Goal: Task Accomplishment & Management: Complete application form

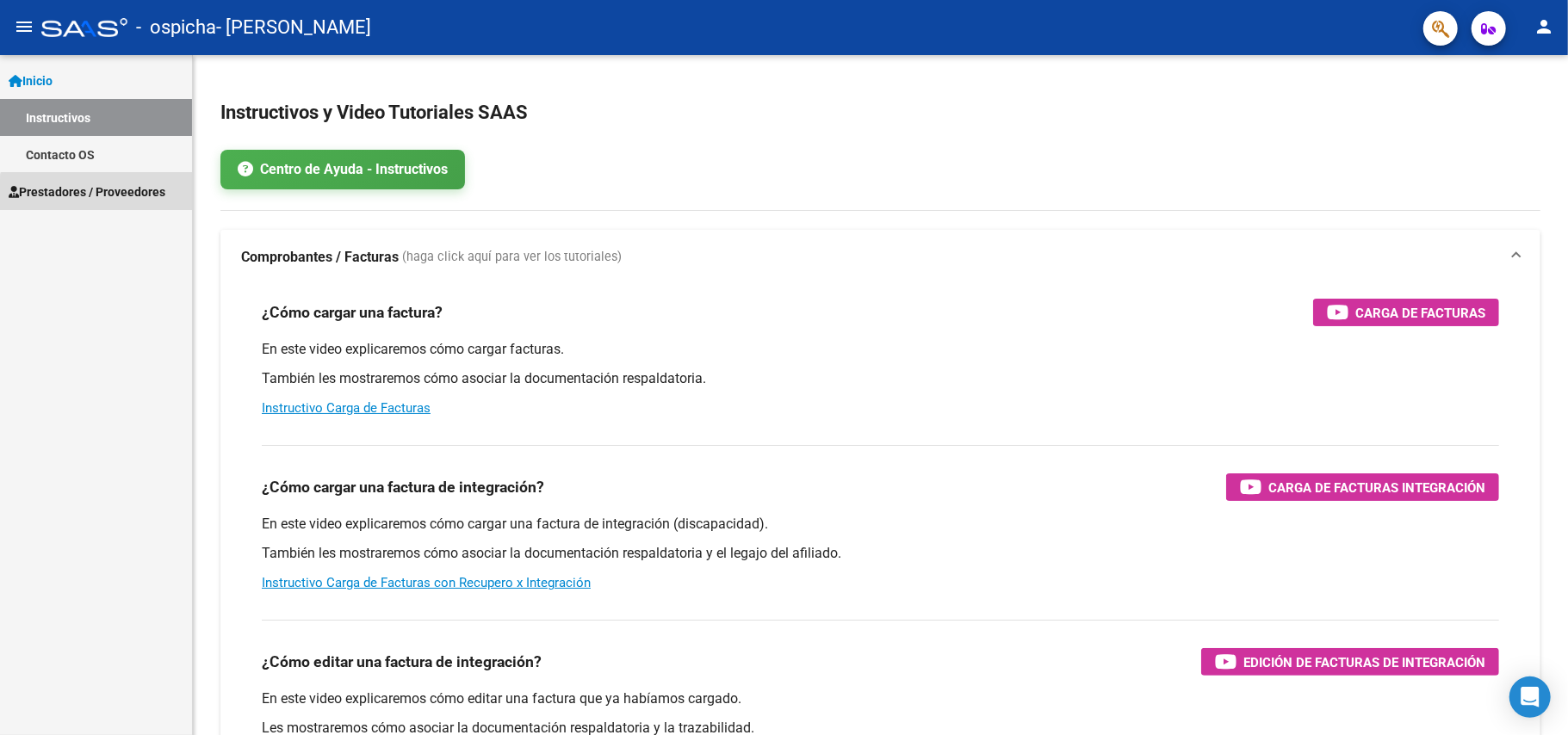
click at [104, 197] on span "Prestadores / Proveedores" at bounding box center [87, 191] width 157 height 19
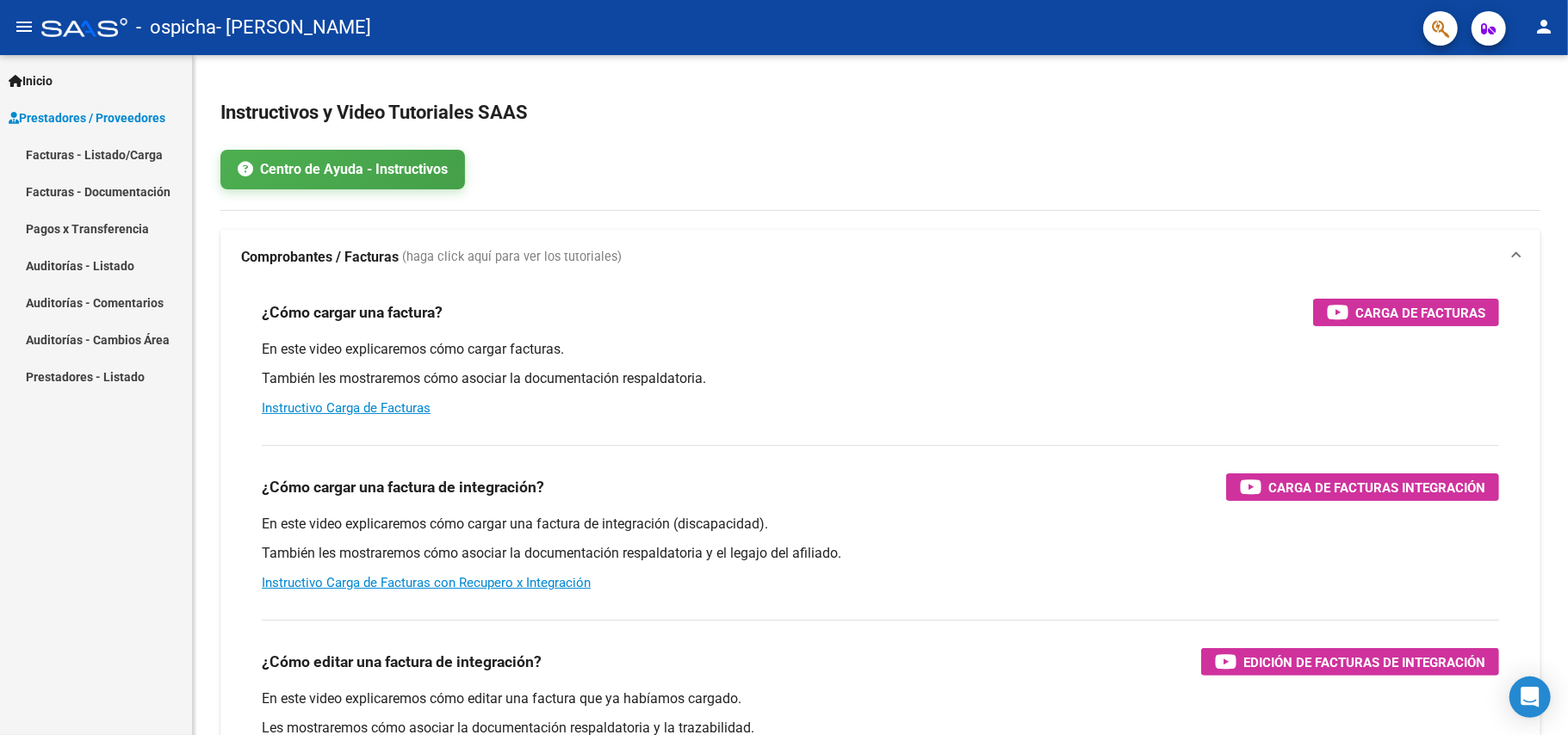
click at [18, 17] on mat-icon "menu" at bounding box center [24, 26] width 21 height 21
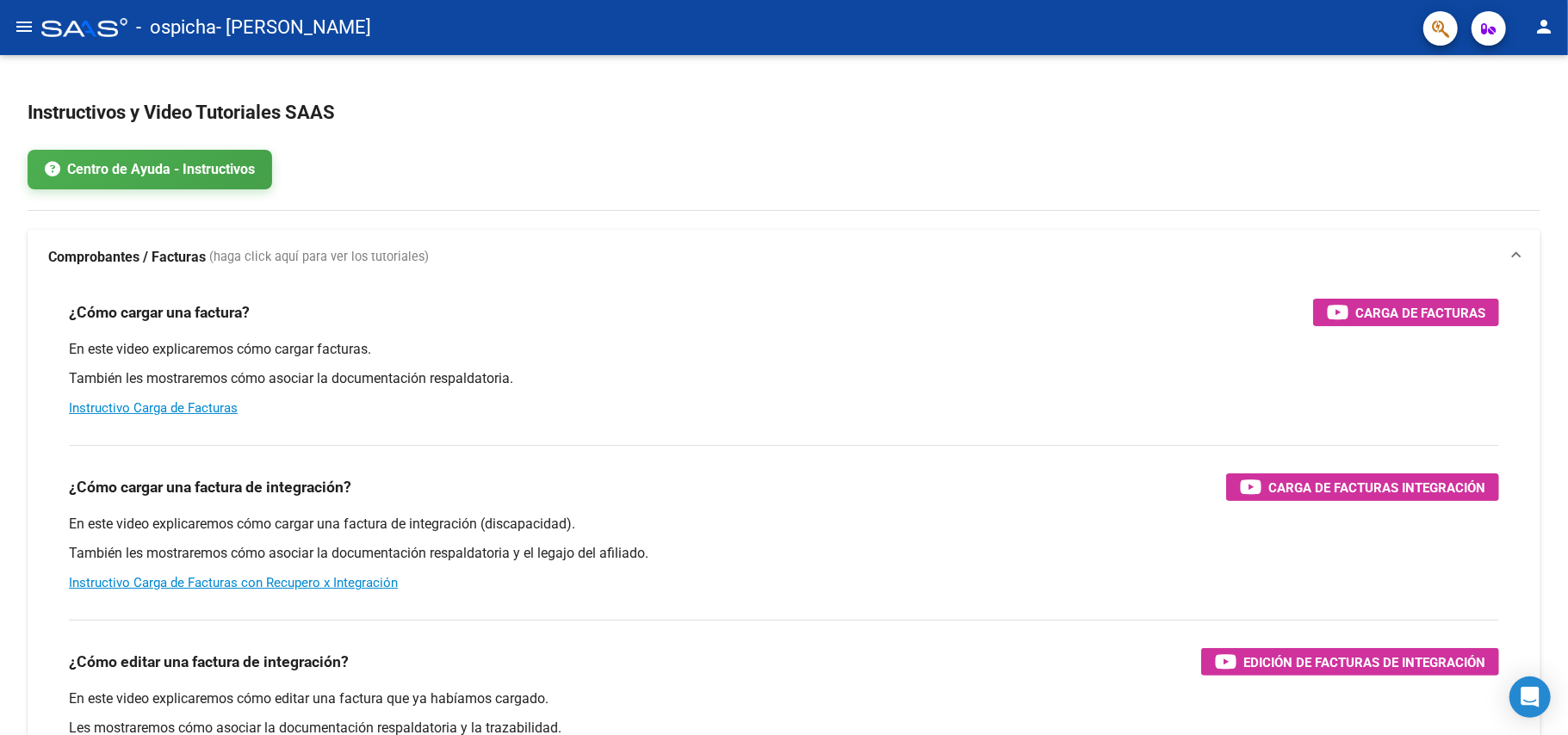
click at [18, 17] on mat-icon "menu" at bounding box center [24, 26] width 21 height 21
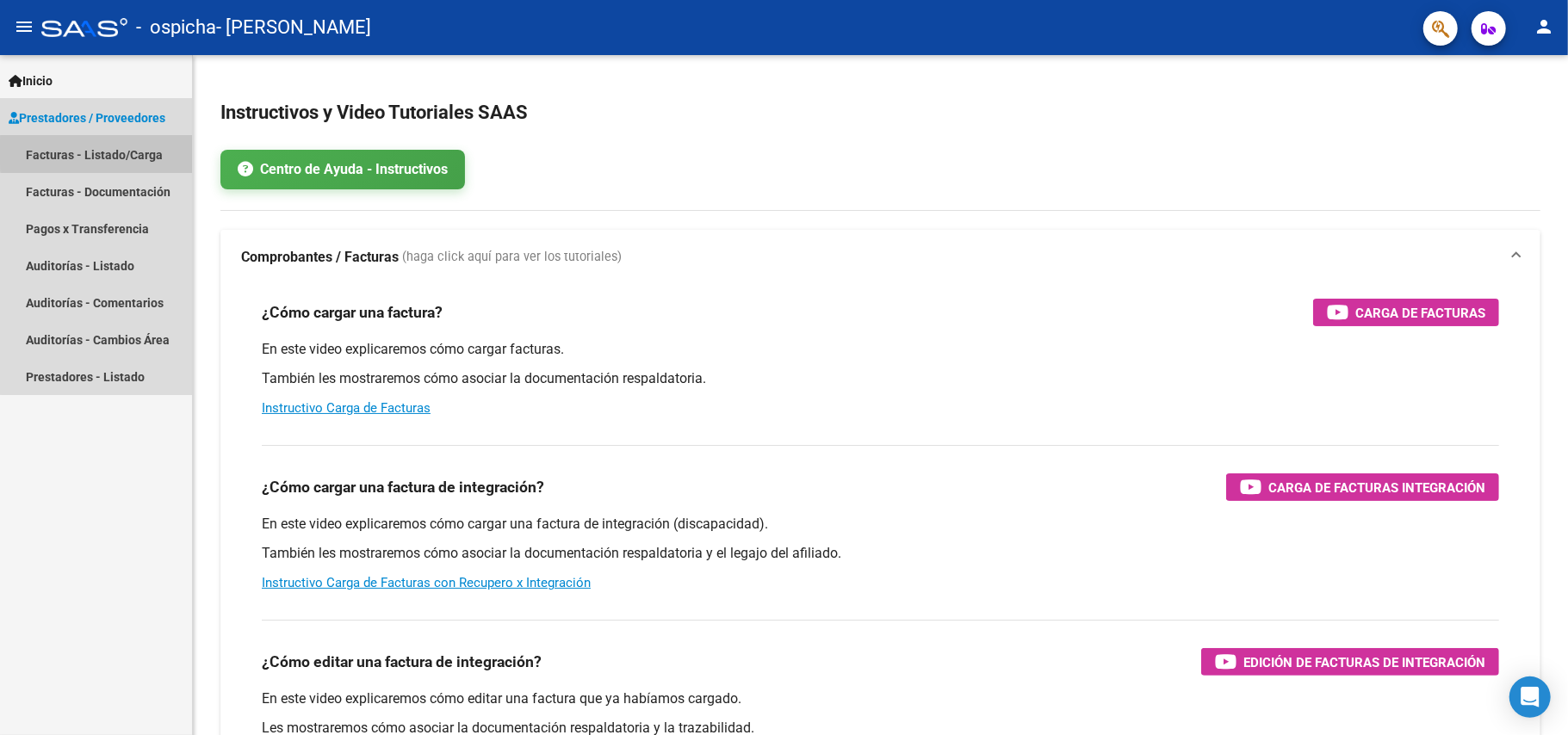
click at [107, 153] on link "Facturas - Listado/Carga" at bounding box center [96, 154] width 192 height 37
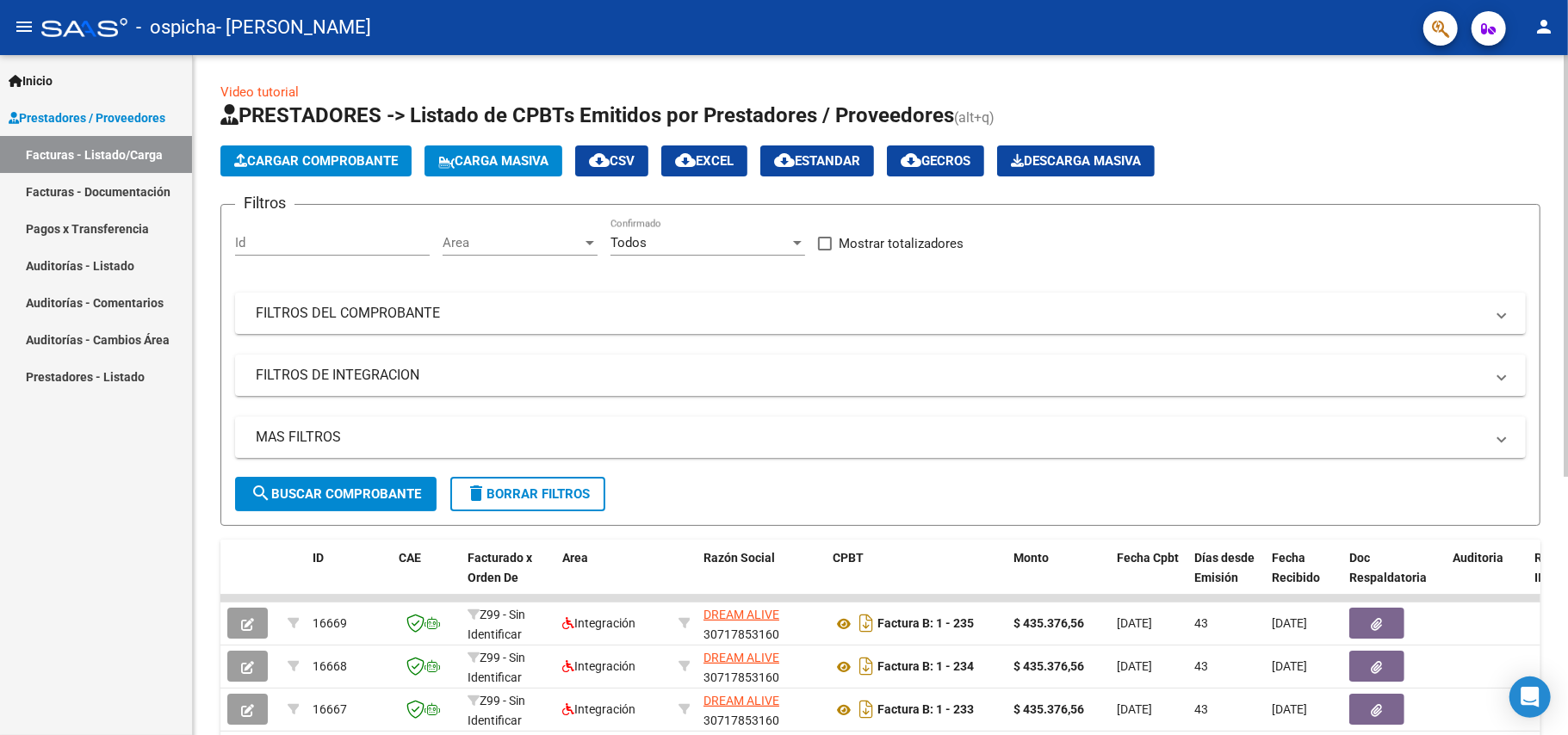
click at [332, 146] on button "Cargar Comprobante" at bounding box center [316, 161] width 192 height 31
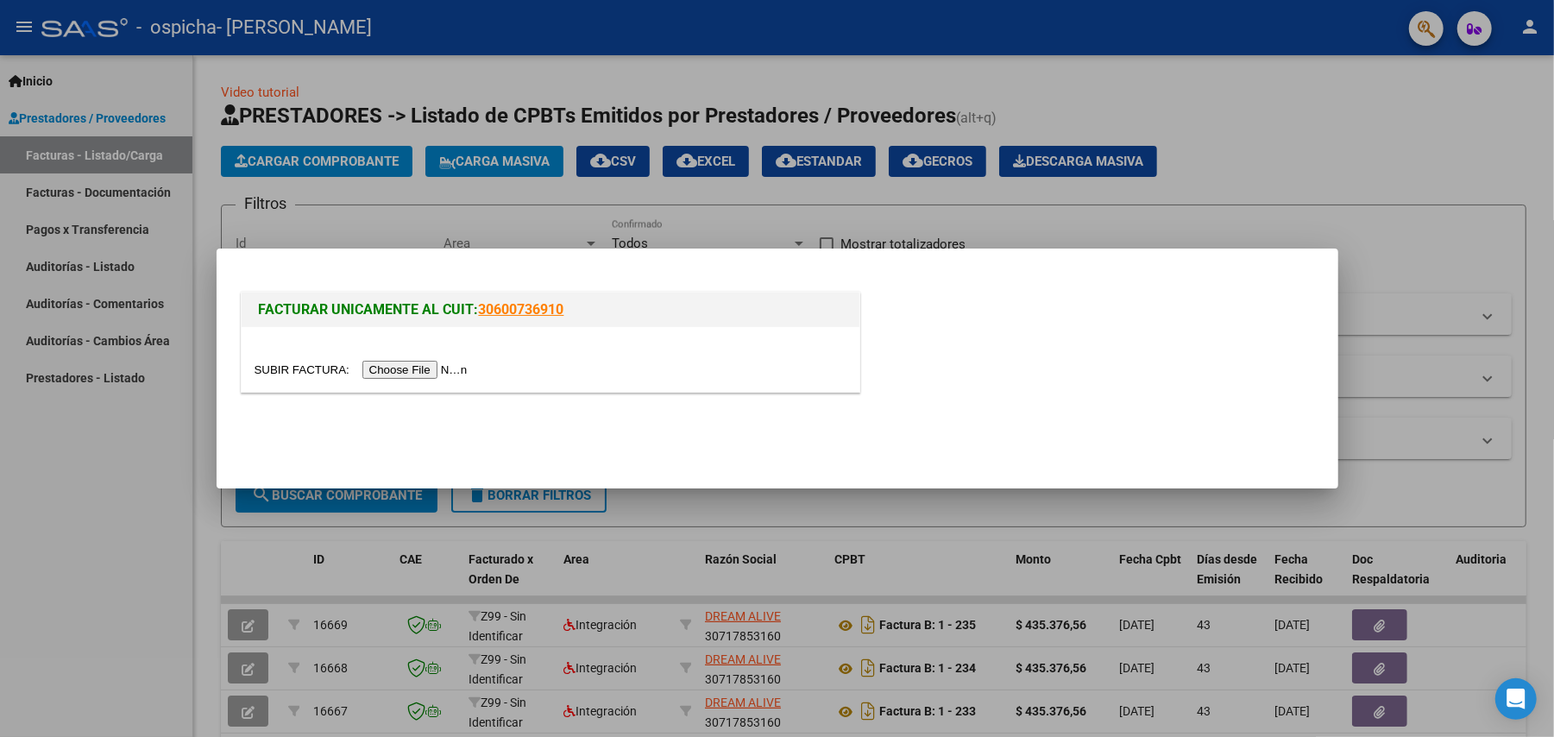
click at [436, 371] on input "file" at bounding box center [364, 370] width 218 height 18
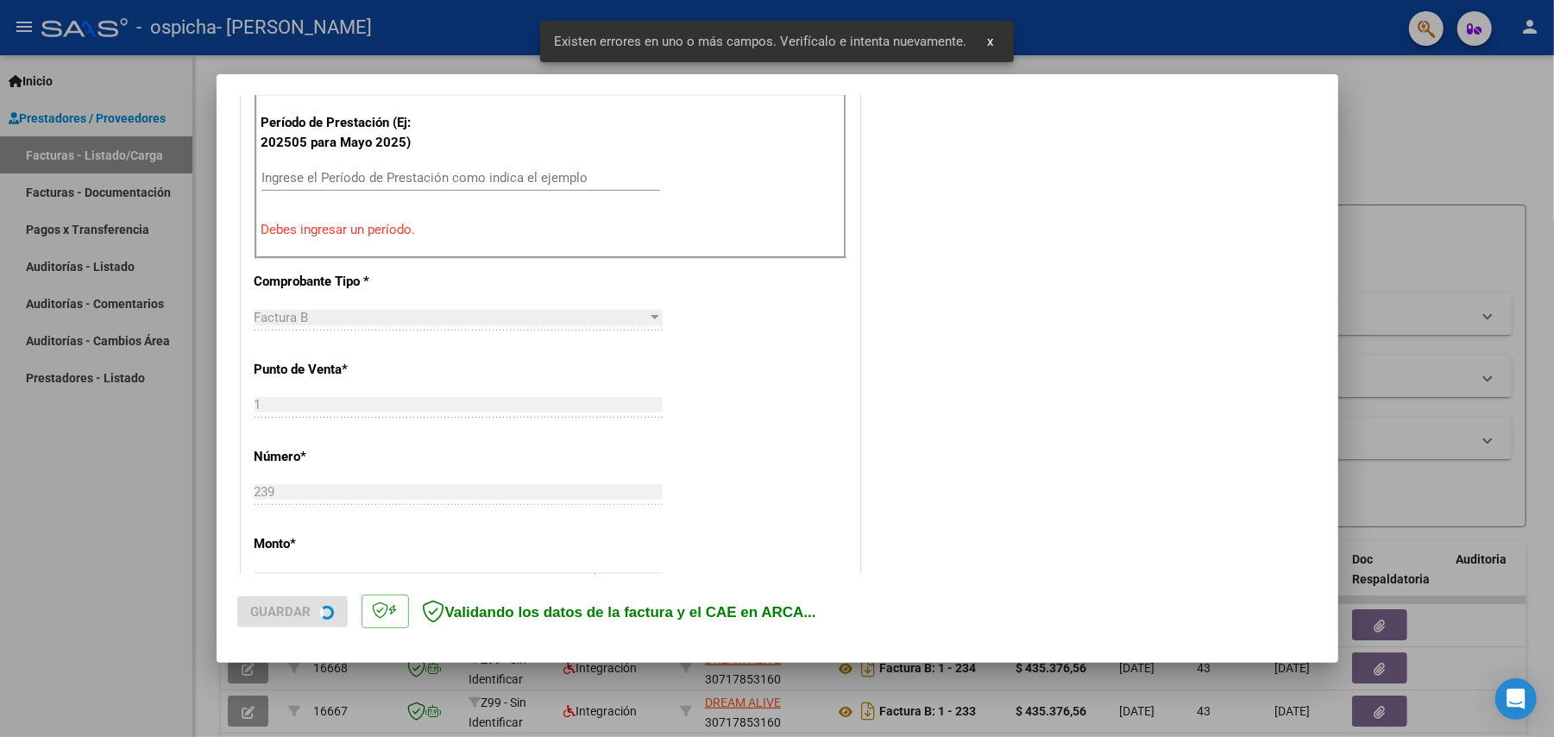
scroll to position [561, 0]
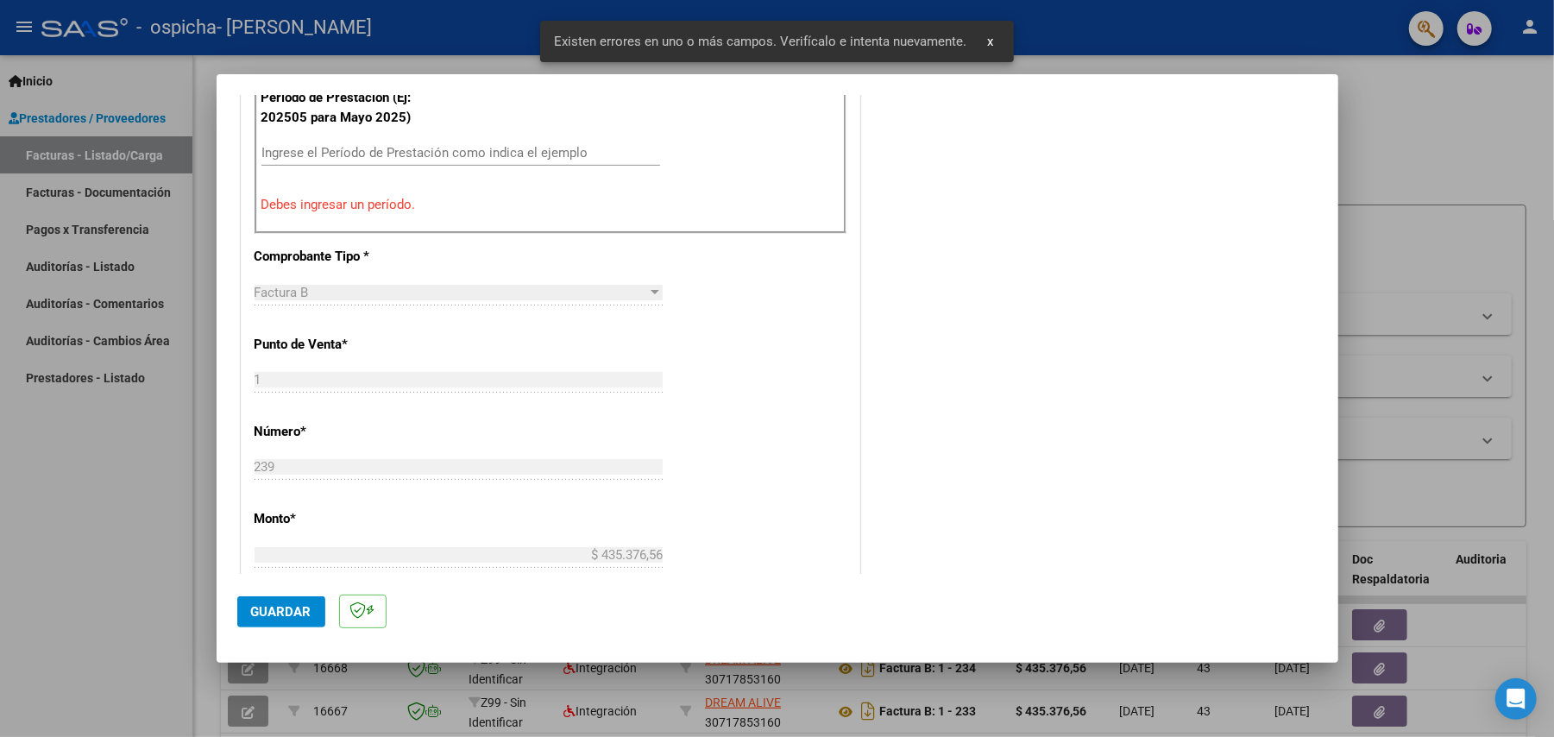
click at [421, 150] on input "Ingrese el Período de Prestación como indica el ejemplo" at bounding box center [461, 153] width 399 height 16
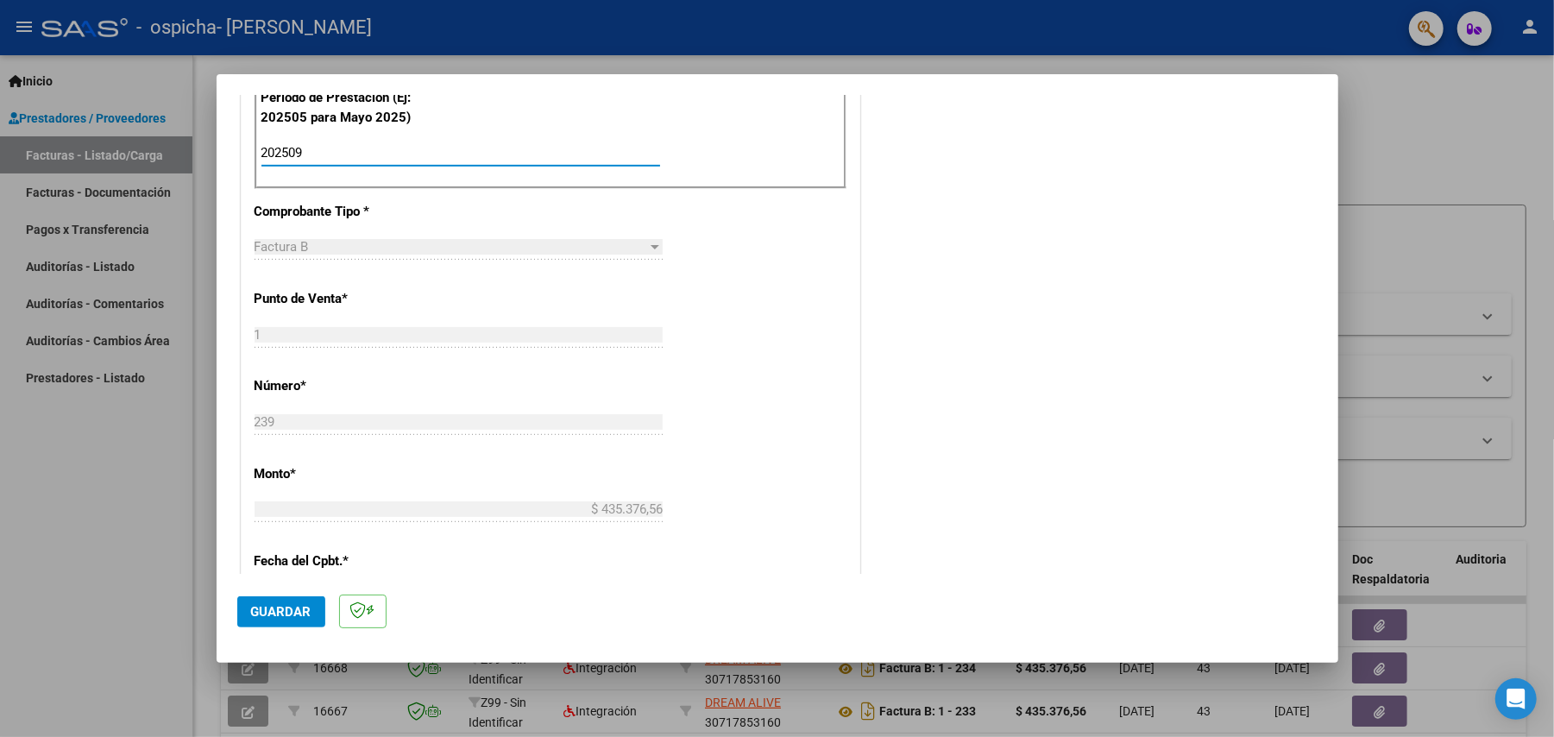
type input "202509"
click at [285, 605] on span "Guardar" at bounding box center [281, 612] width 60 height 16
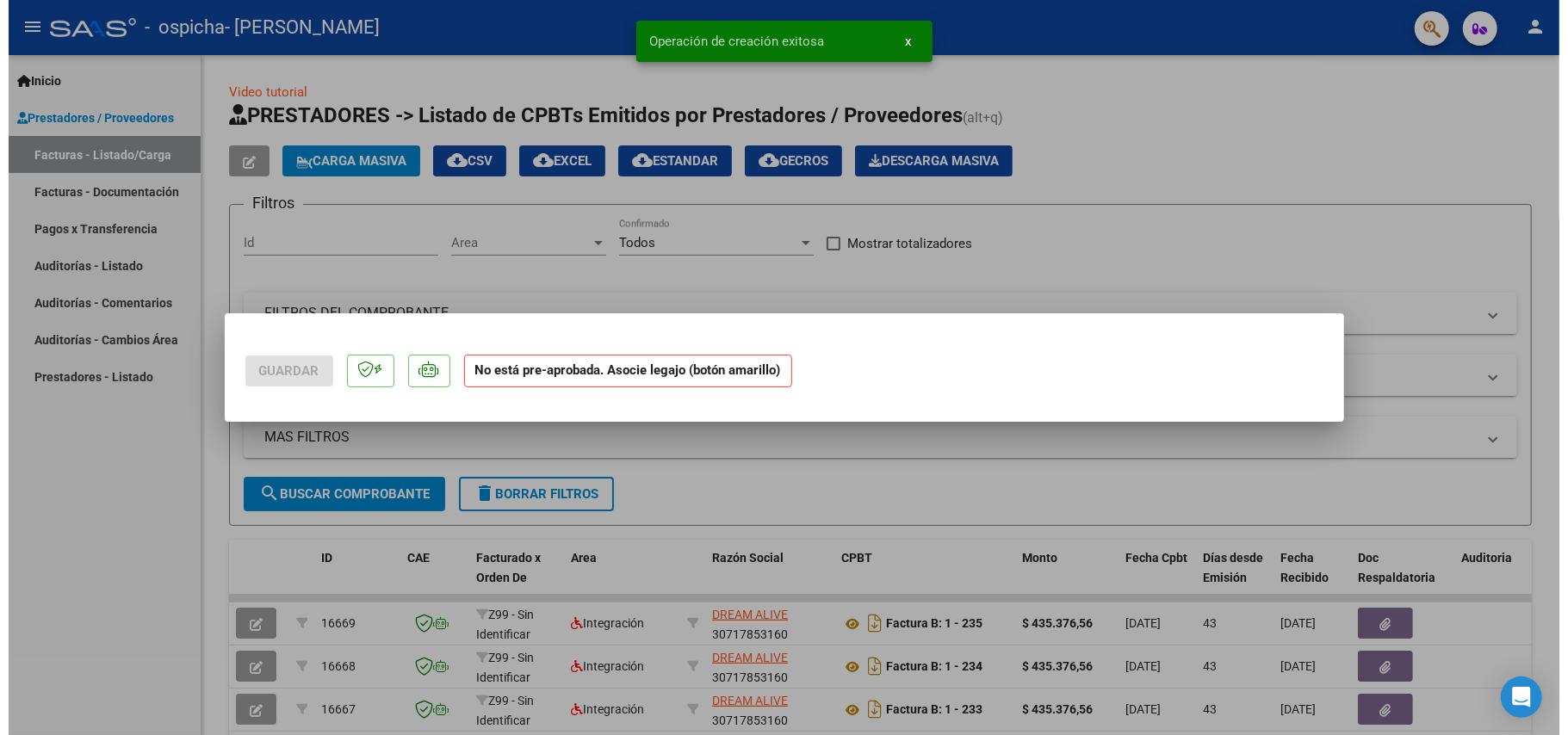
scroll to position [0, 0]
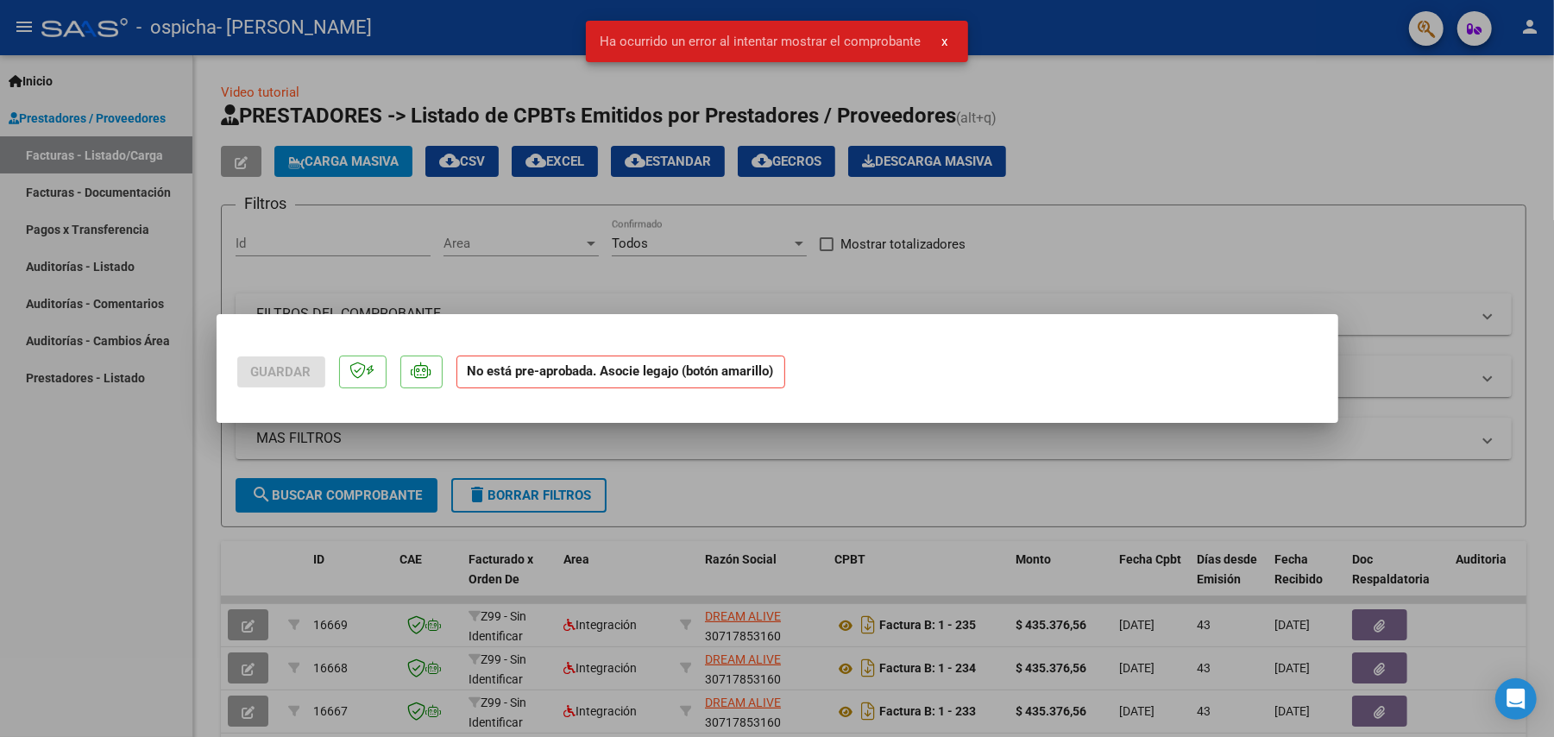
click at [712, 460] on div at bounding box center [777, 368] width 1554 height 737
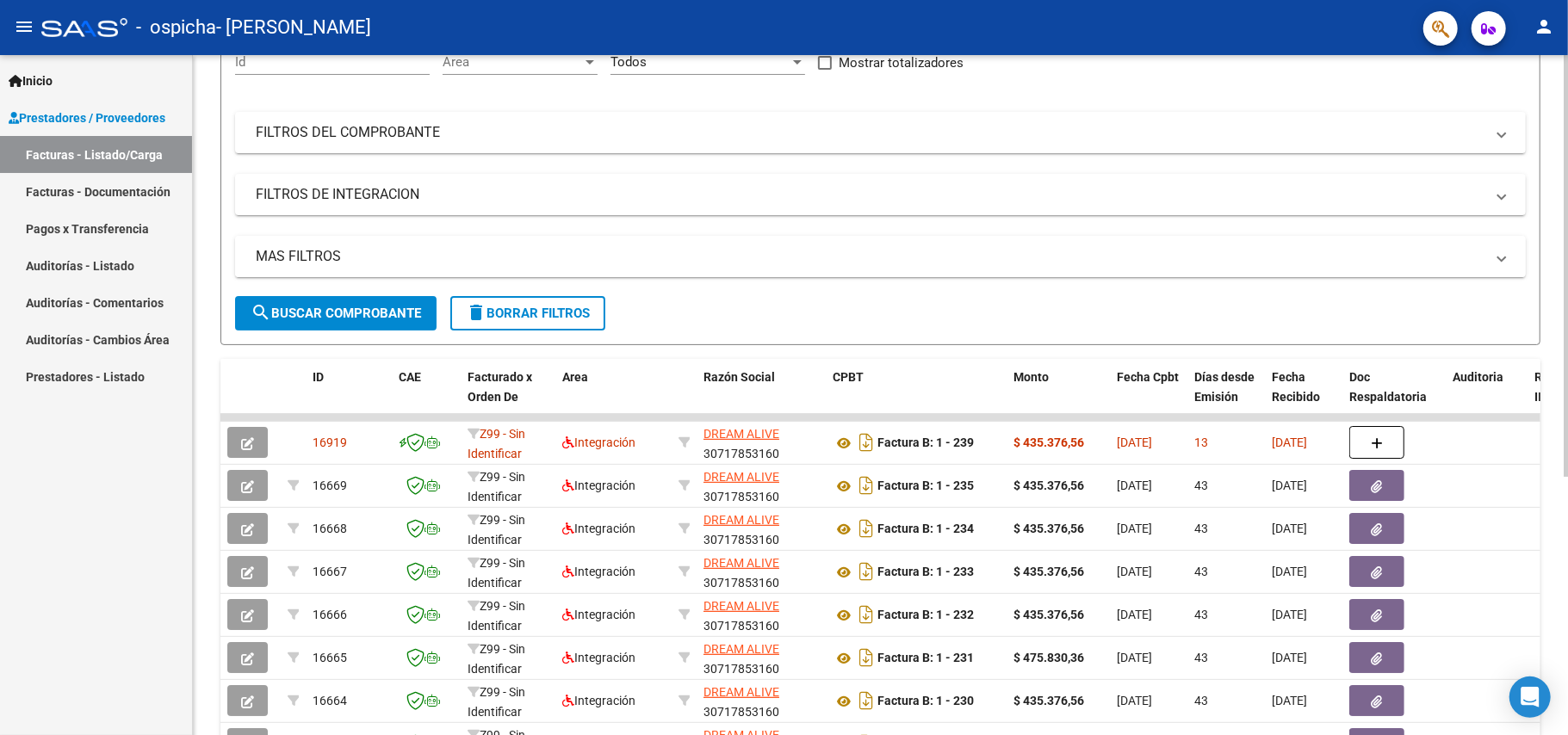
scroll to position [229, 0]
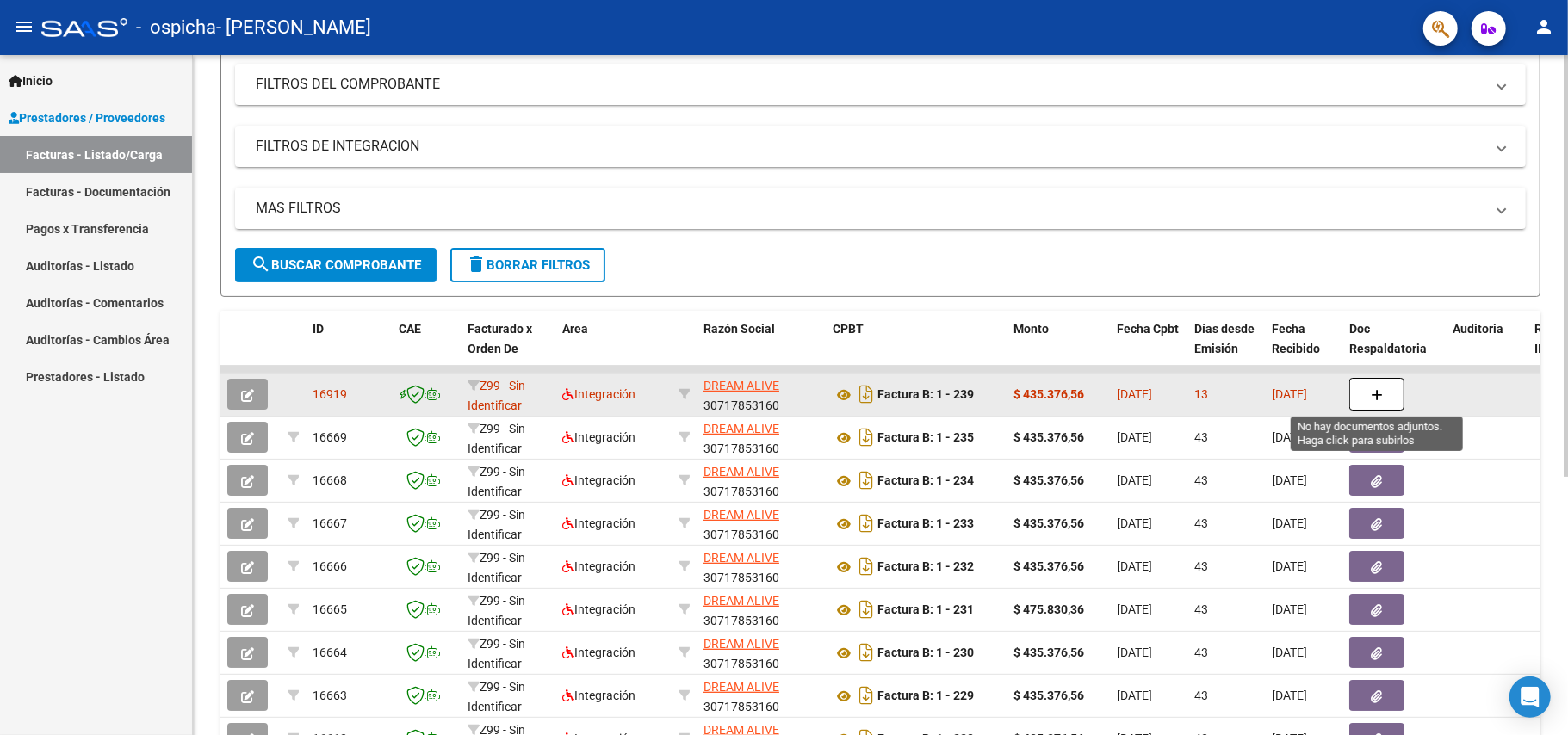
click at [1378, 390] on icon "button" at bounding box center [1376, 395] width 12 height 13
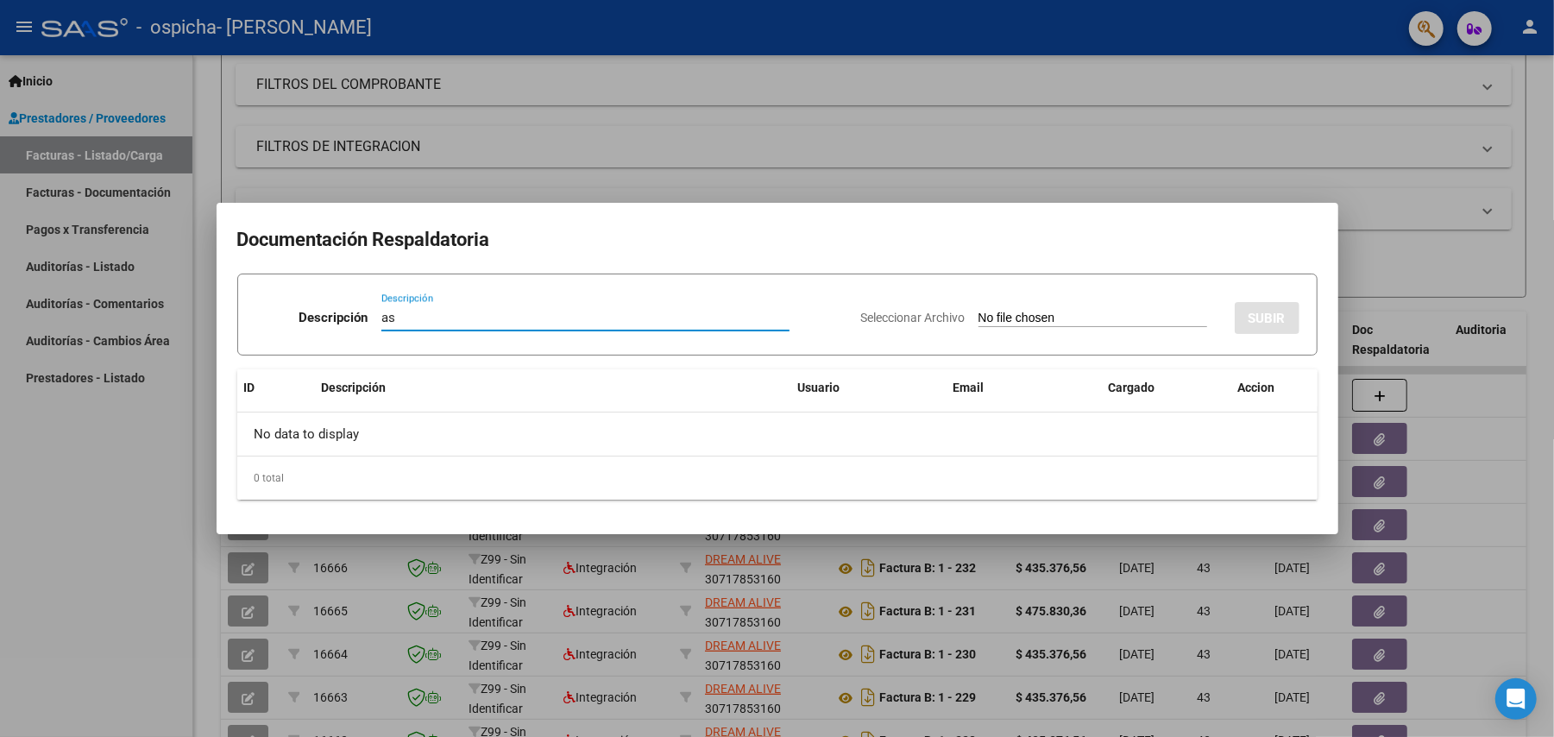
type input "as"
click at [999, 312] on input "Seleccionar Archivo" at bounding box center [1093, 319] width 229 height 16
type input "C:\fakepath\[PERSON_NAME].pdf"
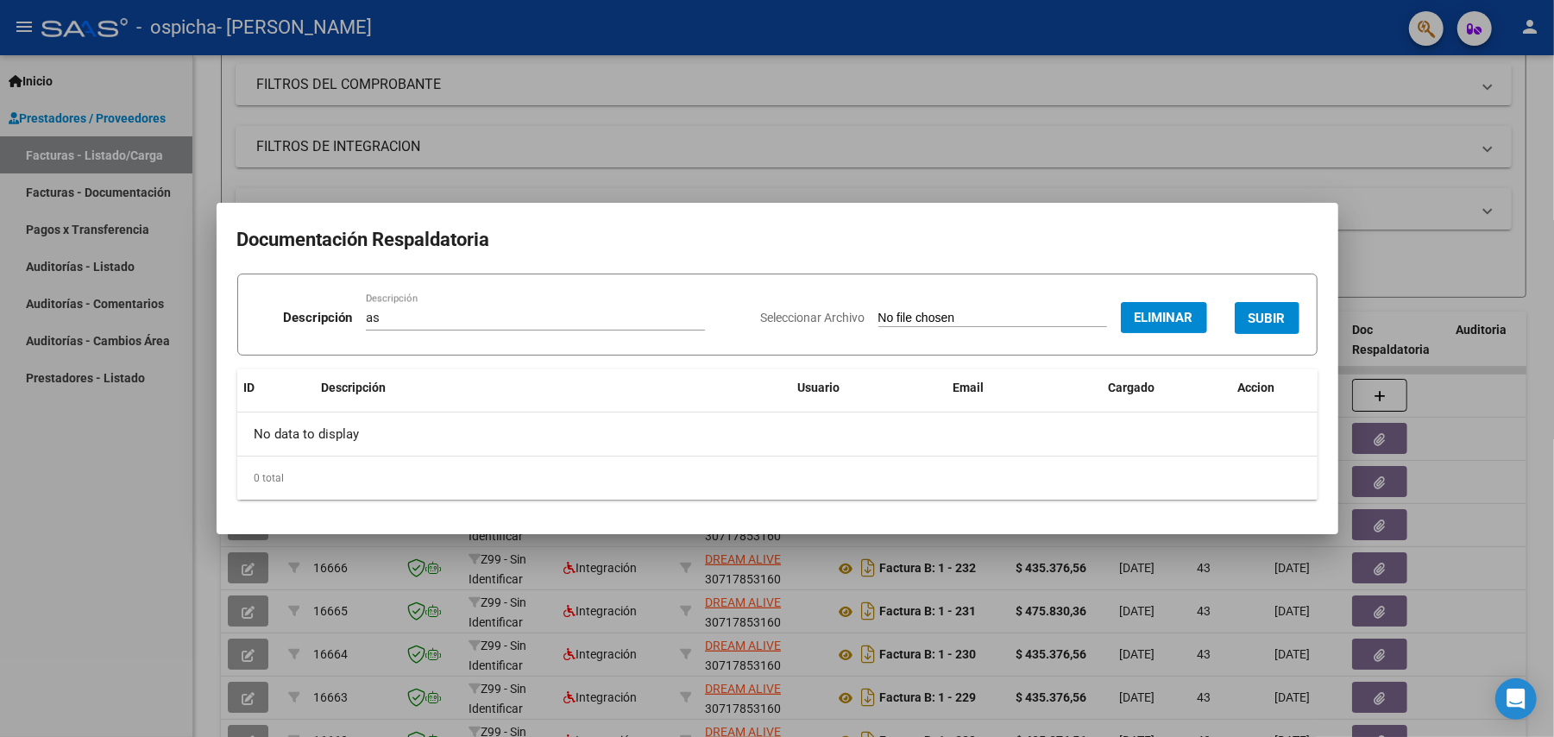
click at [1275, 319] on span "SUBIR" at bounding box center [1267, 319] width 37 height 16
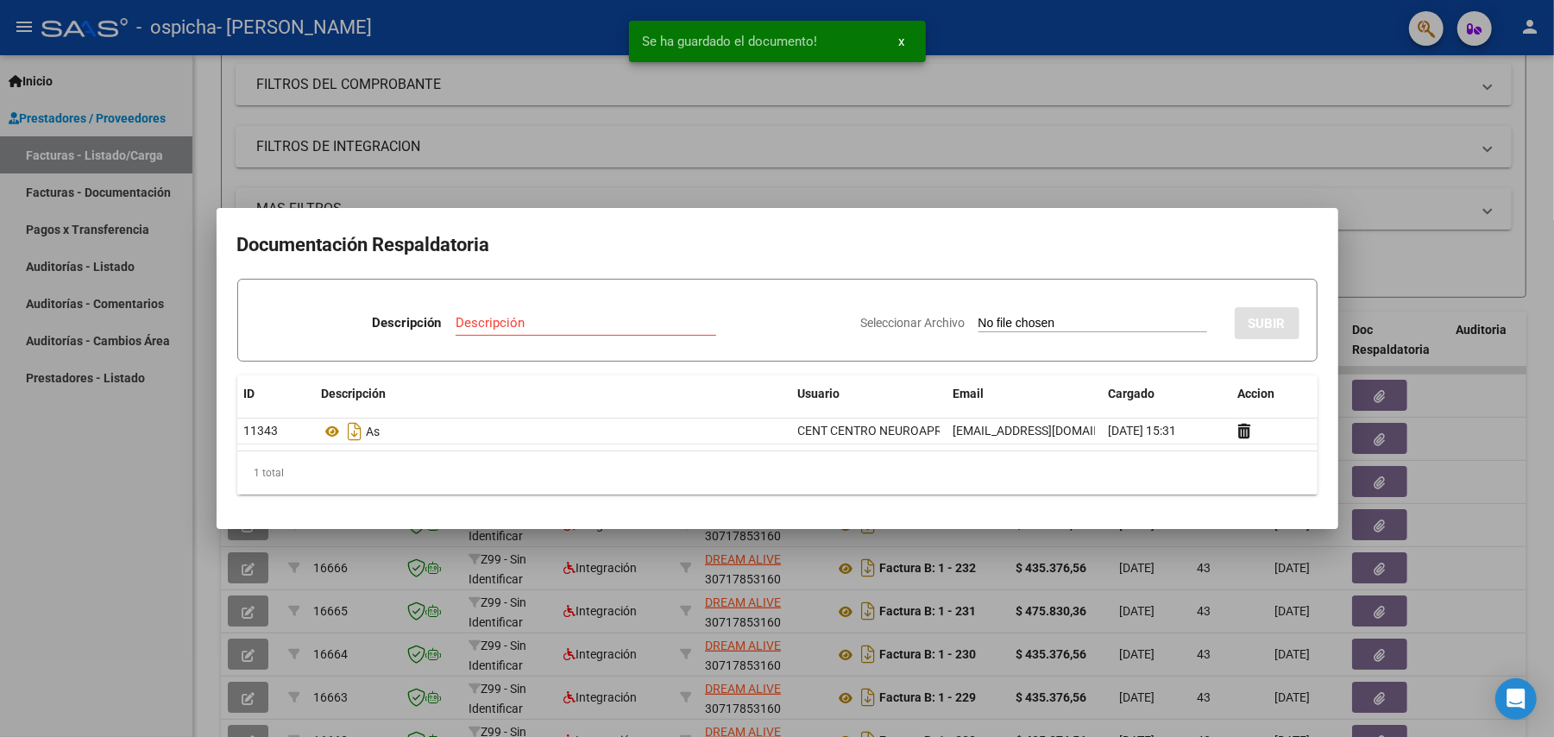
click at [540, 318] on input "Descripción" at bounding box center [586, 323] width 261 height 16
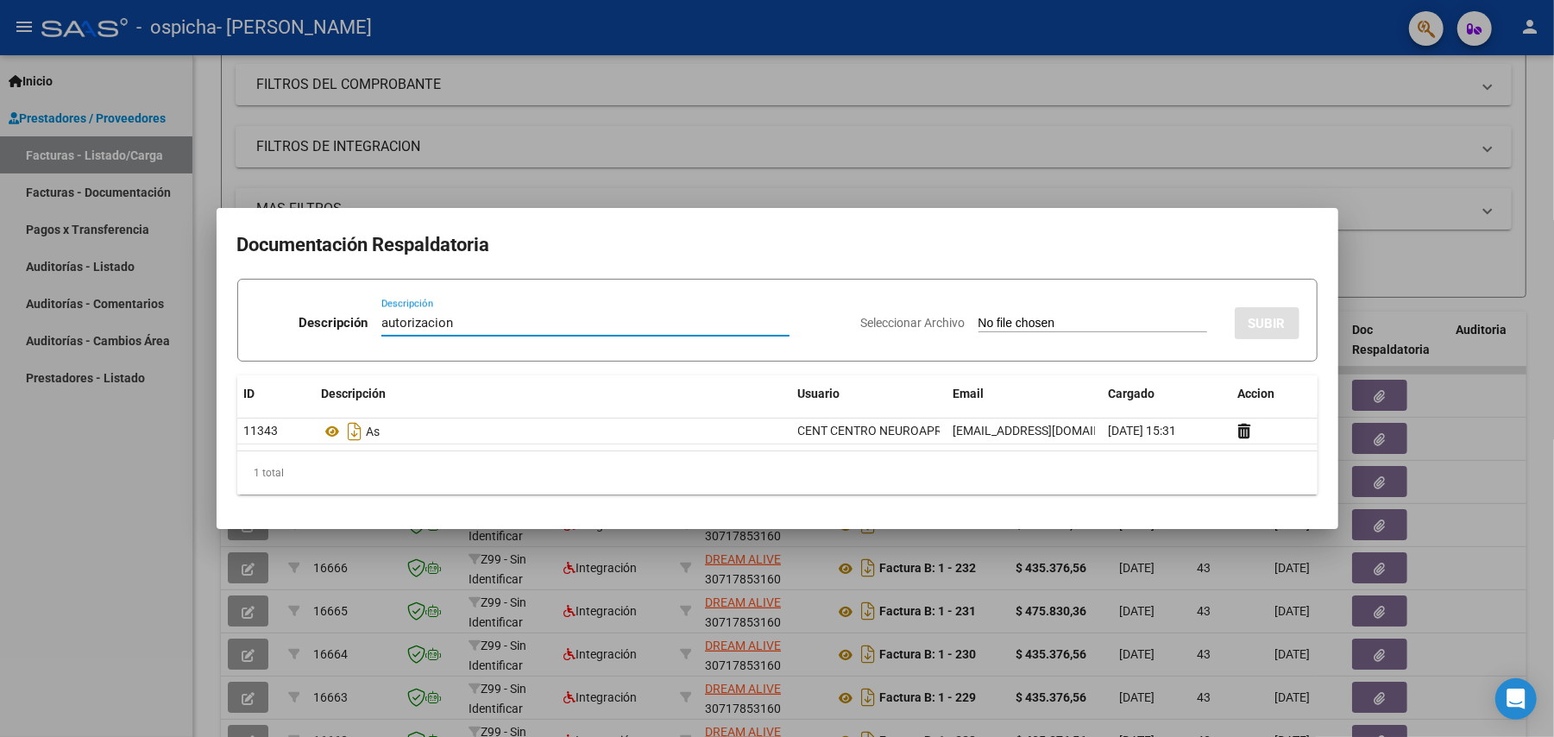
type input "autorizacion"
click at [1033, 323] on input "Seleccionar Archivo" at bounding box center [1093, 324] width 229 height 16
type input "C:\fakepath\[PERSON_NAME] terapias ENERO A [DATE].pdf"
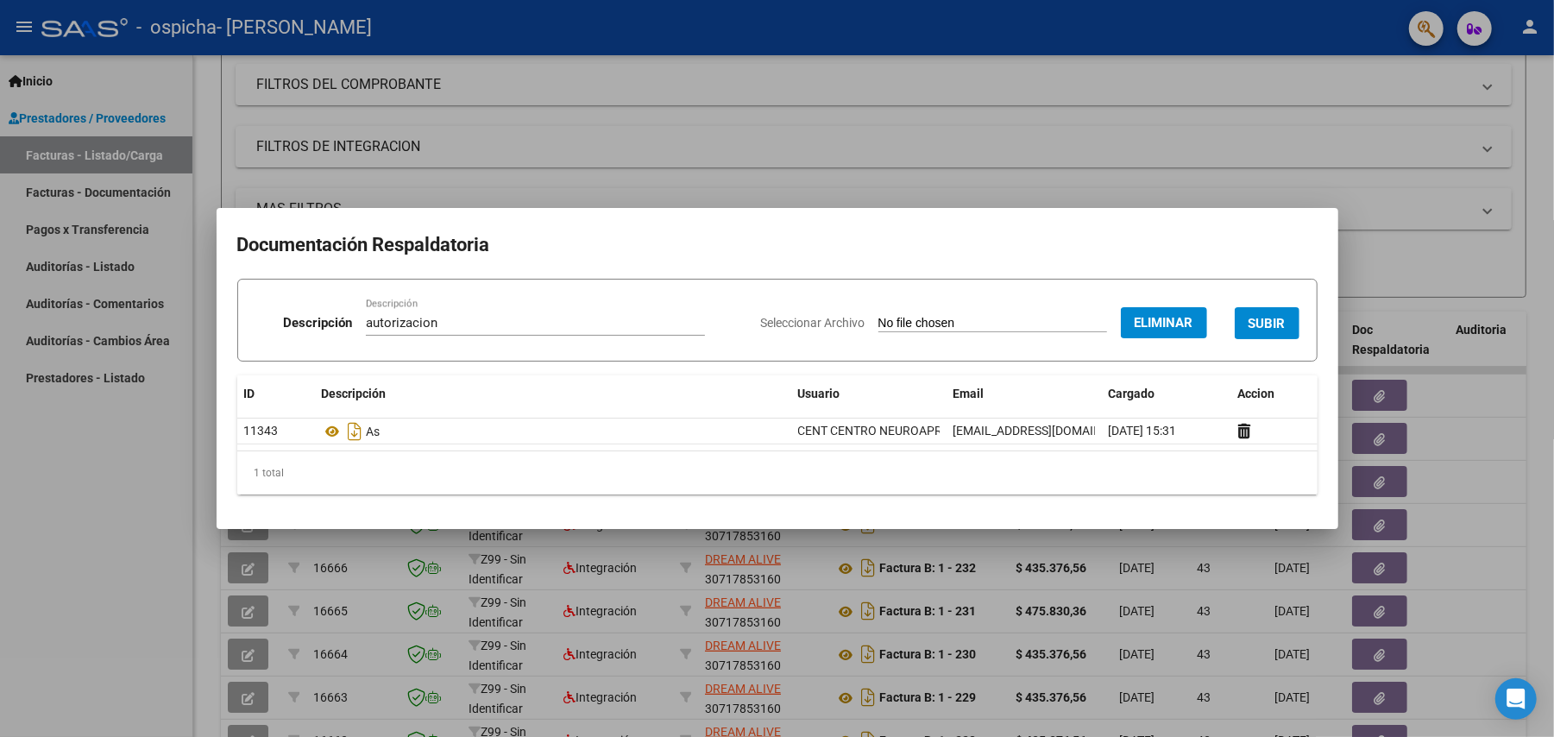
click at [1277, 323] on span "SUBIR" at bounding box center [1267, 324] width 37 height 16
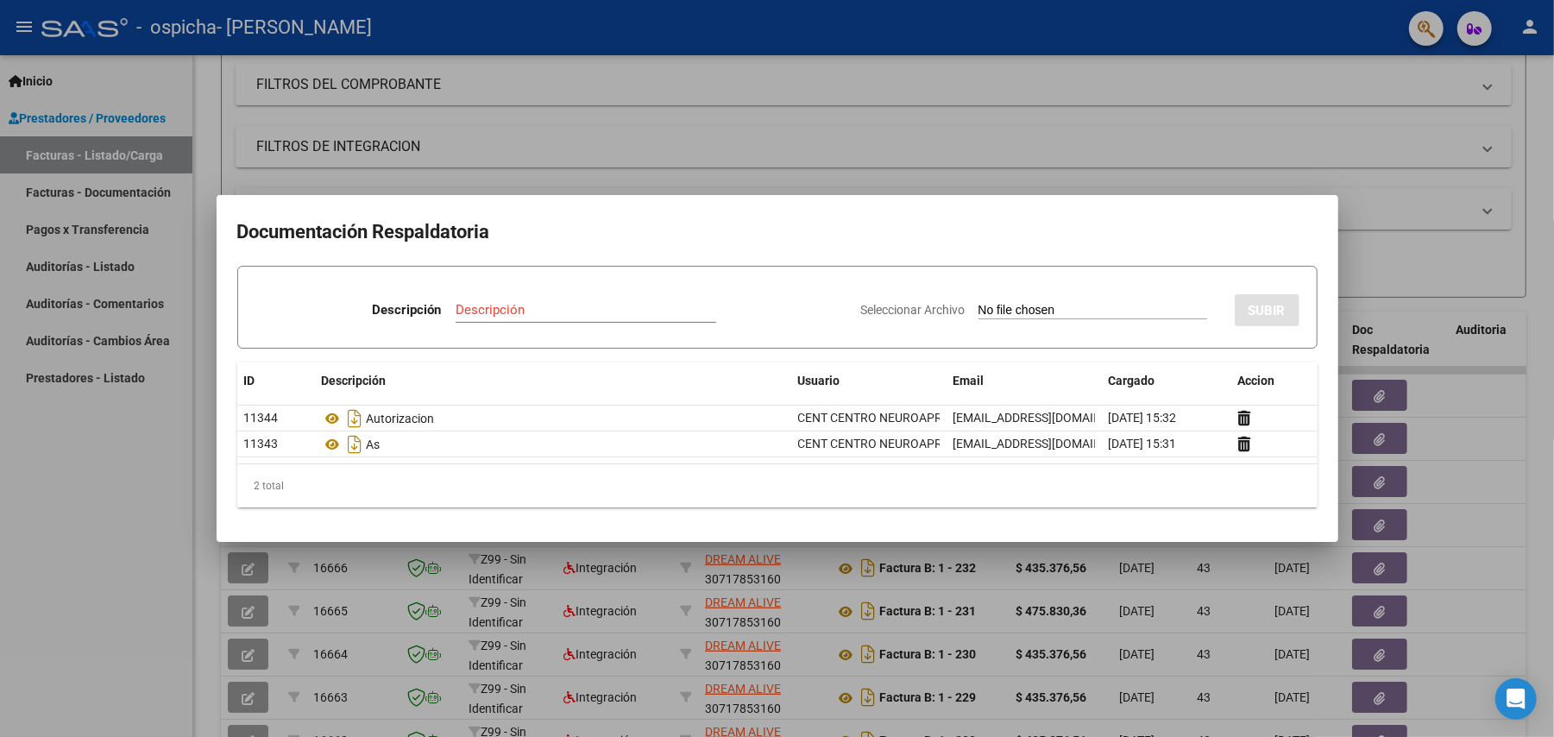
click at [198, 292] on div at bounding box center [777, 368] width 1554 height 737
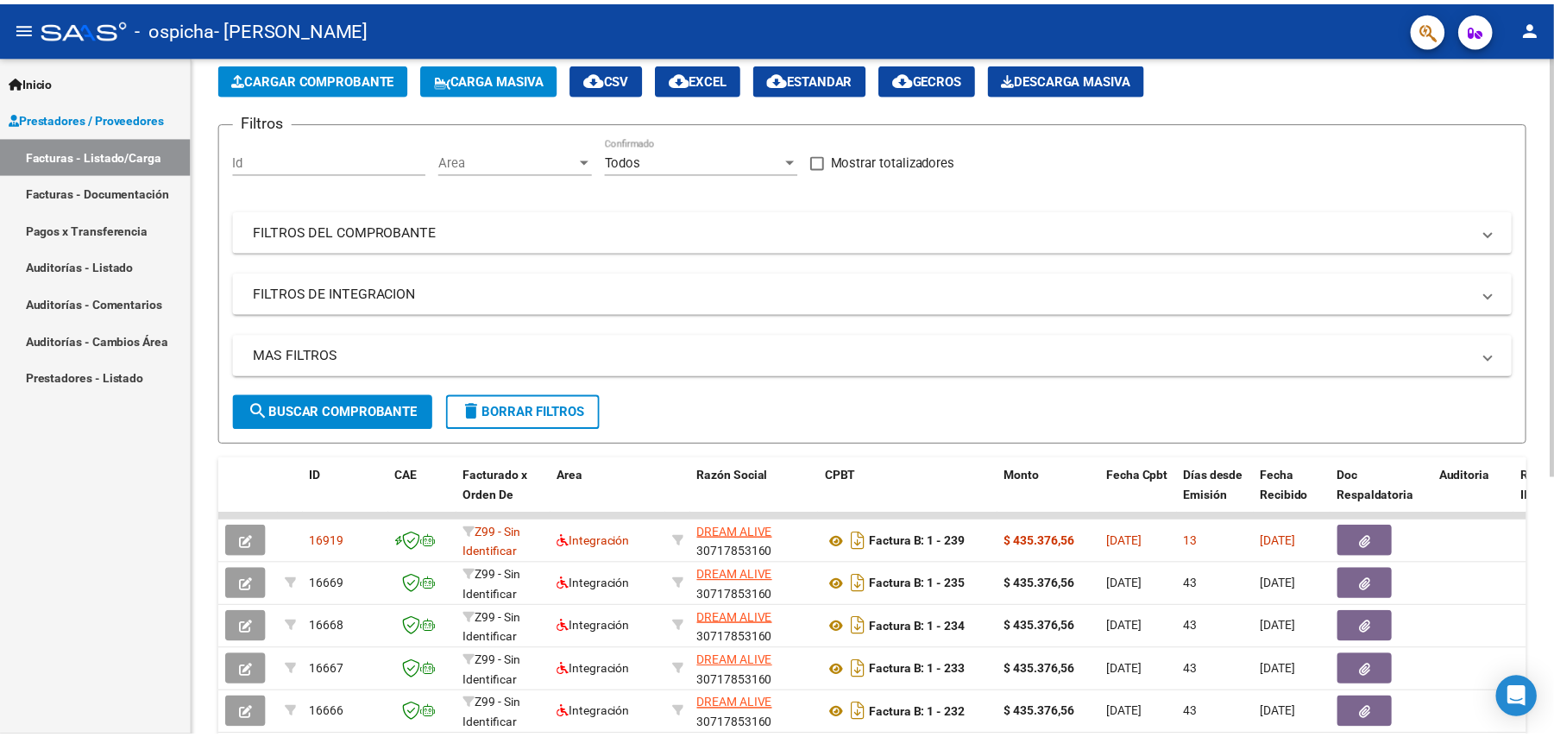
scroll to position [0, 0]
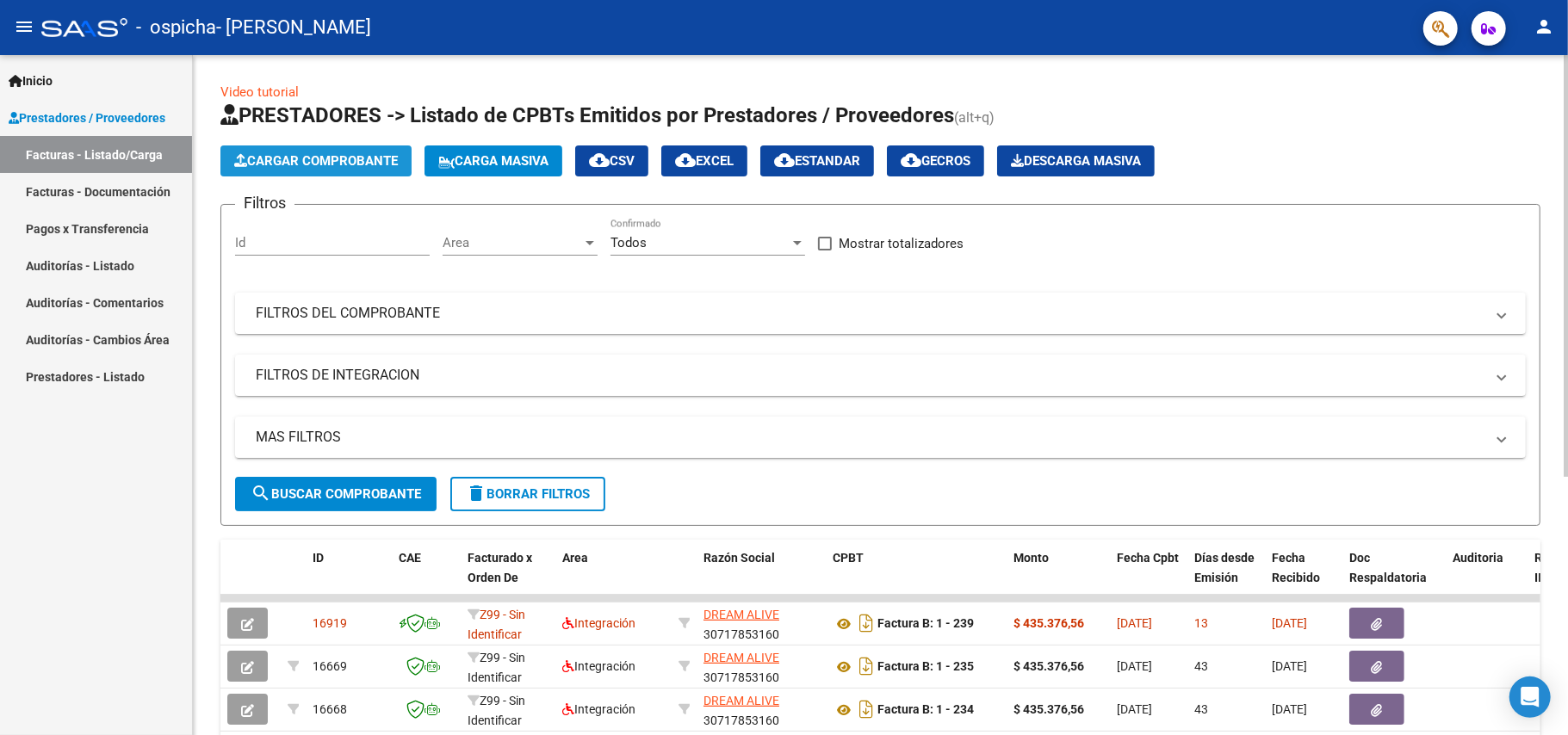
click at [279, 163] on span "Cargar Comprobante" at bounding box center [316, 162] width 164 height 16
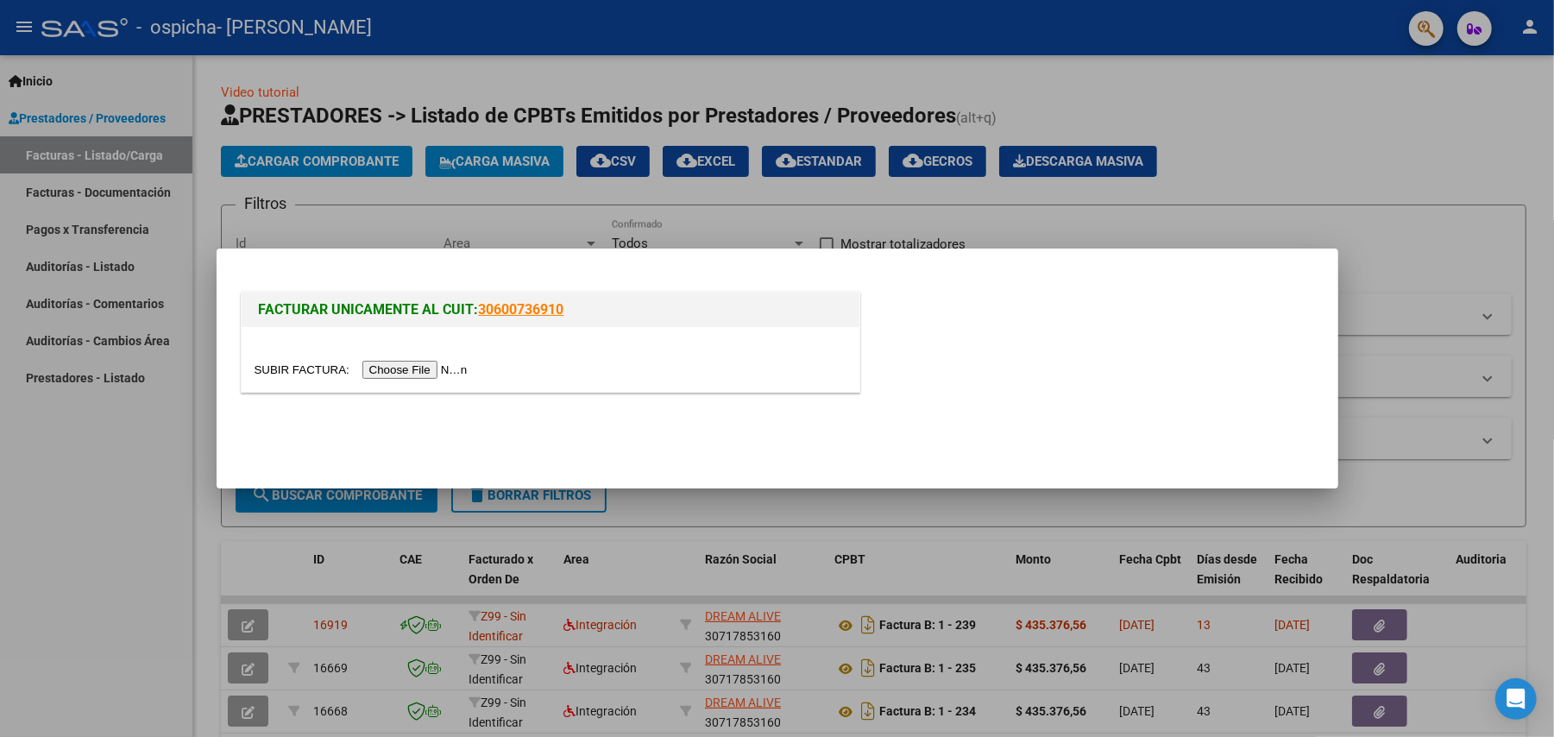
drag, startPoint x: 1544, startPoint y: 136, endPoint x: 1559, endPoint y: 124, distance: 18.5
click at [1541, 136] on div at bounding box center [777, 368] width 1554 height 737
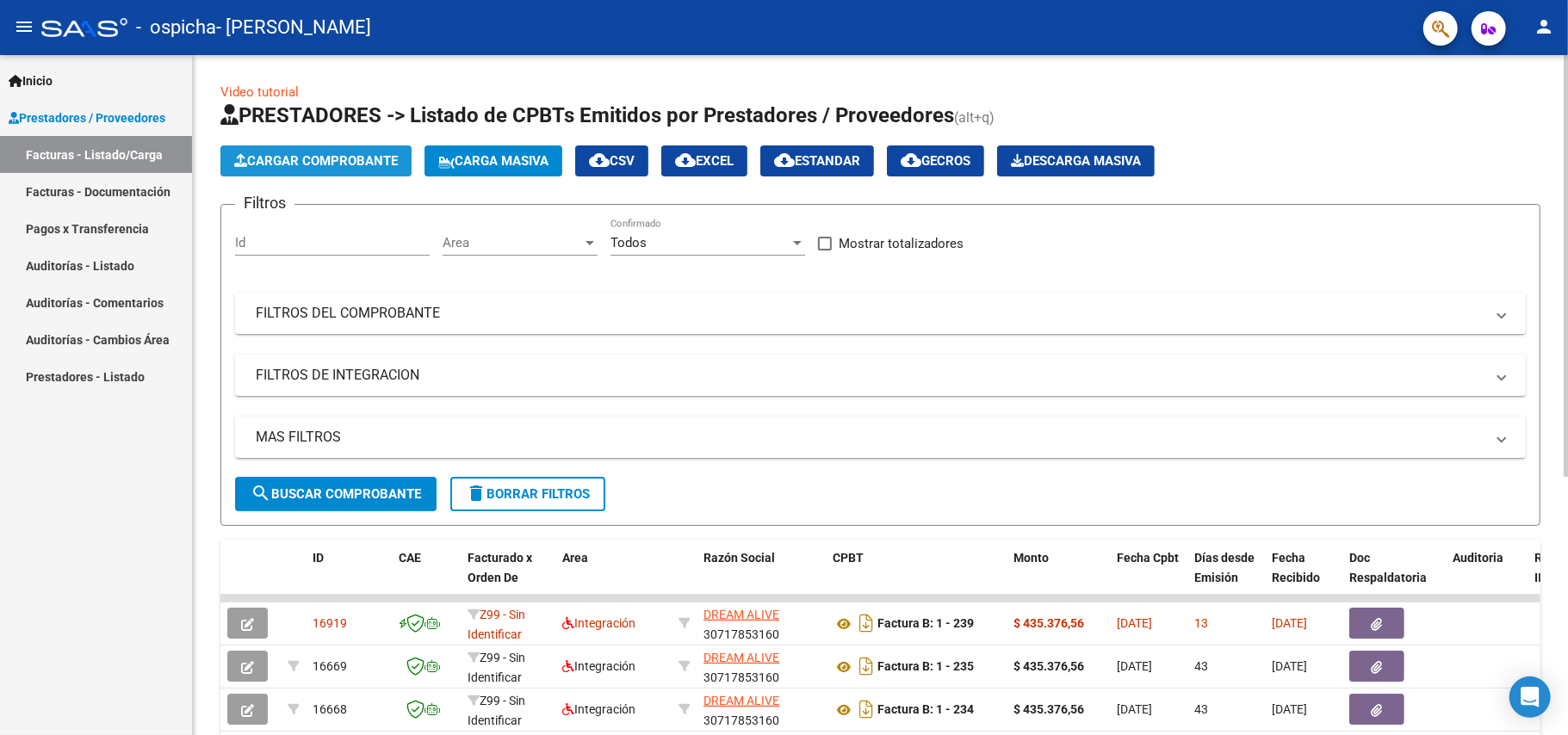
click at [296, 160] on span "Cargar Comprobante" at bounding box center [316, 162] width 164 height 16
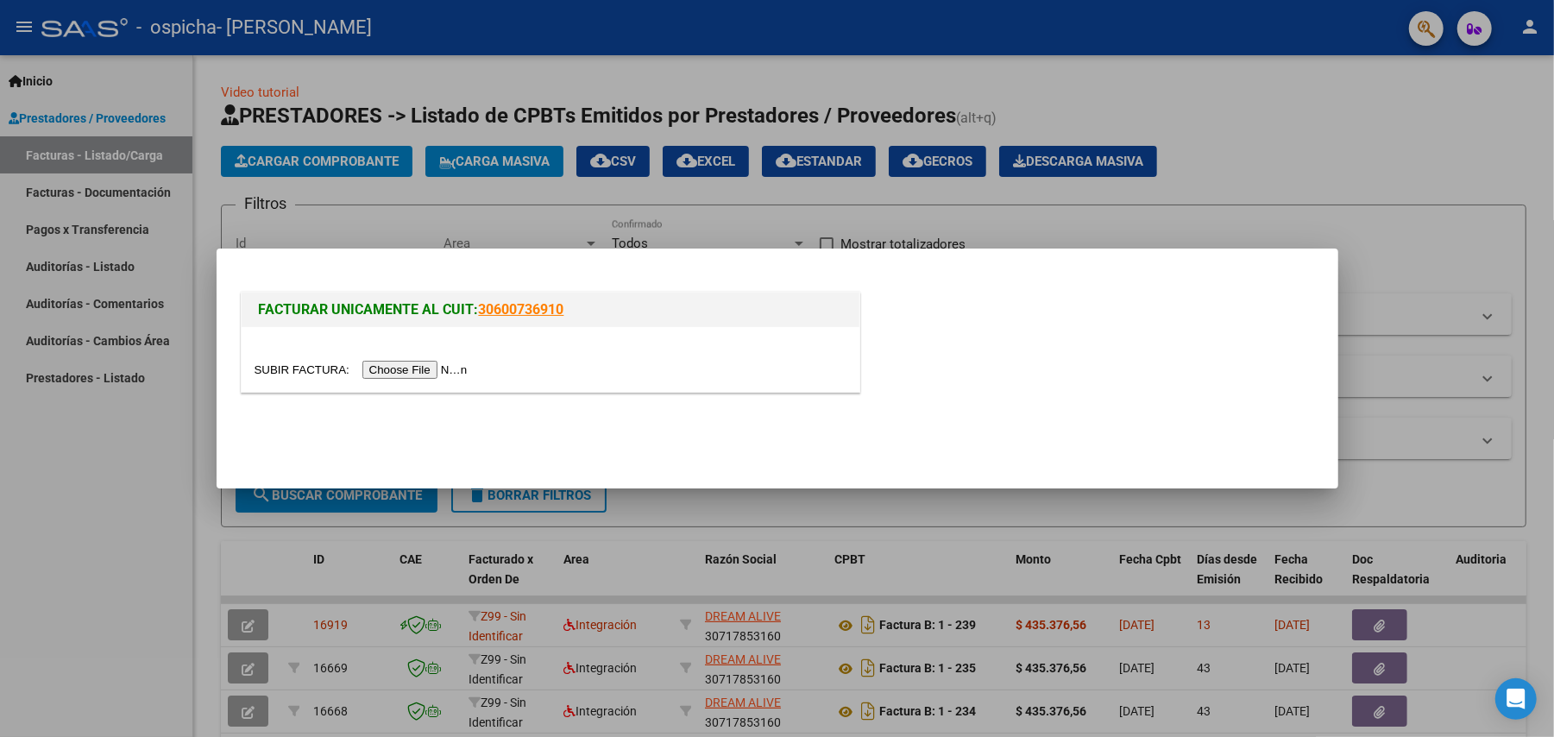
click at [451, 368] on input "file" at bounding box center [364, 370] width 218 height 18
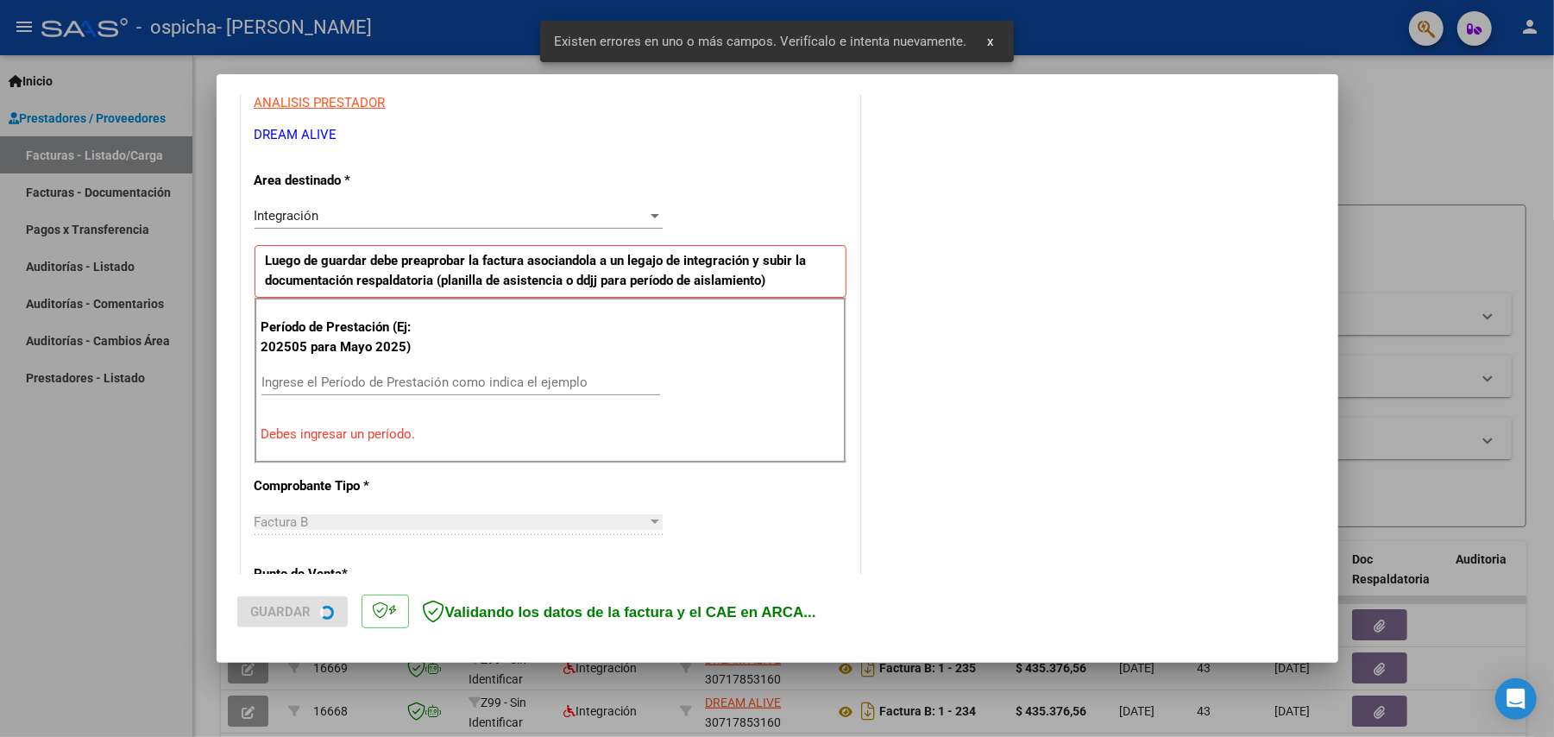
scroll to position [345, 0]
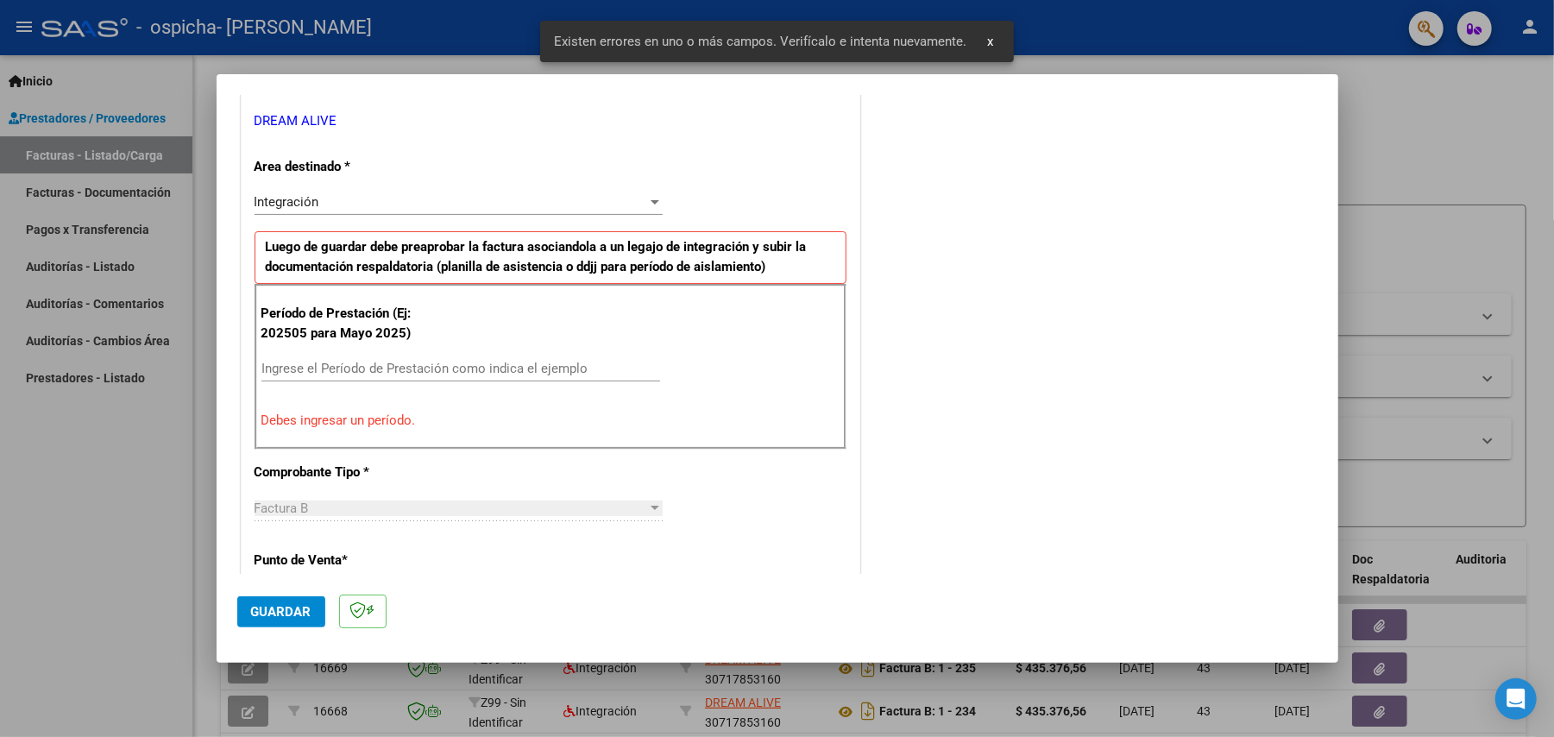
click at [487, 363] on input "Ingrese el Período de Prestación como indica el ejemplo" at bounding box center [461, 369] width 399 height 16
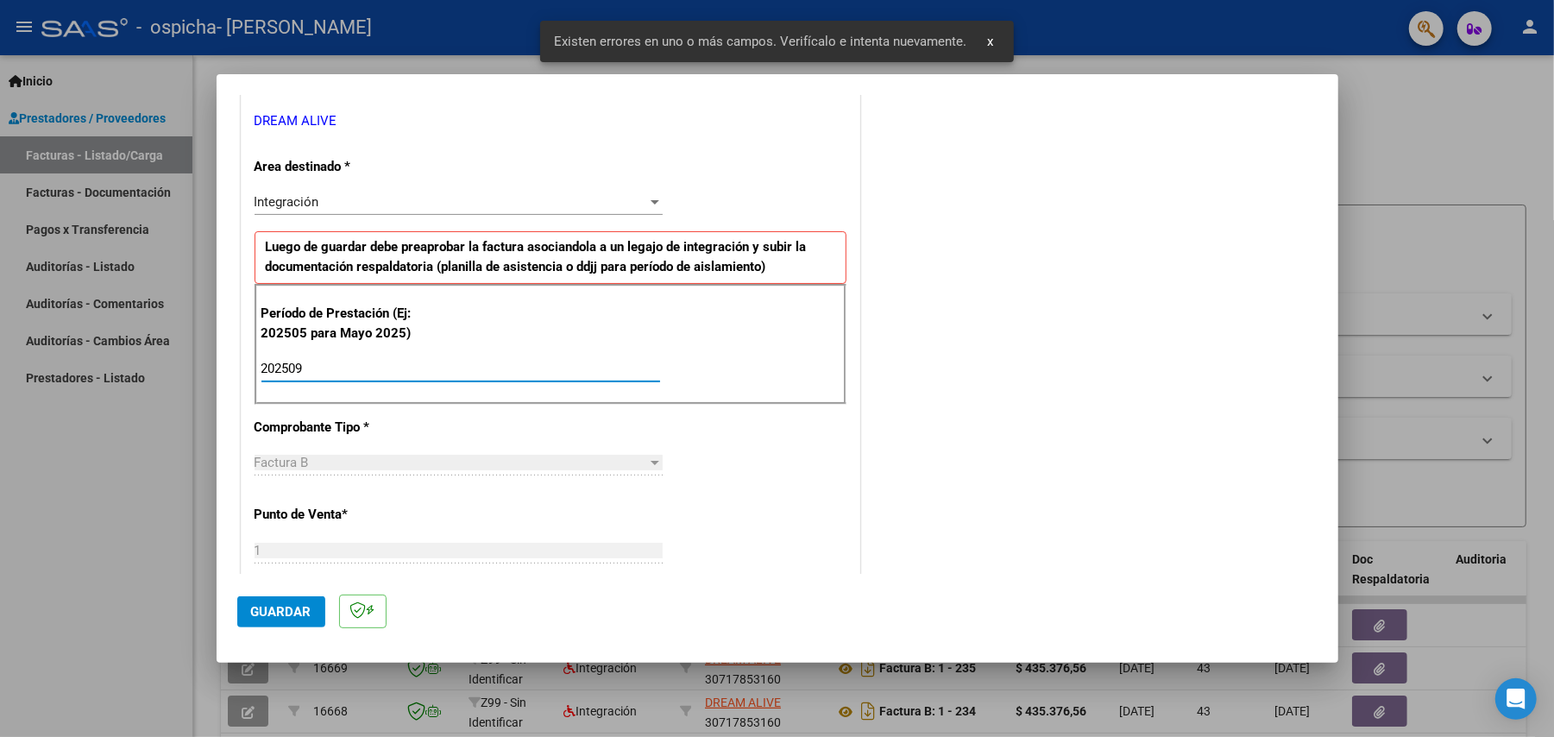
type input "202509"
click at [261, 613] on span "Guardar" at bounding box center [281, 612] width 60 height 16
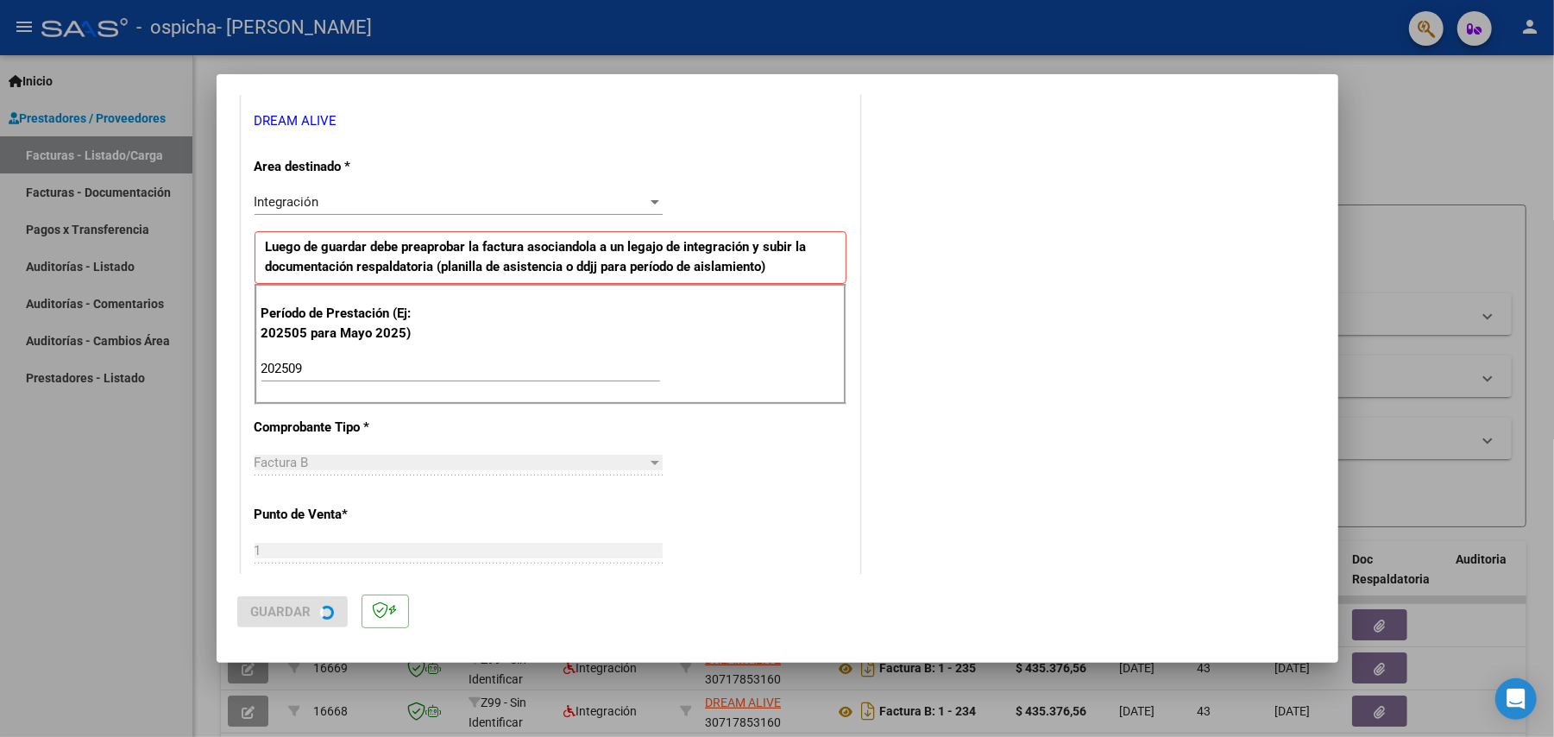
scroll to position [0, 0]
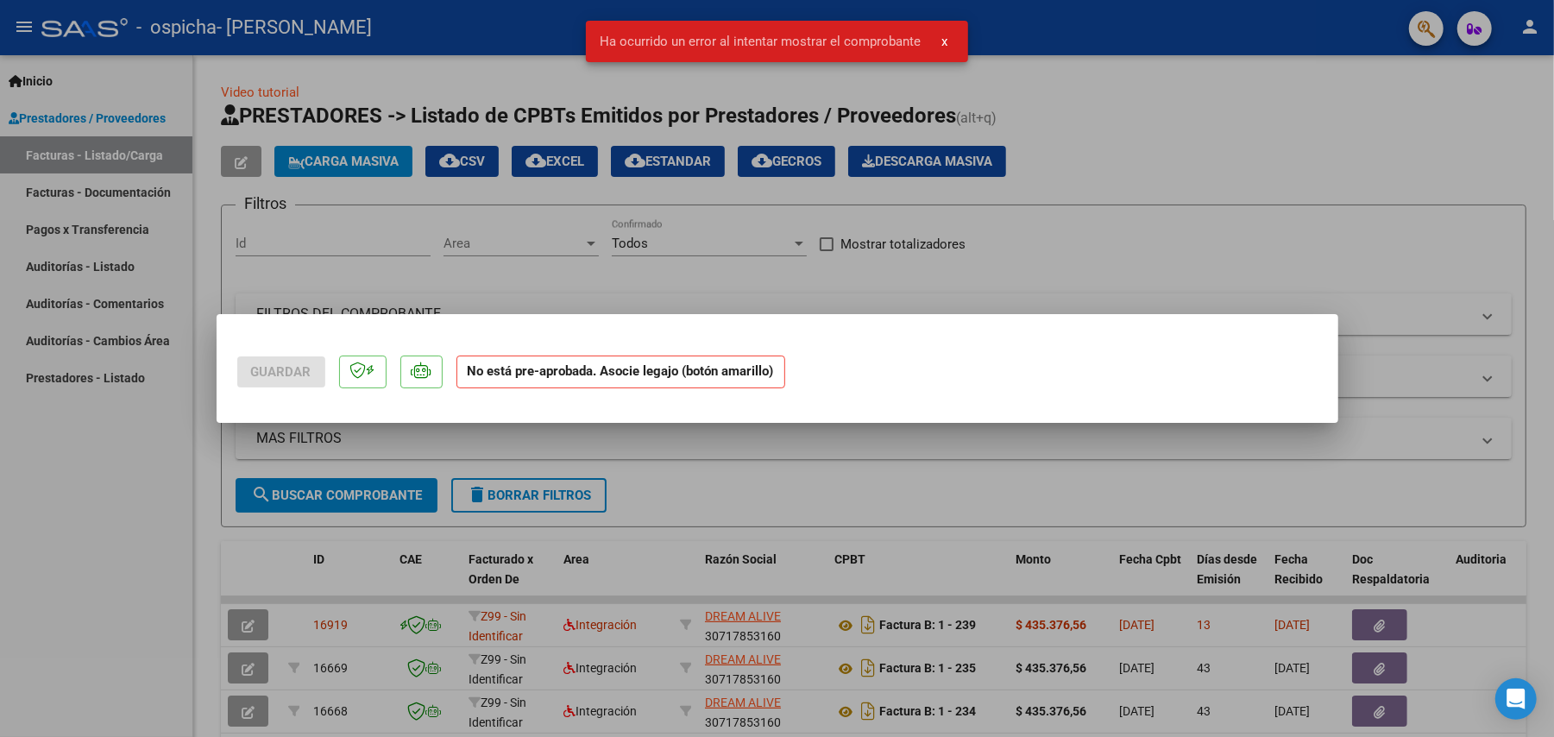
click at [1230, 246] on div at bounding box center [777, 368] width 1554 height 737
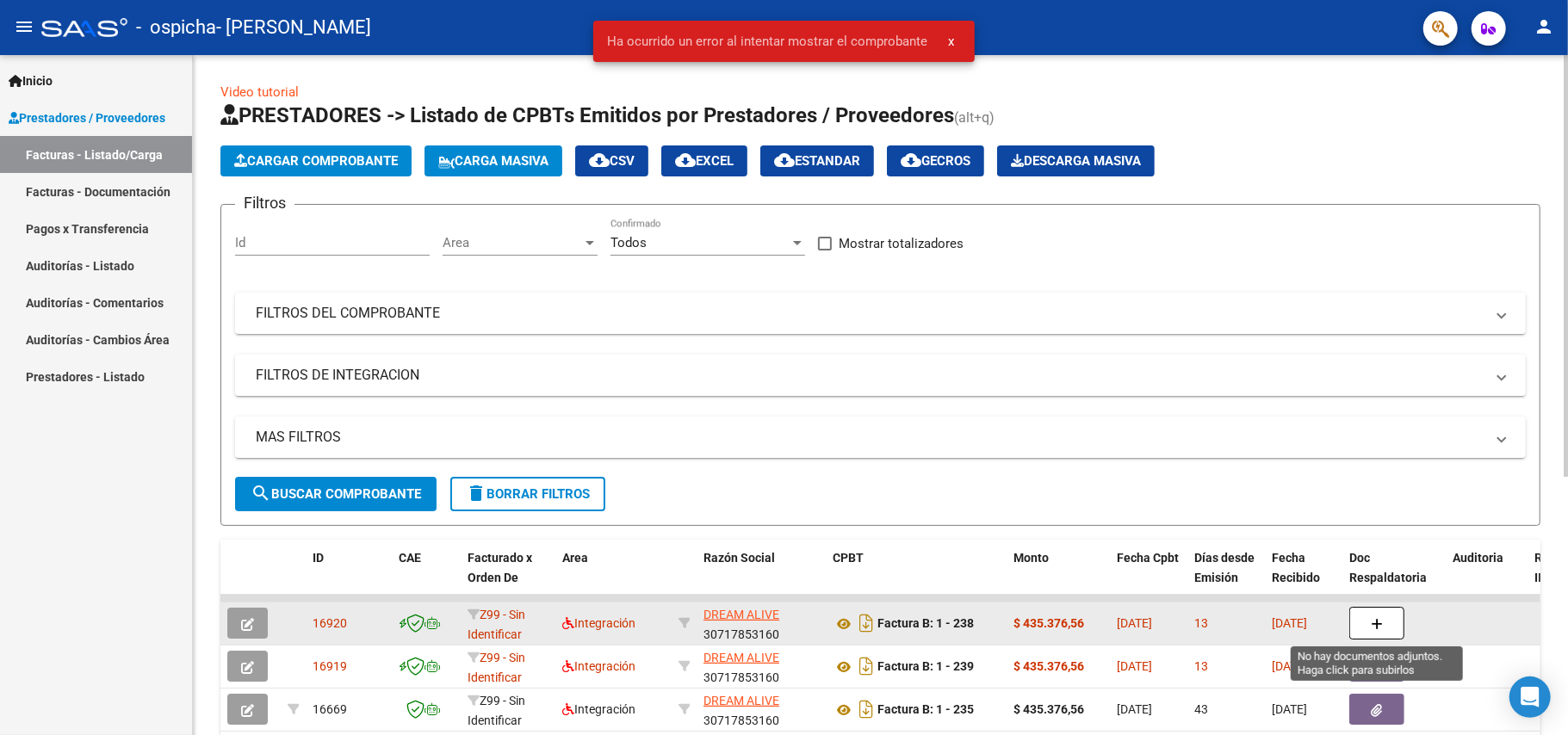
click at [1384, 609] on button "button" at bounding box center [1375, 622] width 55 height 33
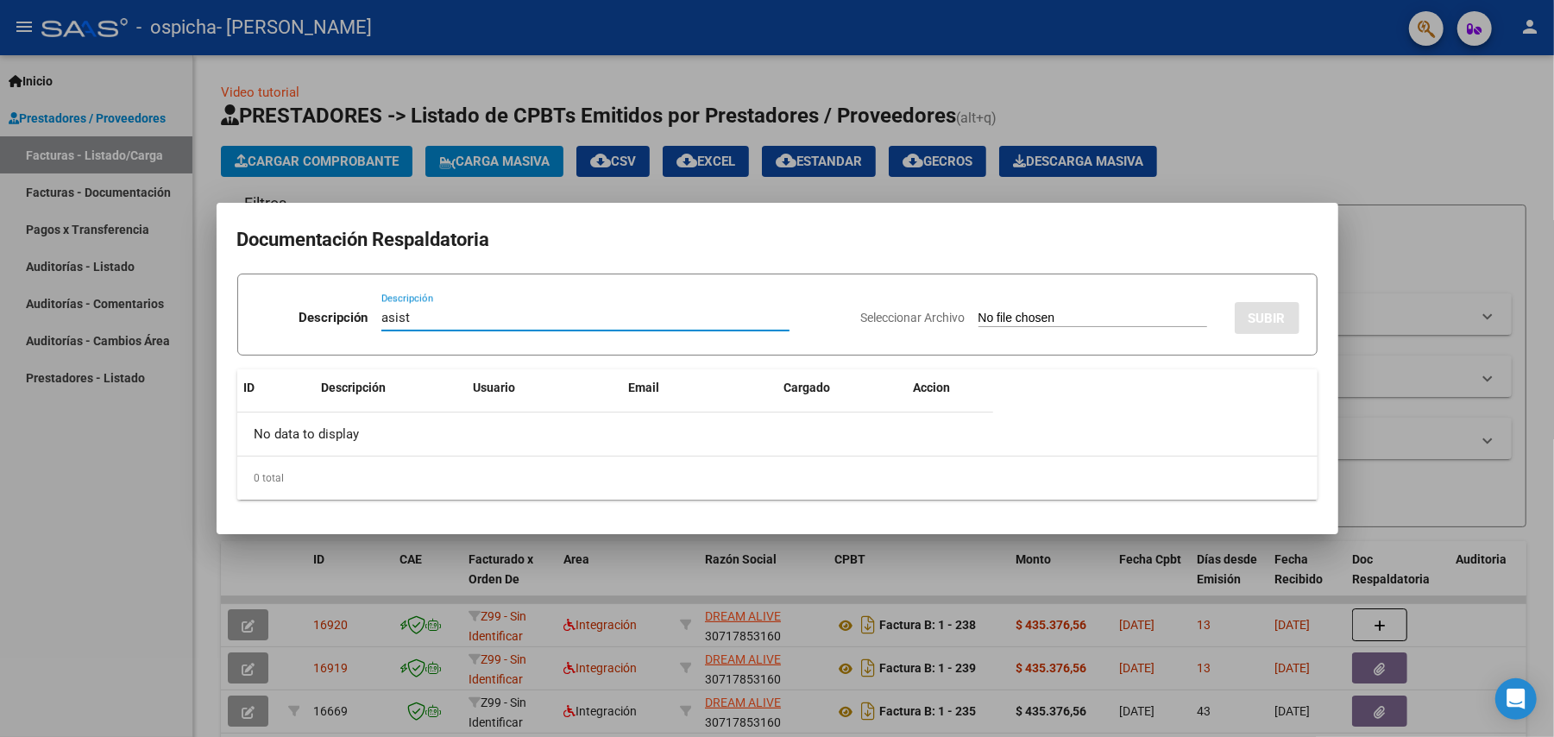
type input "asist"
click at [1081, 323] on input "Seleccionar Archivo" at bounding box center [1093, 319] width 229 height 16
type input "C:\fakepath\[PERSON_NAME] asist.pdf"
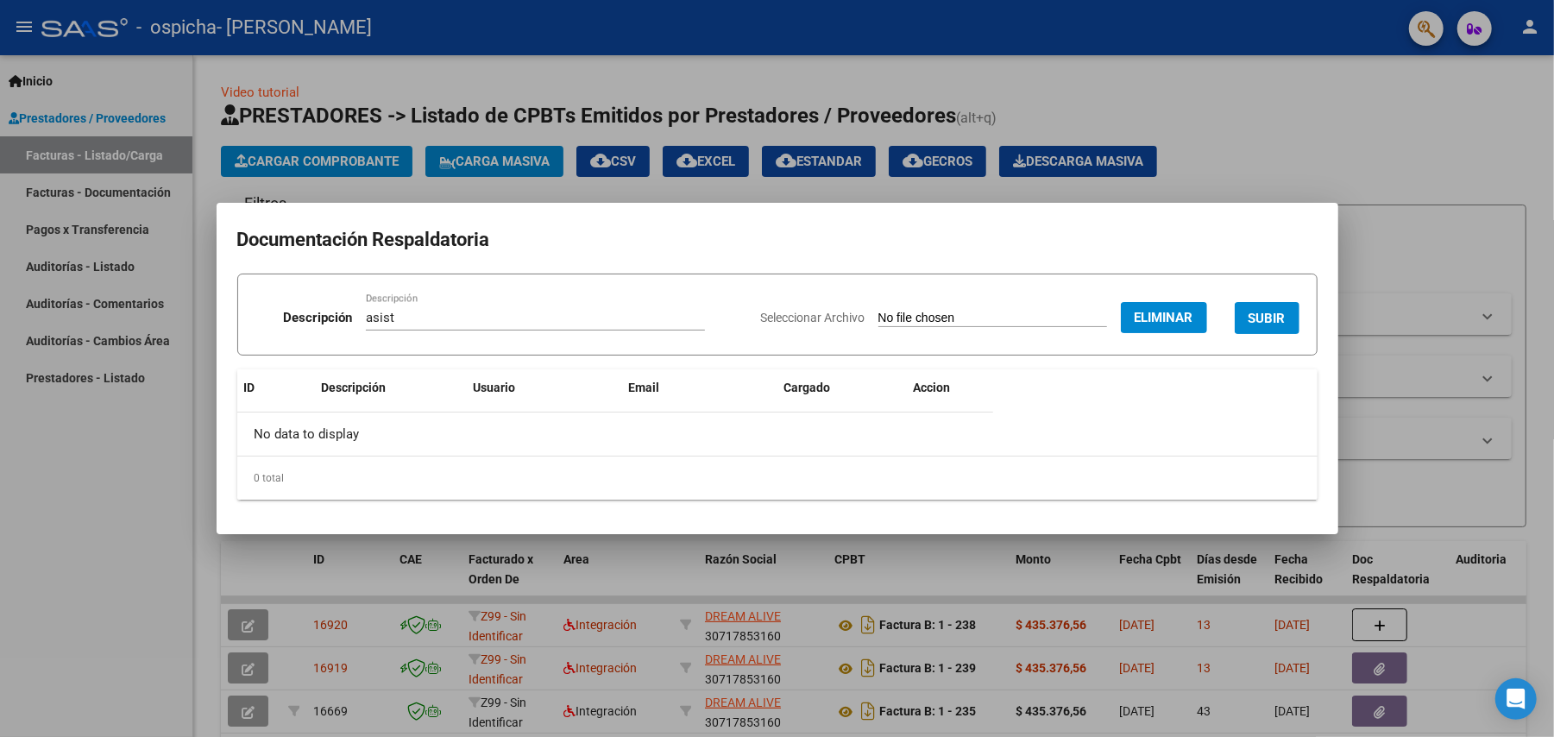
click at [1257, 314] on span "SUBIR" at bounding box center [1267, 319] width 37 height 16
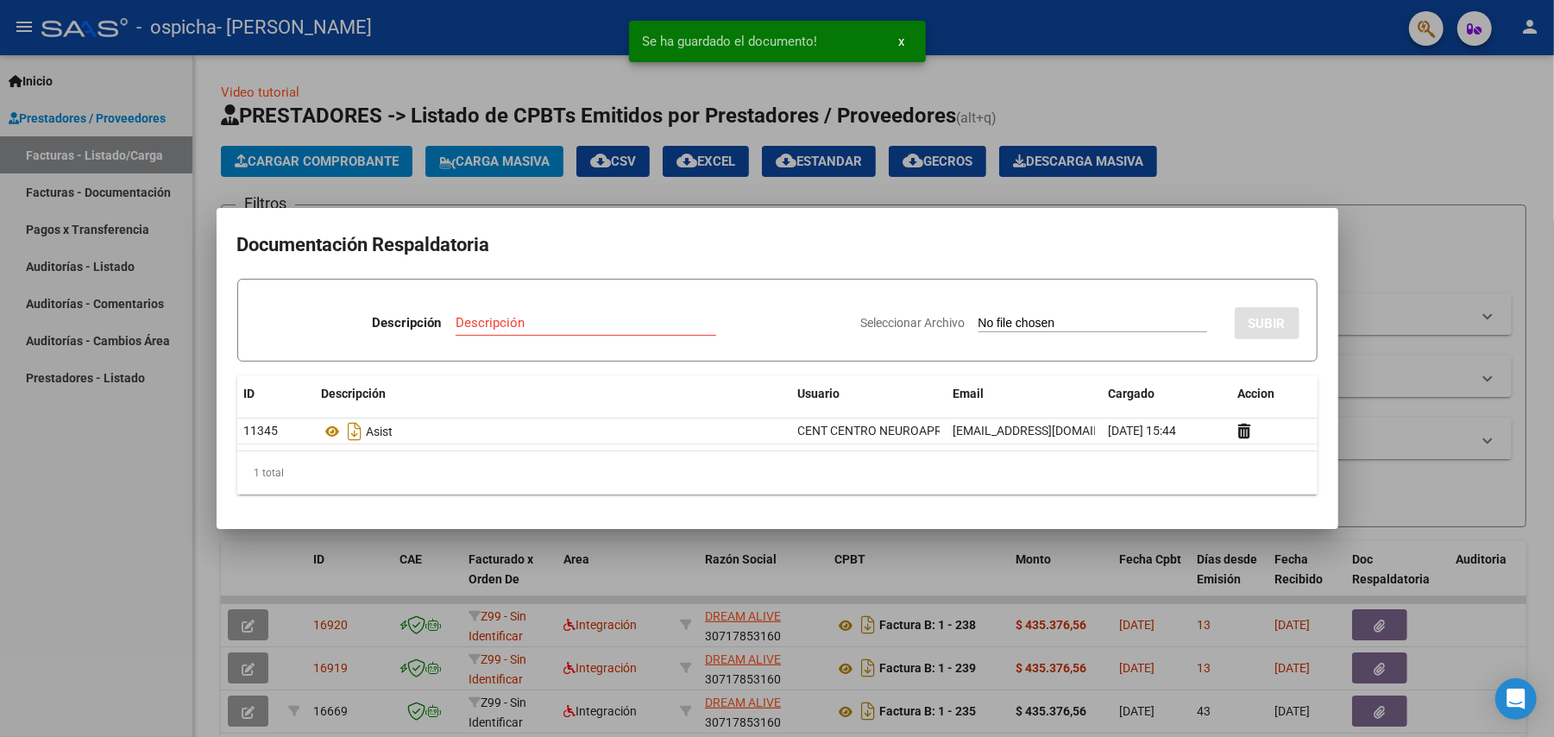
click at [480, 323] on input "Descripción" at bounding box center [586, 323] width 261 height 16
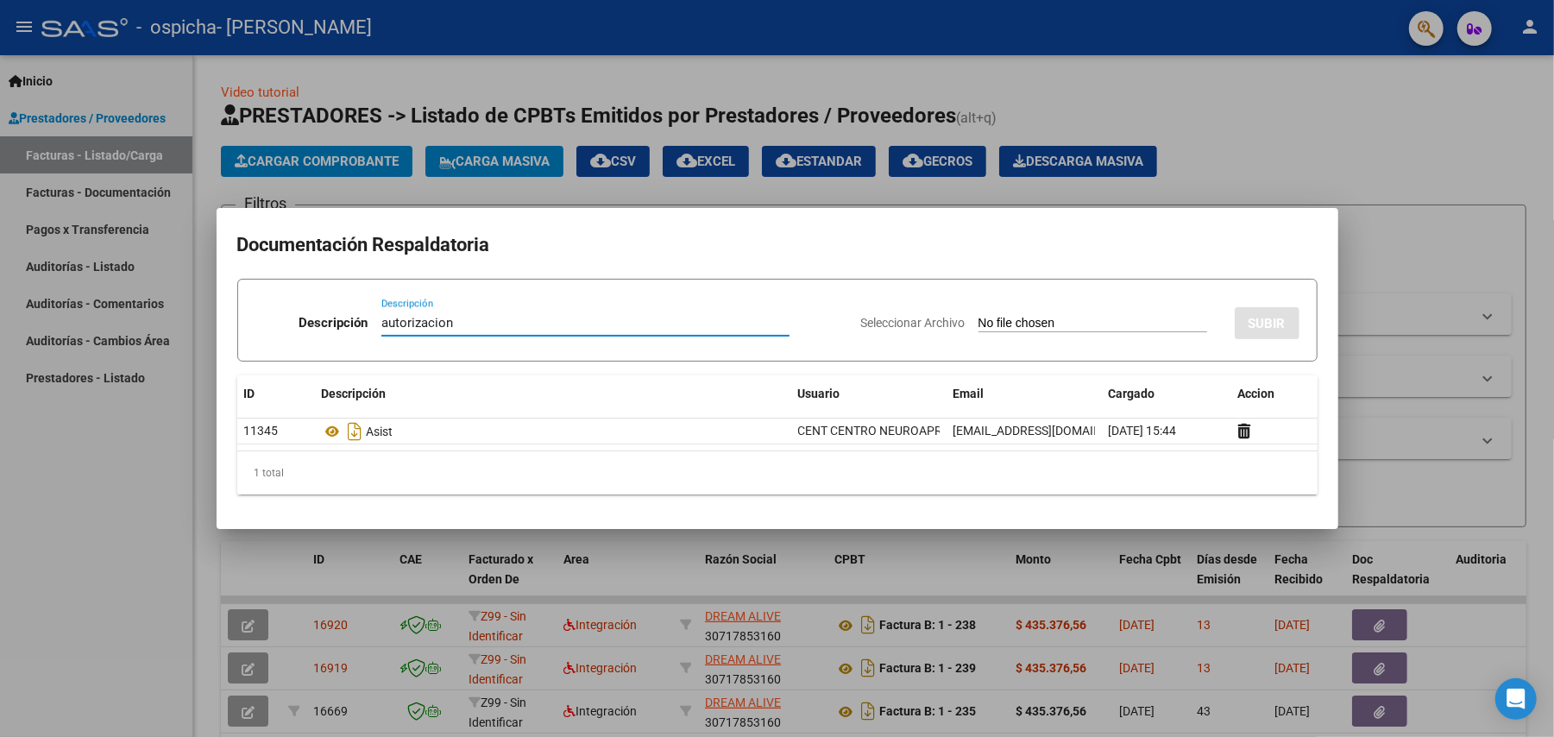
type input "autorizacion"
click at [1101, 319] on input "Seleccionar Archivo" at bounding box center [1093, 324] width 229 height 16
type input "C:\fakepath\[PERSON_NAME] [PERSON_NAME] ENERO A [DATE]- mod int.pdf"
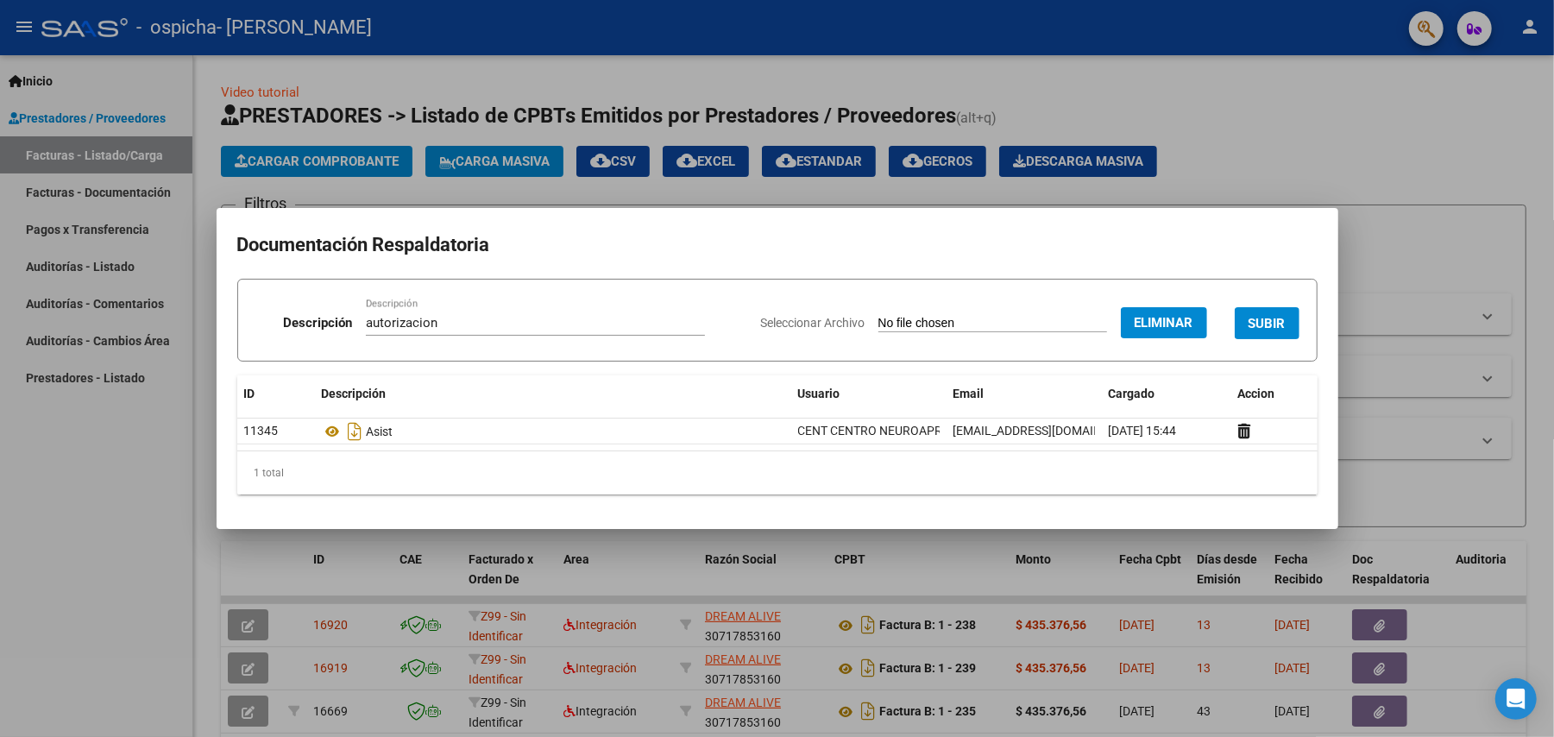
click at [1289, 309] on button "SUBIR" at bounding box center [1267, 323] width 65 height 32
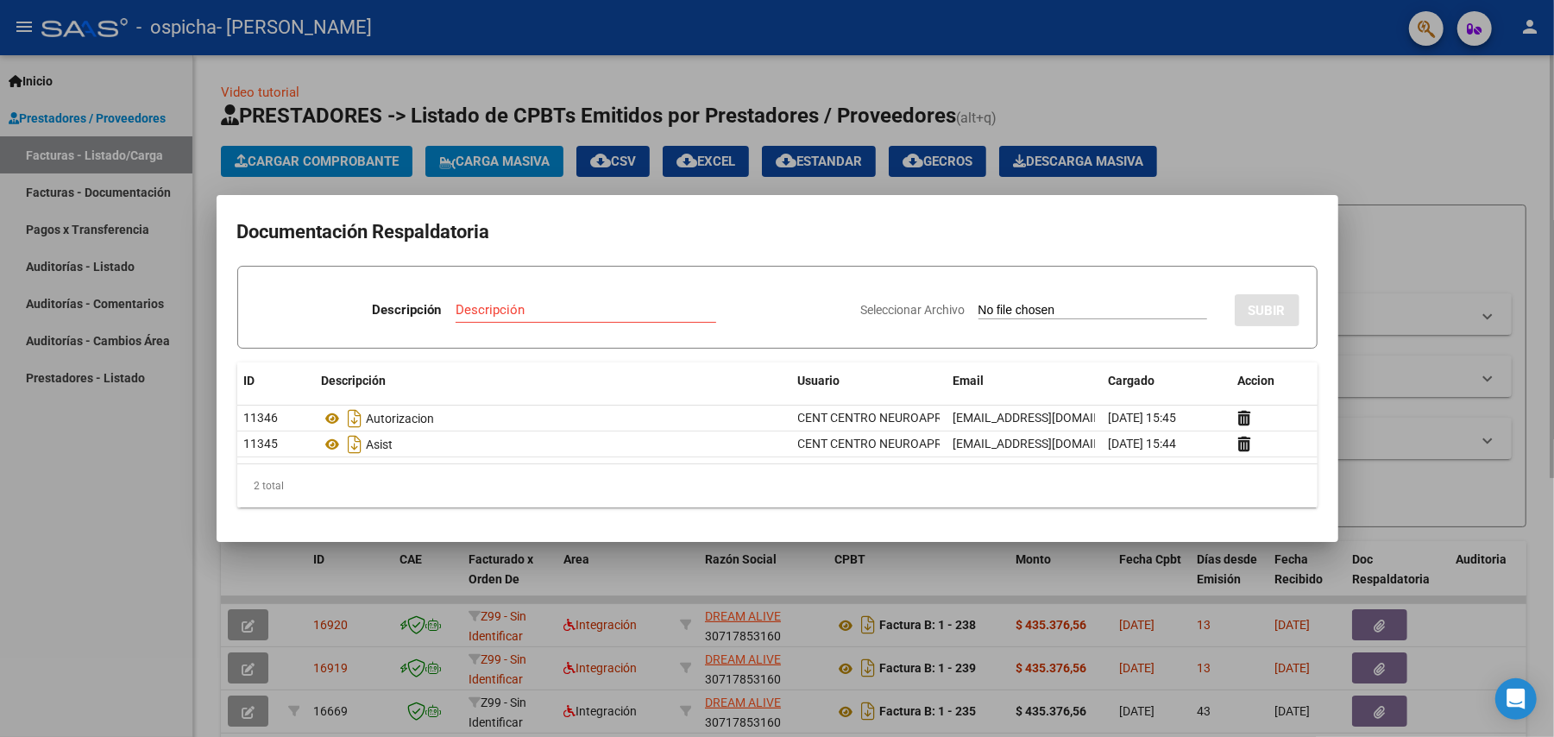
click at [1277, 145] on div at bounding box center [777, 368] width 1554 height 737
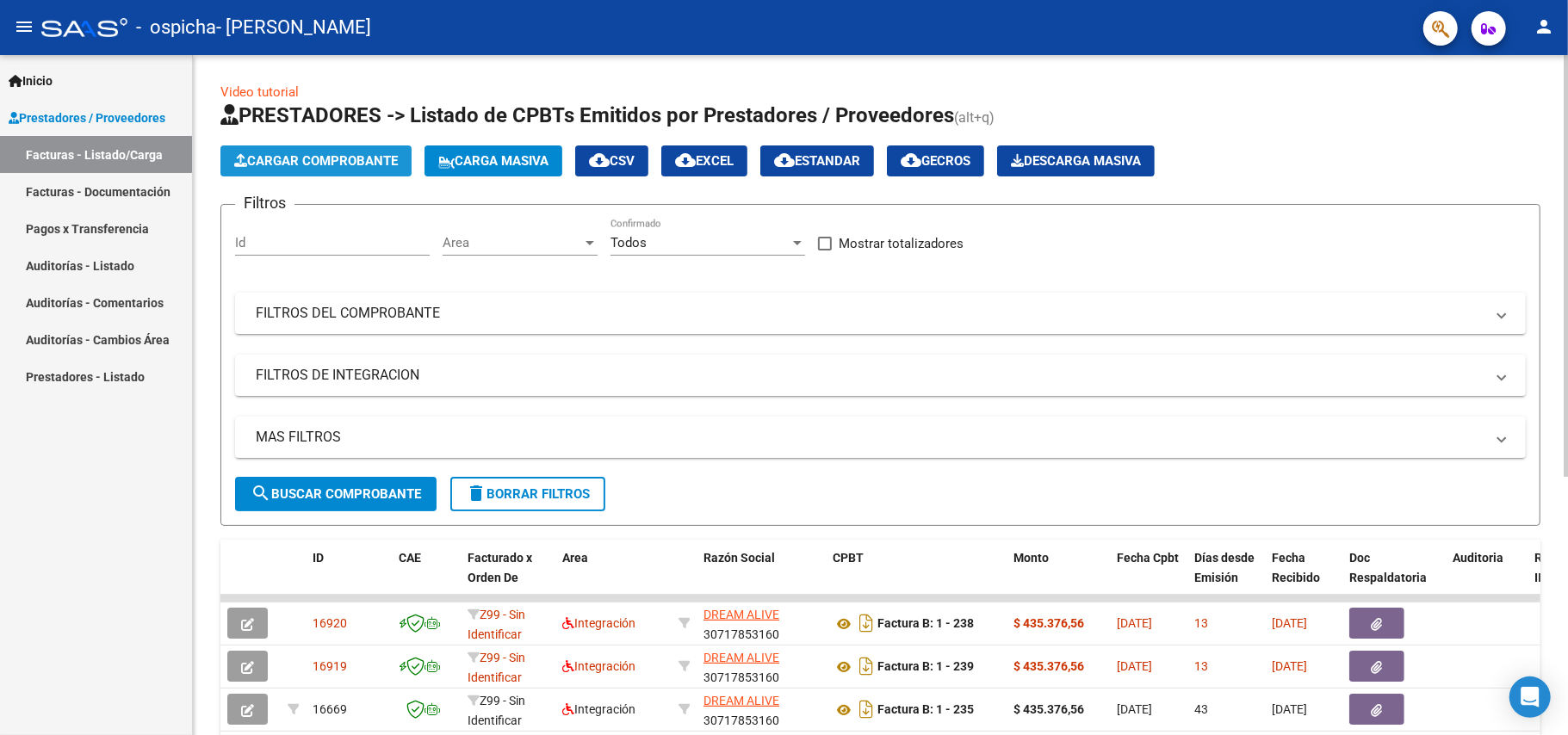
click at [306, 170] on button "Cargar Comprobante" at bounding box center [316, 161] width 192 height 31
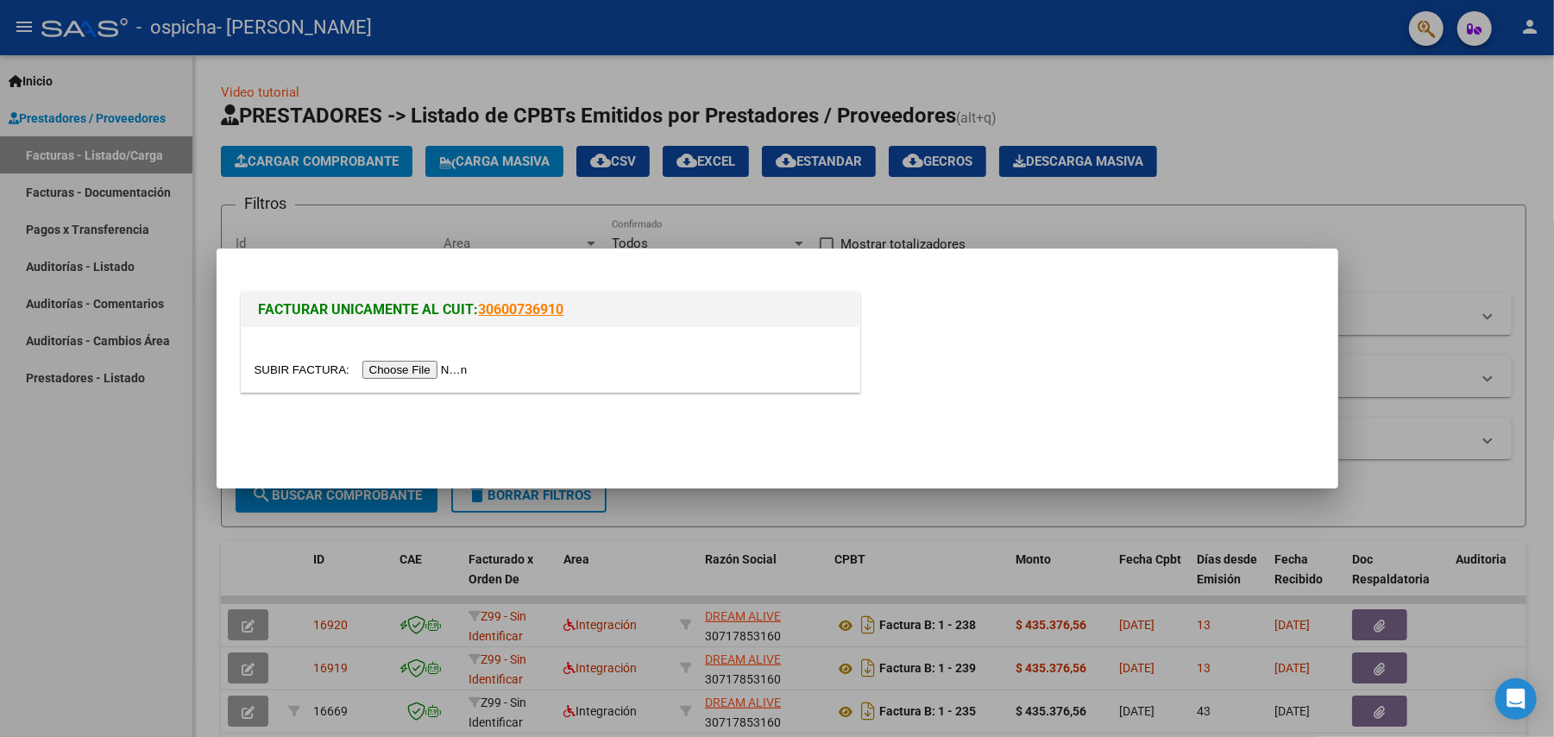
click at [443, 368] on input "file" at bounding box center [364, 370] width 218 height 18
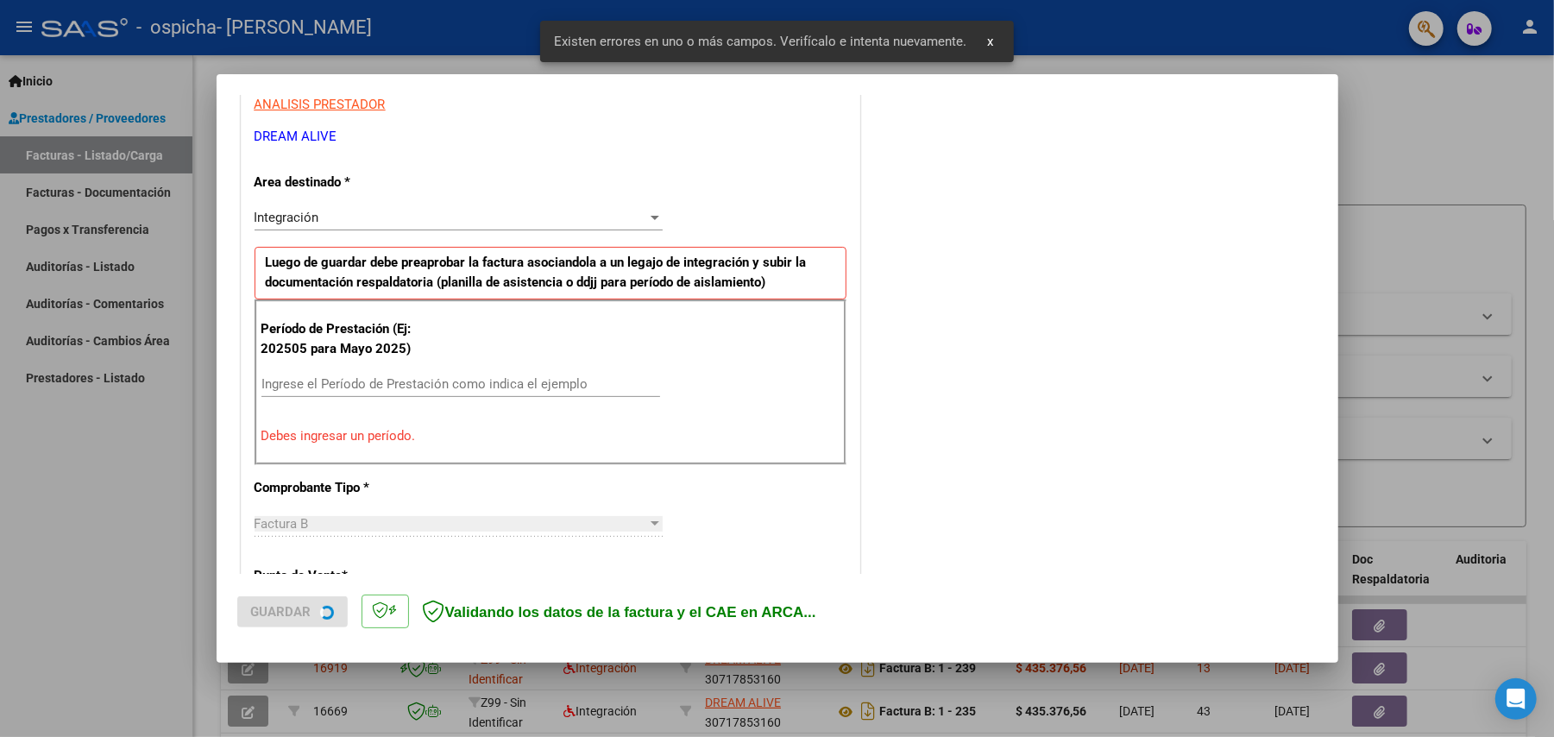
scroll to position [331, 0]
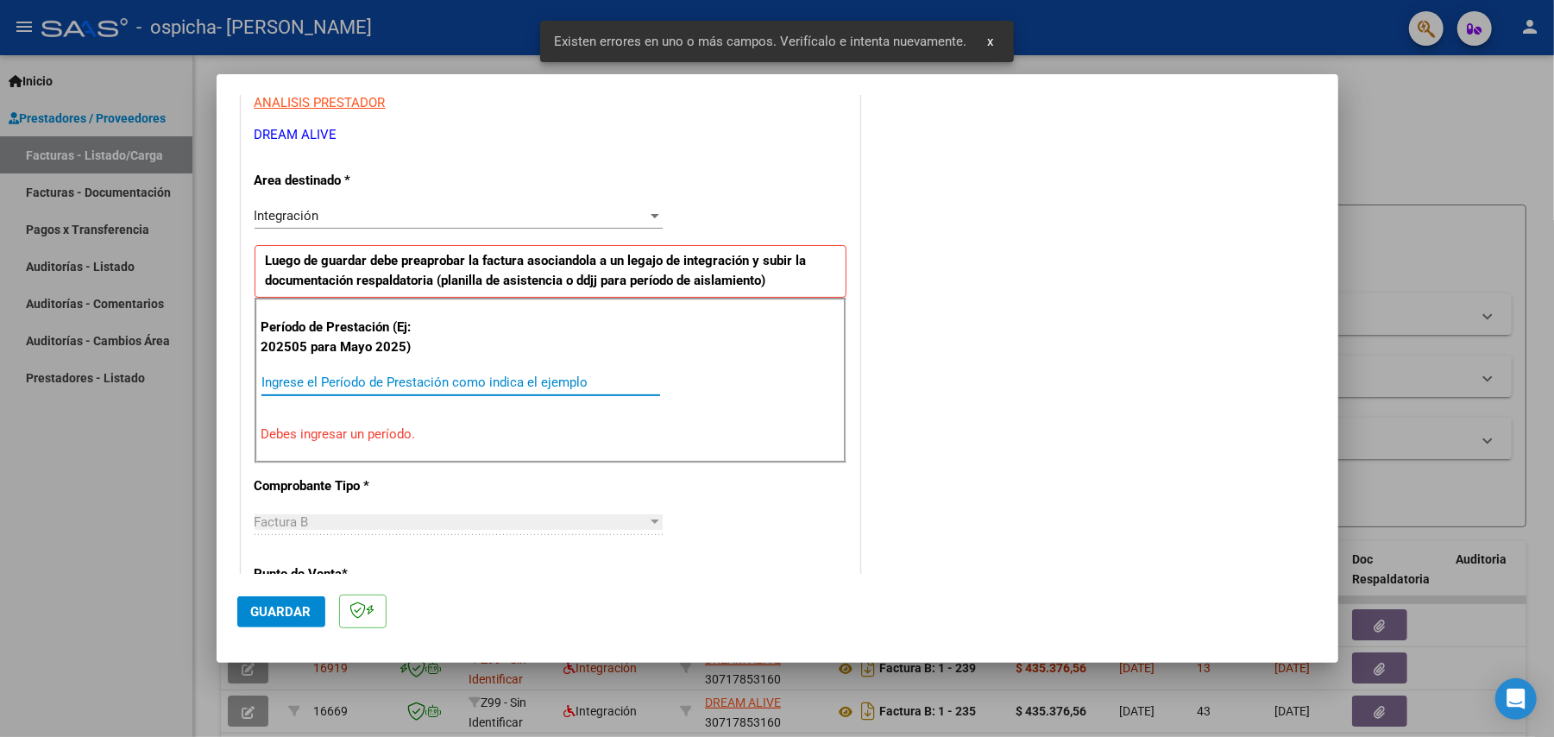
click at [514, 381] on input "Ingrese el Período de Prestación como indica el ejemplo" at bounding box center [461, 383] width 399 height 16
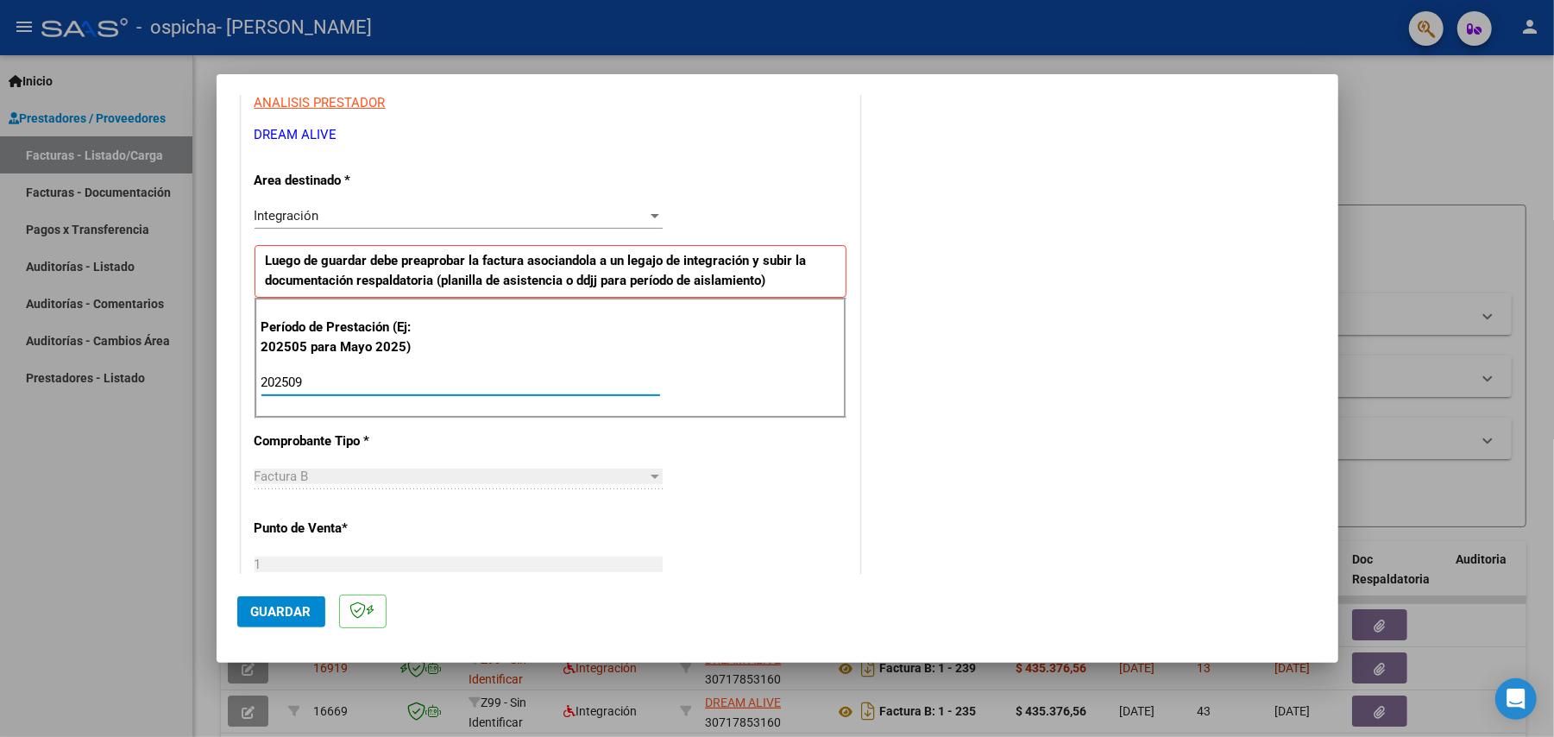
type input "202509"
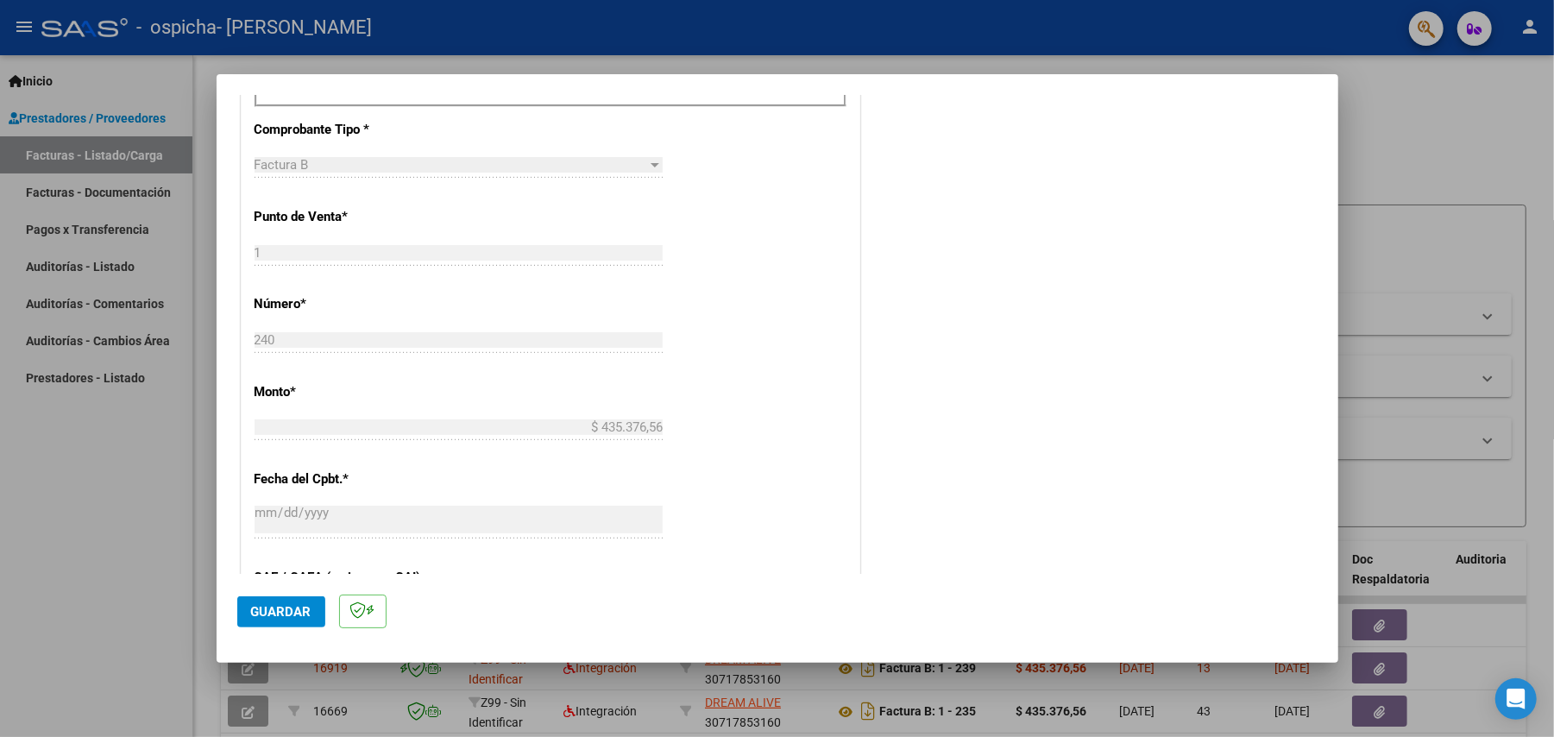
scroll to position [791, 0]
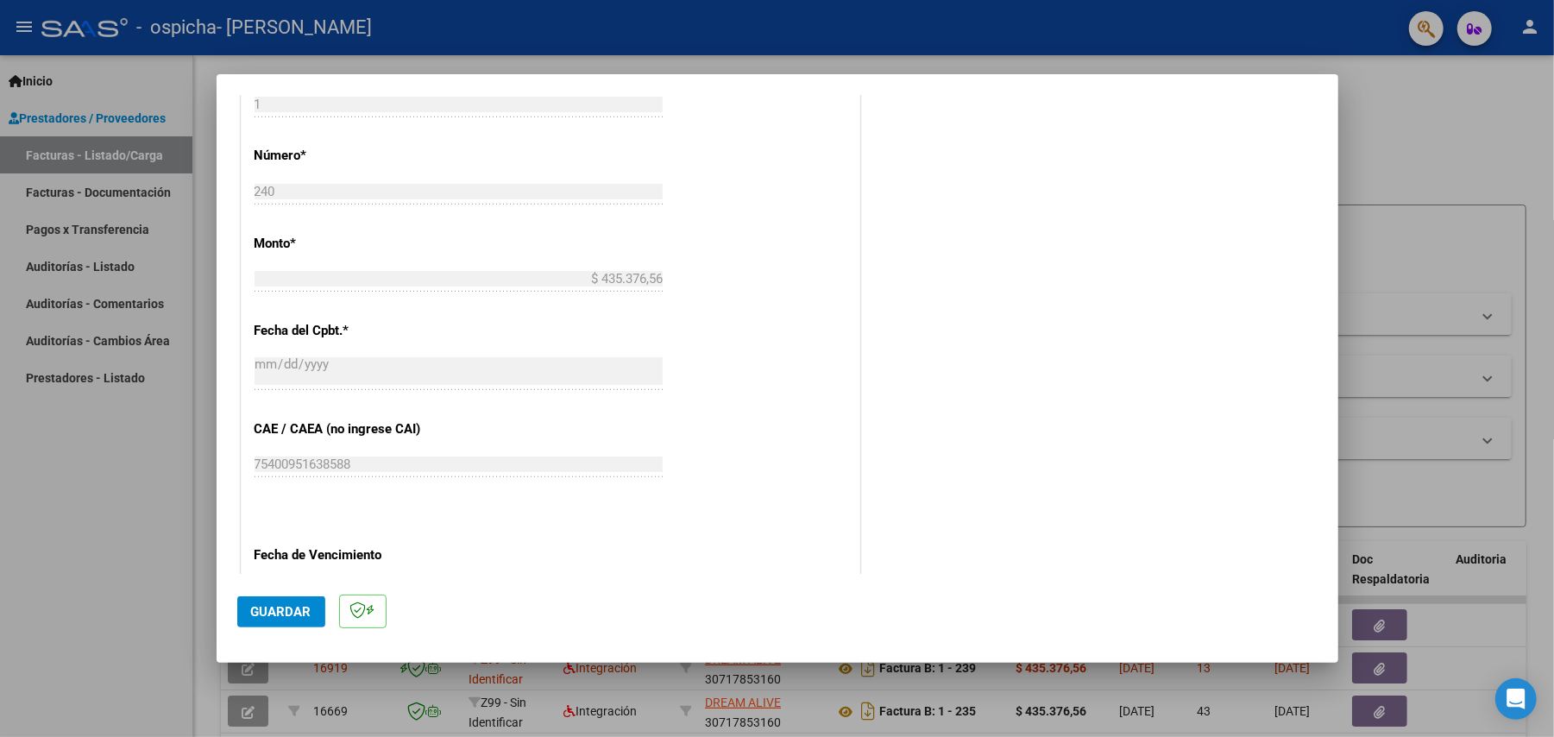
click at [281, 616] on span "Guardar" at bounding box center [281, 612] width 60 height 16
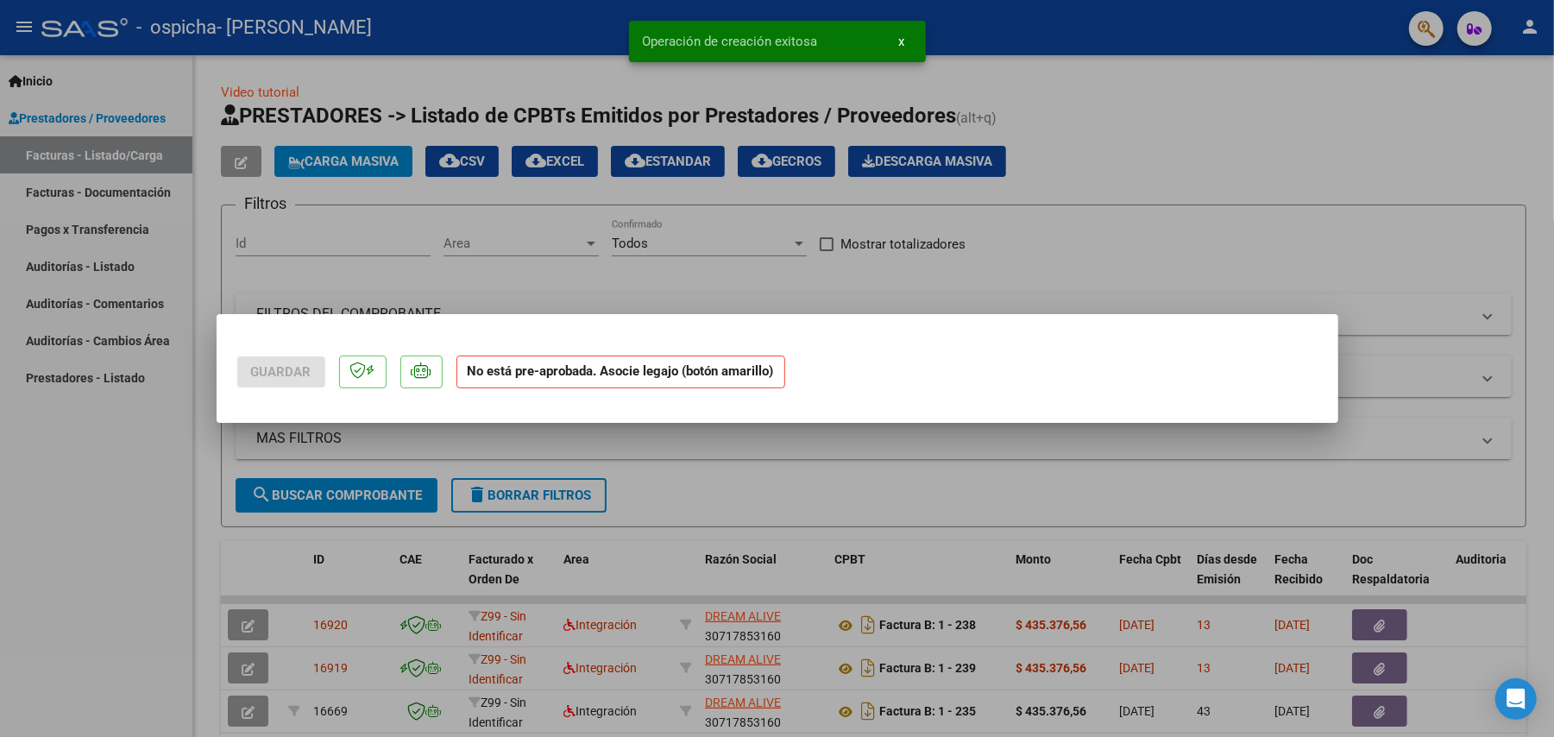
scroll to position [0, 0]
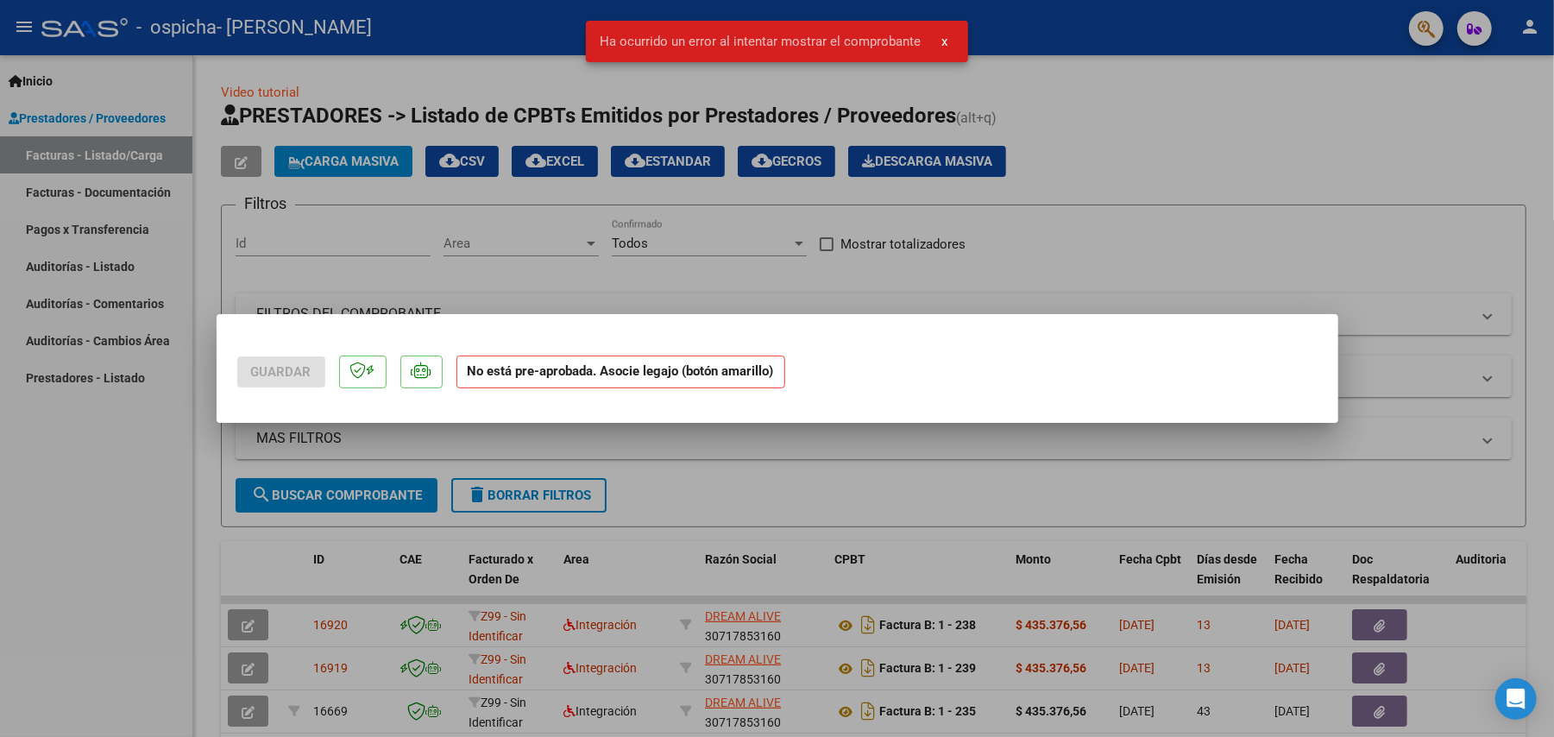
click at [1393, 522] on div at bounding box center [777, 368] width 1554 height 737
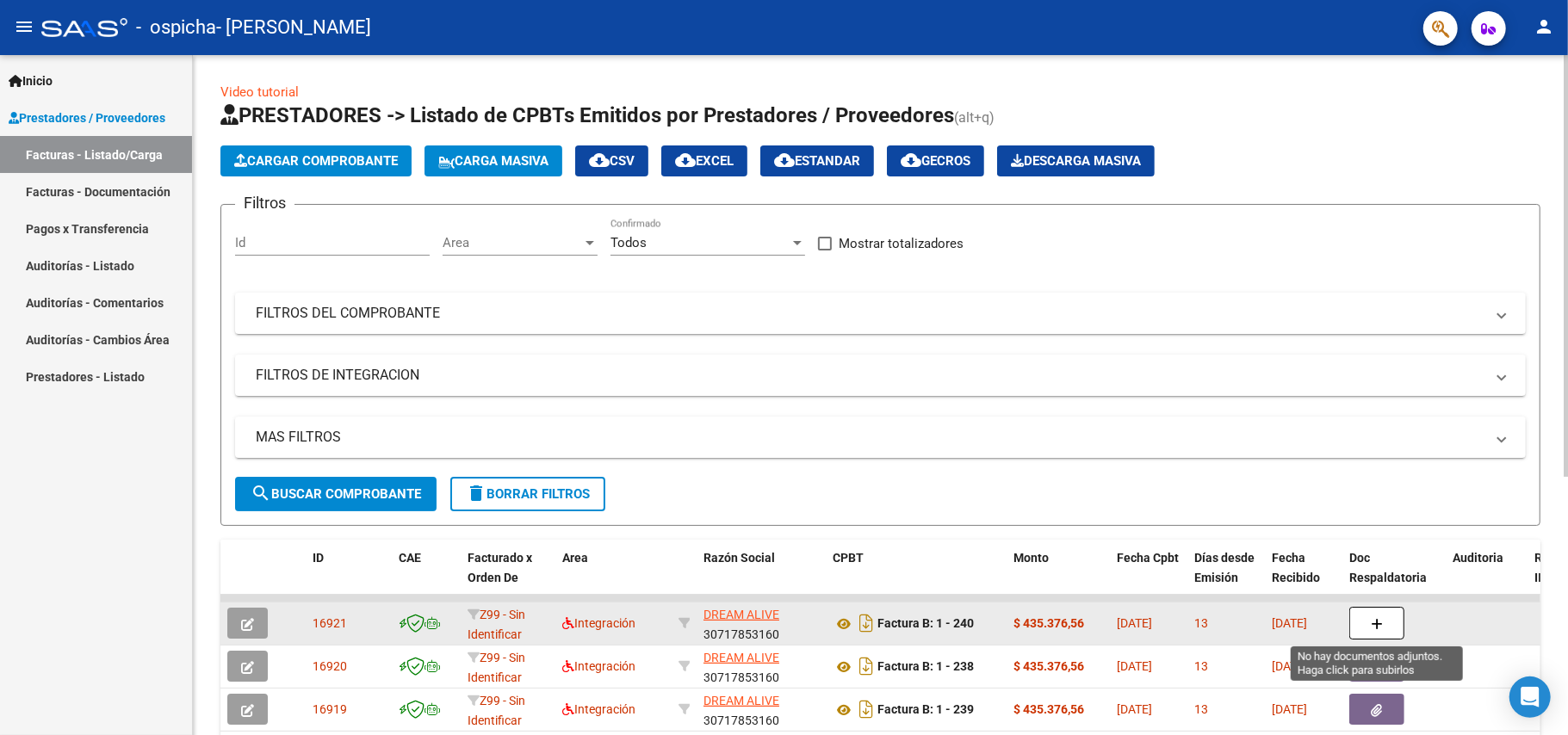
click at [1379, 630] on span "button" at bounding box center [1376, 623] width 12 height 16
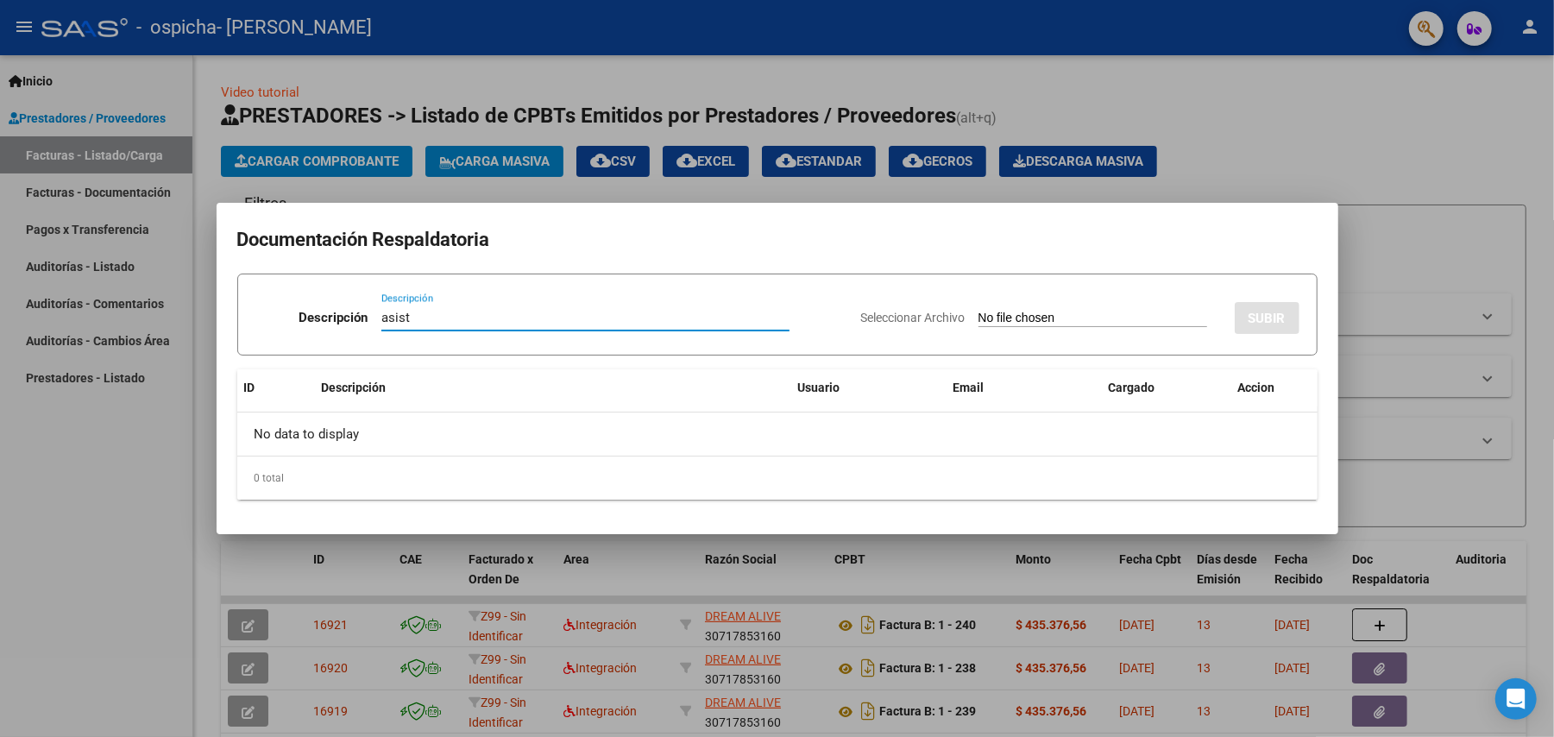
type input "asist"
click at [1102, 325] on input "Seleccionar Archivo" at bounding box center [1093, 319] width 229 height 16
type input "C:\fakepath\[PERSON_NAME].pdf"
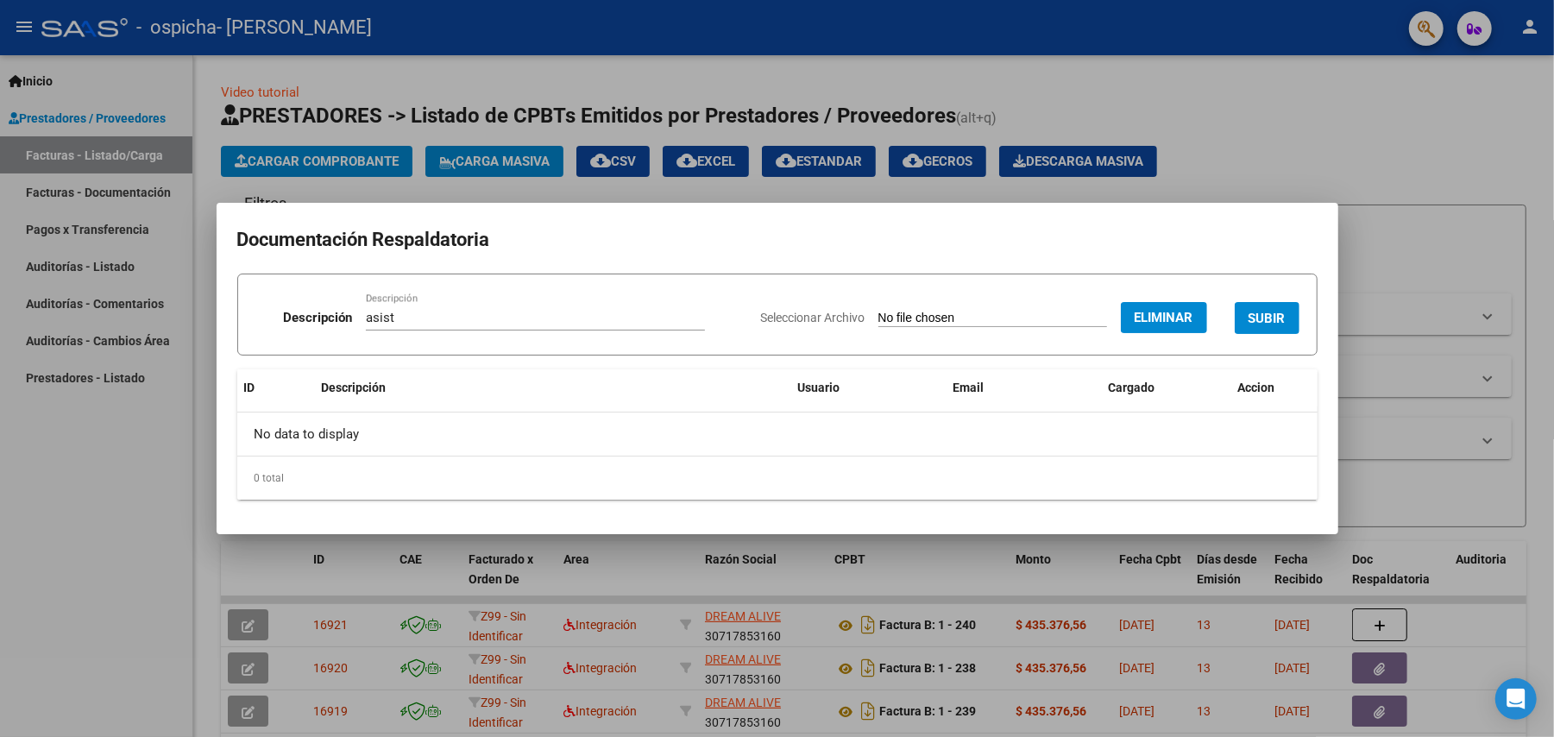
click at [1277, 318] on span "SUBIR" at bounding box center [1267, 319] width 37 height 16
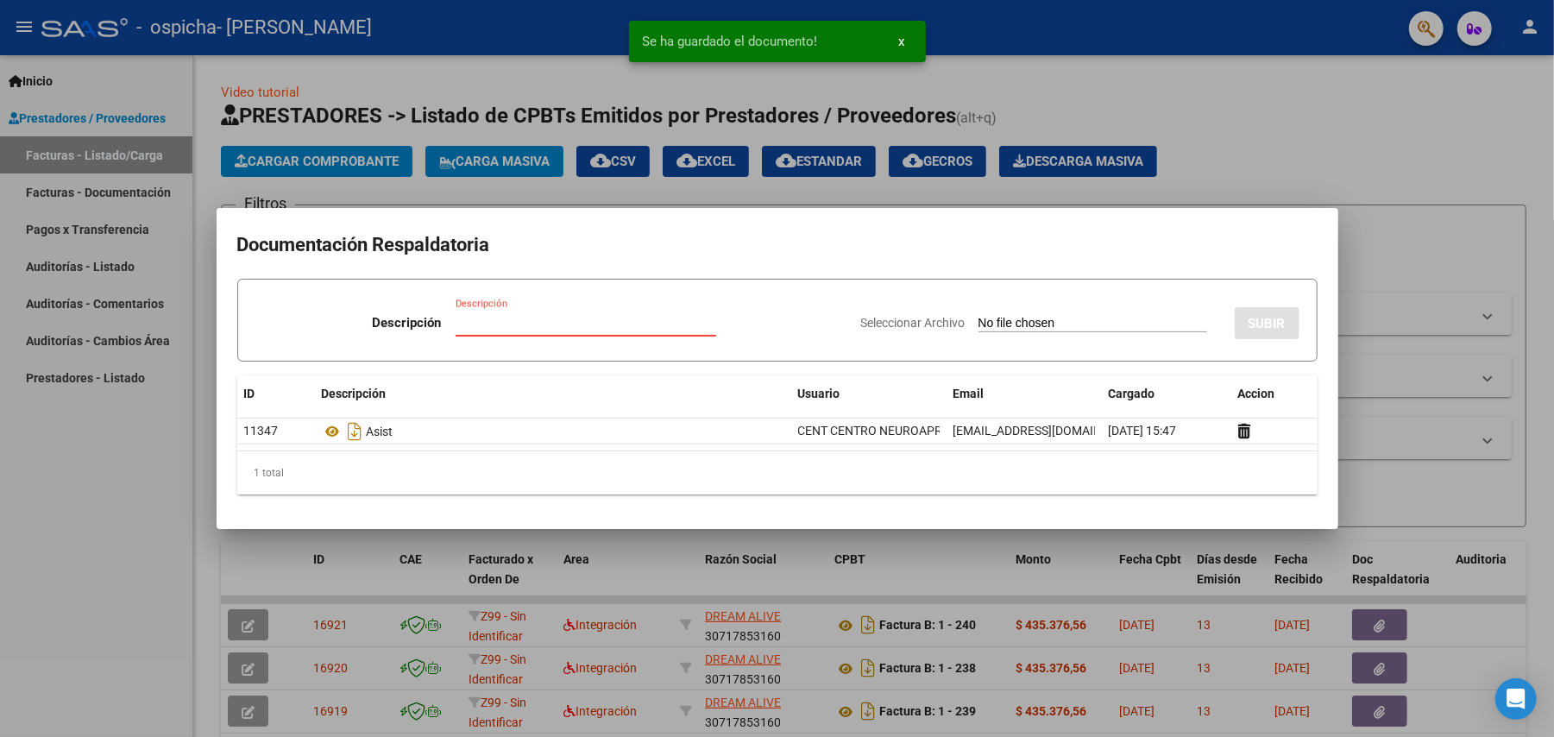
click at [573, 326] on input "Descripción" at bounding box center [586, 323] width 261 height 16
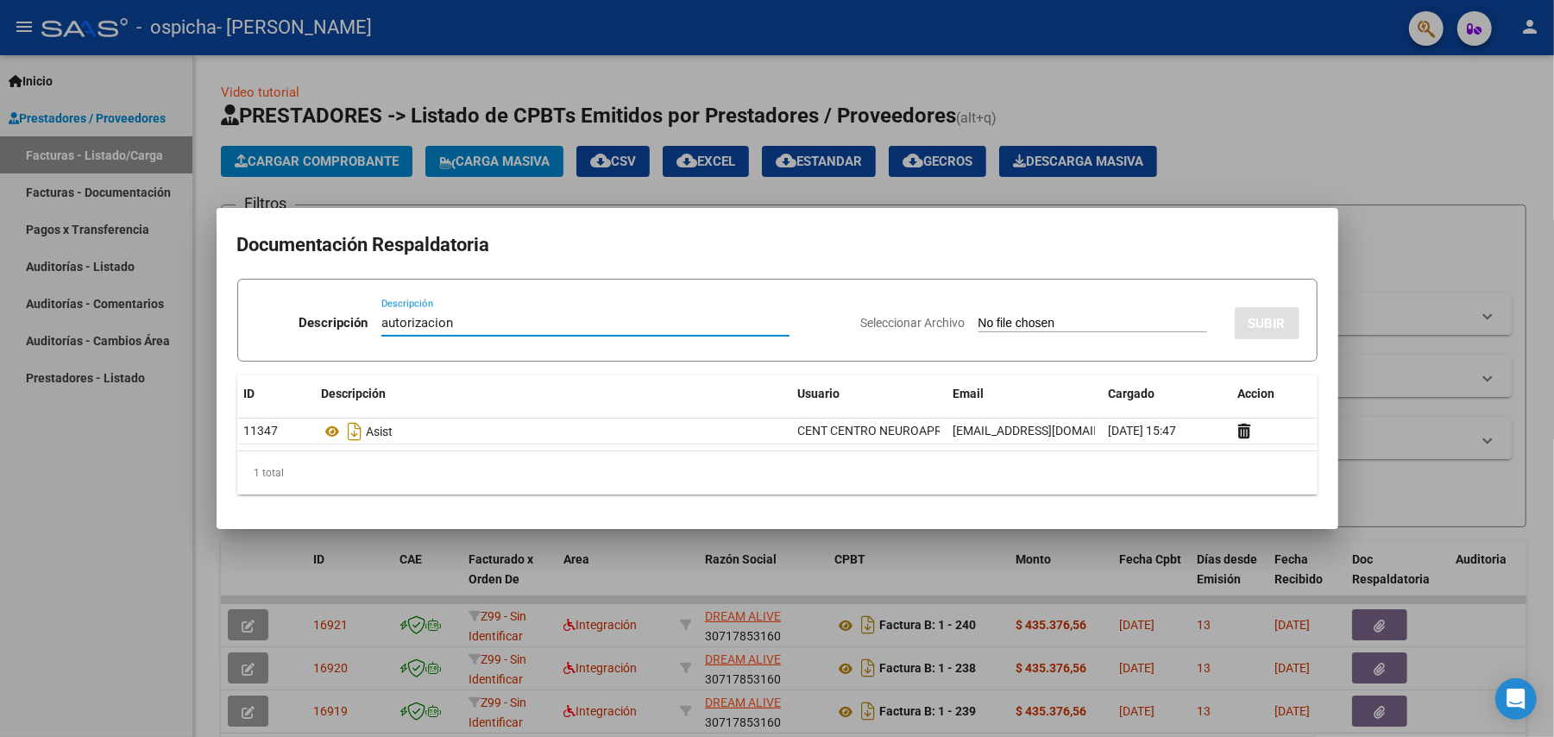
type input "autorizacion"
click at [1005, 325] on input "Seleccionar Archivo" at bounding box center [1093, 324] width 229 height 16
type input "C:\fakepath\[PERSON_NAME] terapias ENERO A [DATE].pdf"
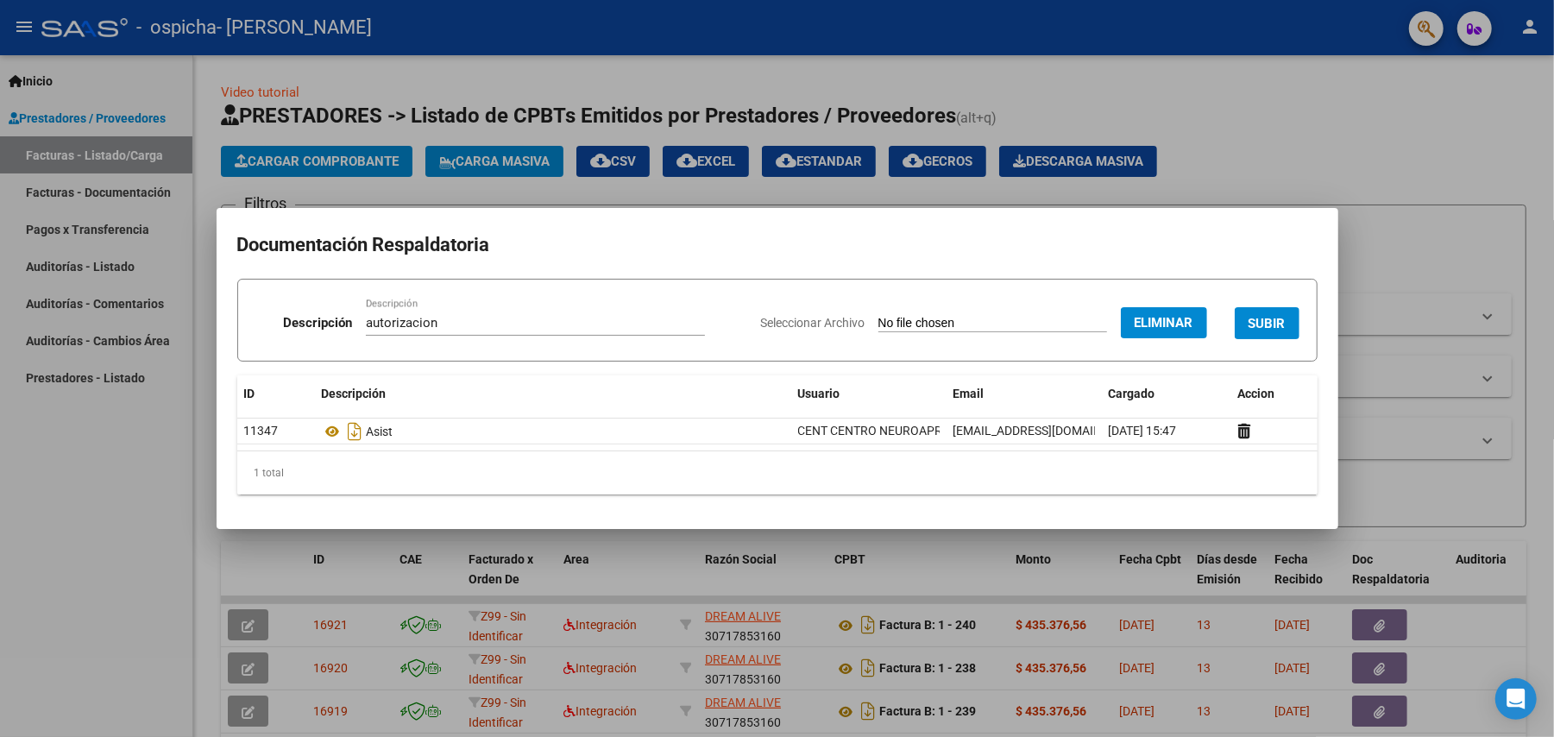
click at [1249, 318] on span "SUBIR" at bounding box center [1267, 324] width 37 height 16
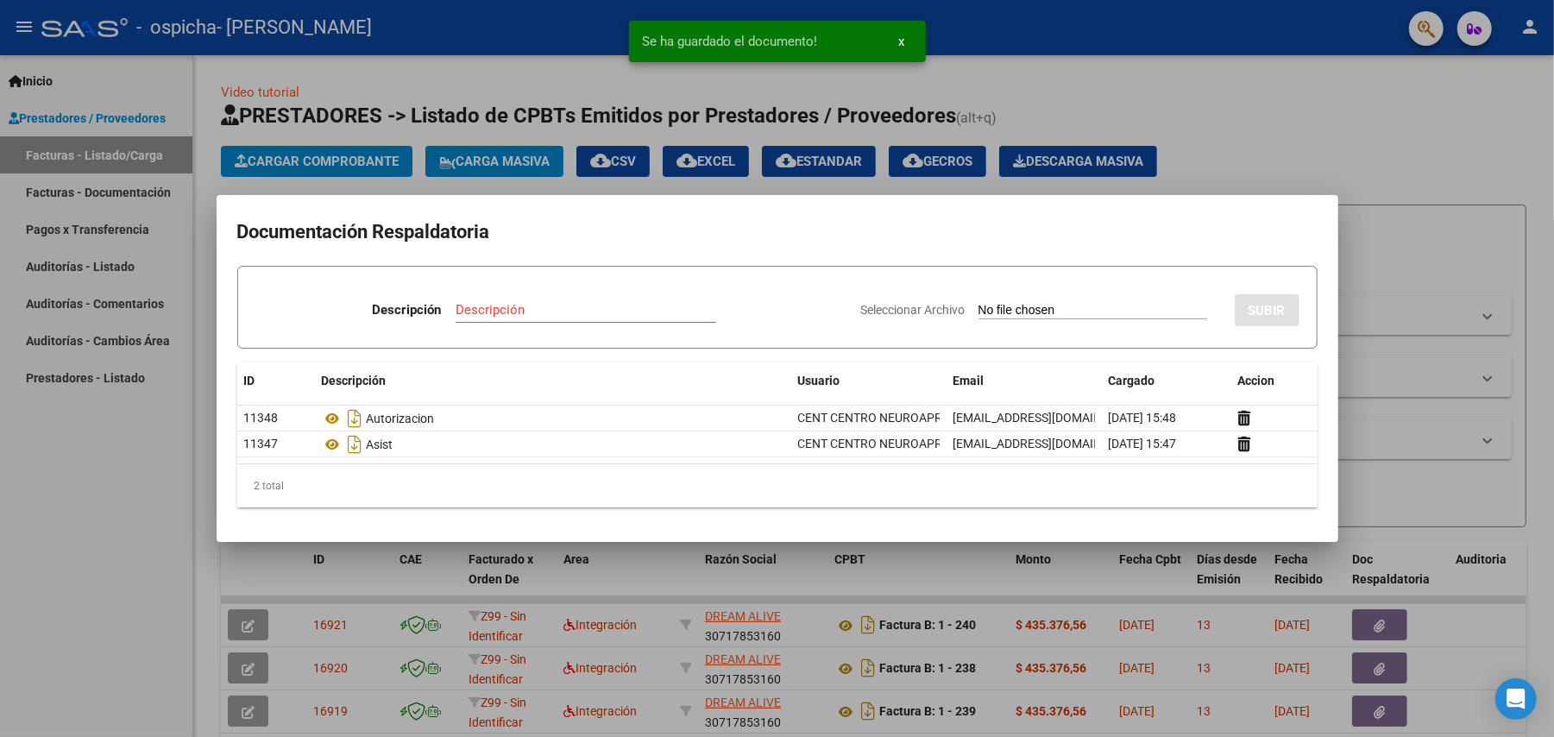
click at [1236, 153] on div at bounding box center [777, 368] width 1554 height 737
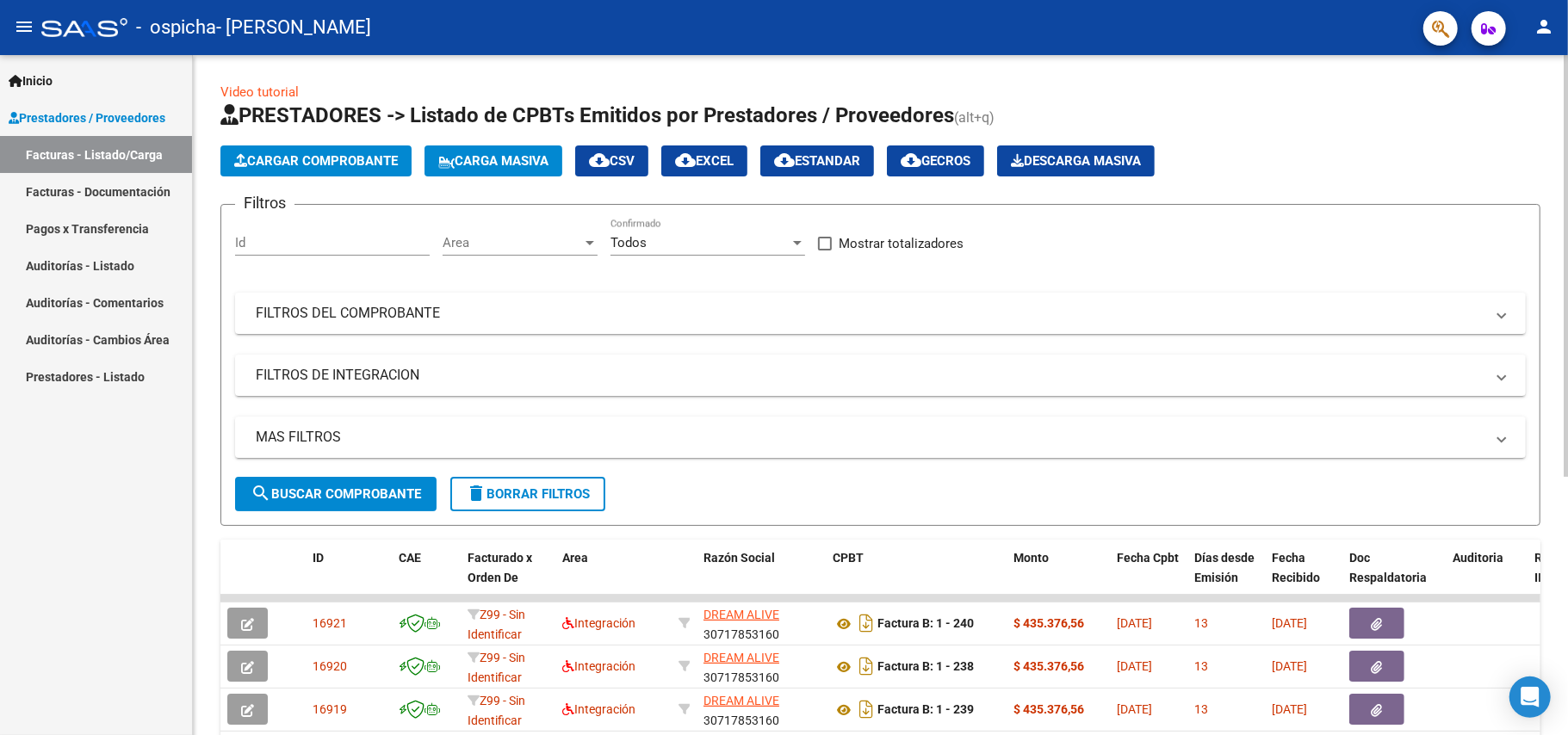
click at [266, 154] on span "Cargar Comprobante" at bounding box center [316, 162] width 164 height 16
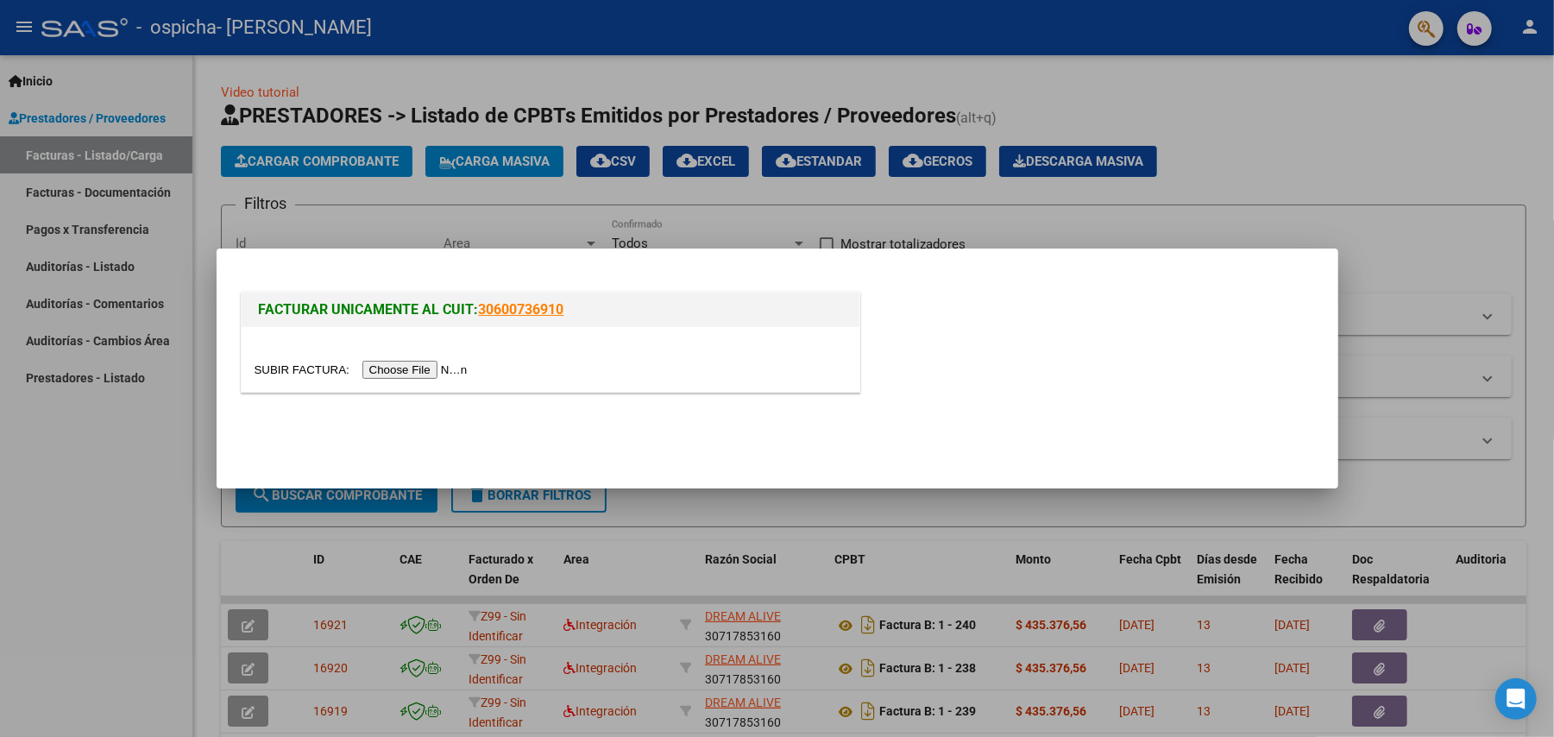
click at [404, 361] on input "file" at bounding box center [364, 370] width 218 height 18
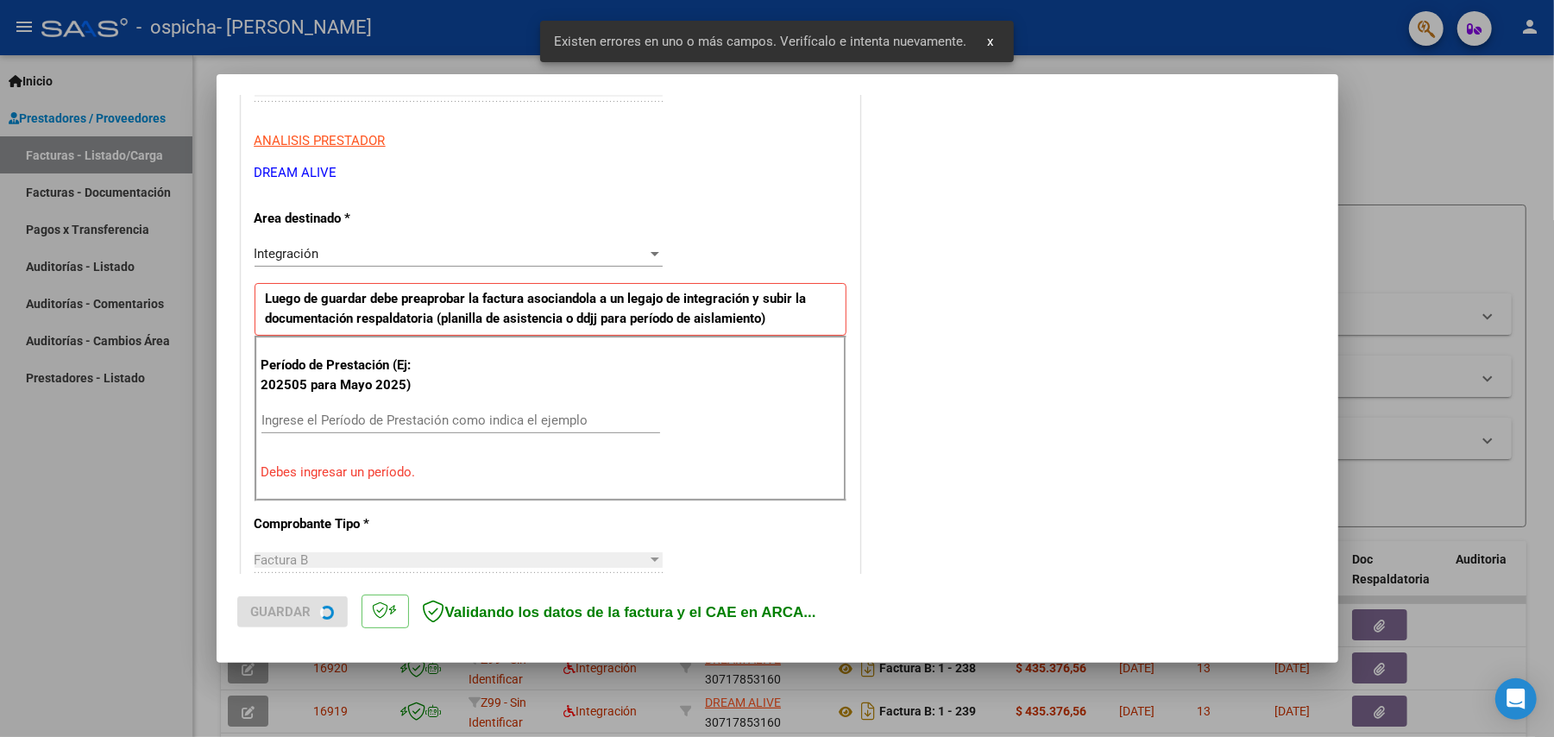
scroll to position [331, 0]
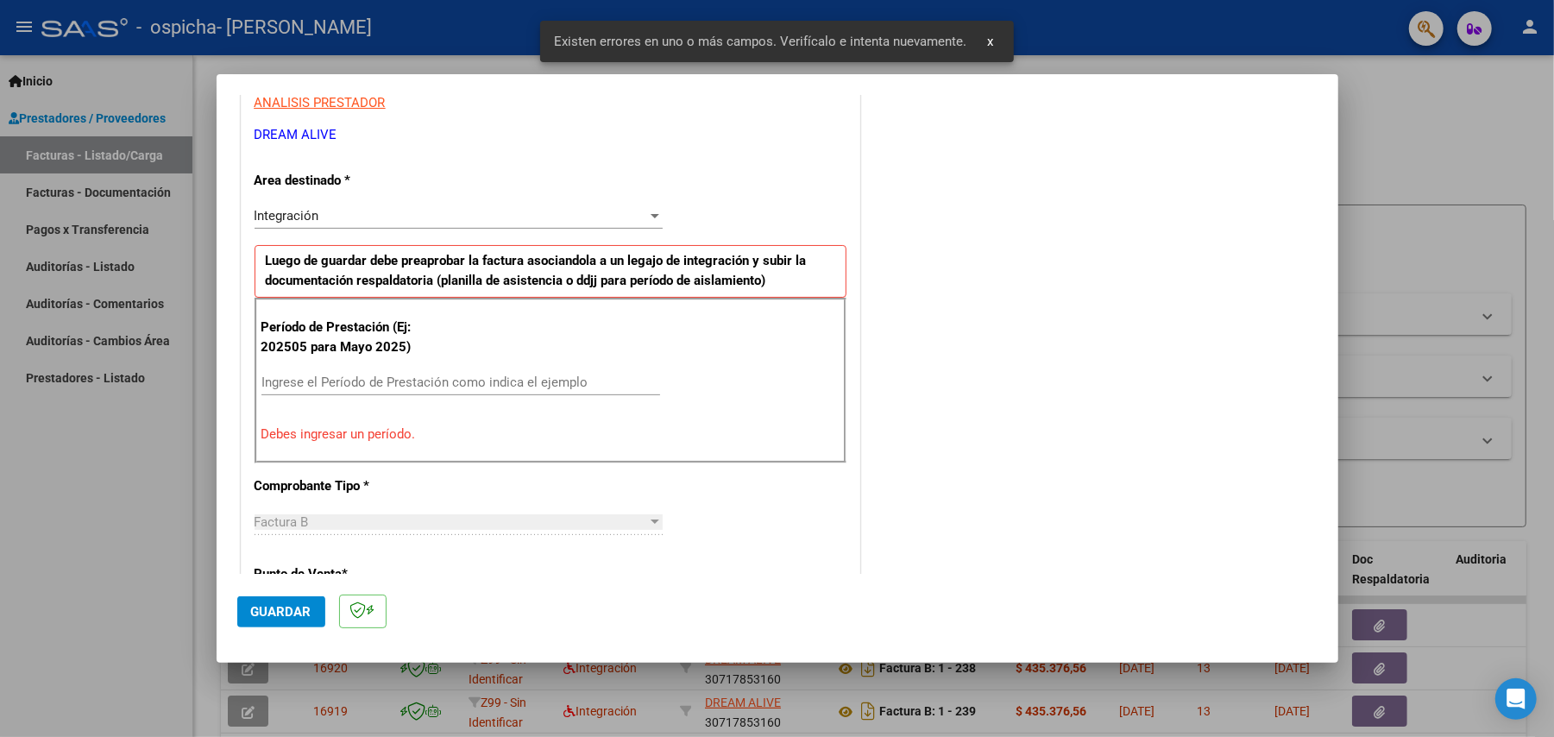
drag, startPoint x: 367, startPoint y: 363, endPoint x: 367, endPoint y: 378, distance: 14.7
click at [367, 378] on div "Período de Prestación (Ej: 202505 para Mayo 2025) Ingrese el Período de Prestac…" at bounding box center [551, 381] width 592 height 166
click at [376, 390] on input "Ingrese el Período de Prestación como indica el ejemplo" at bounding box center [461, 383] width 399 height 16
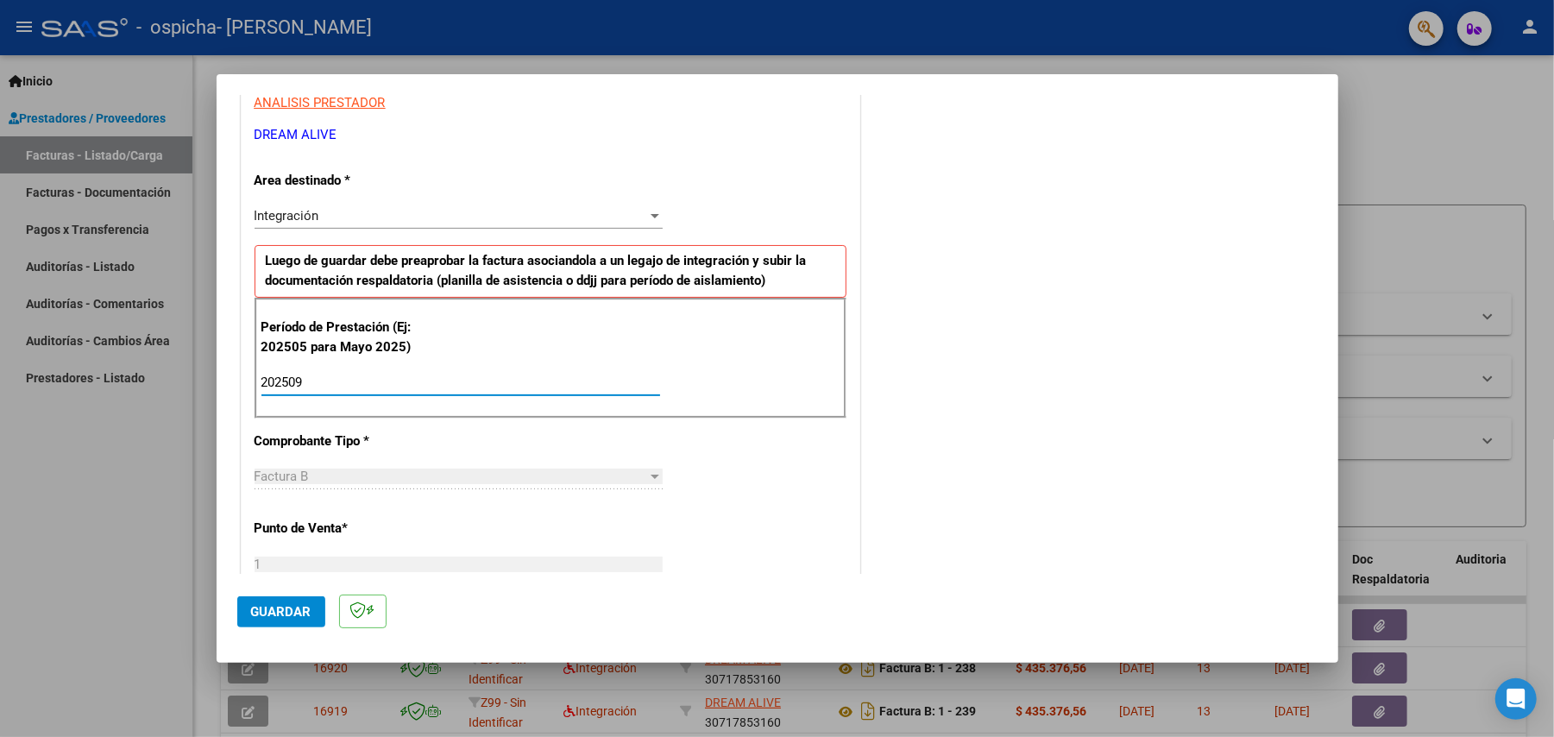
type input "202509"
click at [253, 606] on span "Guardar" at bounding box center [281, 612] width 60 height 16
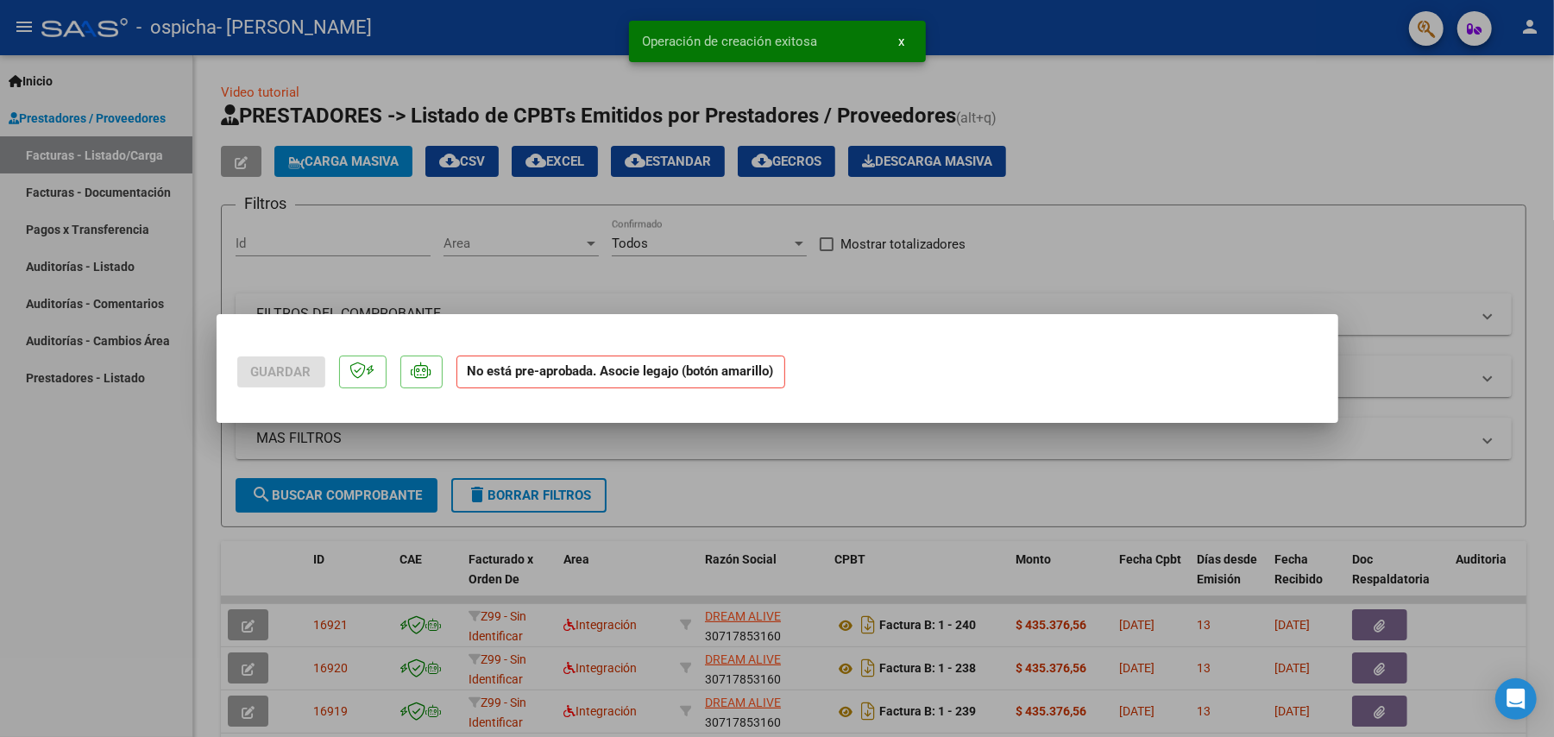
scroll to position [0, 0]
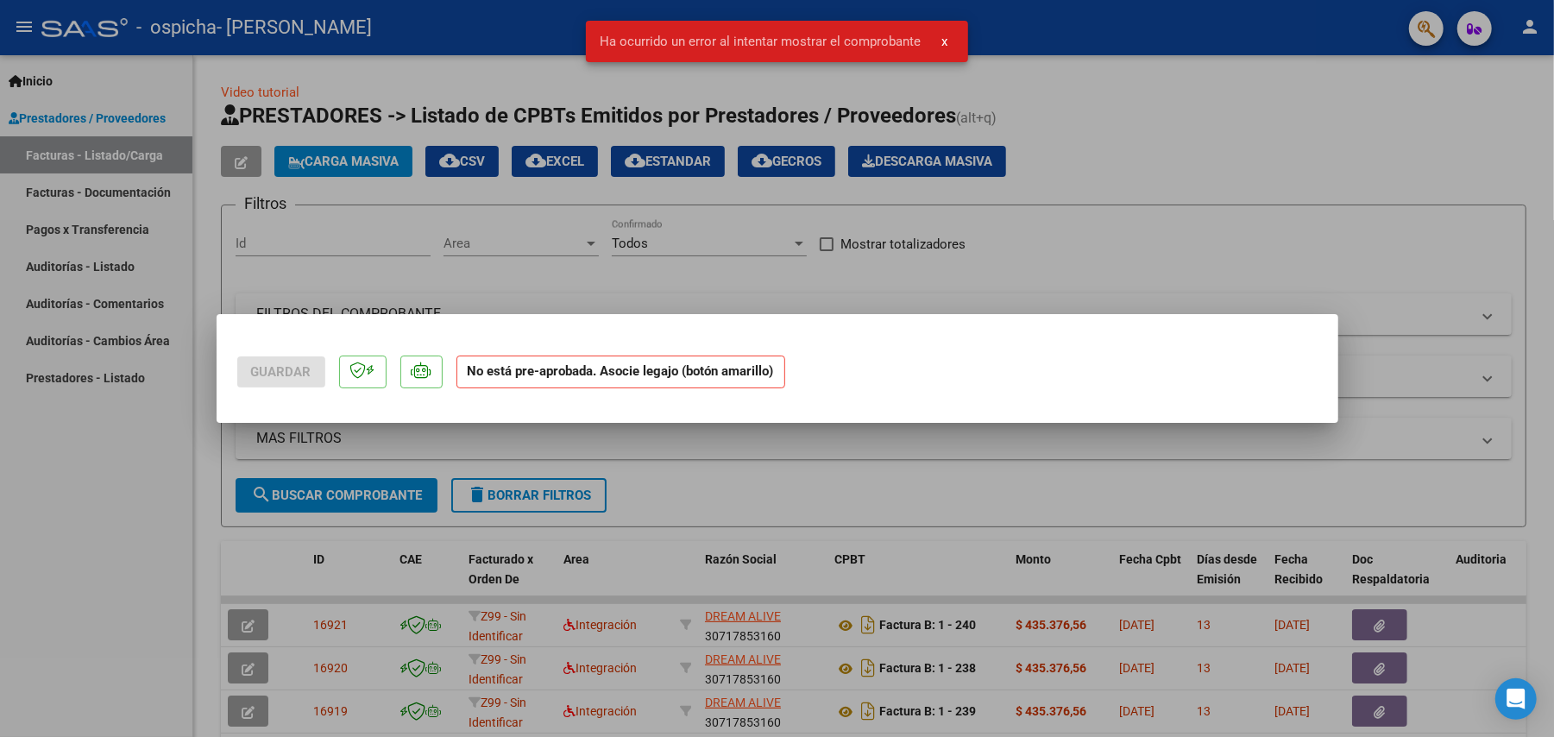
click at [874, 287] on div at bounding box center [777, 368] width 1554 height 737
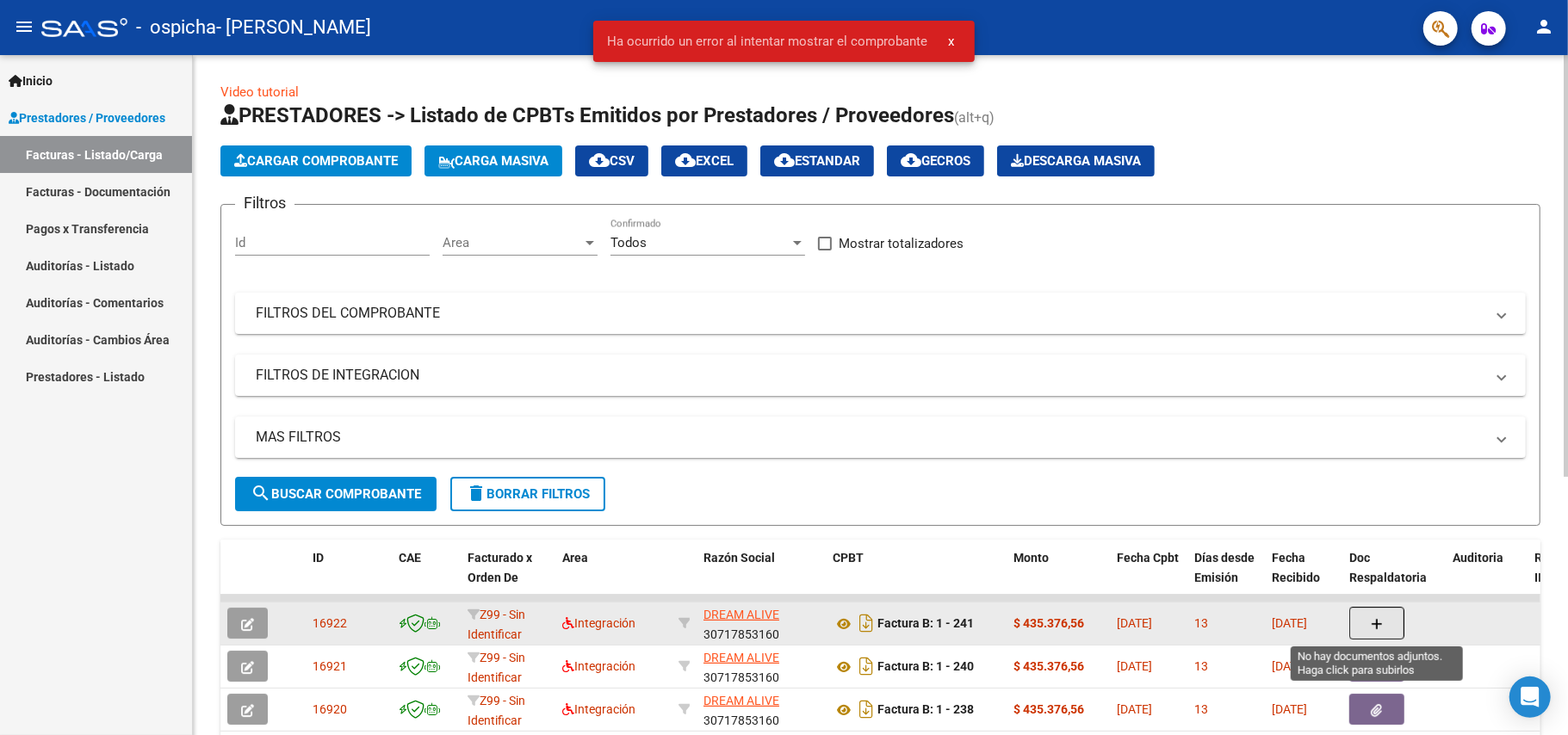
click at [1398, 613] on button "button" at bounding box center [1375, 622] width 55 height 33
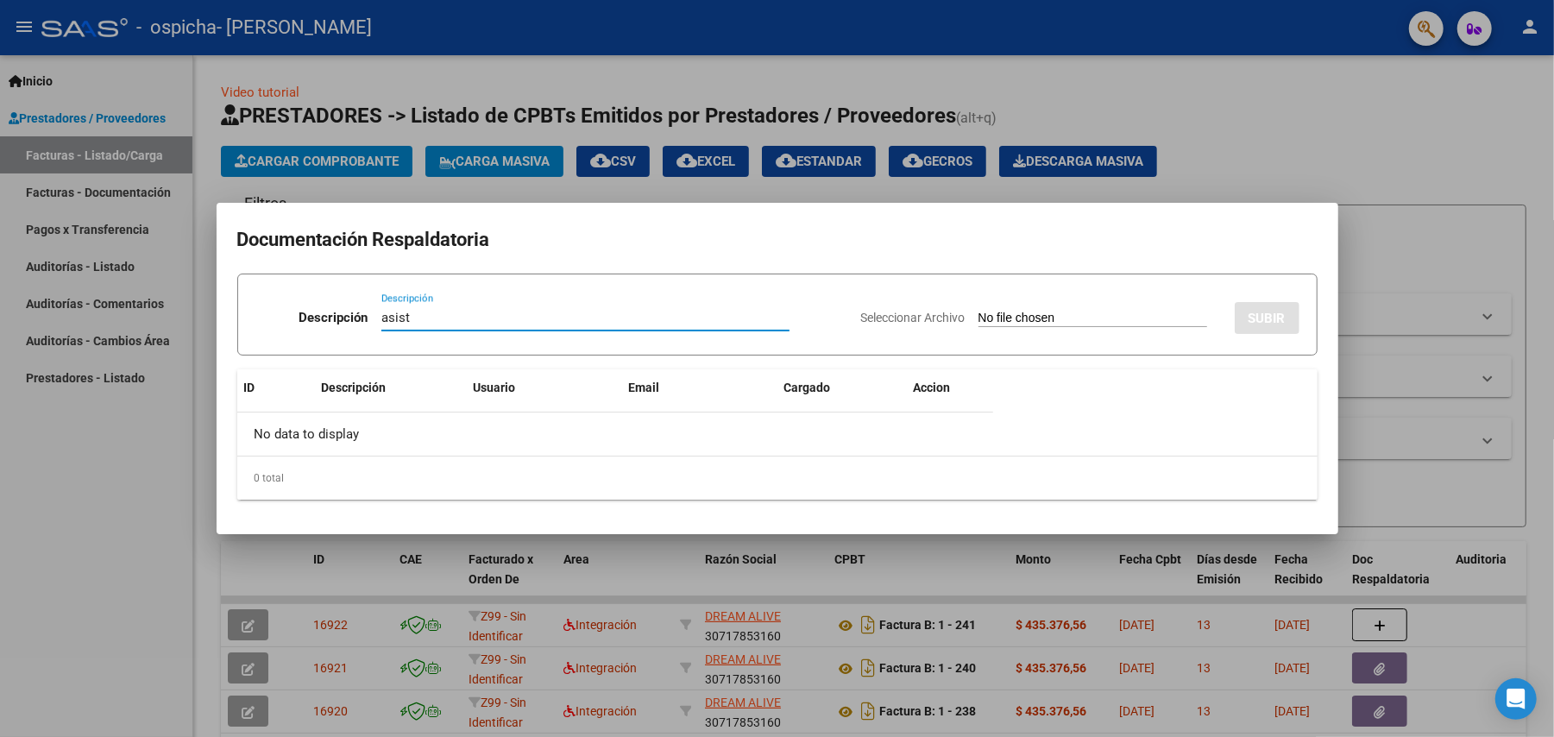
type input "asist"
click at [1087, 305] on div "Seleccionar Archivo SUBIR" at bounding box center [1080, 314] width 438 height 53
click at [1081, 315] on input "Seleccionar Archivo" at bounding box center [1093, 319] width 229 height 16
type input "C:\fakepath\[PERSON_NAME].pdf"
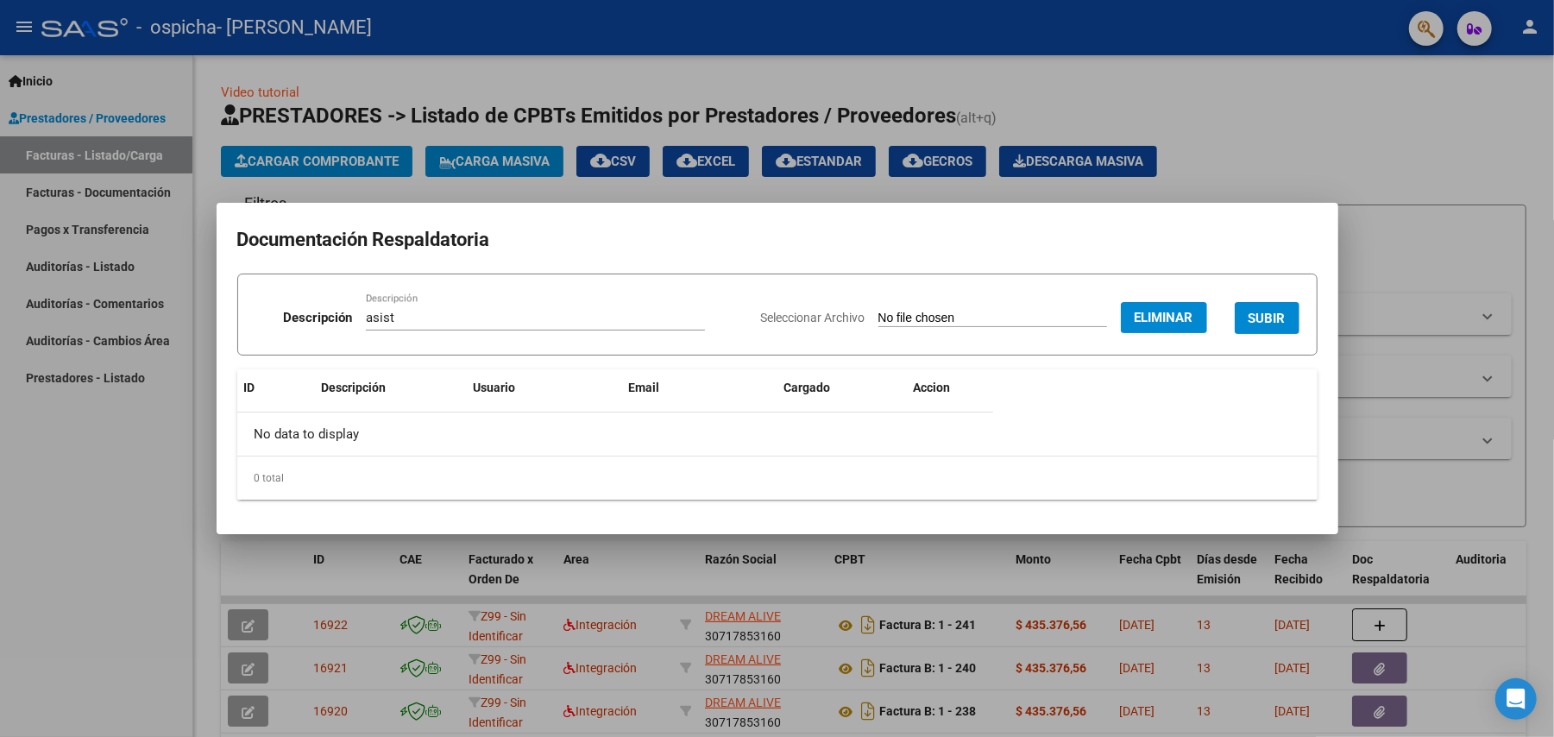
click at [1257, 311] on span "SUBIR" at bounding box center [1267, 319] width 37 height 16
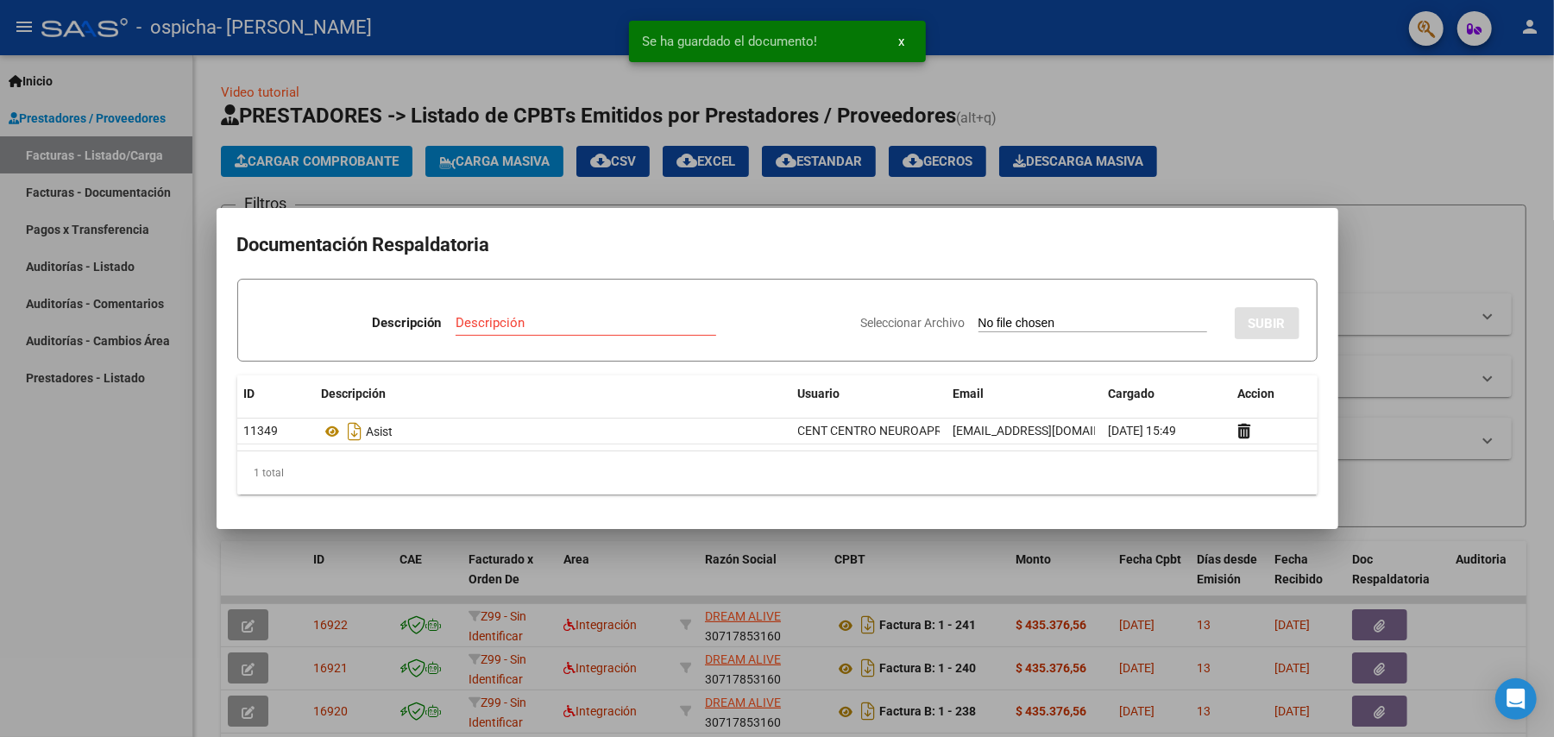
click at [494, 322] on input "Descripción" at bounding box center [586, 323] width 261 height 16
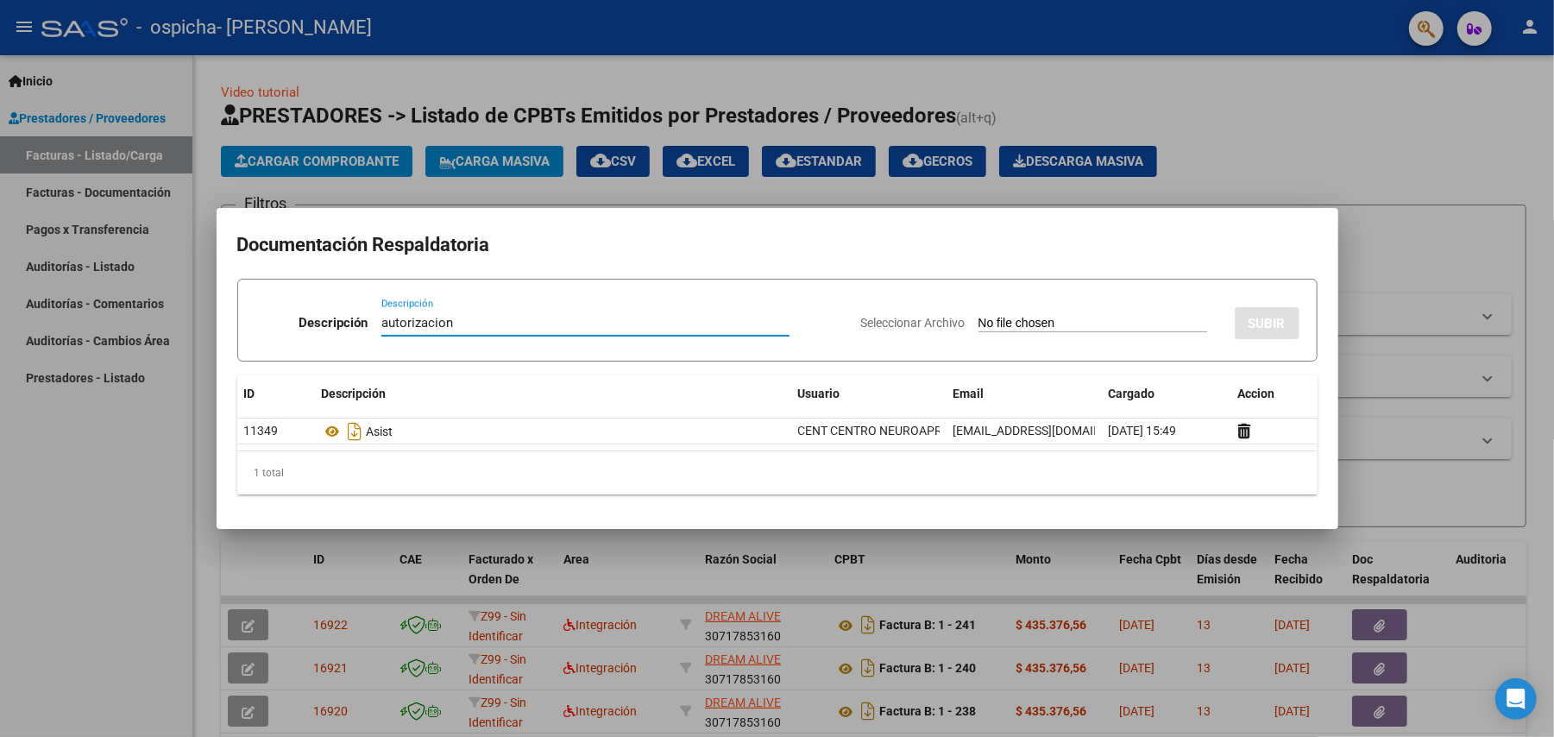
type input "autorizacion"
drag, startPoint x: 1100, startPoint y: 290, endPoint x: 1078, endPoint y: 306, distance: 26.6
click at [1081, 306] on form "Descripción autorizacion Descripción Seleccionar Archivo SUBIR" at bounding box center [777, 320] width 1081 height 83
click at [1068, 321] on input "Seleccionar Archivo" at bounding box center [1093, 324] width 229 height 16
type input "C:\fakepath\- [PERSON_NAME] ENE A [DATE]-CENT MORON MOD REHAB INTENSIVO.pdf"
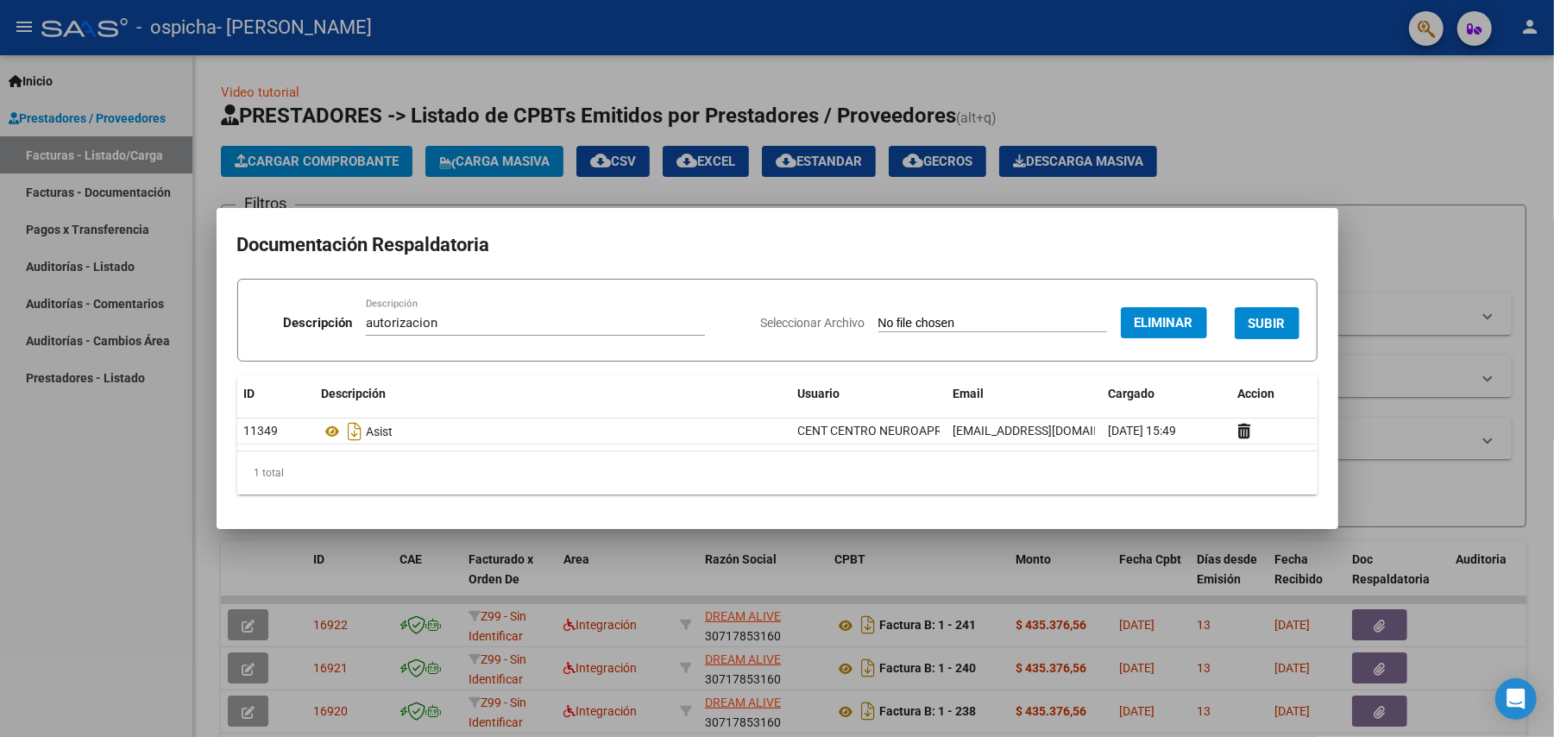
click at [1285, 316] on button "SUBIR" at bounding box center [1267, 323] width 65 height 32
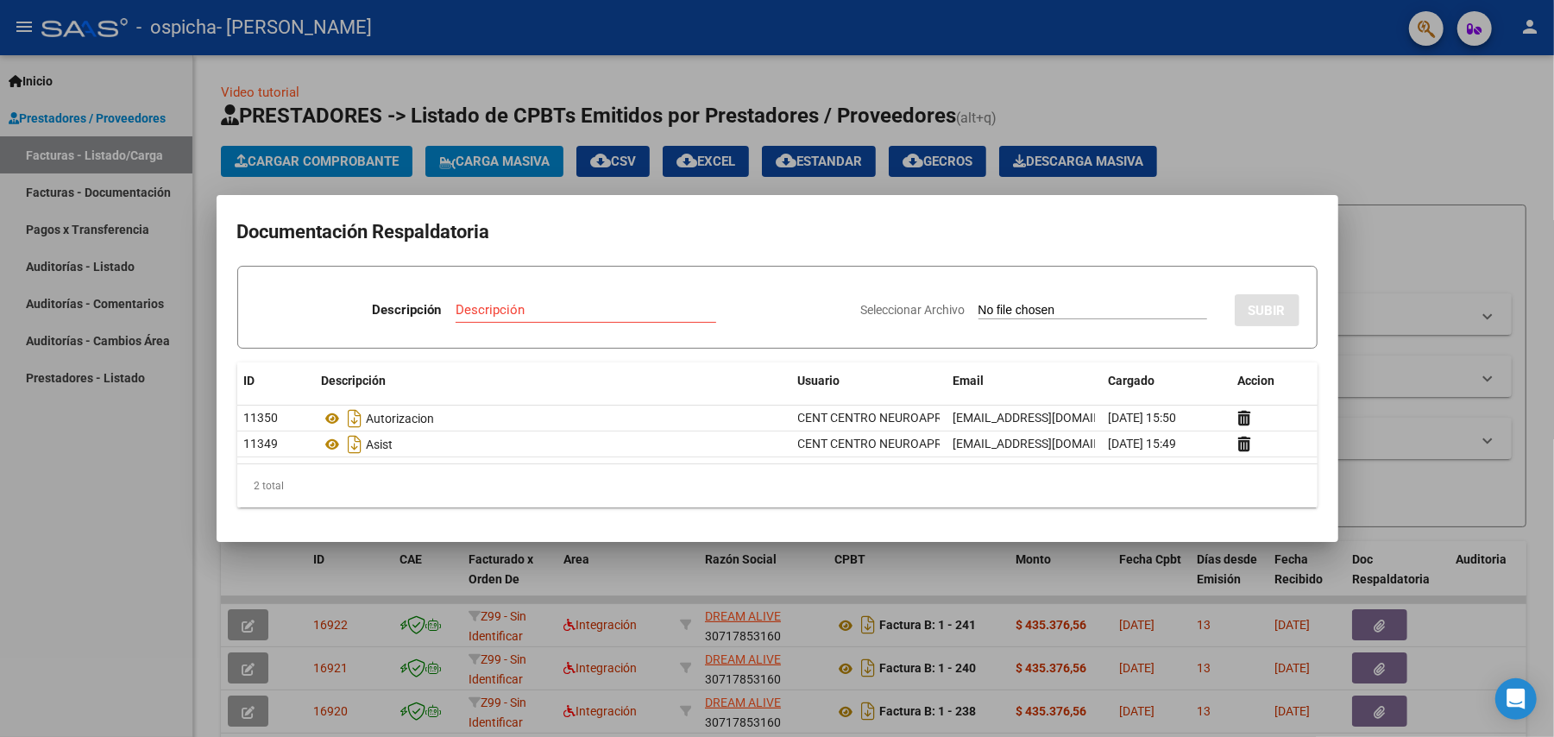
click at [1400, 176] on div at bounding box center [777, 368] width 1554 height 737
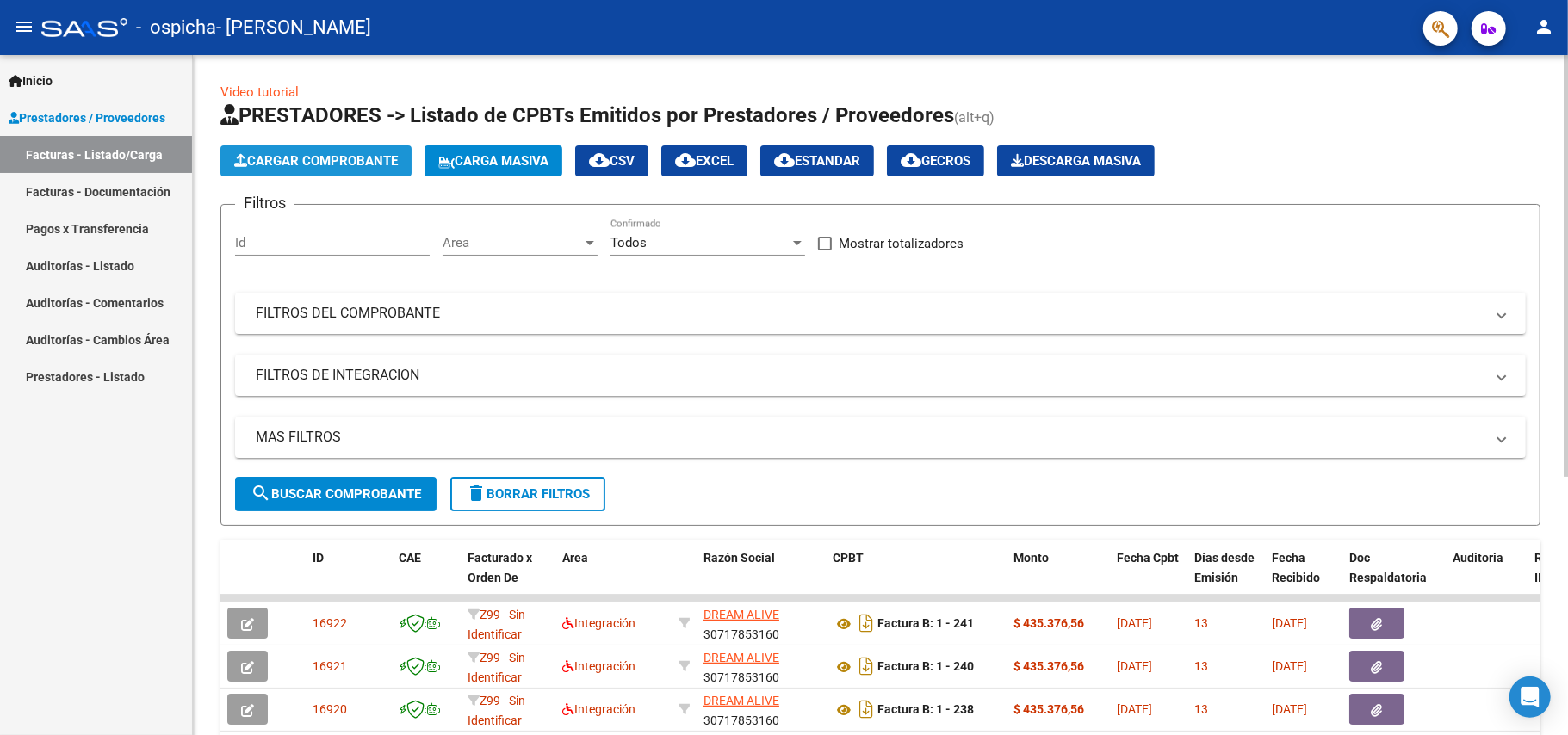
click at [349, 164] on span "Cargar Comprobante" at bounding box center [316, 162] width 164 height 16
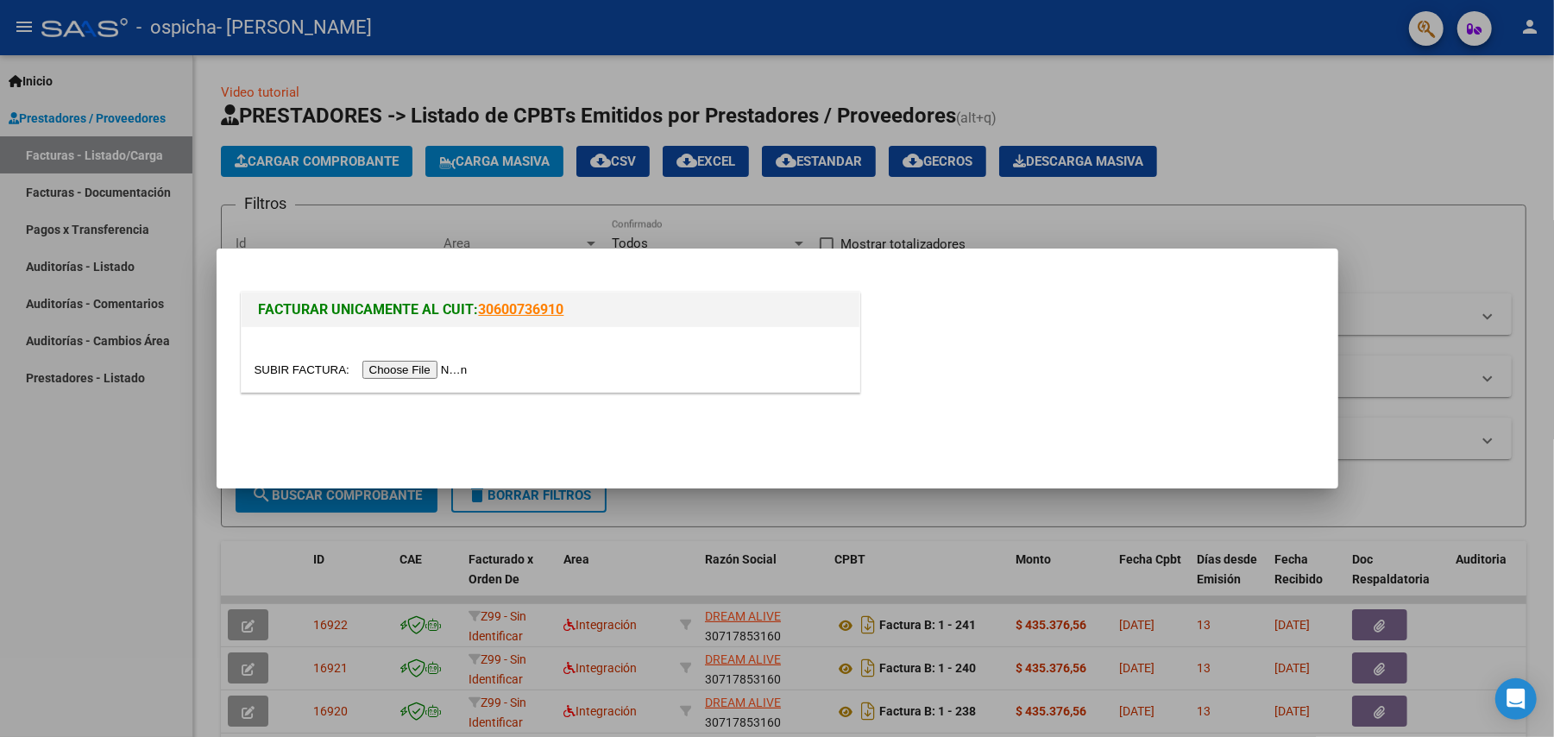
click at [388, 370] on input "file" at bounding box center [364, 370] width 218 height 18
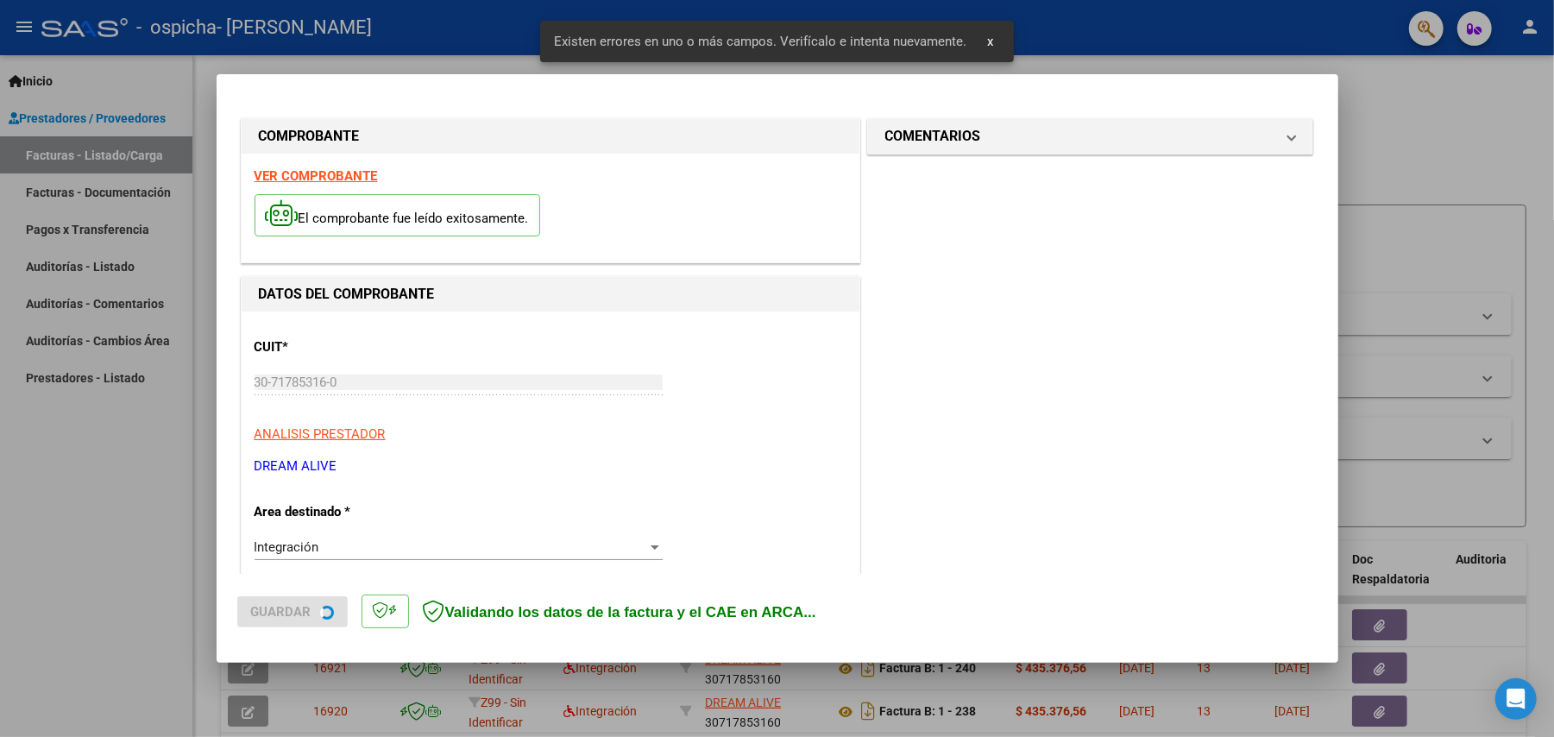
scroll to position [331, 0]
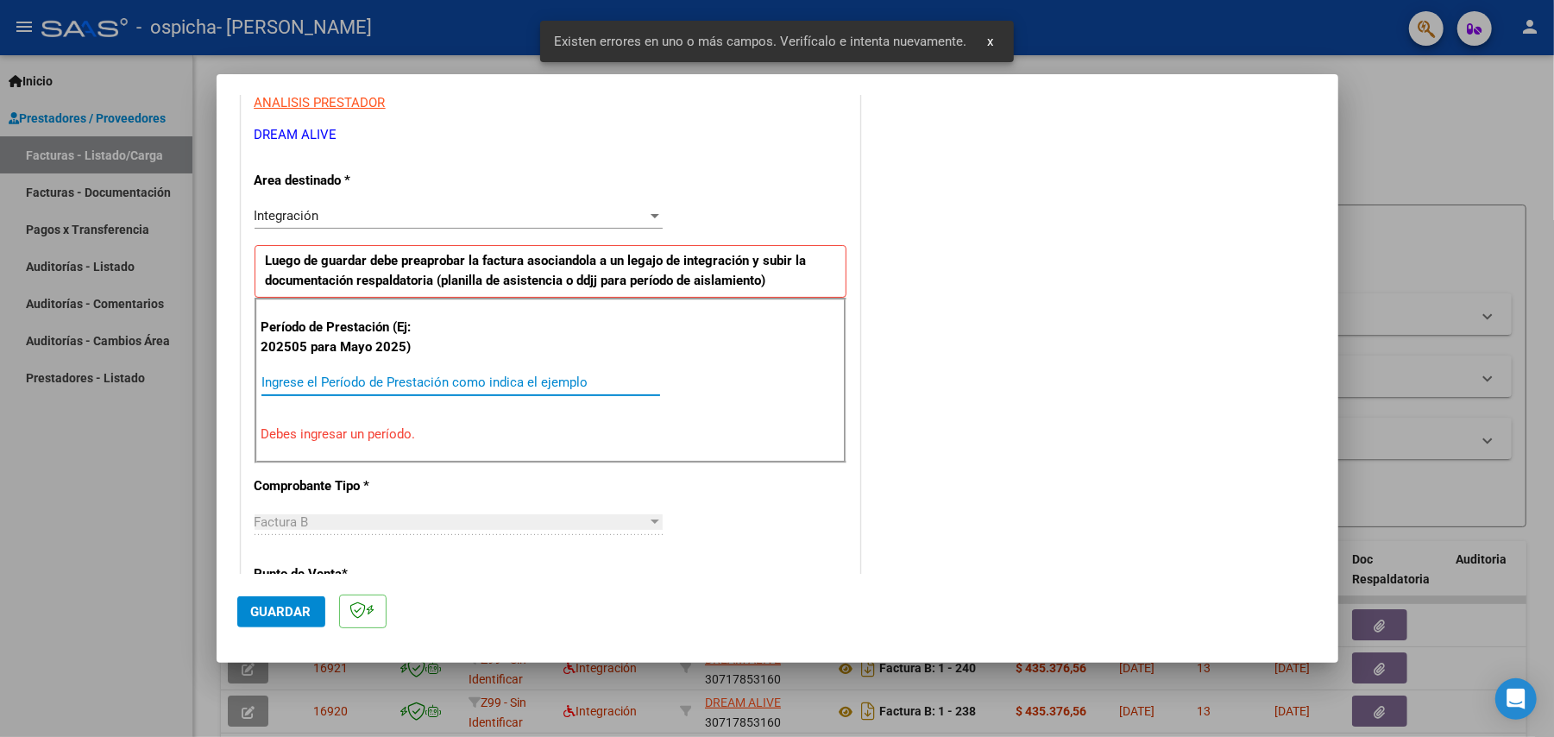
click at [526, 388] on input "Ingrese el Período de Prestación como indica el ejemplo" at bounding box center [461, 383] width 399 height 16
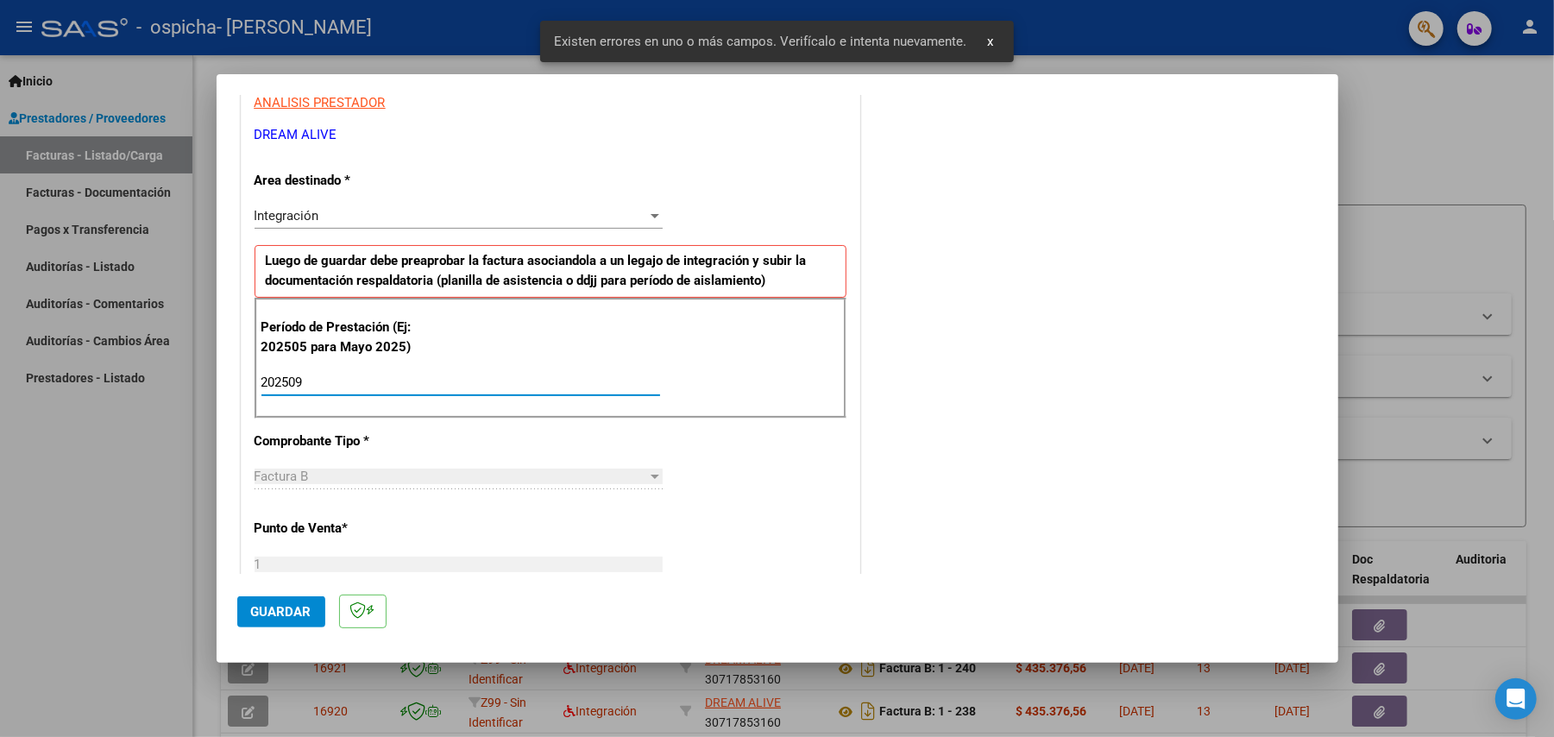
type input "202509"
click at [312, 612] on button "Guardar" at bounding box center [281, 611] width 88 height 31
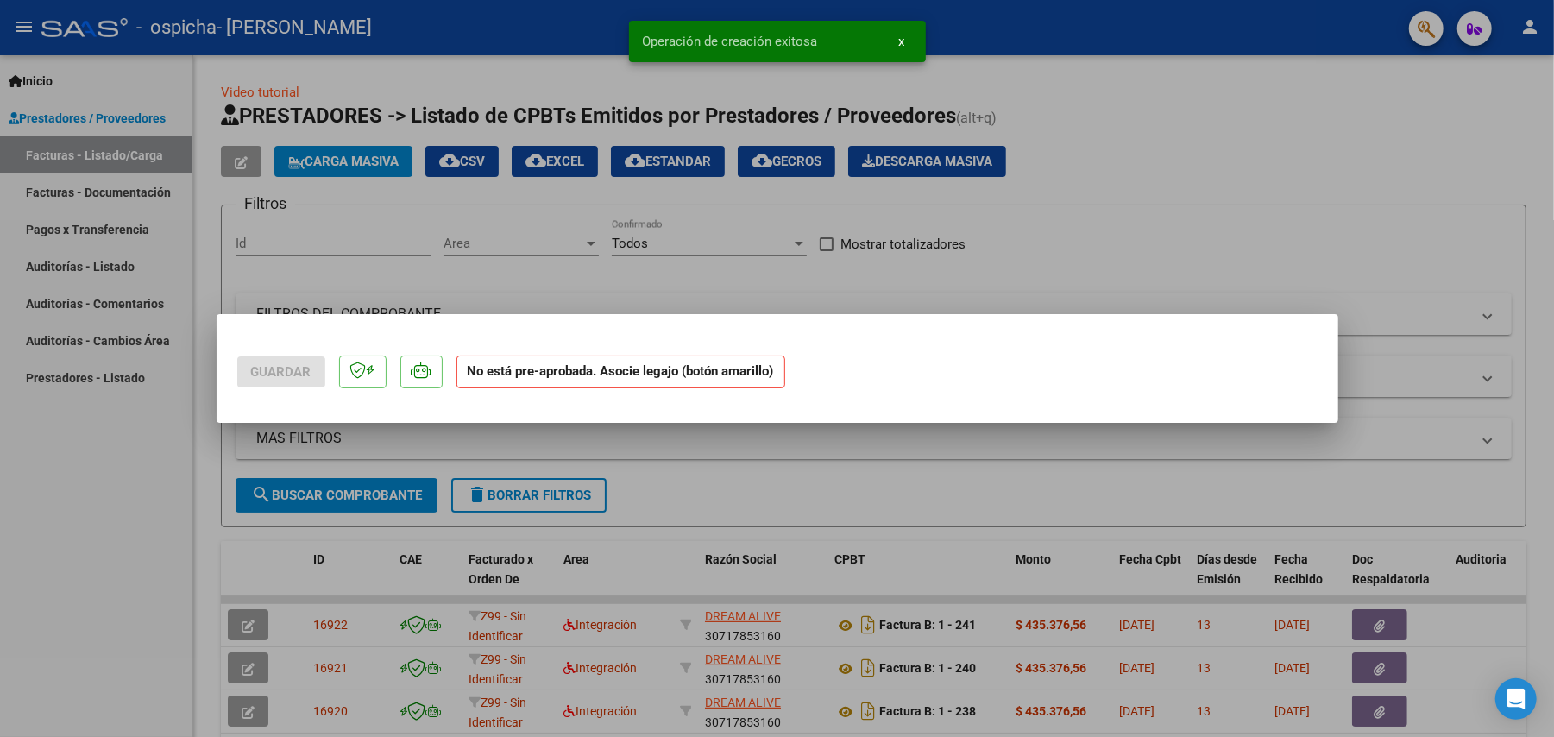
scroll to position [0, 0]
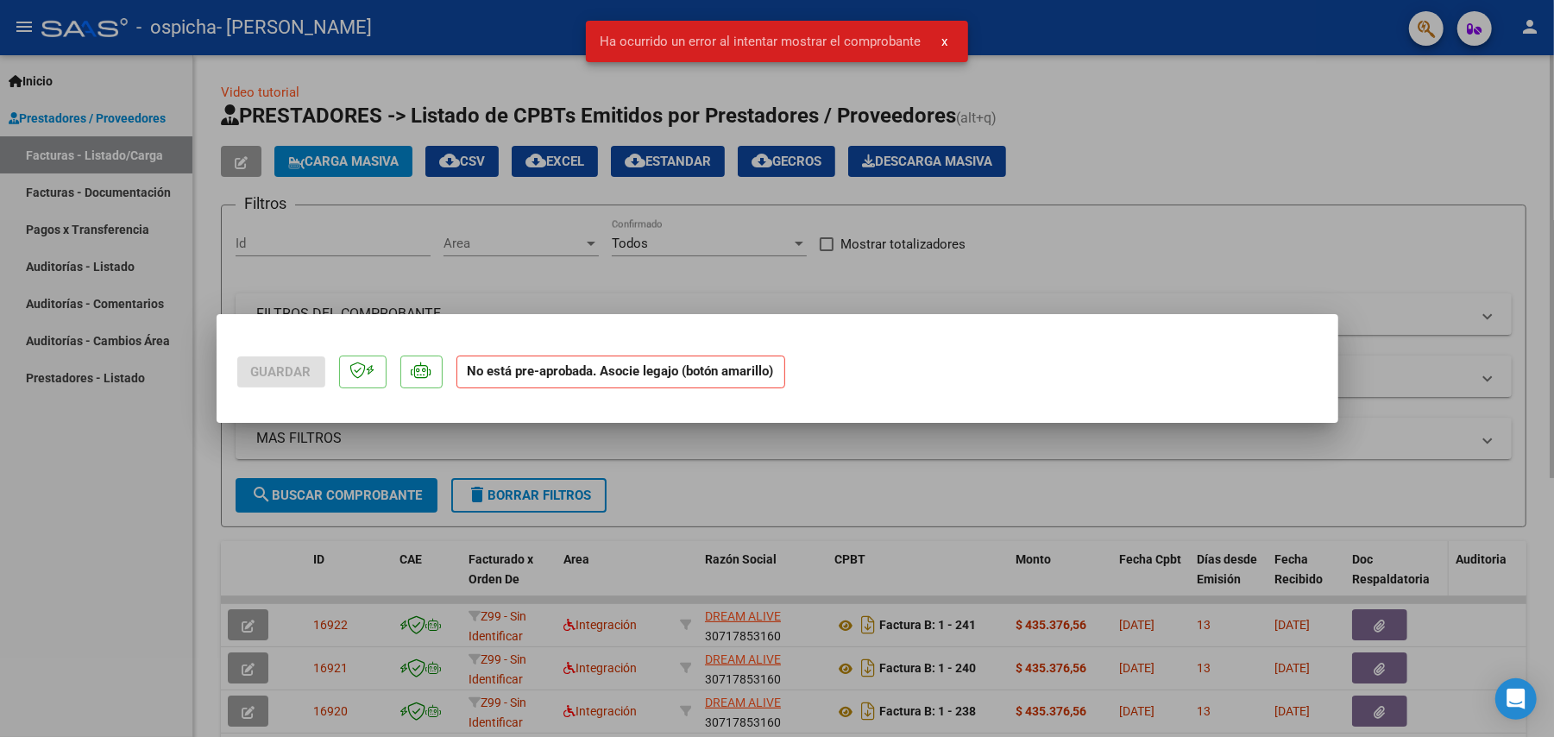
click at [388, 255] on div at bounding box center [777, 368] width 1554 height 737
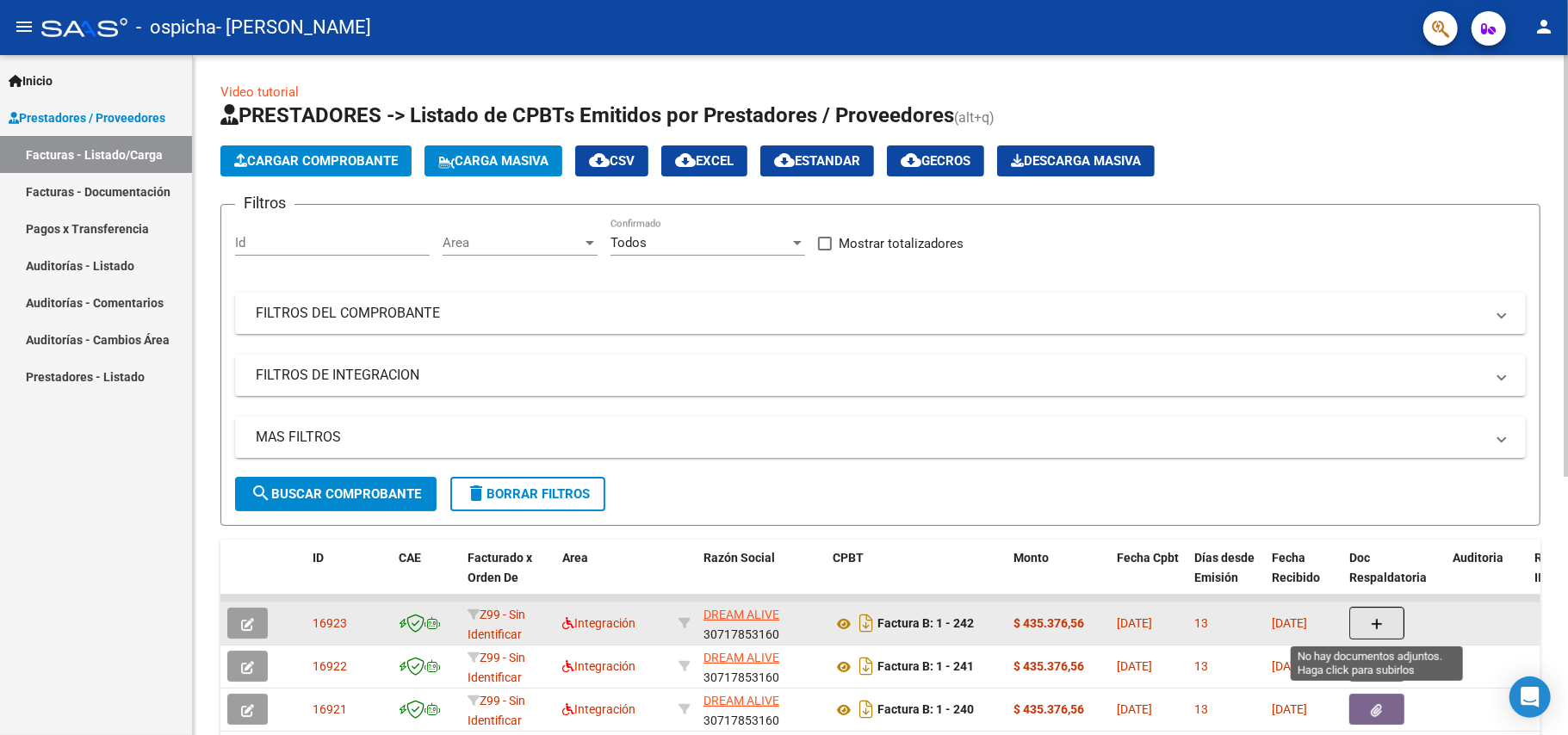
click at [1369, 611] on button "button" at bounding box center [1375, 622] width 55 height 33
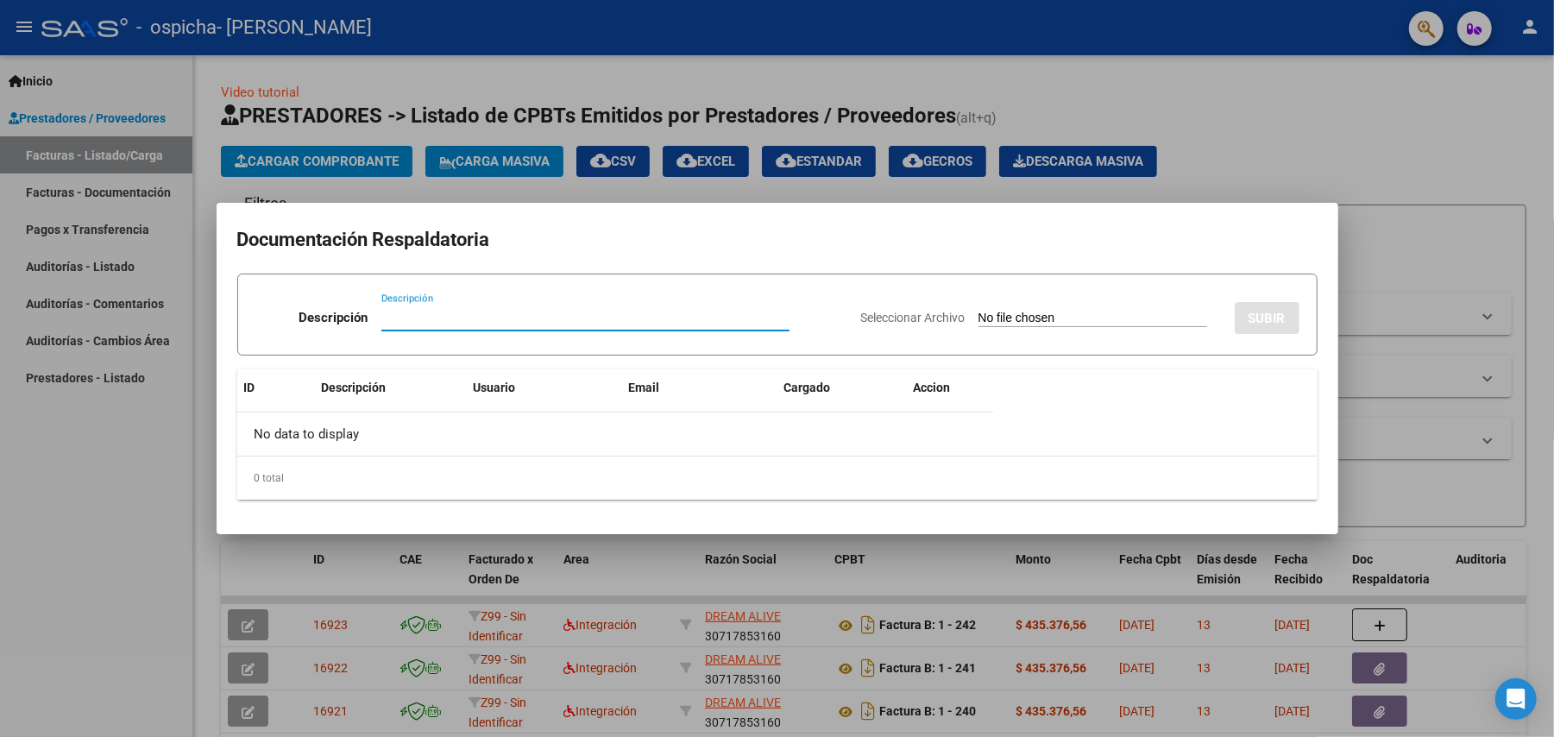
click at [414, 318] on input "Descripción" at bounding box center [585, 318] width 408 height 16
type input "asist"
click at [1050, 316] on input "Seleccionar Archivo" at bounding box center [1093, 319] width 229 height 16
type input "C:\fakepath\[PERSON_NAME] asist.pdf"
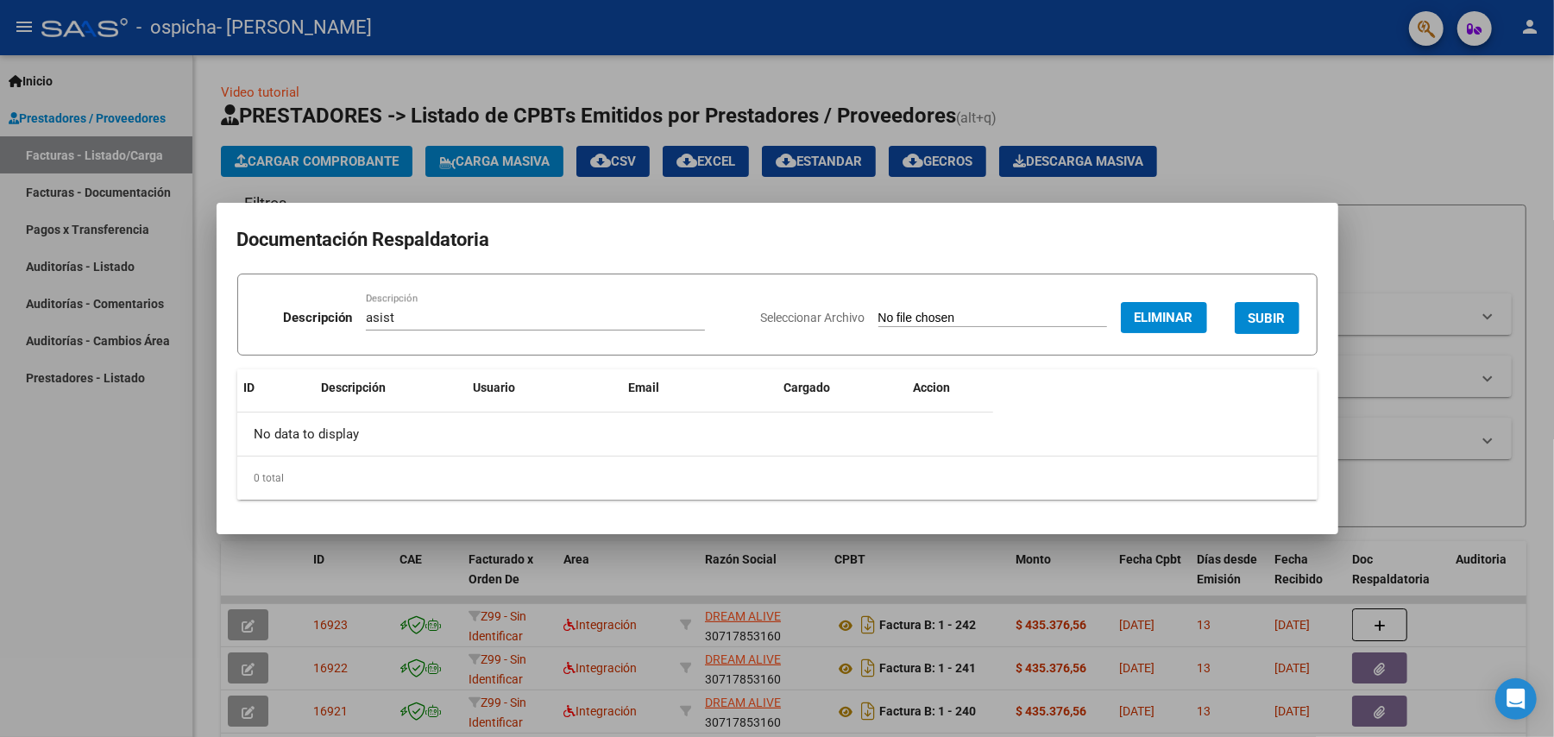
click at [1269, 311] on span "SUBIR" at bounding box center [1267, 319] width 37 height 16
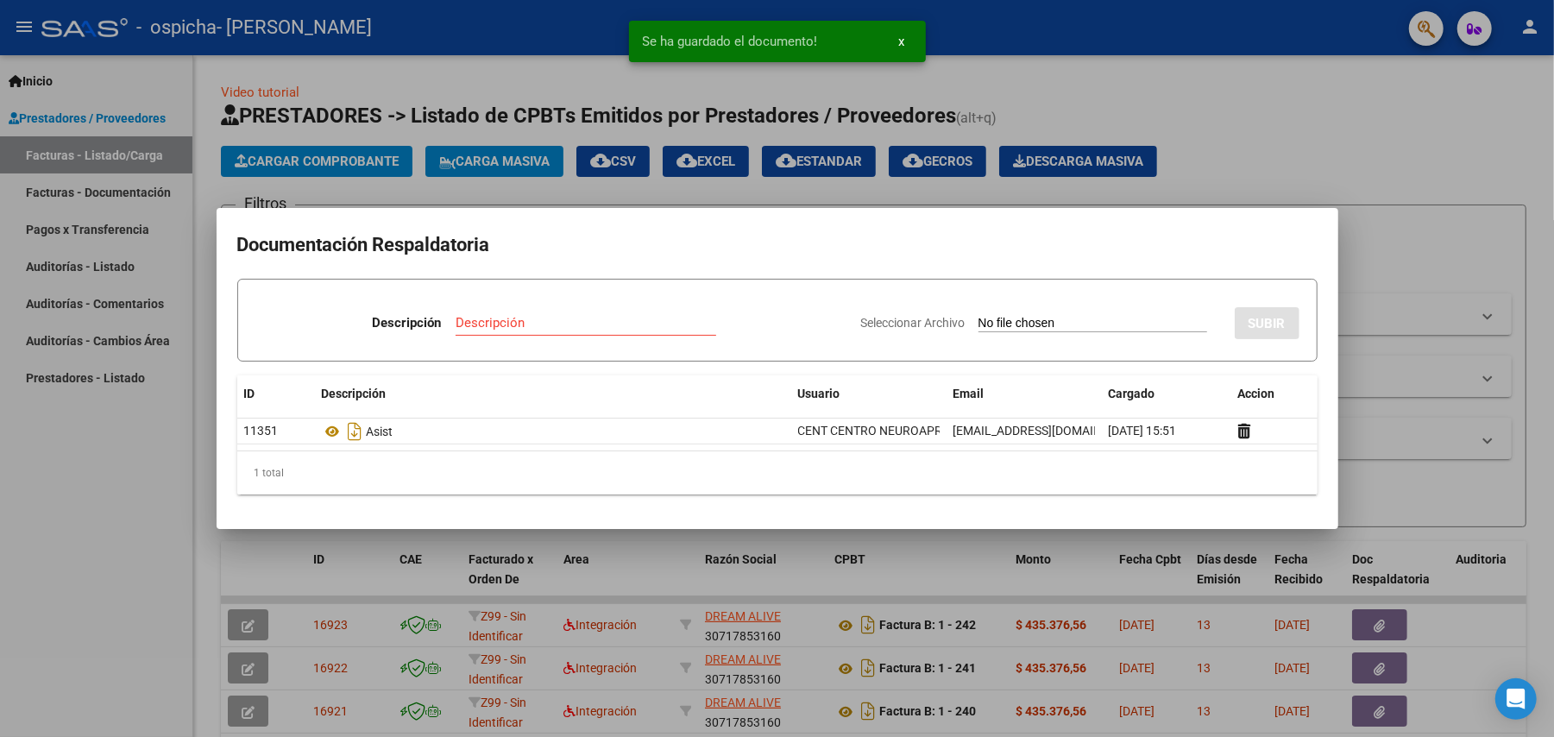
click at [533, 322] on input "Descripción" at bounding box center [586, 323] width 261 height 16
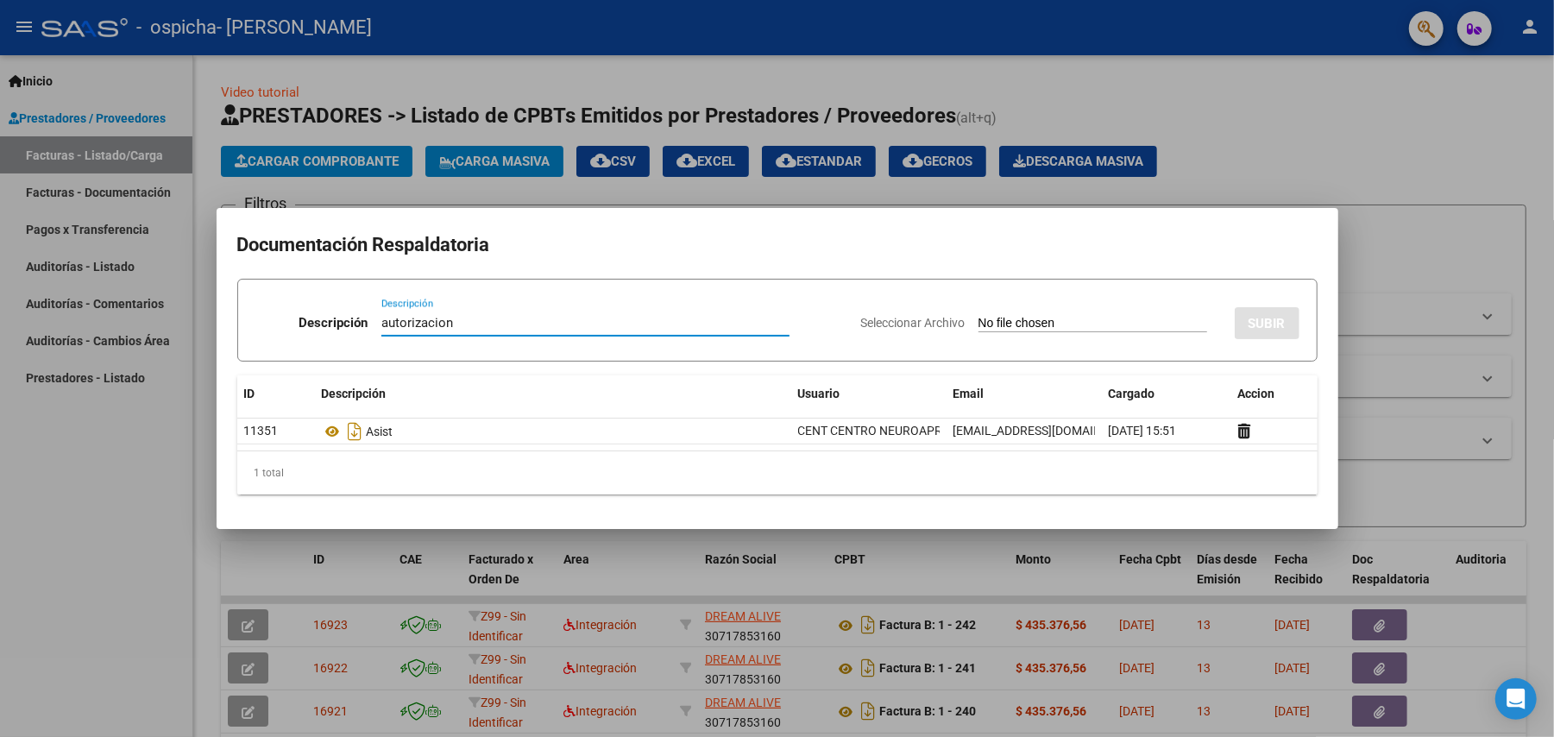
type input "autorizacion"
click at [1130, 326] on input "Seleccionar Archivo" at bounding box center [1093, 324] width 229 height 16
type input "C:\fakepath\- [PERSON_NAME] ENERO A [DATE]-CENT MORON MODULO INTEGRAL INTENSIVO…"
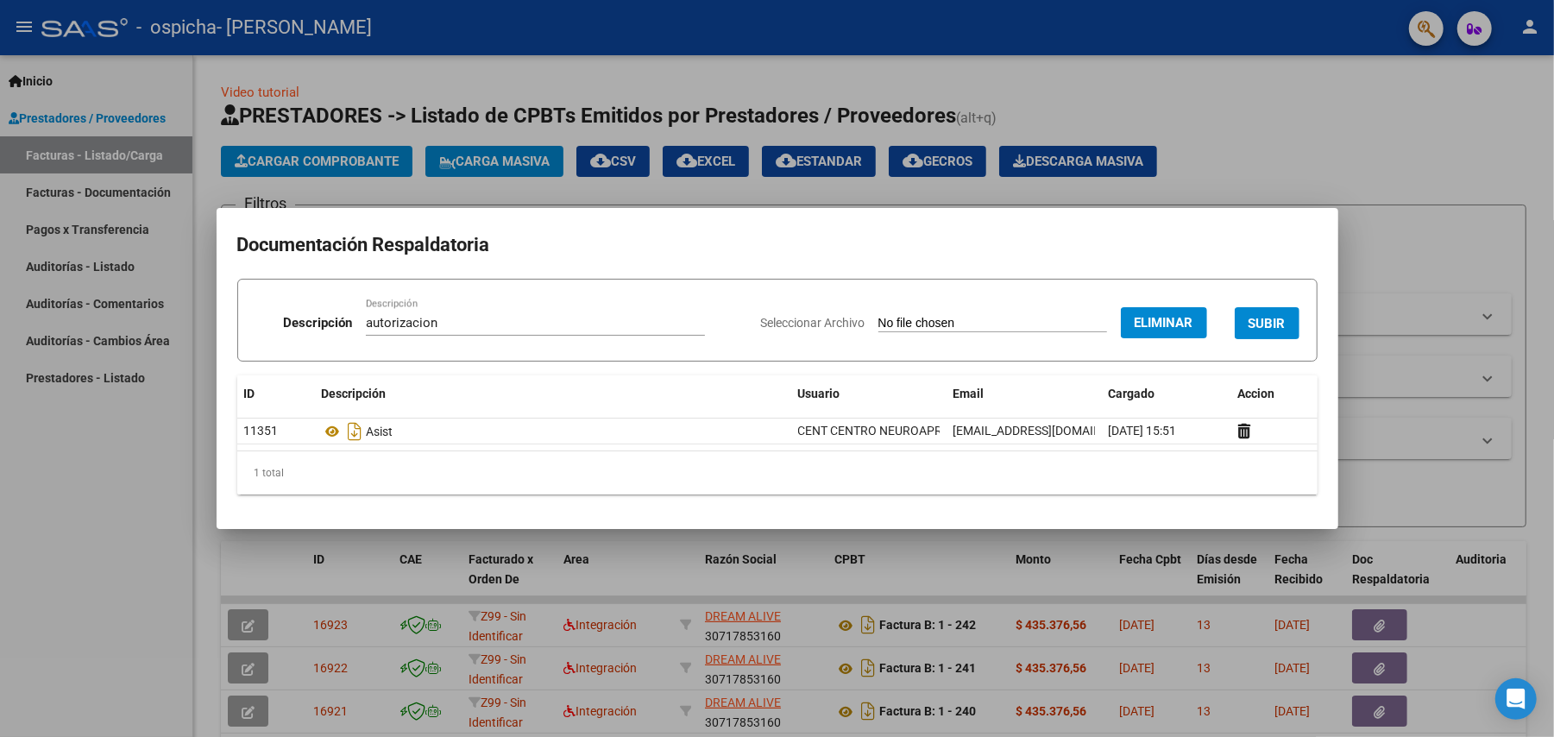
click at [1270, 321] on span "SUBIR" at bounding box center [1267, 324] width 37 height 16
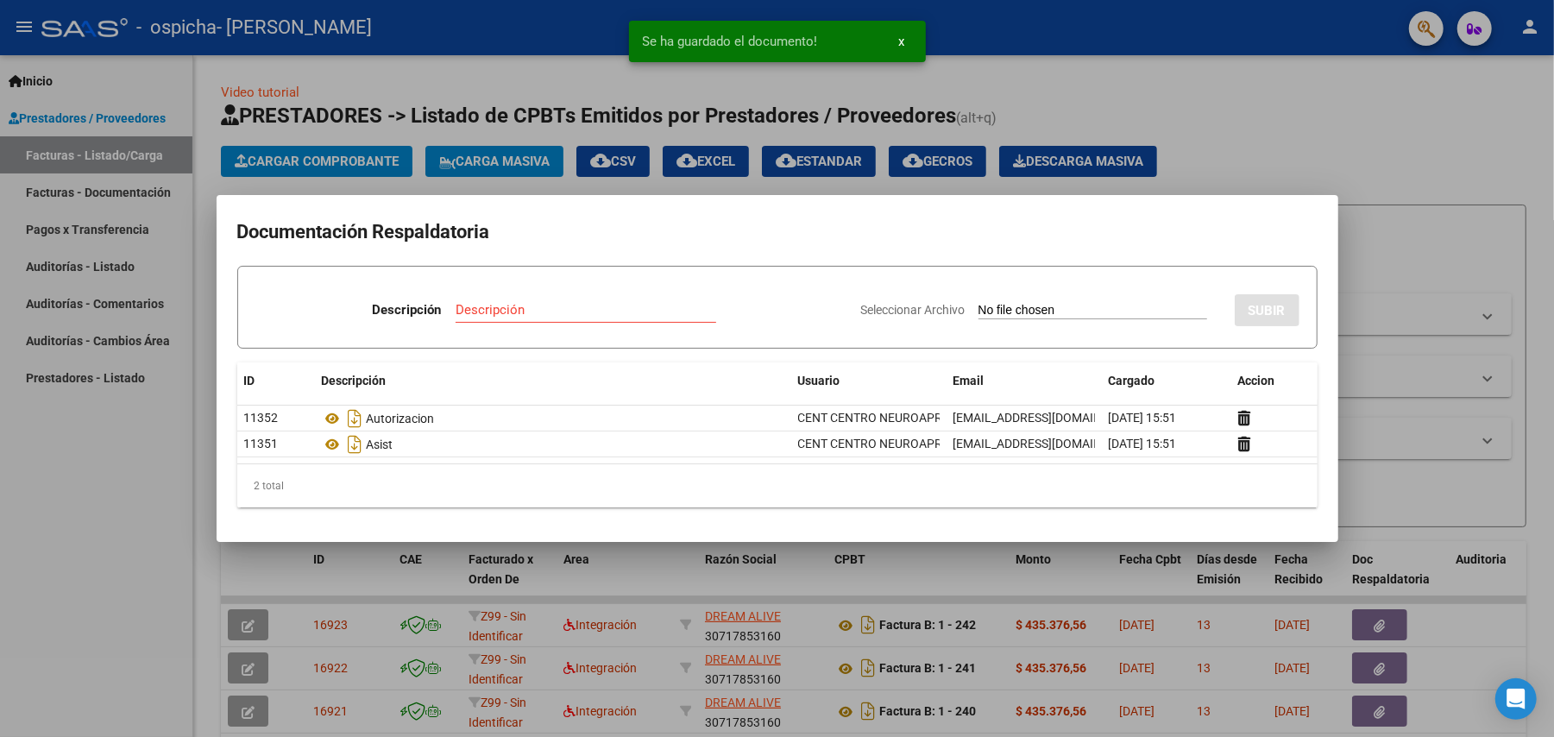
click at [1229, 91] on div at bounding box center [777, 368] width 1554 height 737
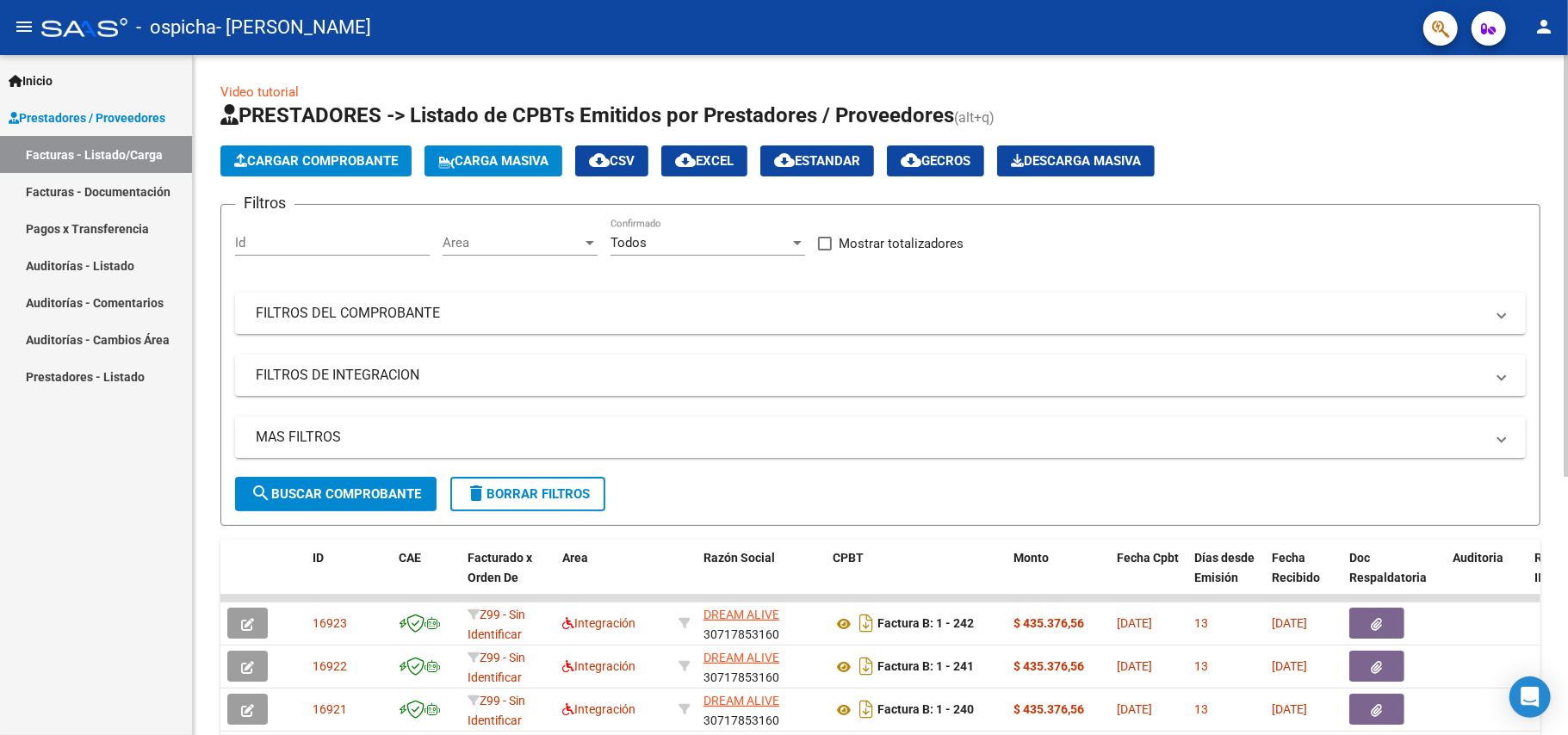
click at [335, 161] on span "Cargar Comprobante" at bounding box center [316, 162] width 164 height 16
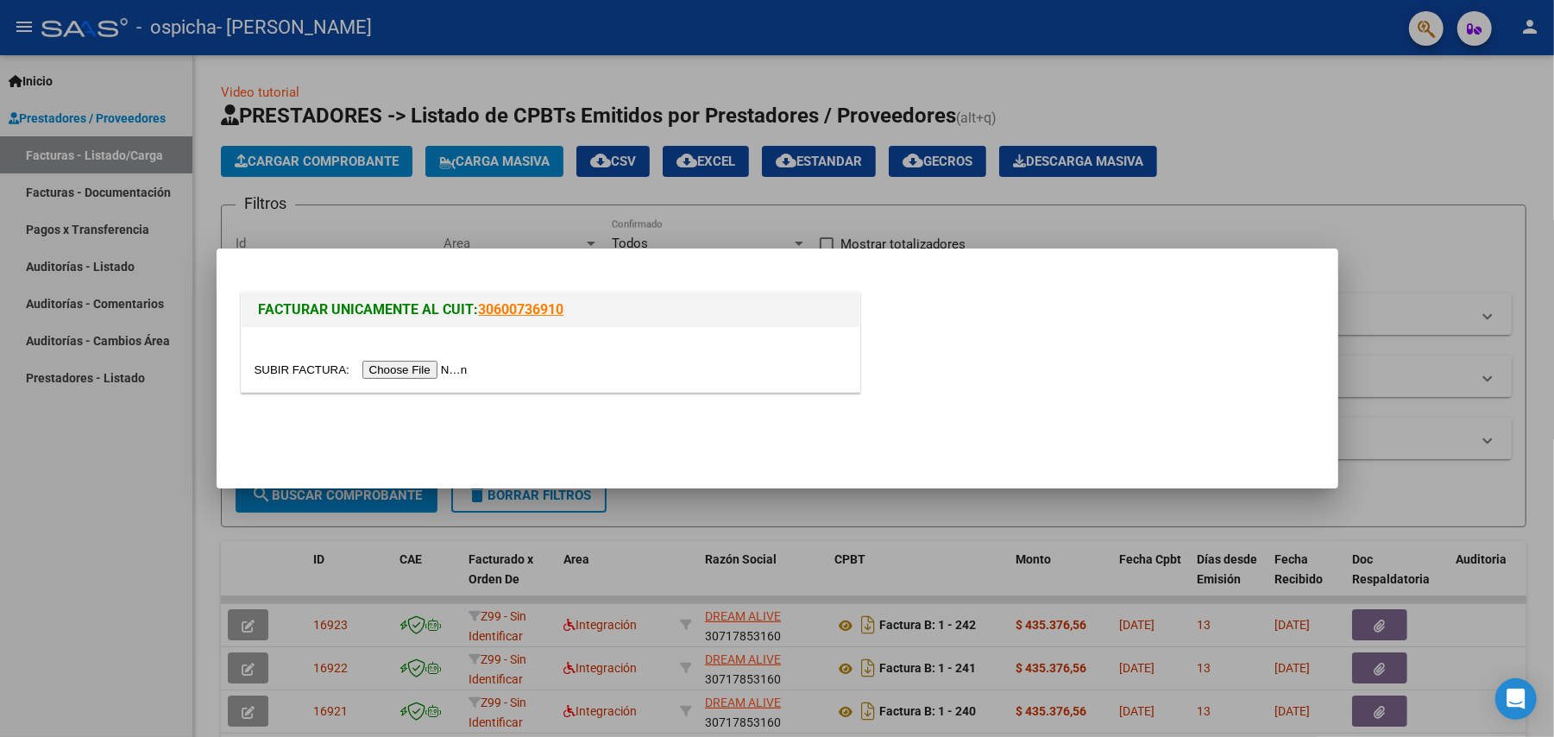
click at [378, 369] on input "file" at bounding box center [364, 370] width 218 height 18
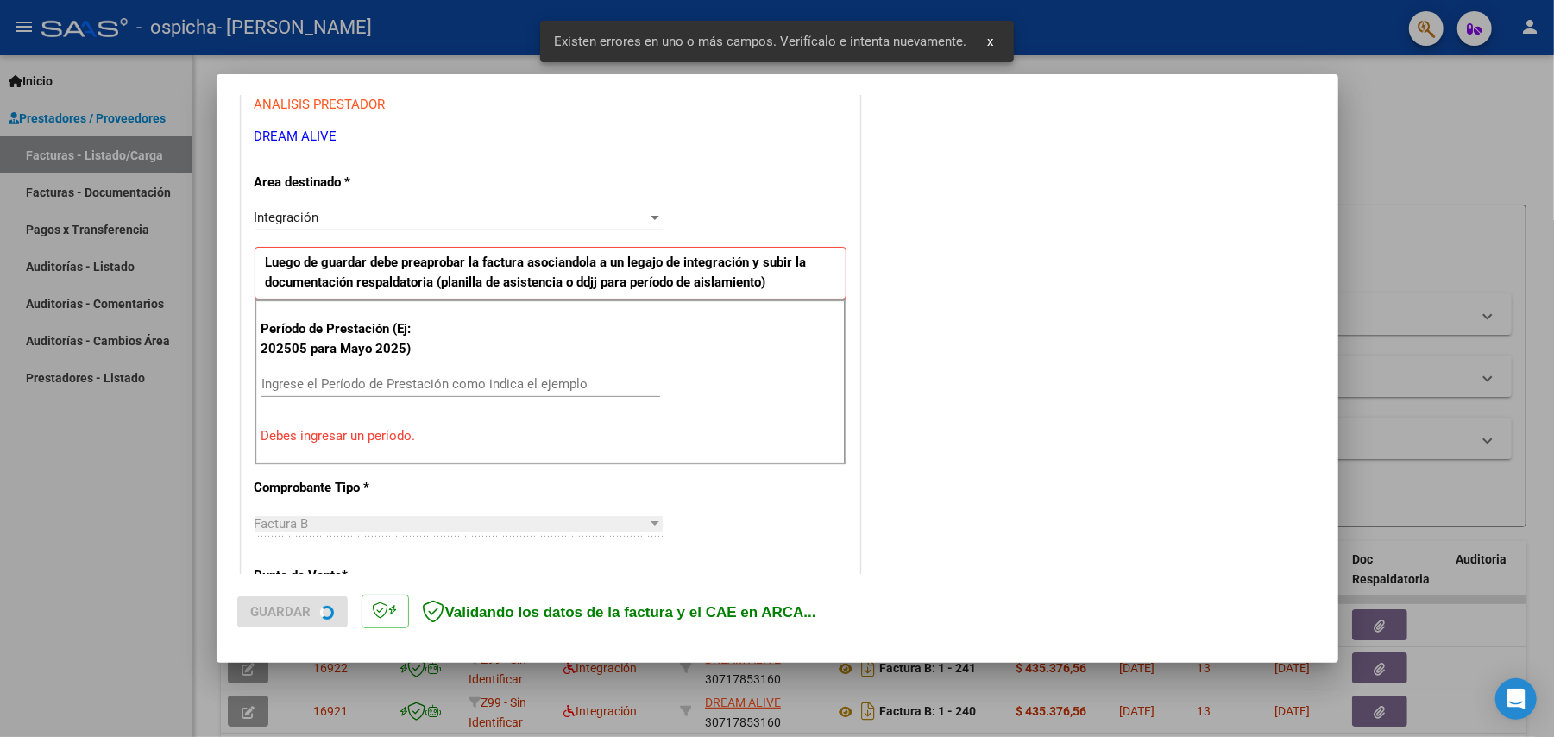
scroll to position [331, 0]
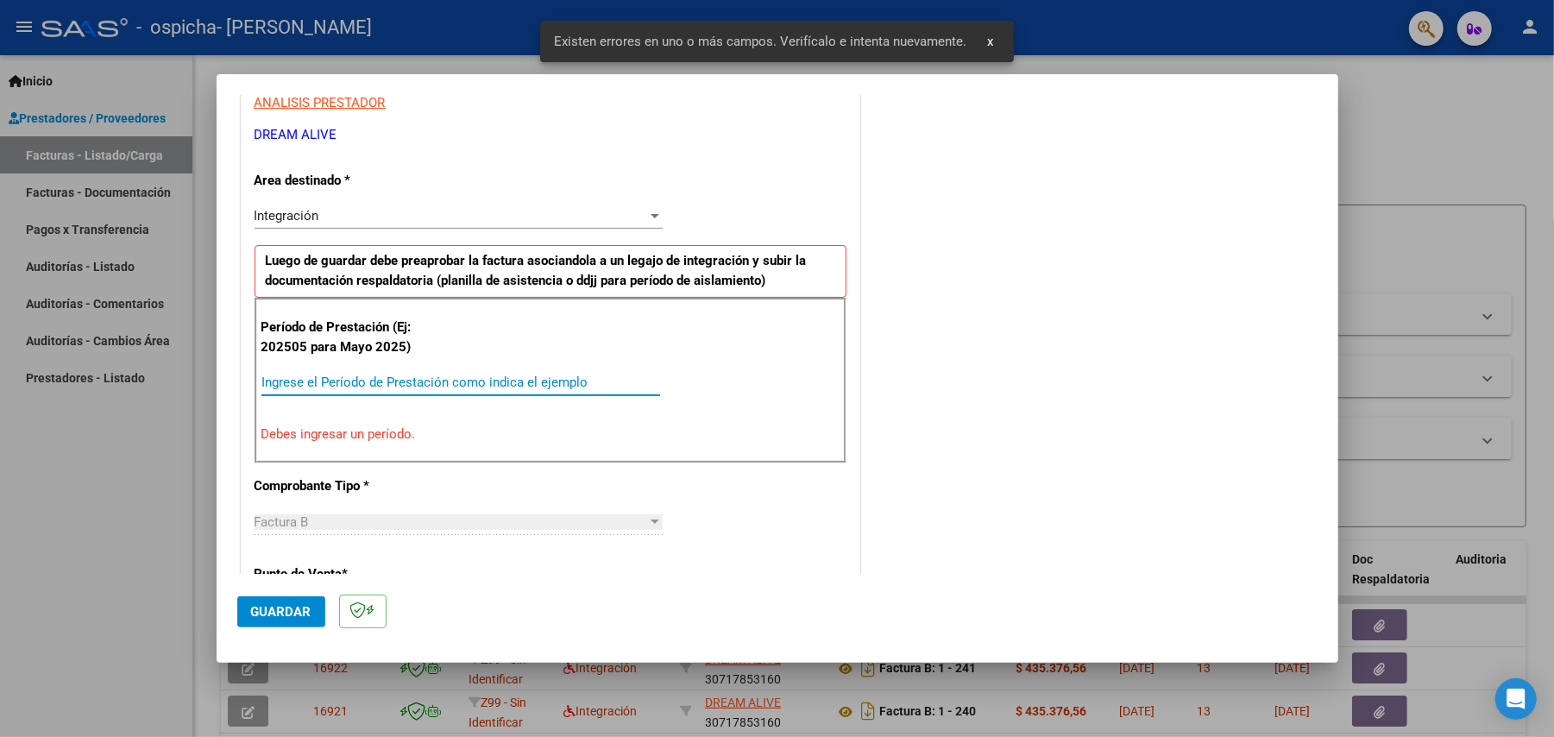
click at [430, 384] on input "Ingrese el Período de Prestación como indica el ejemplo" at bounding box center [461, 383] width 399 height 16
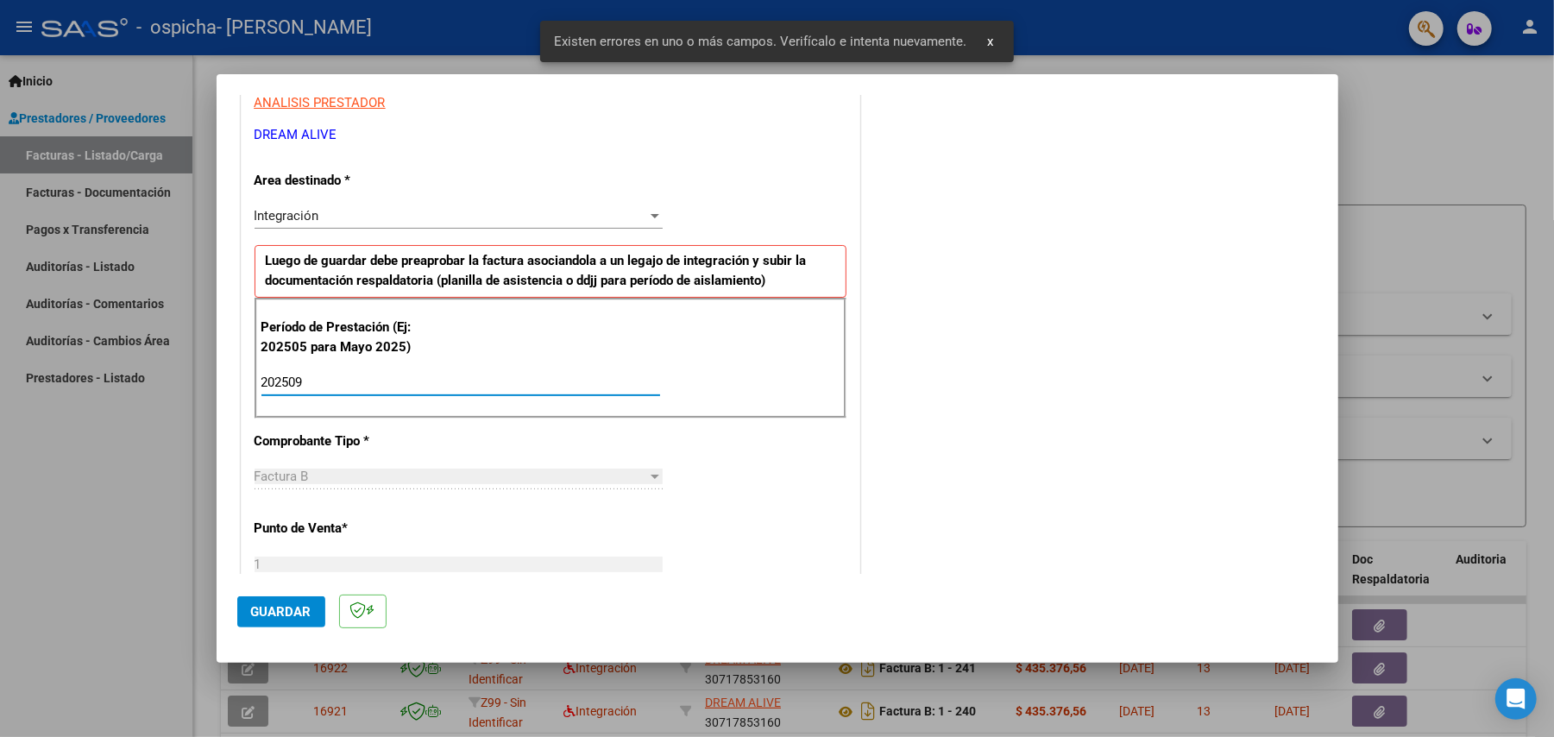
type input "202509"
click at [262, 620] on button "Guardar" at bounding box center [281, 611] width 88 height 31
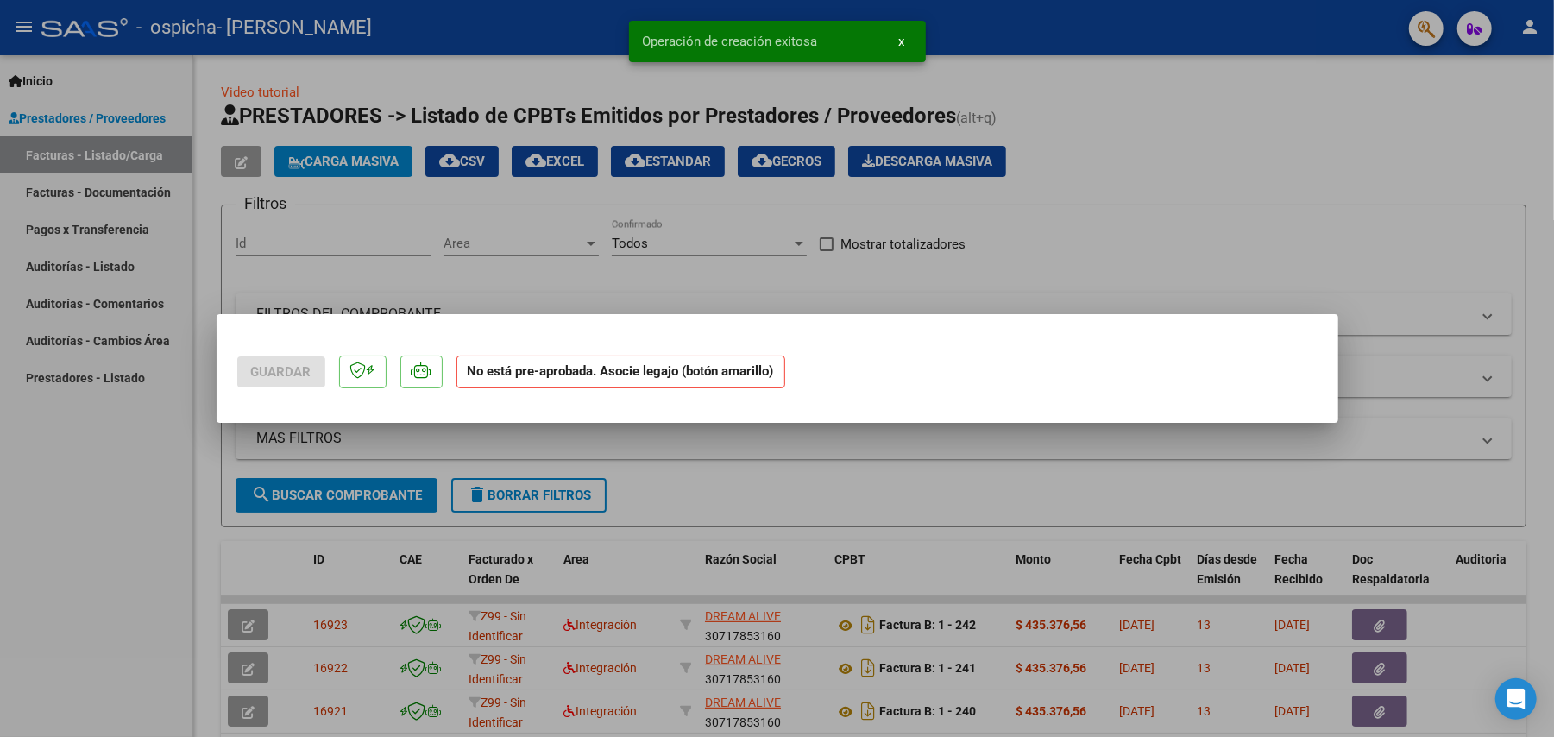
scroll to position [0, 0]
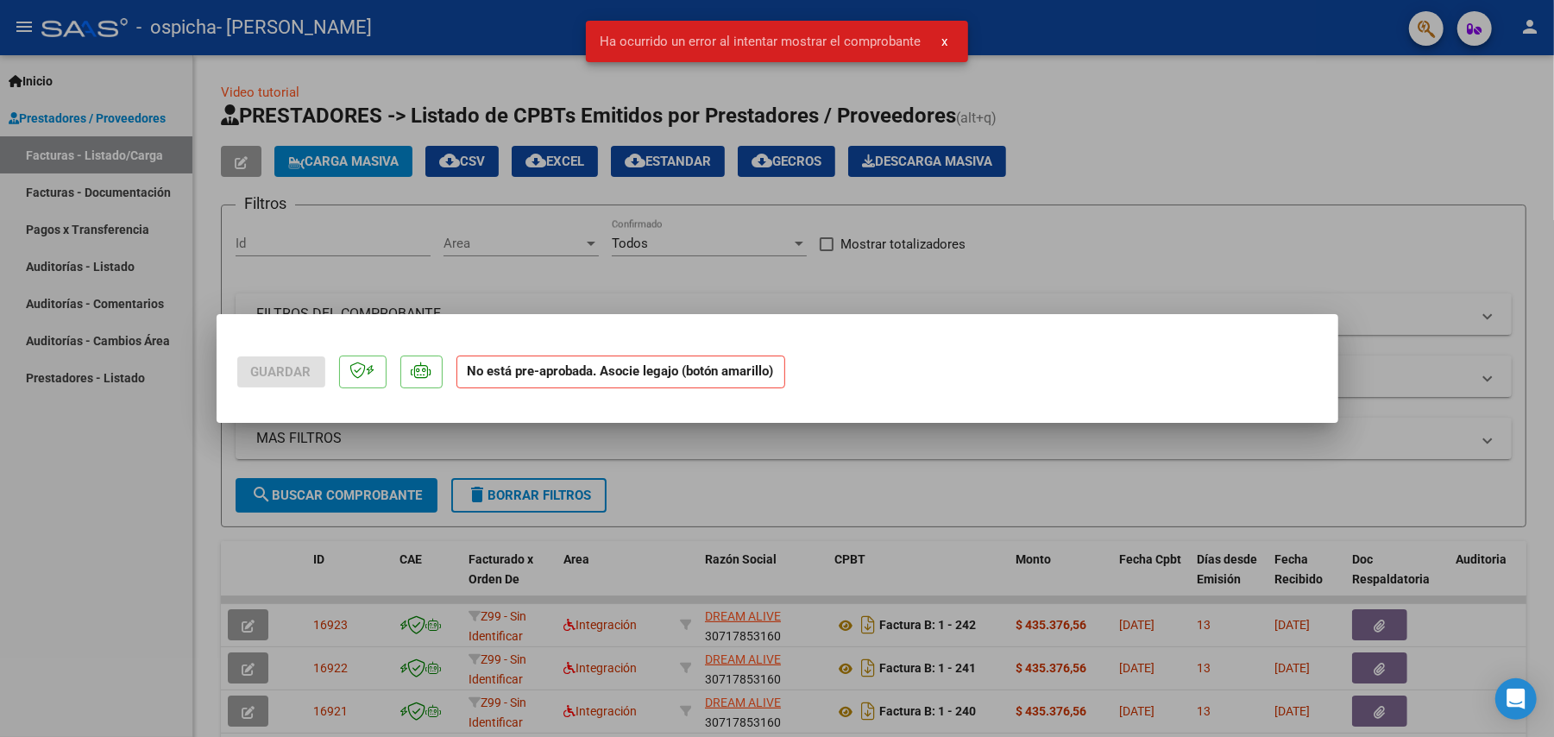
click at [1317, 580] on div at bounding box center [777, 368] width 1554 height 737
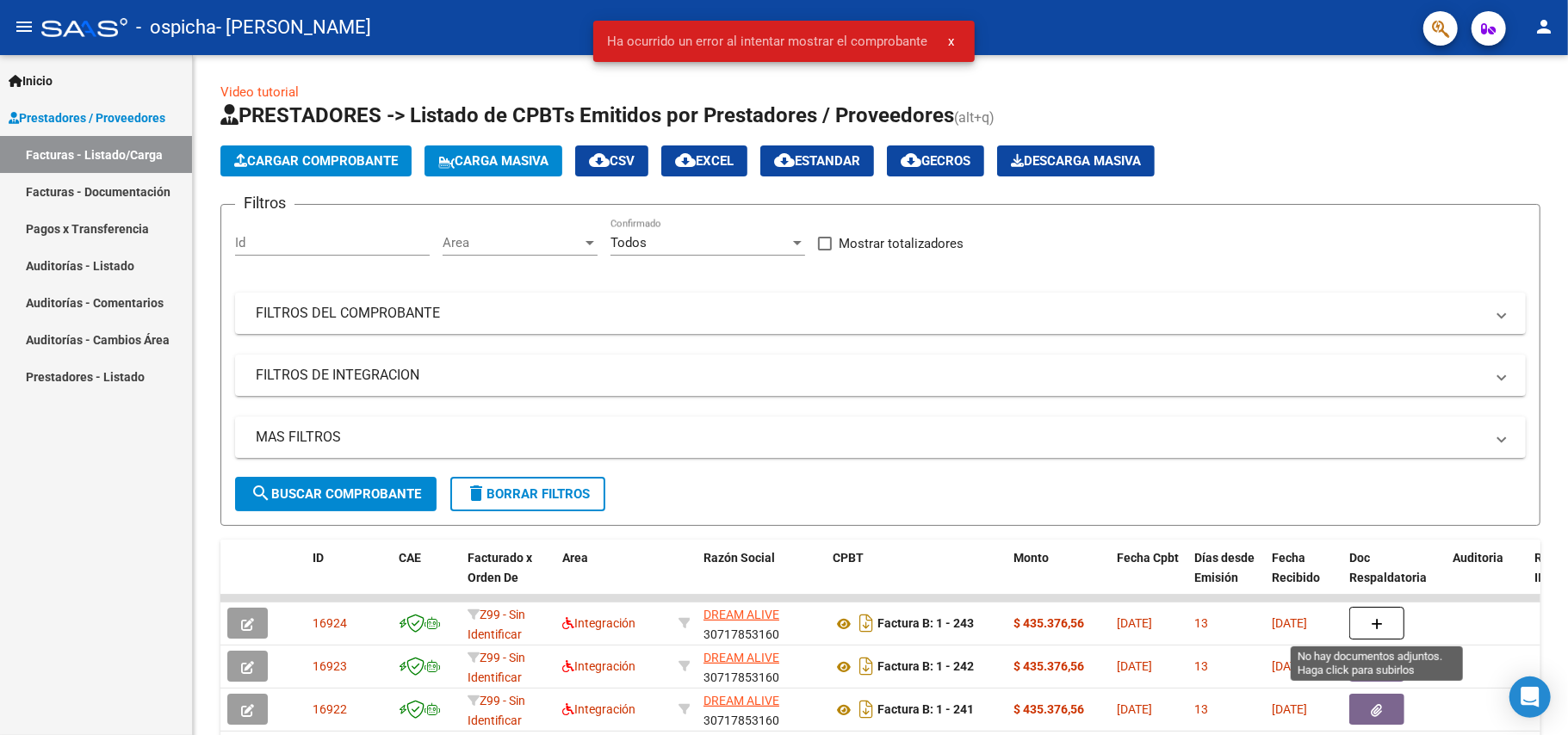
click at [1379, 631] on button "button" at bounding box center [1375, 622] width 55 height 33
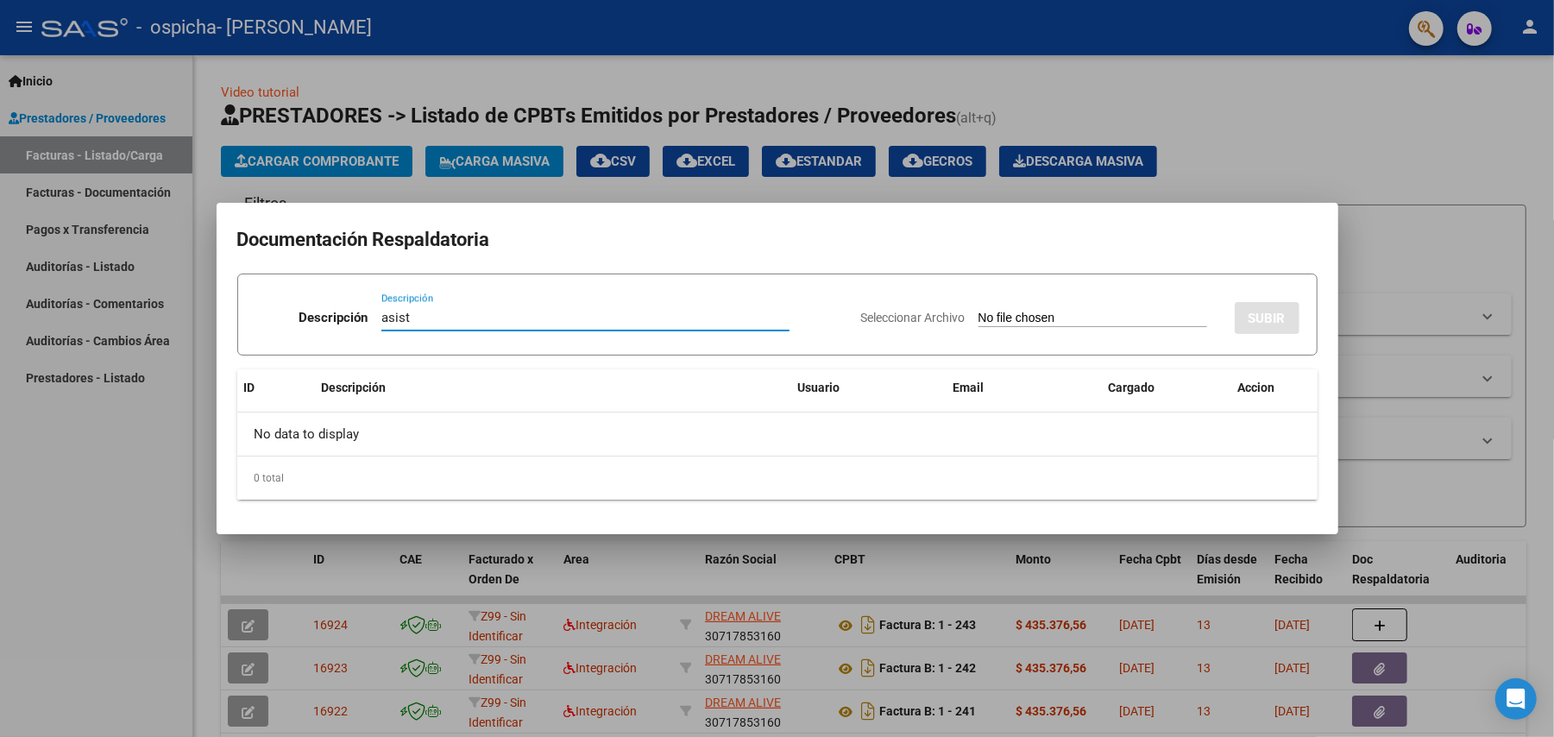
type input "asist"
click at [988, 314] on input "Seleccionar Archivo" at bounding box center [1093, 319] width 229 height 16
type input "C:\fakepath\[PERSON_NAME] asist.pdf"
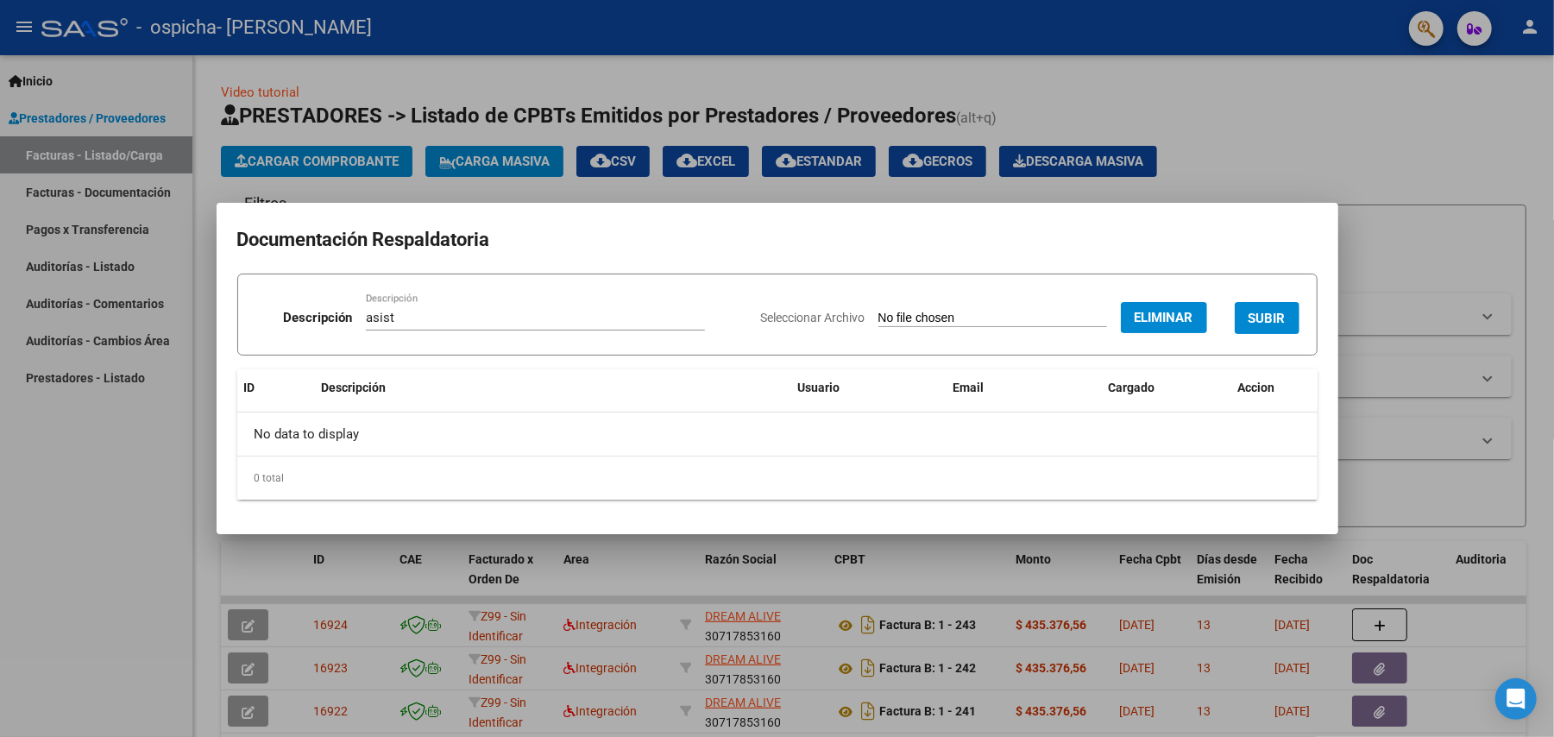
click at [1270, 312] on span "SUBIR" at bounding box center [1267, 319] width 37 height 16
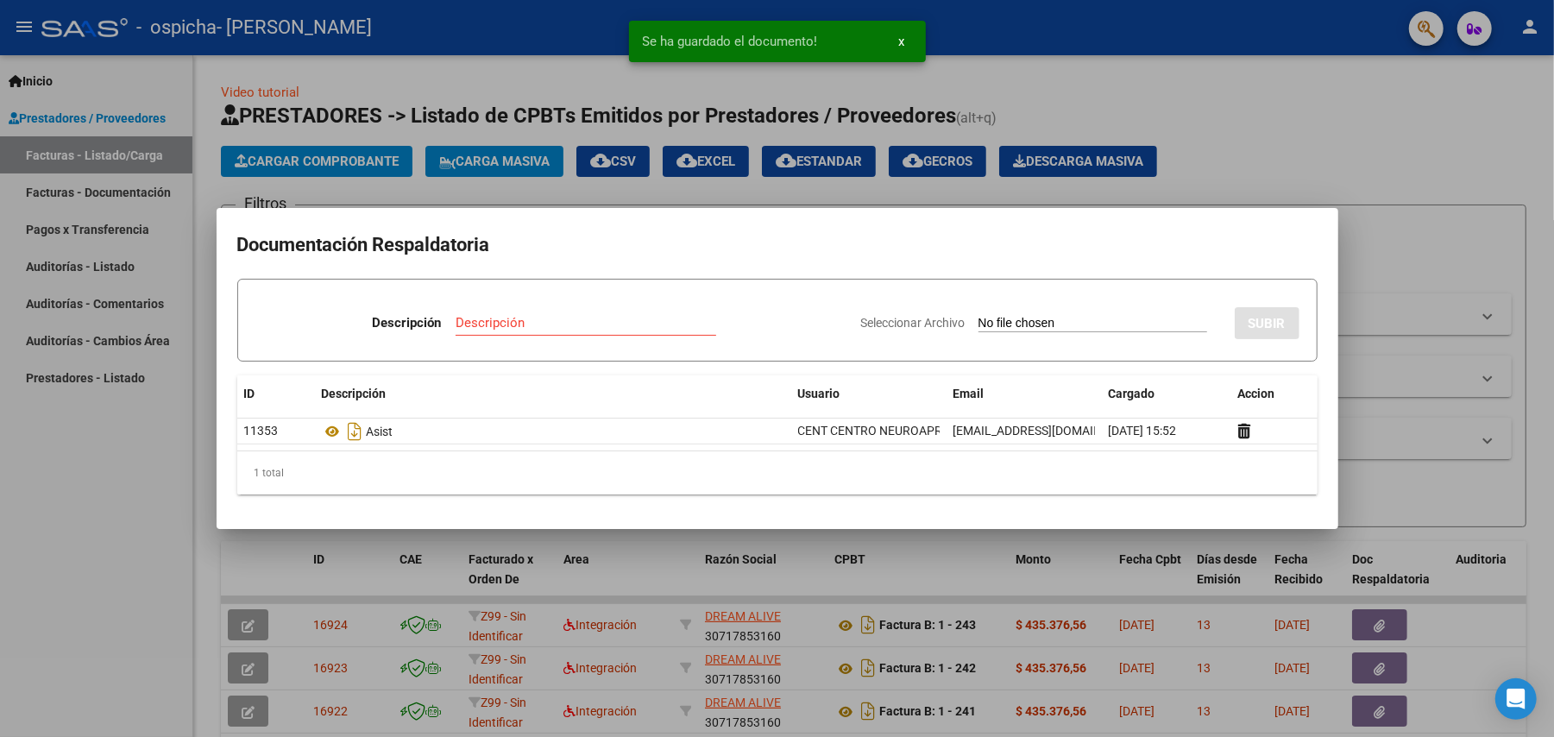
click at [559, 328] on input "Descripción" at bounding box center [586, 323] width 261 height 16
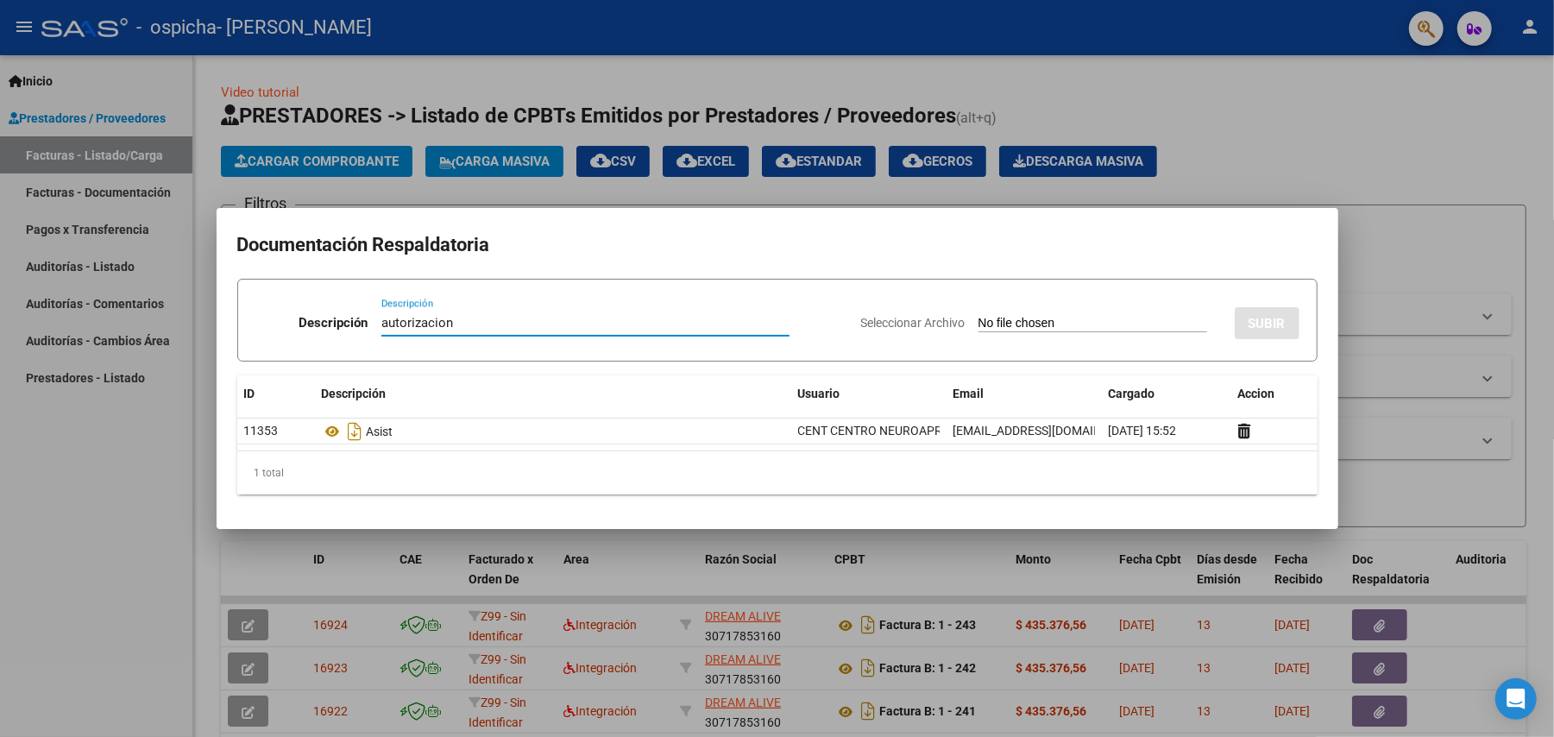
type input "autorizacion"
click at [1072, 318] on input "Seleccionar Archivo" at bounding box center [1093, 324] width 229 height 16
type input "C:\fakepath\. - [PERSON_NAME] ENERO A [DATE]-CENT MORON MOD INTEGRAL INTENS [PE…"
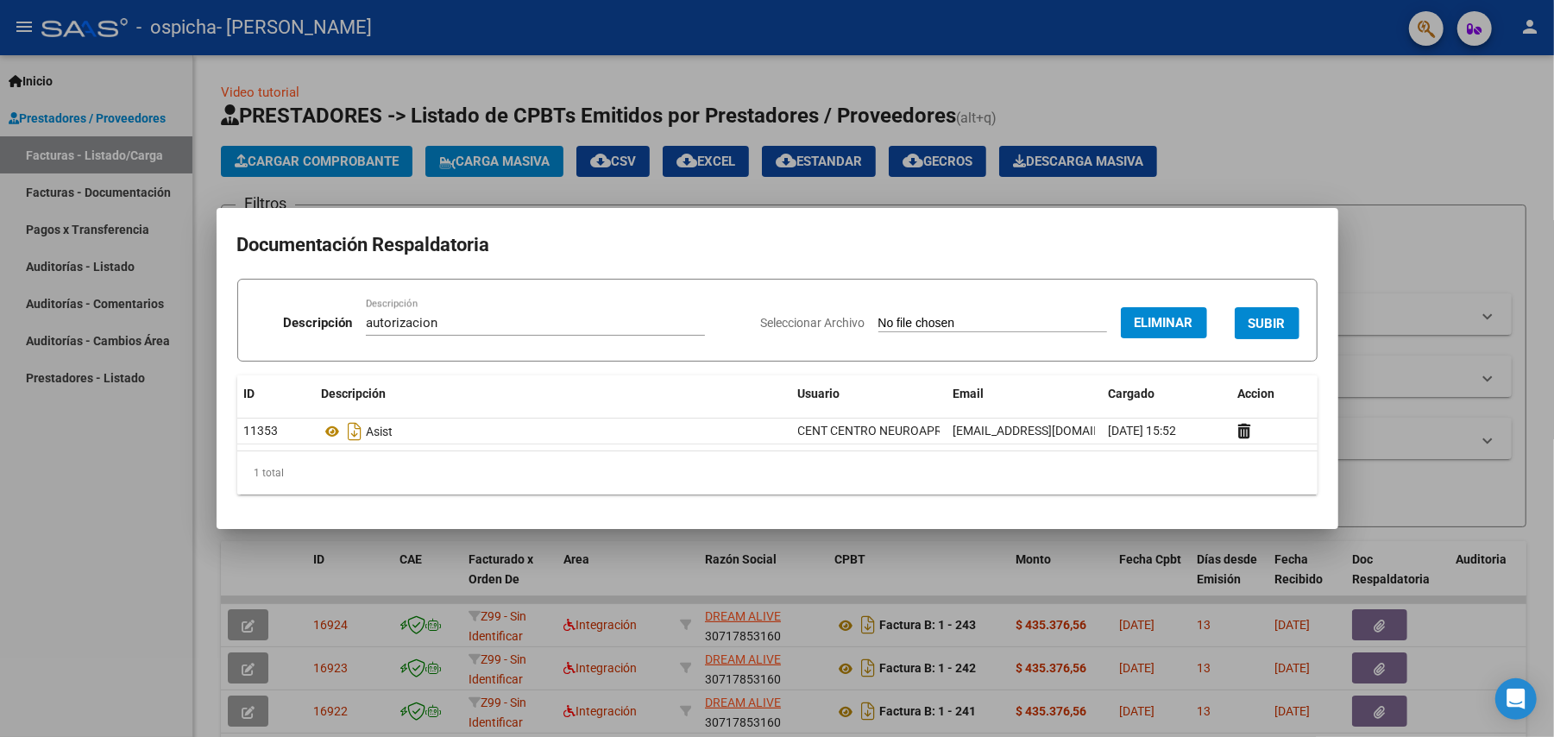
click at [1281, 323] on span "SUBIR" at bounding box center [1267, 324] width 37 height 16
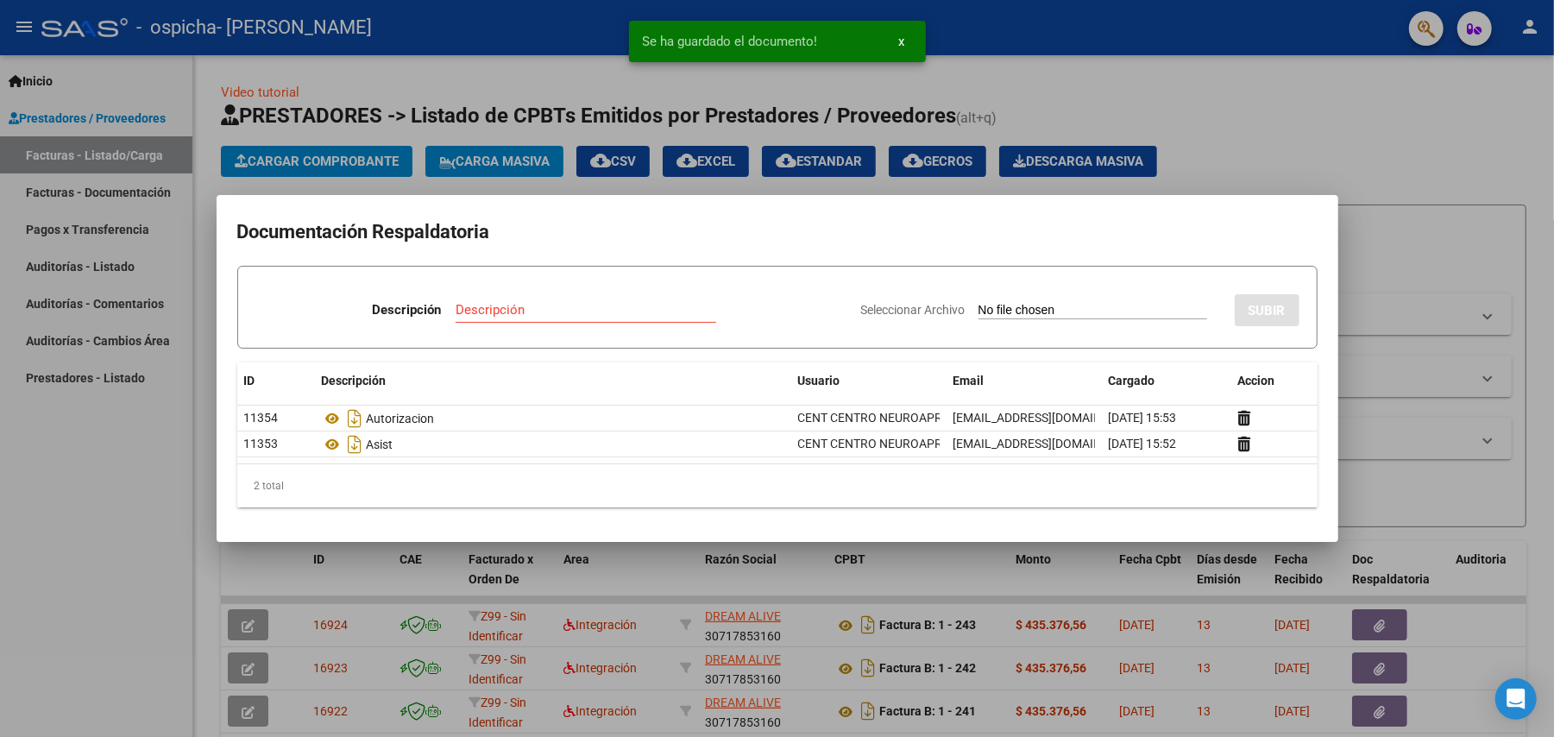
click at [1289, 180] on div at bounding box center [777, 368] width 1554 height 737
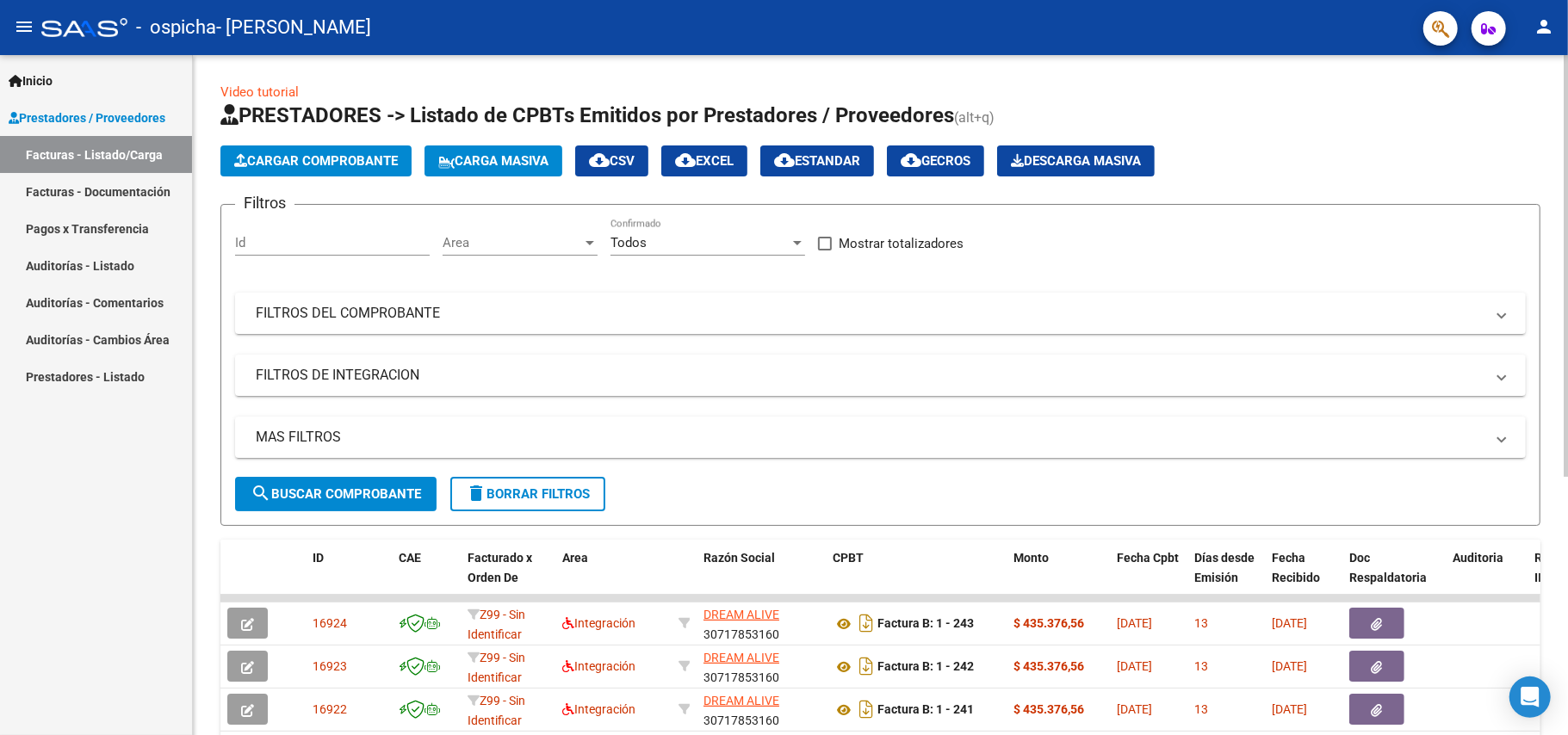
click at [280, 163] on span "Cargar Comprobante" at bounding box center [316, 162] width 164 height 16
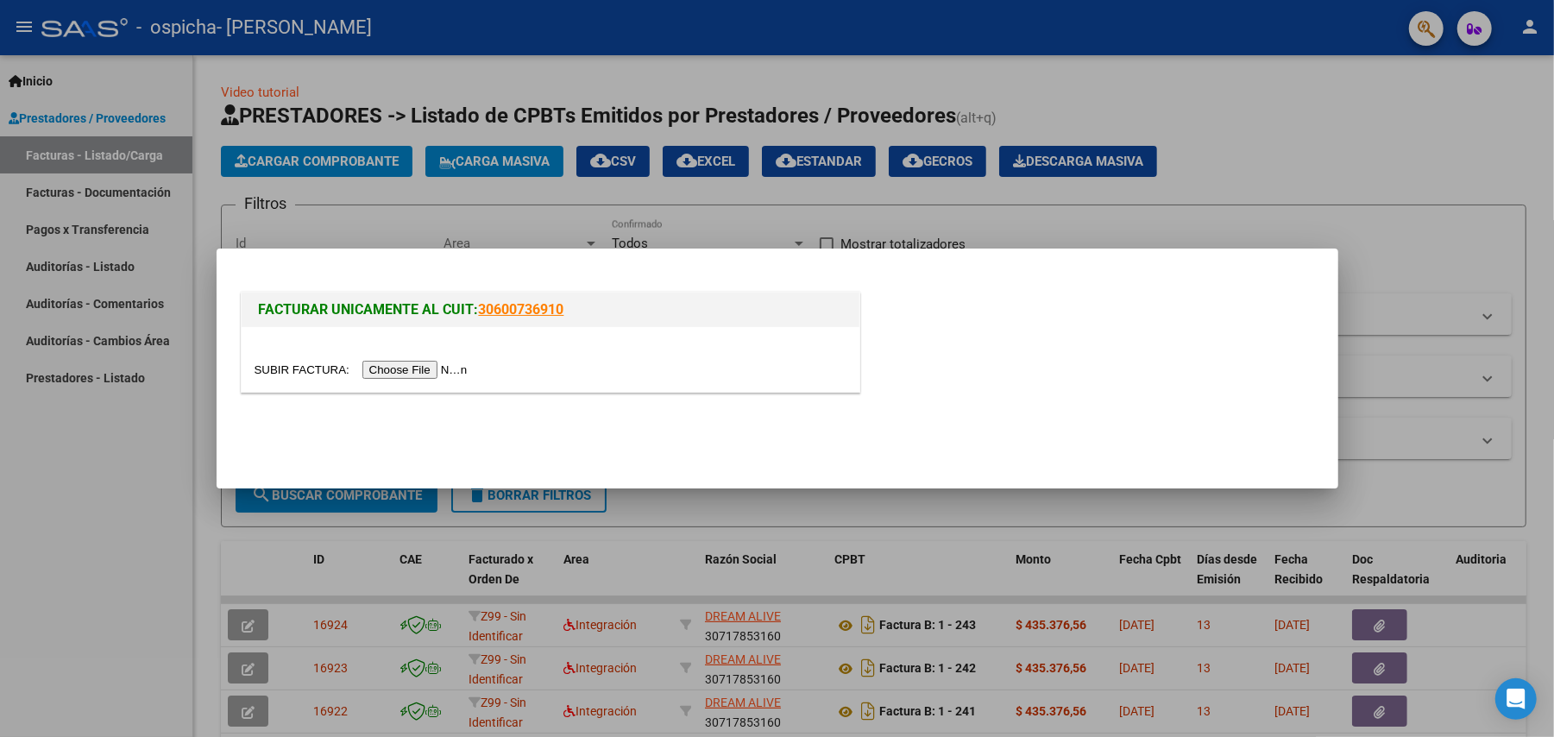
click at [453, 364] on input "file" at bounding box center [364, 370] width 218 height 18
click at [533, 195] on div at bounding box center [777, 368] width 1554 height 737
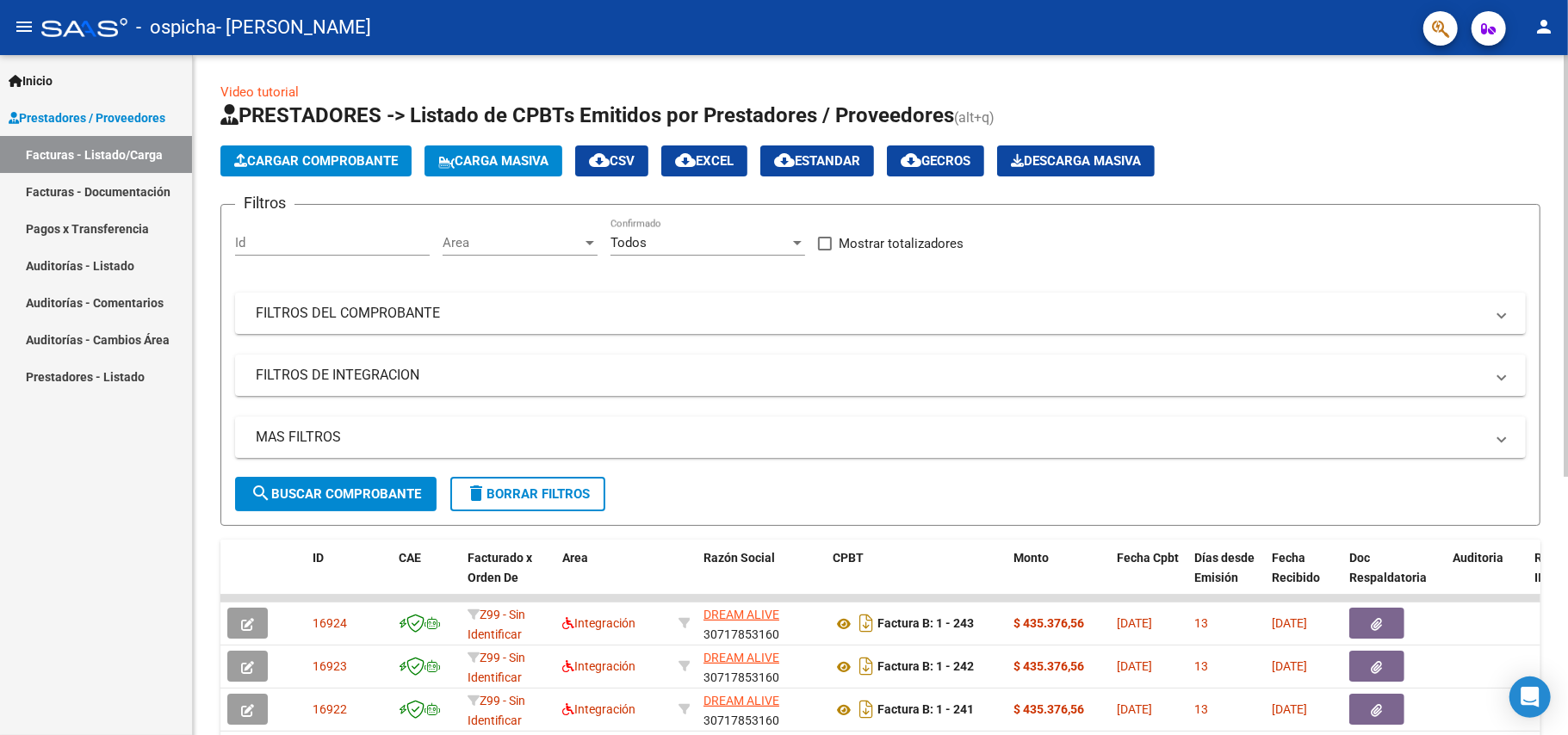
click at [276, 163] on span "Cargar Comprobante" at bounding box center [316, 162] width 164 height 16
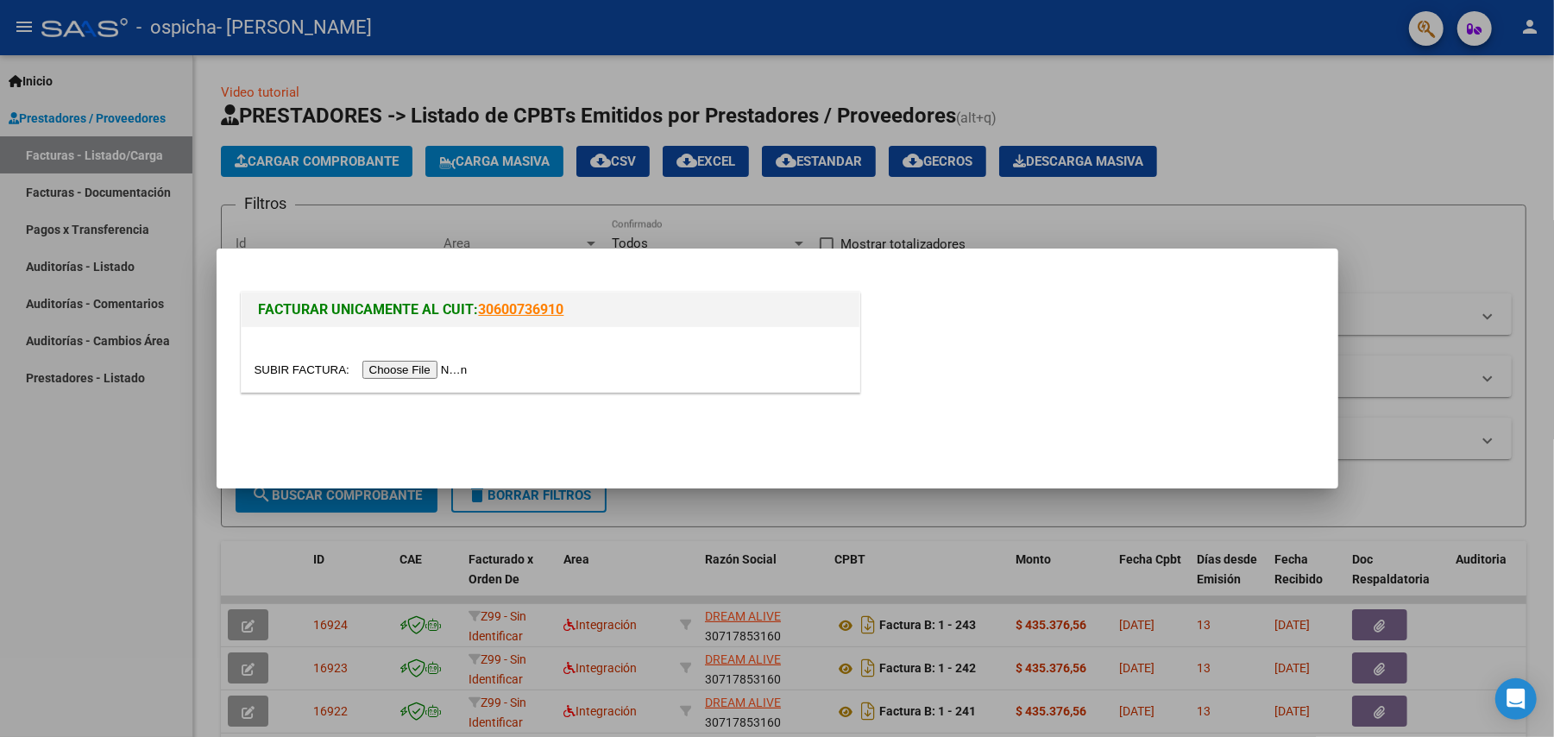
click at [414, 364] on input "file" at bounding box center [364, 370] width 218 height 18
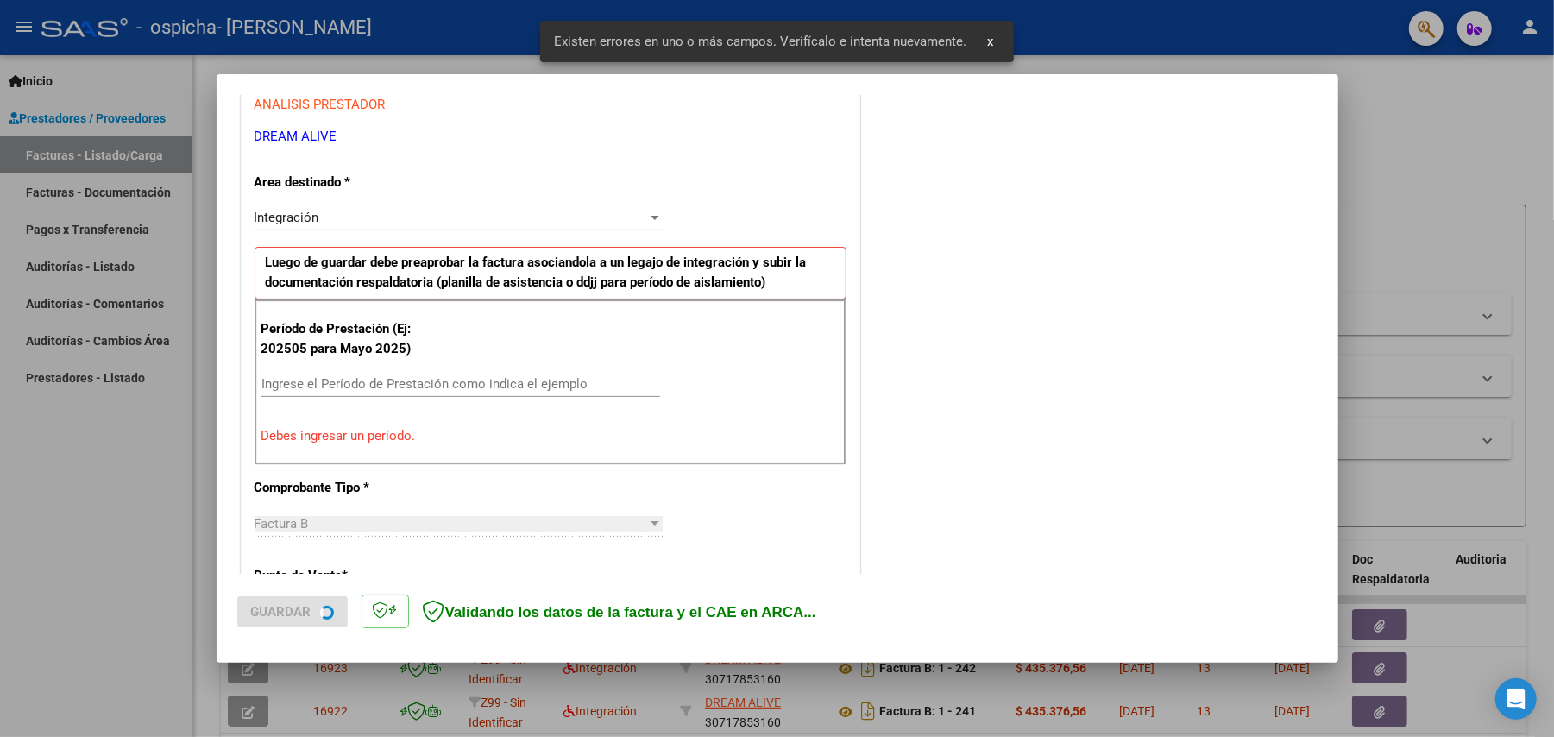
scroll to position [331, 0]
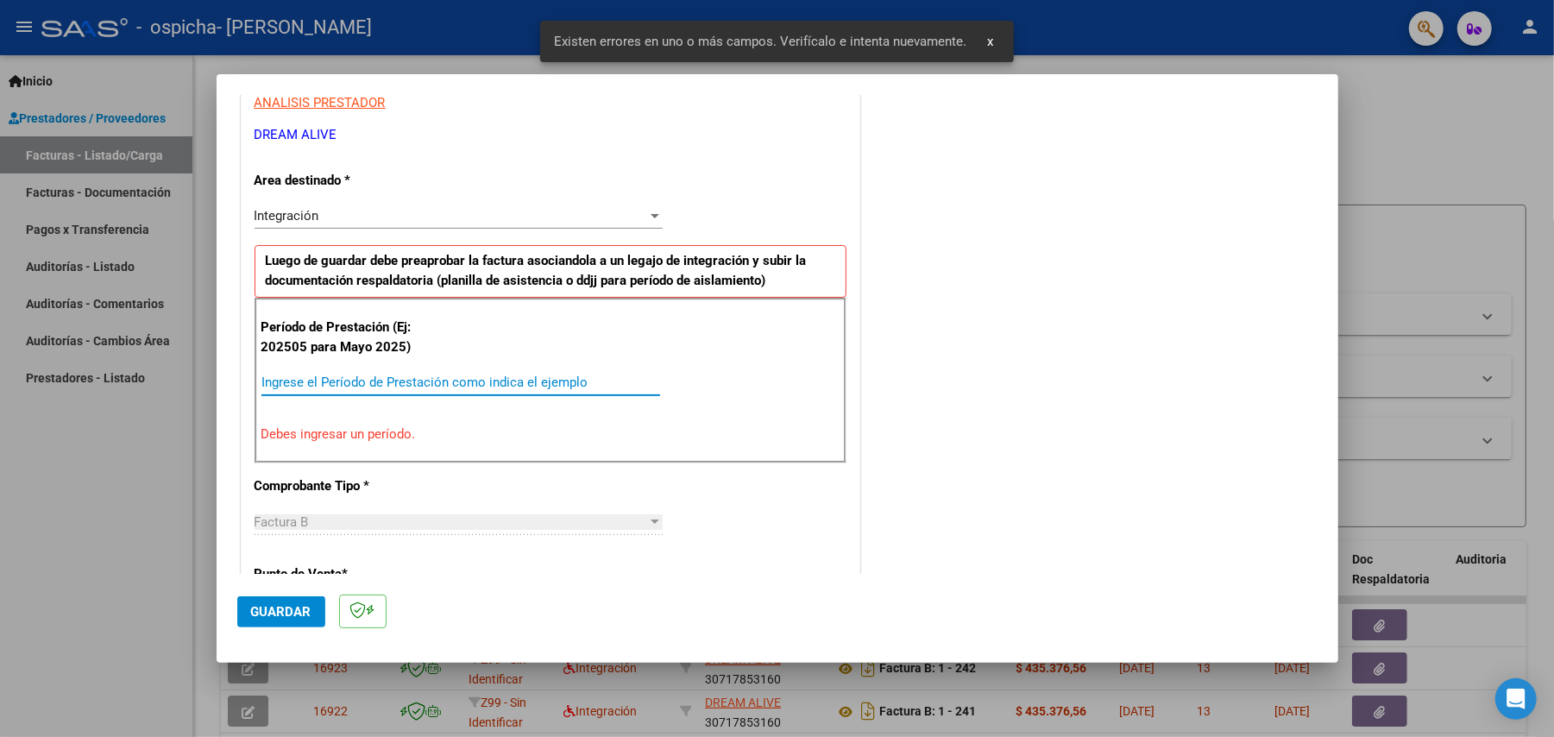
click at [428, 376] on input "Ingrese el Período de Prestación como indica el ejemplo" at bounding box center [461, 383] width 399 height 16
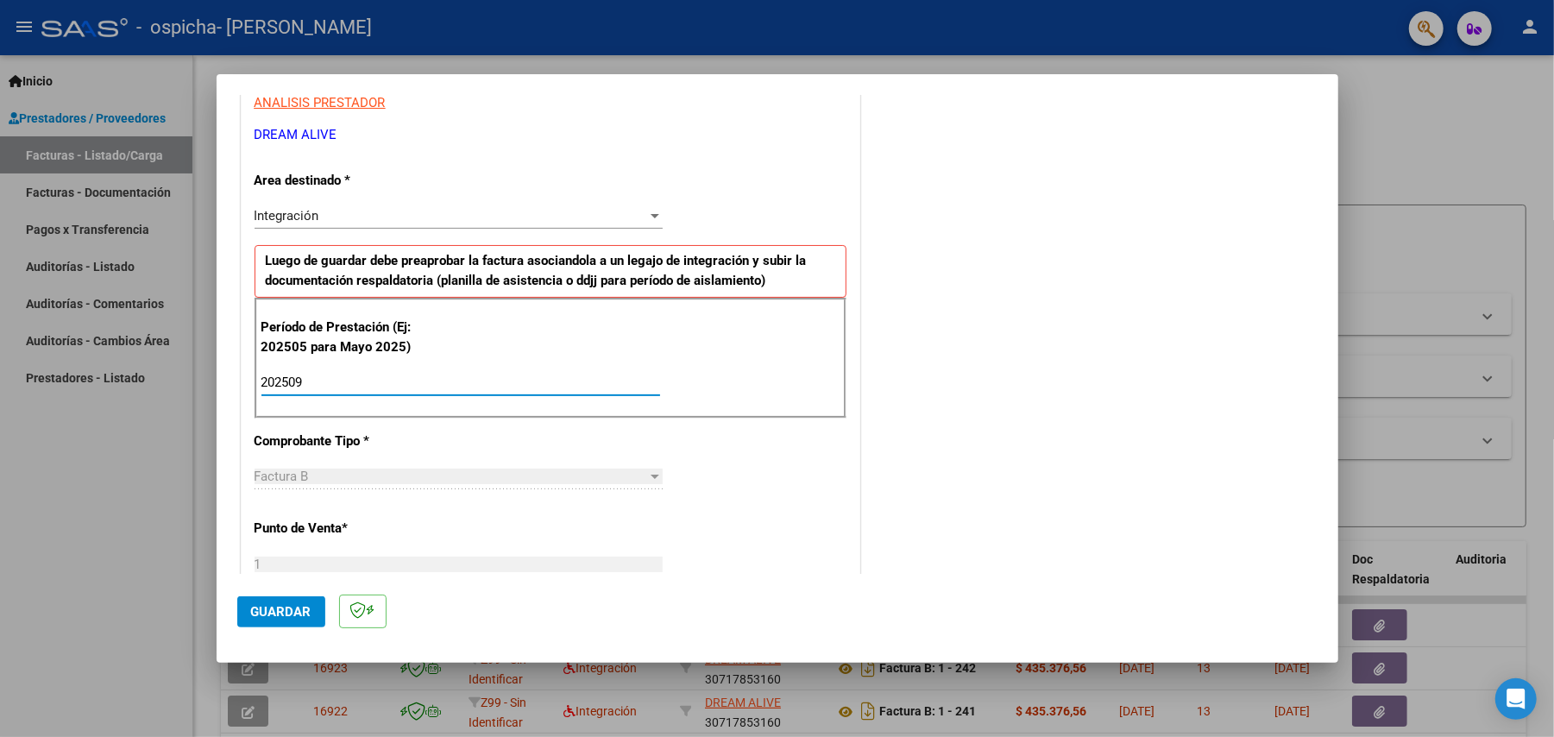
type input "202509"
click at [263, 612] on span "Guardar" at bounding box center [281, 612] width 60 height 16
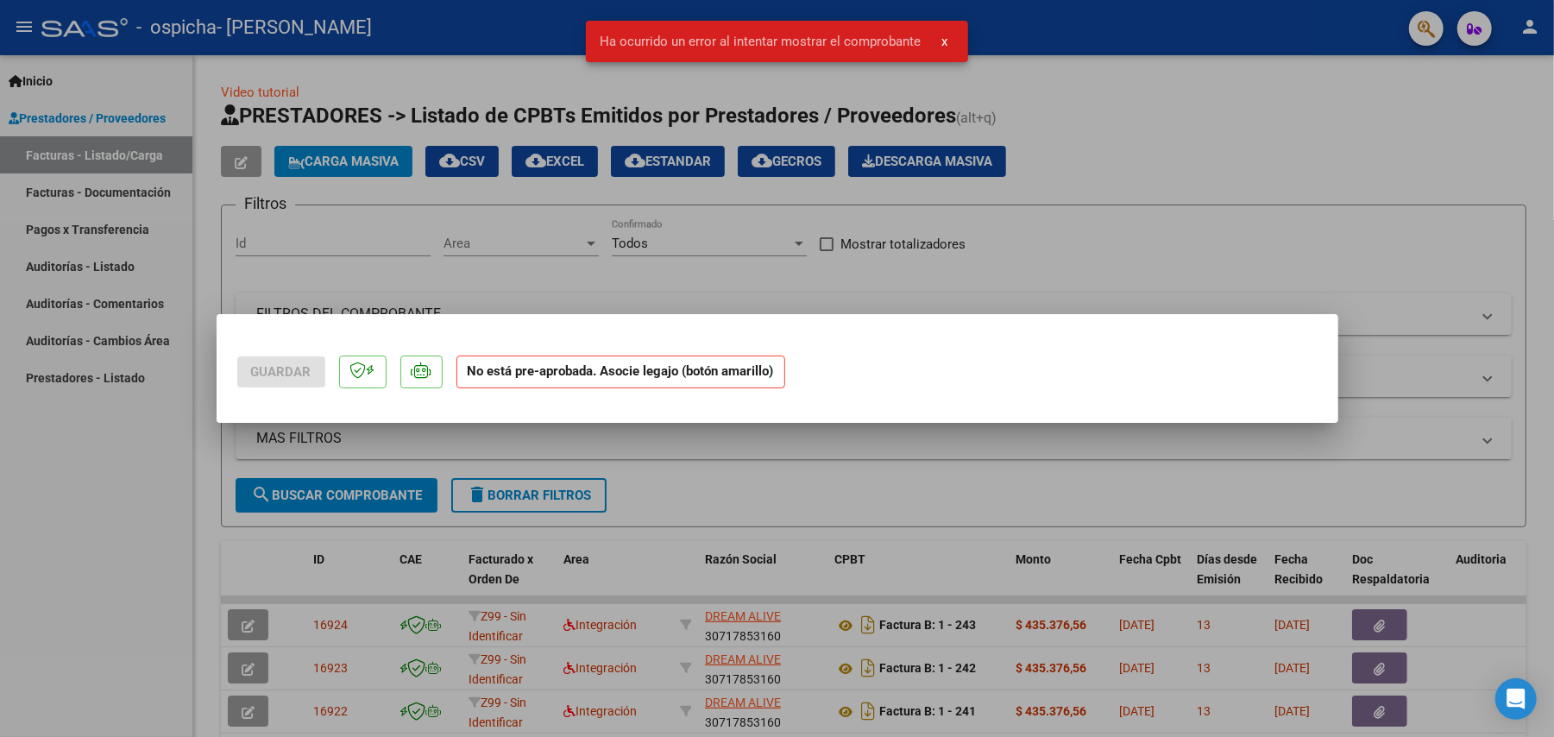
click at [1233, 123] on div at bounding box center [777, 368] width 1554 height 737
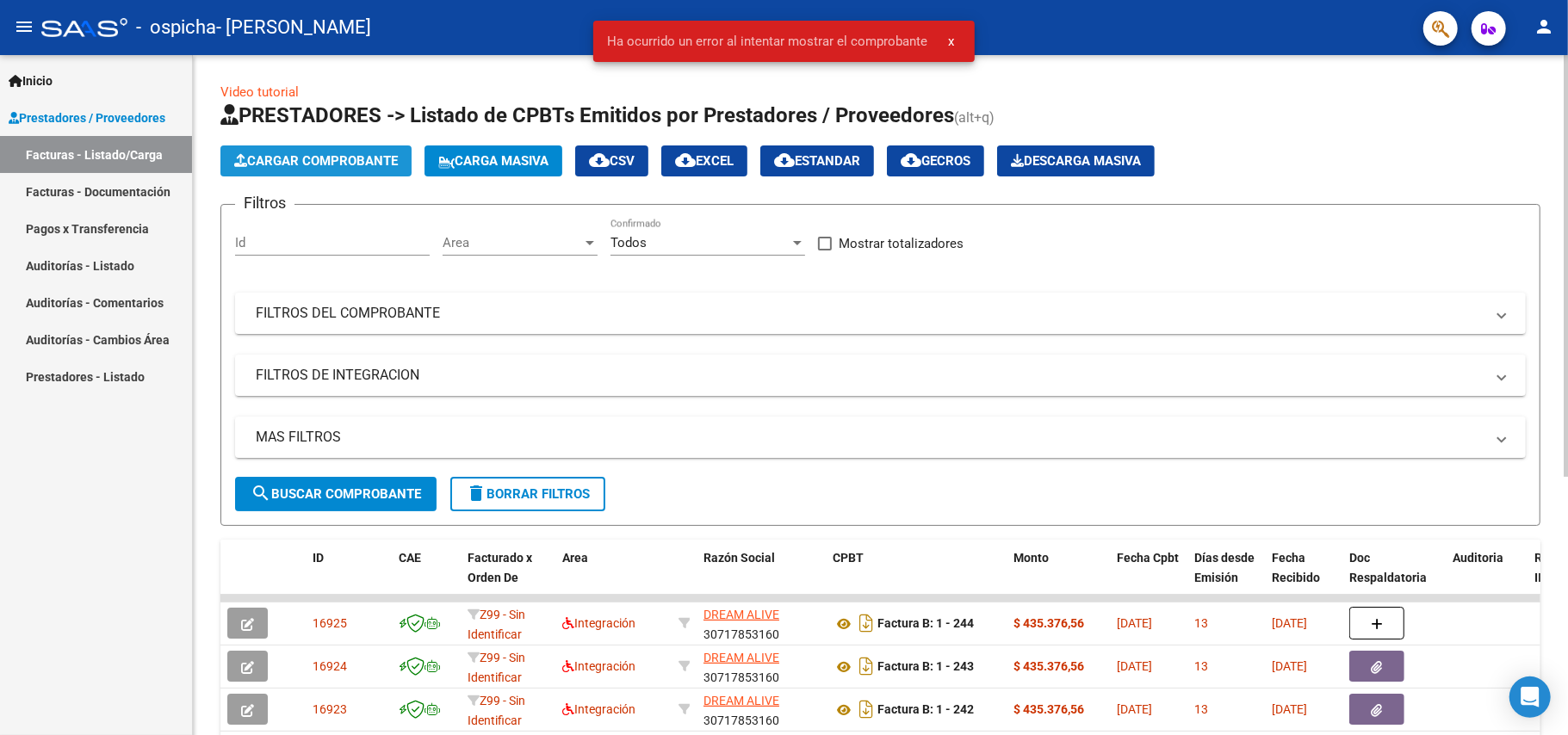
click at [291, 167] on span "Cargar Comprobante" at bounding box center [316, 162] width 164 height 16
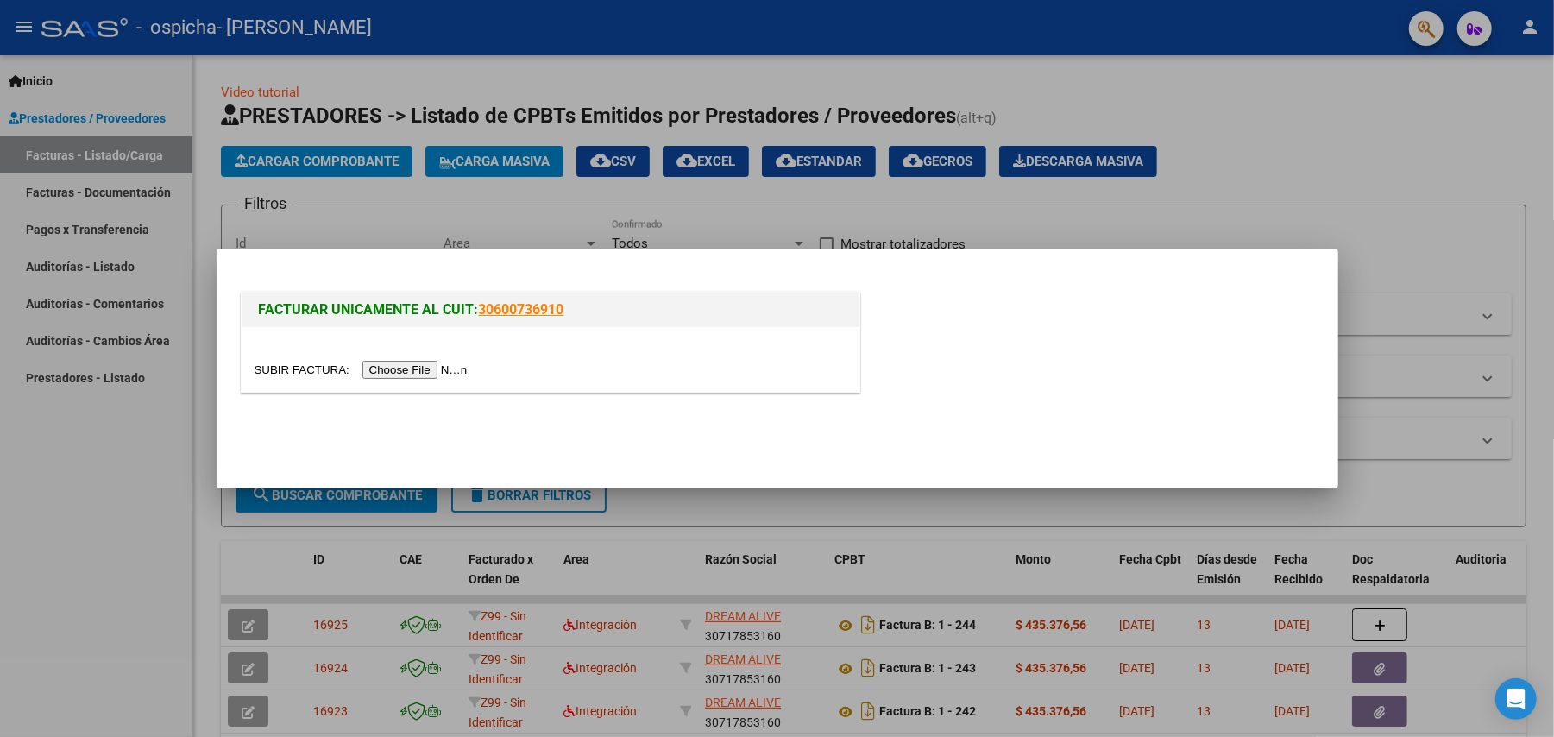
click at [383, 377] on input "file" at bounding box center [364, 370] width 218 height 18
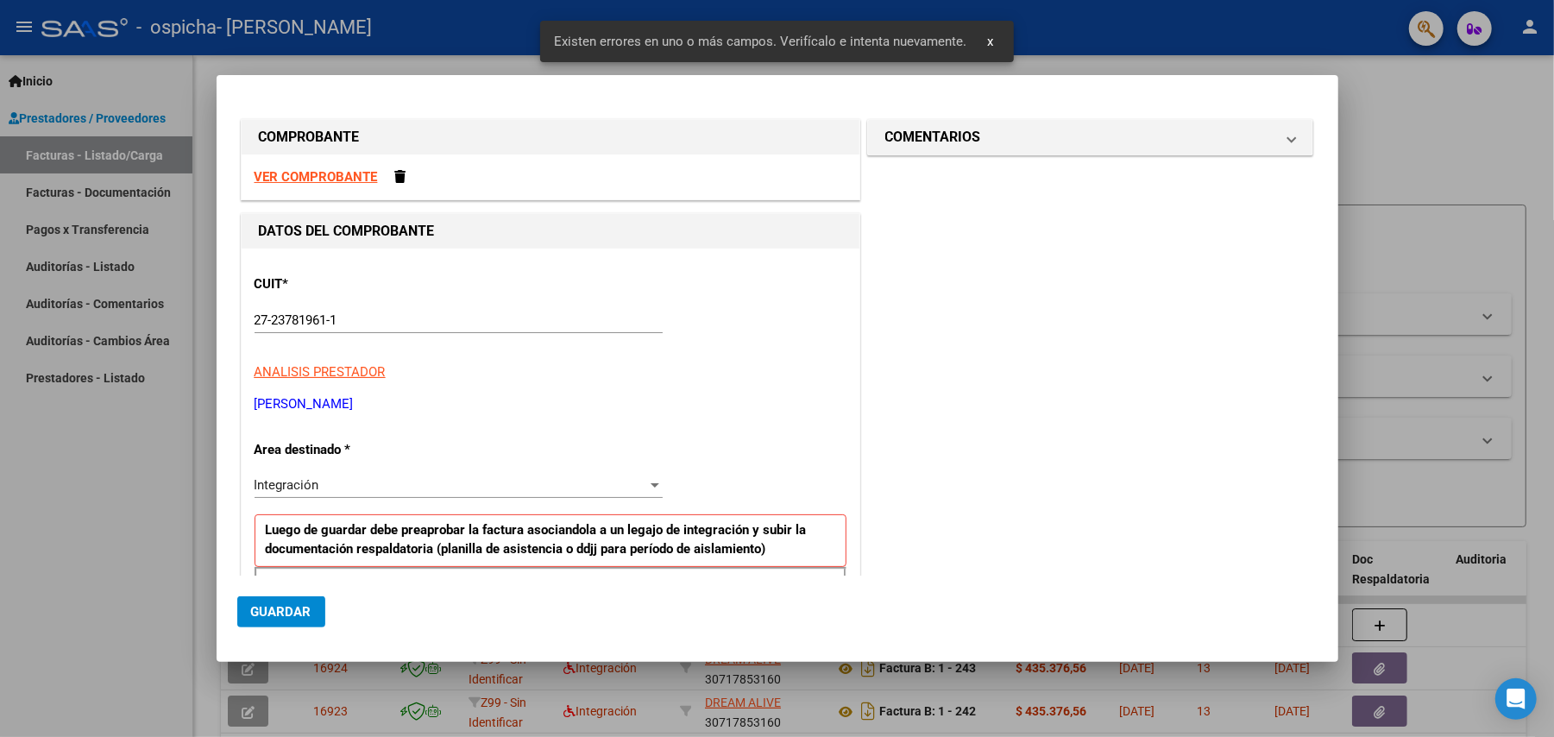
scroll to position [268, 0]
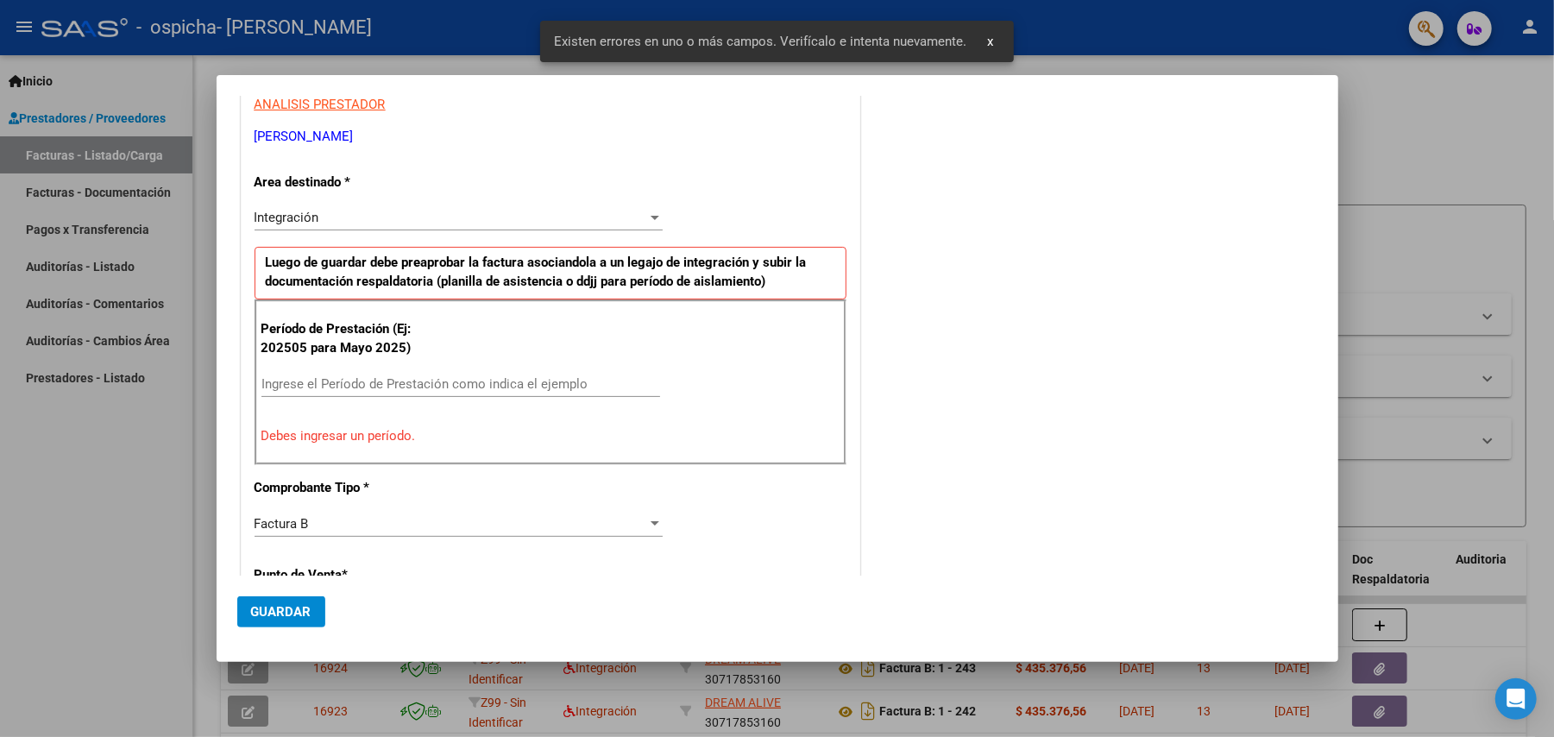
click at [521, 381] on input "Ingrese el Período de Prestación como indica el ejemplo" at bounding box center [461, 384] width 399 height 16
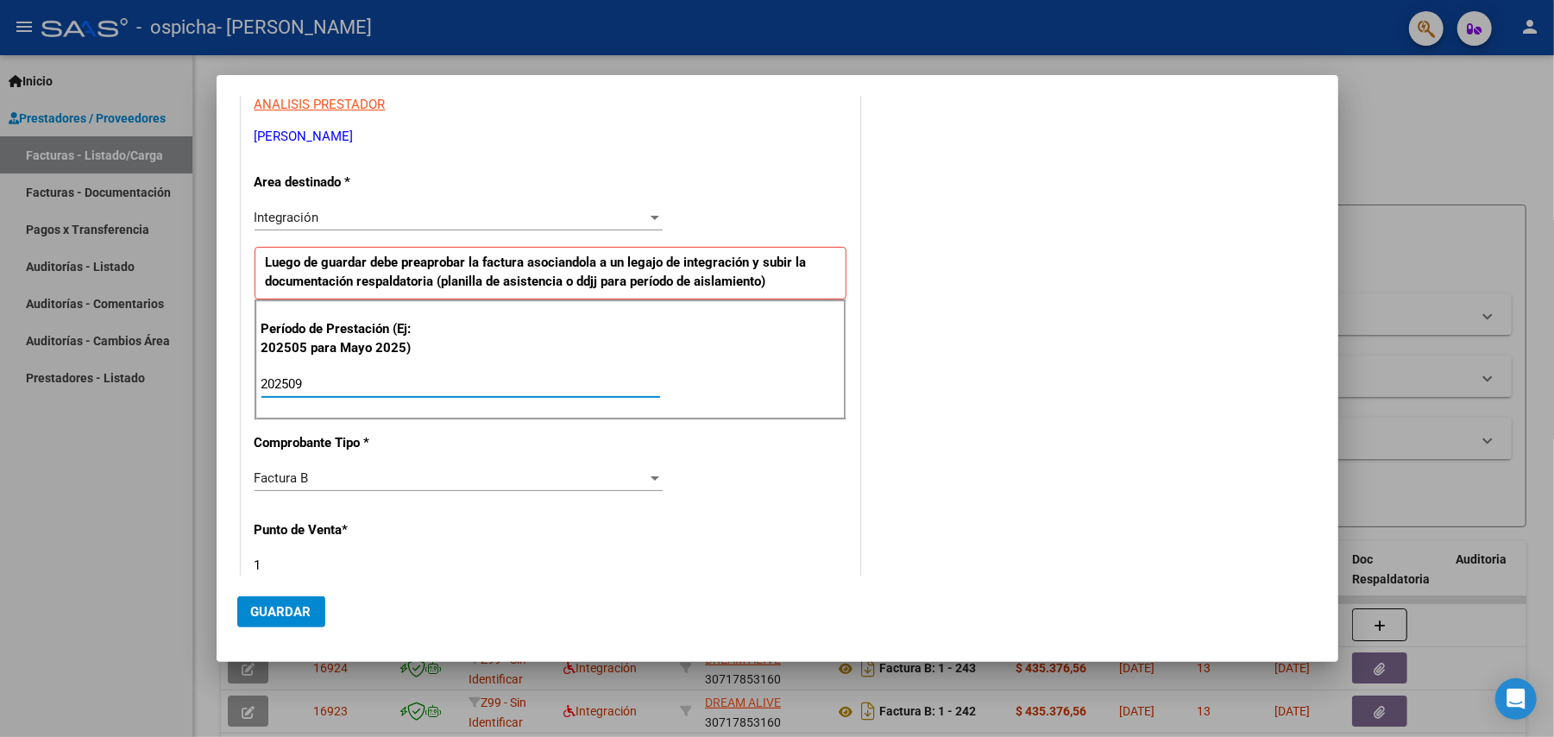
type input "202509"
click at [311, 605] on button "Guardar" at bounding box center [281, 611] width 88 height 31
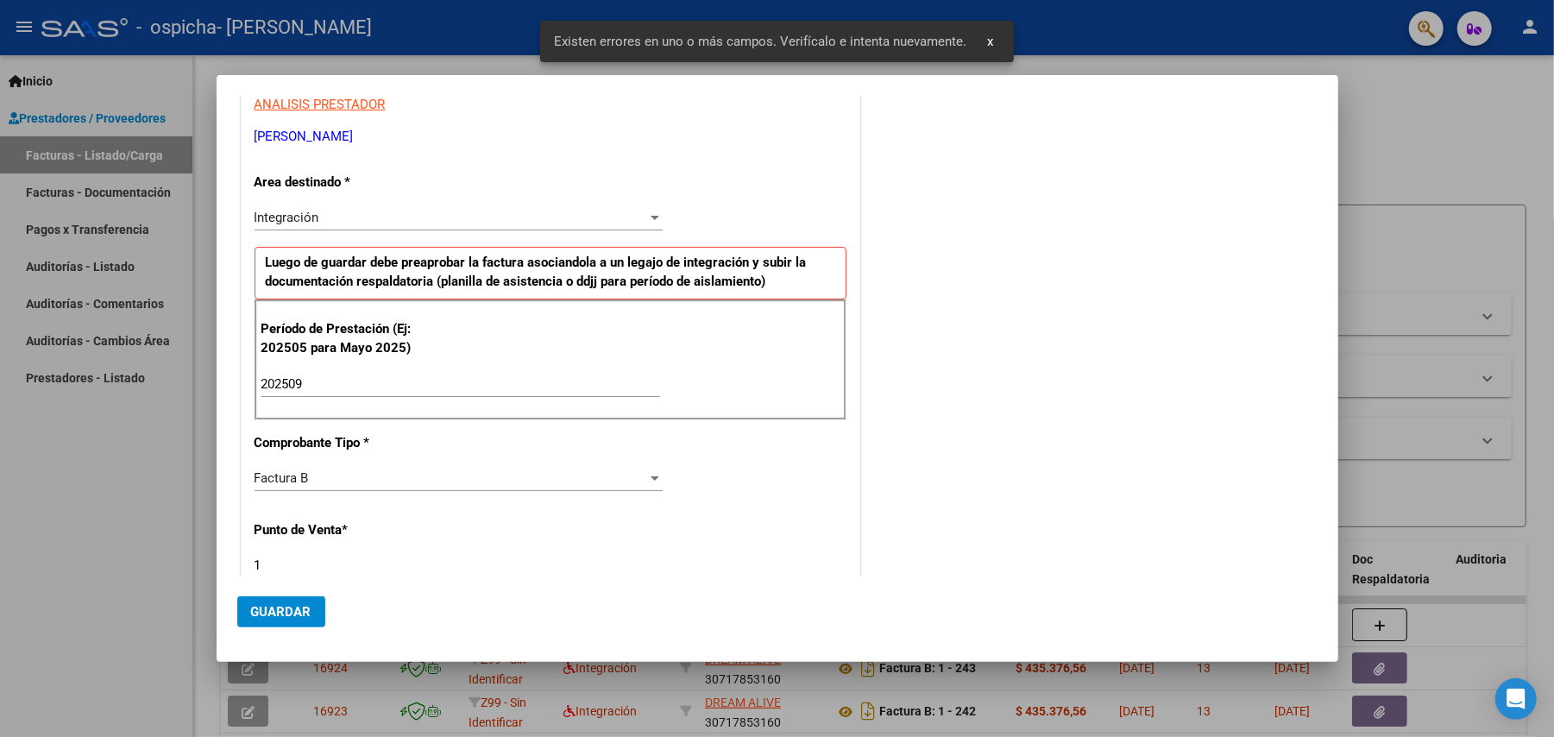
scroll to position [585, 0]
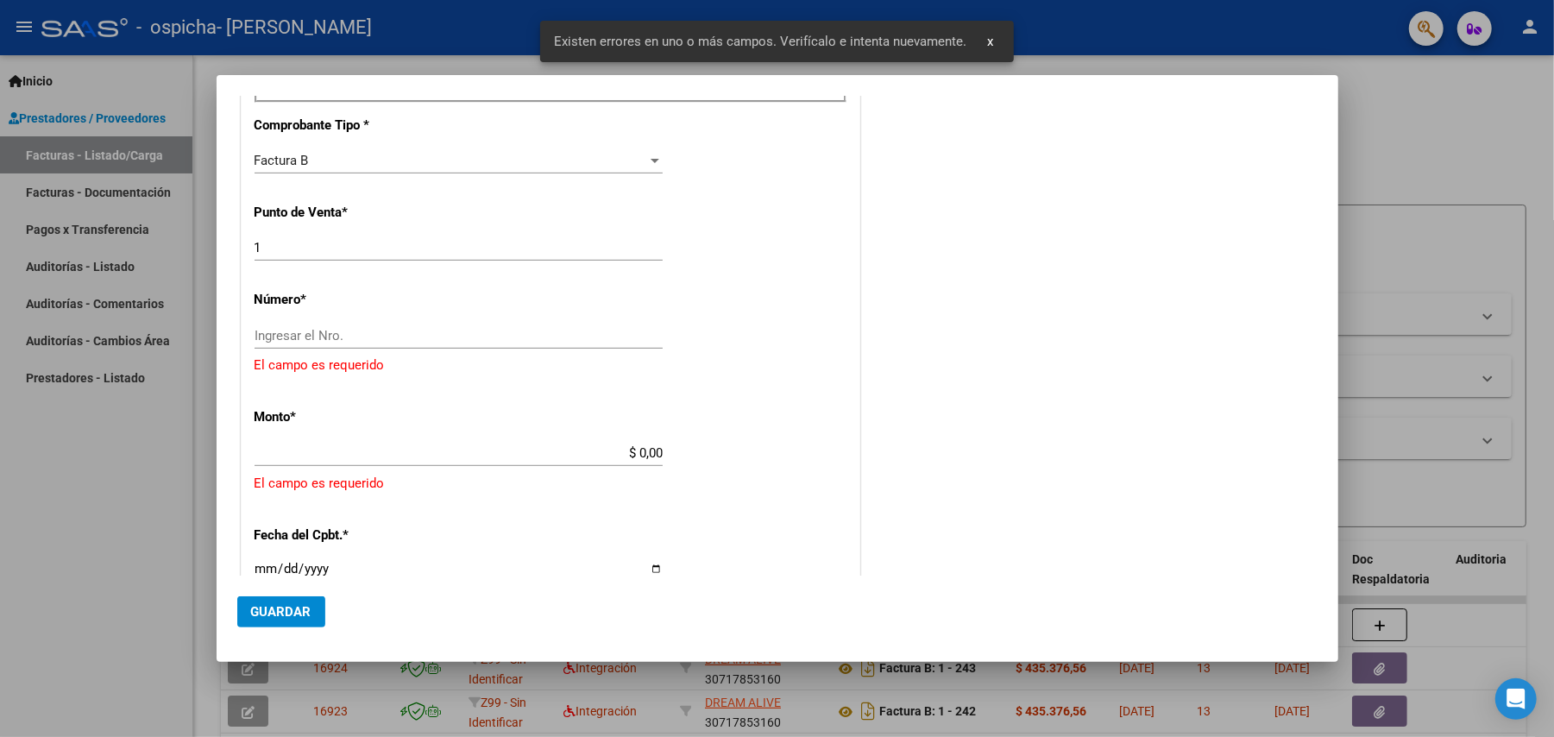
click at [4, 504] on div at bounding box center [777, 368] width 1554 height 737
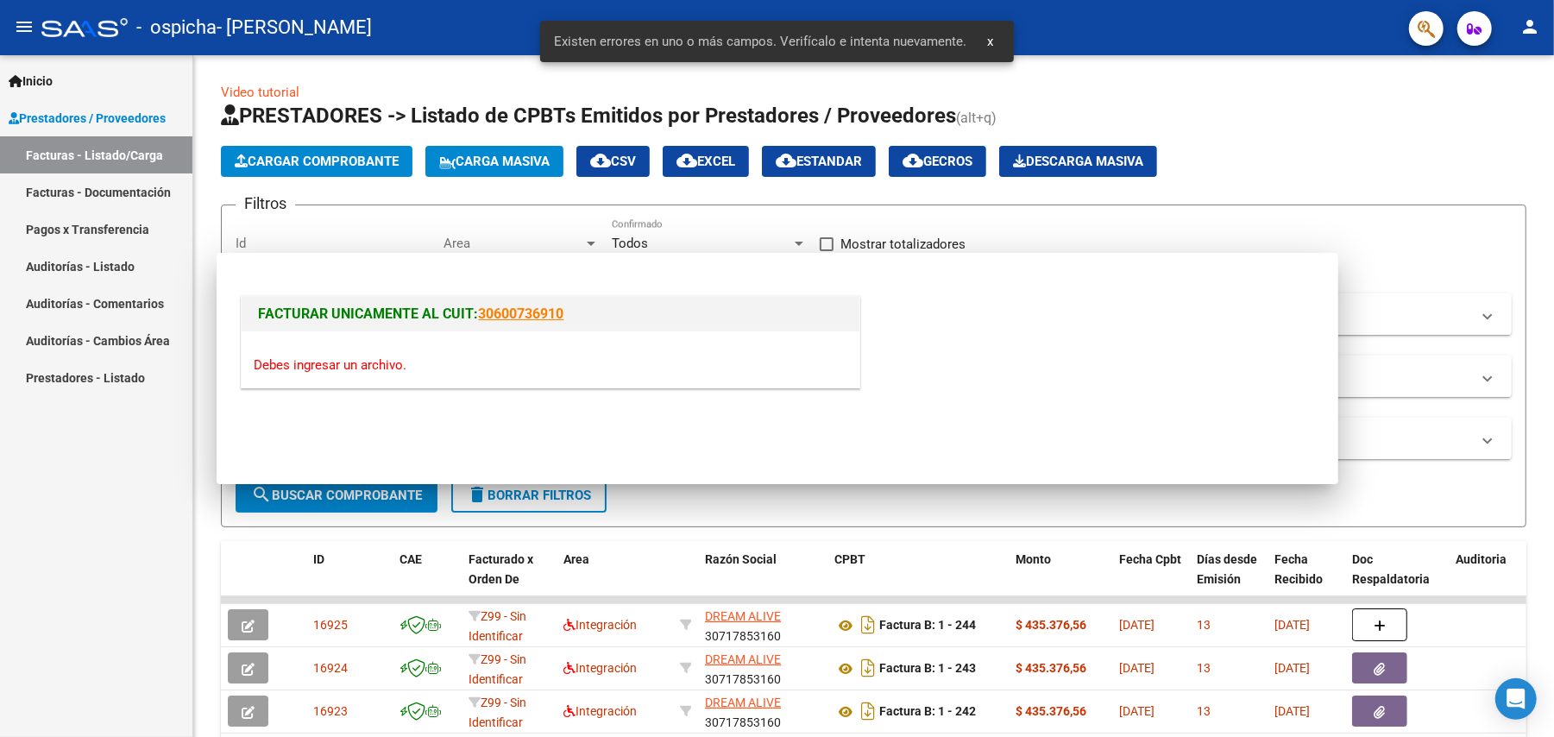
scroll to position [0, 0]
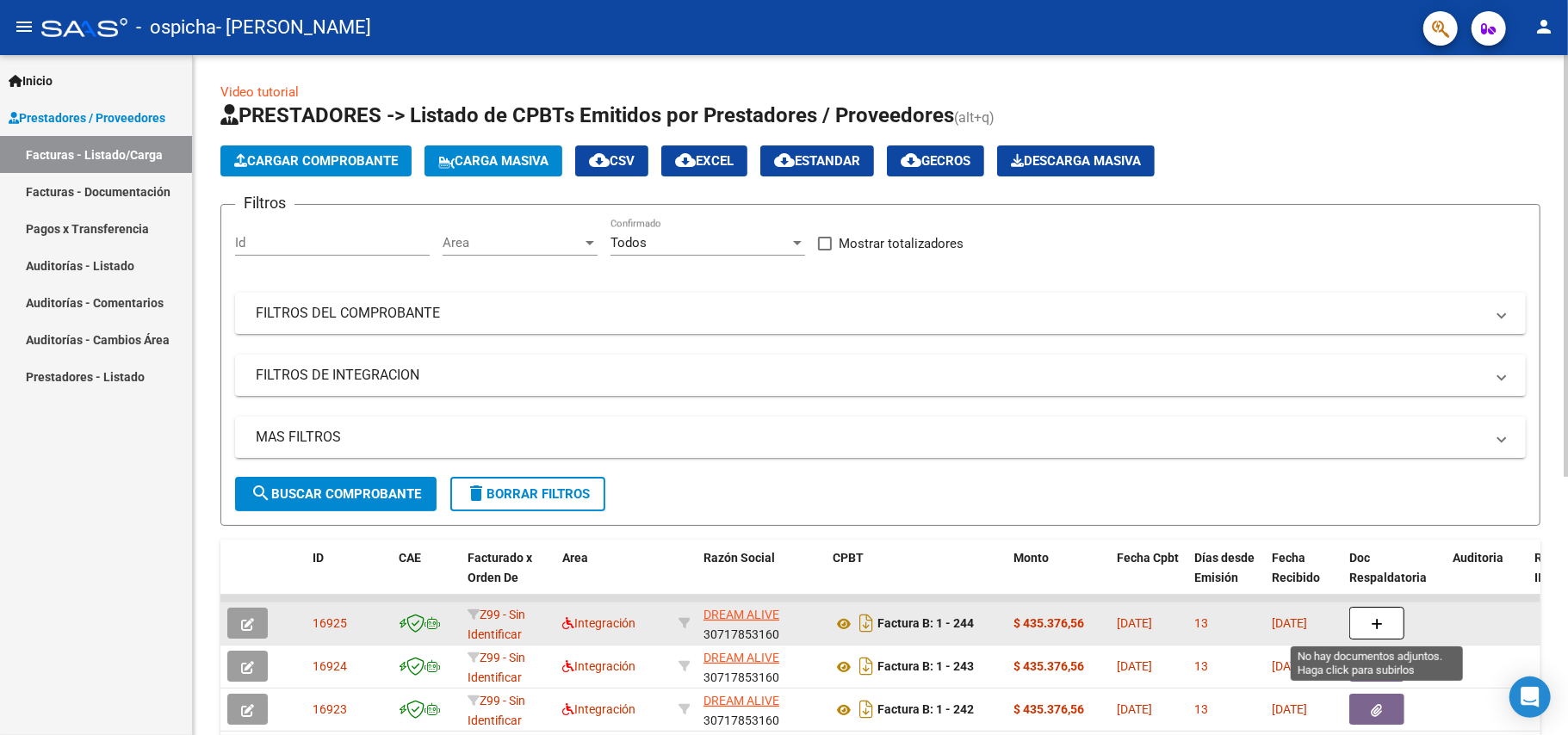
click at [1373, 625] on icon "button" at bounding box center [1376, 624] width 12 height 13
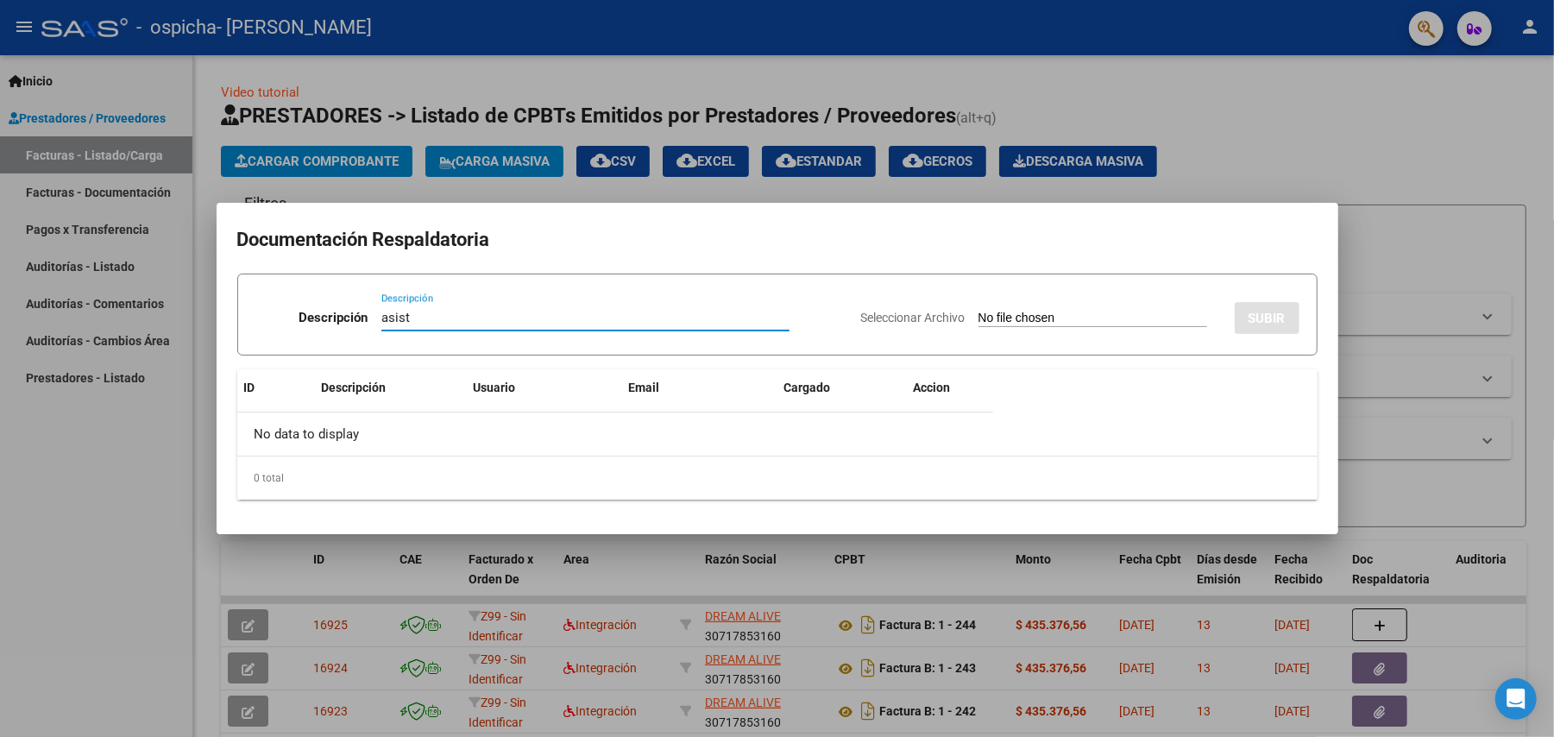
type input "asist"
click at [1024, 312] on input "Seleccionar Archivo" at bounding box center [1093, 319] width 229 height 16
click at [128, 604] on div at bounding box center [777, 368] width 1554 height 737
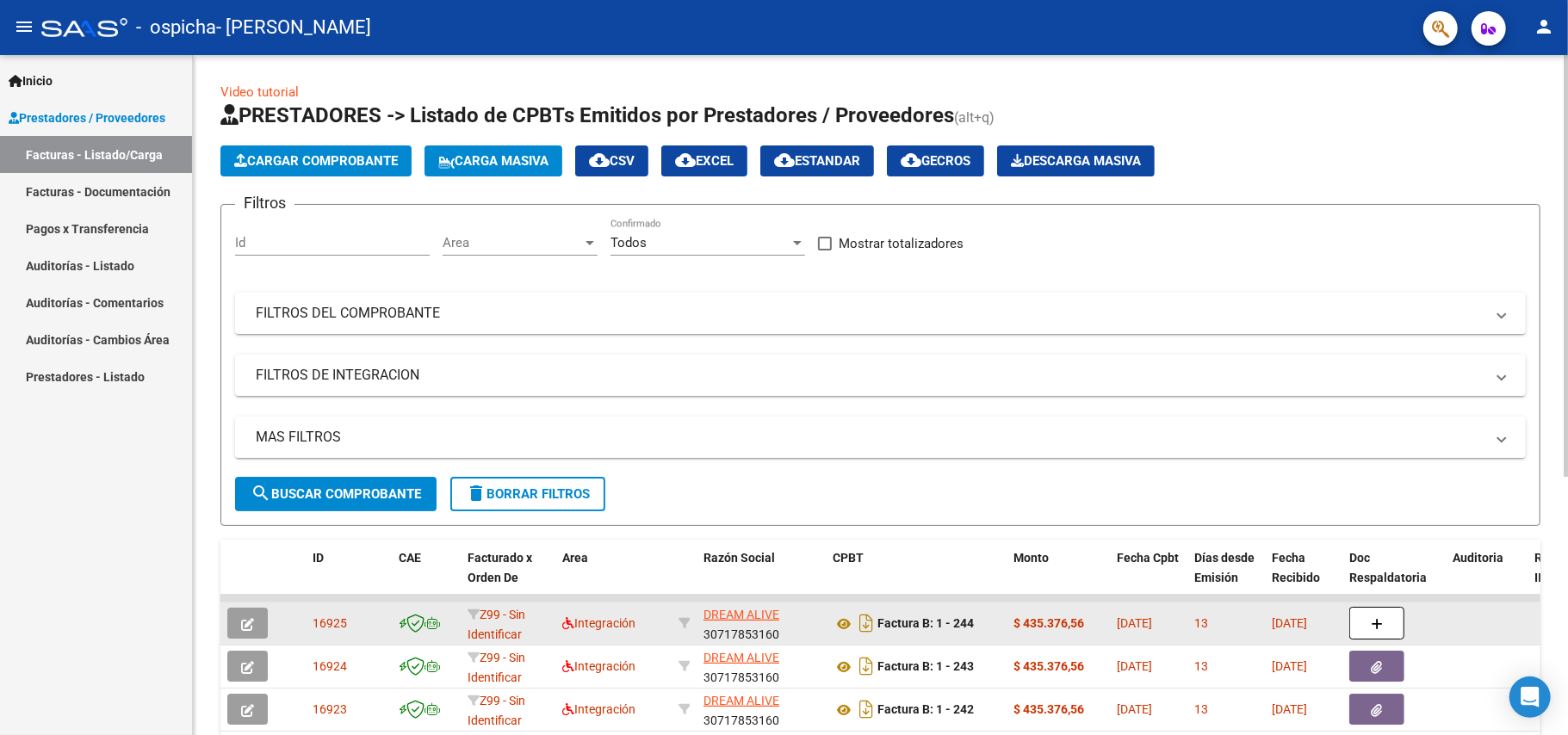
click at [260, 619] on button "button" at bounding box center [247, 622] width 41 height 31
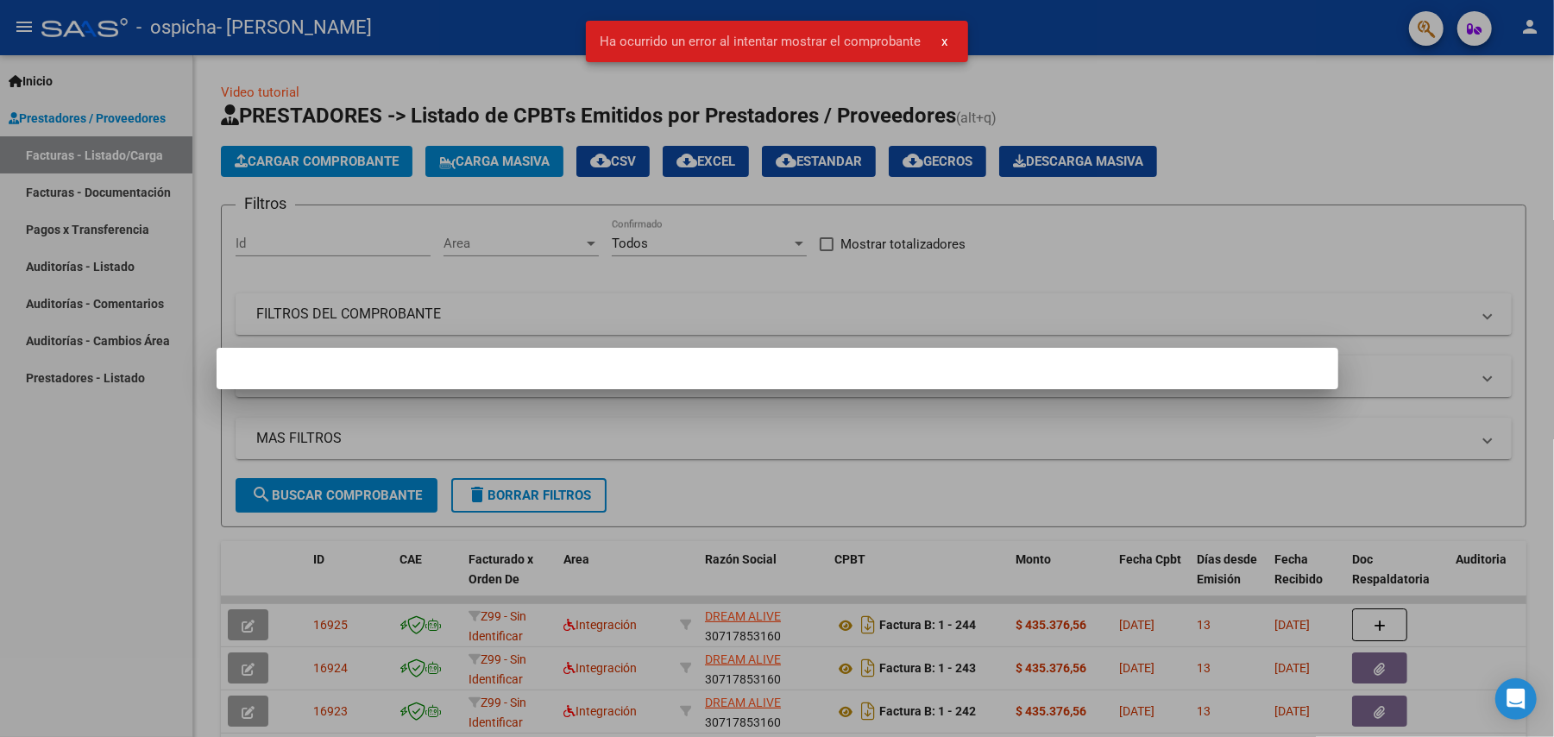
click at [397, 623] on div at bounding box center [777, 368] width 1554 height 737
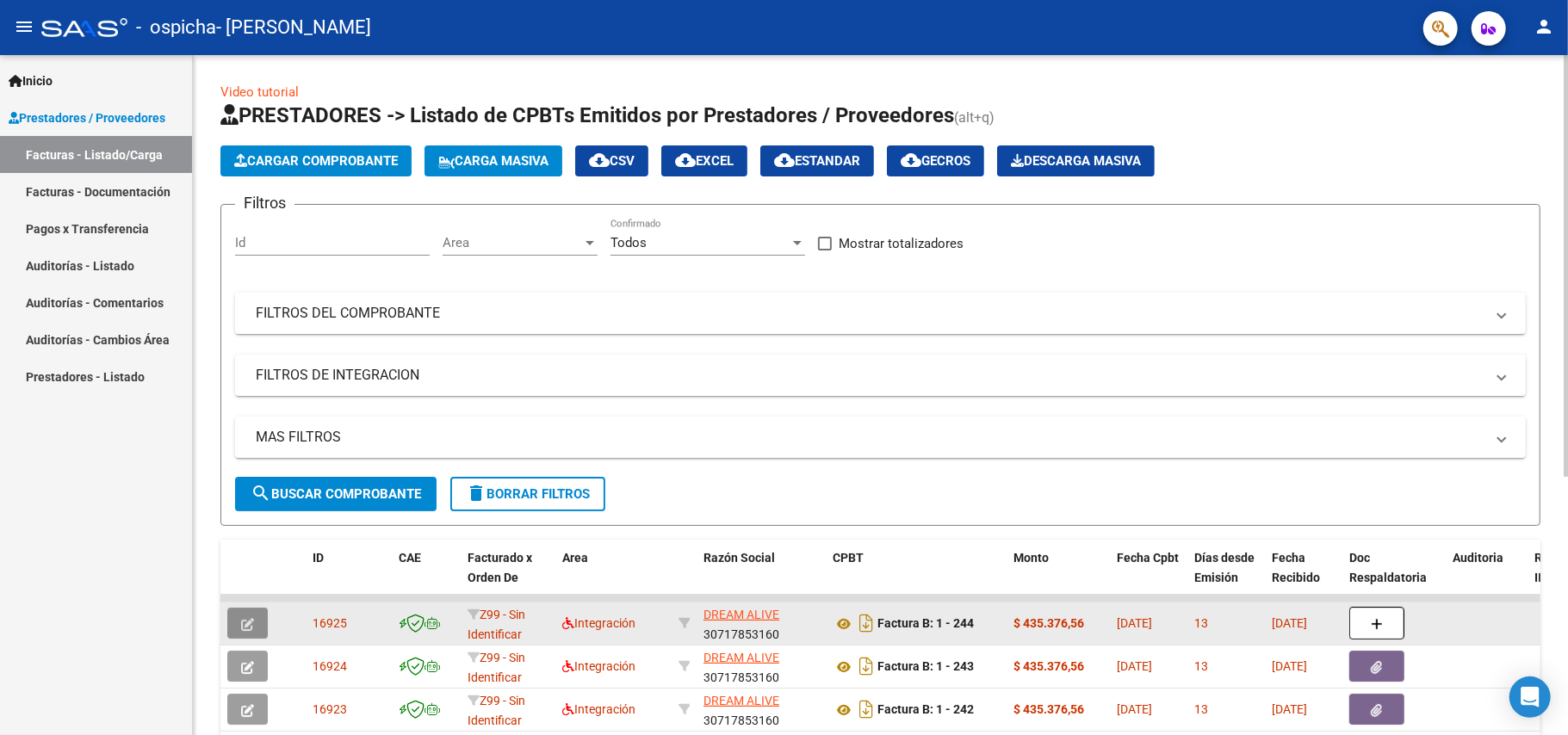
click at [258, 617] on button "button" at bounding box center [247, 622] width 41 height 31
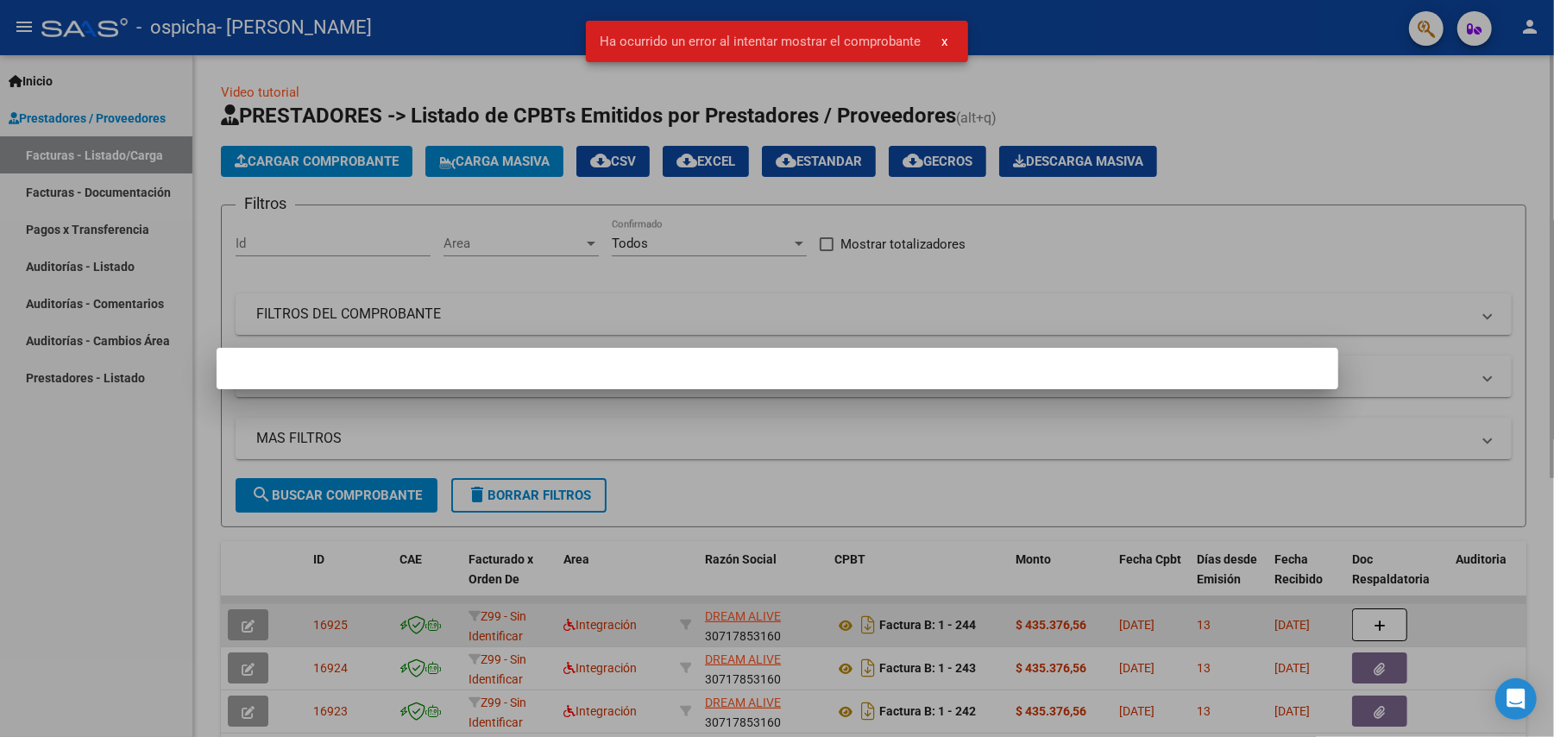
click at [259, 619] on div at bounding box center [777, 368] width 1554 height 737
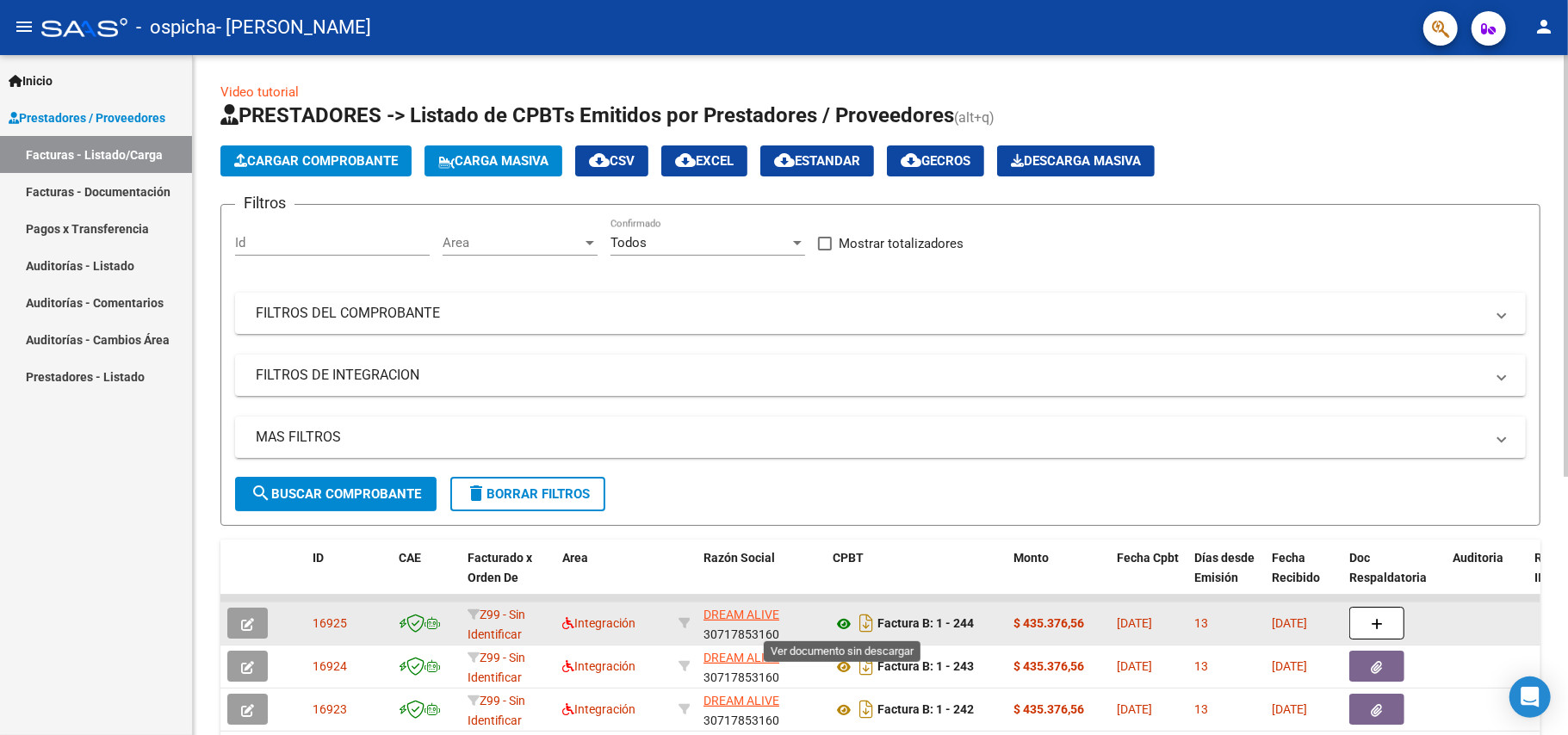
click at [840, 621] on icon at bounding box center [844, 623] width 22 height 21
click at [1385, 606] on button "button" at bounding box center [1375, 622] width 55 height 33
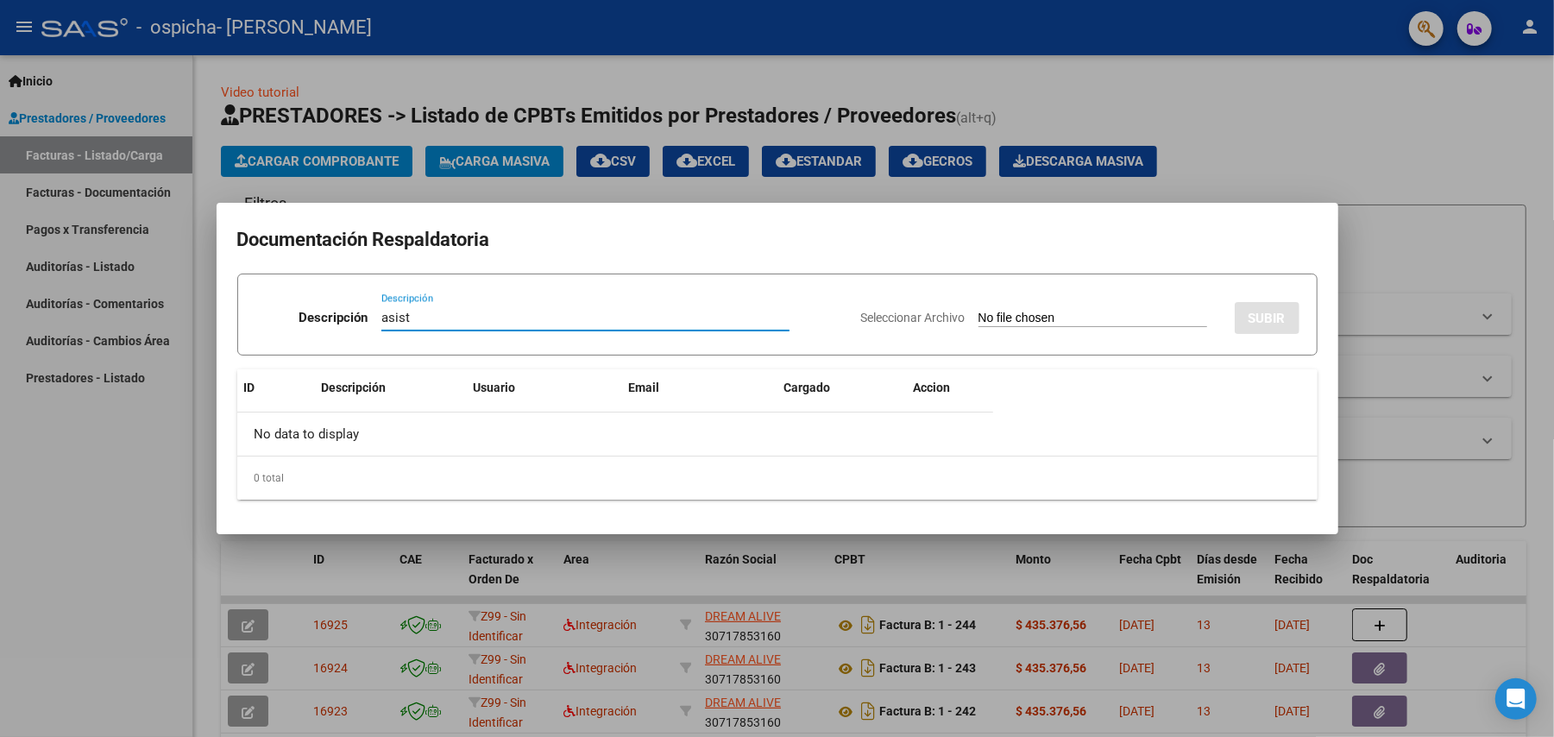
type input "asist"
click at [1032, 299] on div "Seleccionar Archivo SUBIR" at bounding box center [1080, 314] width 438 height 53
drag, startPoint x: 1032, startPoint y: 312, endPoint x: 1026, endPoint y: 300, distance: 12.7
click at [1030, 304] on div "Seleccionar Archivo SUBIR" at bounding box center [1080, 314] width 438 height 53
click at [1013, 316] on input "Seleccionar Archivo" at bounding box center [1093, 319] width 229 height 16
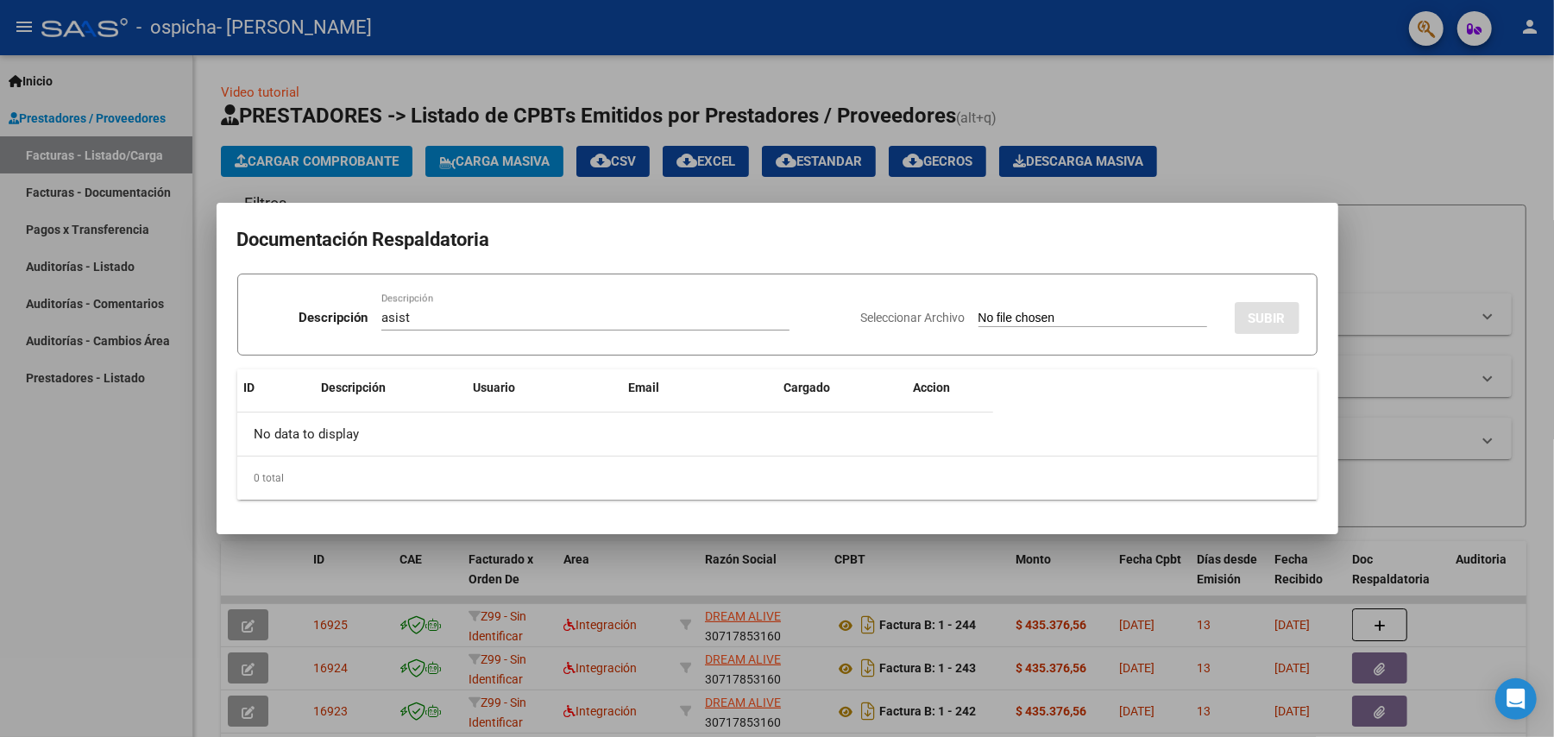
type input "C:\fakepath\[PERSON_NAME].pdf"
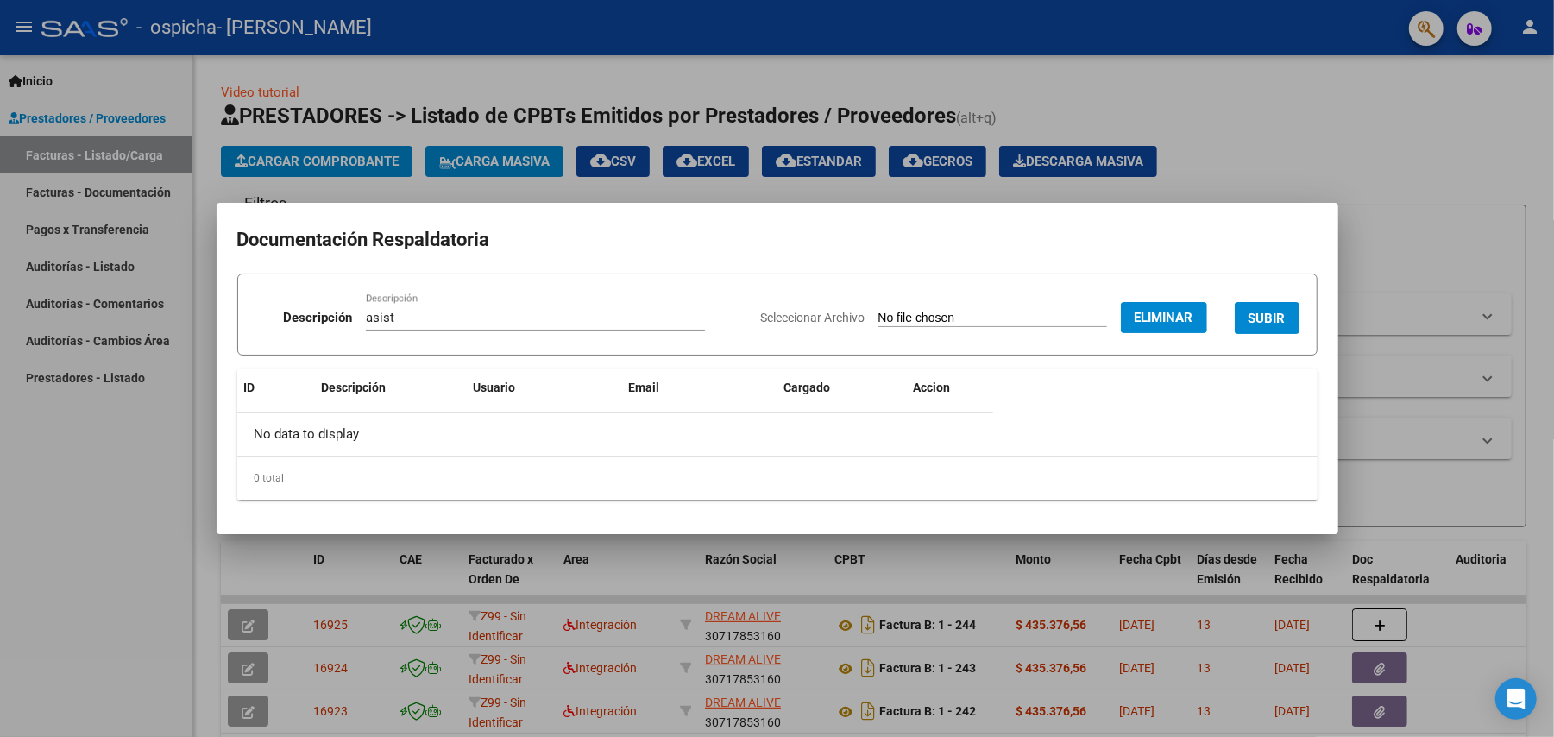
click at [1269, 312] on span "SUBIR" at bounding box center [1267, 319] width 37 height 16
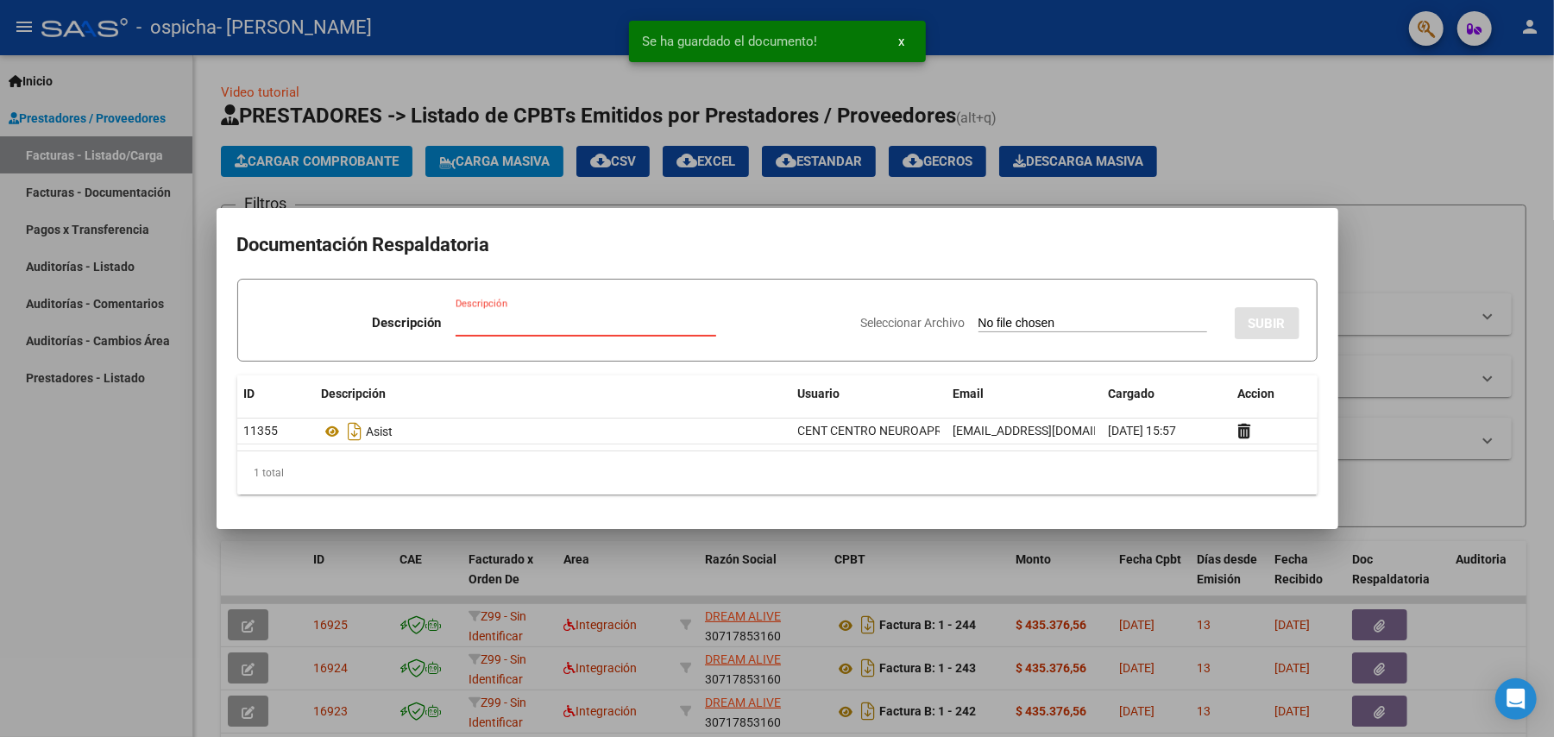
click at [558, 318] on input "Descripción" at bounding box center [586, 323] width 261 height 16
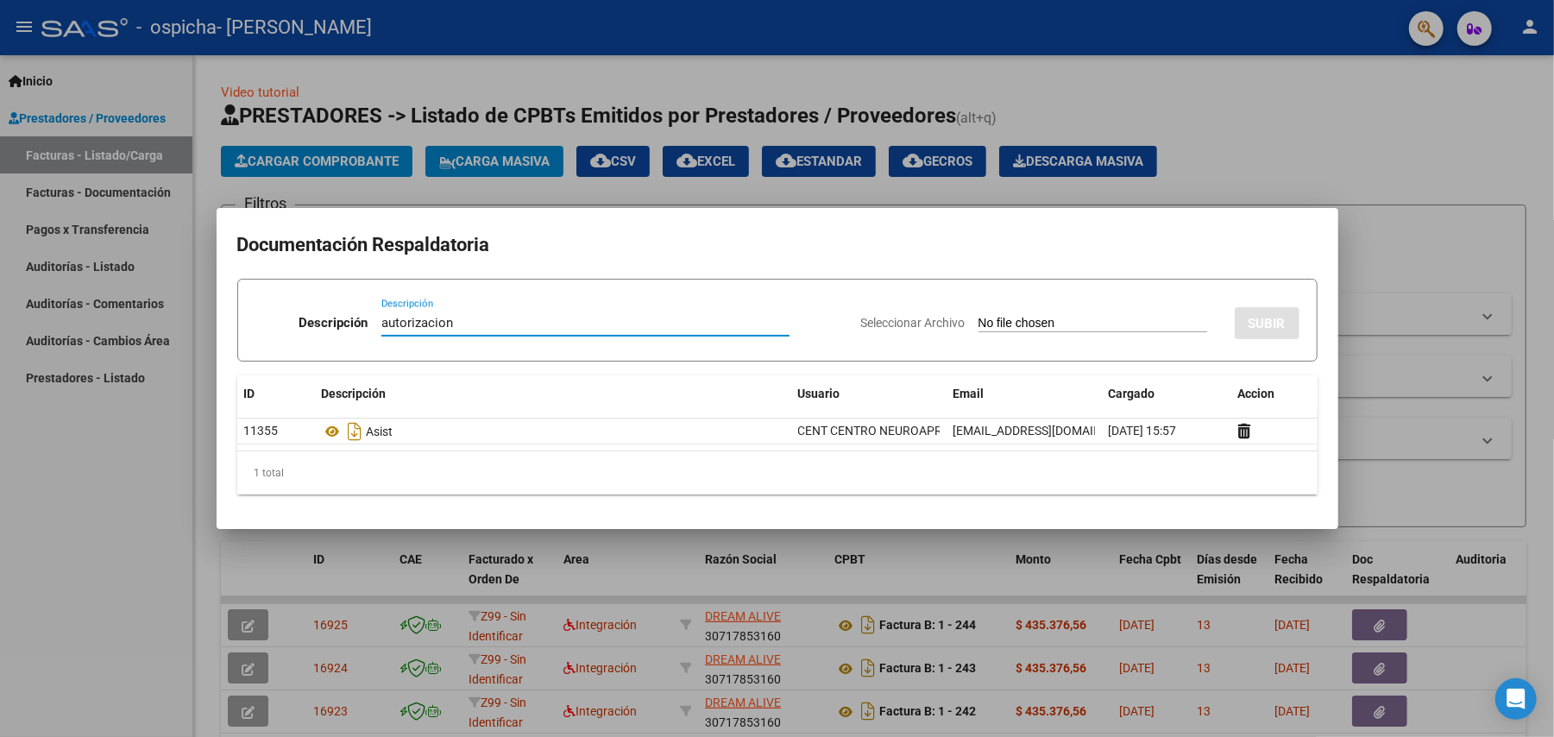
type input "autorizacion"
click at [1129, 312] on div "Seleccionar Archivo SUBIR" at bounding box center [1080, 319] width 438 height 53
click at [1092, 315] on app-file-uploader "Seleccionar Archivo" at bounding box center [1041, 323] width 360 height 16
click at [1063, 323] on input "Seleccionar Archivo" at bounding box center [1093, 324] width 229 height 16
type input "C:\fakepath\- [PERSON_NAME] ENERO A [DATE]-CENT MORON MOD INTEGRAL INTENS [PERS…"
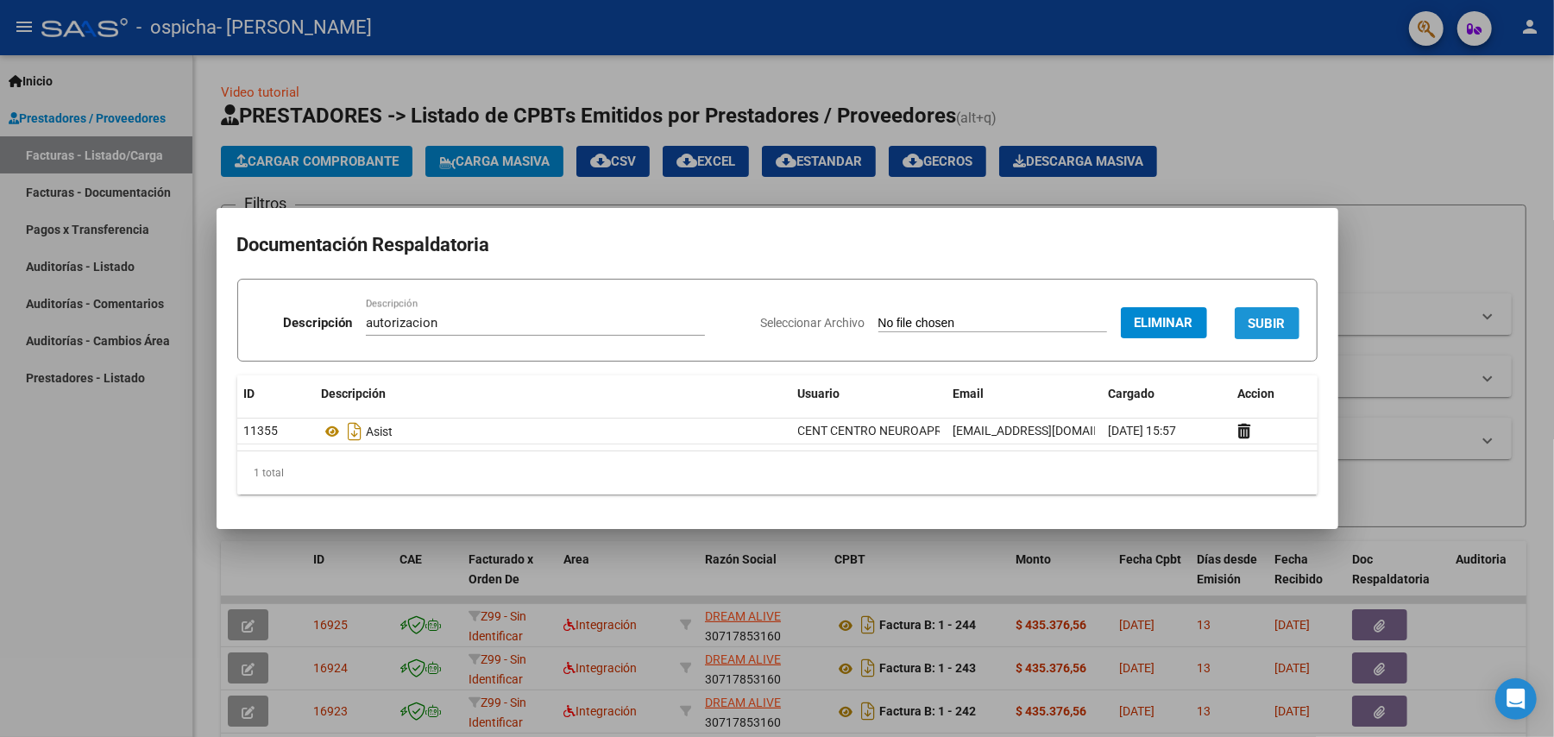
click at [1257, 330] on span "SUBIR" at bounding box center [1267, 324] width 37 height 16
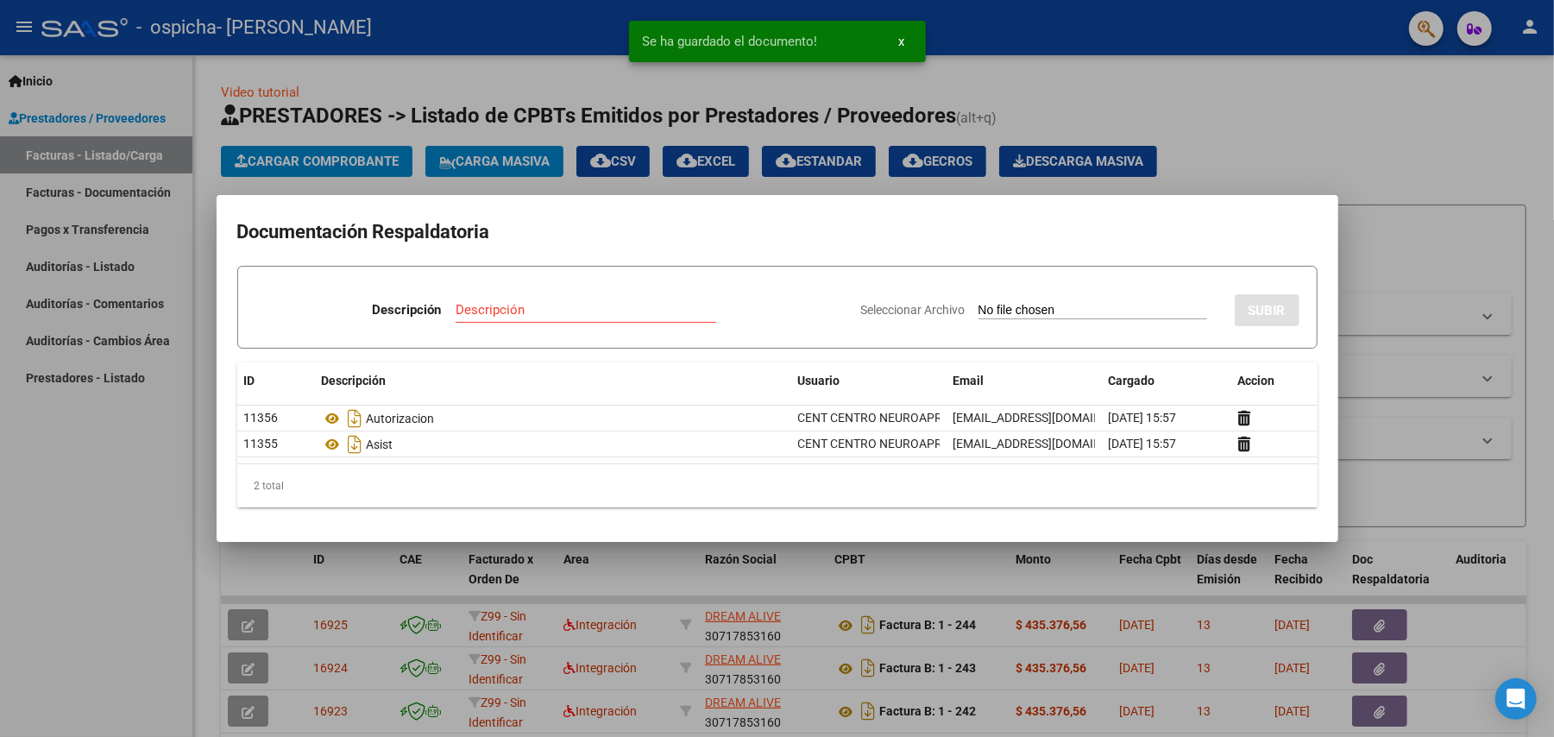
click at [1331, 104] on div at bounding box center [777, 368] width 1554 height 737
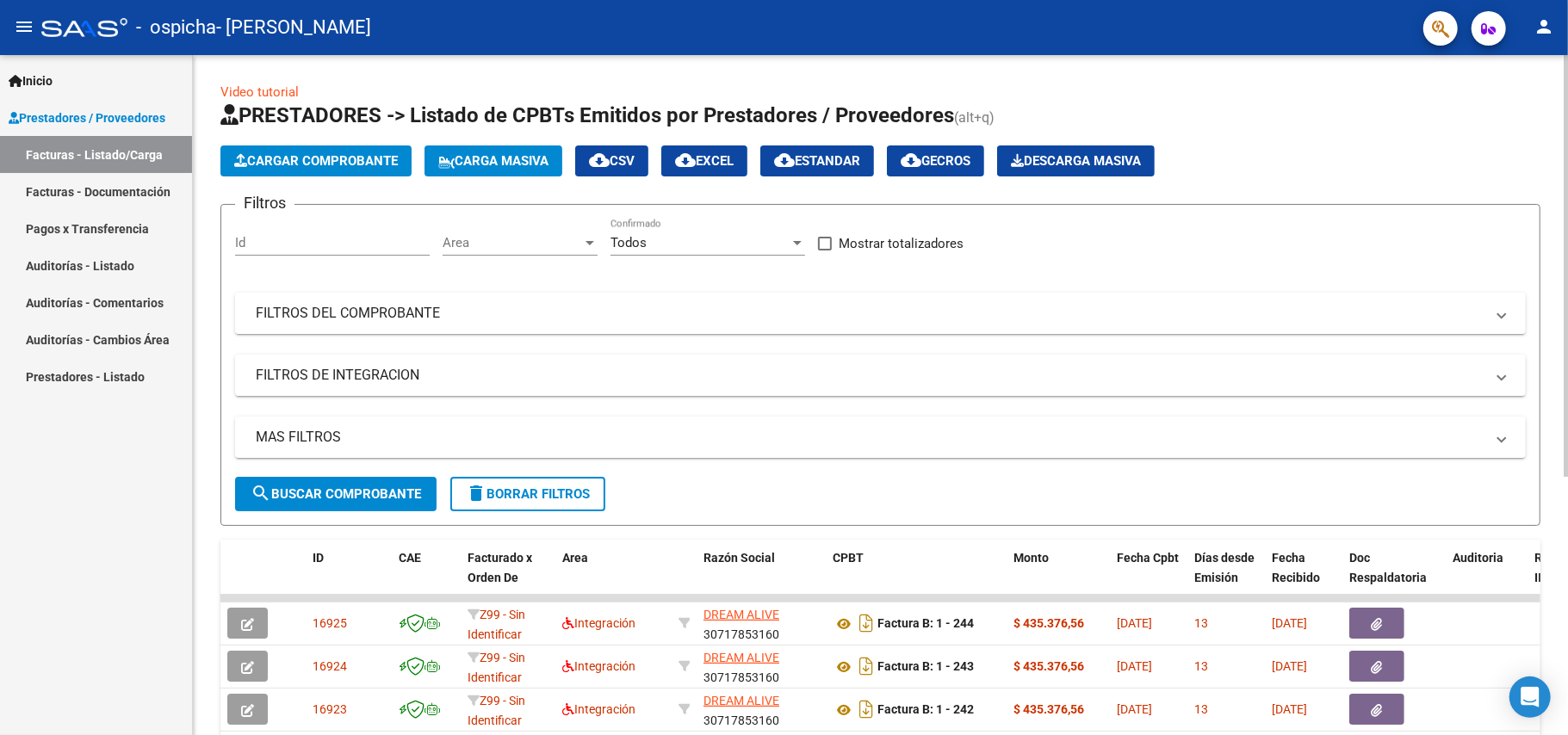
click at [328, 136] on app-list-header "PRESTADORES -> Listado de CPBTs Emitidos por Prestadores / Proveedores (alt+q) …" at bounding box center [880, 313] width 1320 height 424
click at [332, 170] on button "Cargar Comprobante" at bounding box center [316, 161] width 192 height 31
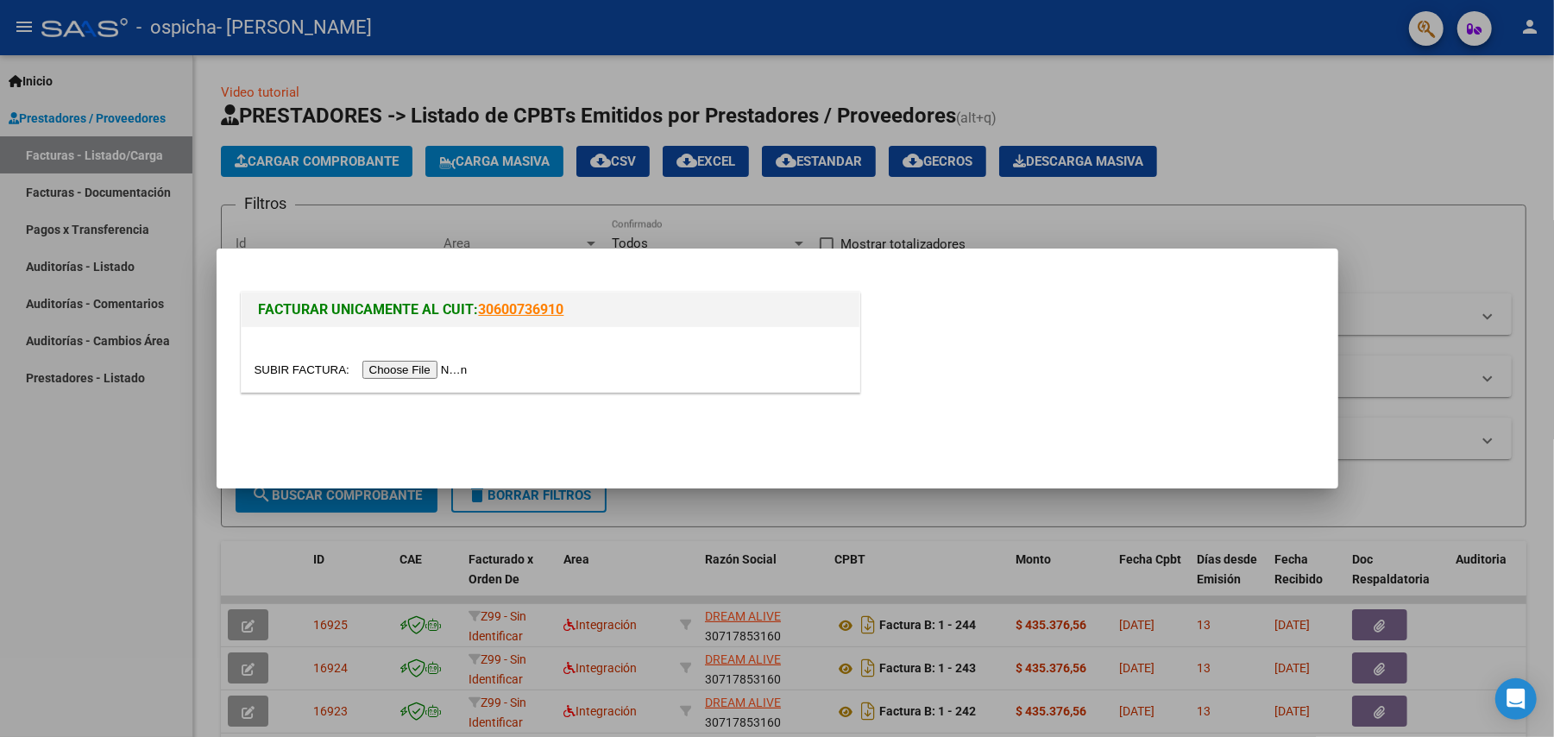
drag, startPoint x: 433, startPoint y: 350, endPoint x: 430, endPoint y: 362, distance: 13.4
click at [432, 350] on div at bounding box center [551, 359] width 618 height 65
click at [430, 364] on input "file" at bounding box center [364, 370] width 218 height 18
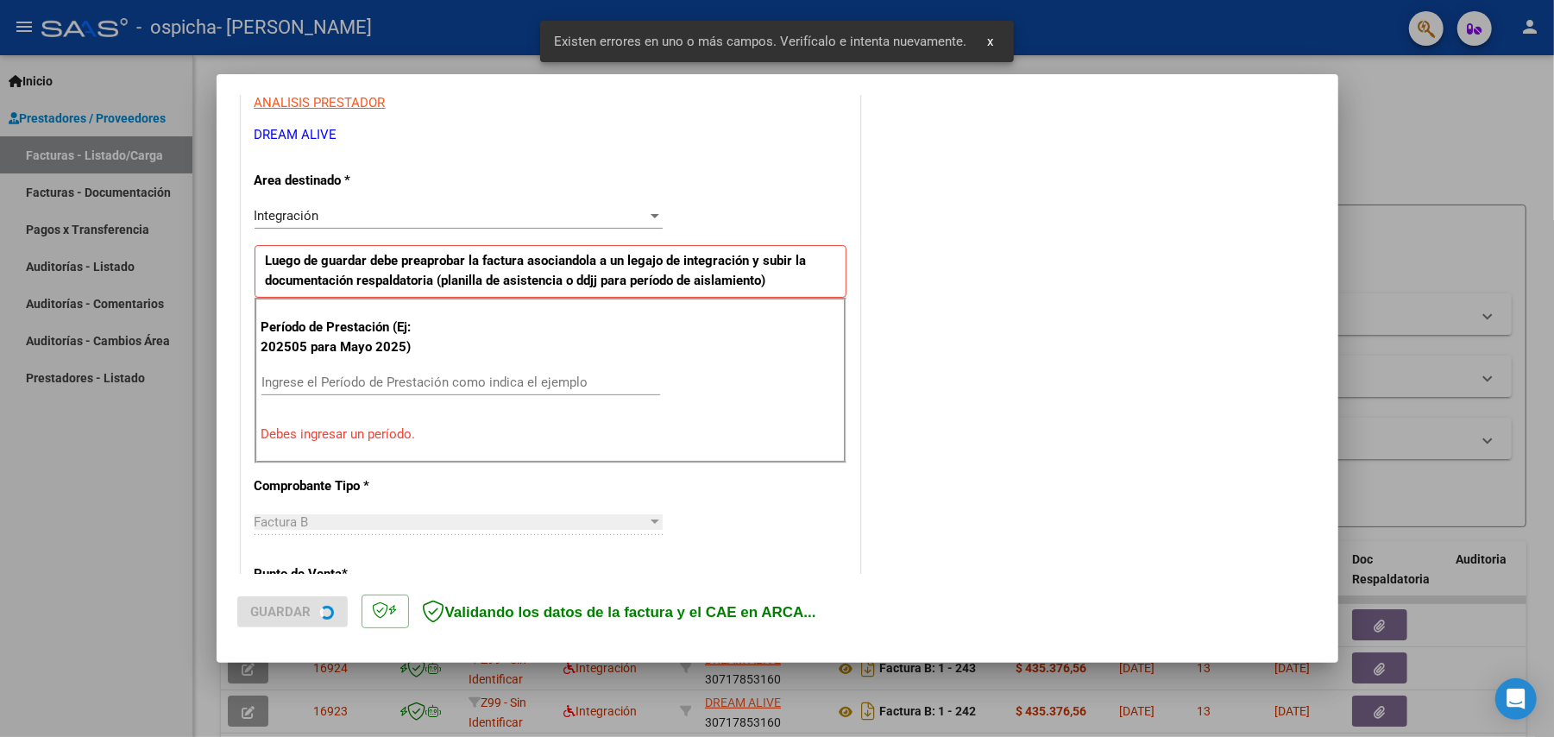
scroll to position [446, 0]
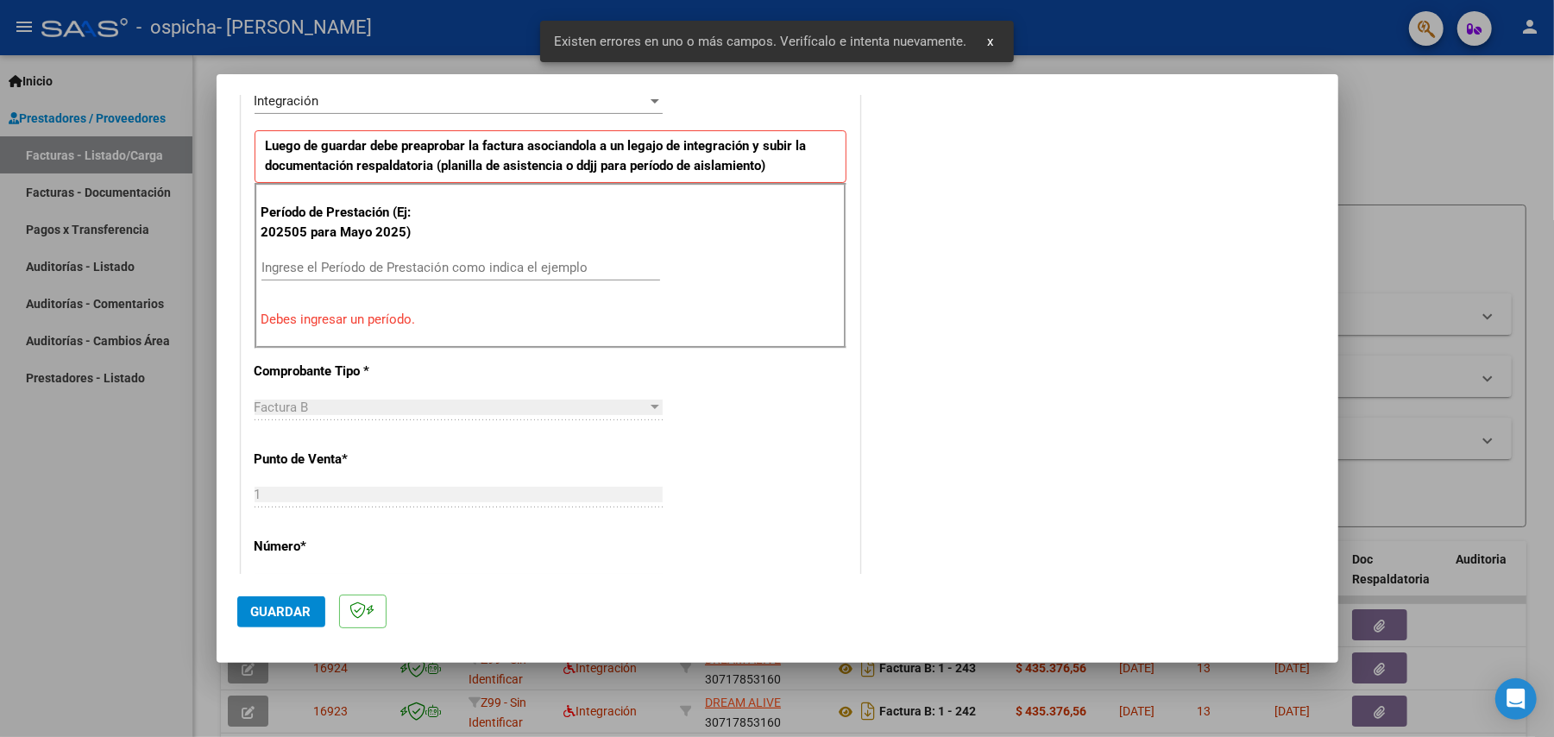
click at [371, 277] on div "Ingrese el Período de Prestación como indica el ejemplo" at bounding box center [461, 268] width 399 height 26
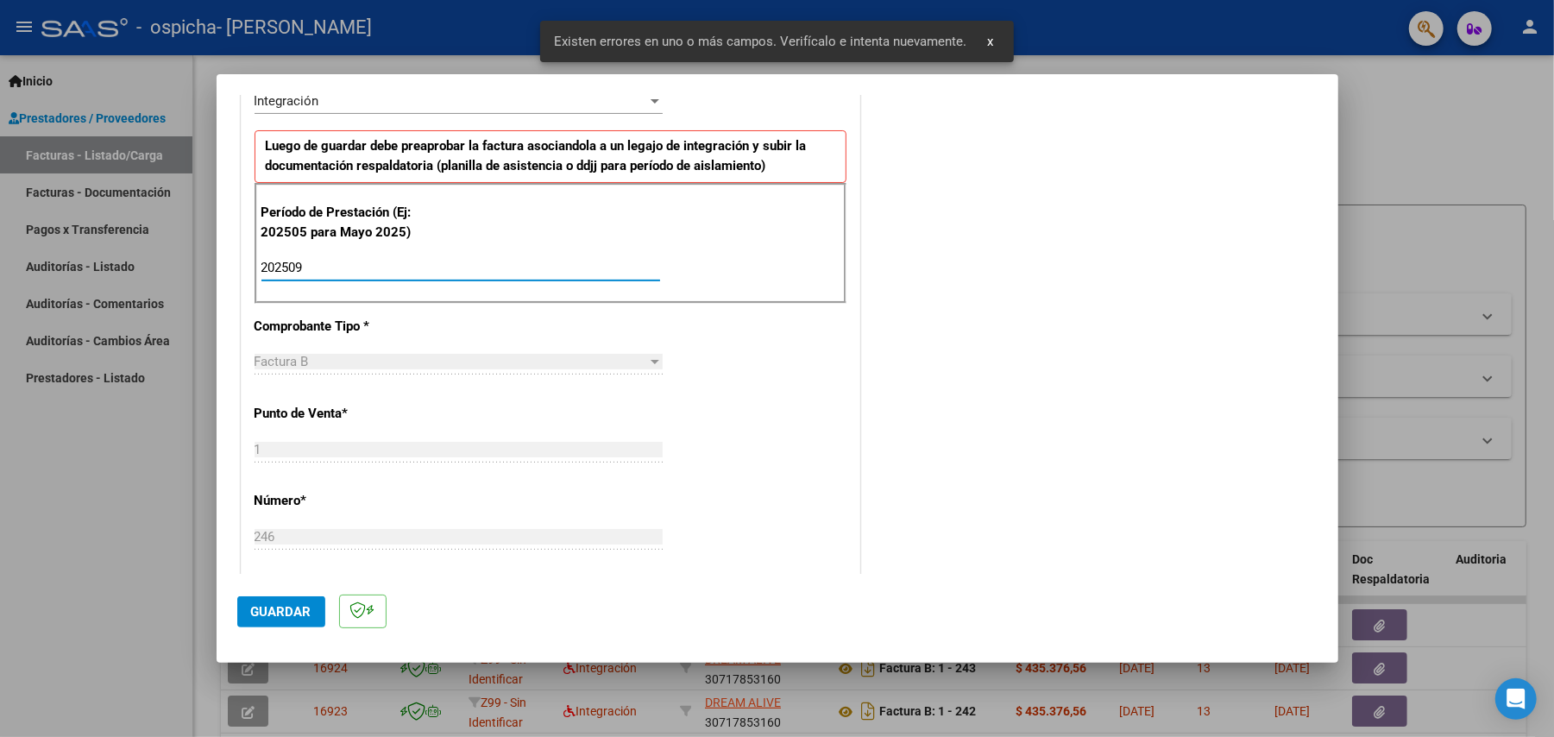
type input "202509"
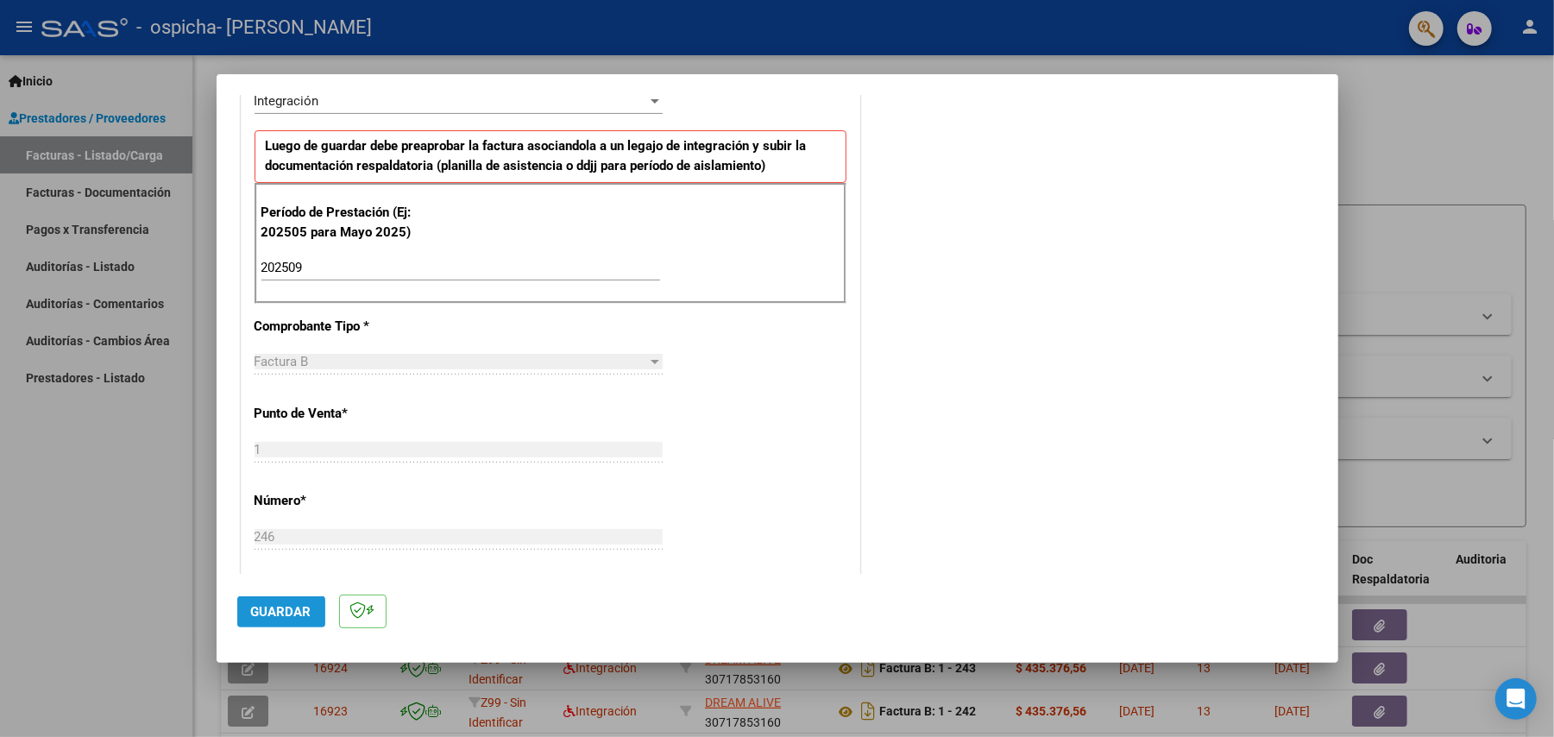
click at [285, 621] on button "Guardar" at bounding box center [281, 611] width 88 height 31
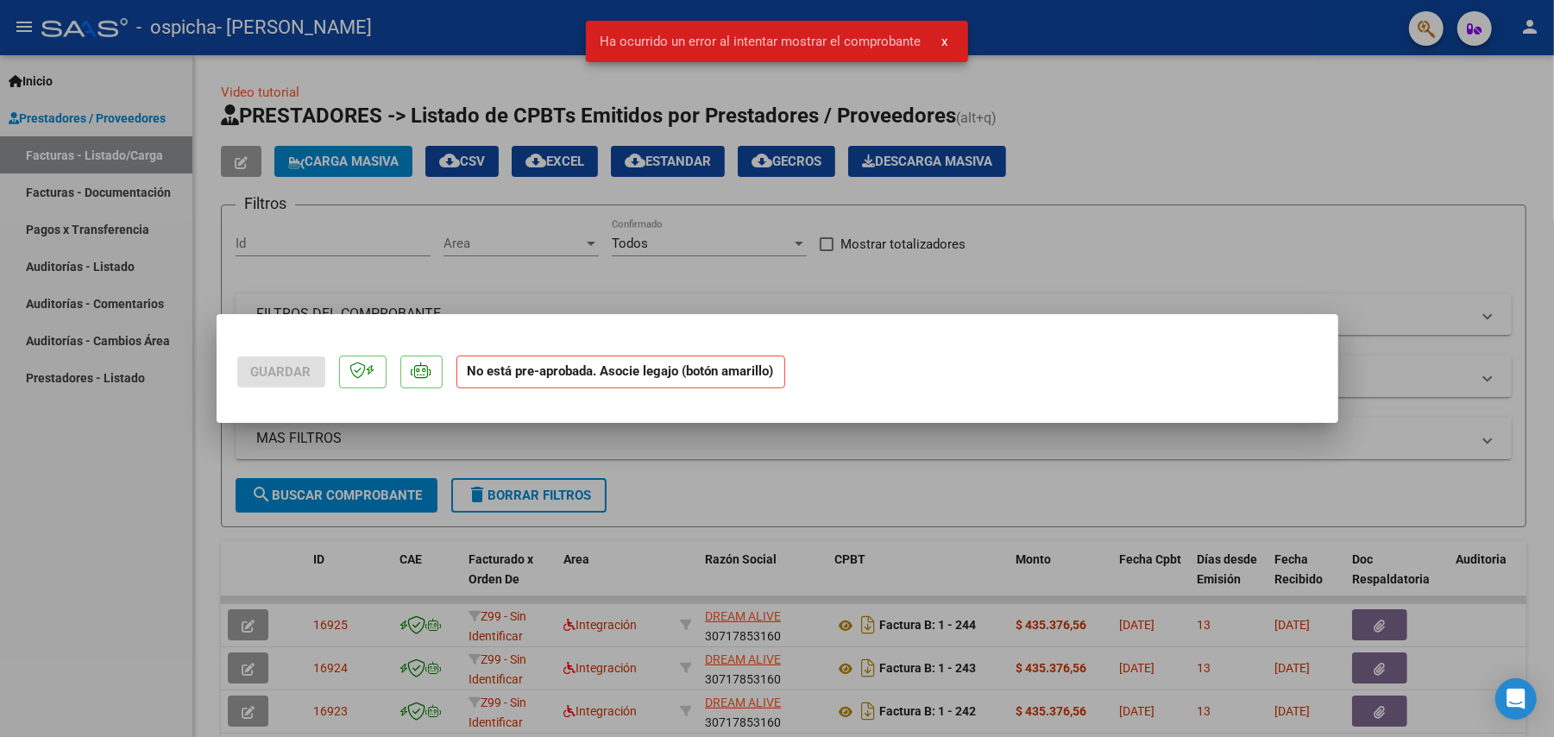
click at [1310, 470] on div at bounding box center [777, 368] width 1554 height 737
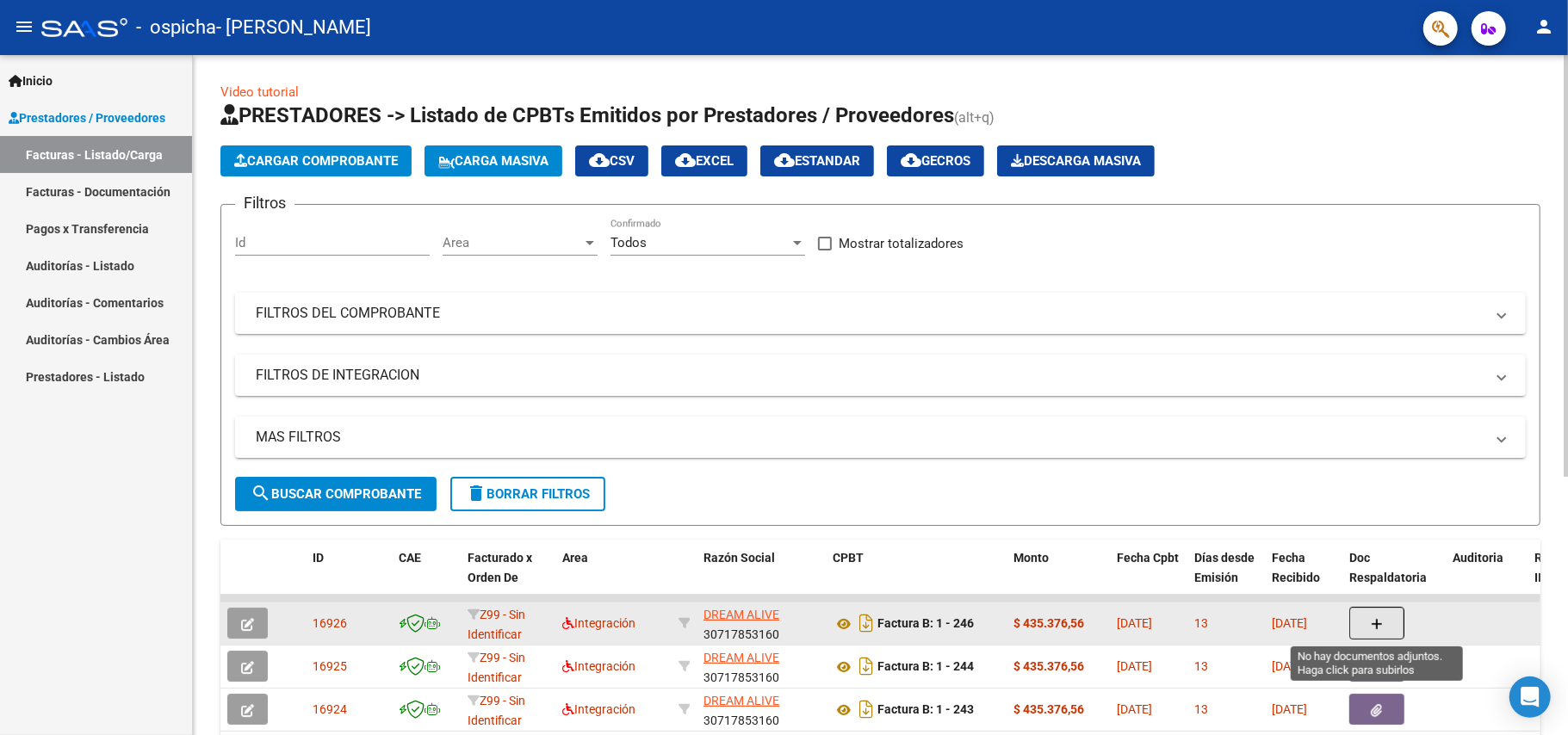
click at [1386, 624] on button "button" at bounding box center [1375, 622] width 55 height 33
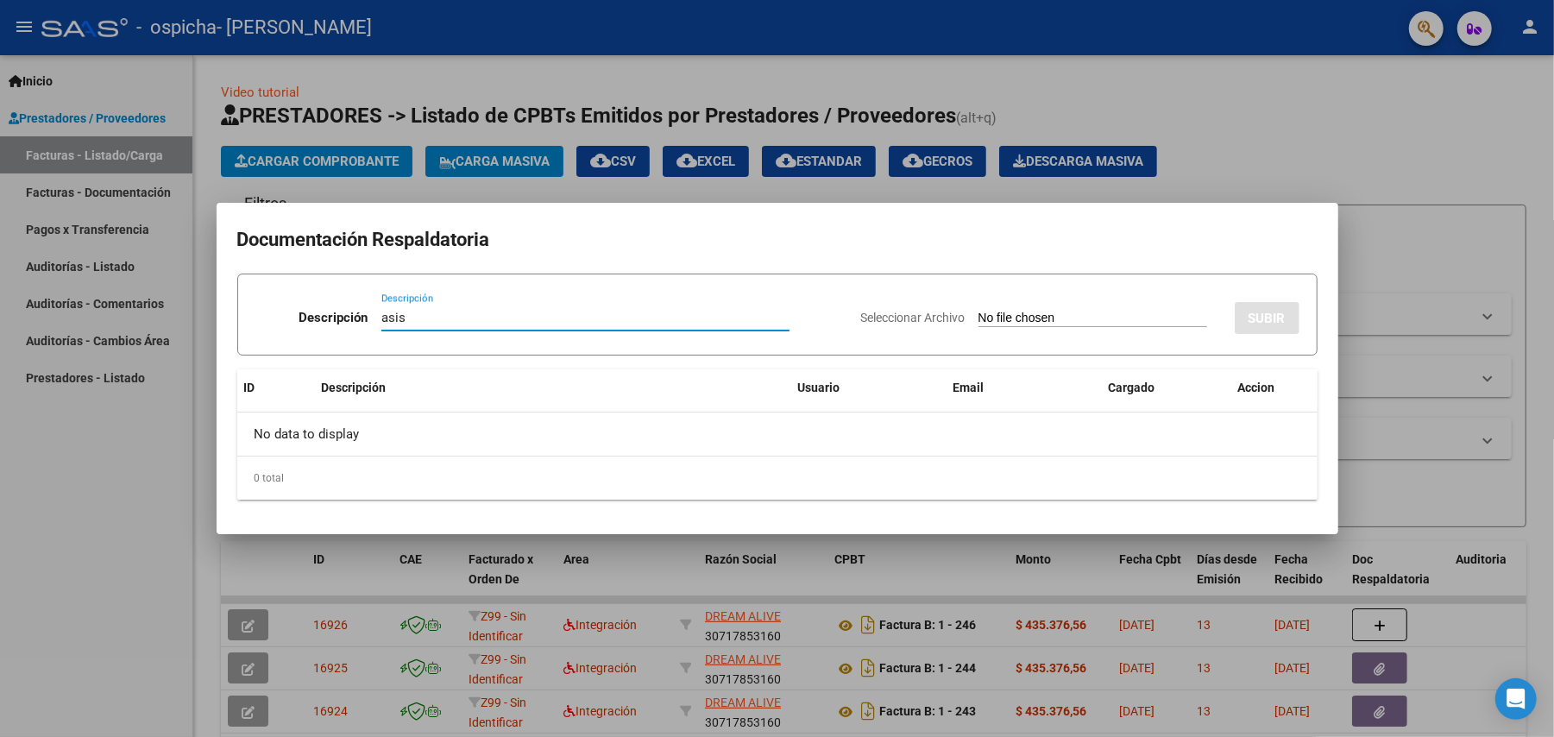
type input "asis"
click at [1063, 311] on input "Seleccionar Archivo" at bounding box center [1093, 319] width 229 height 16
type input "C:\fakepath\[PERSON_NAME].pdf"
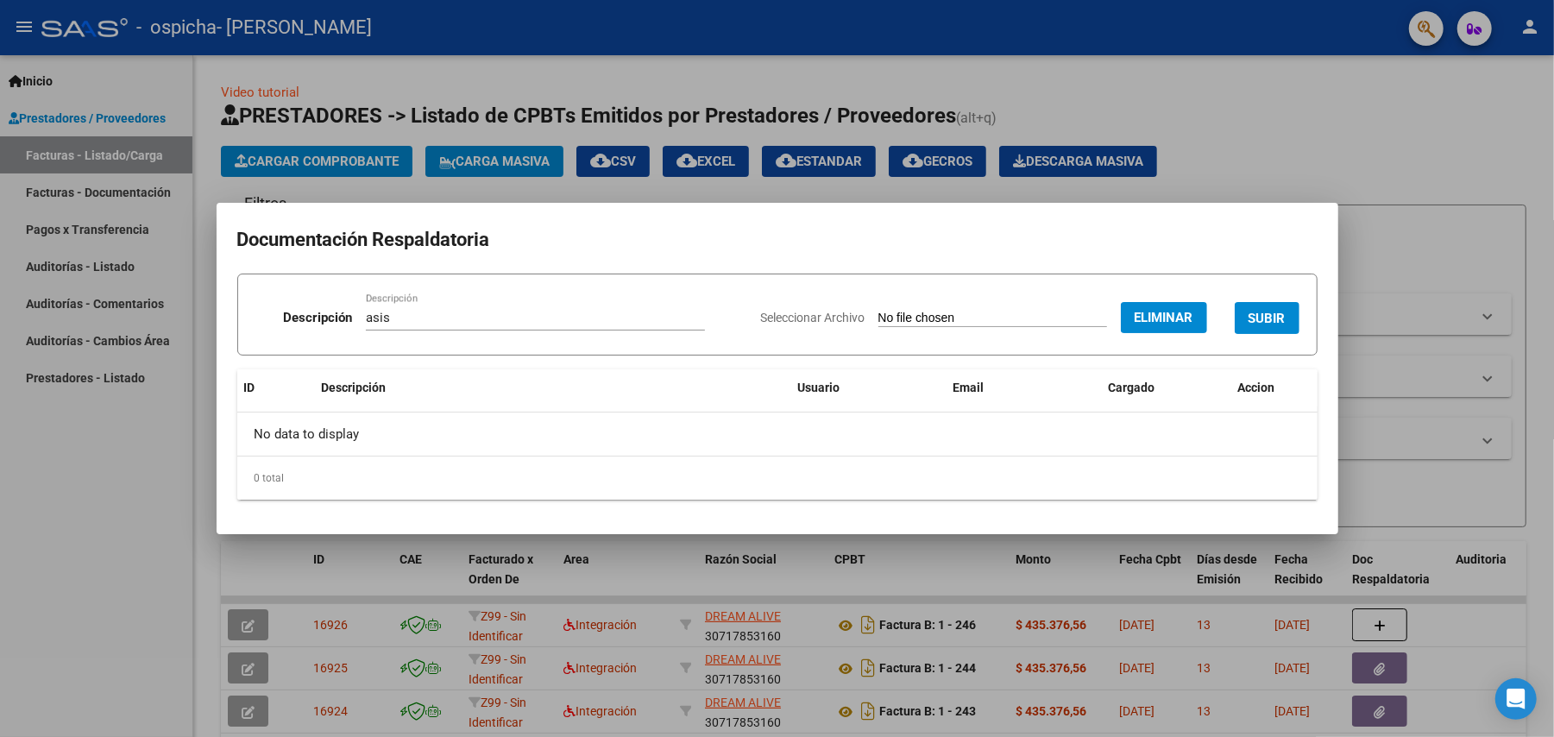
click at [1276, 318] on span "SUBIR" at bounding box center [1267, 319] width 37 height 16
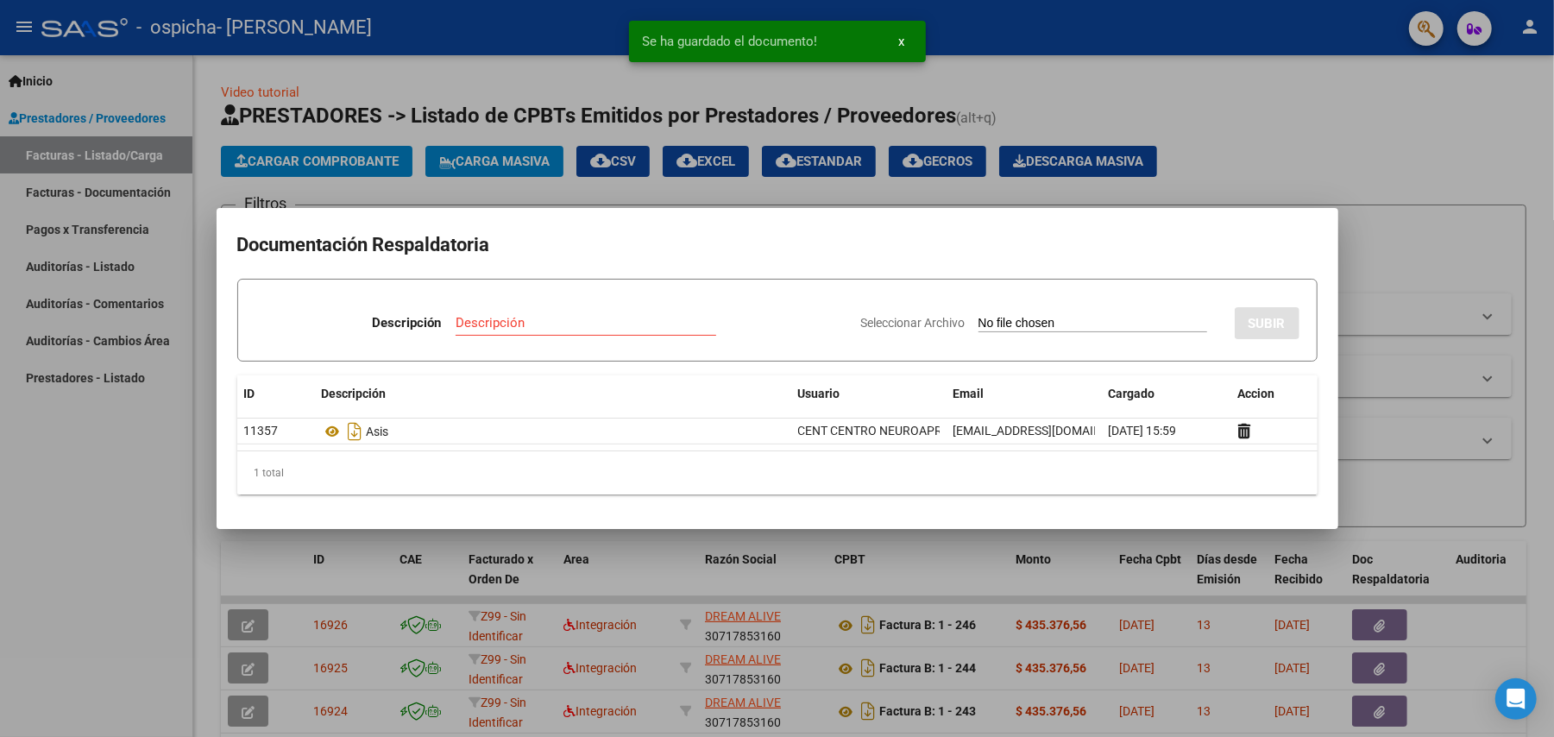
click at [525, 328] on input "Descripción" at bounding box center [586, 323] width 261 height 16
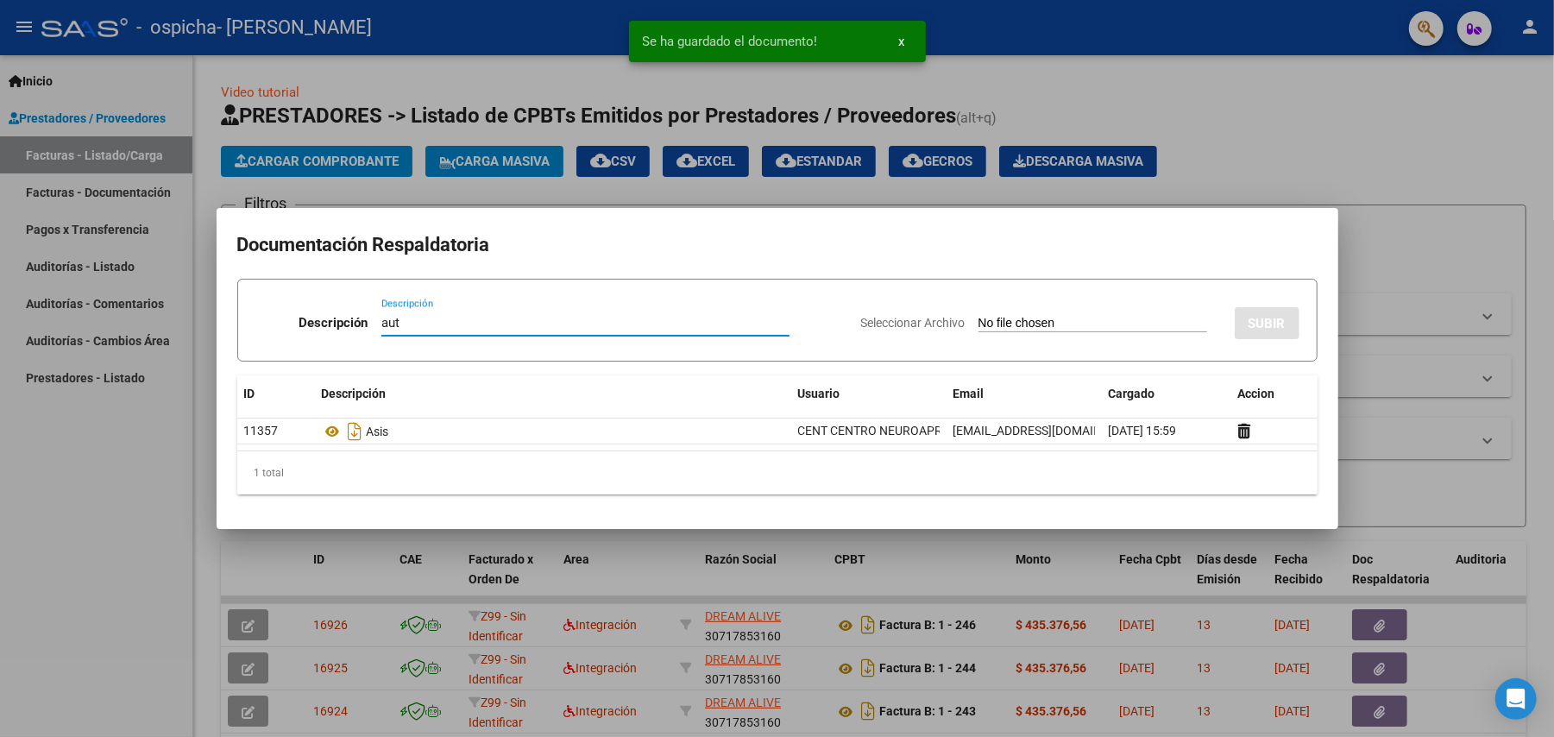
type input "aut"
click at [1040, 315] on app-file-uploader "Seleccionar Archivo" at bounding box center [1041, 323] width 360 height 16
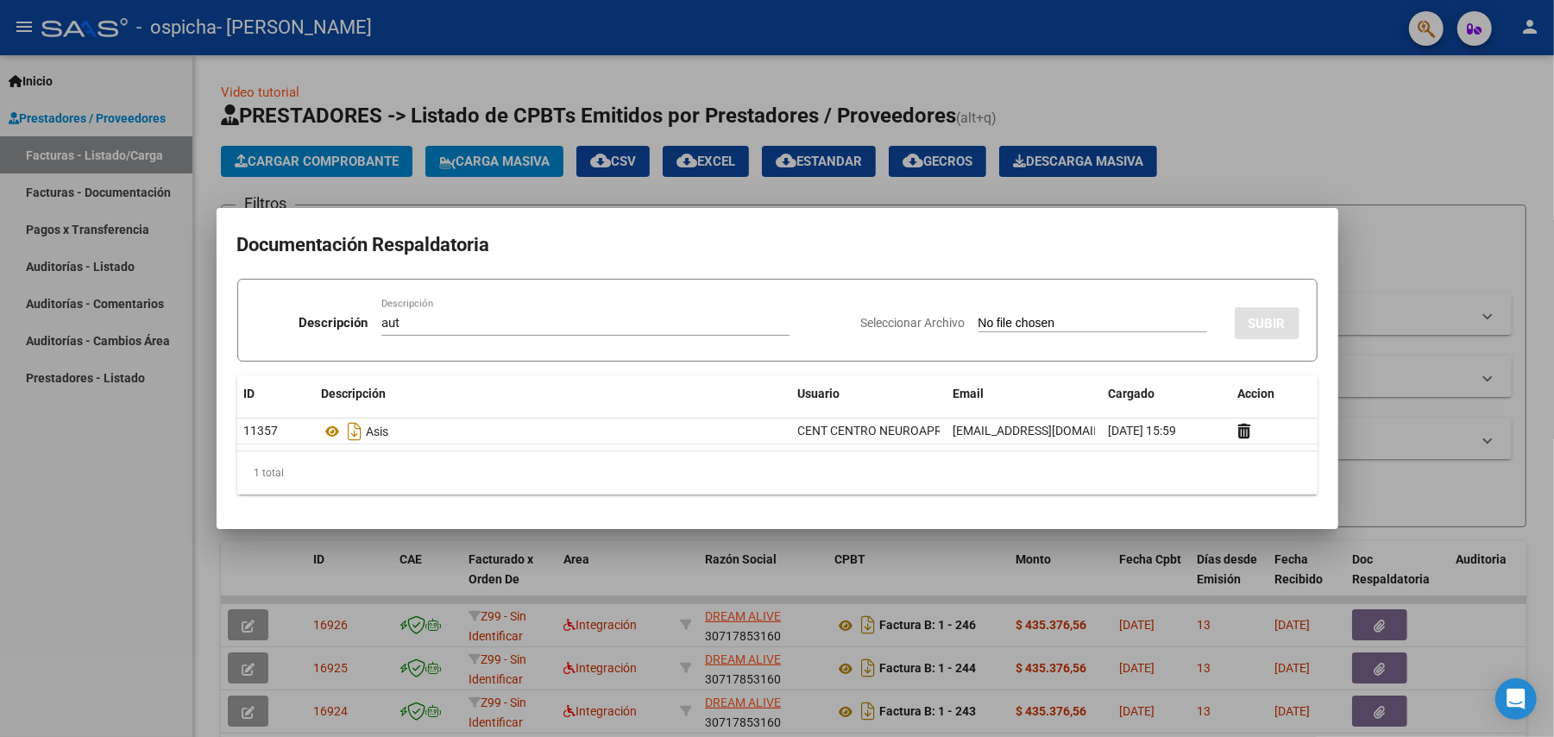
click at [1040, 321] on input "Seleccionar Archivo" at bounding box center [1093, 324] width 229 height 16
type input "C:\fakepath\[PERSON_NAME] teraias - CENT.pdf"
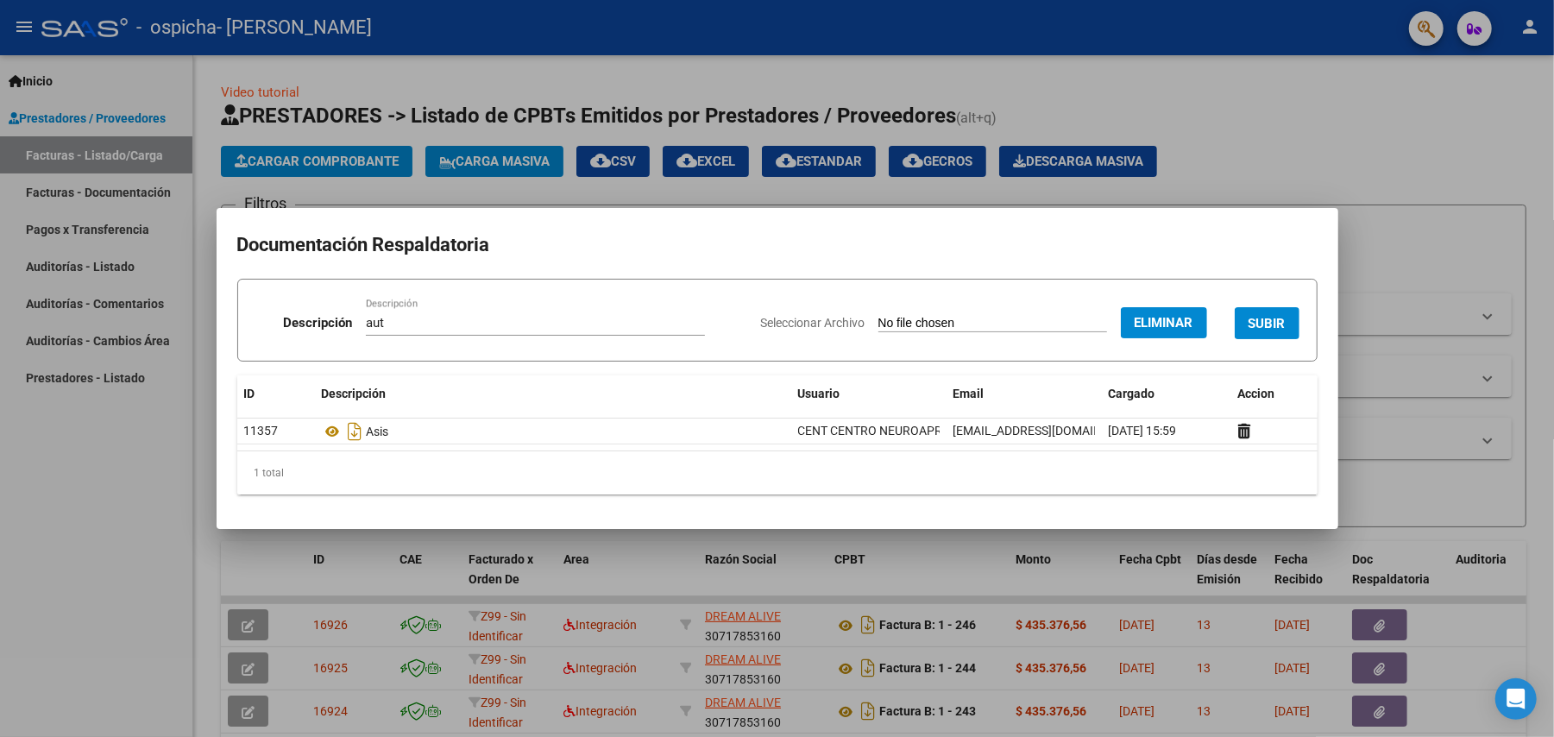
click at [1261, 323] on span "SUBIR" at bounding box center [1267, 324] width 37 height 16
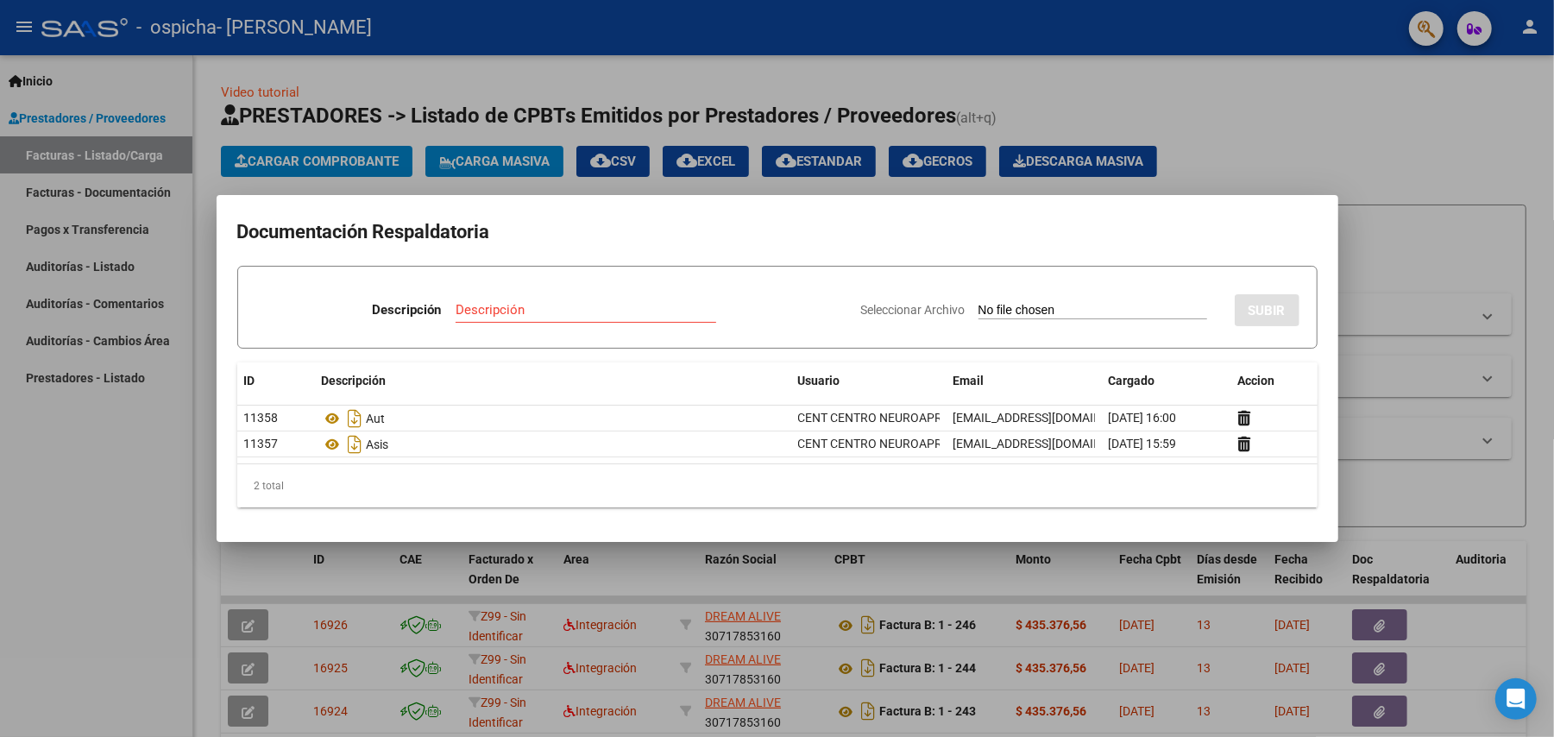
click at [1341, 128] on div at bounding box center [777, 368] width 1554 height 737
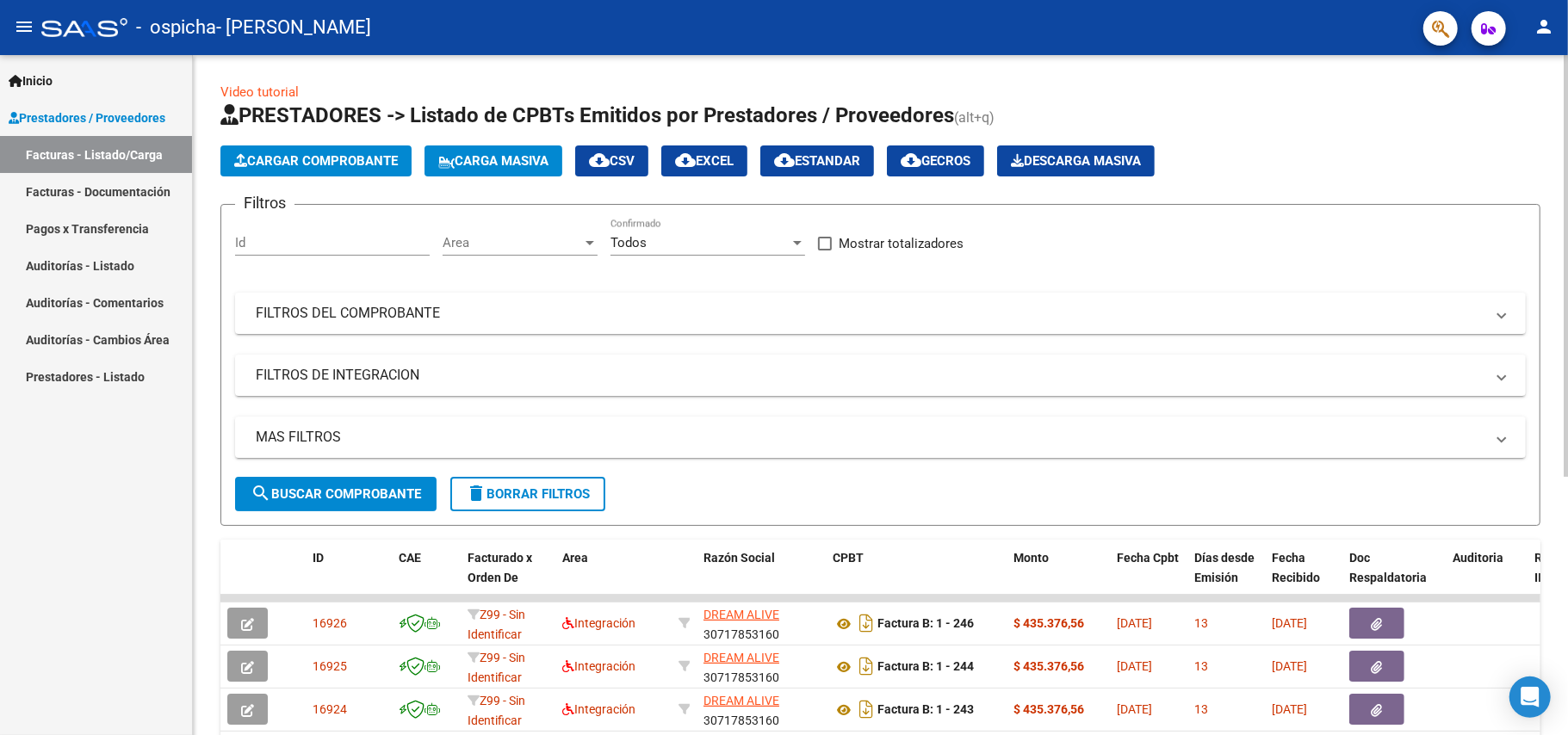
click at [374, 147] on button "Cargar Comprobante" at bounding box center [316, 161] width 192 height 31
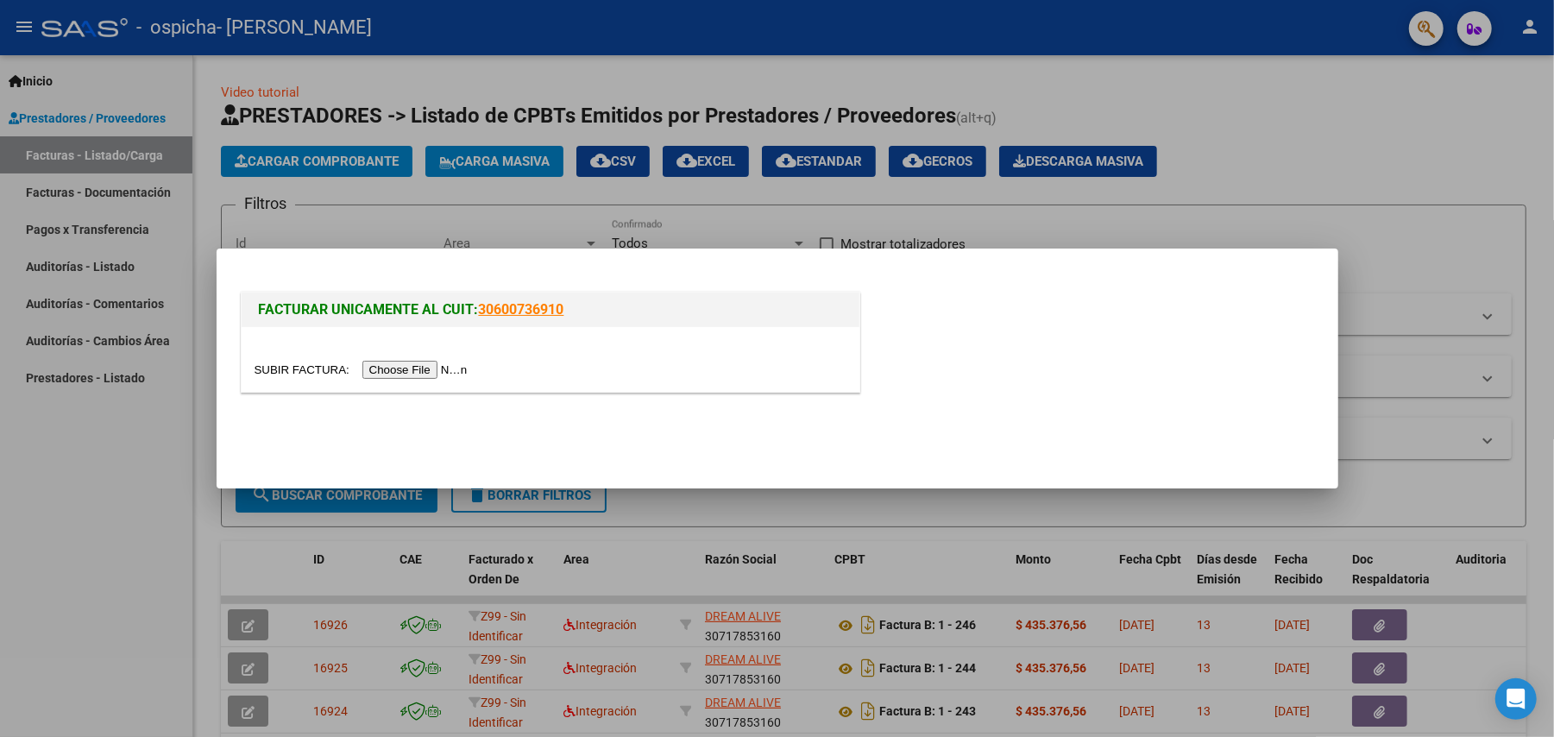
click at [442, 363] on input "file" at bounding box center [364, 370] width 218 height 18
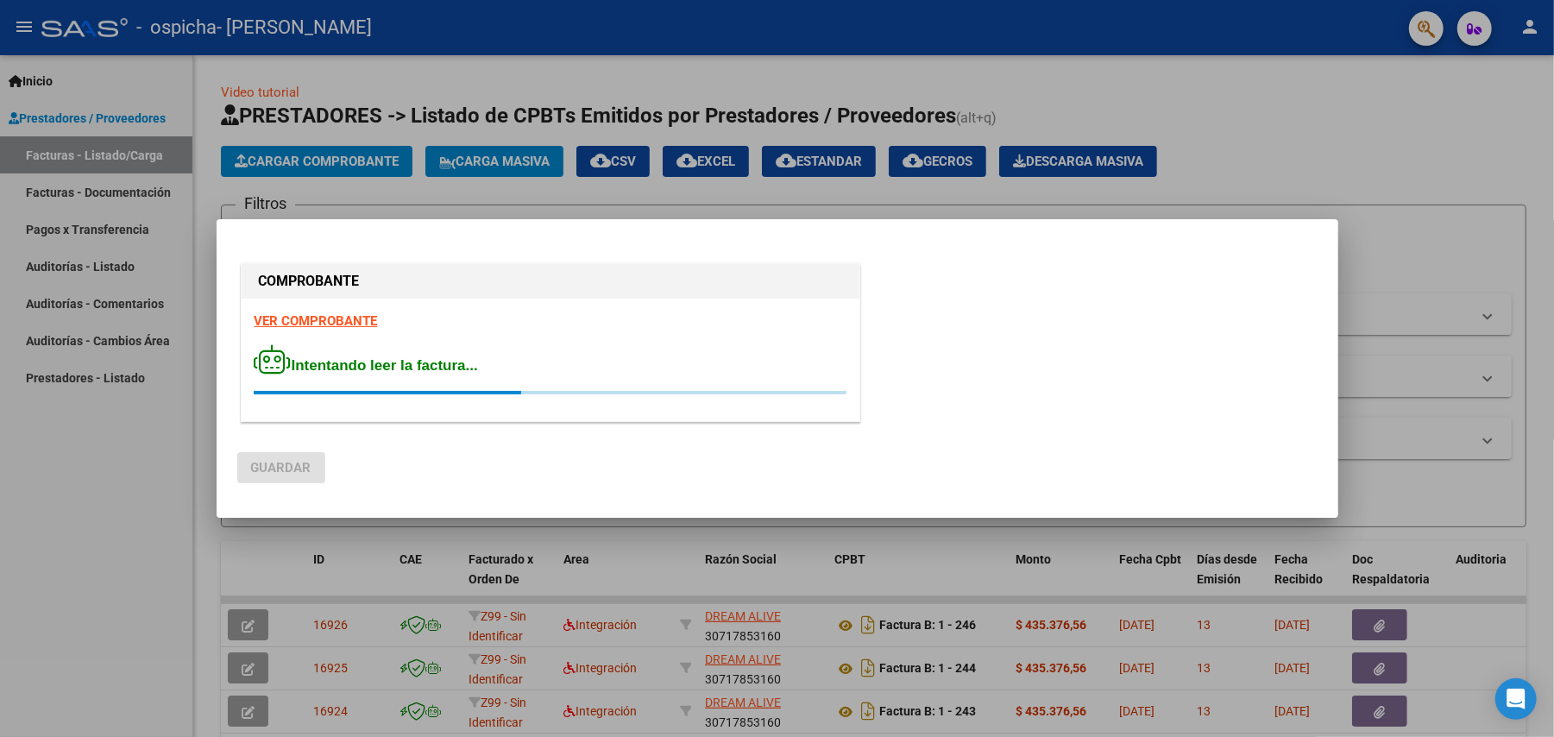
click at [124, 464] on div at bounding box center [777, 368] width 1554 height 737
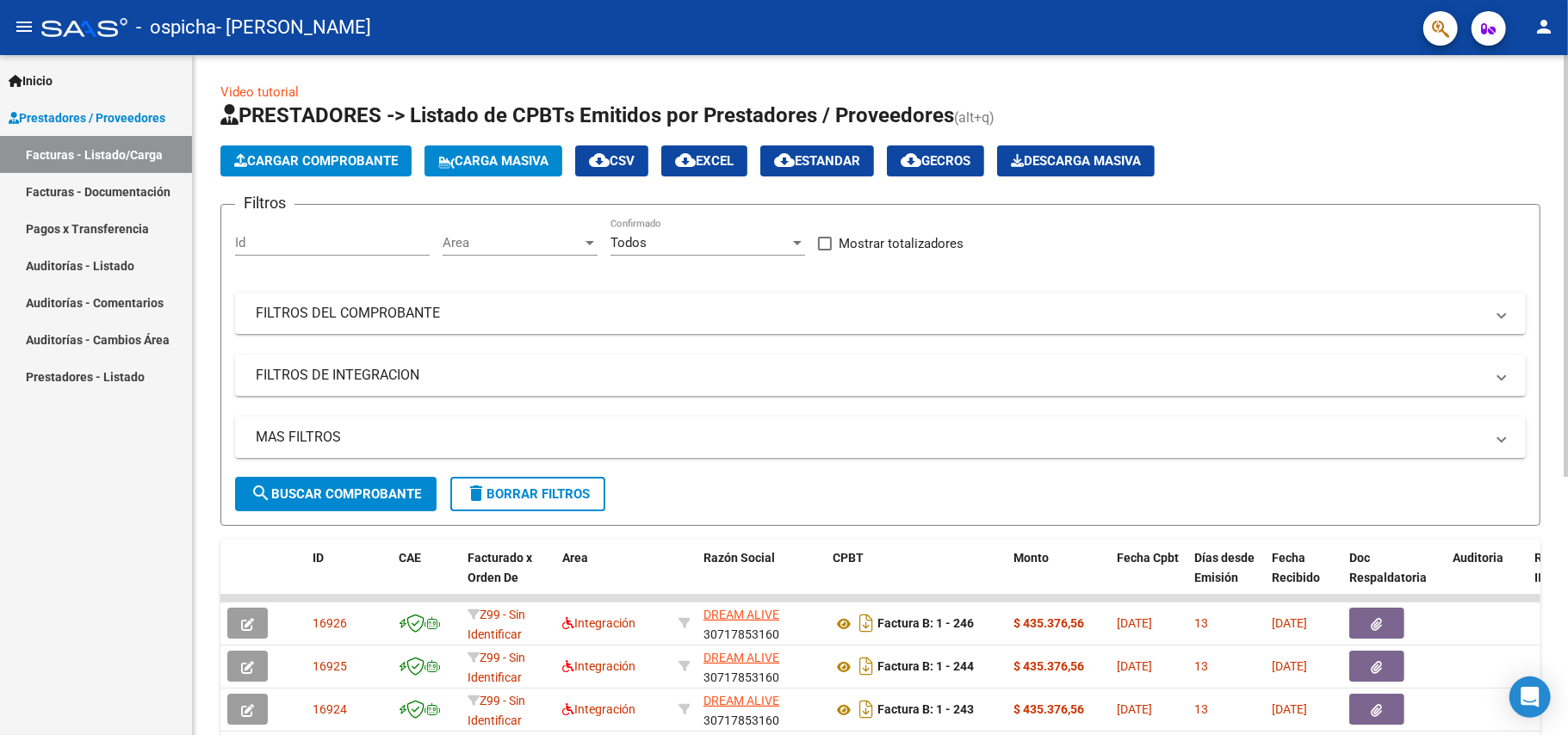
click at [324, 176] on button "Cargar Comprobante" at bounding box center [316, 161] width 192 height 31
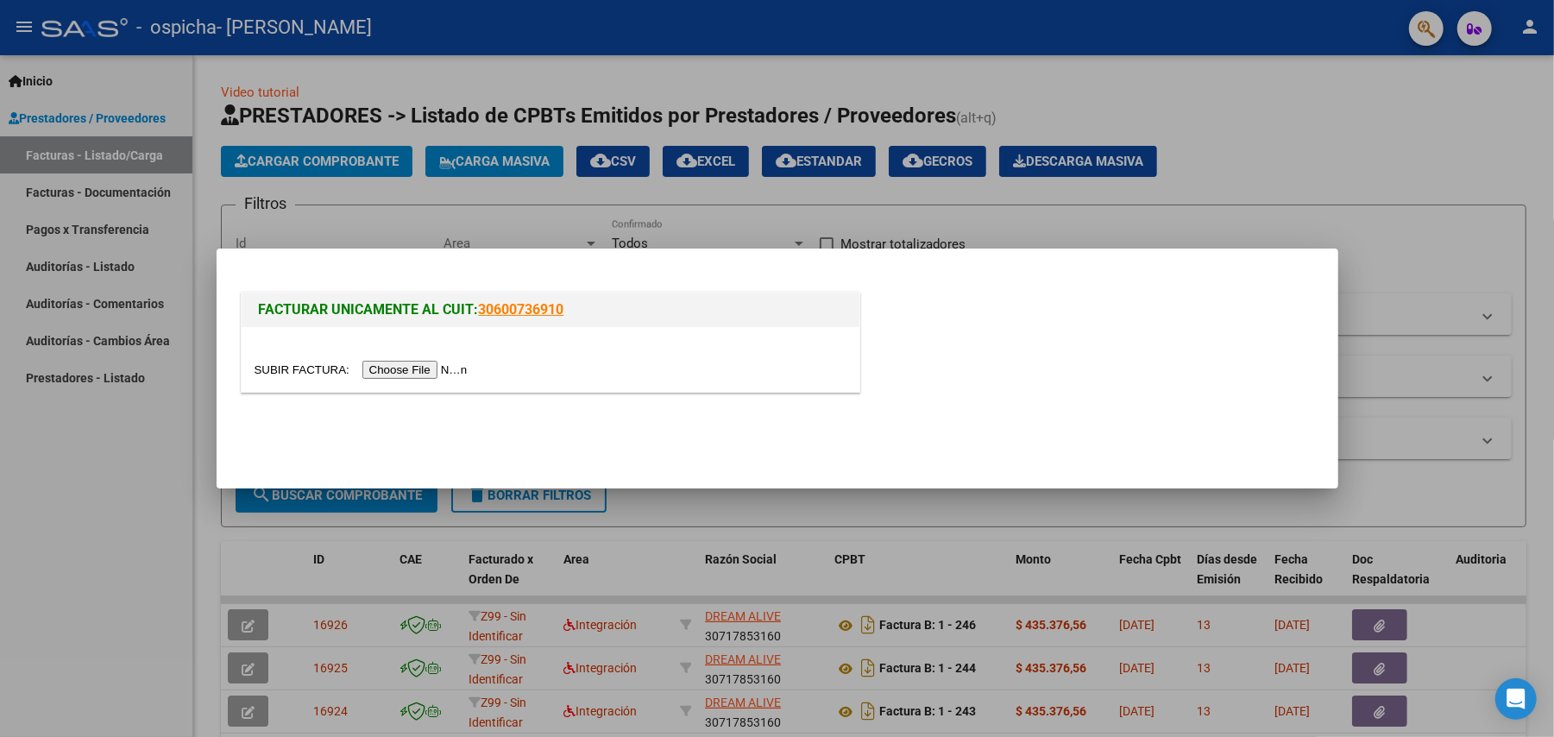
click at [409, 369] on input "file" at bounding box center [364, 370] width 218 height 18
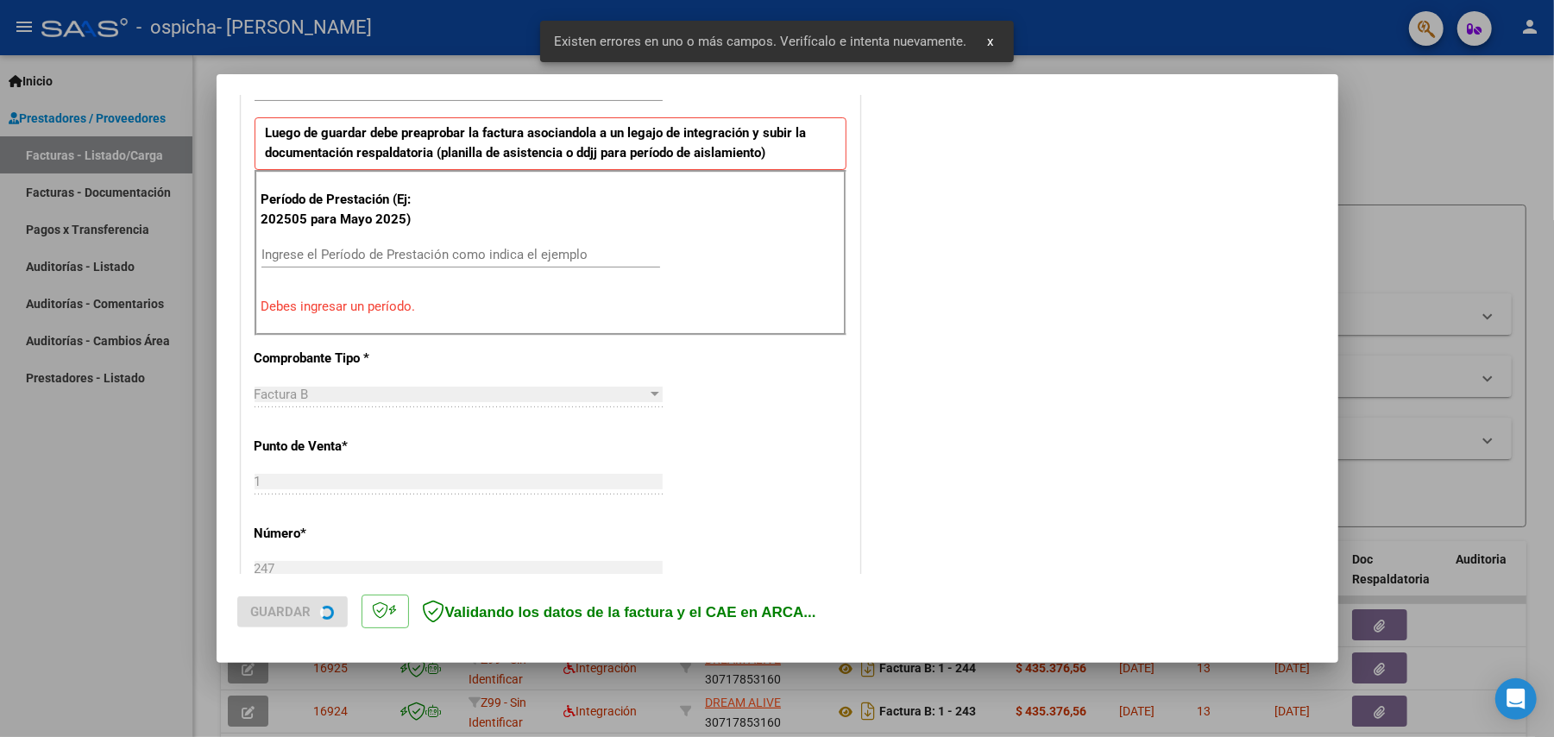
scroll to position [460, 0]
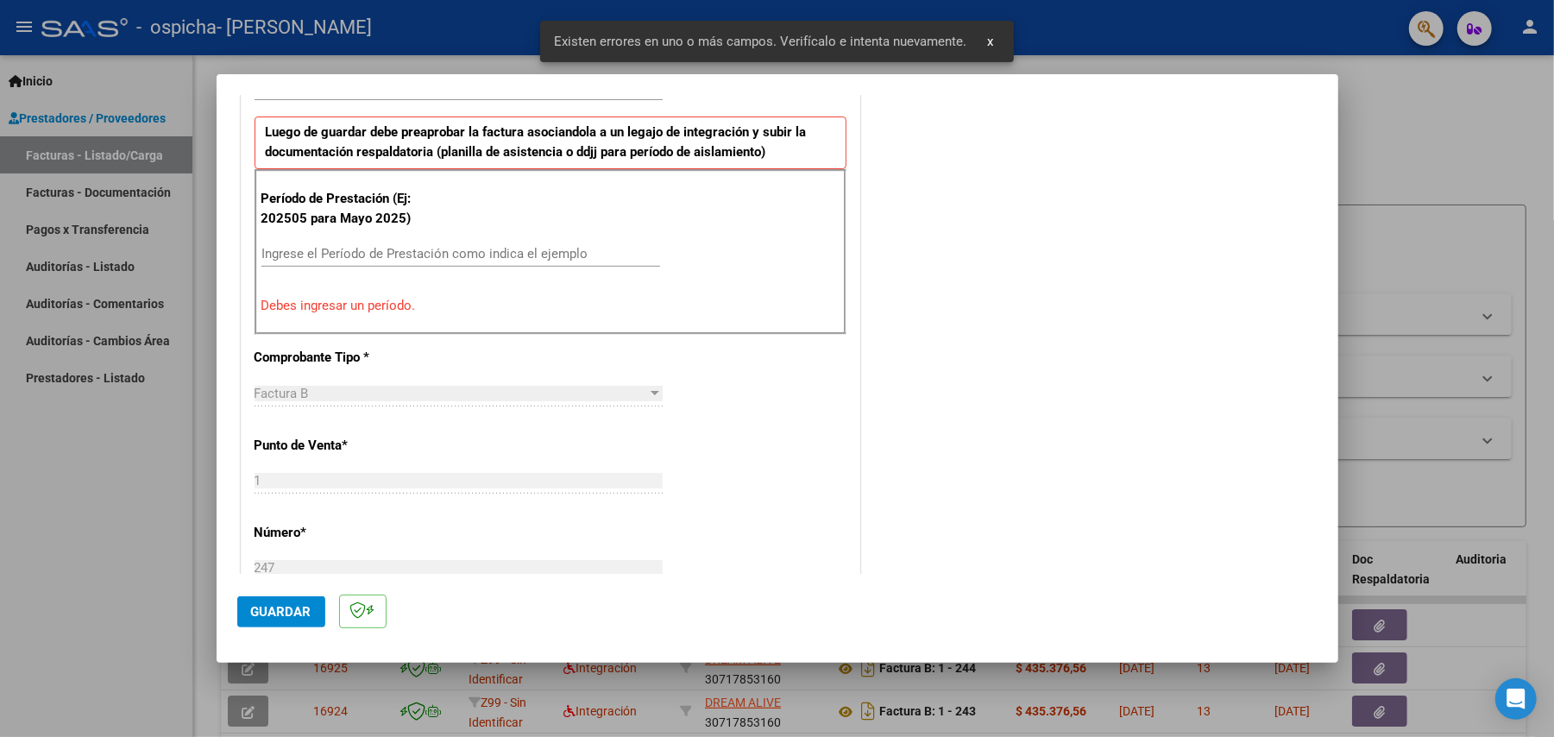
click at [499, 245] on div "Ingrese el Período de Prestación como indica el ejemplo" at bounding box center [461, 254] width 399 height 26
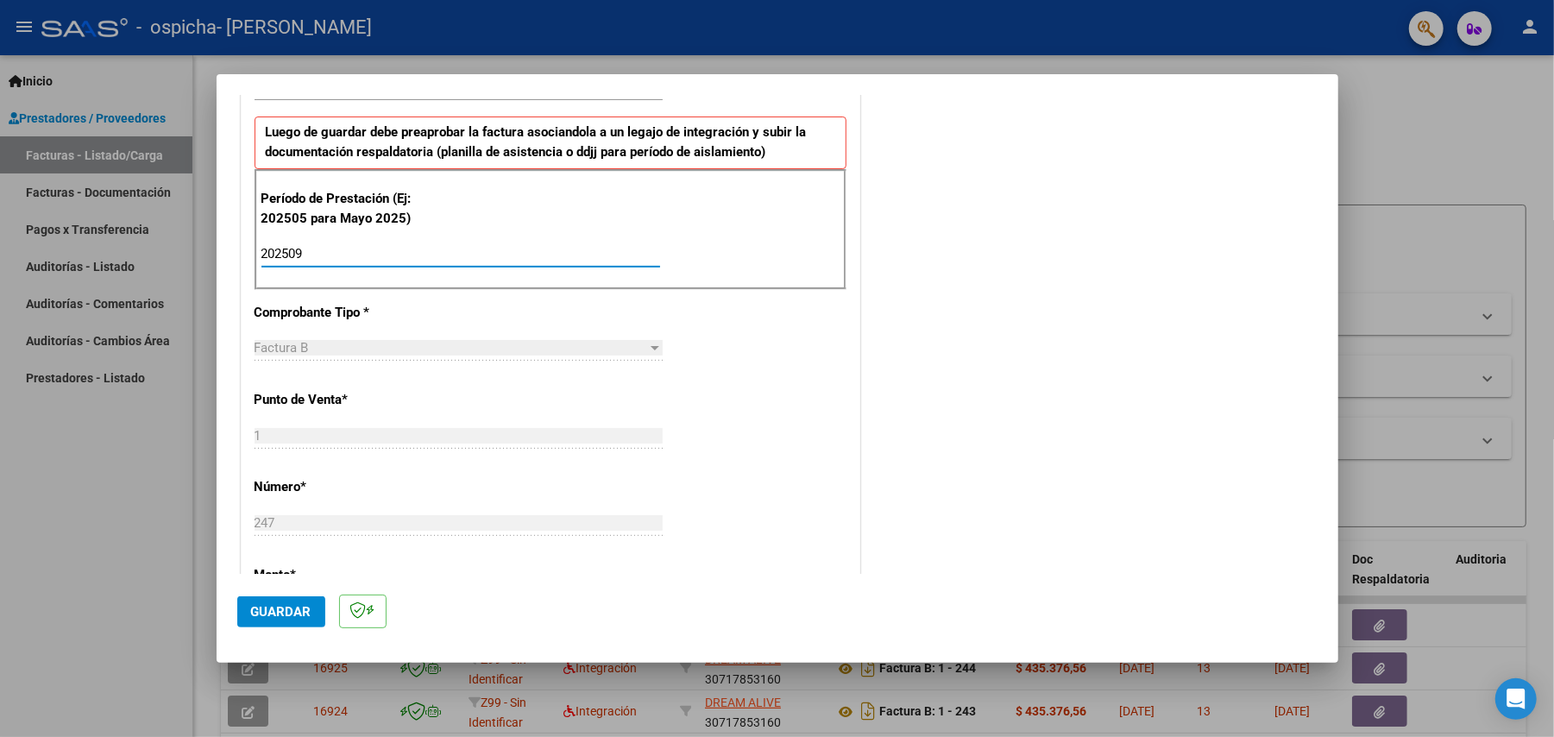
type input "202509"
click at [284, 604] on span "Guardar" at bounding box center [281, 612] width 60 height 16
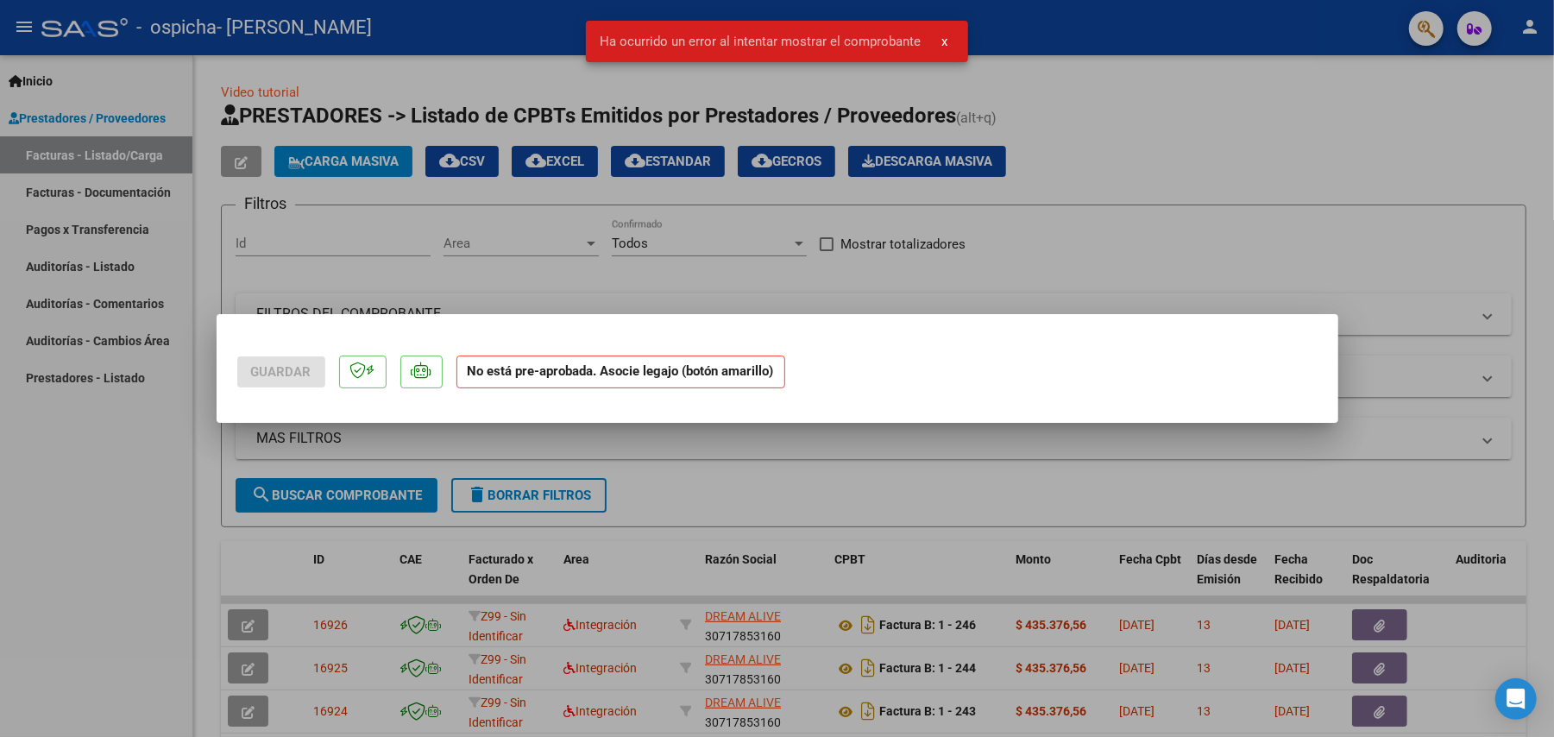
click at [62, 568] on div at bounding box center [777, 368] width 1554 height 737
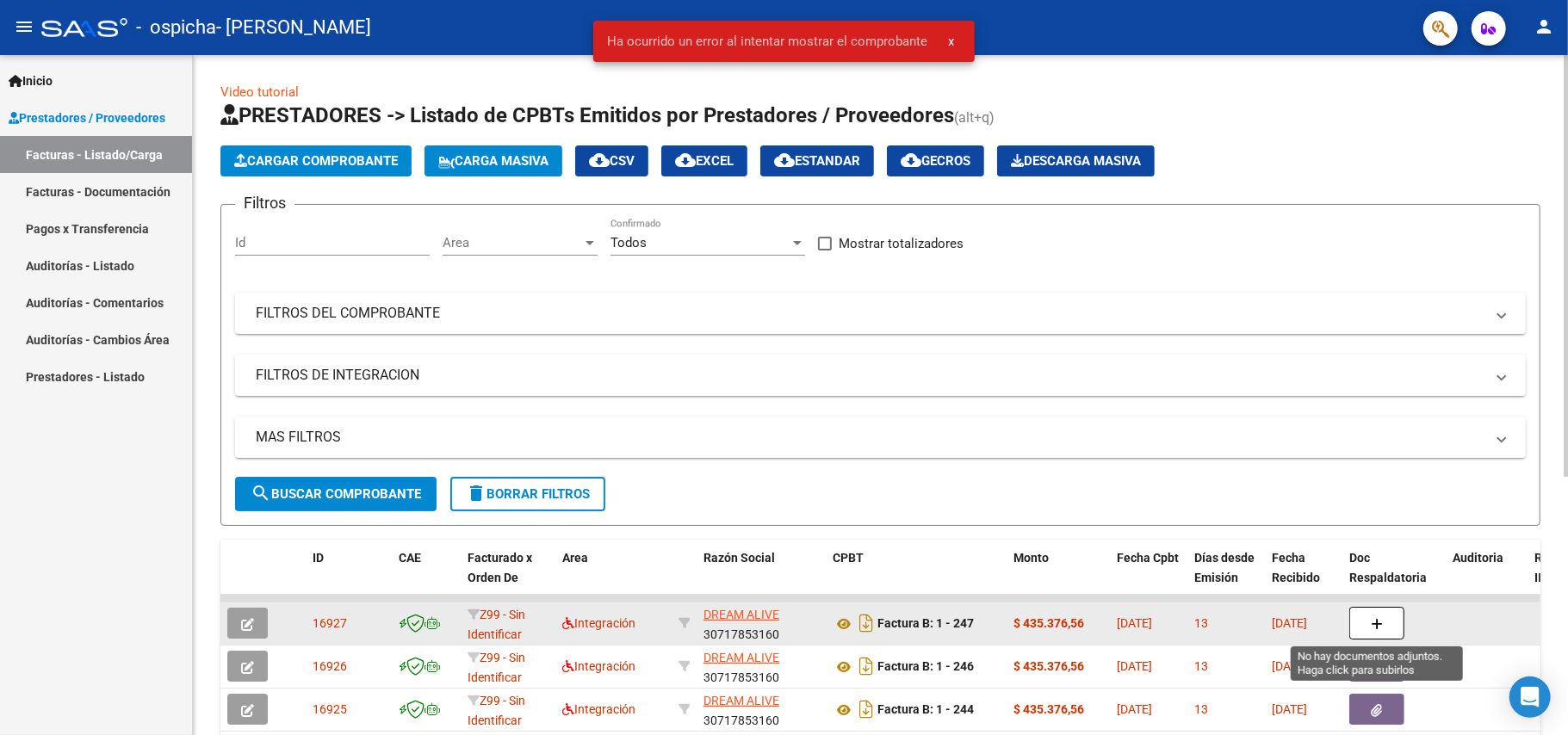
click at [1379, 628] on icon "button" at bounding box center [1376, 624] width 12 height 13
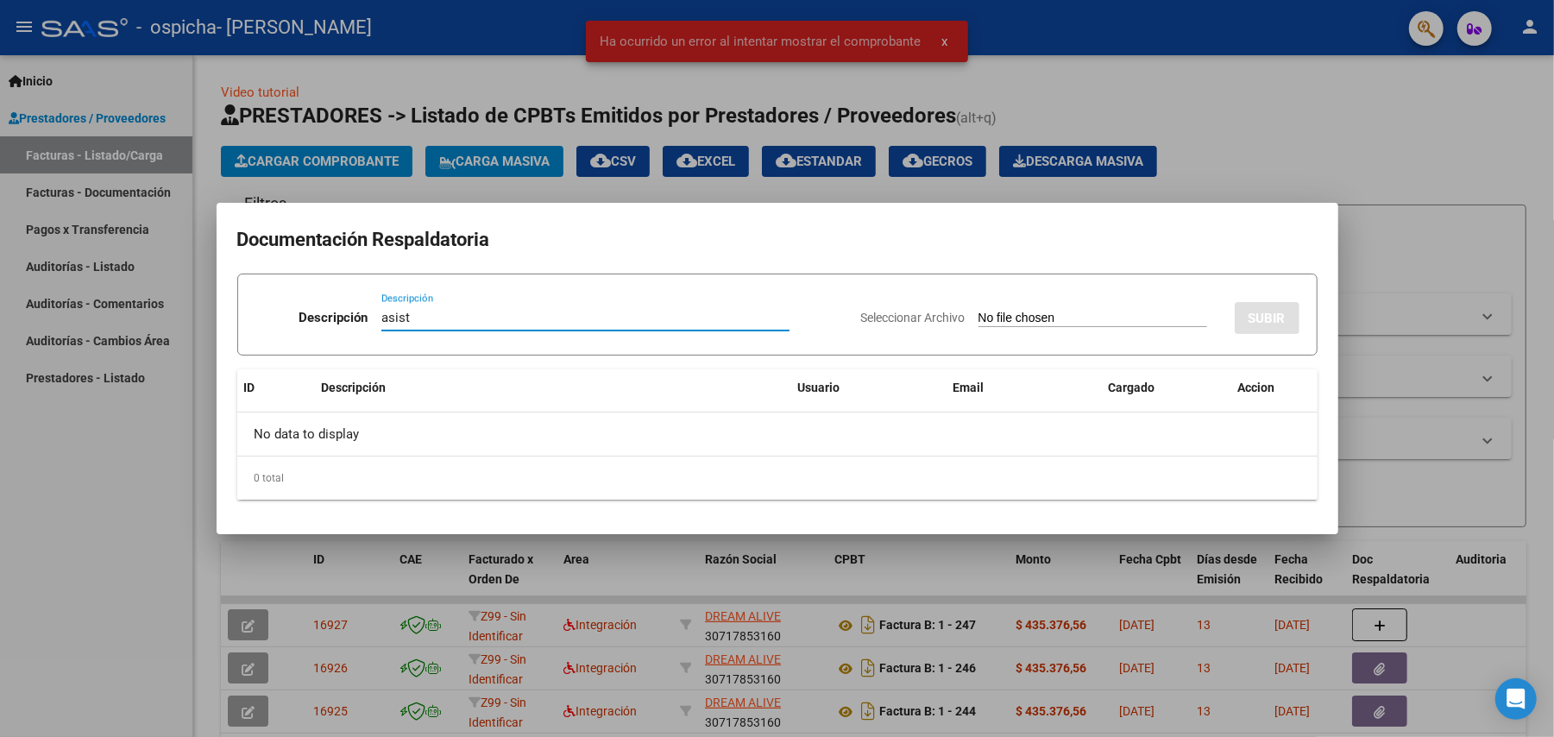
type input "asist"
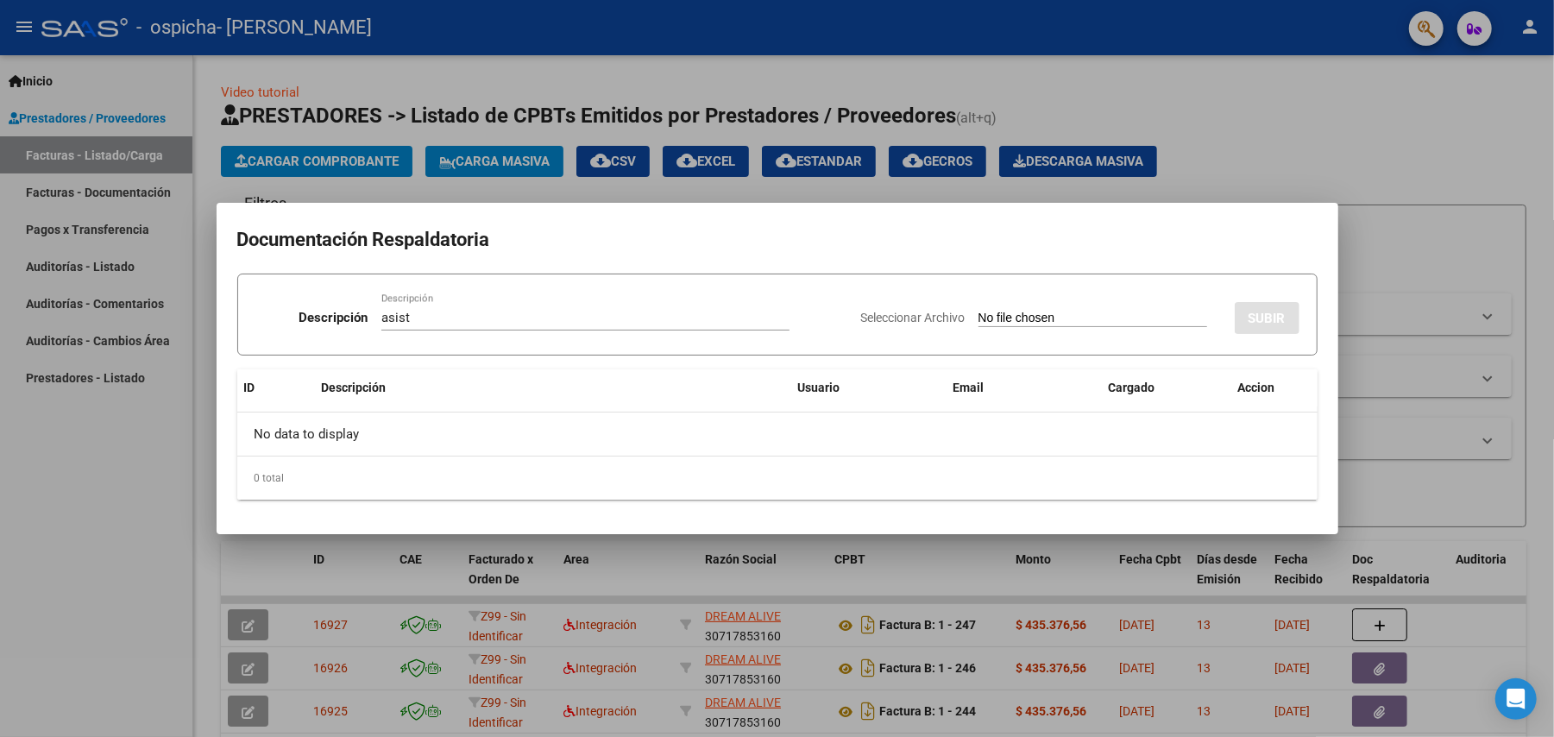
click at [1040, 315] on input "Seleccionar Archivo" at bounding box center [1093, 319] width 229 height 16
type input "C:\fakepath\[PERSON_NAME].pdf"
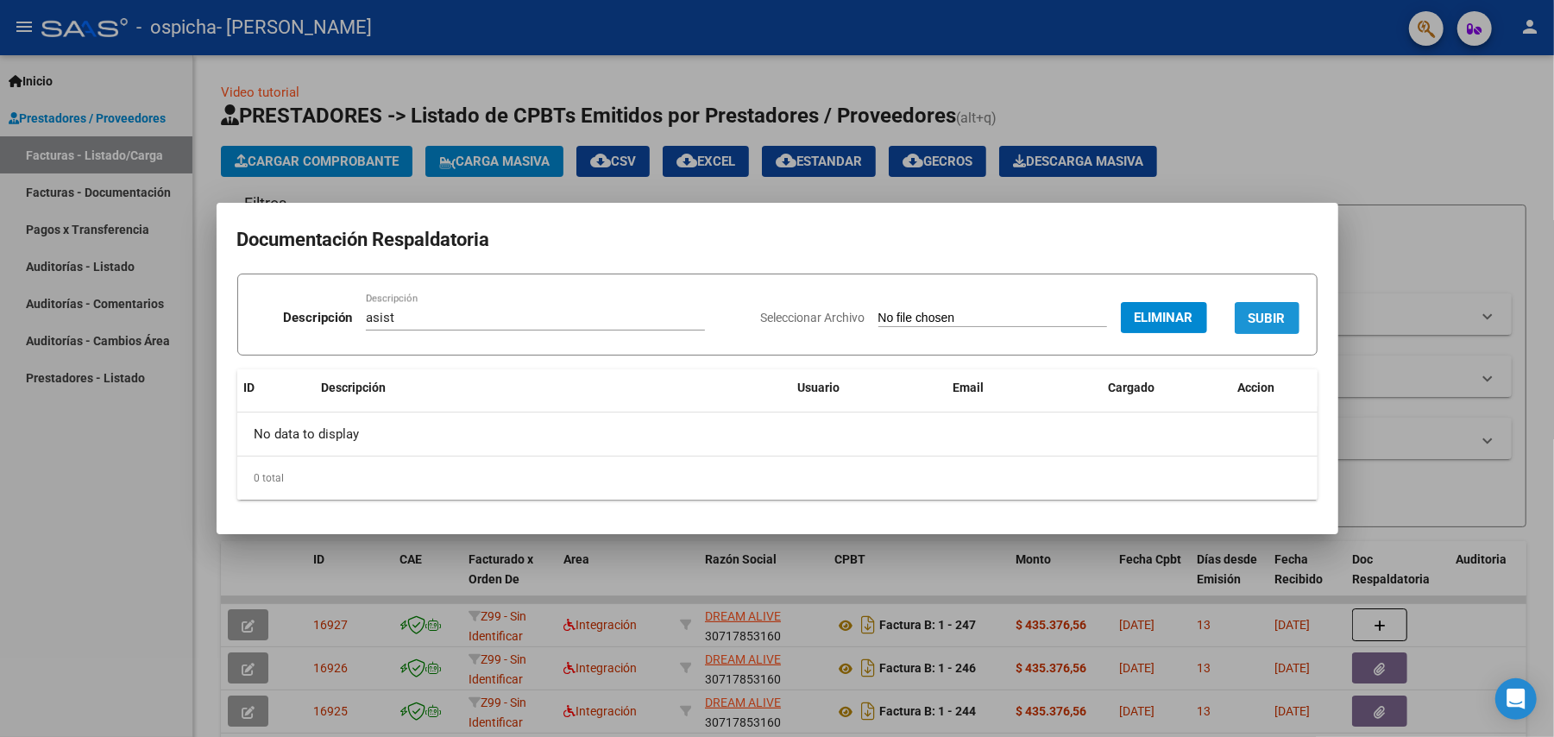
click at [1261, 315] on span "SUBIR" at bounding box center [1267, 319] width 37 height 16
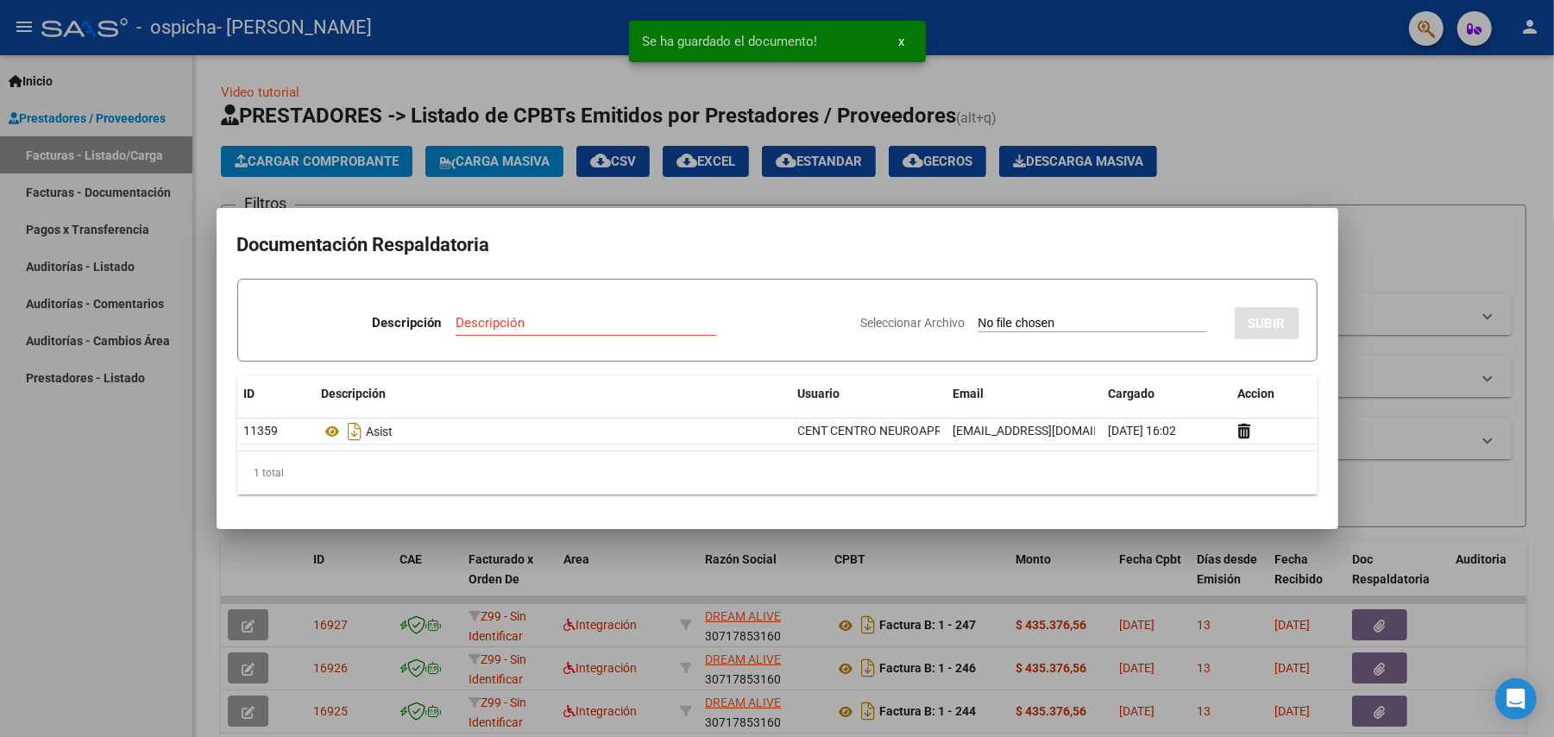
click at [507, 326] on input "Descripción" at bounding box center [586, 323] width 261 height 16
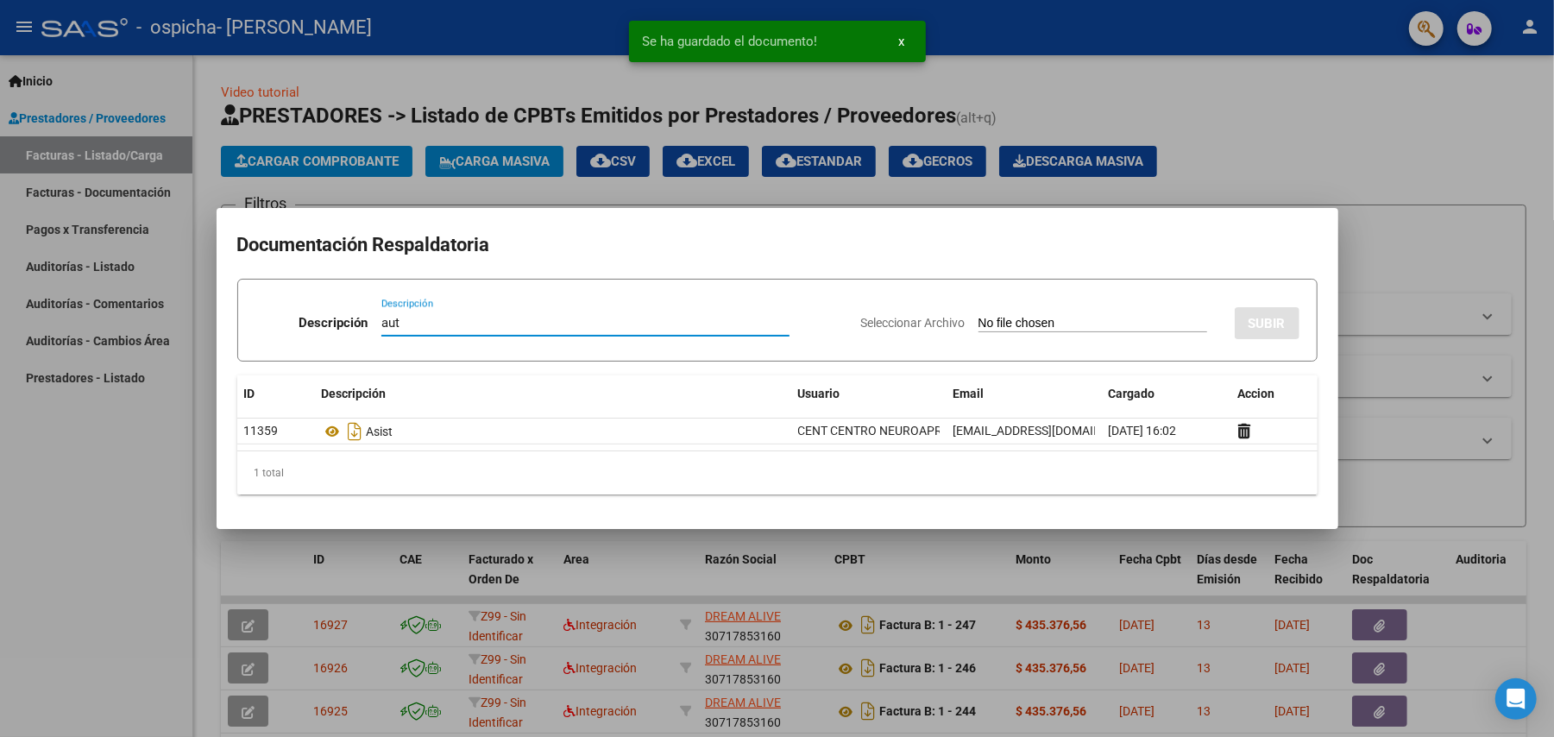
type input "aut"
click at [1056, 322] on input "Seleccionar Archivo" at bounding box center [1093, 324] width 229 height 16
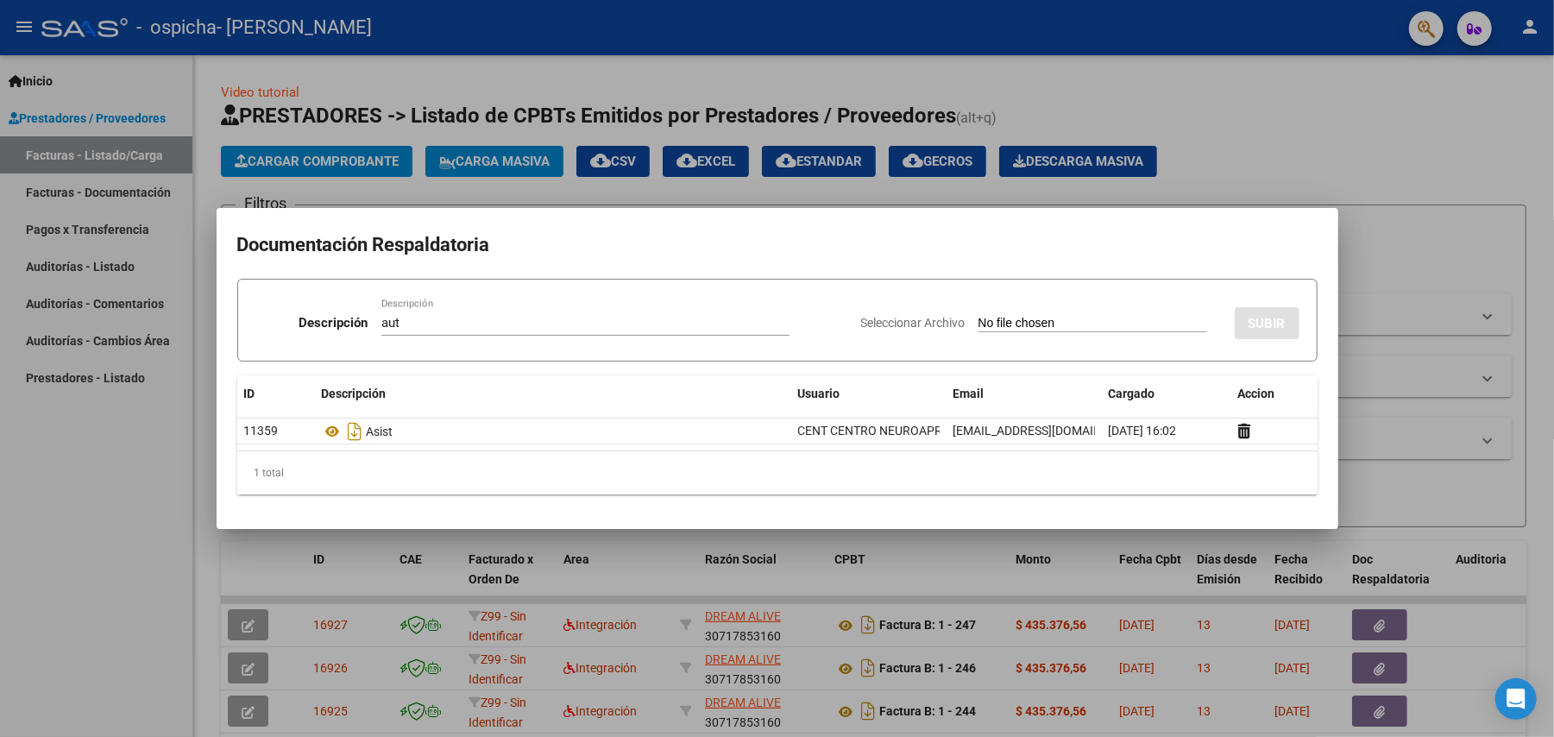
click at [1054, 325] on input "Seleccionar Archivo" at bounding box center [1093, 324] width 229 height 16
type input "C:\fakepath\- [PERSON_NAME] terapias FEB A [DATE]-MODULO INTEGRAL INTENSIVO.pdf"
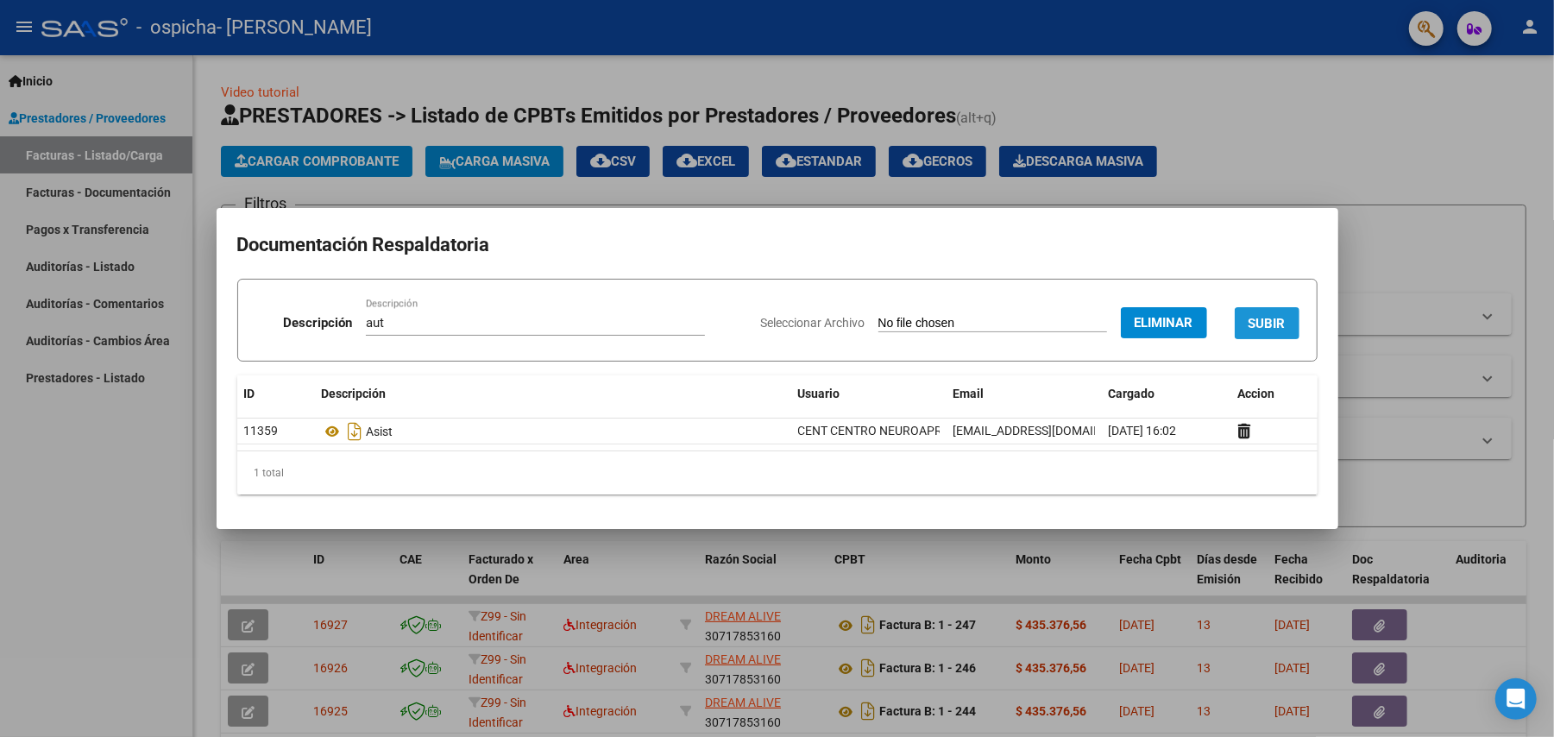
click at [1269, 318] on span "SUBIR" at bounding box center [1267, 324] width 37 height 16
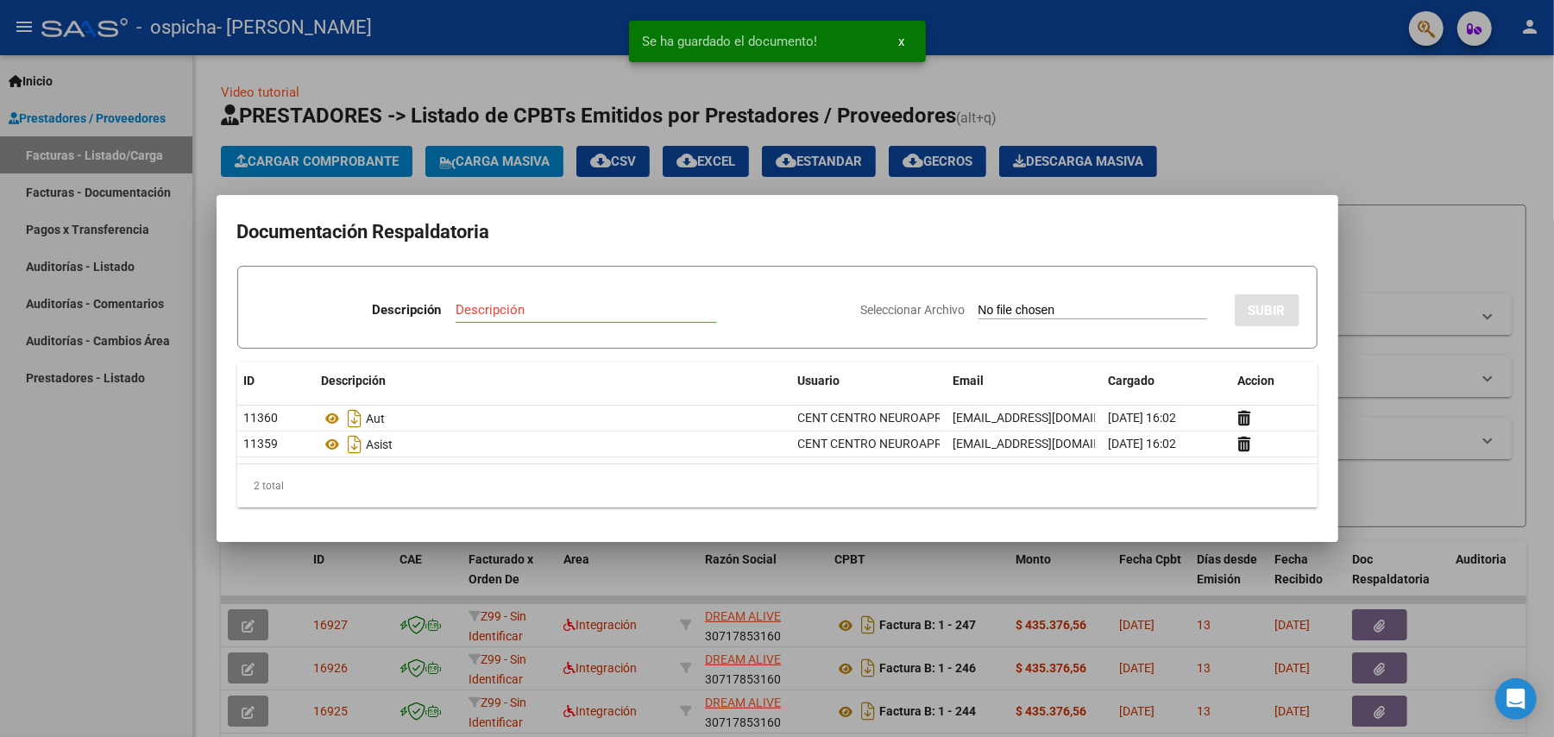
drag, startPoint x: 1336, startPoint y: 263, endPoint x: 1384, endPoint y: 224, distance: 62.0
click at [1344, 240] on div "Documentación Respaldatoria Descripción Descripción Seleccionar Archivo SUBIR I…" at bounding box center [777, 368] width 1554 height 737
click at [1390, 223] on div at bounding box center [777, 368] width 1554 height 737
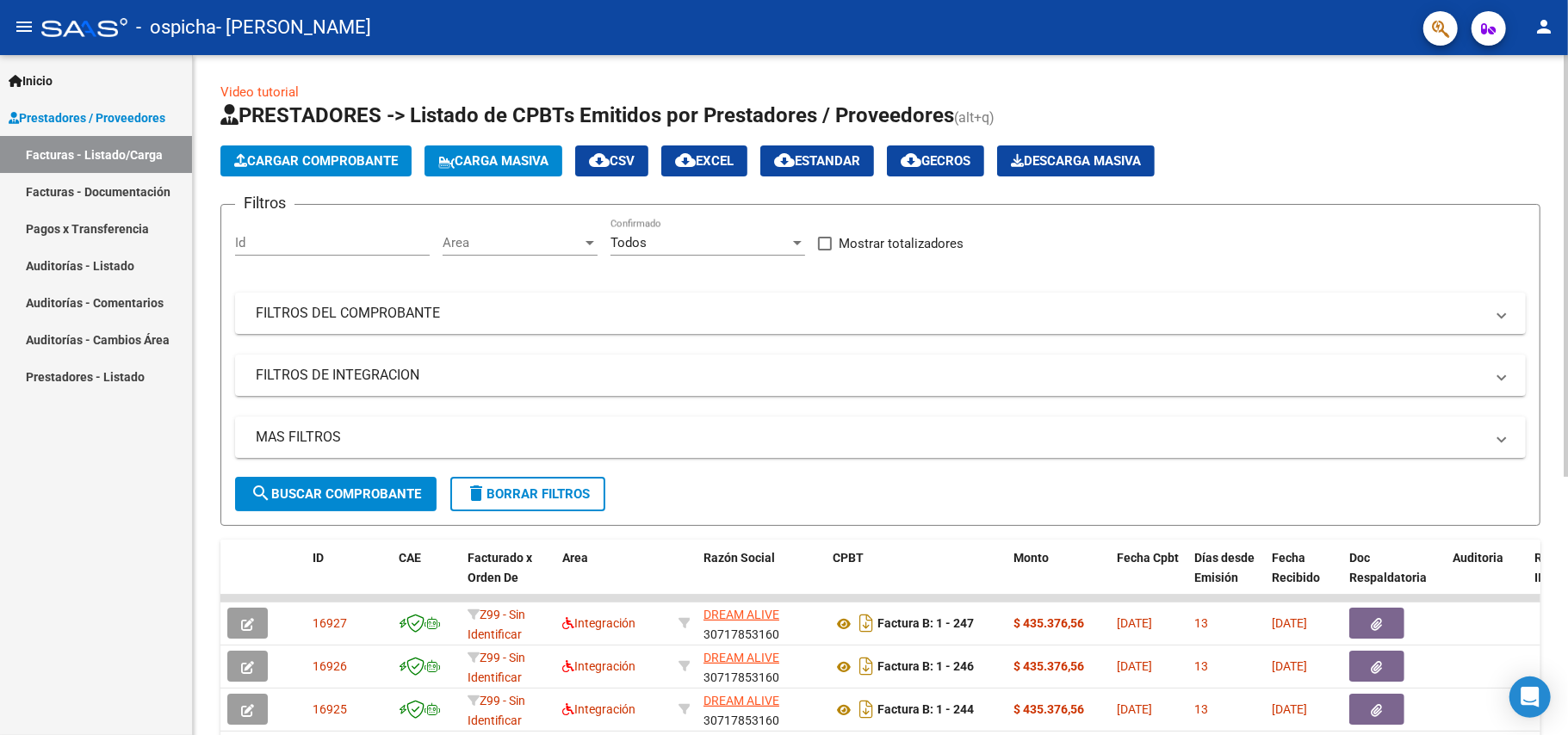
click at [272, 156] on span "Cargar Comprobante" at bounding box center [316, 162] width 164 height 16
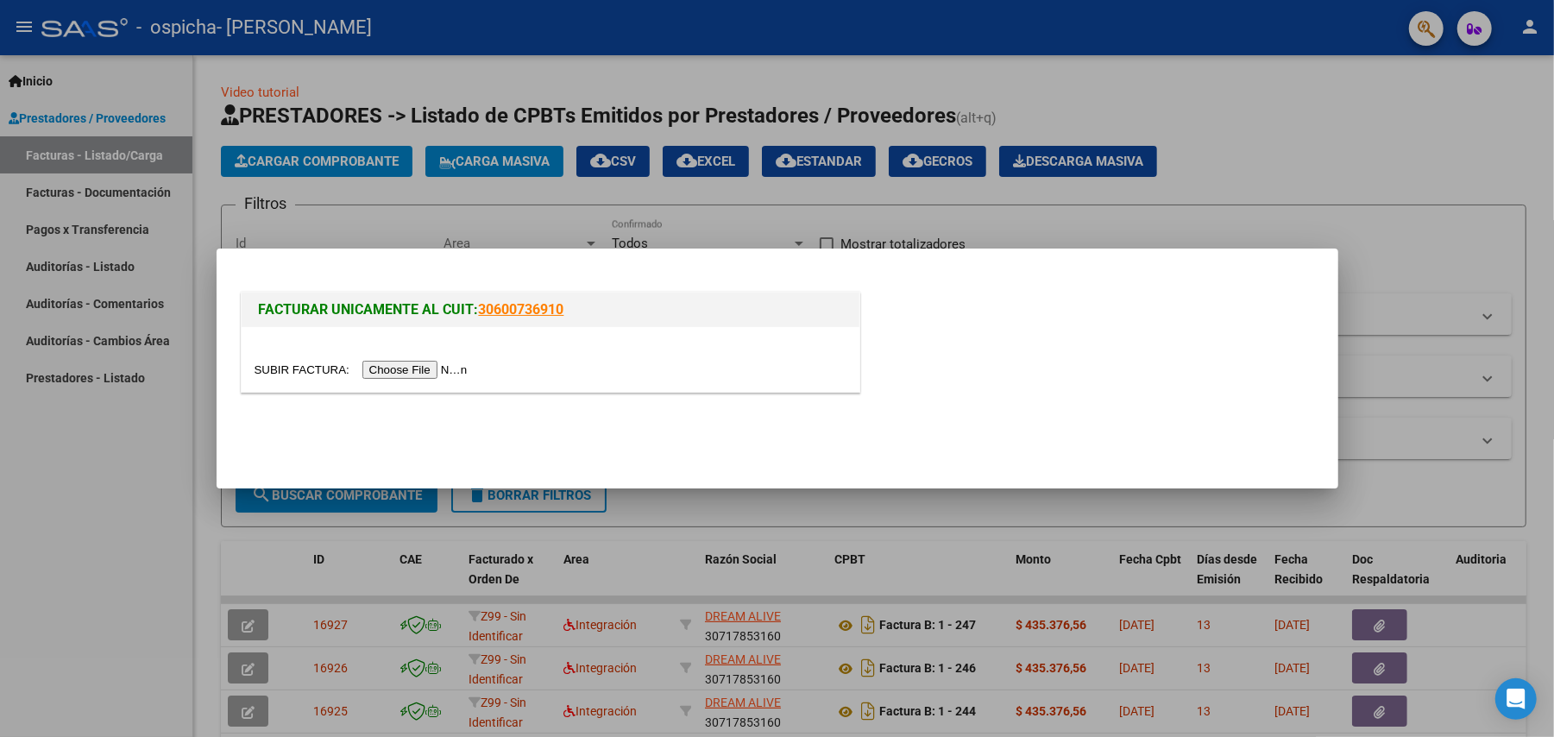
click at [439, 366] on input "file" at bounding box center [364, 370] width 218 height 18
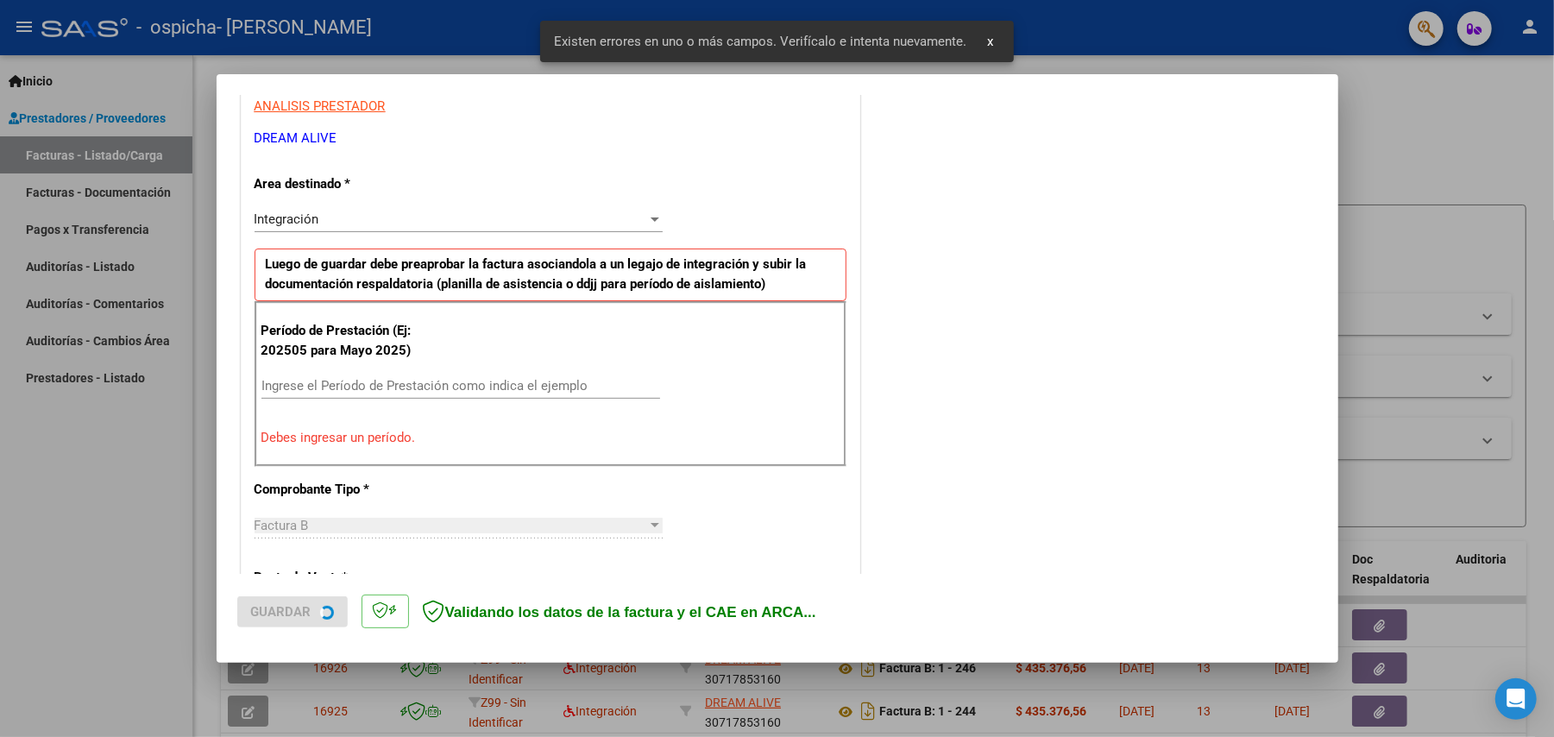
scroll to position [331, 0]
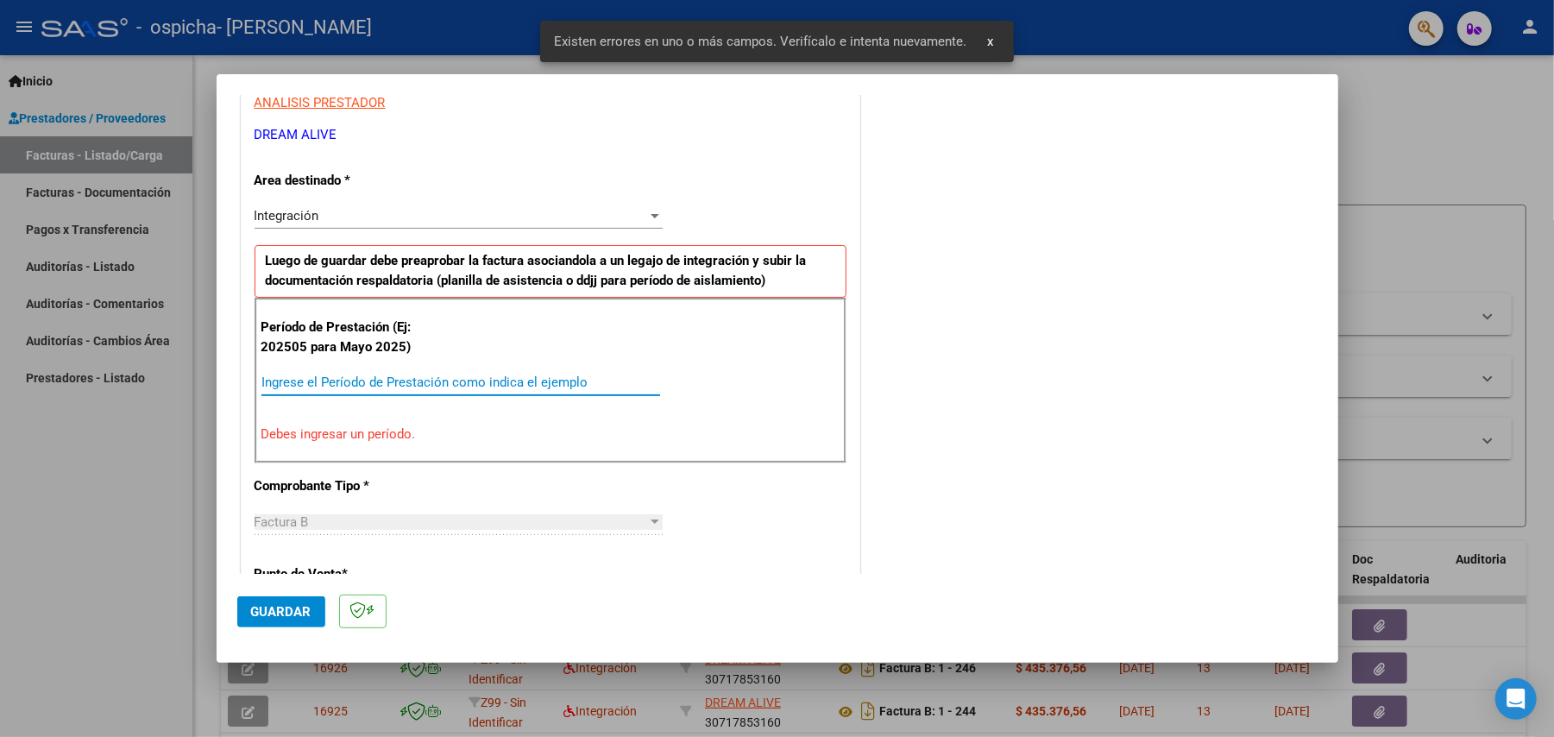
click at [495, 388] on input "Ingrese el Período de Prestación como indica el ejemplo" at bounding box center [461, 383] width 399 height 16
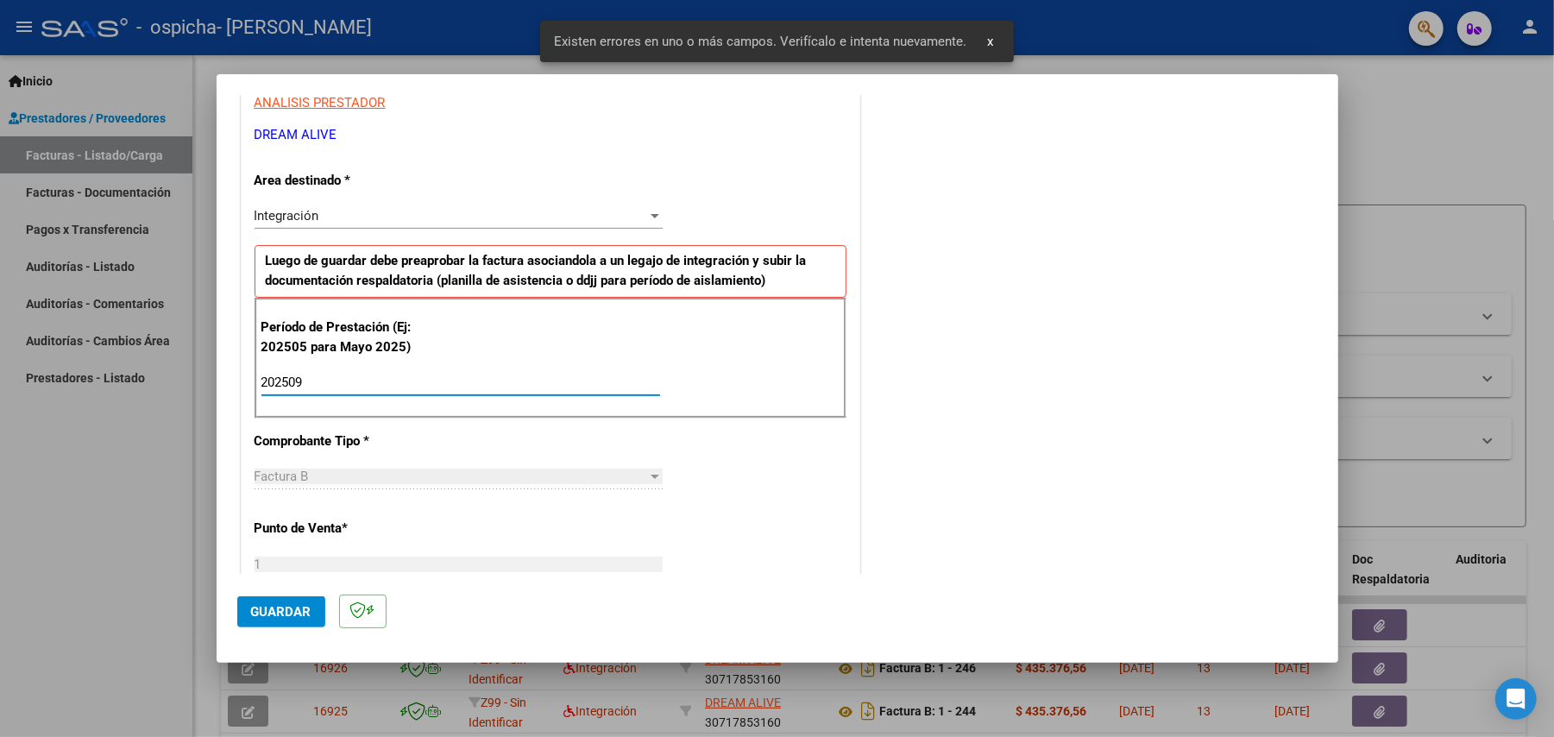
type input "202509"
click at [291, 615] on span "Guardar" at bounding box center [281, 612] width 60 height 16
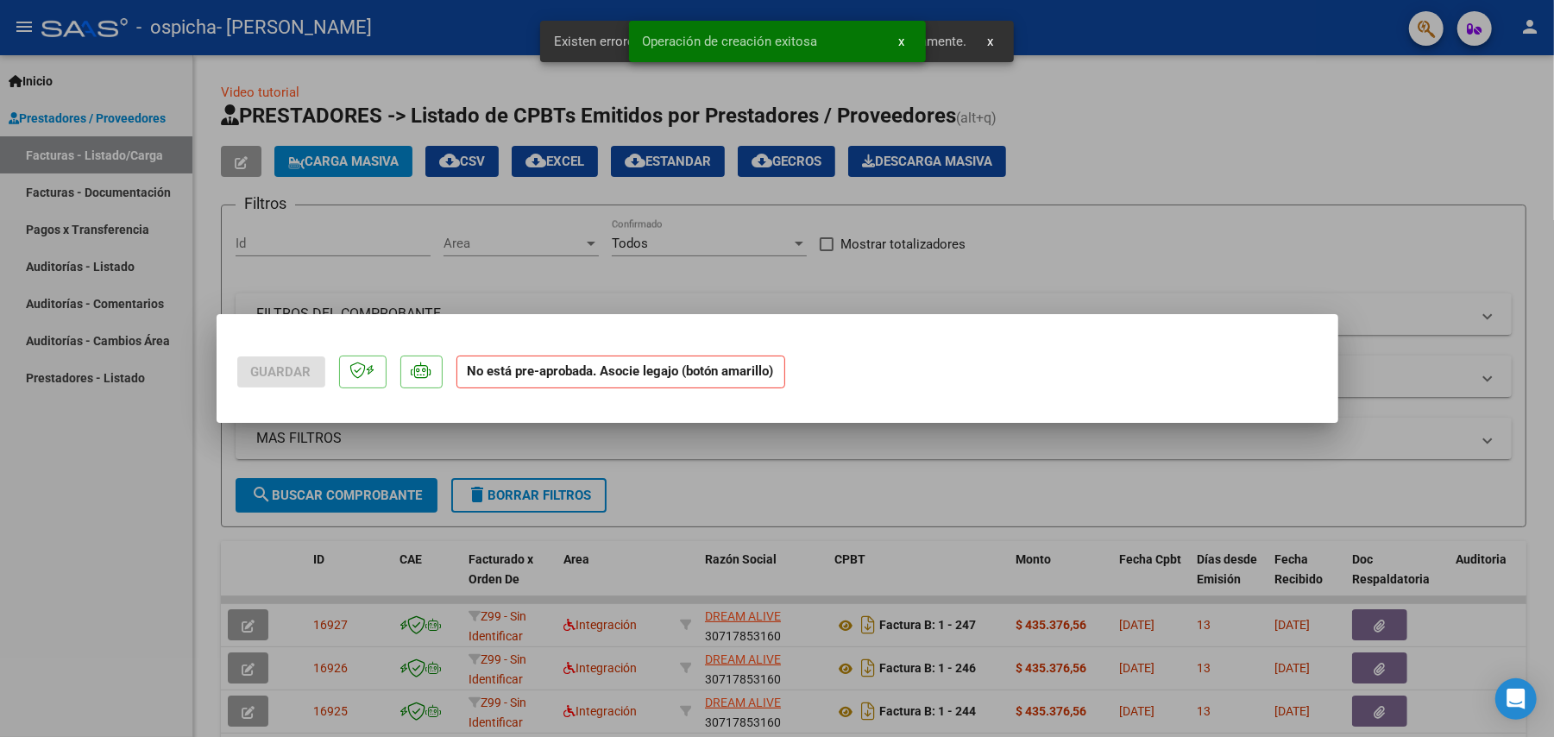
scroll to position [0, 0]
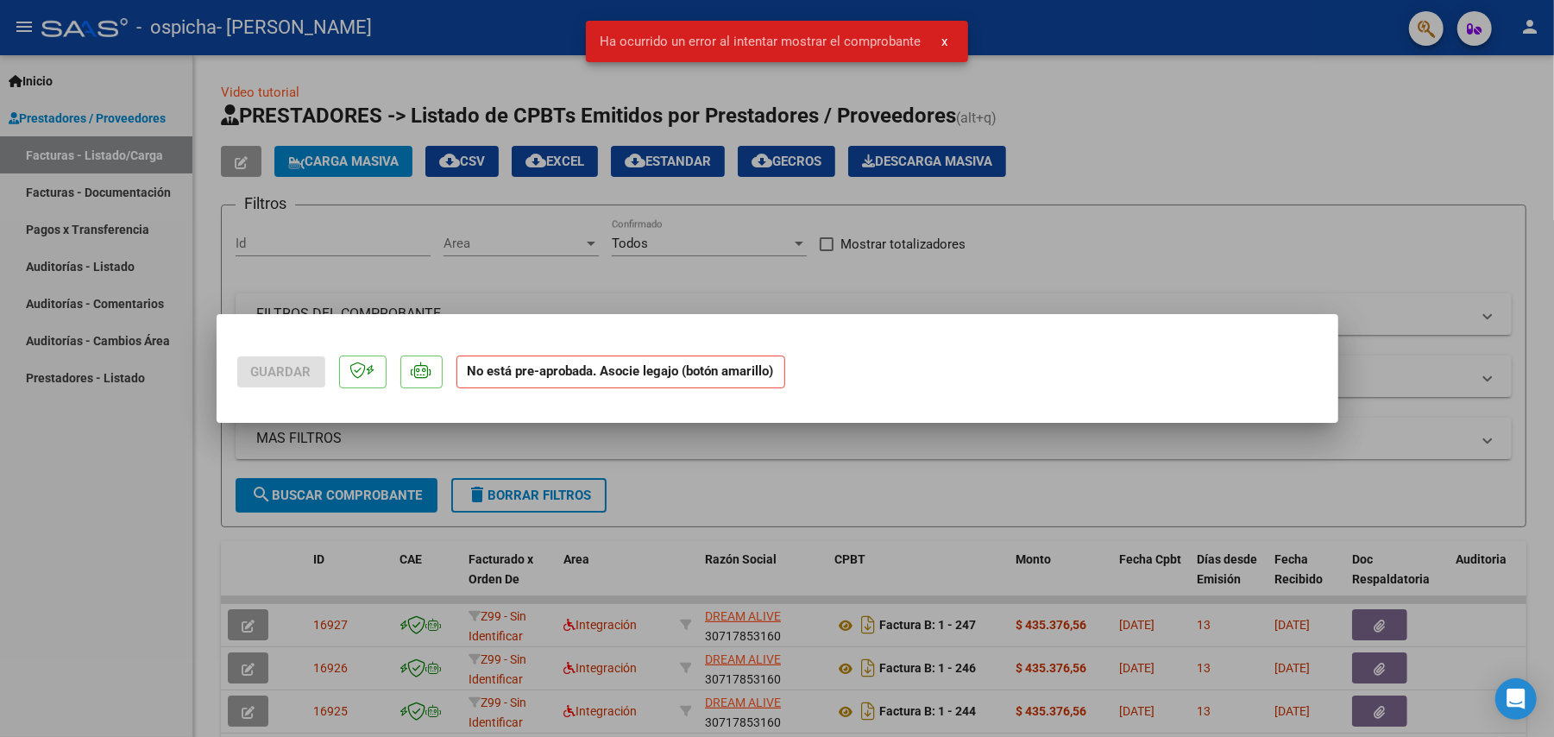
click at [730, 501] on div at bounding box center [777, 368] width 1554 height 737
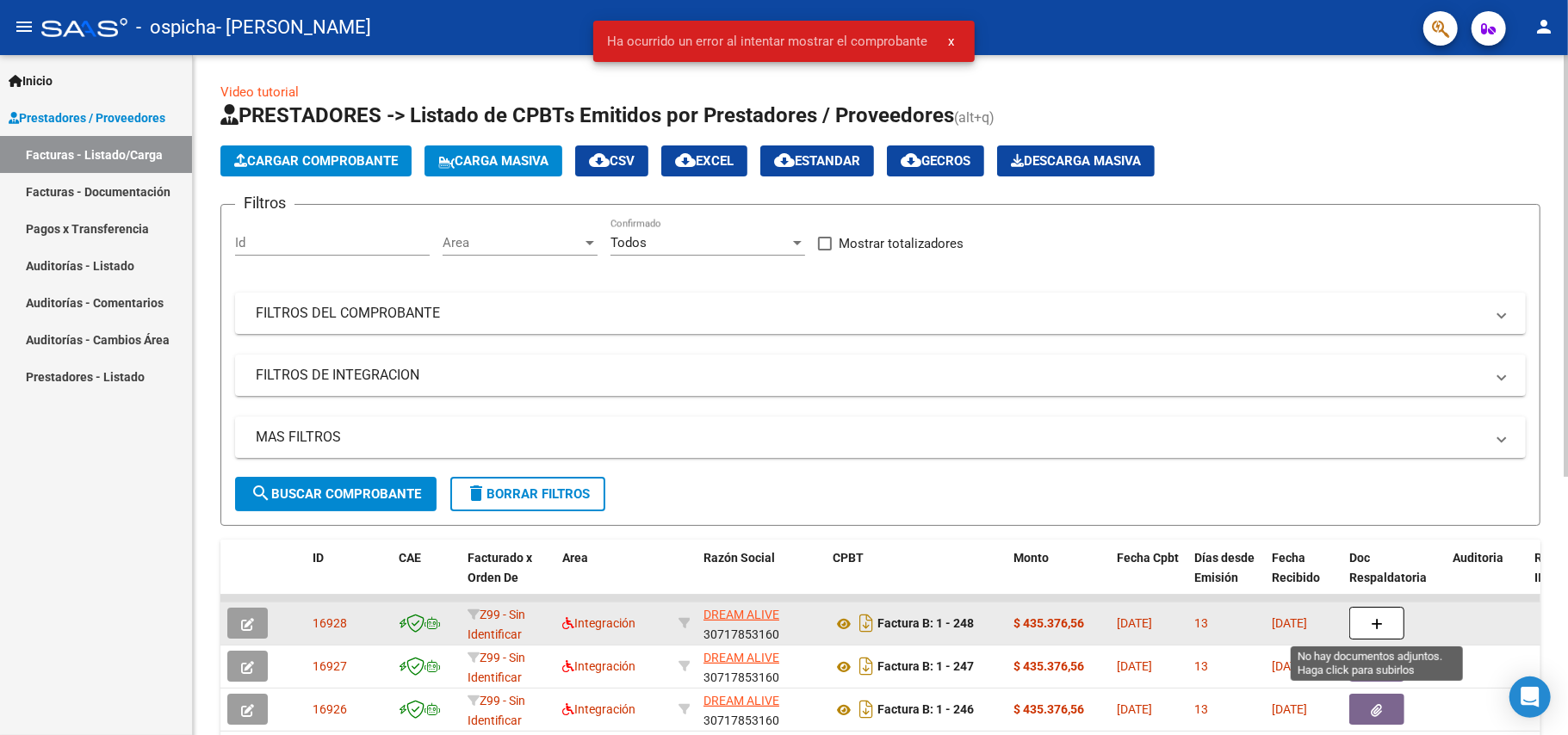
click at [1381, 620] on icon "button" at bounding box center [1376, 624] width 12 height 13
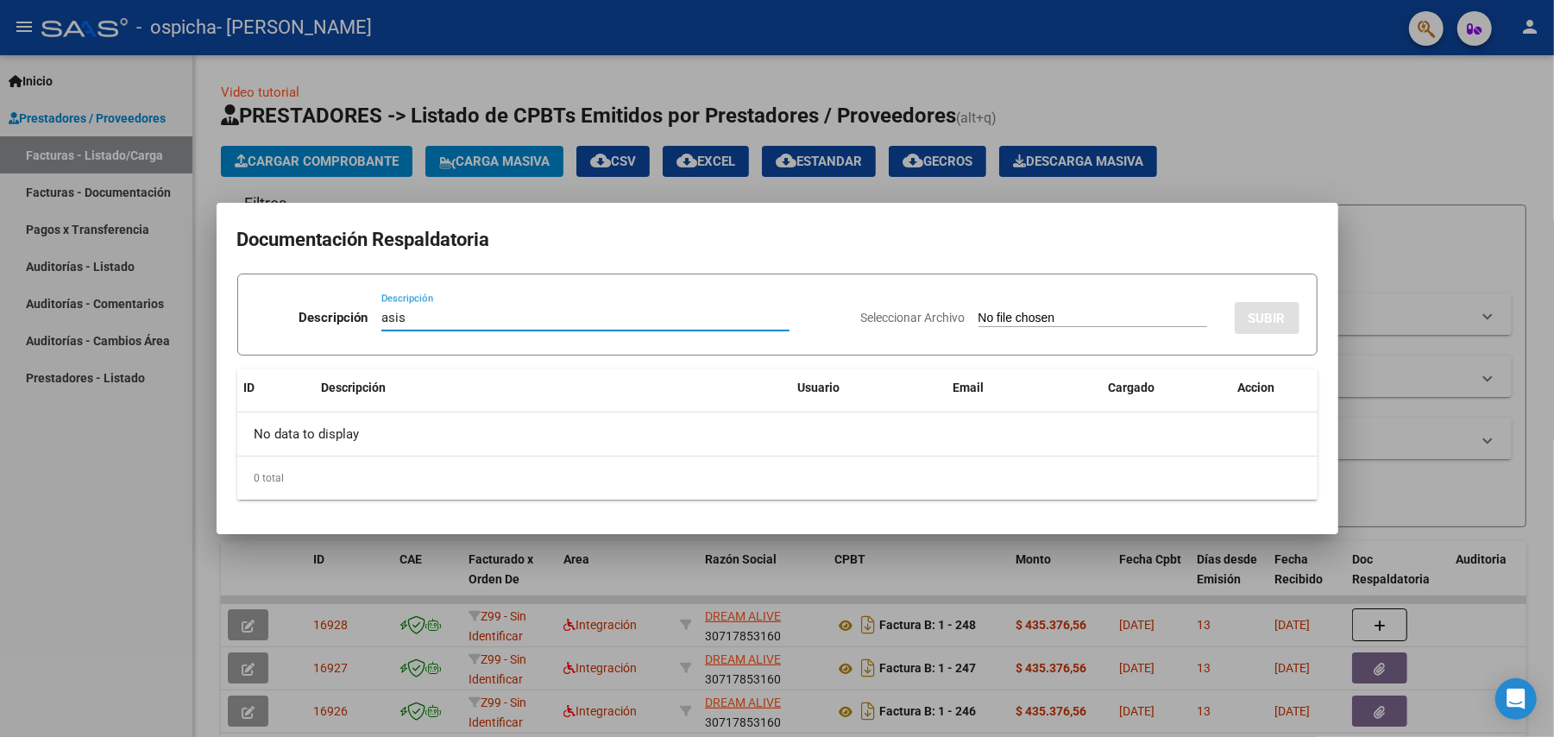
type input "asis"
click at [1013, 311] on input "Seleccionar Archivo" at bounding box center [1093, 319] width 229 height 16
type input "C:\fakepath\[PERSON_NAME] .pdf"
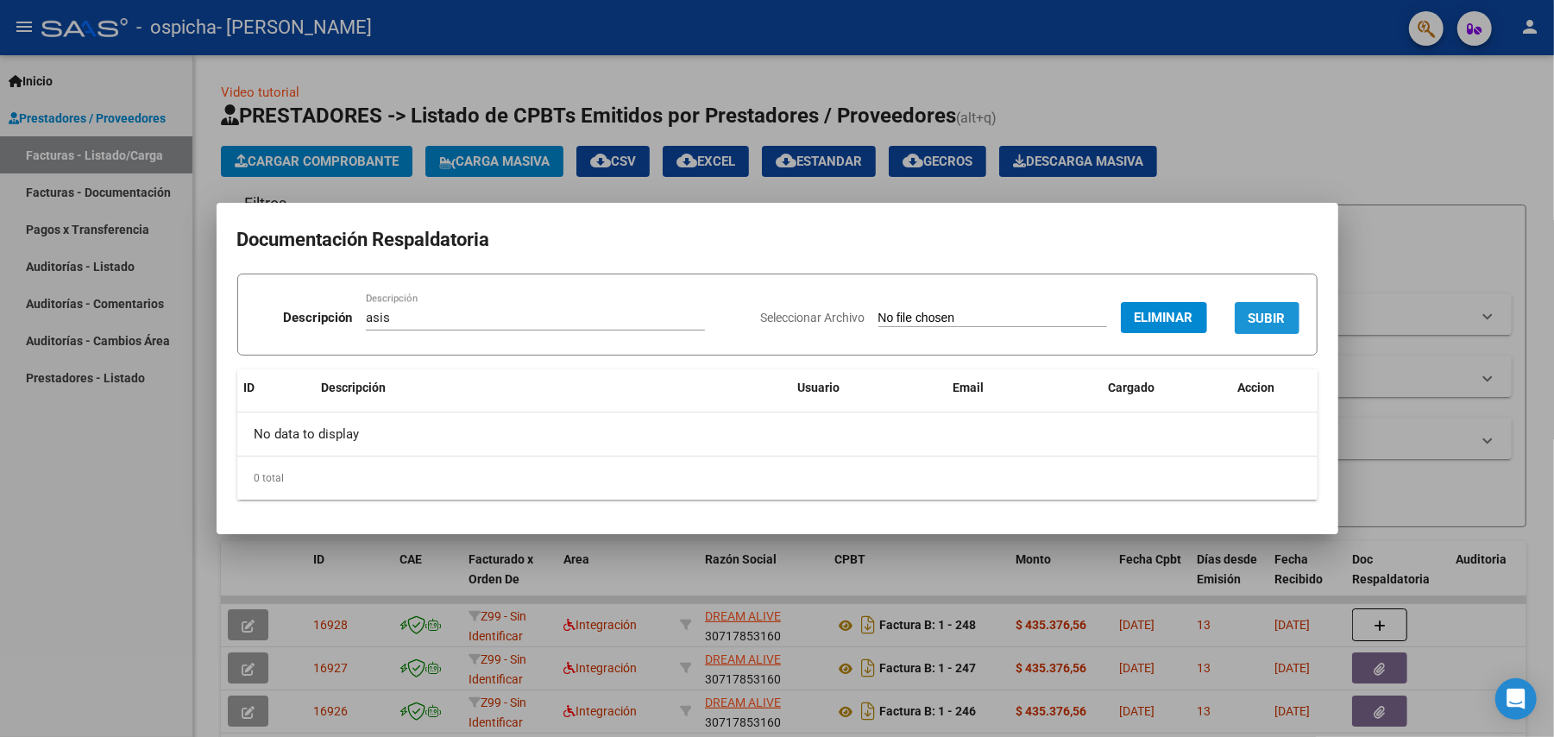
click at [1274, 311] on span "SUBIR" at bounding box center [1267, 319] width 37 height 16
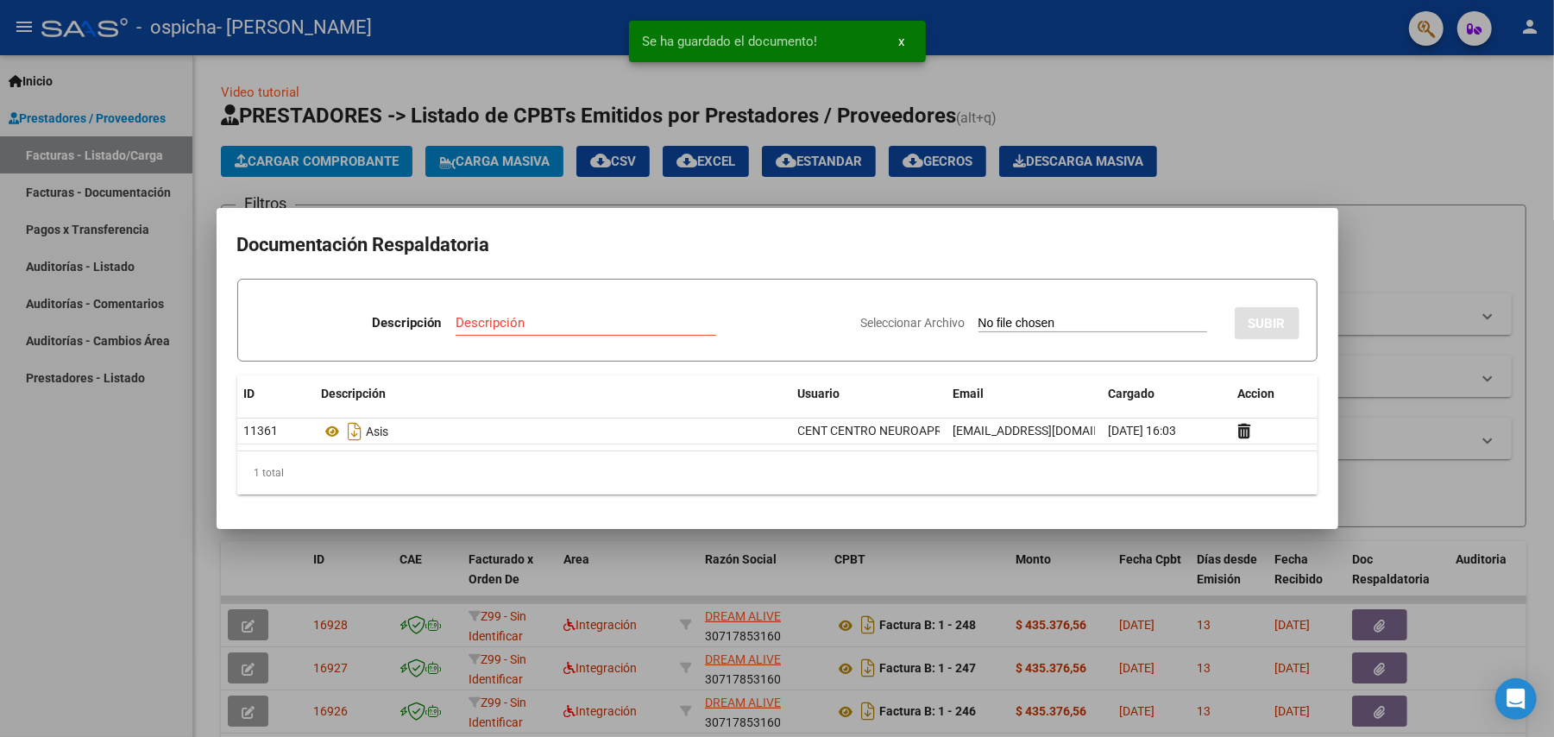
click at [501, 322] on input "Descripción" at bounding box center [586, 323] width 261 height 16
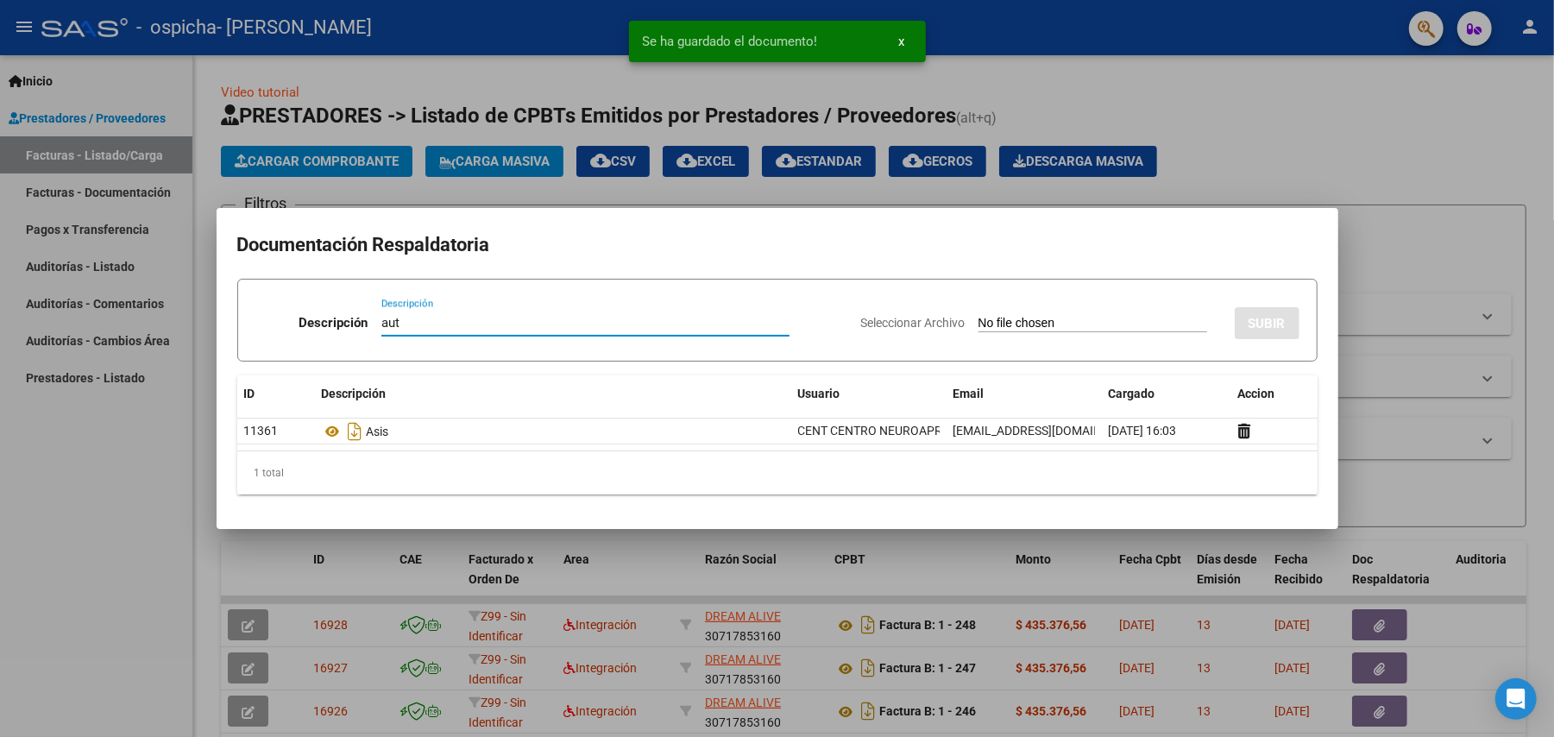
type input "aut"
click at [1089, 316] on input "Seleccionar Archivo" at bounding box center [1093, 324] width 229 height 16
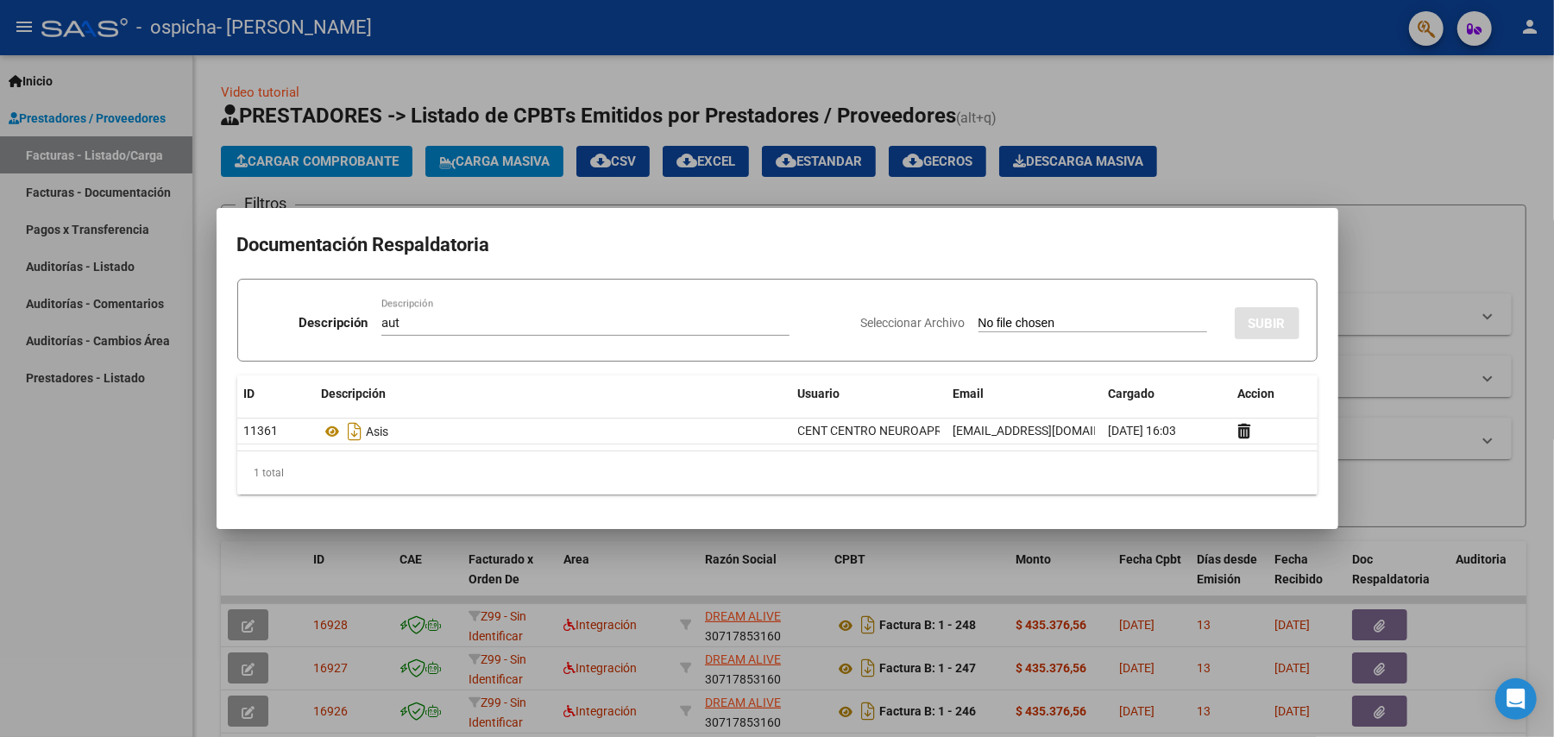
type input "C:\fakepath\- [PERSON_NAME] ENERO A [DATE]- MOD INTEGRAL INTENSIVO.pdf"
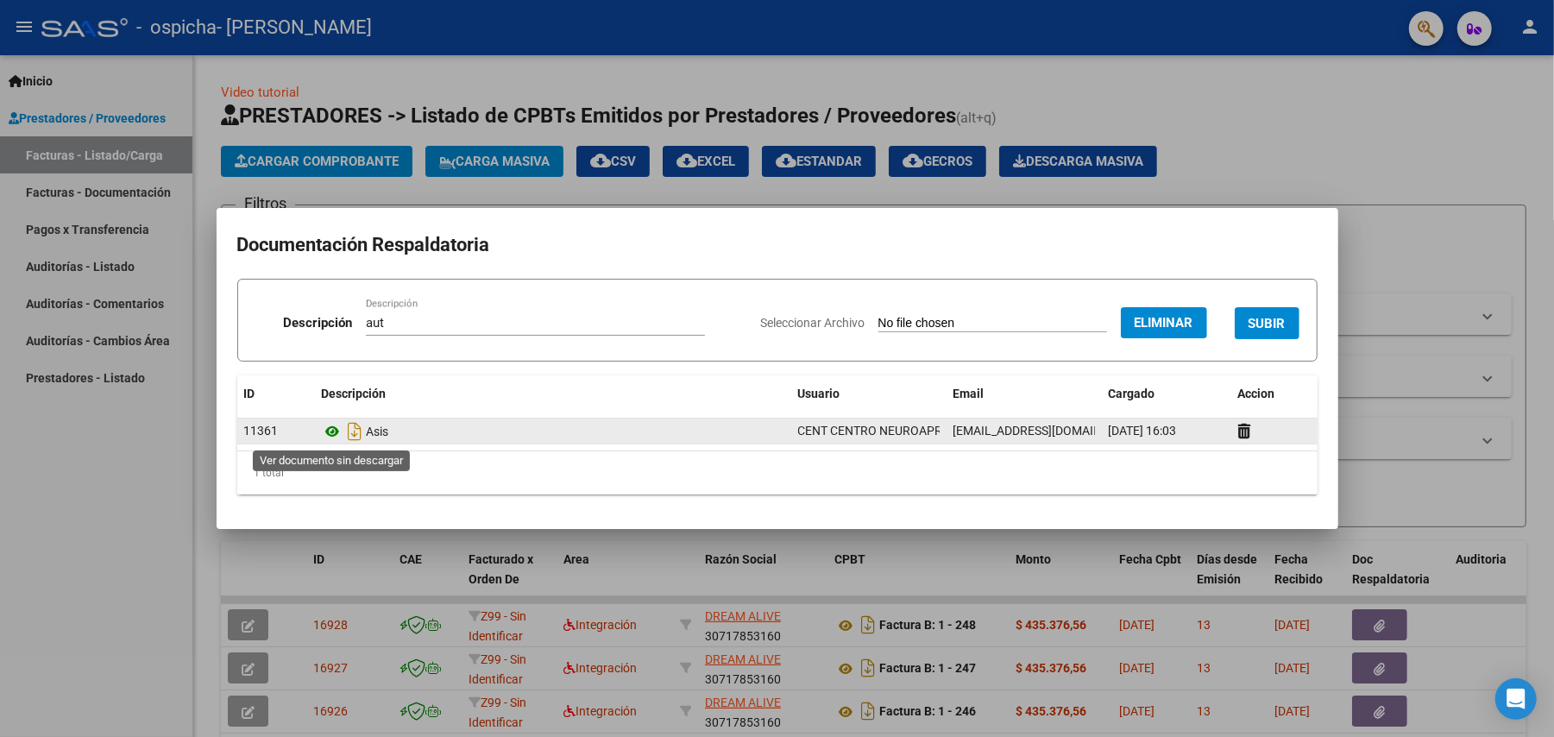
click at [336, 436] on icon at bounding box center [333, 431] width 22 height 21
click at [1245, 433] on icon at bounding box center [1244, 431] width 13 height 16
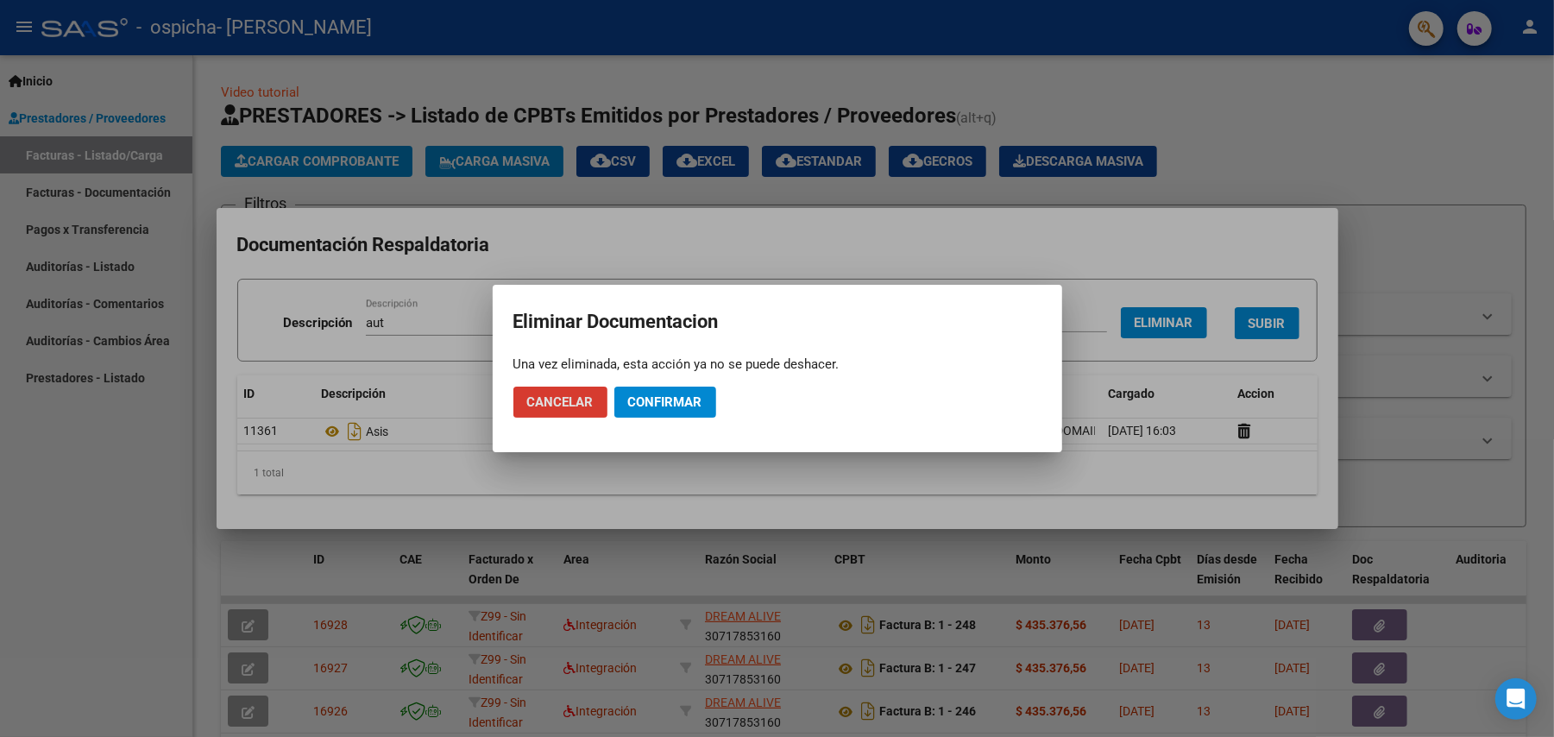
click at [640, 394] on span "Confirmar" at bounding box center [665, 402] width 74 height 16
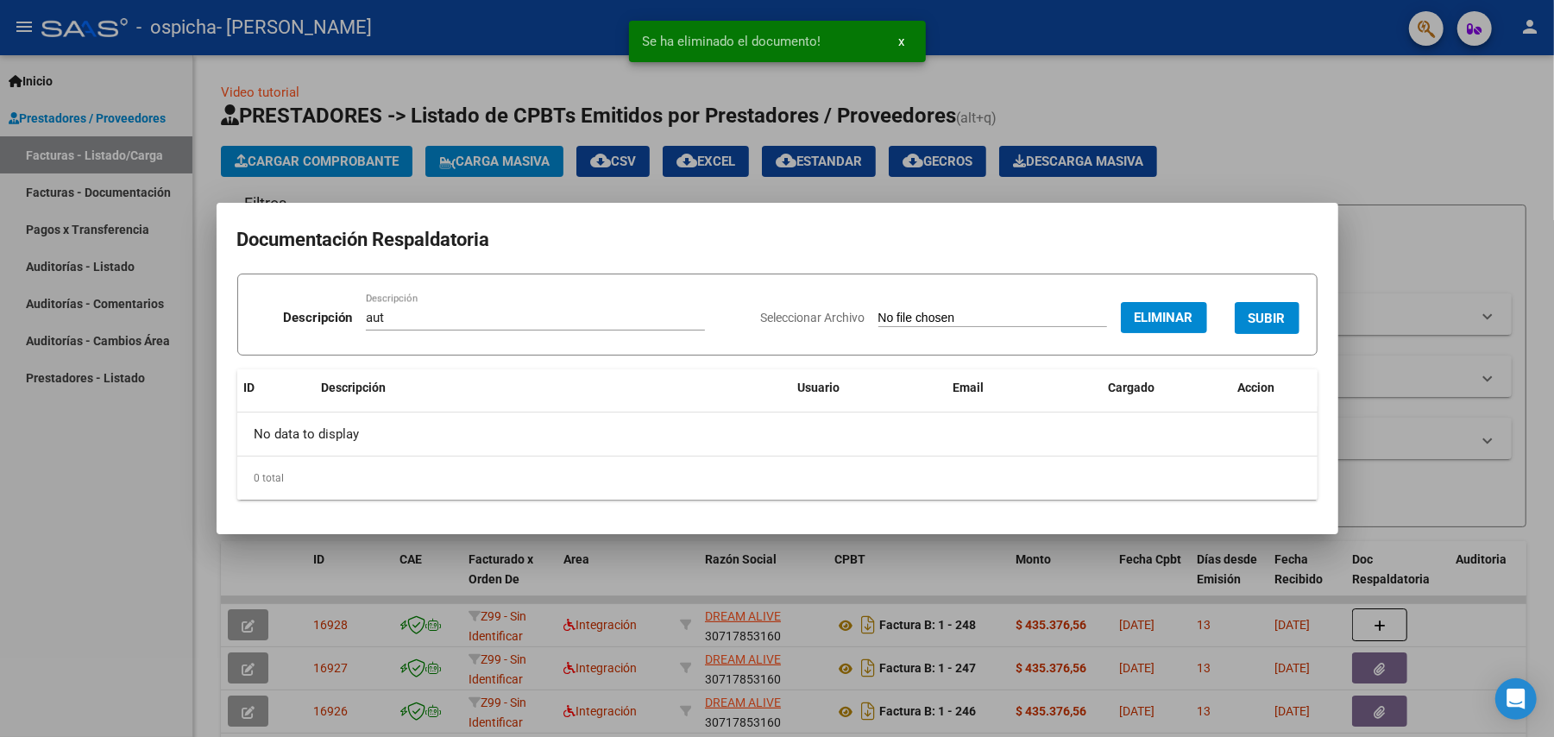
click at [1269, 318] on span "SUBIR" at bounding box center [1267, 319] width 37 height 16
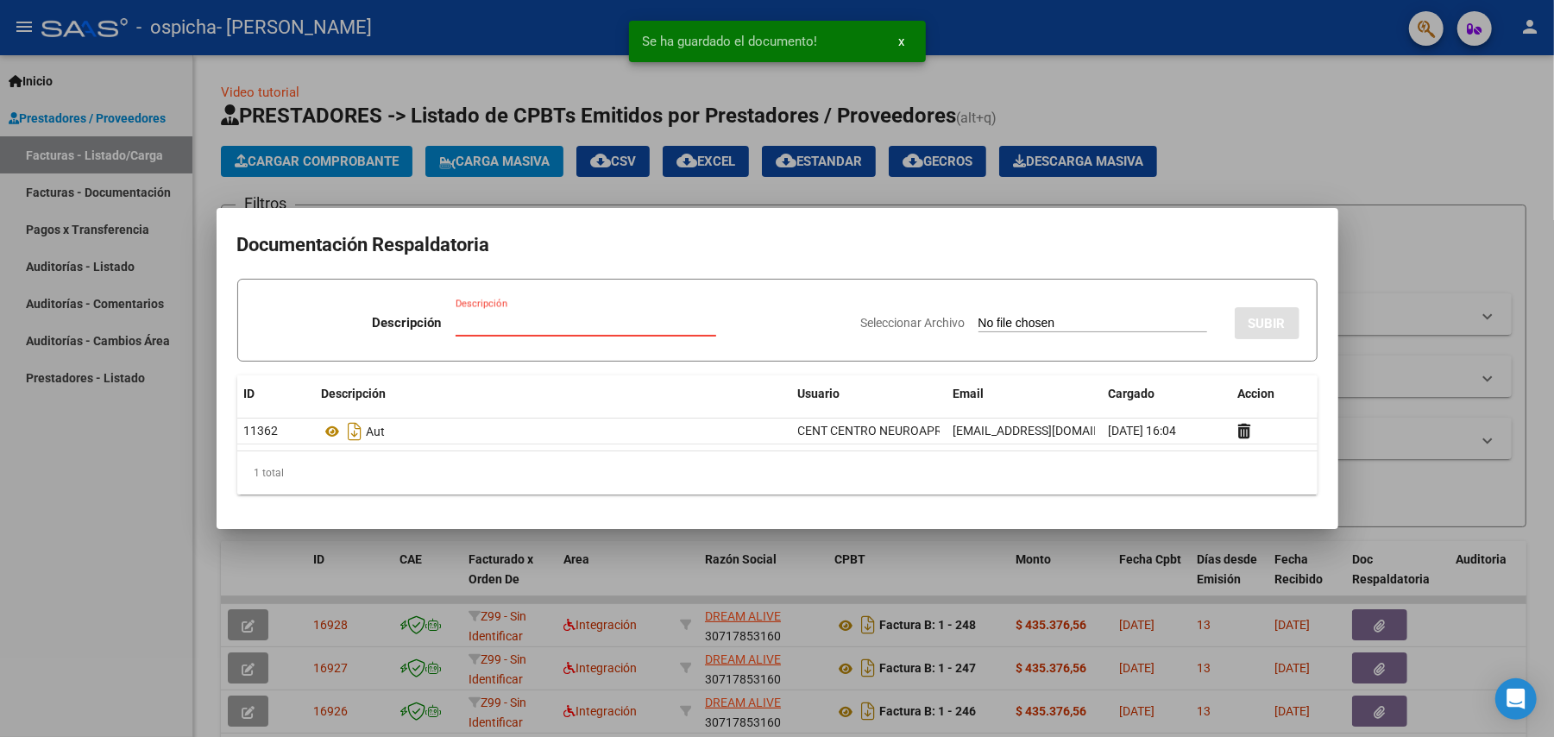
click at [467, 319] on input "Descripción" at bounding box center [586, 323] width 261 height 16
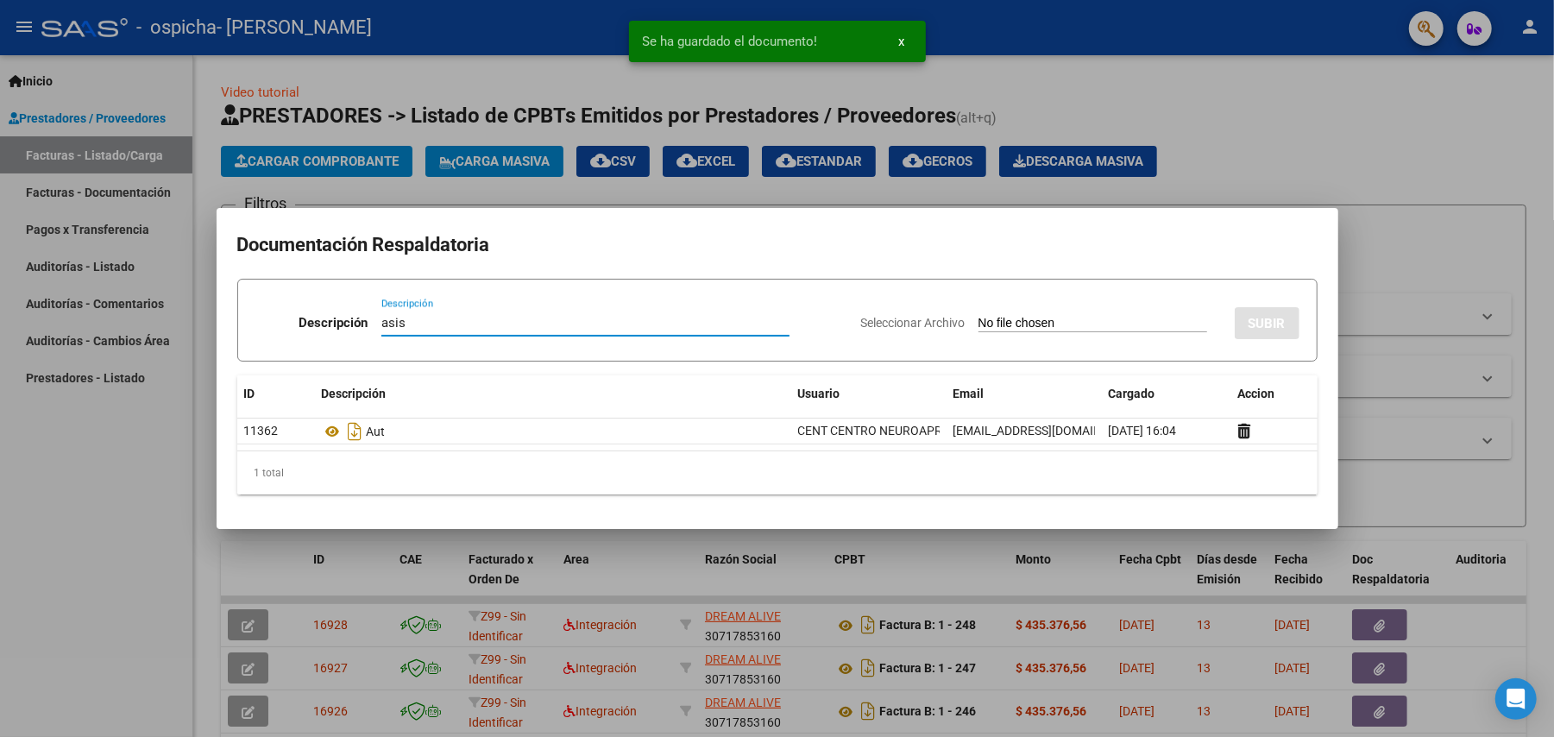
type input "asis"
click at [998, 318] on input "Seleccionar Archivo" at bounding box center [1093, 324] width 229 height 16
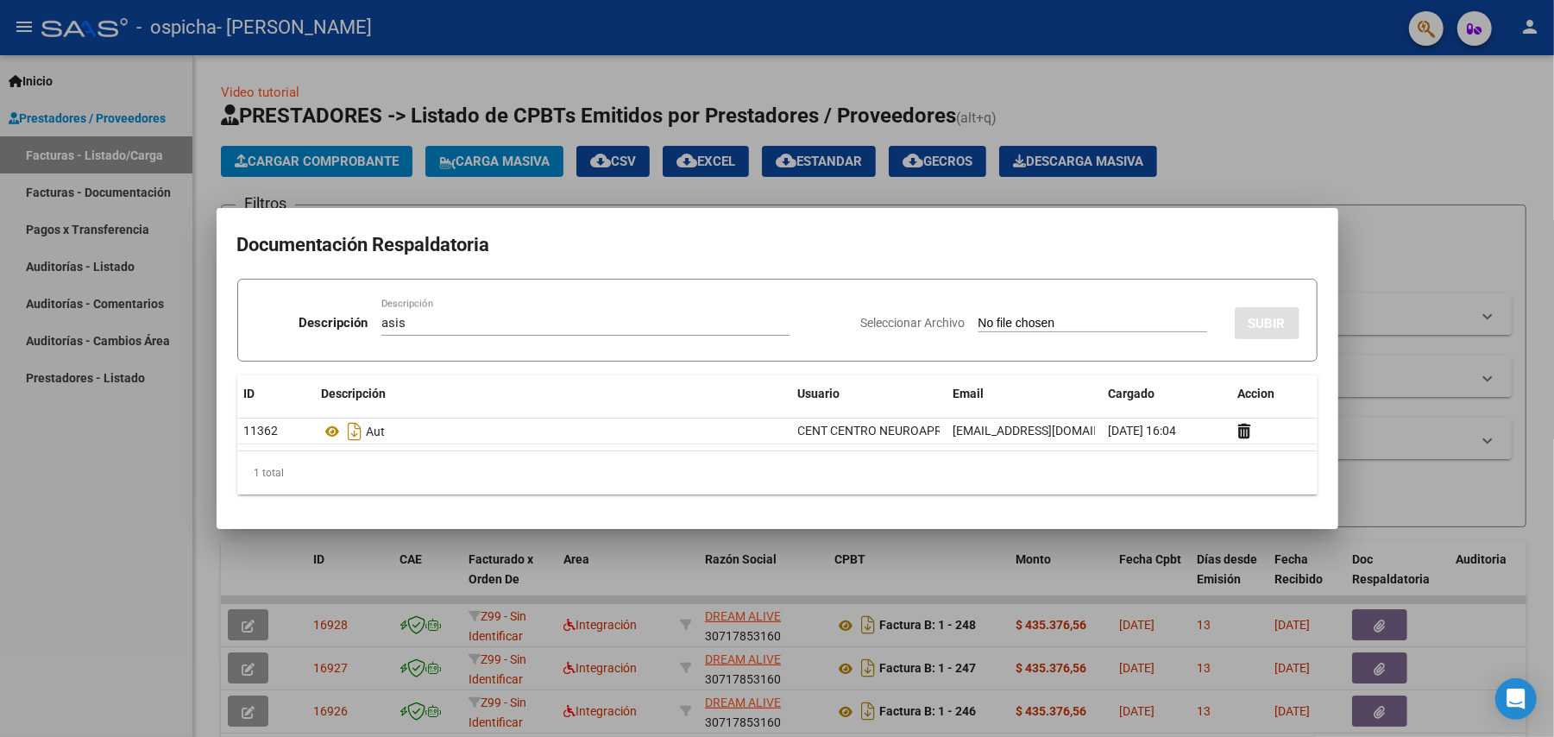
type input "C:\fakepath\[PERSON_NAME].pdf"
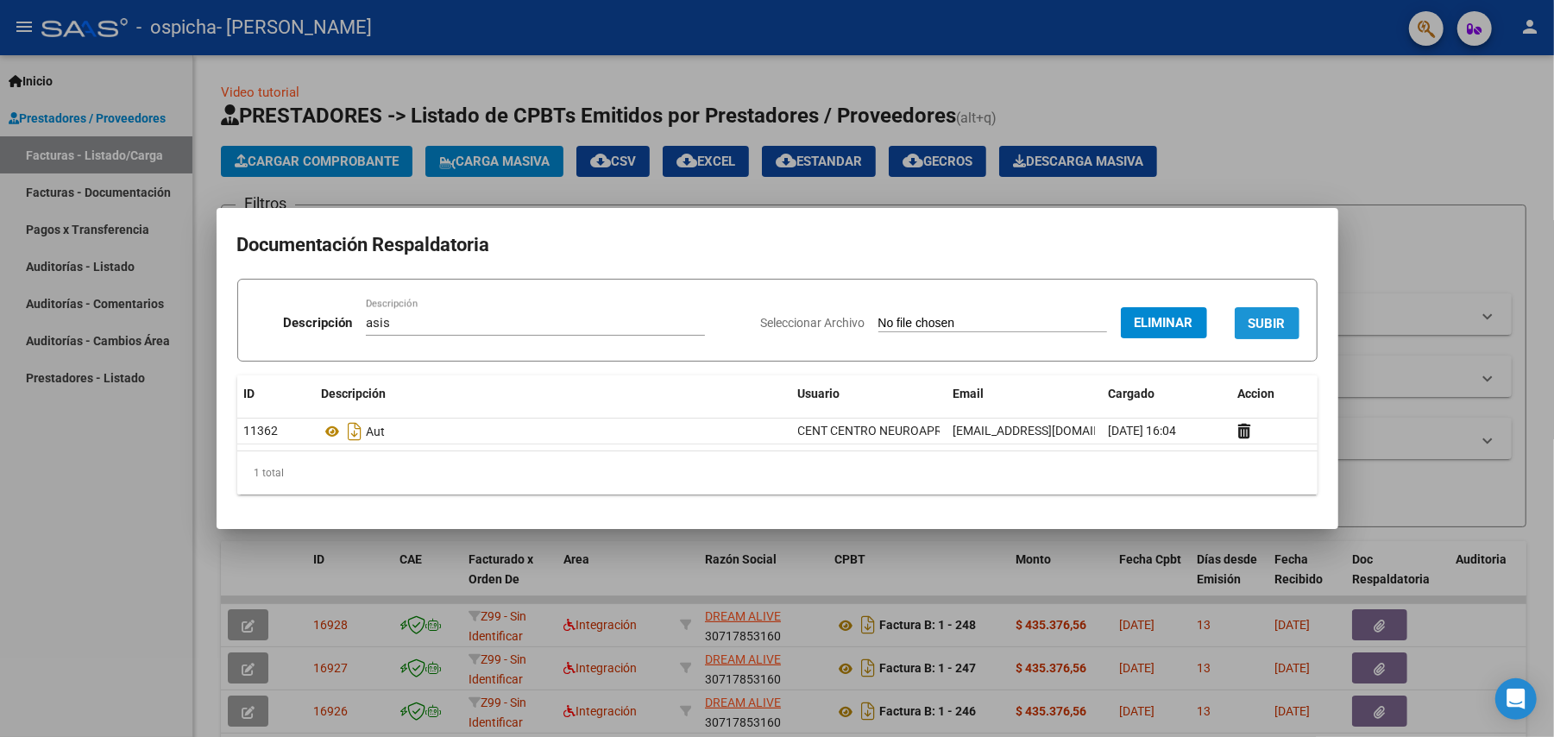
click at [1271, 318] on span "SUBIR" at bounding box center [1267, 324] width 37 height 16
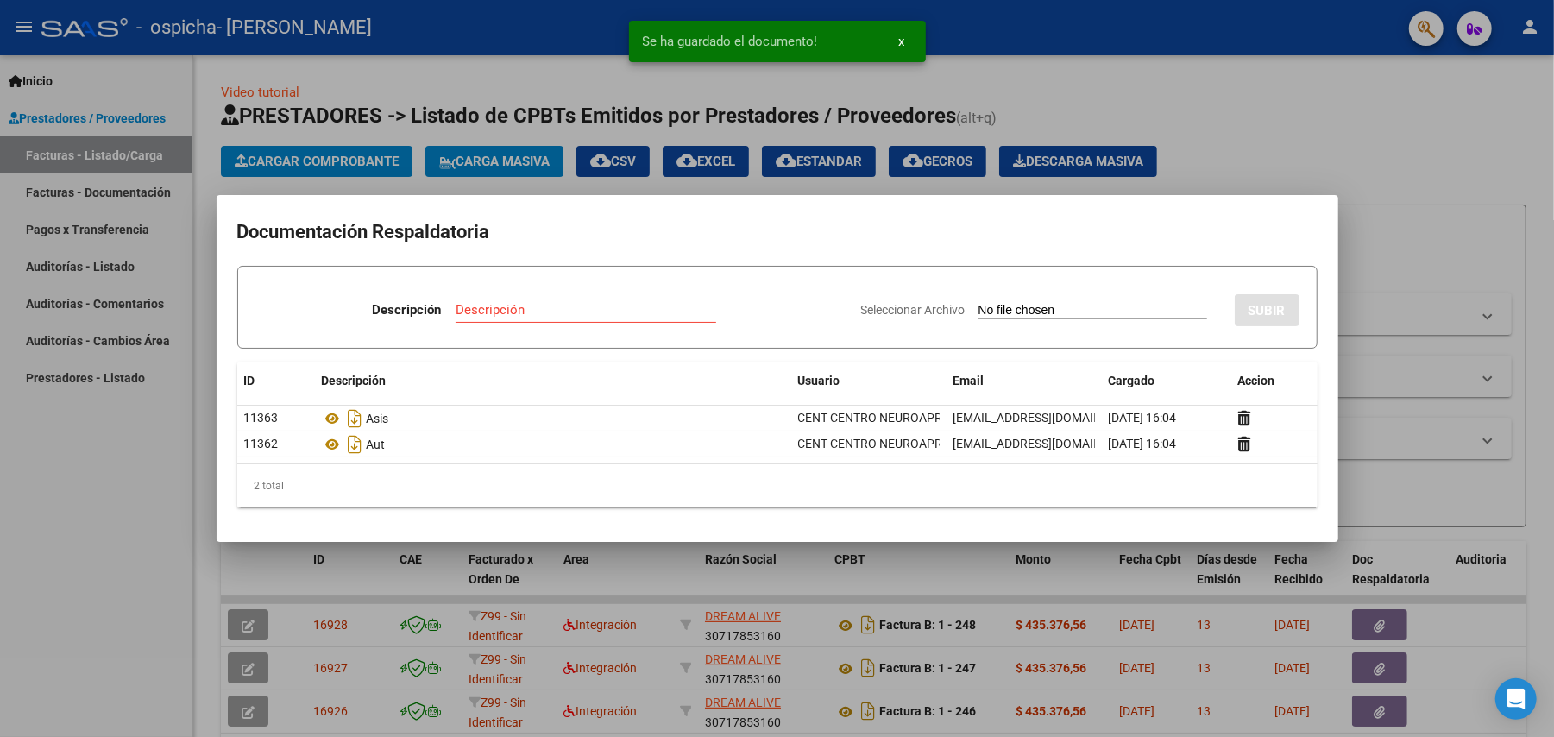
click at [1234, 105] on div at bounding box center [777, 368] width 1554 height 737
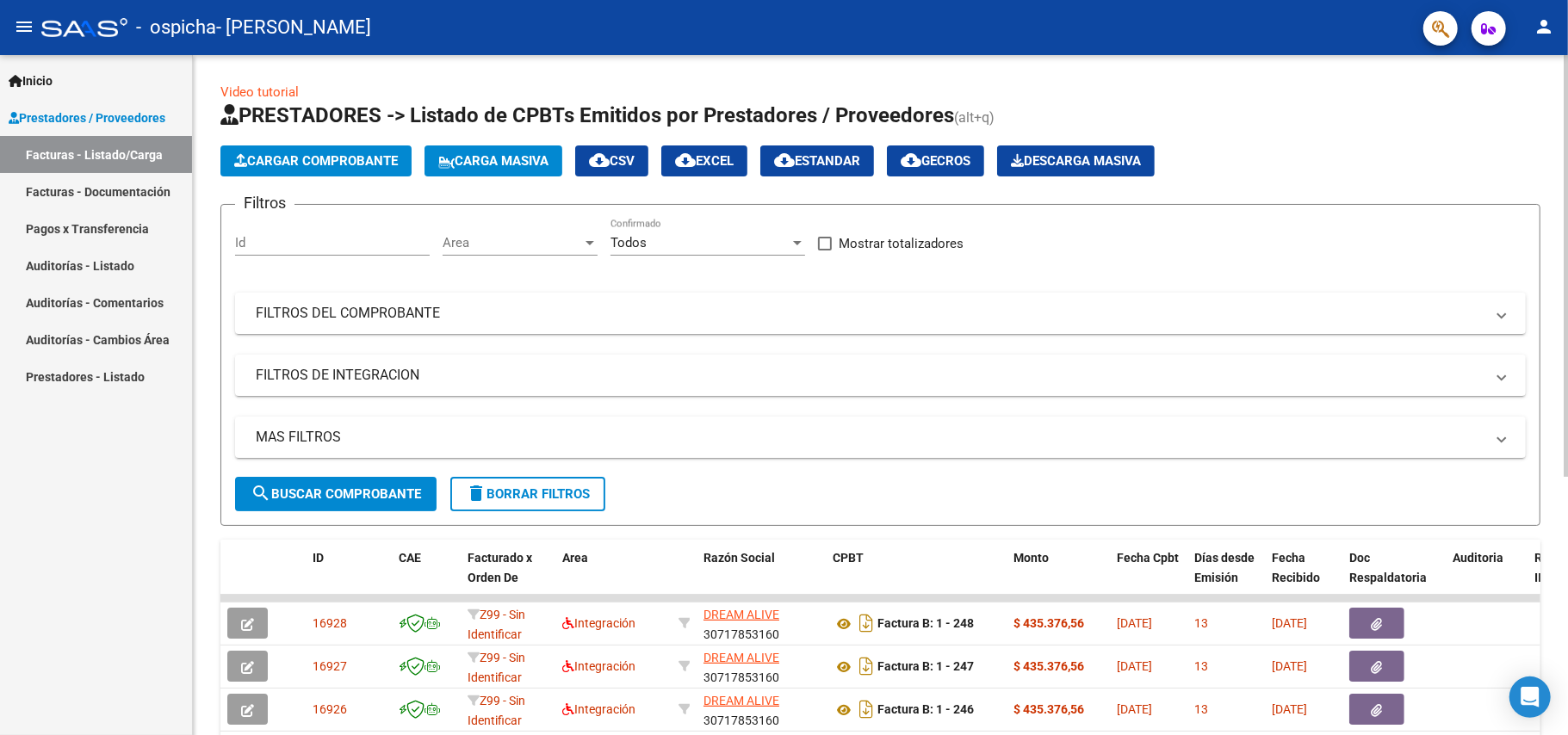
click at [296, 154] on span "Cargar Comprobante" at bounding box center [316, 162] width 164 height 16
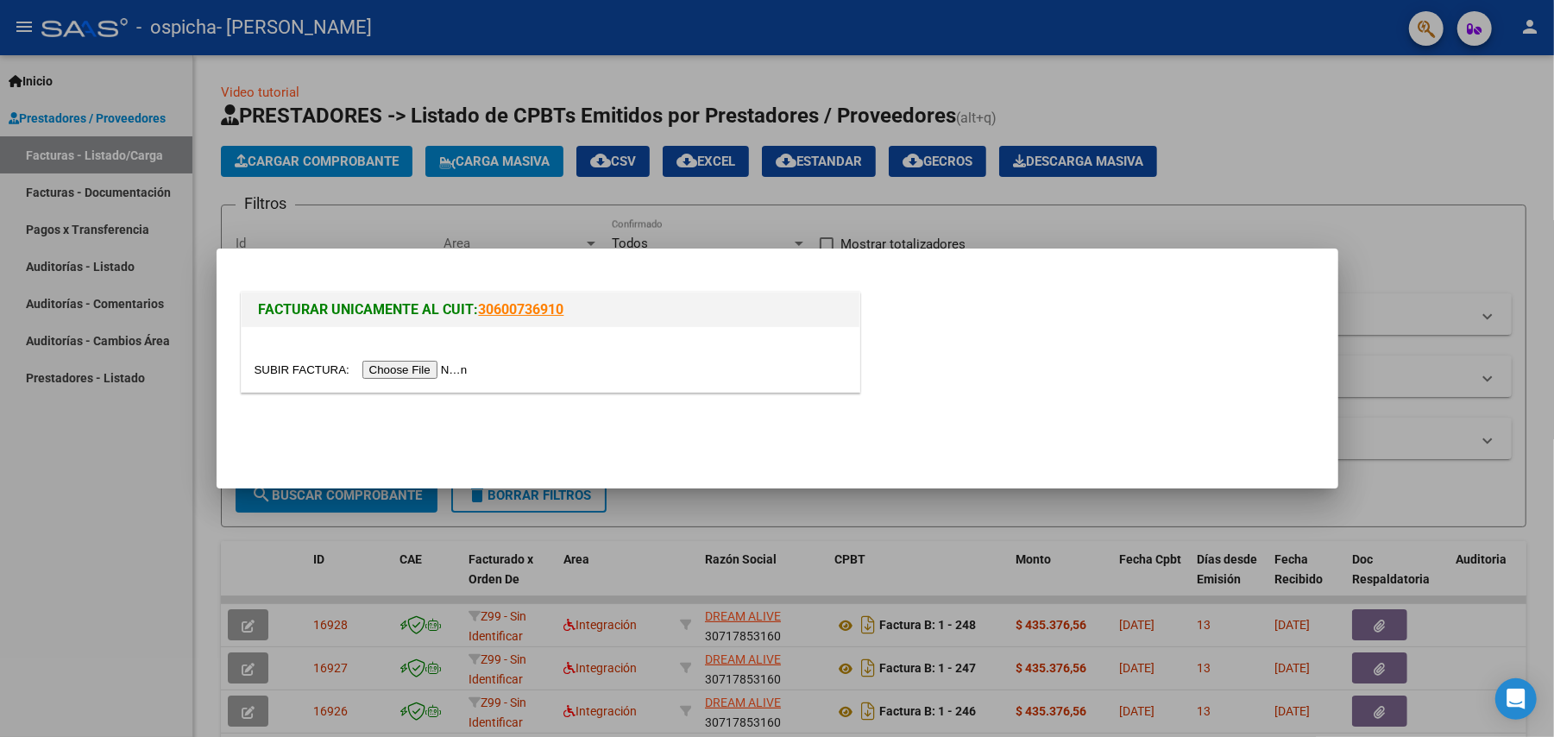
click at [429, 370] on input "file" at bounding box center [364, 370] width 218 height 18
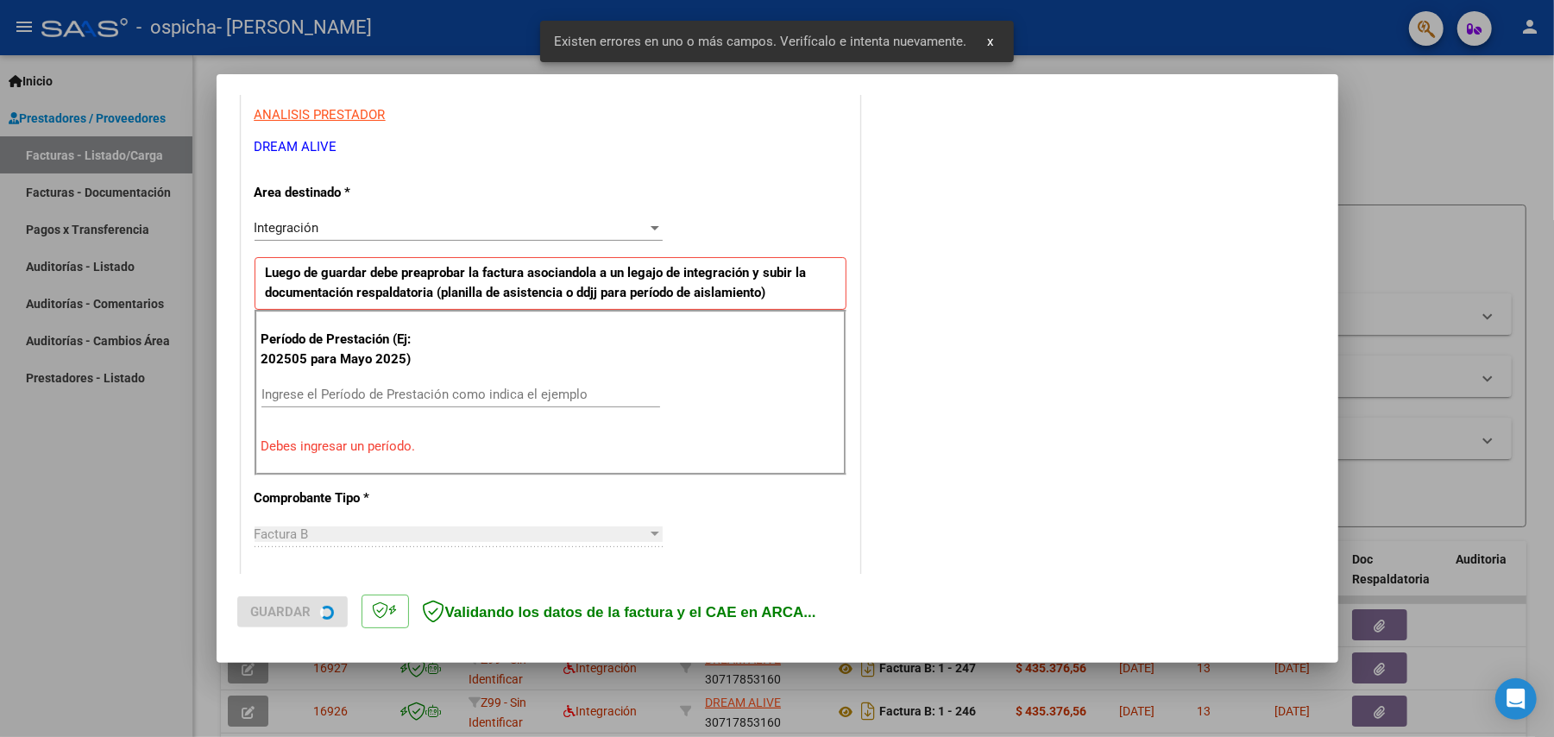
scroll to position [331, 0]
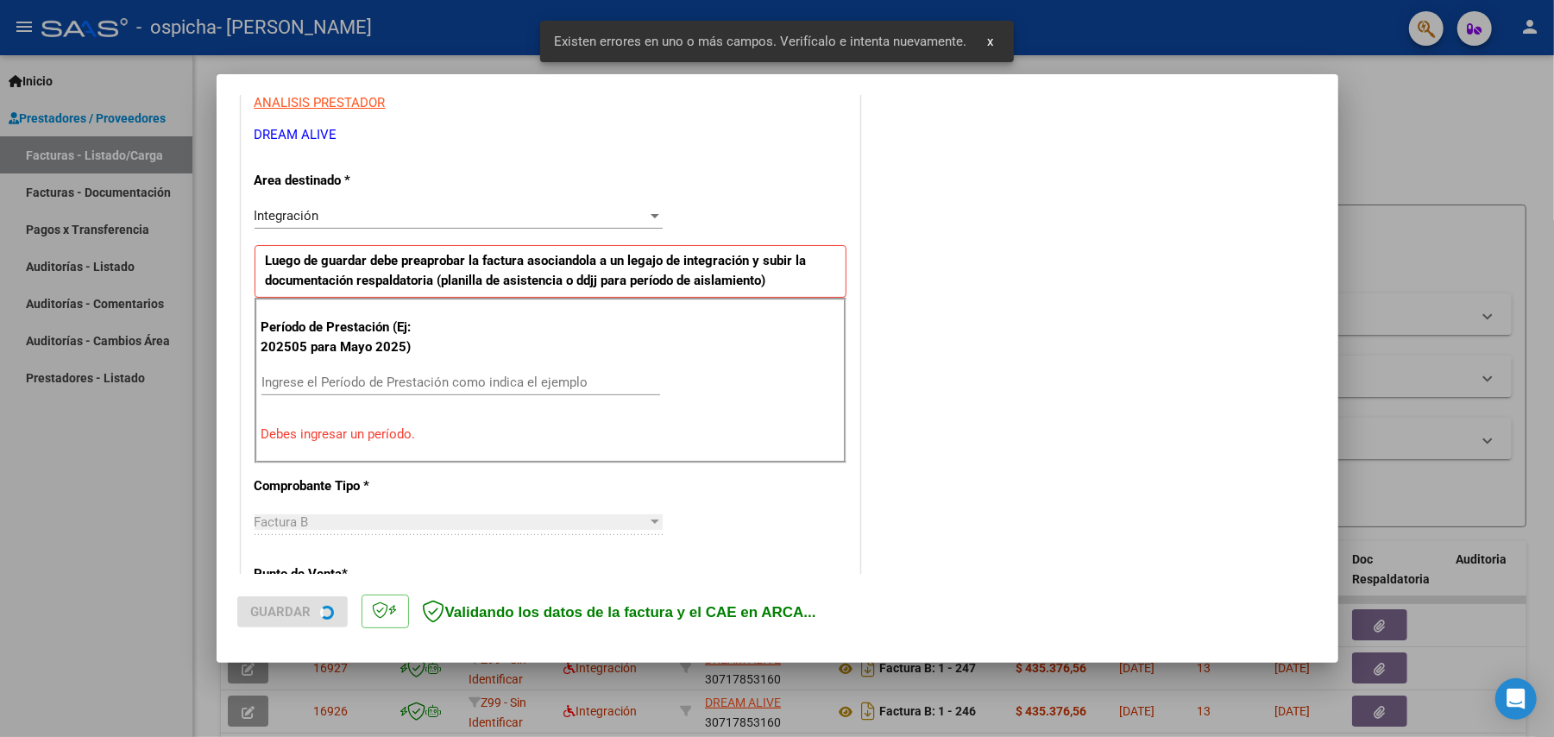
click at [473, 364] on div "Período de Prestación (Ej: 202505 para Mayo 2025) Ingrese el Período de Prestac…" at bounding box center [551, 381] width 592 height 166
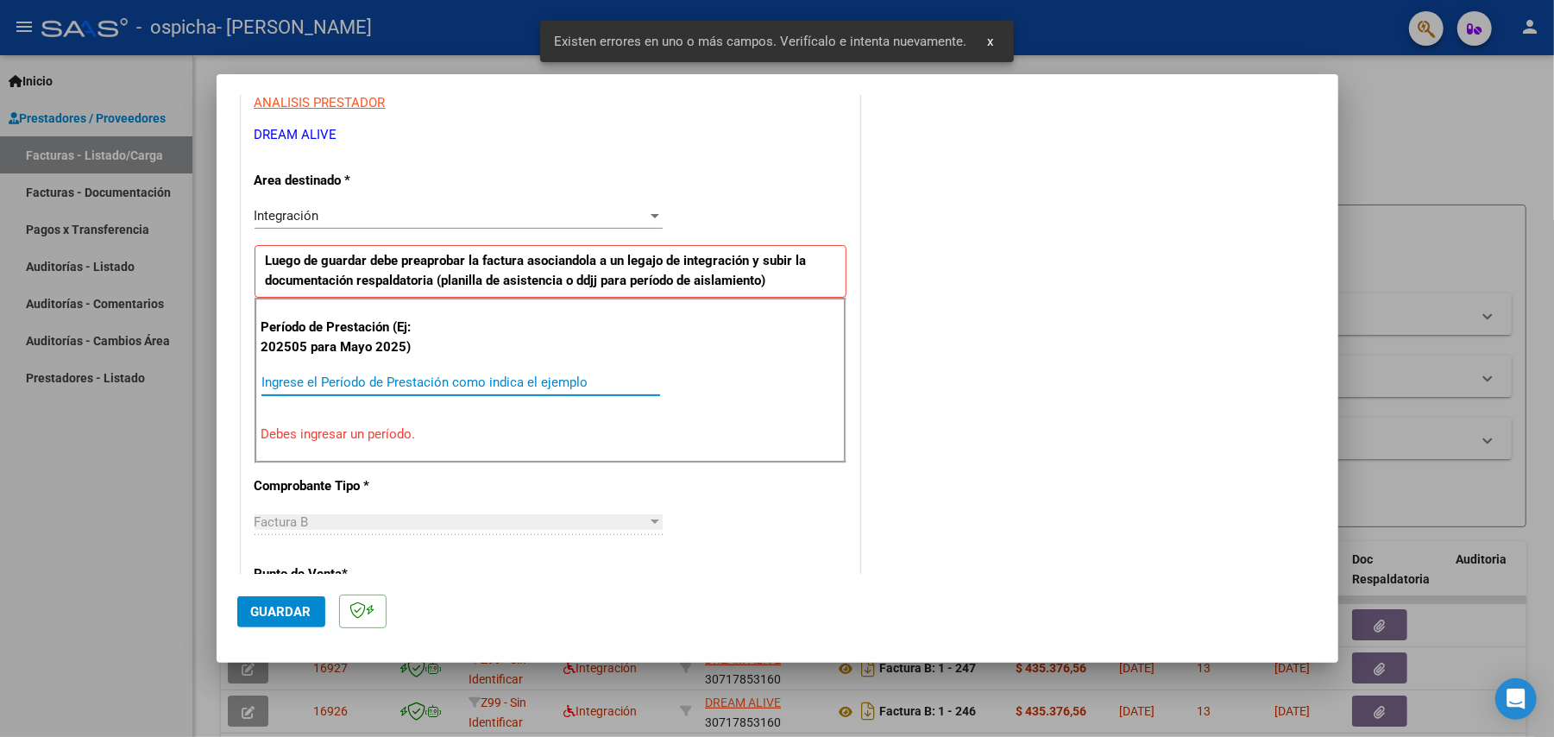
click at [491, 390] on input "Ingrese el Período de Prestación como indica el ejemplo" at bounding box center [461, 383] width 399 height 16
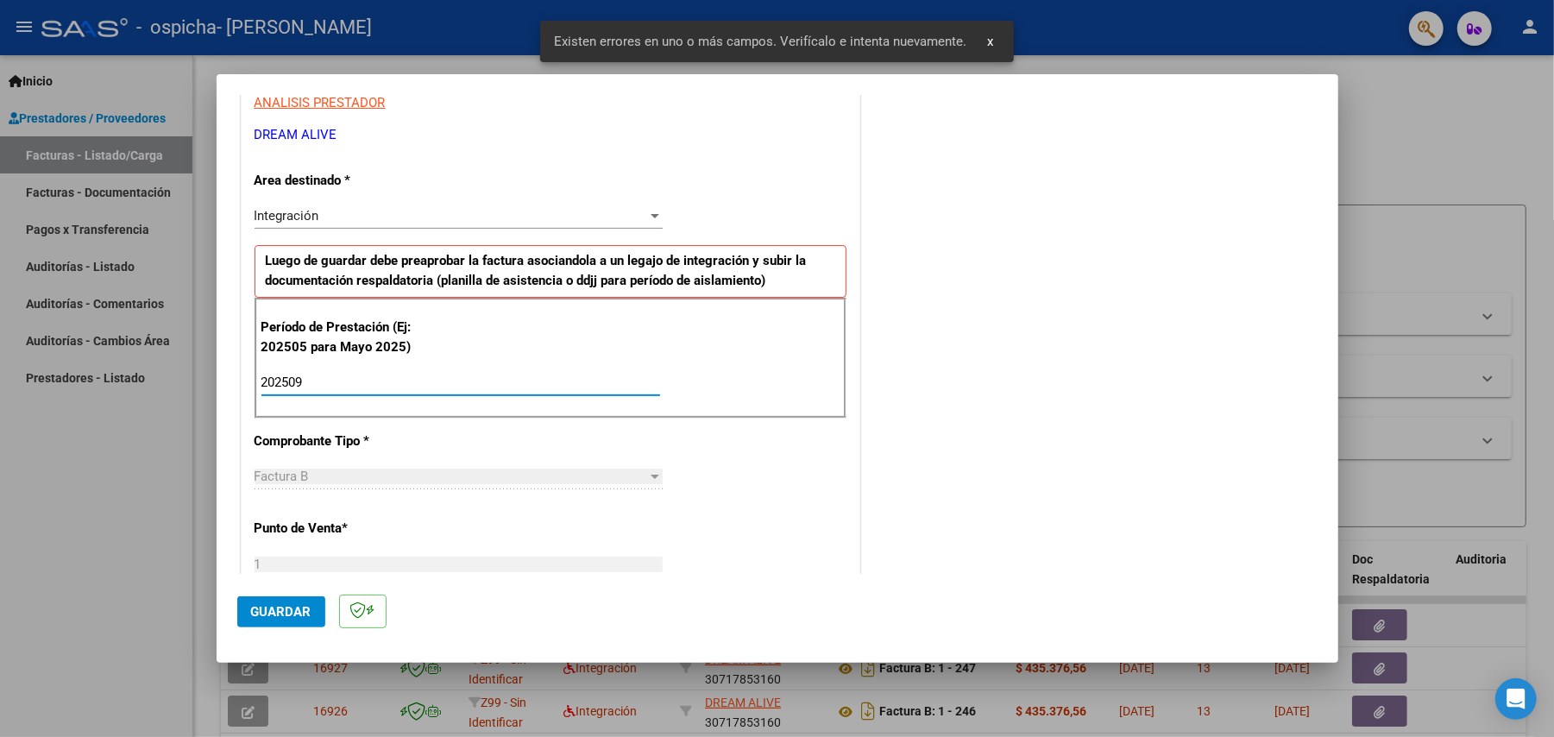
type input "202509"
click at [269, 611] on span "Guardar" at bounding box center [281, 612] width 60 height 16
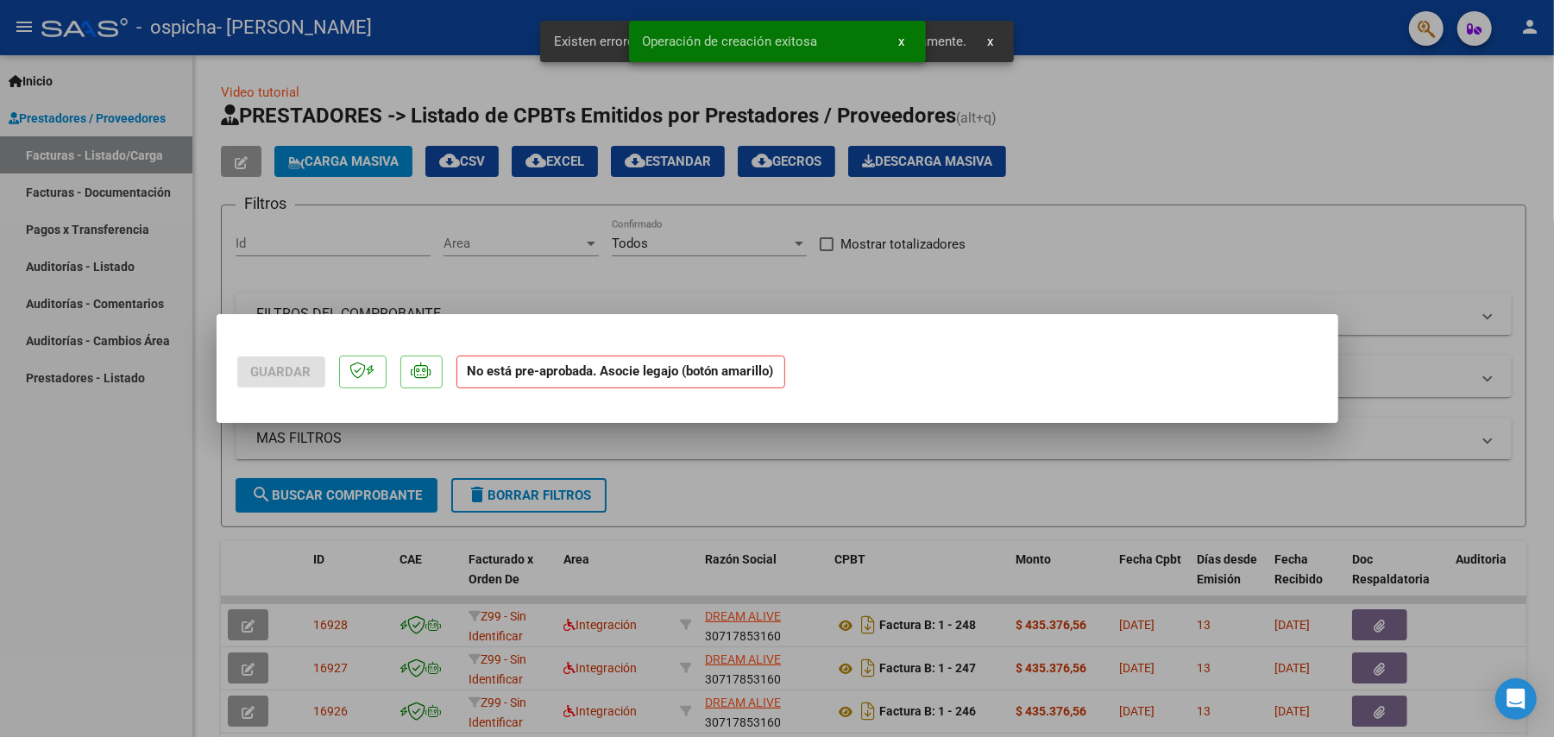
scroll to position [0, 0]
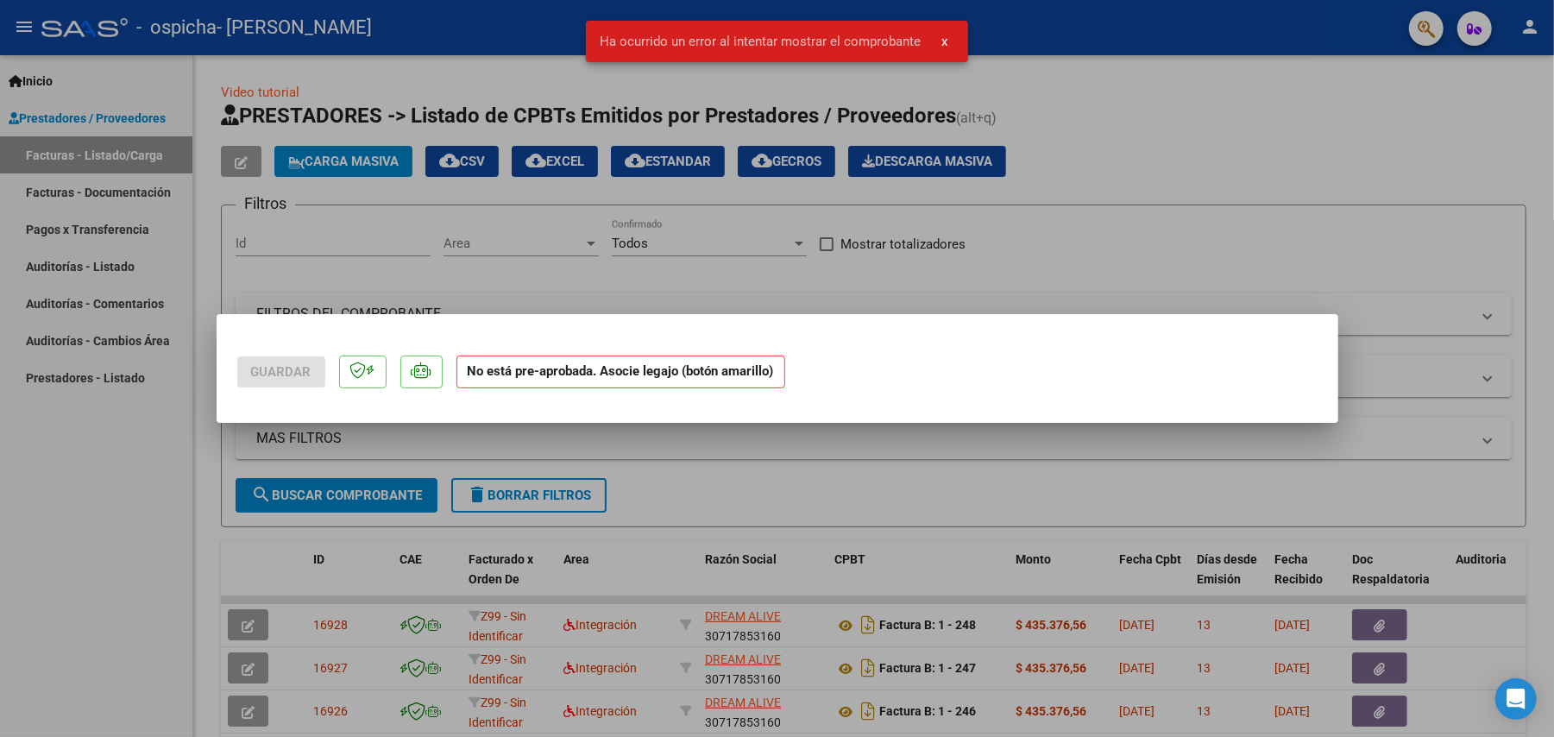
click at [1423, 199] on div at bounding box center [777, 368] width 1554 height 737
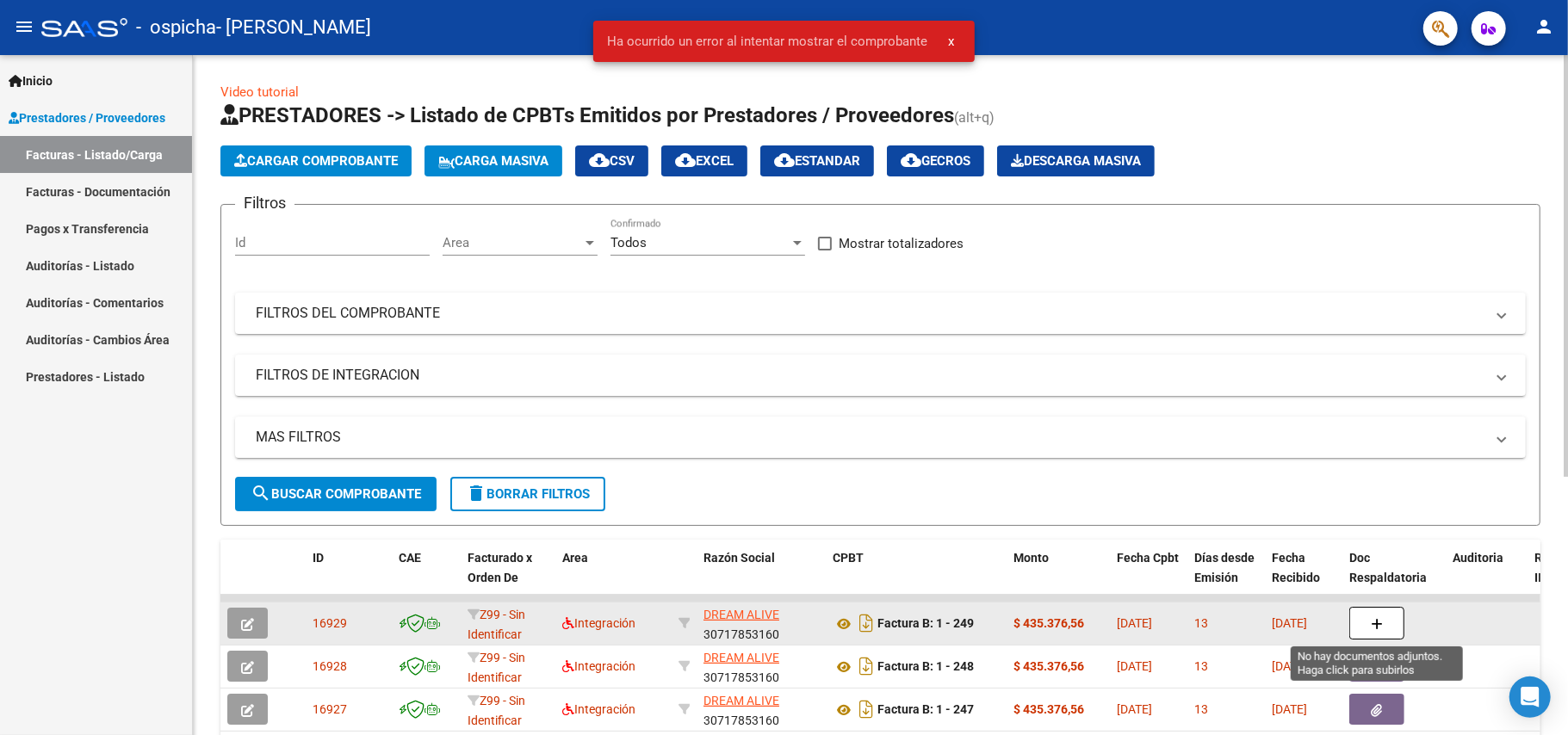
click at [1398, 621] on button "button" at bounding box center [1375, 622] width 55 height 33
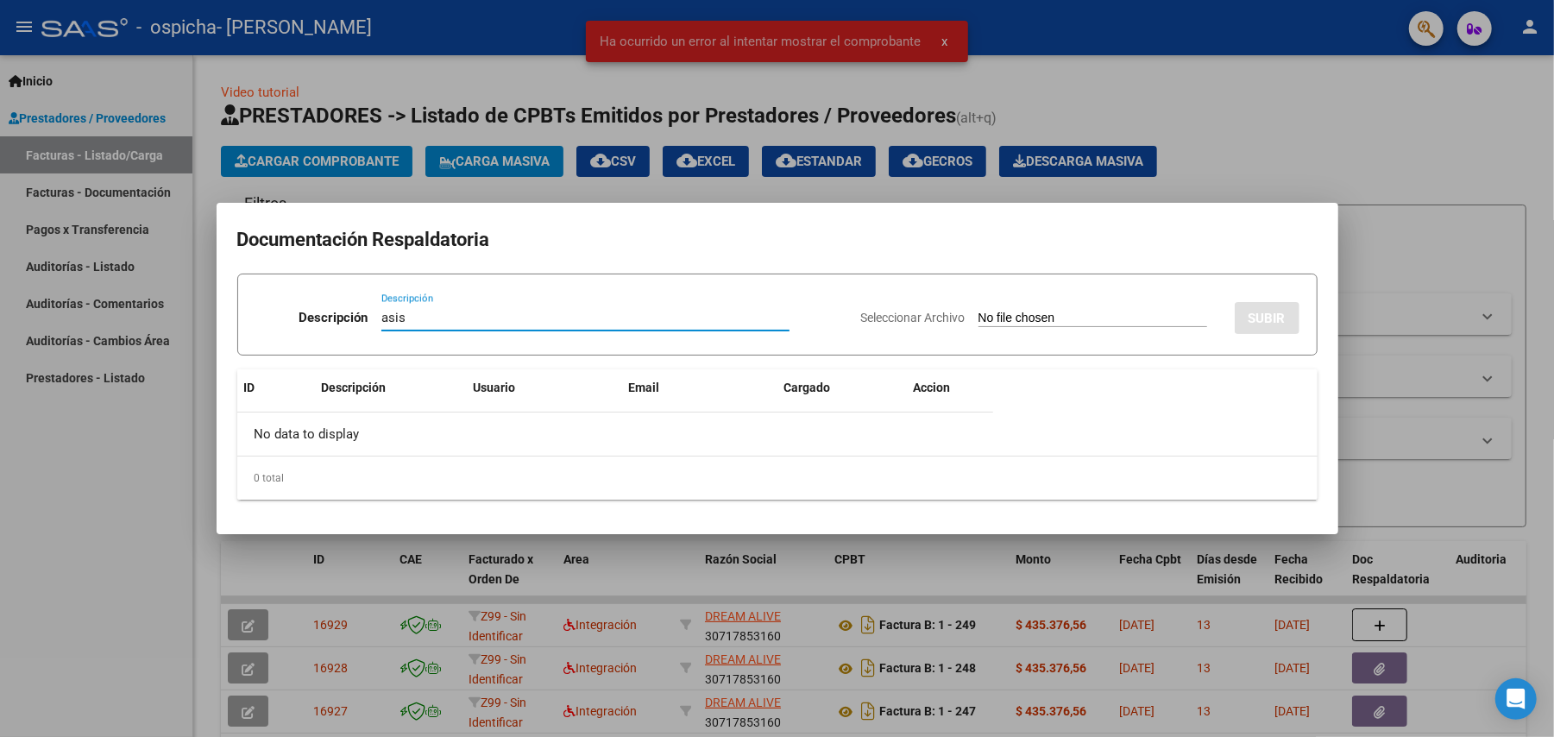
type input "asis"
click at [1039, 305] on div "Seleccionar Archivo SUBIR" at bounding box center [1080, 314] width 438 height 53
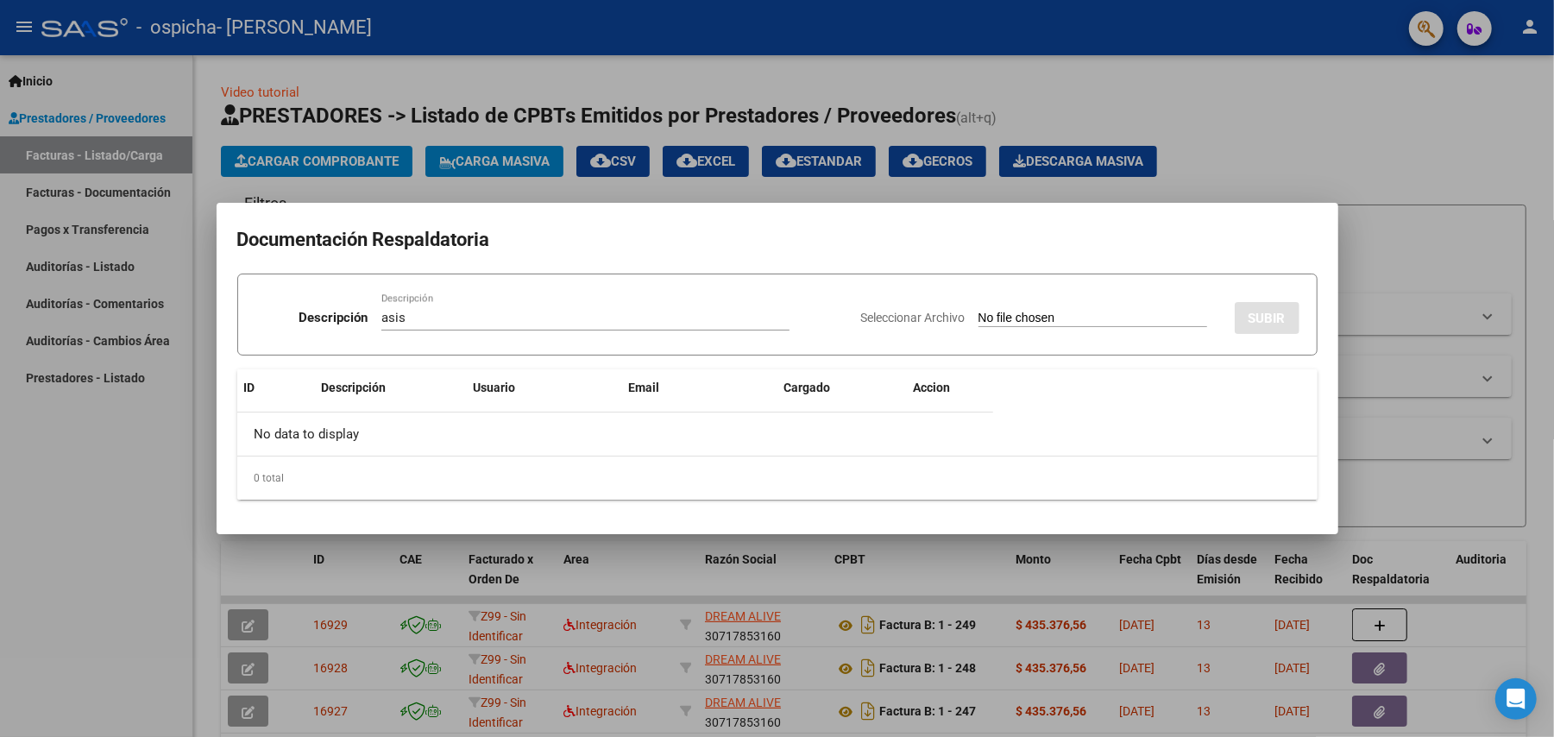
click at [1037, 316] on input "Seleccionar Archivo" at bounding box center [1093, 319] width 229 height 16
type input "C:\fakepath\[PERSON_NAME] asist terapias .pdf"
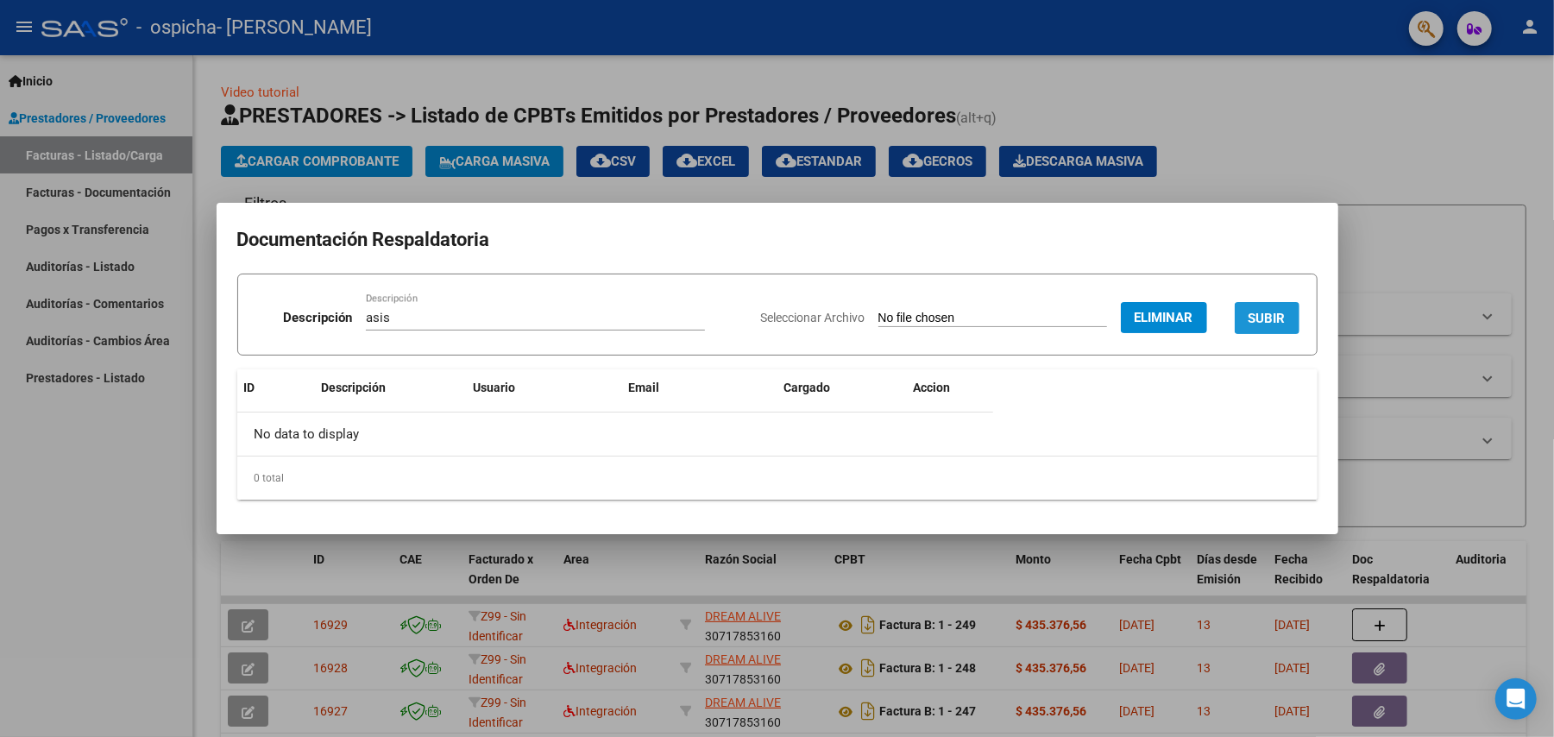
click at [1267, 311] on span "SUBIR" at bounding box center [1267, 319] width 37 height 16
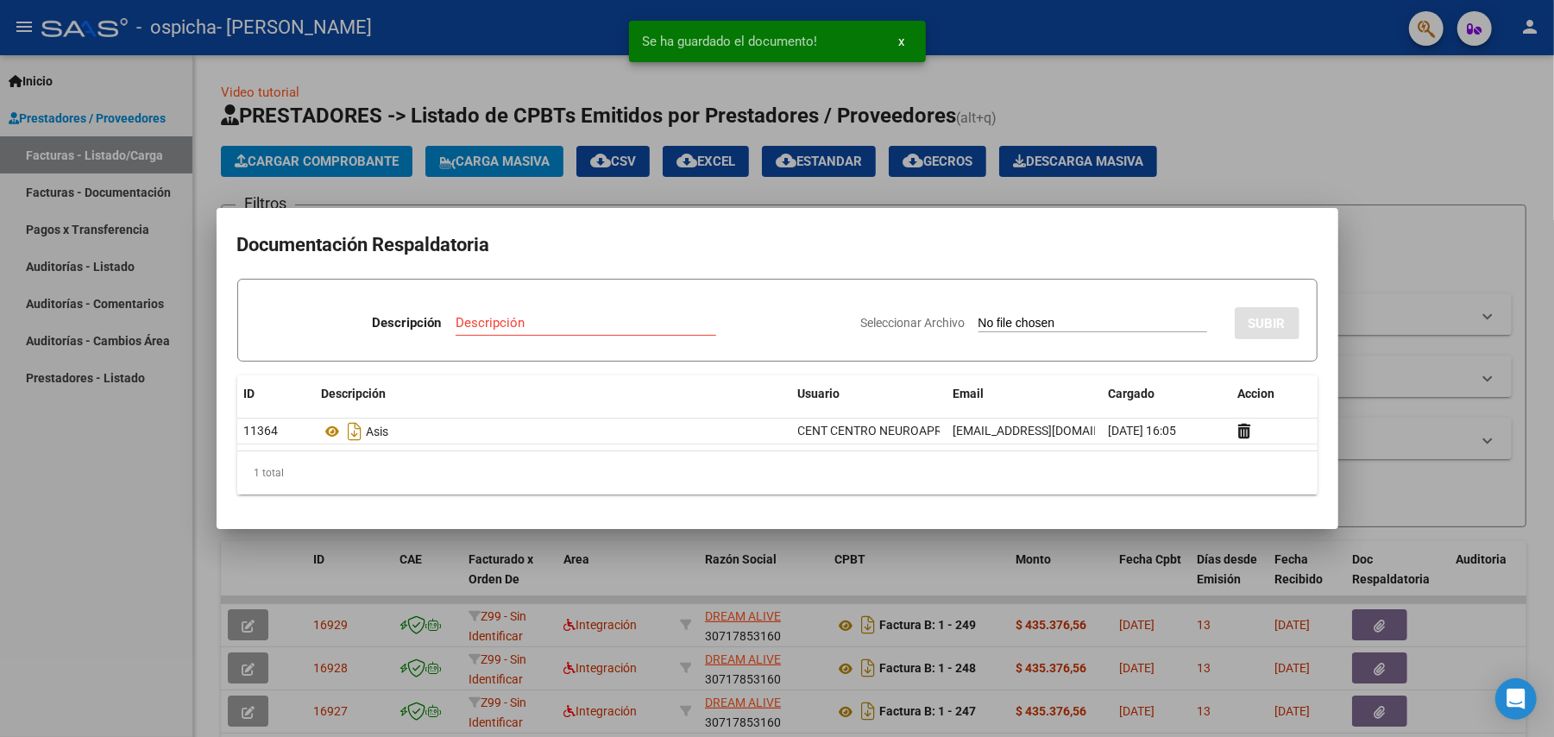
click at [585, 326] on input "Descripción" at bounding box center [586, 323] width 261 height 16
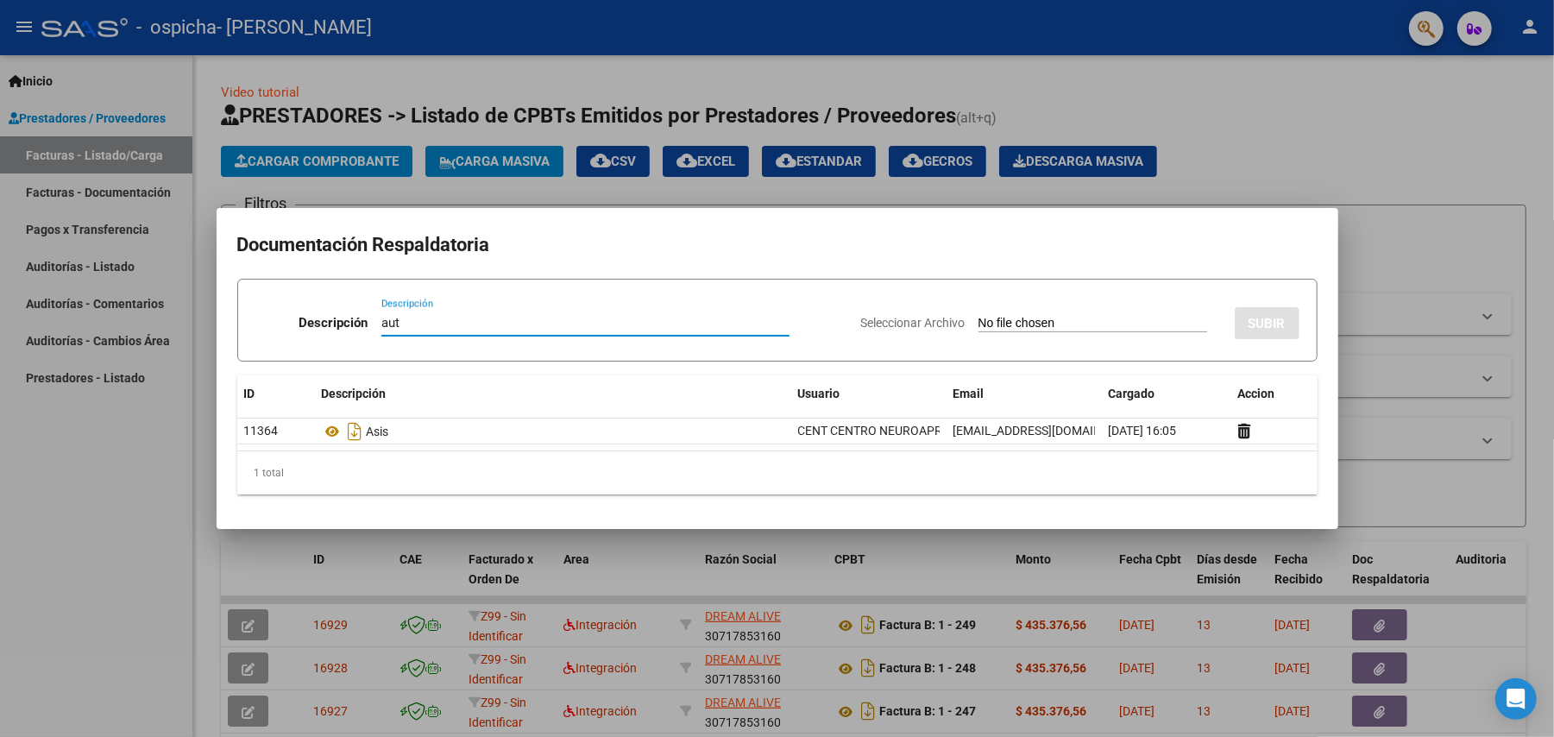
type input "aut"
click at [1072, 321] on input "Seleccionar Archivo" at bounding box center [1093, 324] width 229 height 16
type input "C:\fakepath\[PERSON_NAME] terapias ENERO A [DATE]- MOD INTENSIVO ENERO DIC.pdf"
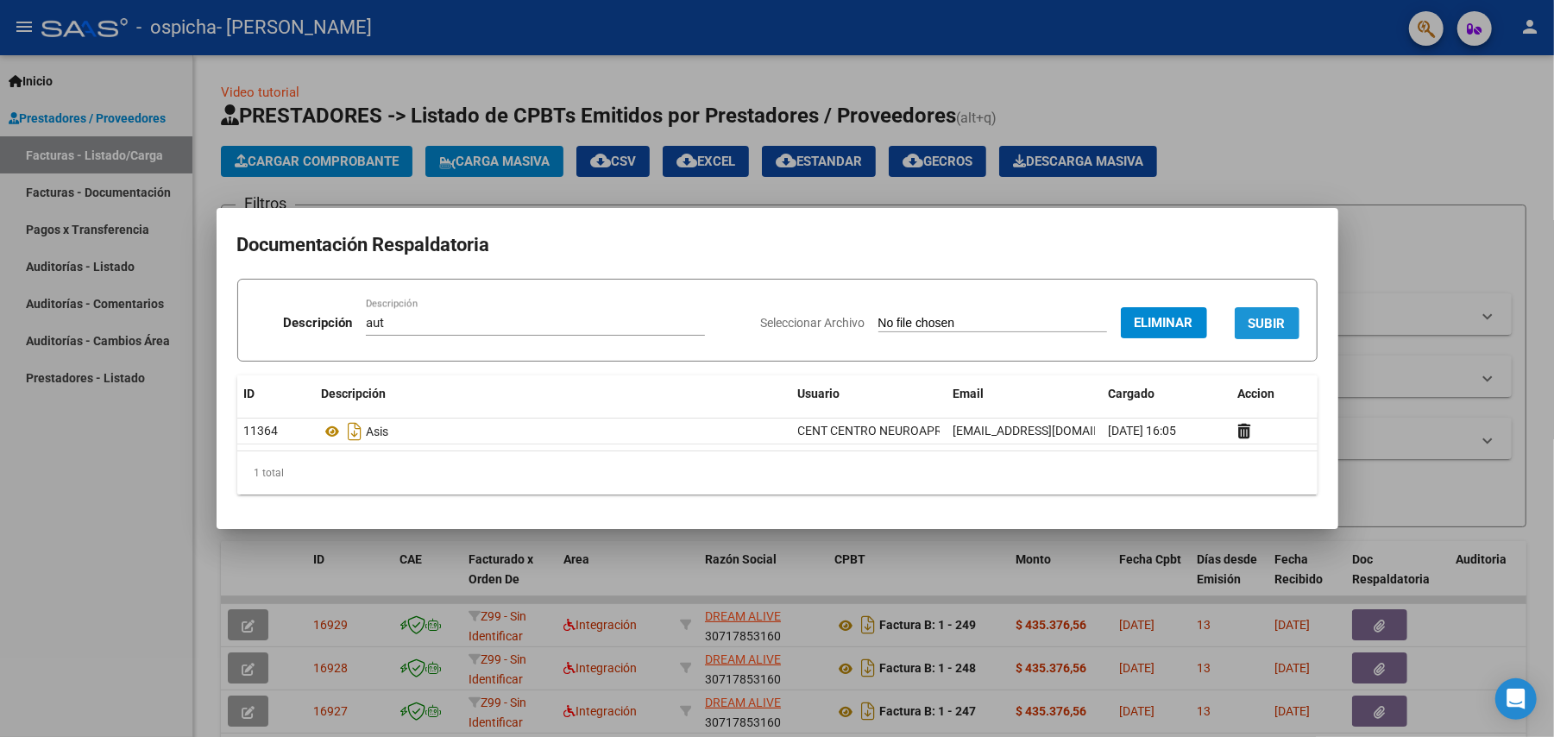
click at [1264, 316] on span "SUBIR" at bounding box center [1267, 324] width 37 height 16
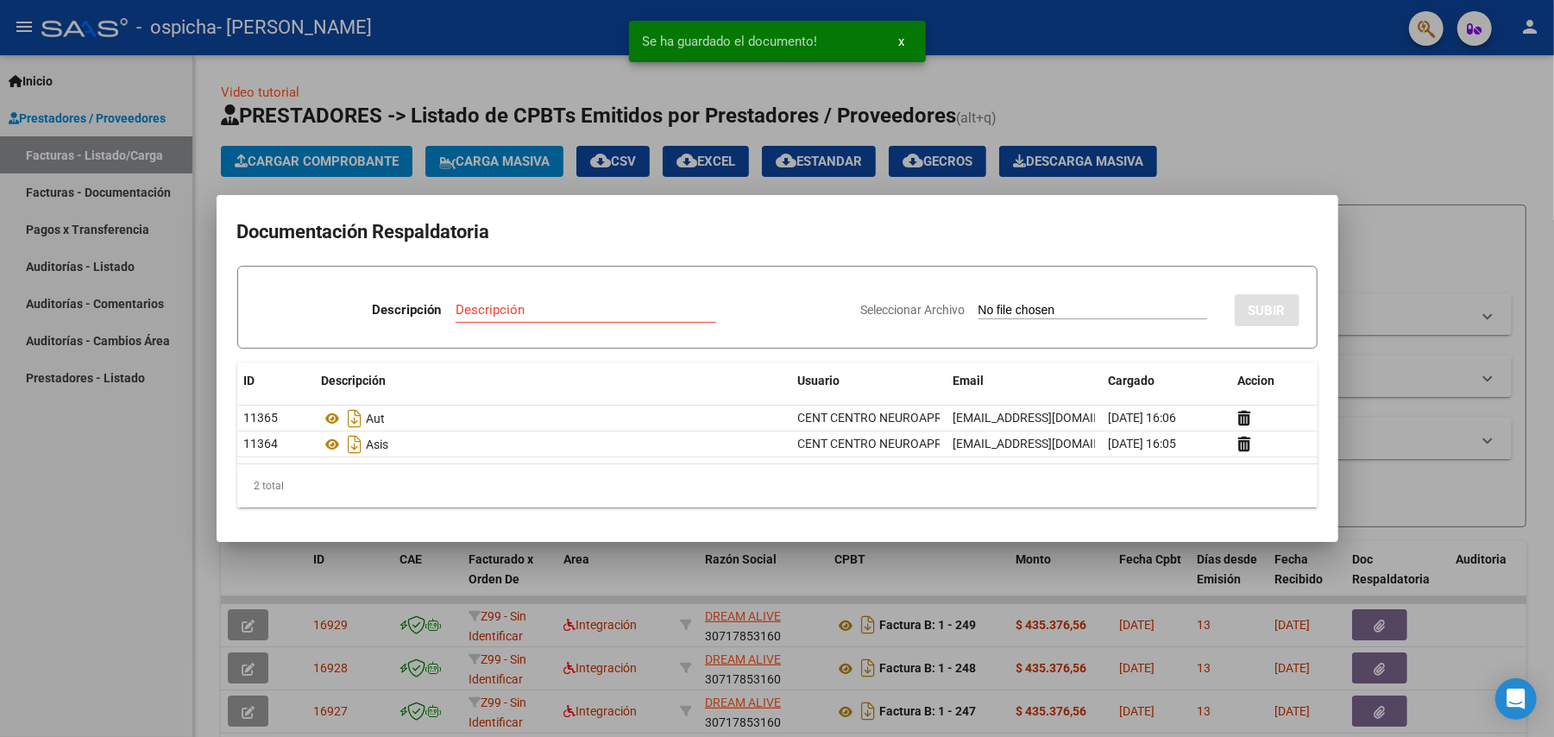
click at [1475, 322] on div at bounding box center [777, 368] width 1554 height 737
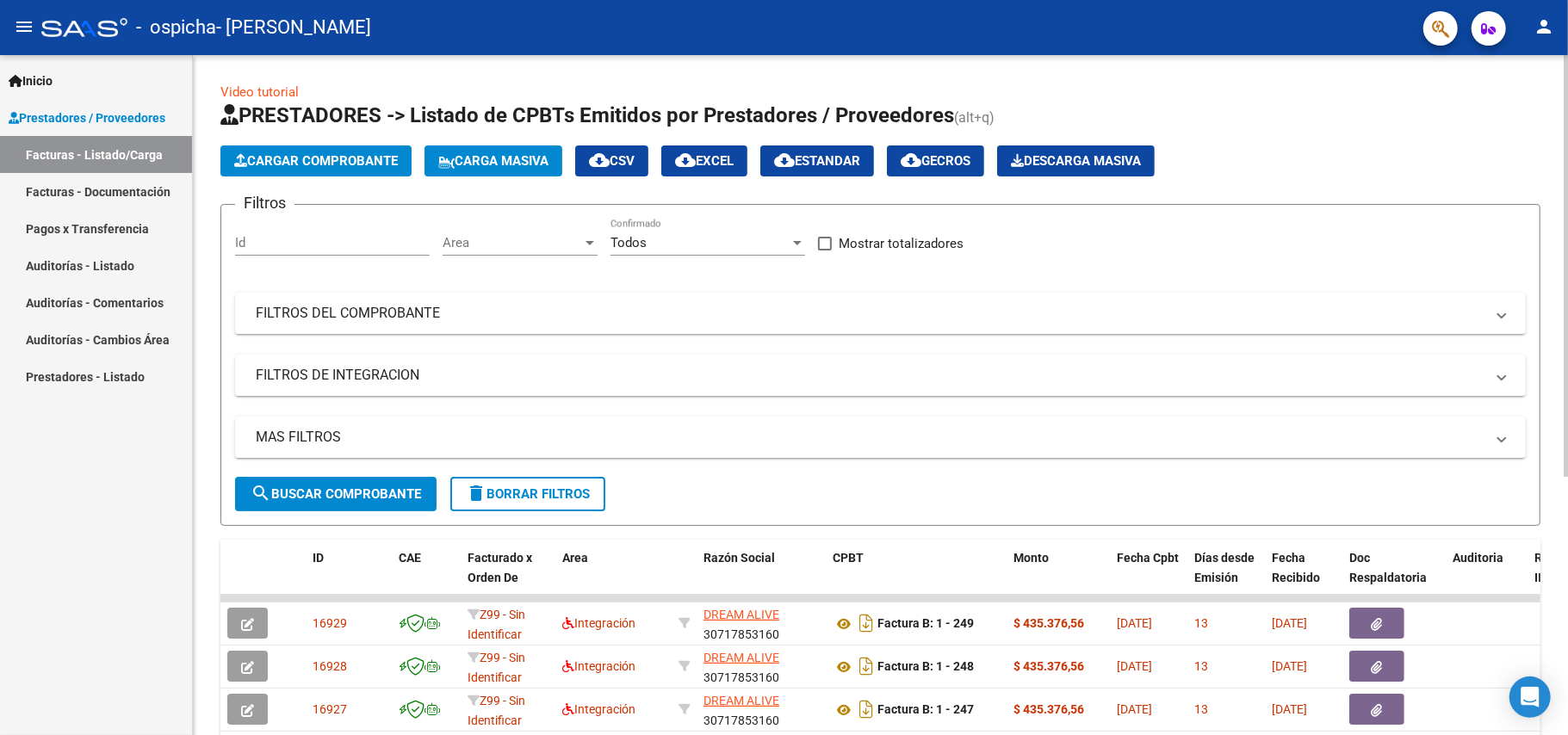
click at [275, 156] on span "Cargar Comprobante" at bounding box center [316, 162] width 164 height 16
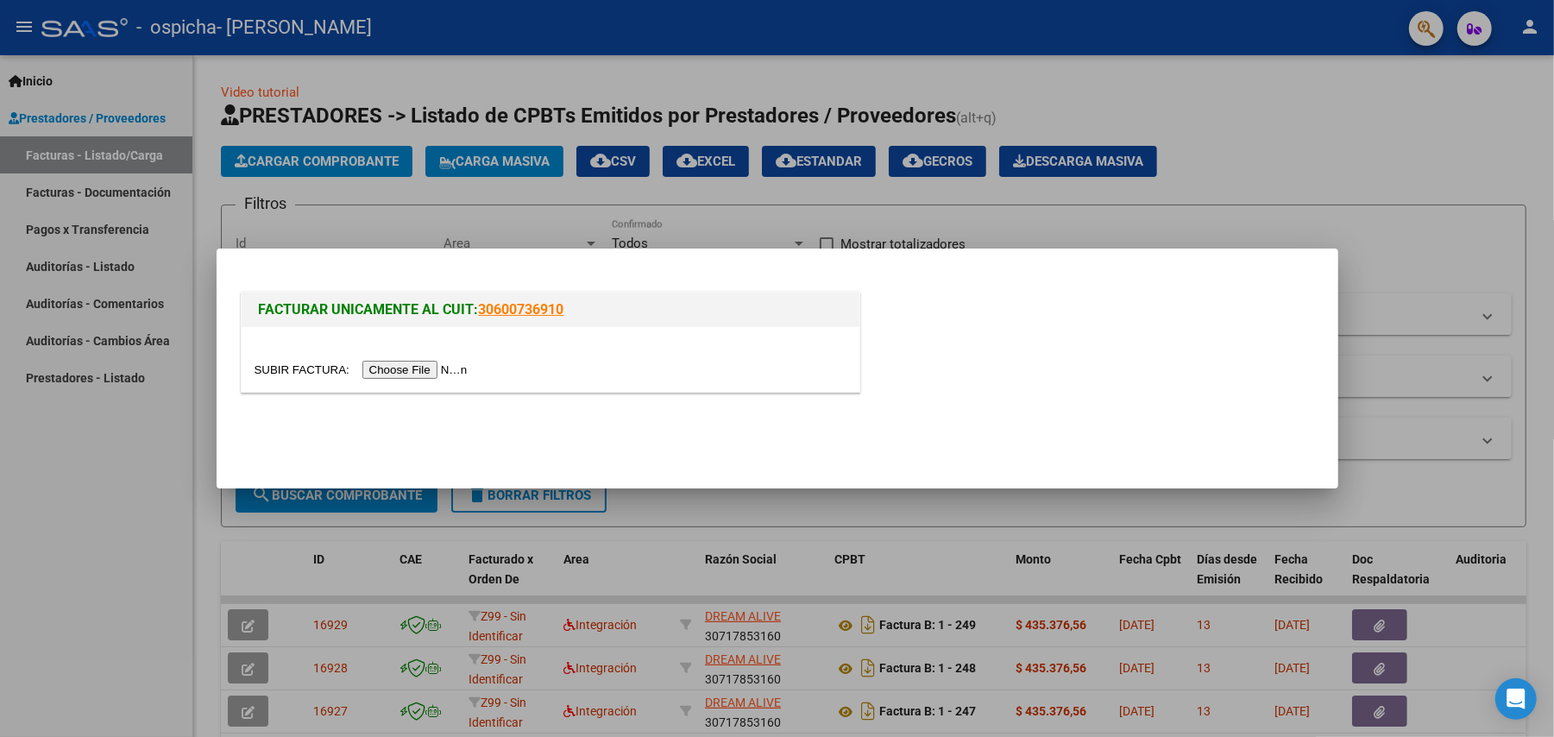
click at [429, 375] on input "file" at bounding box center [364, 370] width 218 height 18
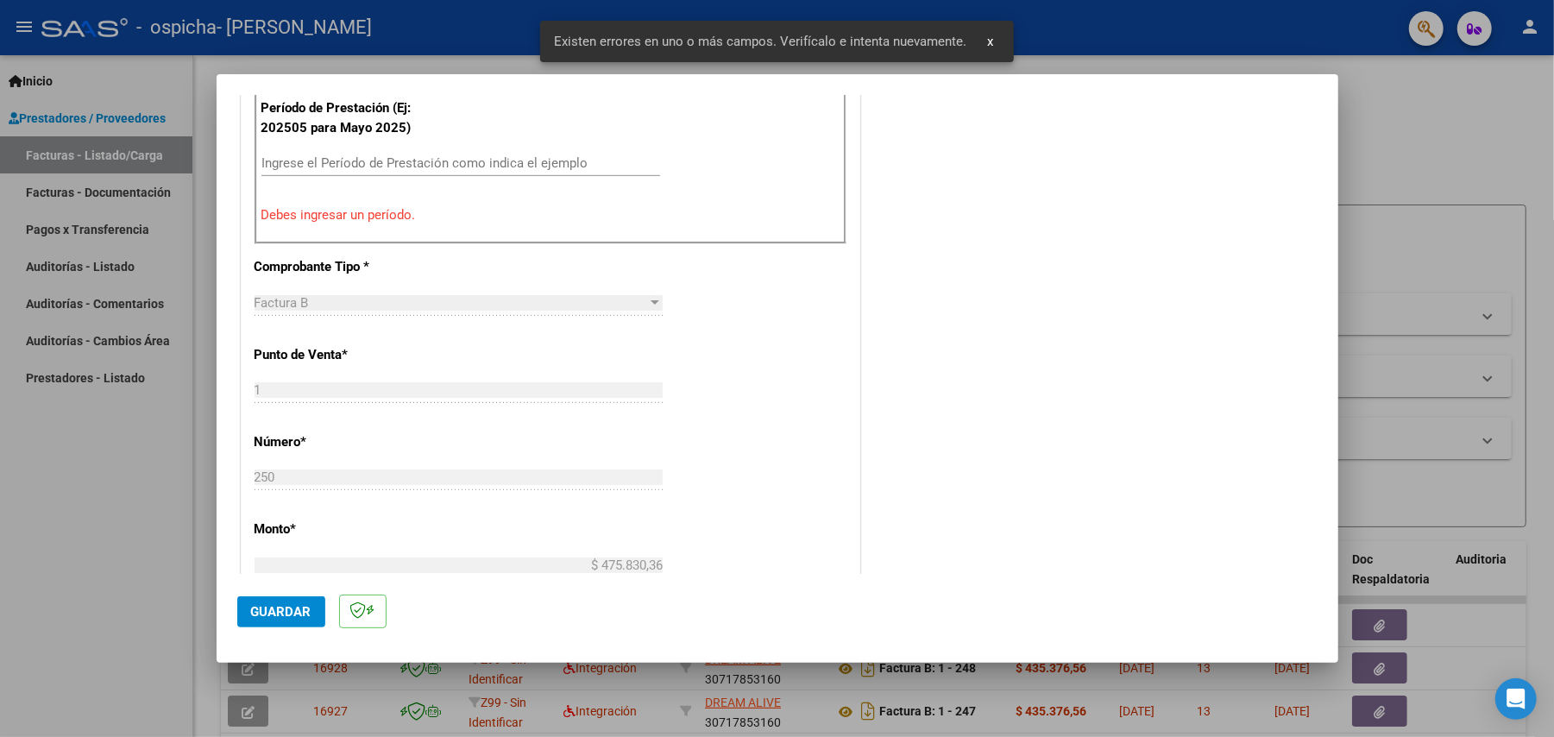
scroll to position [492, 0]
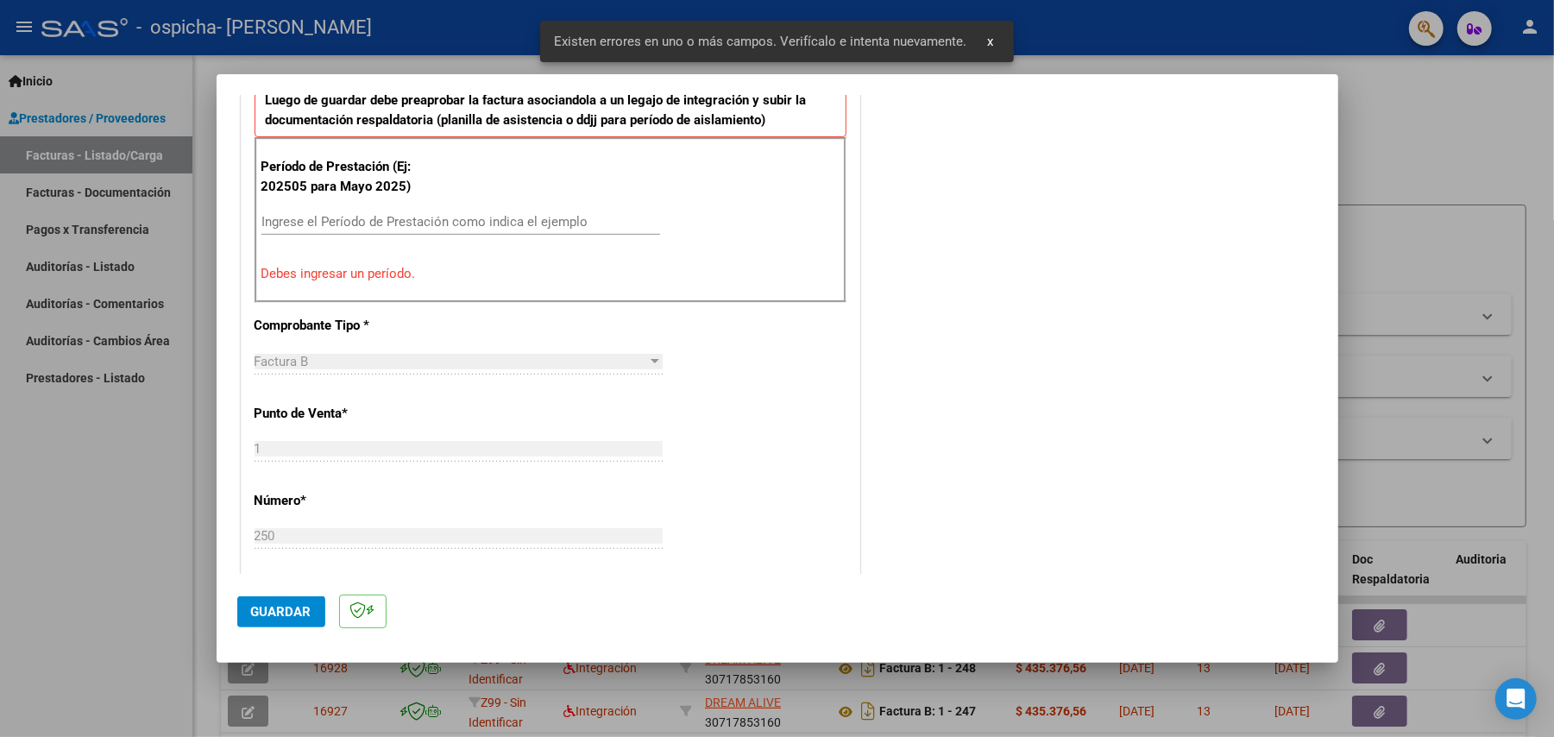
click at [380, 225] on input "Ingrese el Período de Prestación como indica el ejemplo" at bounding box center [461, 222] width 399 height 16
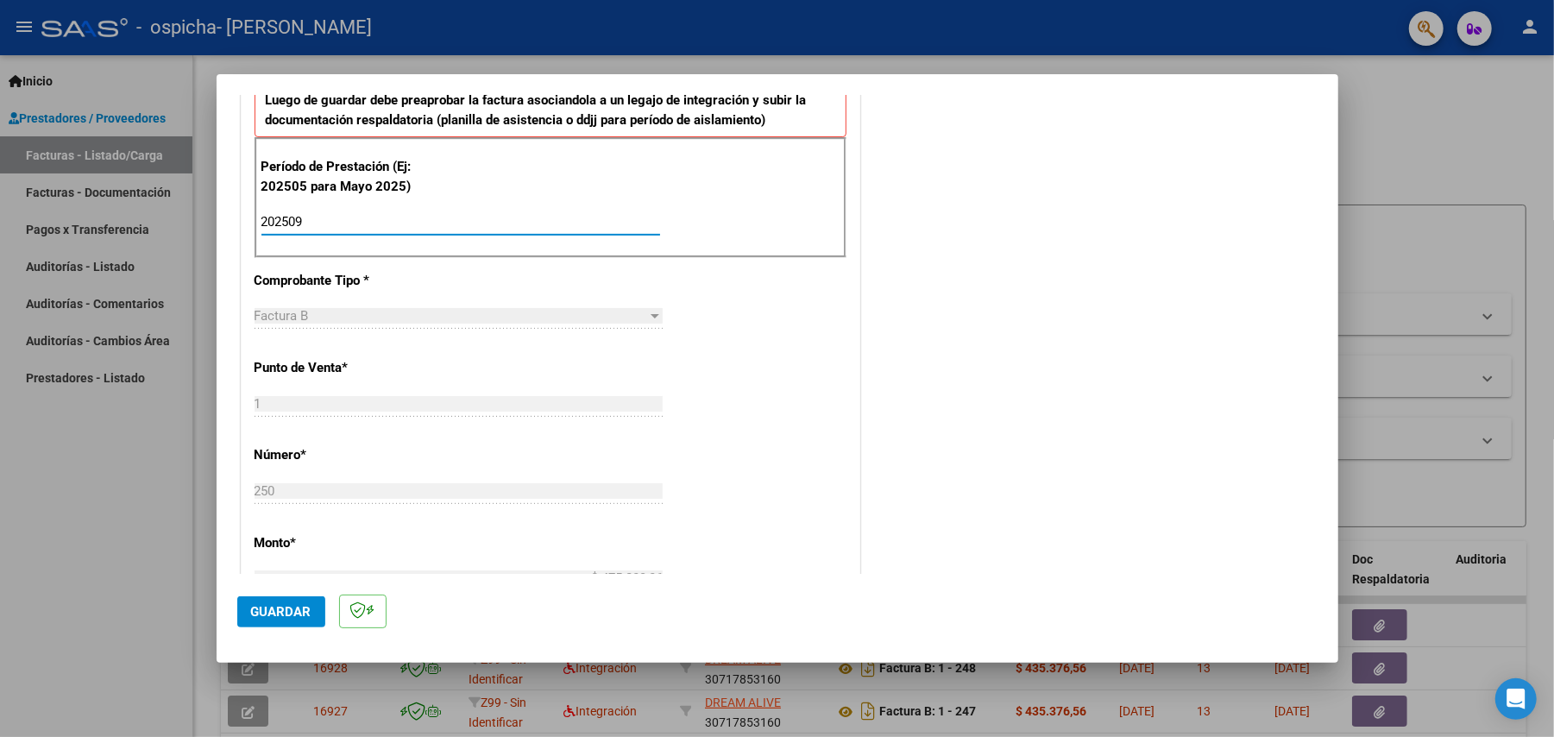
type input "202509"
click at [304, 606] on span "Guardar" at bounding box center [281, 612] width 60 height 16
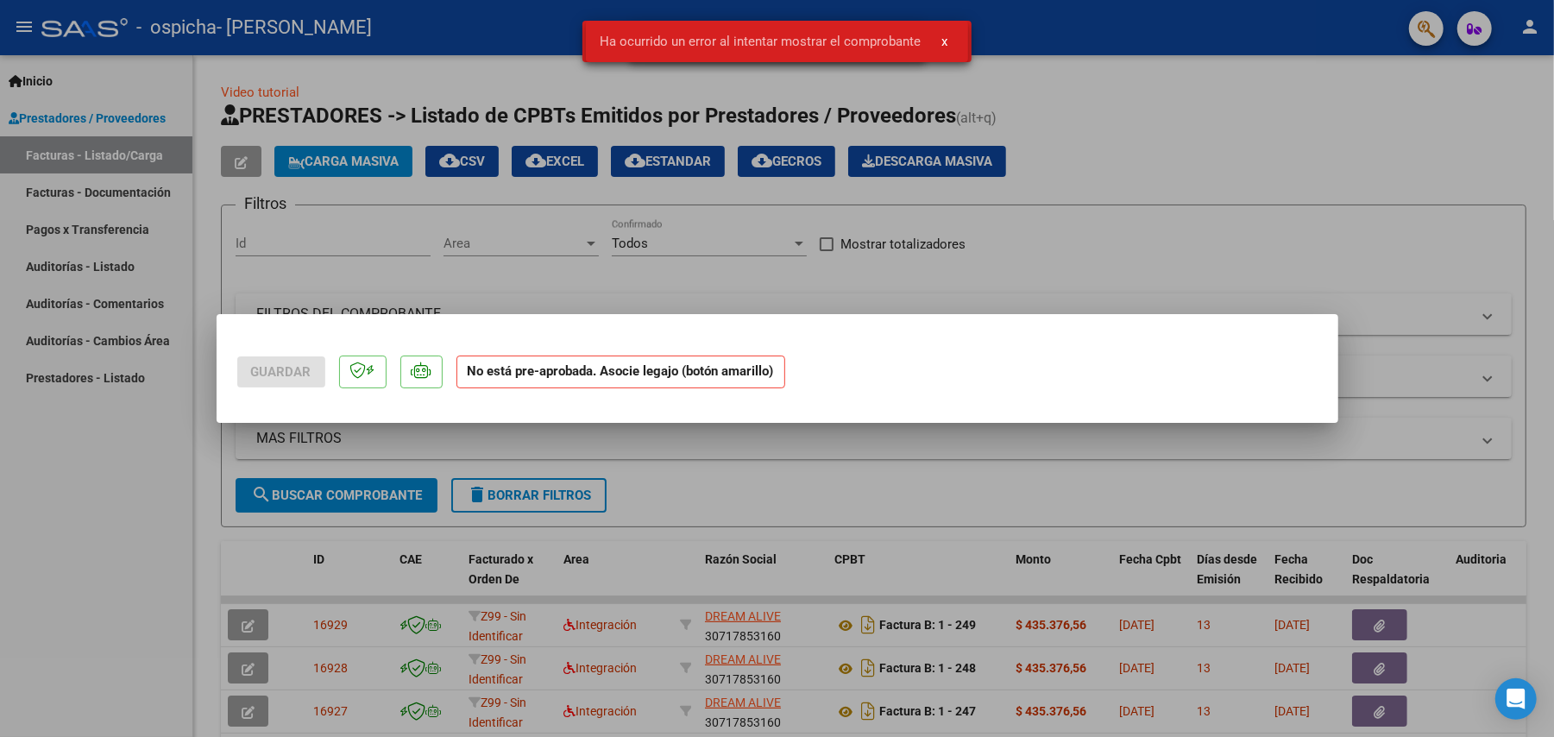
click at [124, 532] on div at bounding box center [777, 368] width 1554 height 737
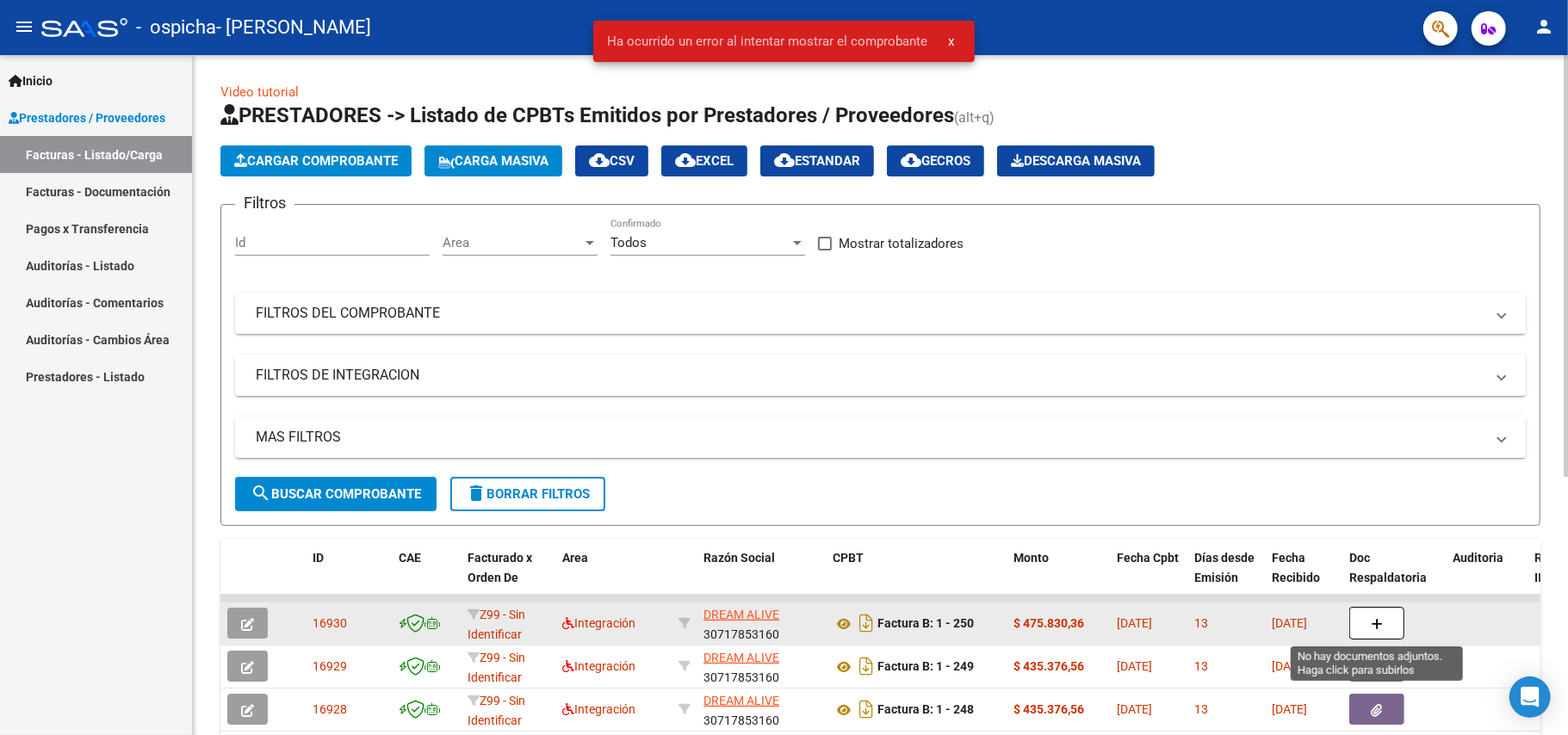
click at [1378, 623] on icon "button" at bounding box center [1376, 624] width 12 height 13
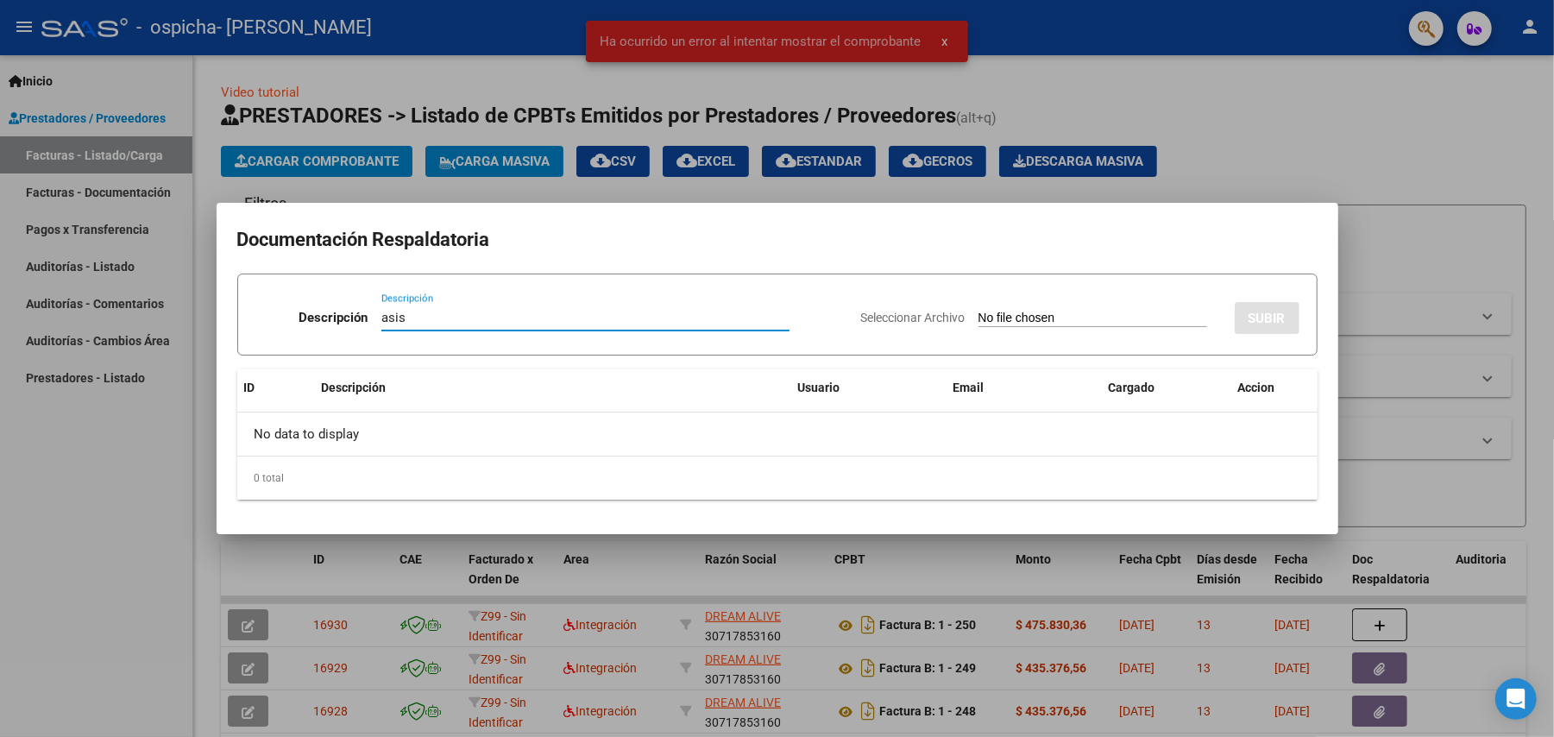
type input "asis"
click at [1040, 311] on input "Seleccionar Archivo" at bounding box center [1093, 319] width 229 height 16
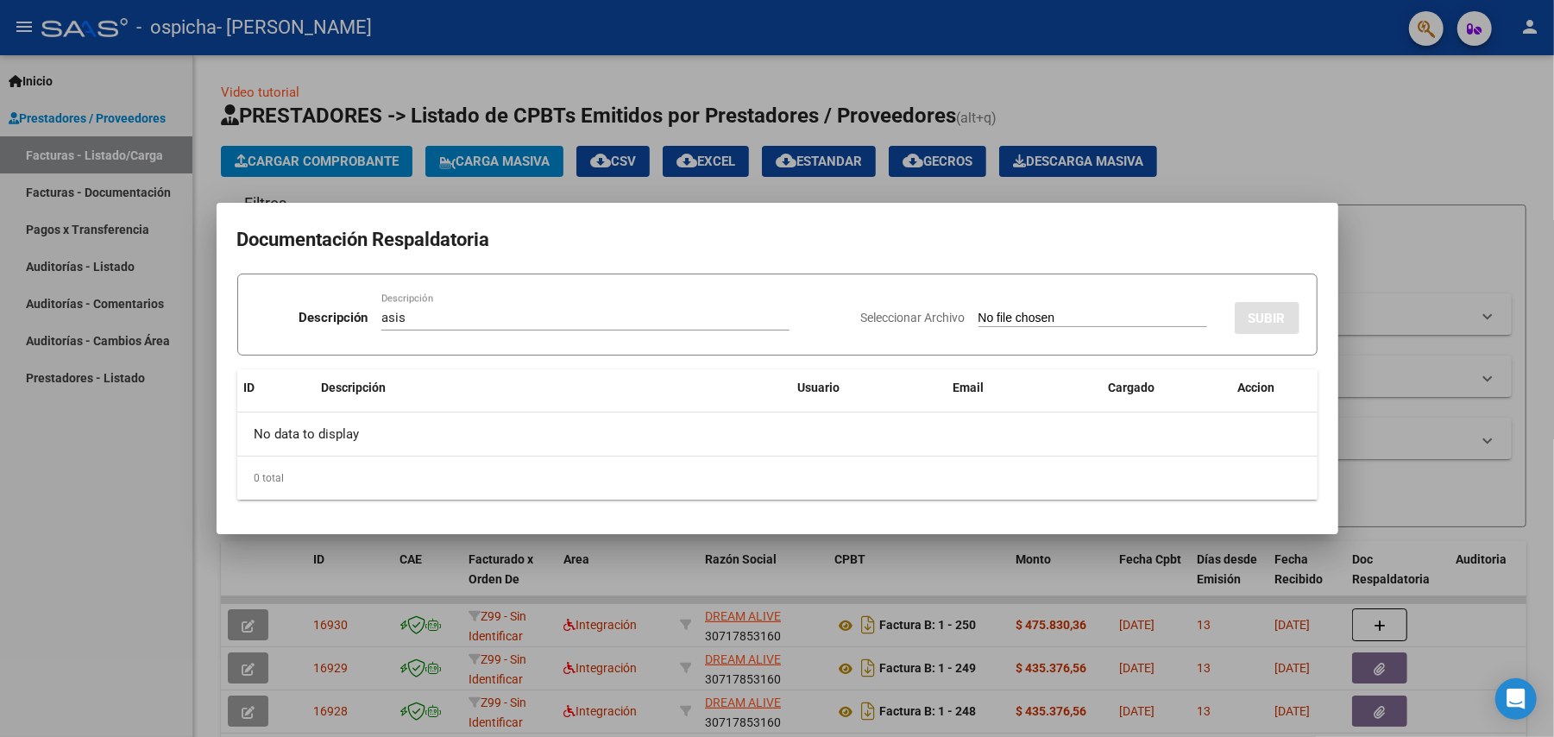
type input "C:\fakepath\[PERSON_NAME] asist saie .pdf"
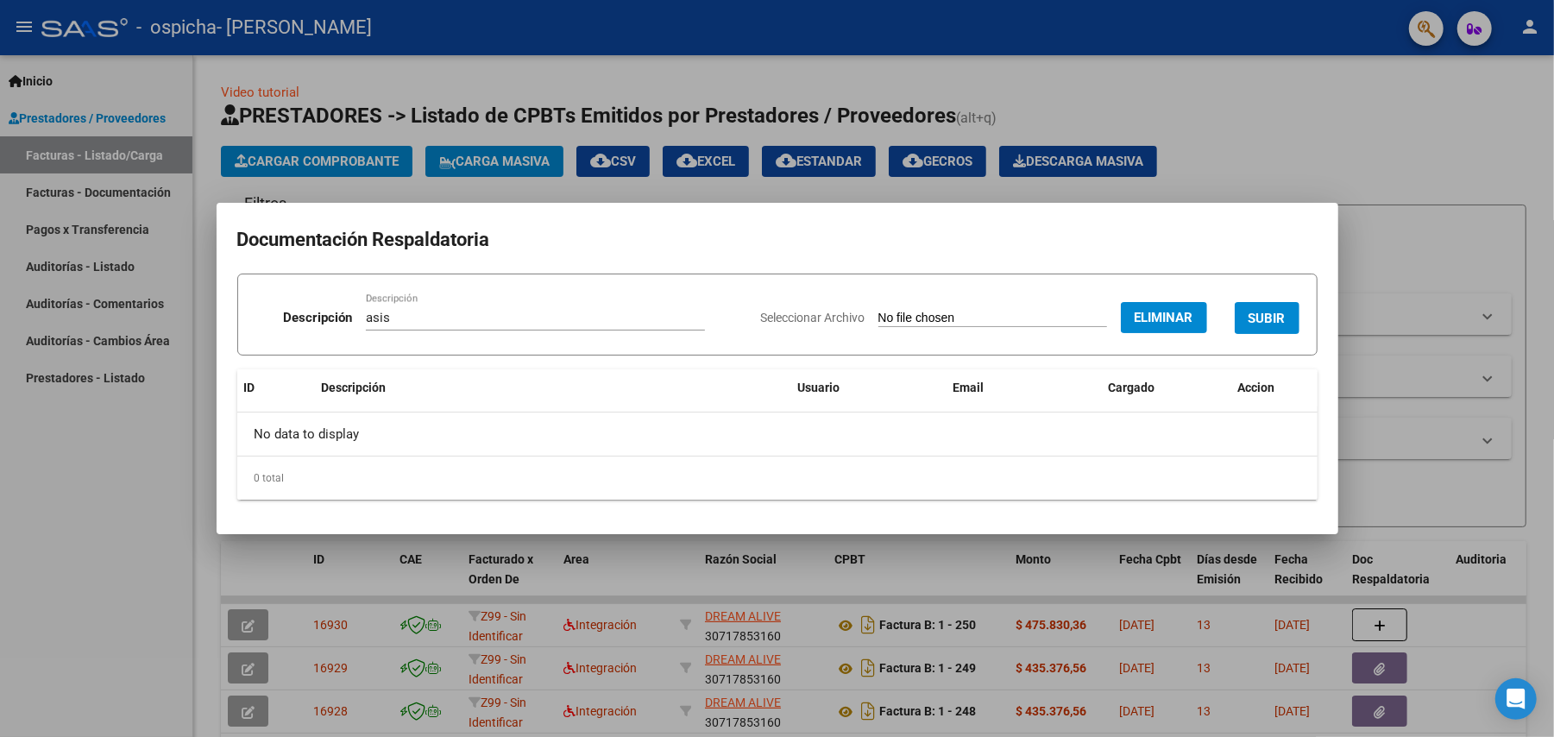
click at [1288, 309] on button "SUBIR" at bounding box center [1267, 318] width 65 height 32
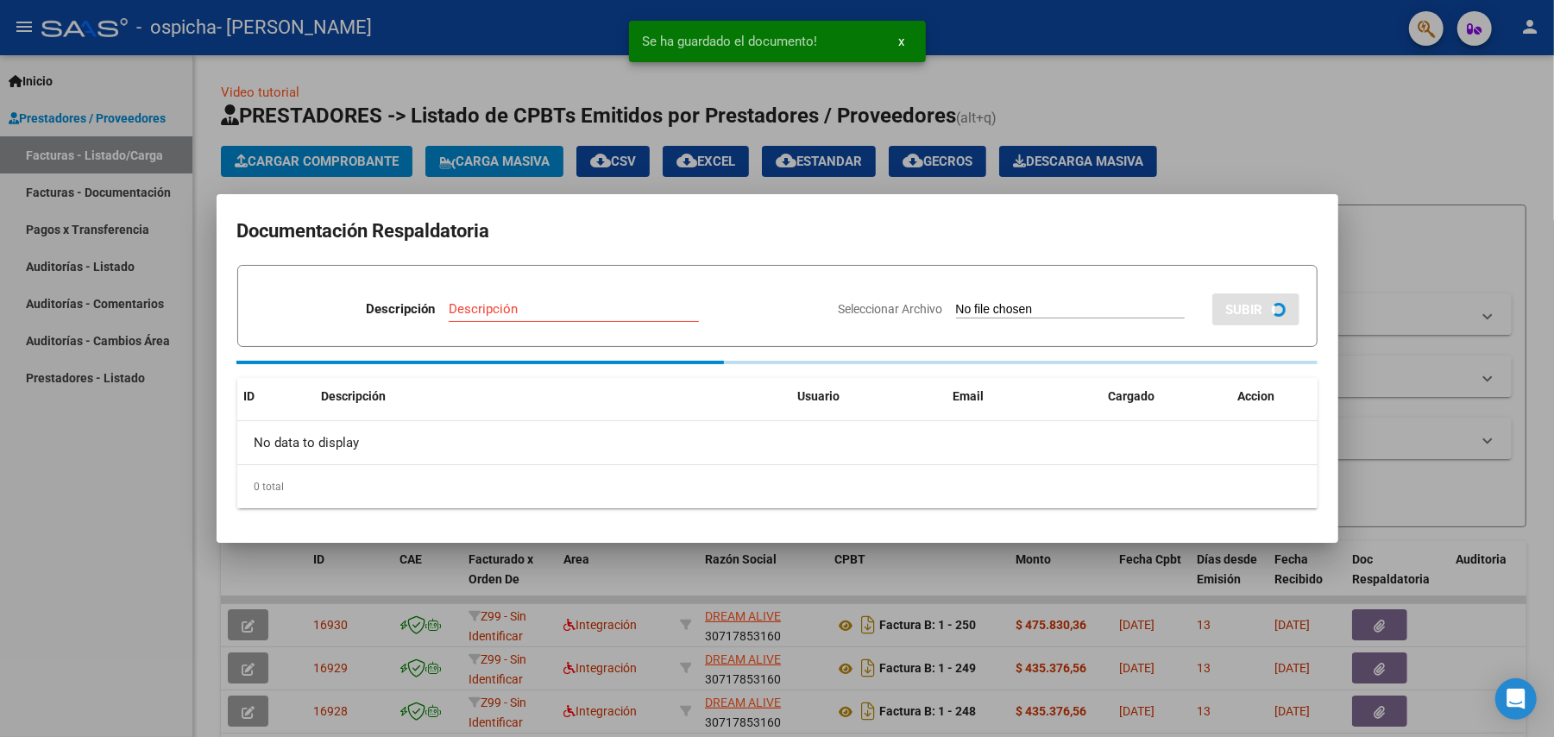
click at [511, 316] on input "Descripción" at bounding box center [574, 309] width 250 height 16
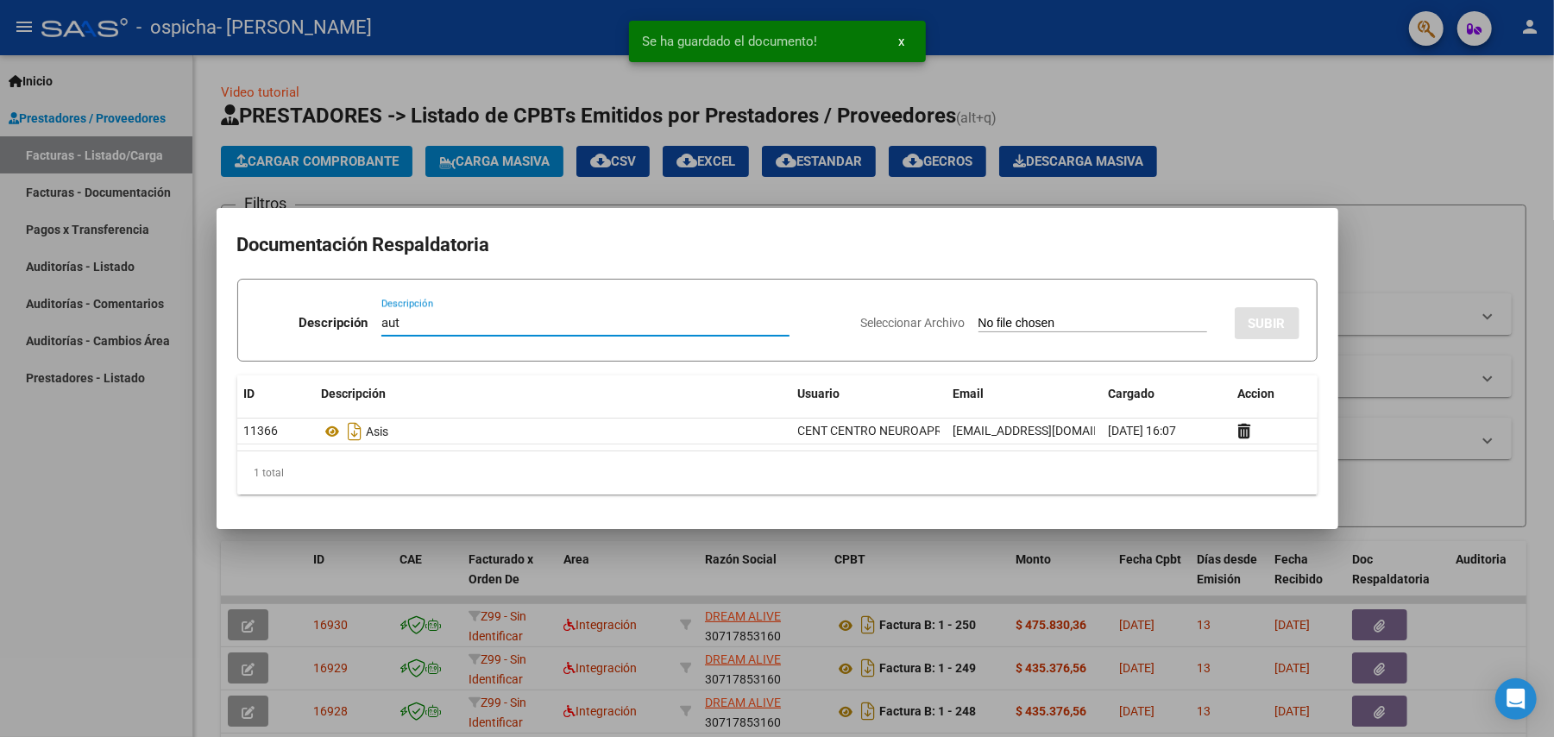
type input "aut"
click at [1071, 316] on input "Seleccionar Archivo" at bounding box center [1093, 324] width 229 height 16
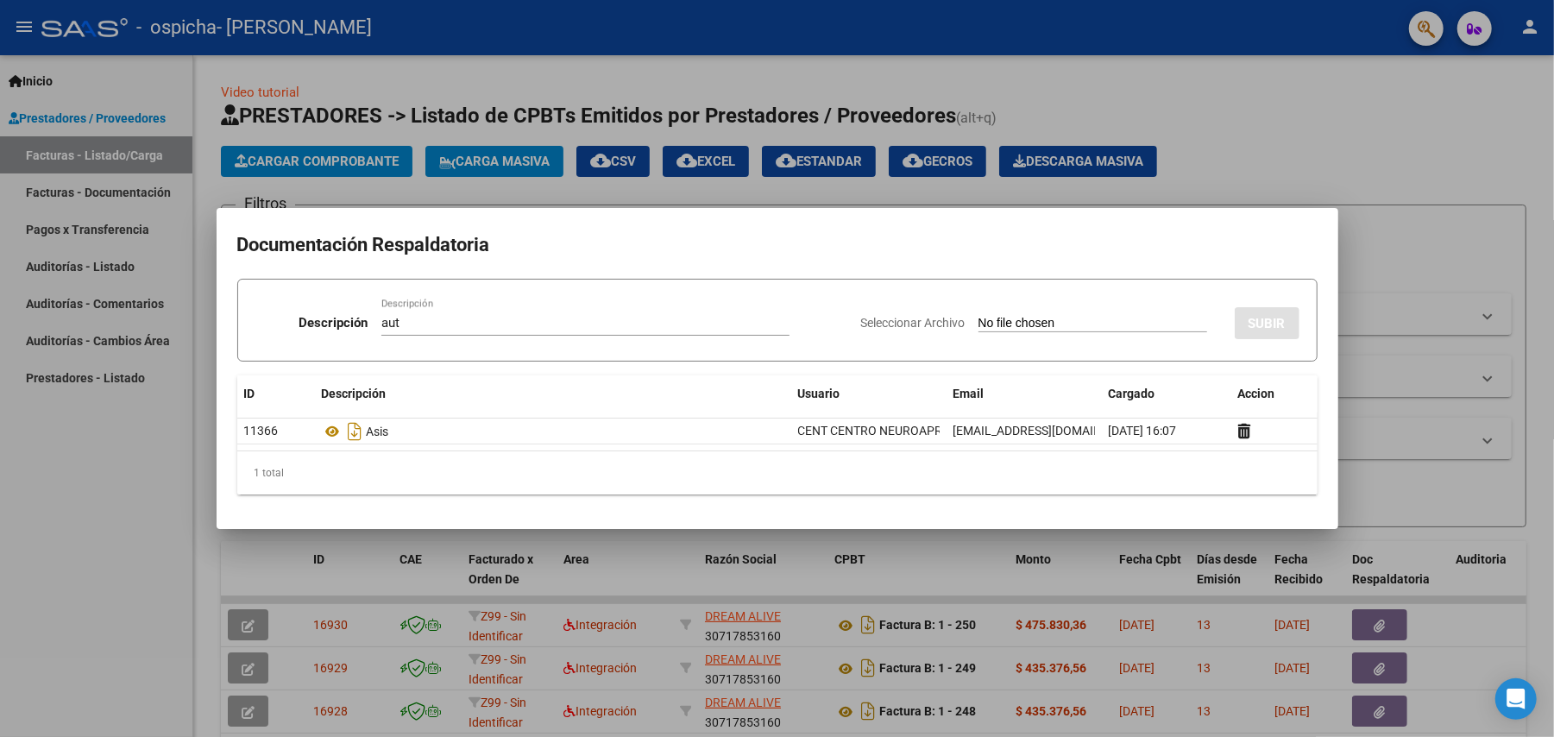
type input "C:\fakepath\- [PERSON_NAME] FEB A [DATE]- SAIE.pdf"
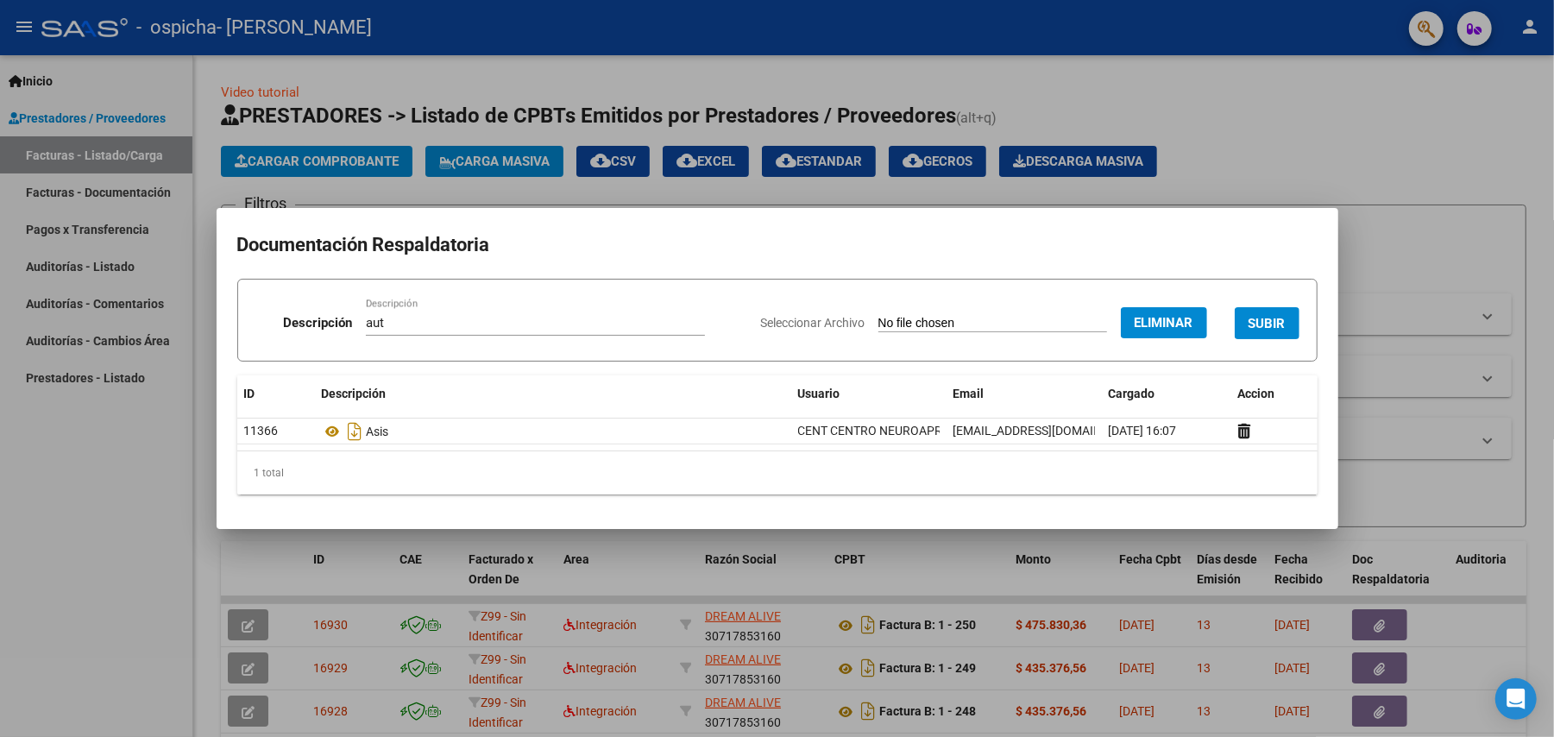
click at [1268, 318] on span "SUBIR" at bounding box center [1267, 324] width 37 height 16
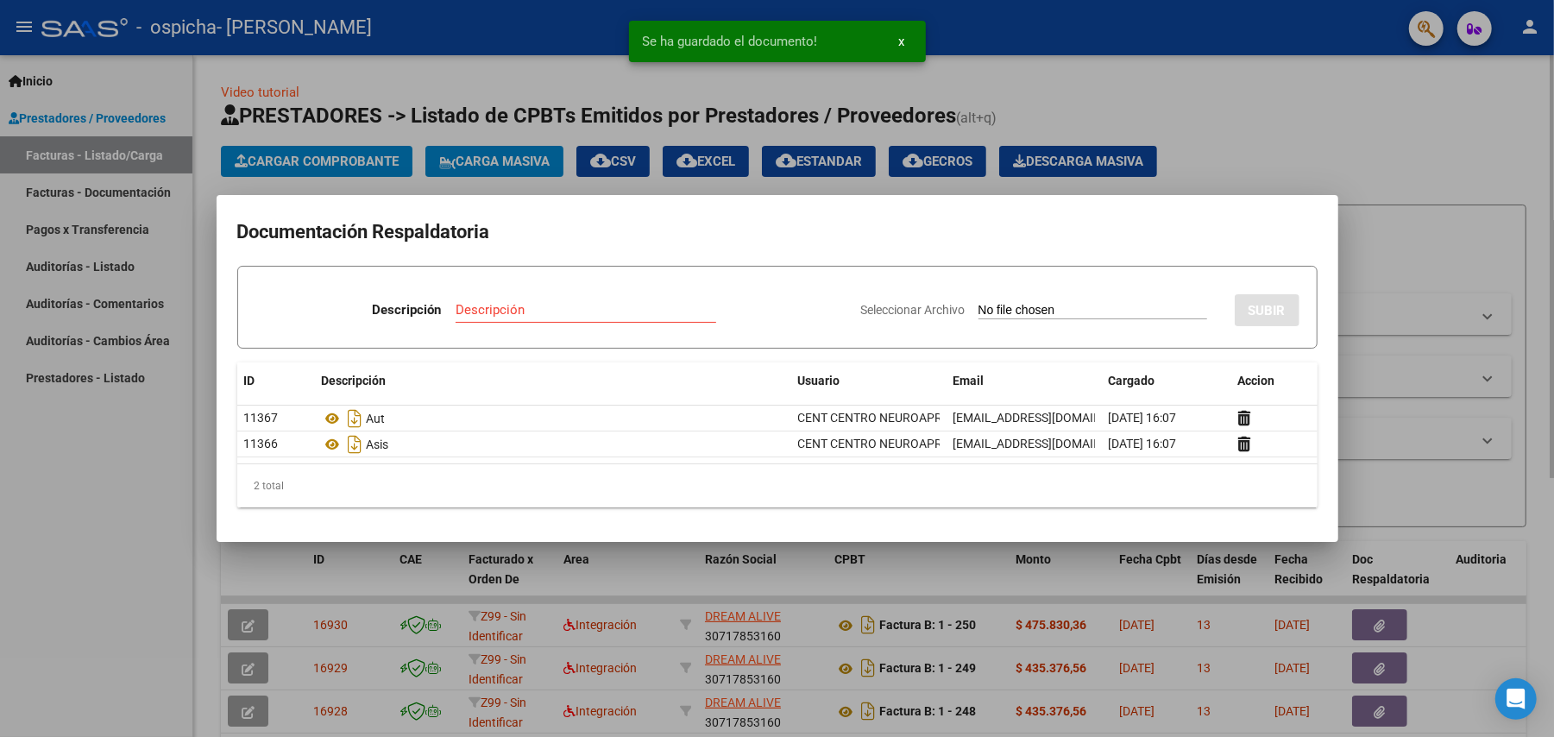
click at [1334, 108] on div at bounding box center [777, 368] width 1554 height 737
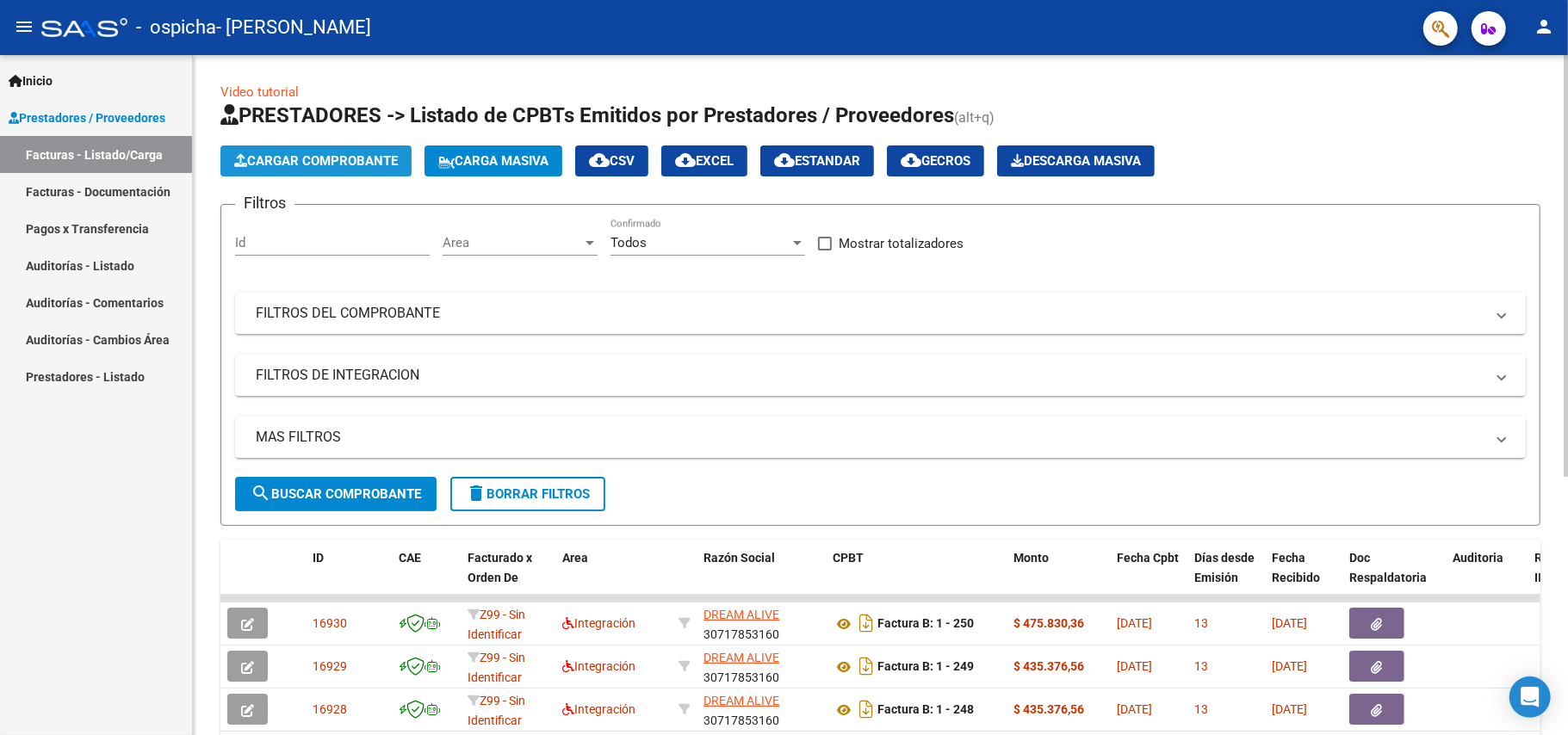
click at [310, 161] on span "Cargar Comprobante" at bounding box center [316, 162] width 164 height 16
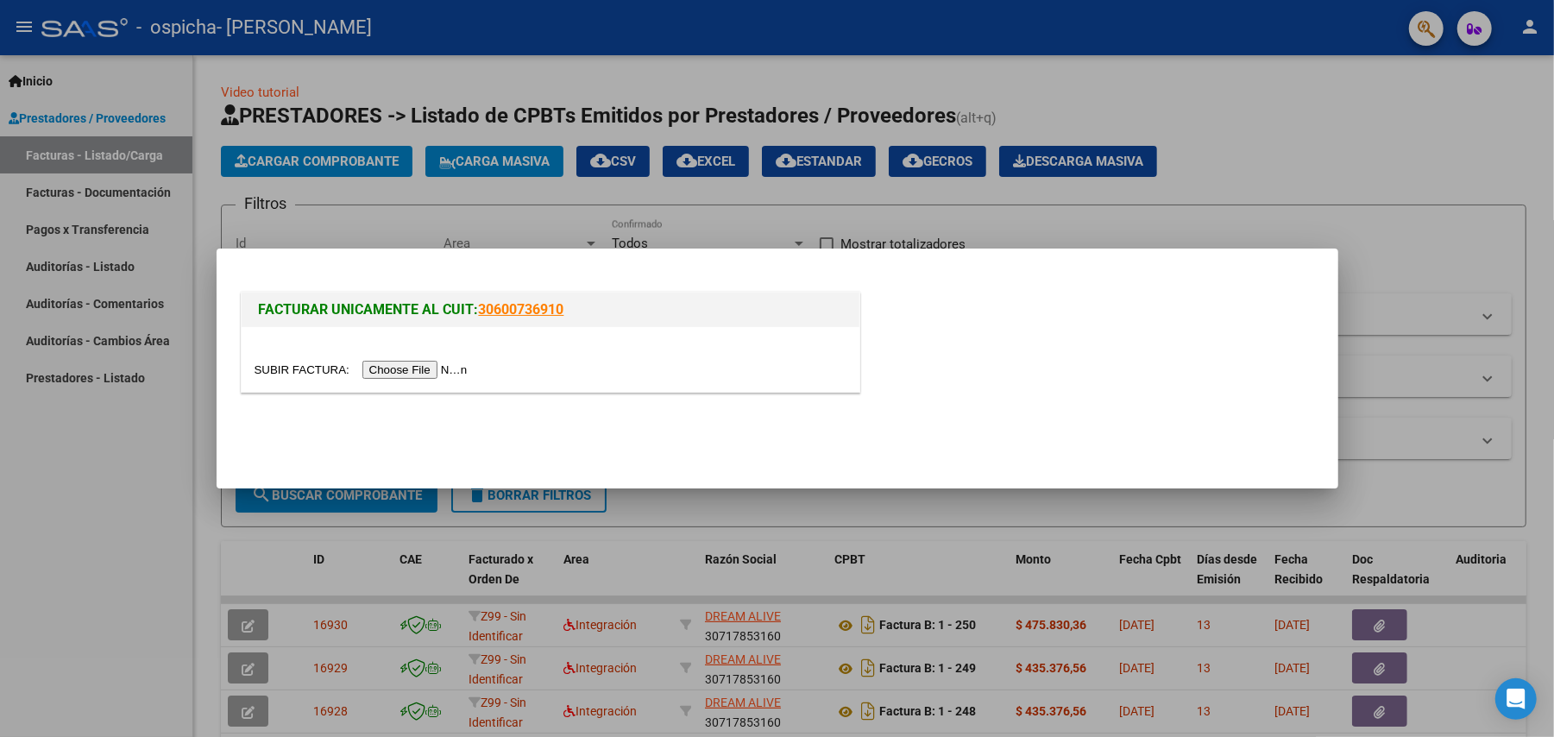
click at [383, 367] on input "file" at bounding box center [364, 370] width 218 height 18
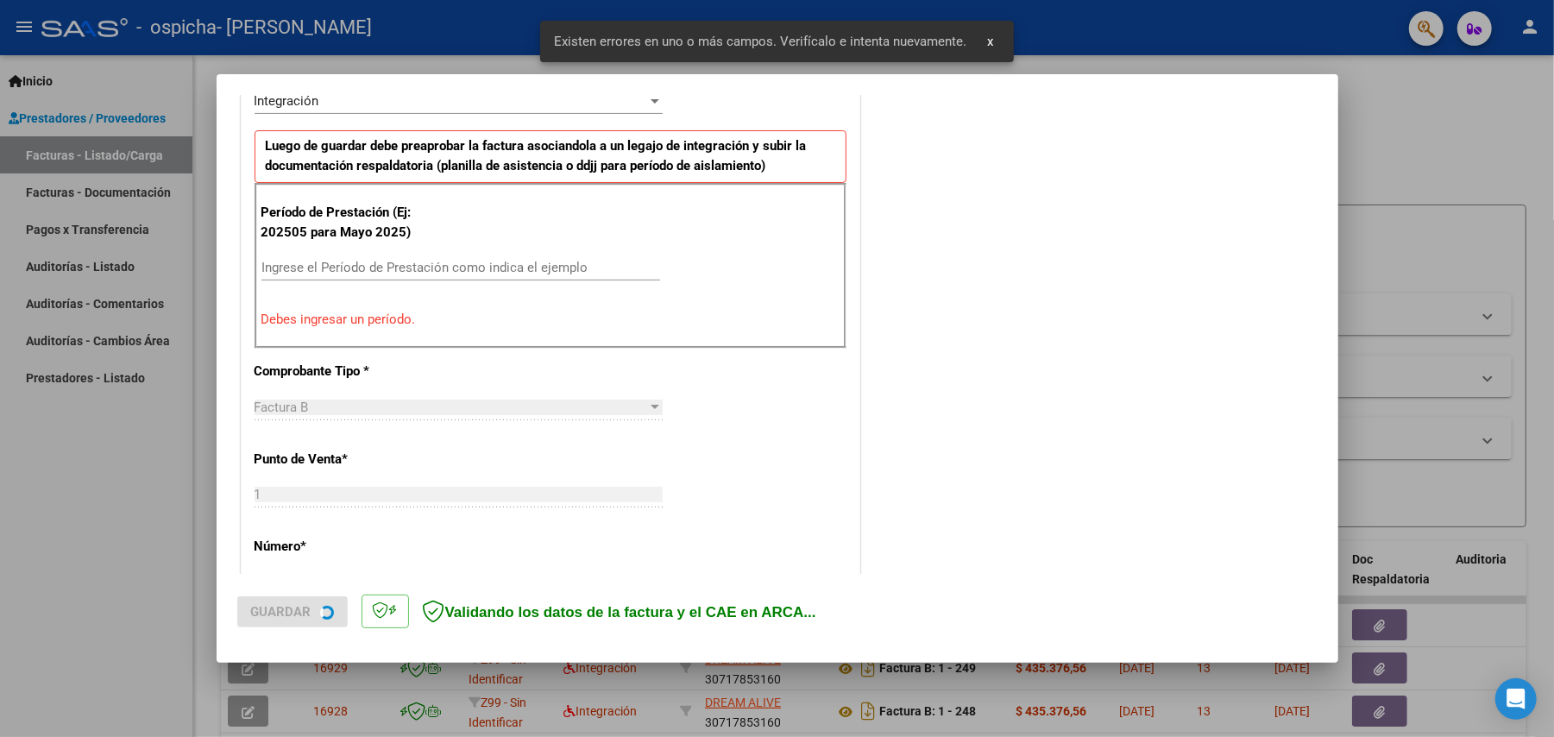
scroll to position [561, 0]
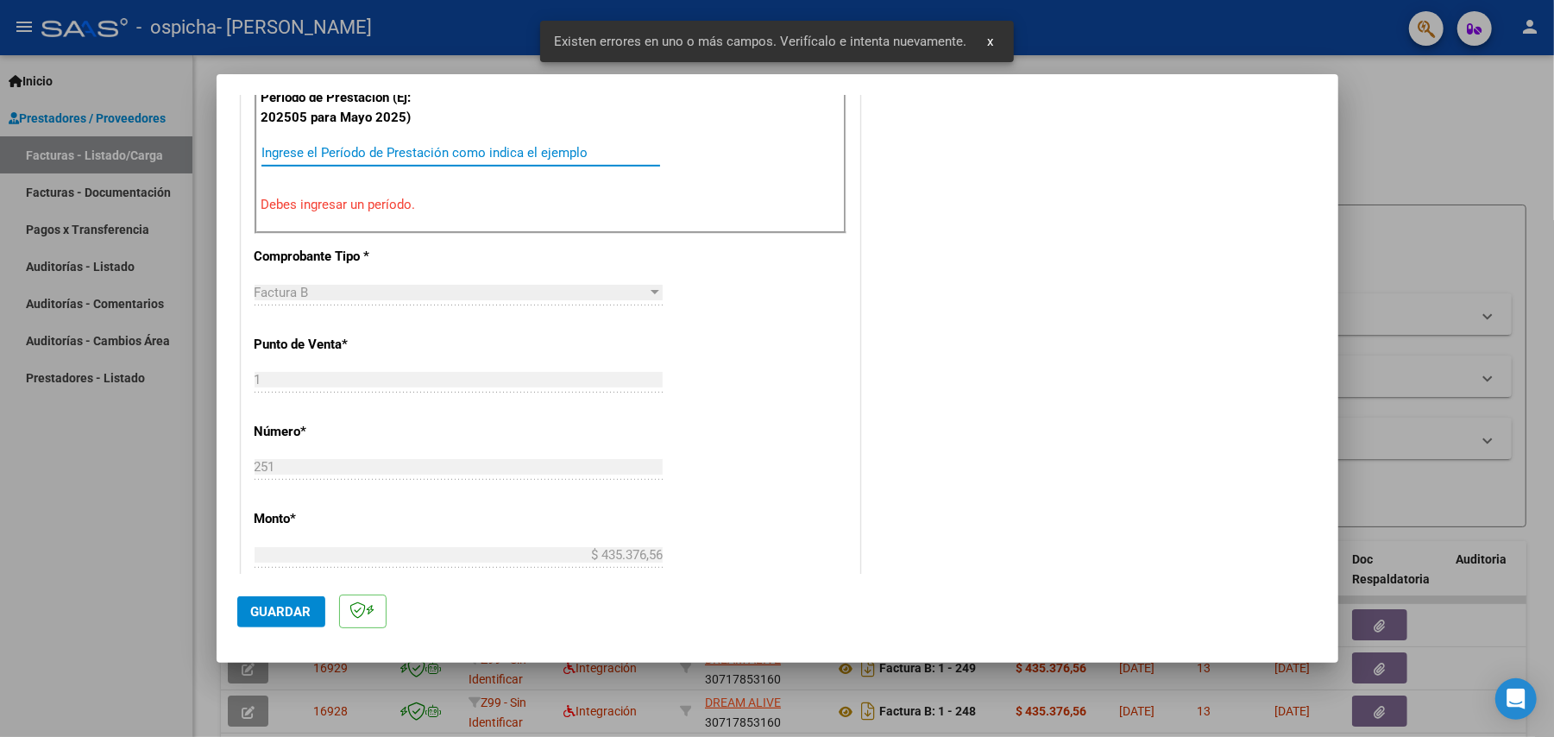
click at [467, 146] on input "Ingrese el Período de Prestación como indica el ejemplo" at bounding box center [461, 153] width 399 height 16
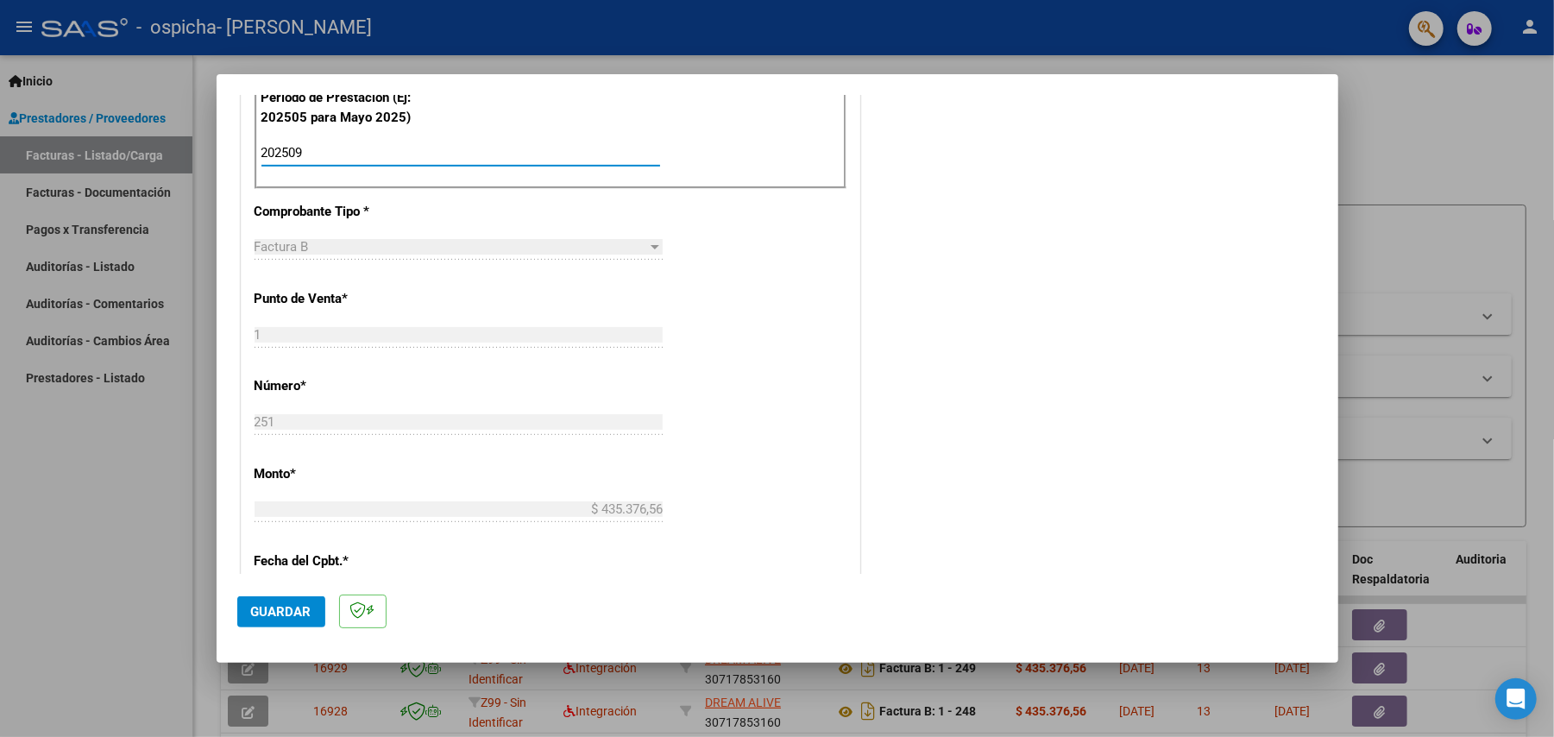
type input "202509"
click at [293, 622] on button "Guardar" at bounding box center [281, 611] width 88 height 31
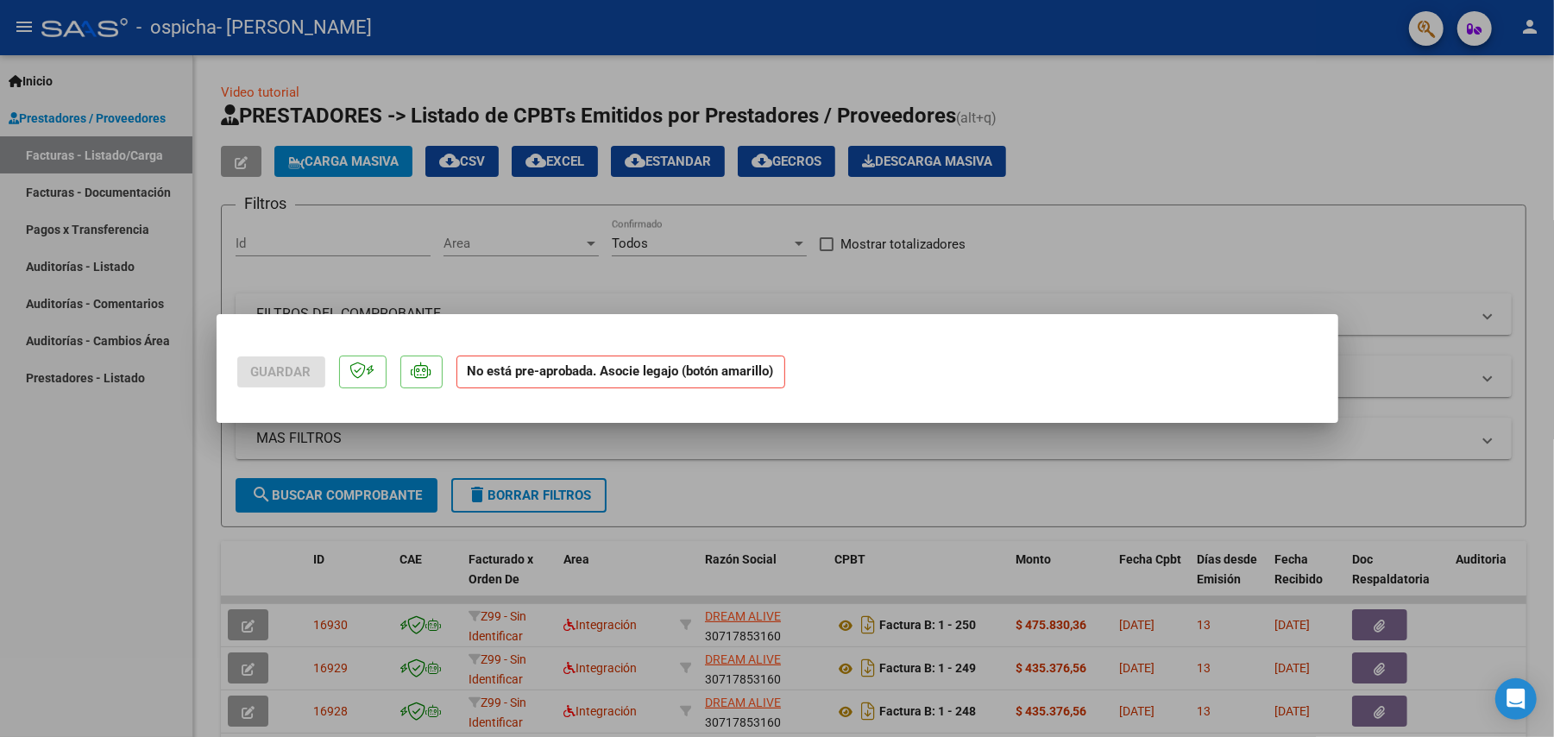
click at [495, 156] on div at bounding box center [777, 368] width 1554 height 737
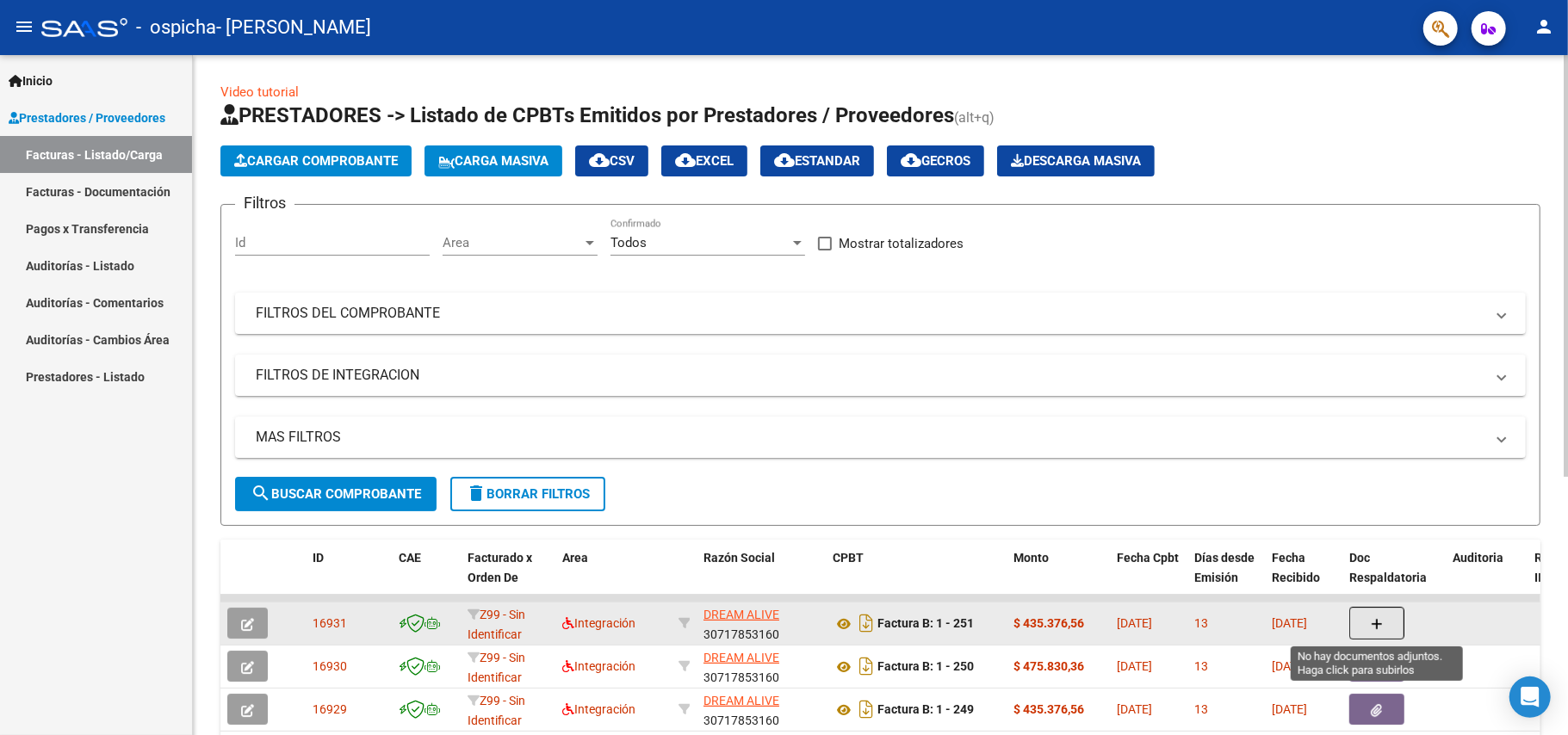
click at [1375, 633] on button "button" at bounding box center [1375, 622] width 55 height 33
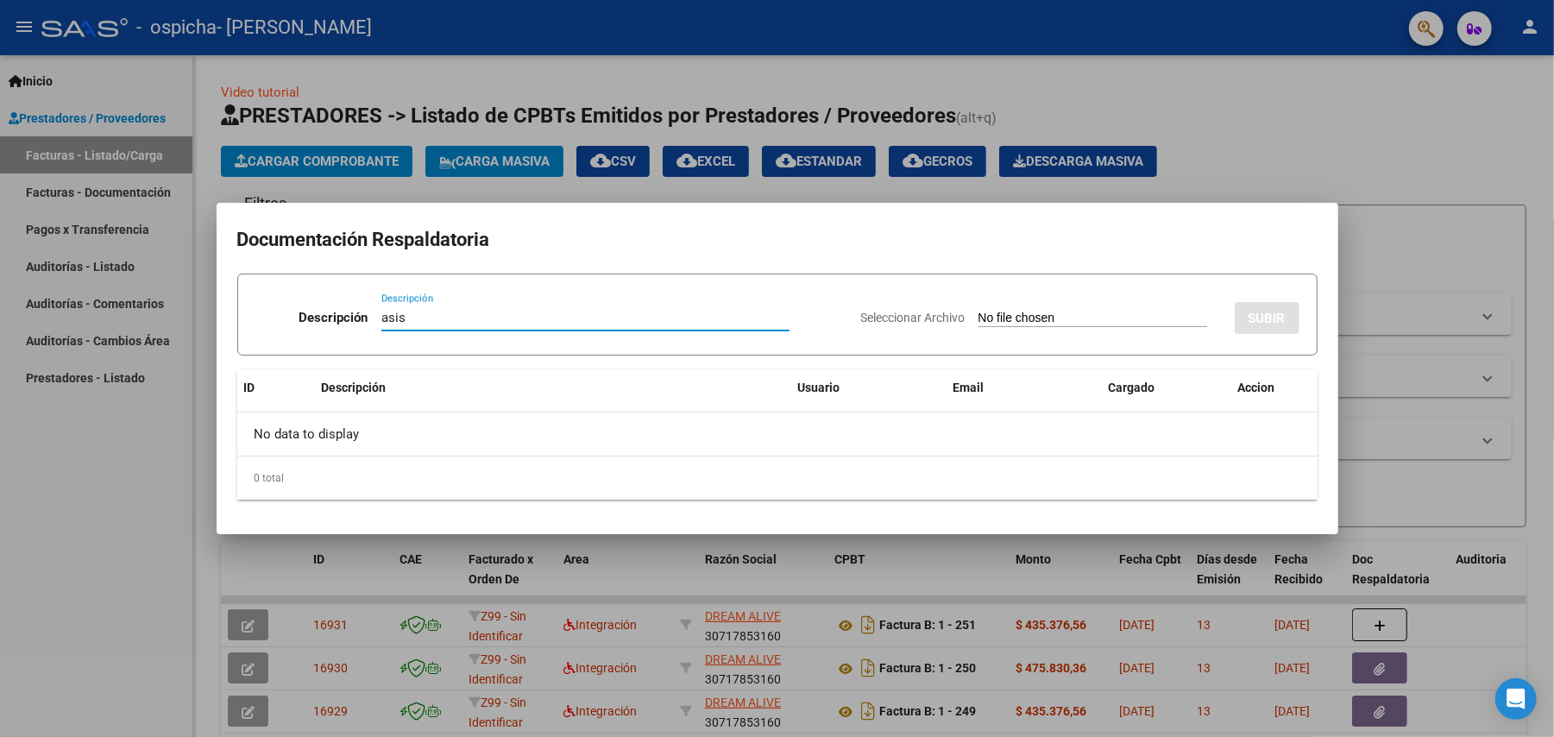
type input "asis"
click at [1072, 307] on div "Seleccionar Archivo SUBIR" at bounding box center [1080, 314] width 438 height 53
click at [1027, 315] on input "Seleccionar Archivo" at bounding box center [1093, 319] width 229 height 16
type input "C:\fakepath\[PERSON_NAME].pdf"
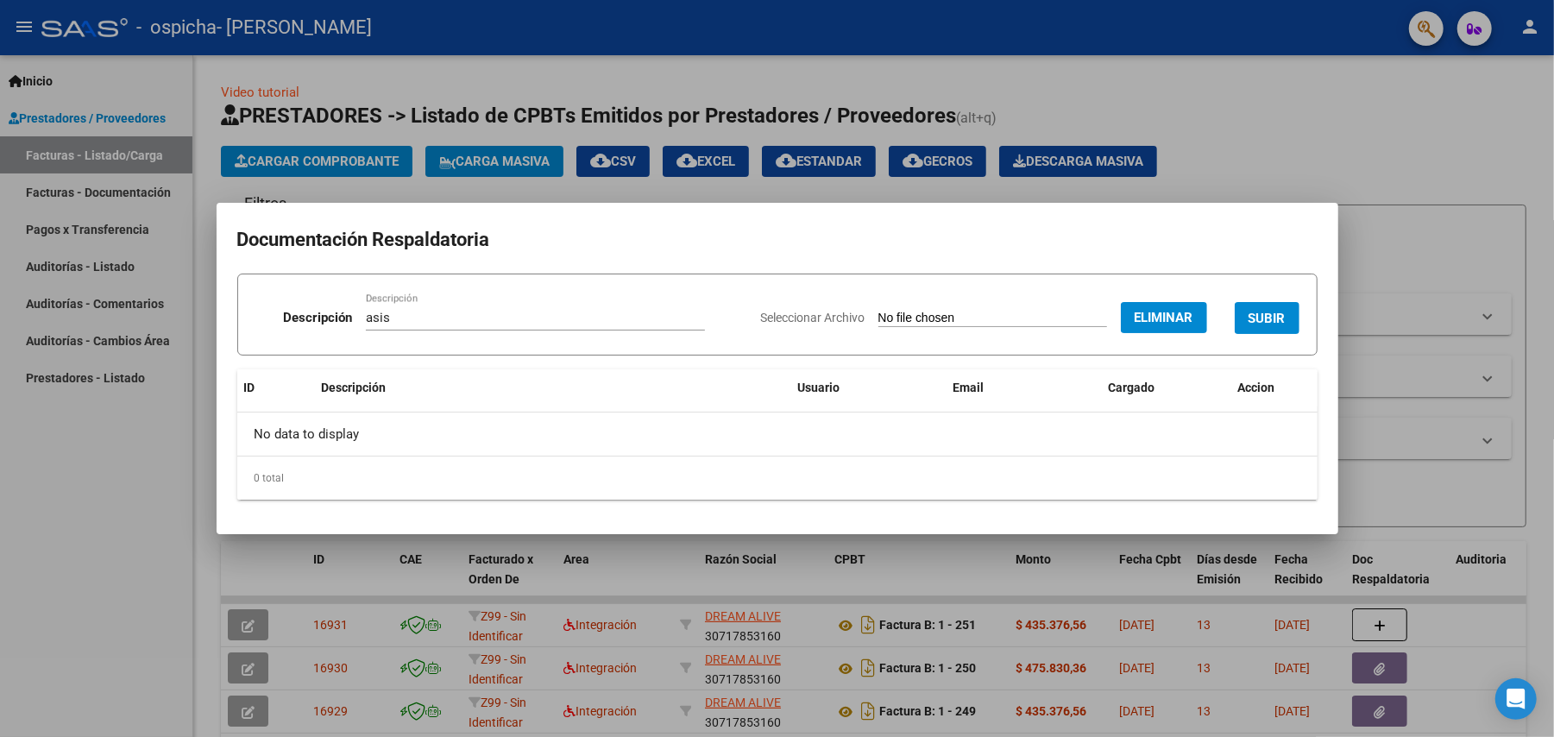
click at [1272, 311] on span "SUBIR" at bounding box center [1267, 319] width 37 height 16
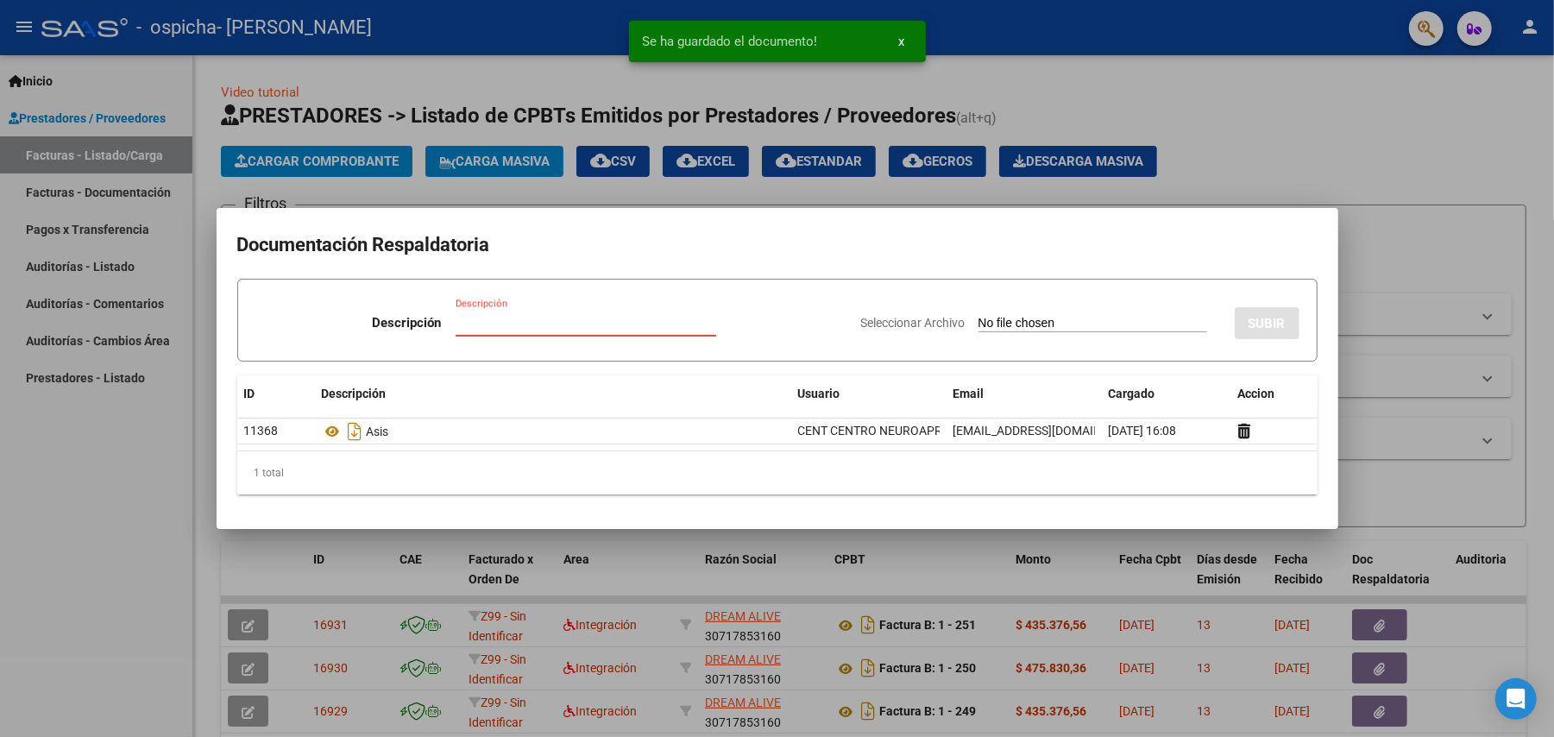
click at [636, 322] on input "Descripción" at bounding box center [586, 323] width 261 height 16
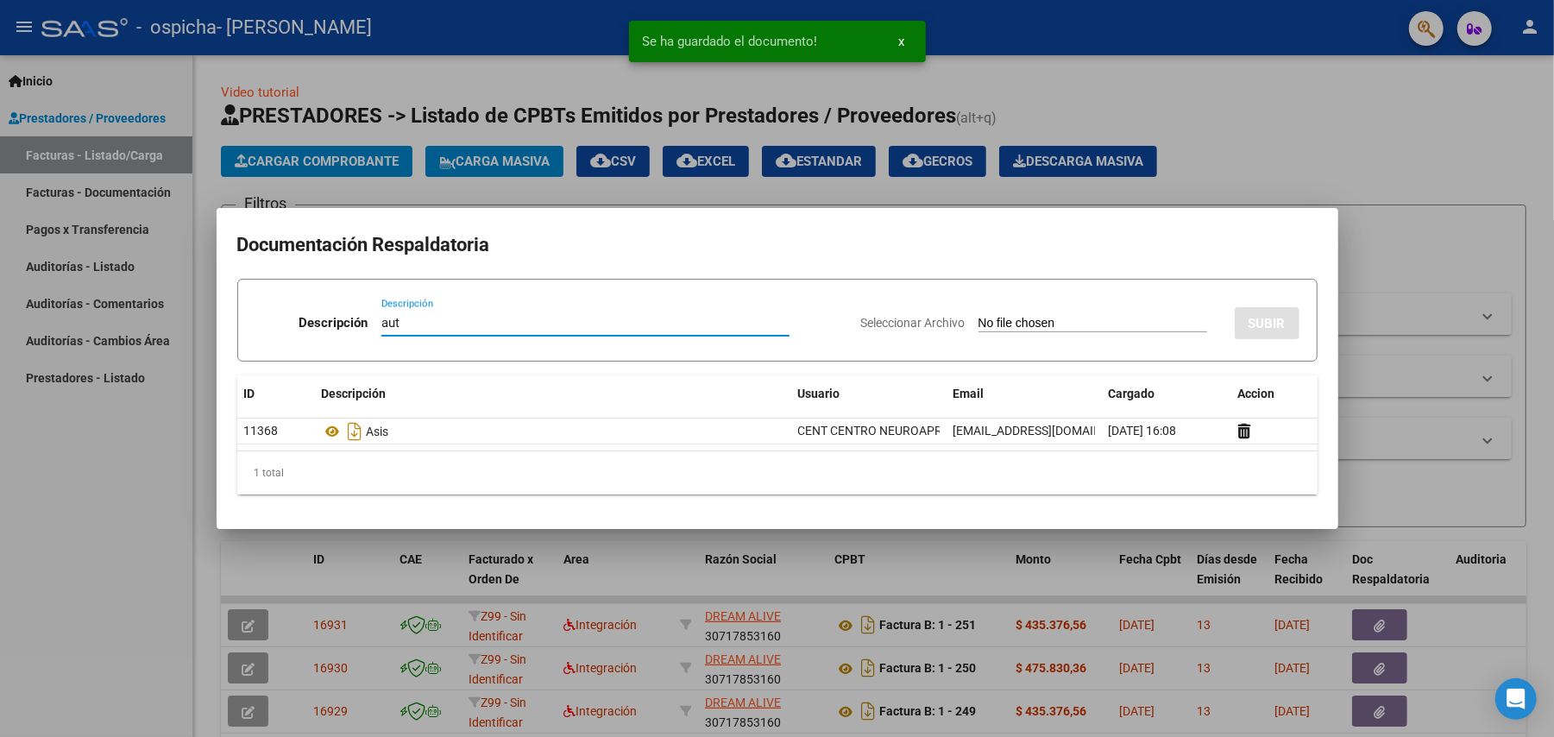
type input "aut"
click at [1099, 315] on app-file-uploader "Seleccionar Archivo" at bounding box center [1041, 323] width 360 height 16
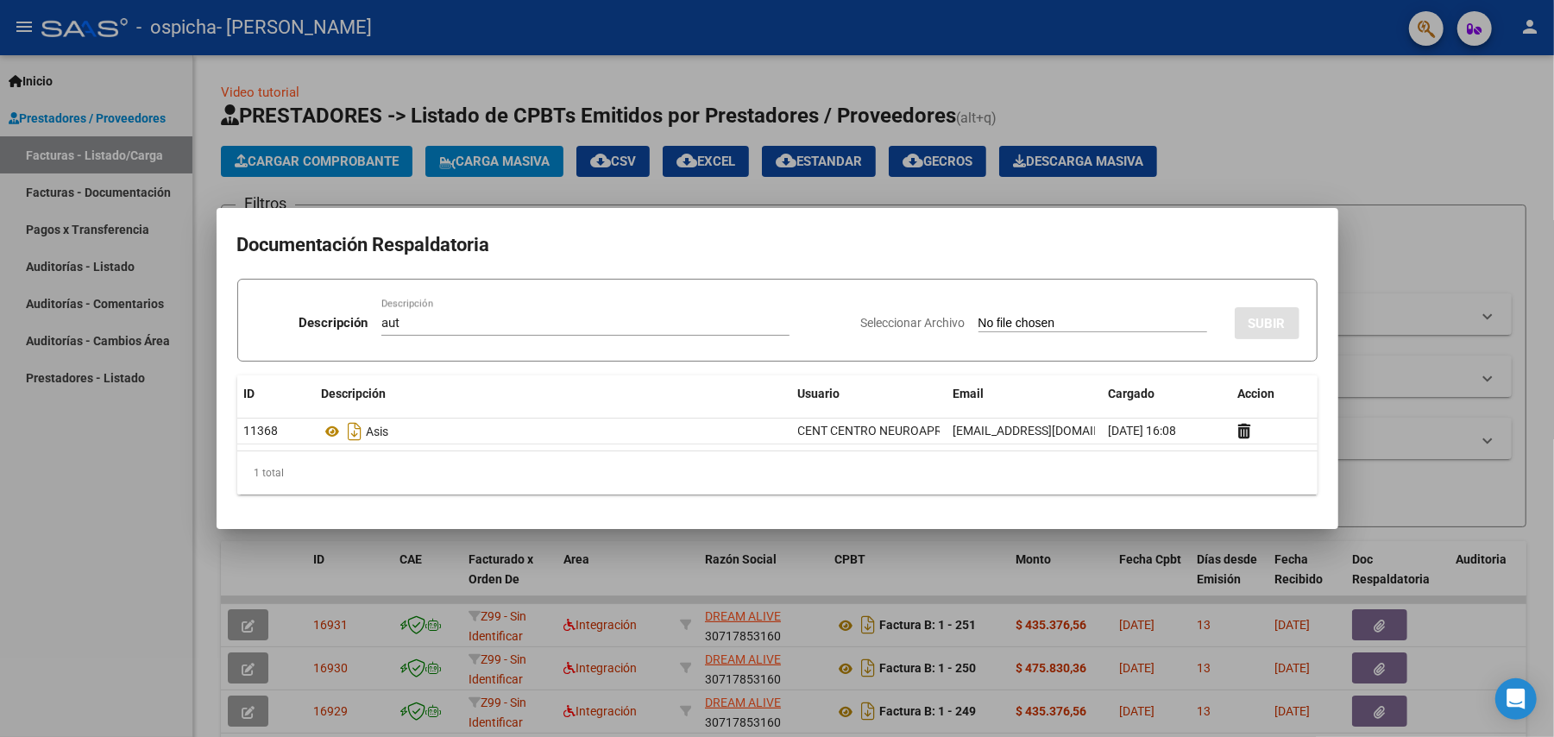
click at [1072, 318] on input "Seleccionar Archivo" at bounding box center [1093, 324] width 229 height 16
type input "C:\fakepath\ok [PERSON_NAME]- MOD INTENSIVO- ENERO A [DATE] MII.pdf"
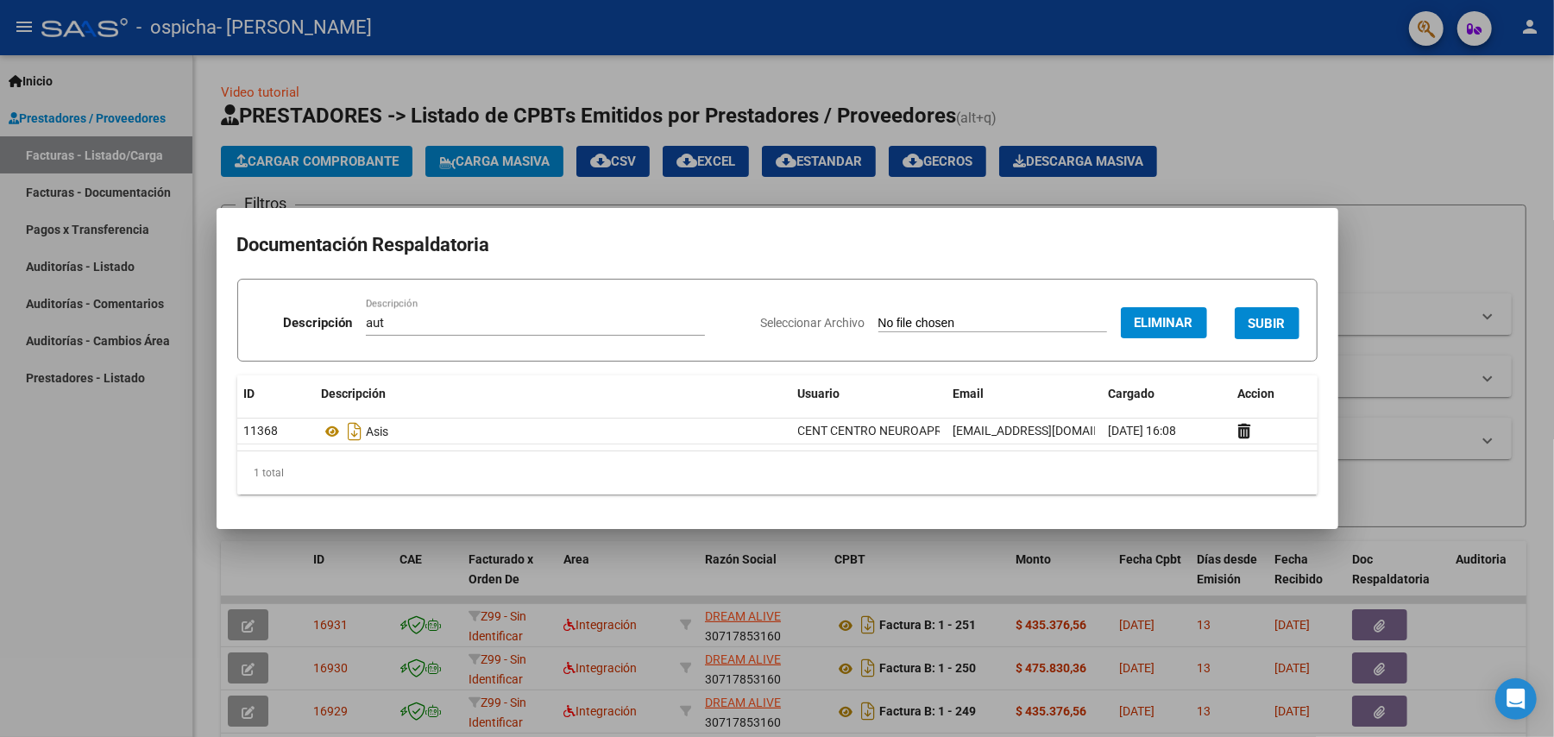
click at [1253, 316] on span "SUBIR" at bounding box center [1267, 324] width 37 height 16
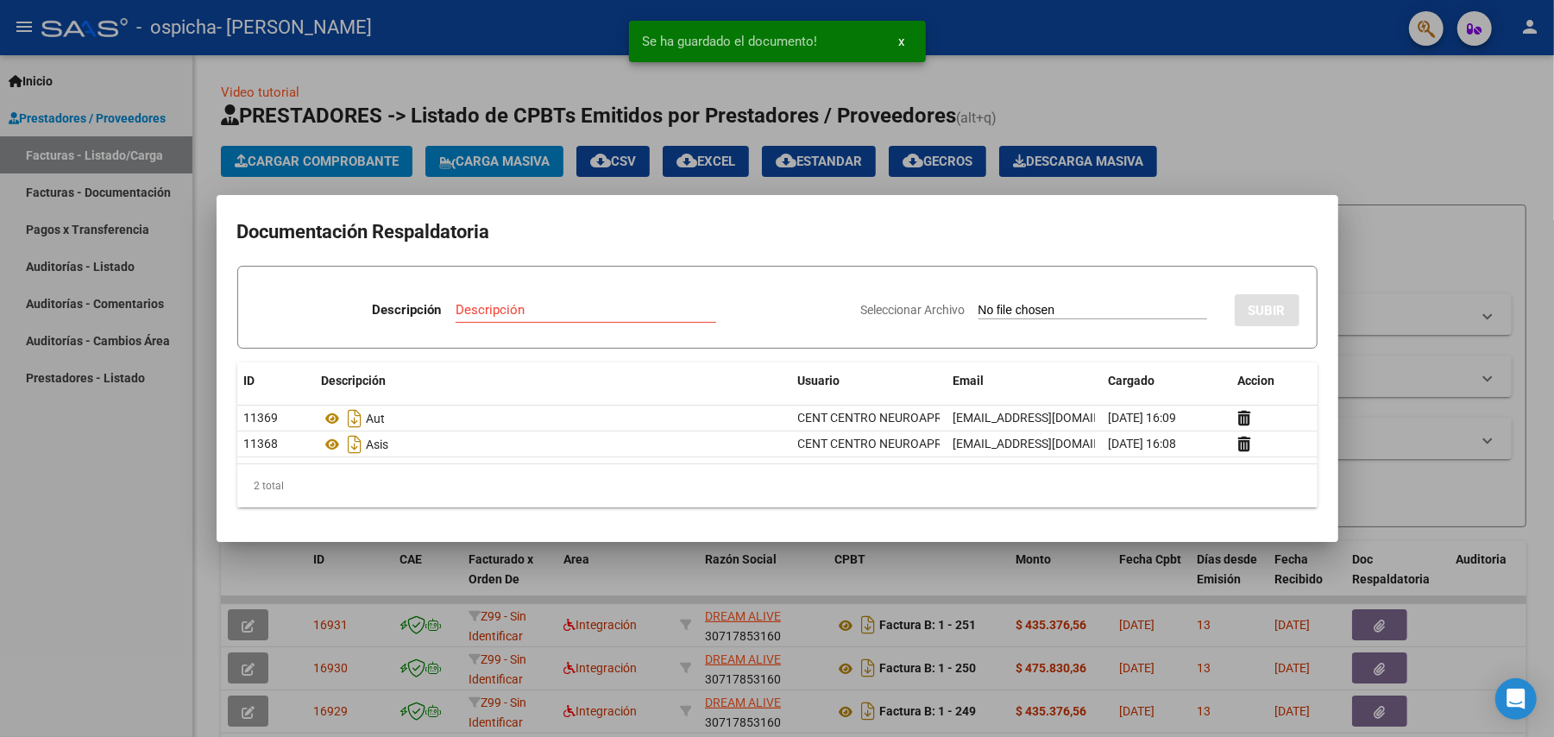
click at [1305, 160] on div at bounding box center [777, 368] width 1554 height 737
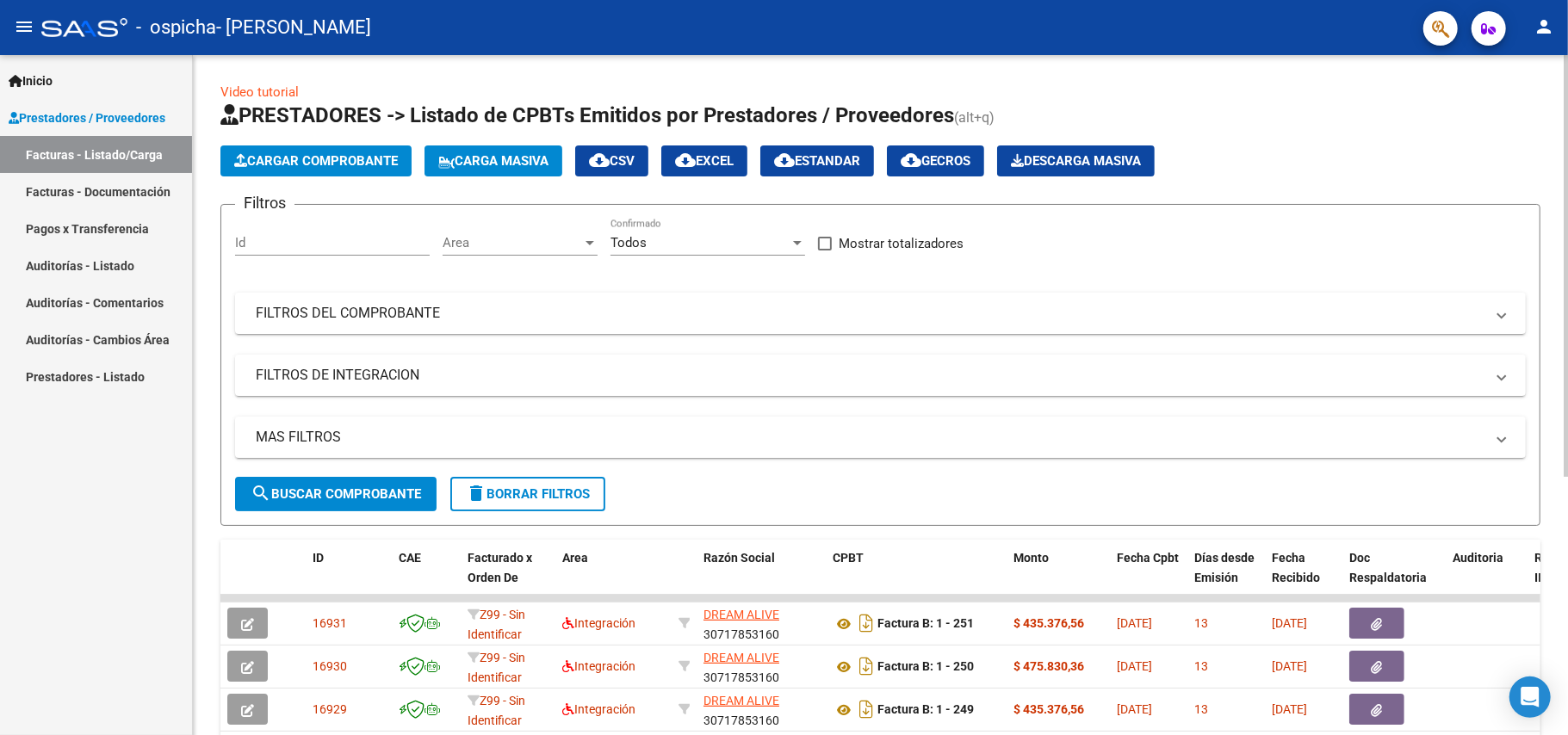
click at [297, 148] on button "Cargar Comprobante" at bounding box center [316, 161] width 192 height 31
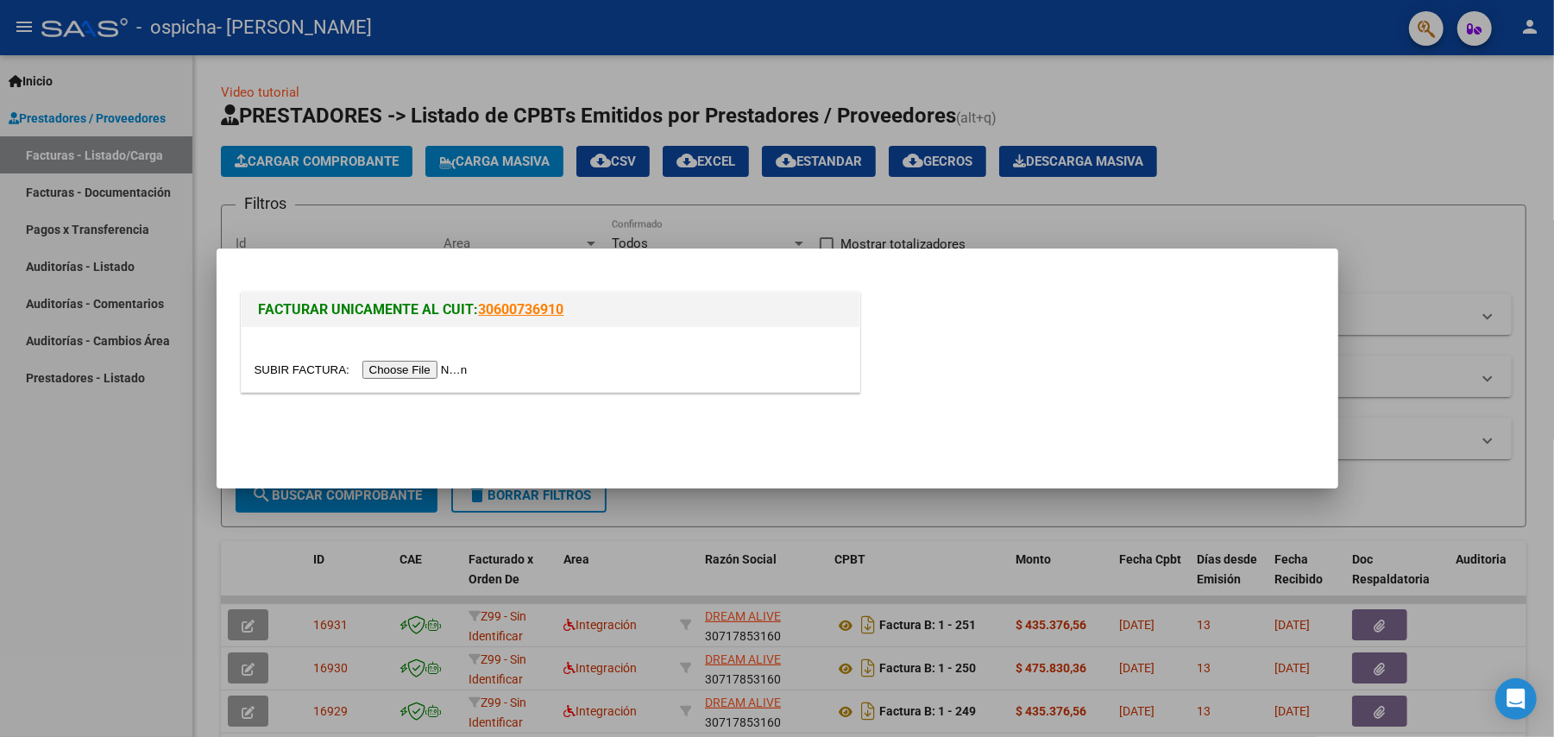
click at [419, 377] on input "file" at bounding box center [364, 370] width 218 height 18
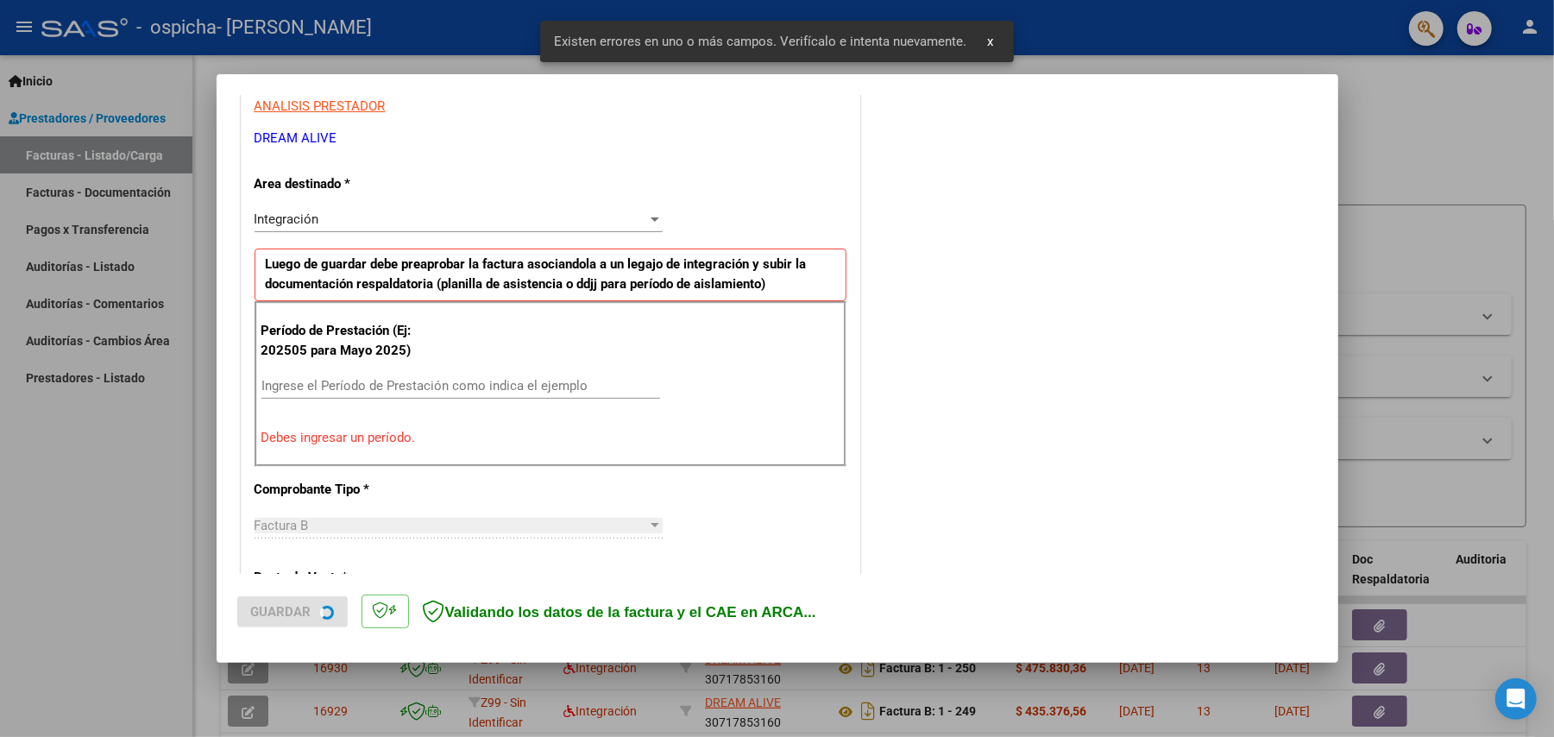
scroll to position [331, 0]
click at [501, 367] on div "Período de Prestación (Ej: 202505 para Mayo 2025) Ingrese el Período de Prestac…" at bounding box center [551, 381] width 592 height 166
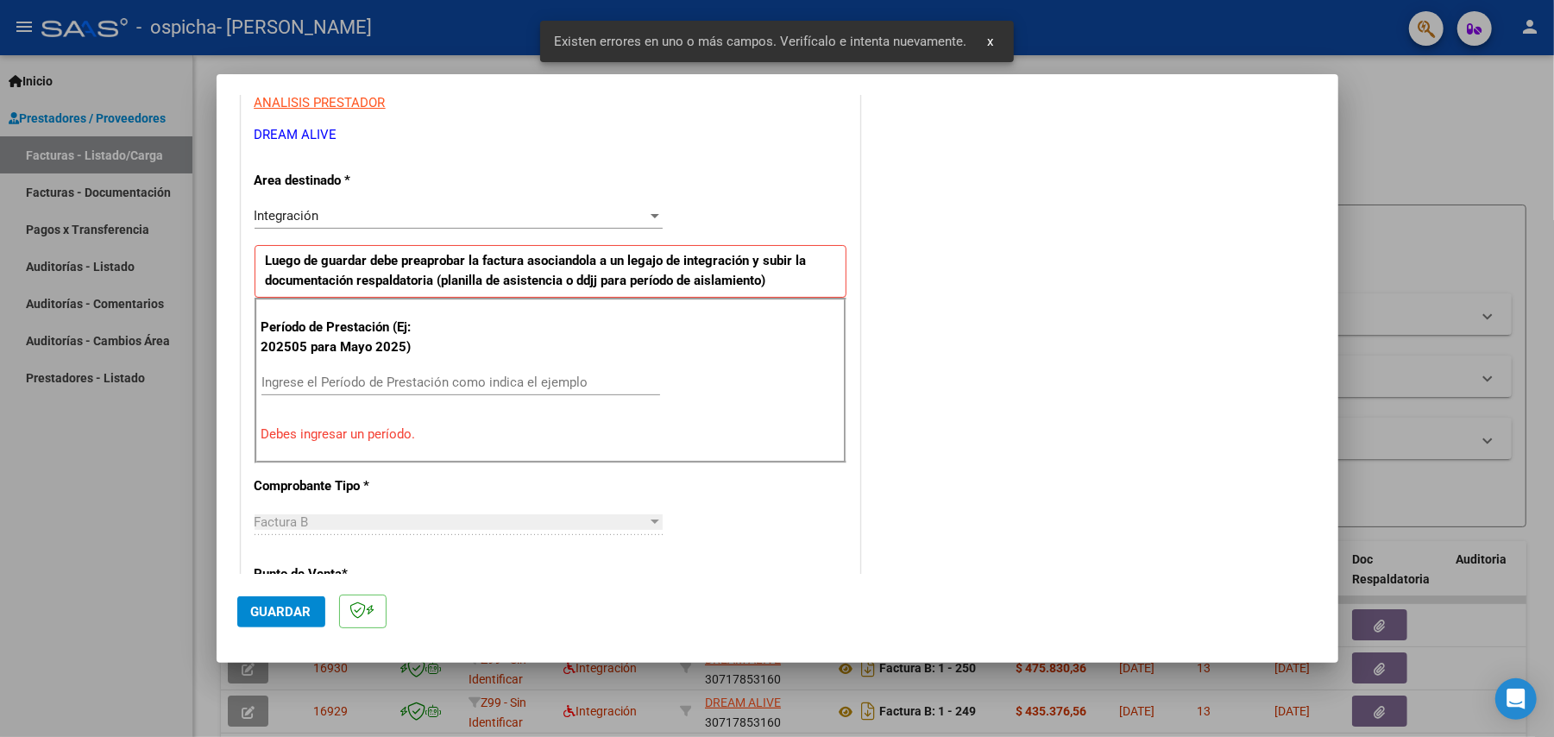
click at [514, 390] on input "Ingrese el Período de Prestación como indica el ejemplo" at bounding box center [461, 383] width 399 height 16
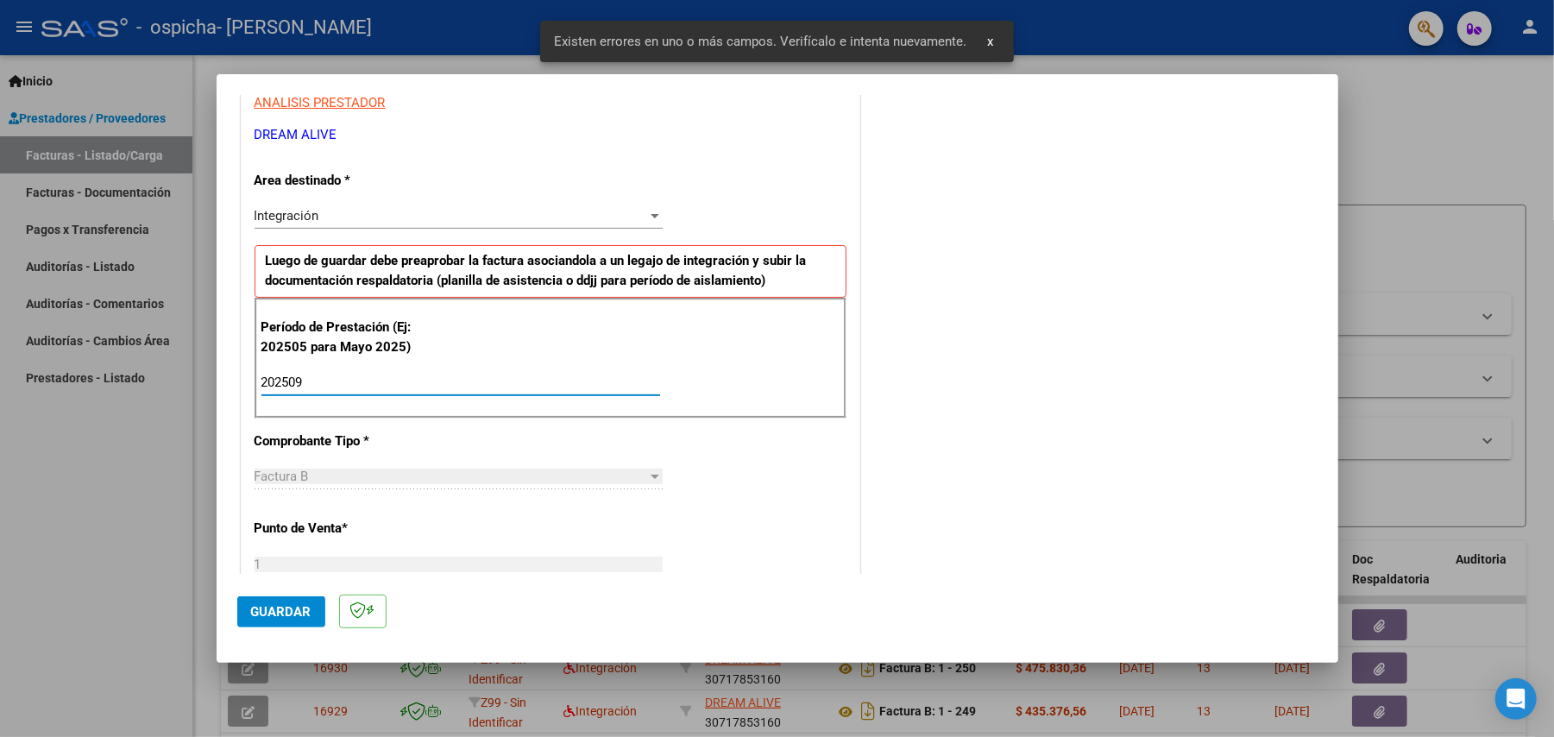
type input "202509"
click at [259, 618] on span "Guardar" at bounding box center [281, 612] width 60 height 16
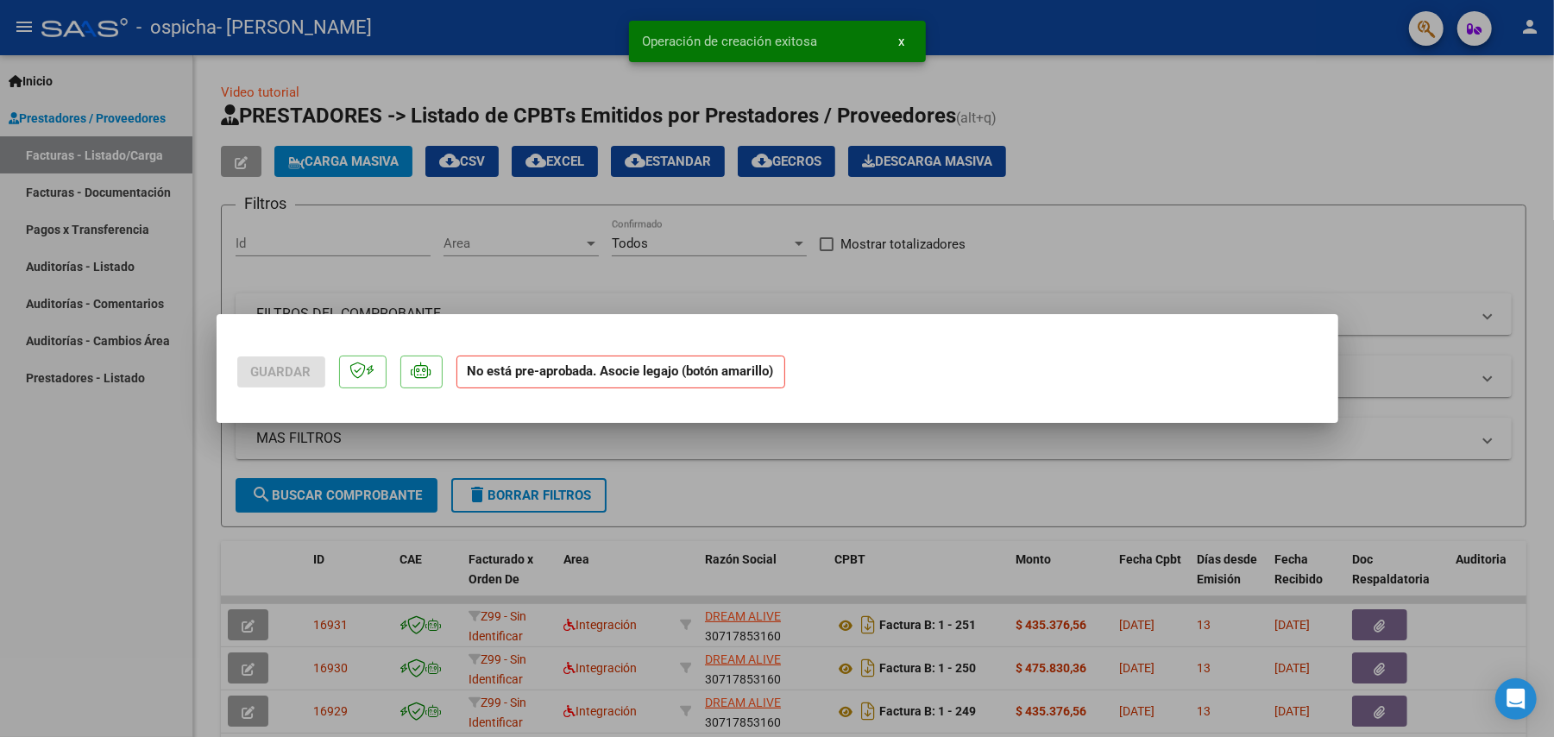
scroll to position [0, 0]
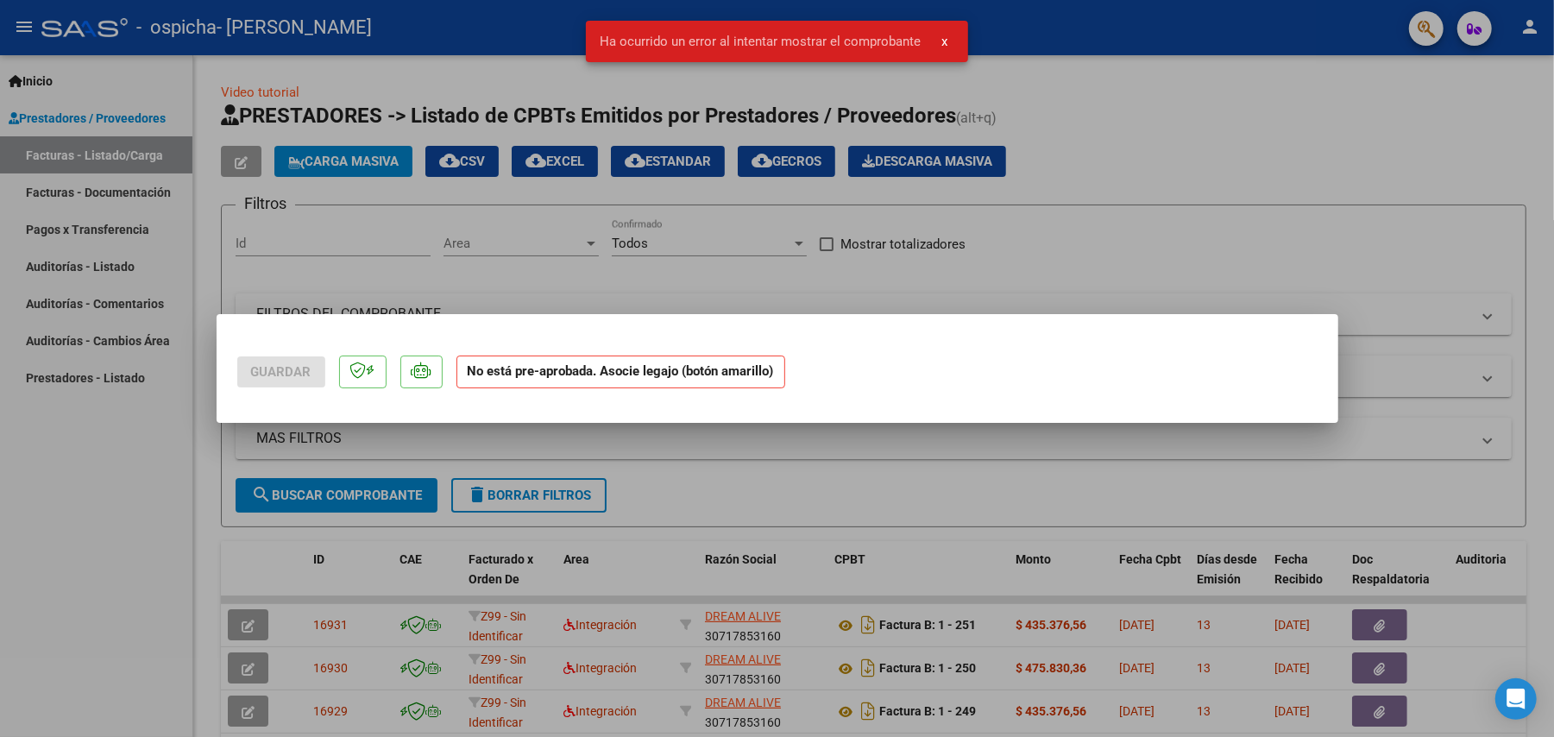
click at [777, 450] on div at bounding box center [777, 368] width 1554 height 737
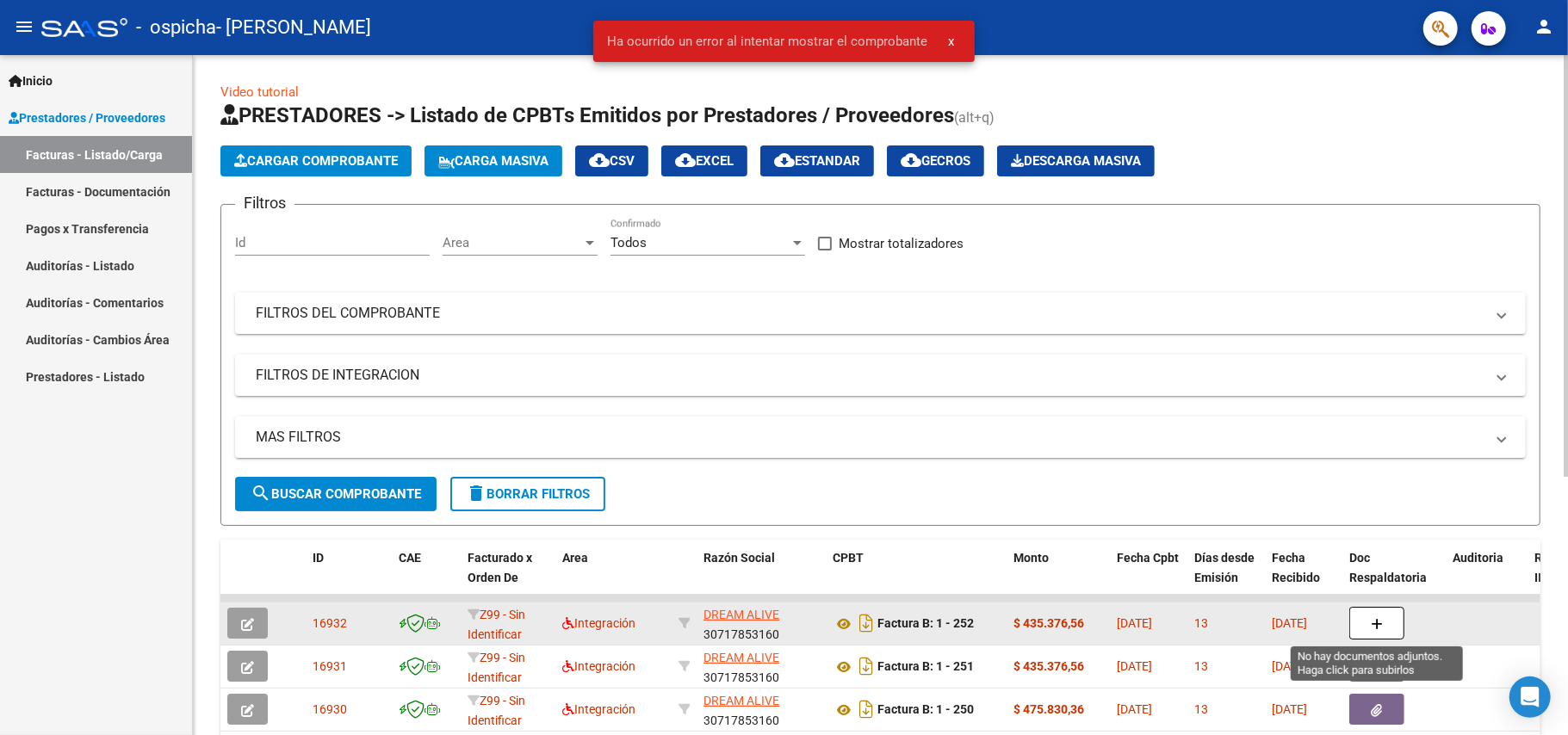
click at [1391, 609] on button "button" at bounding box center [1375, 622] width 55 height 33
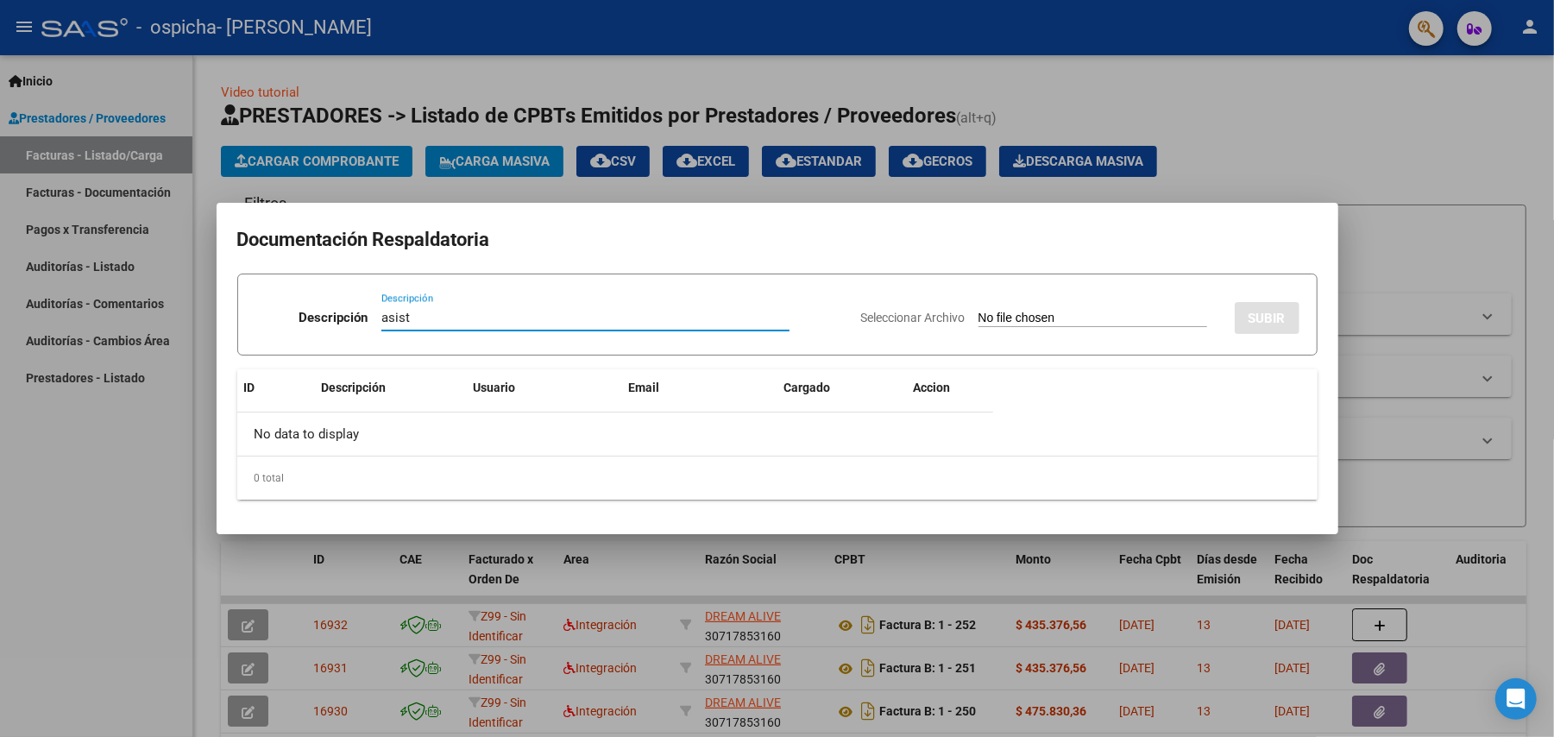
type input "asist"
click at [1055, 316] on input "Seleccionar Archivo" at bounding box center [1093, 319] width 229 height 16
type input "C:\fakepath\[PERSON_NAME].pdf"
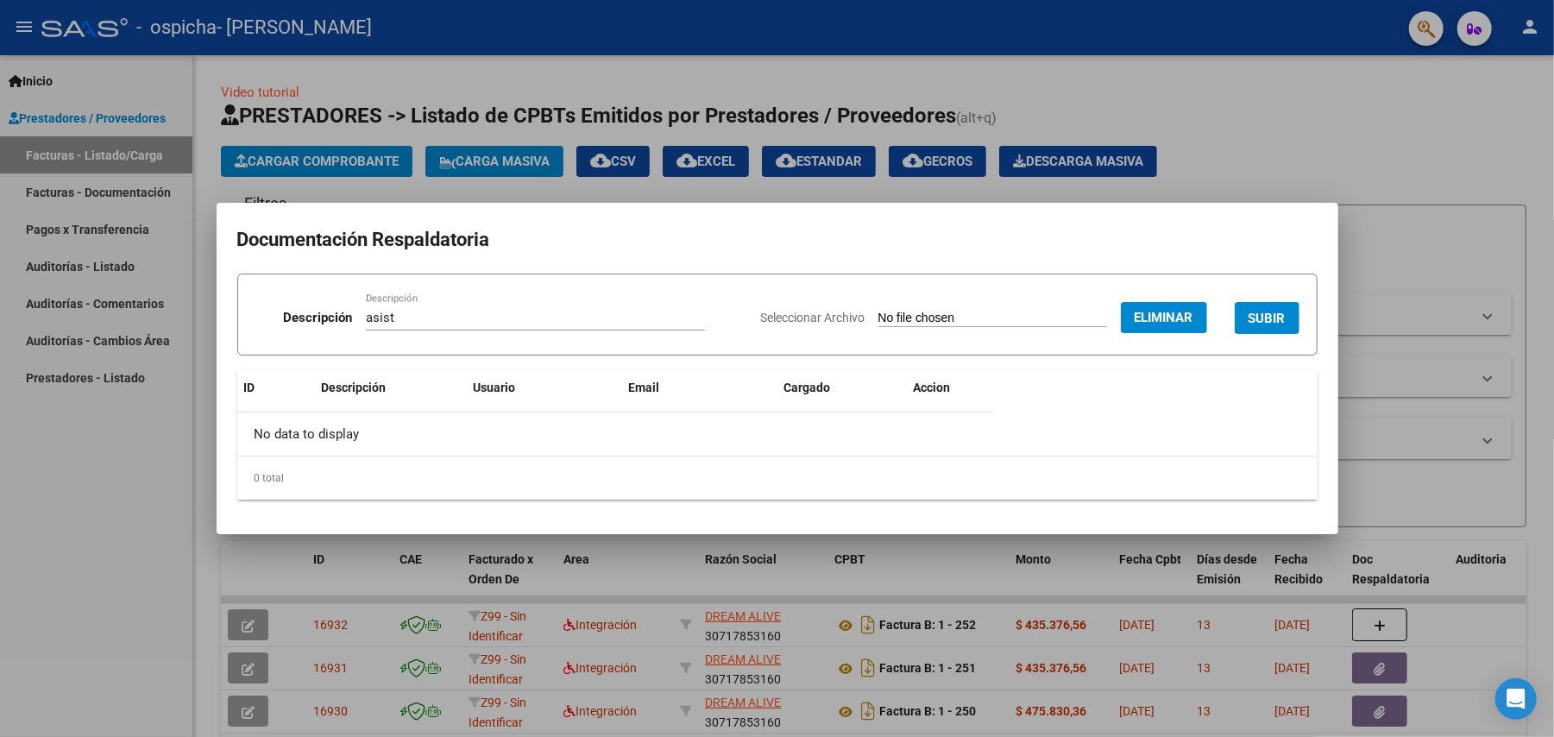
click at [1260, 311] on span "SUBIR" at bounding box center [1267, 319] width 37 height 16
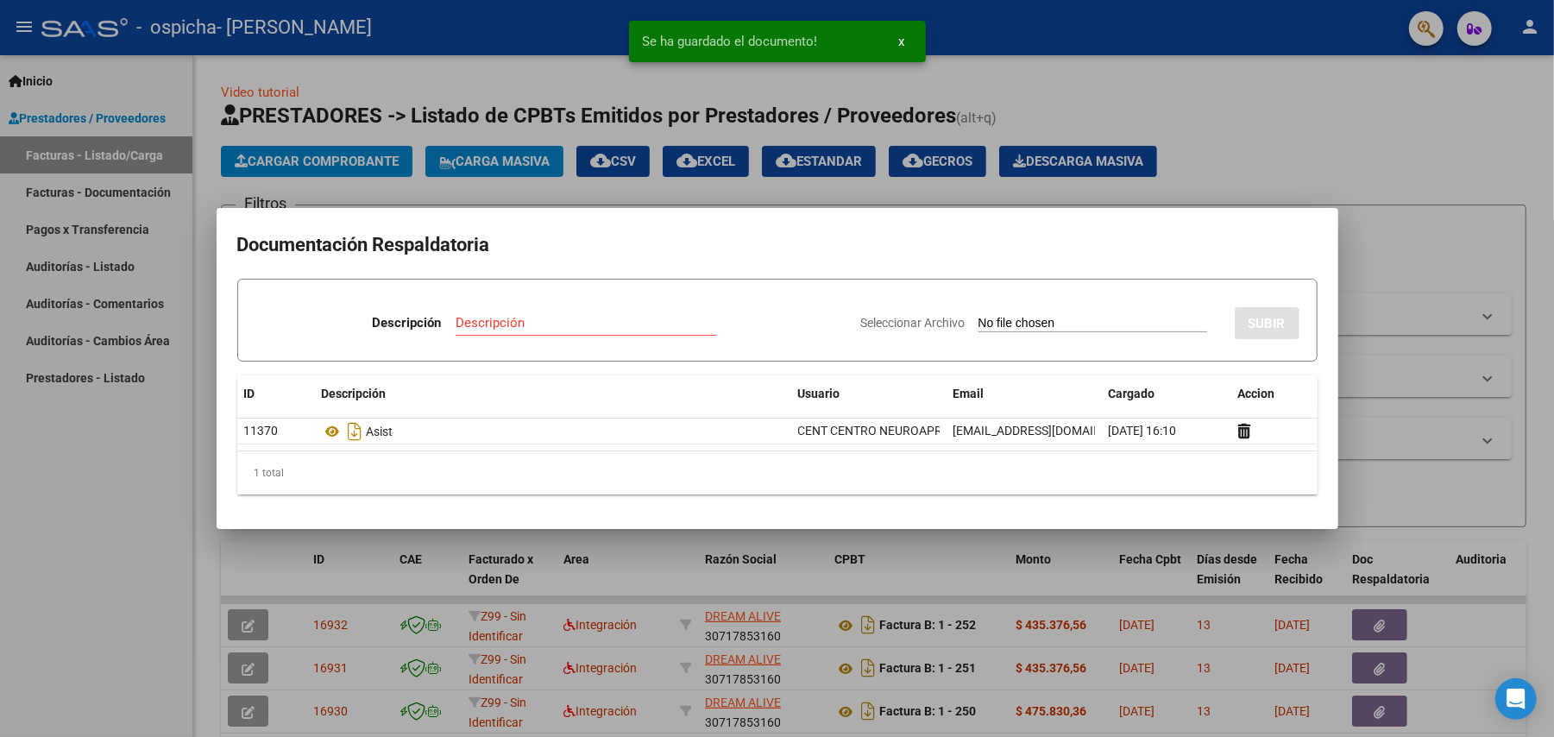
click at [542, 326] on input "Descripción" at bounding box center [586, 323] width 261 height 16
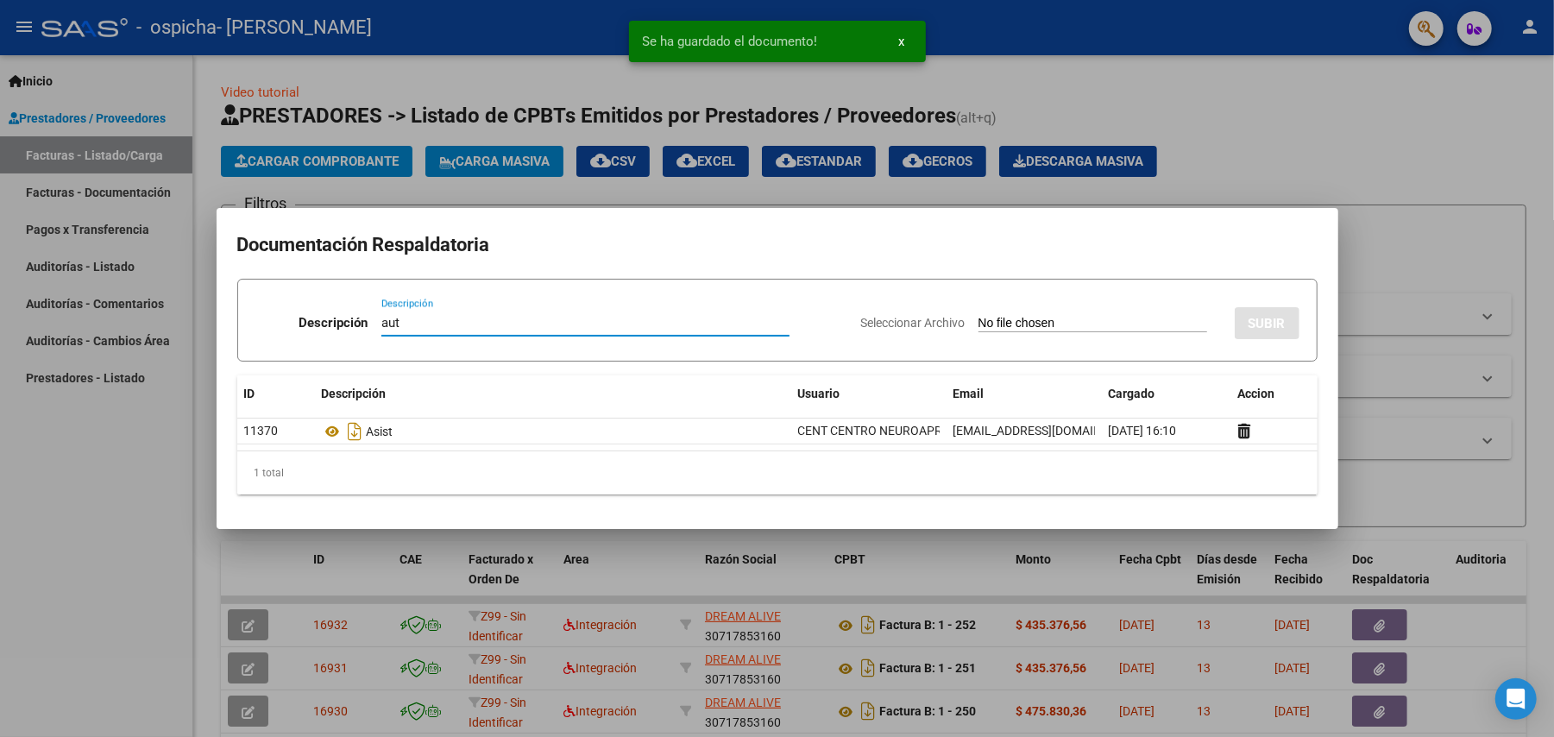
type input "aut"
click at [1053, 316] on input "Seleccionar Archivo" at bounding box center [1093, 324] width 229 height 16
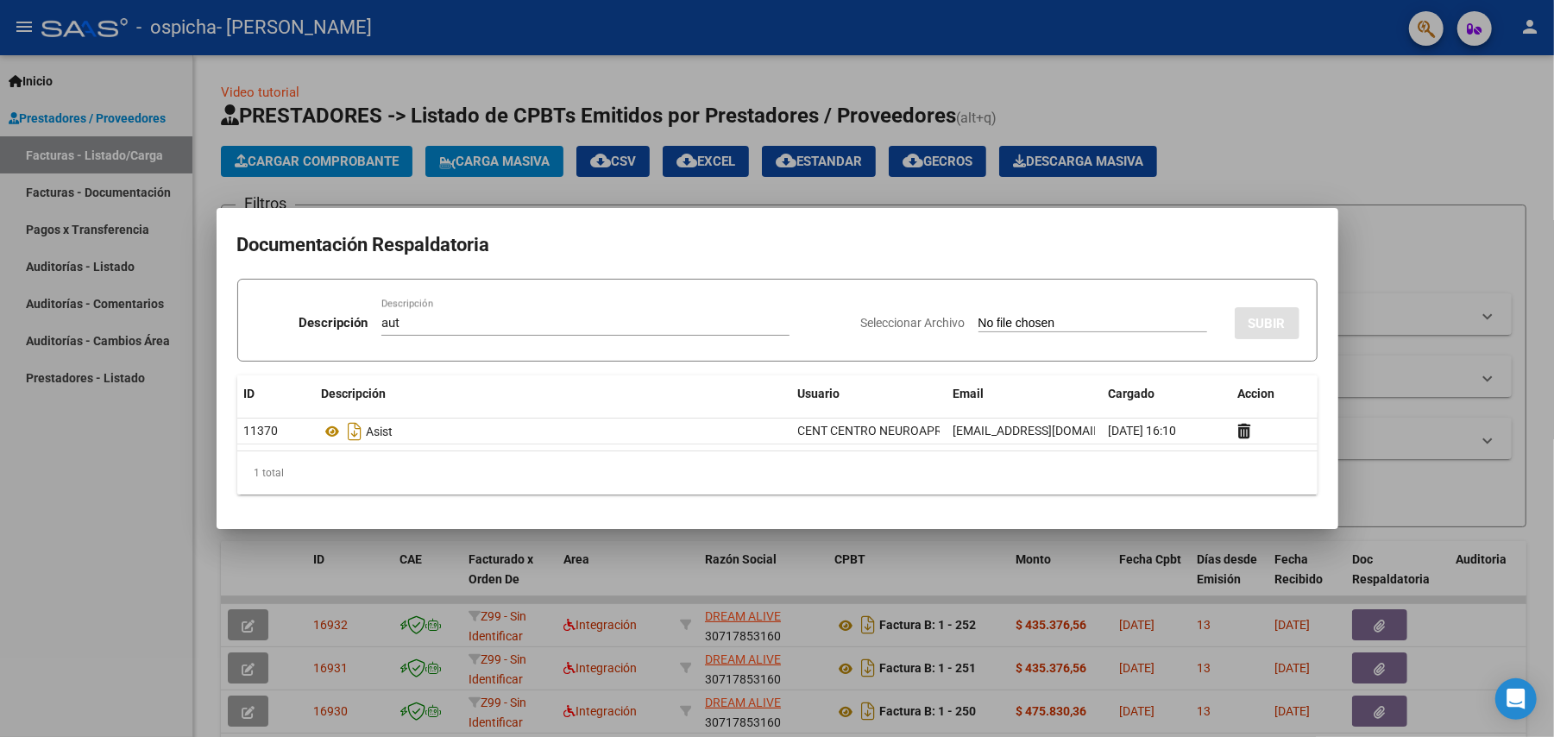
type input "C:\fakepath\- [PERSON_NAME] ENERO A [DATE]- MOD INTENSIVO.pdf"
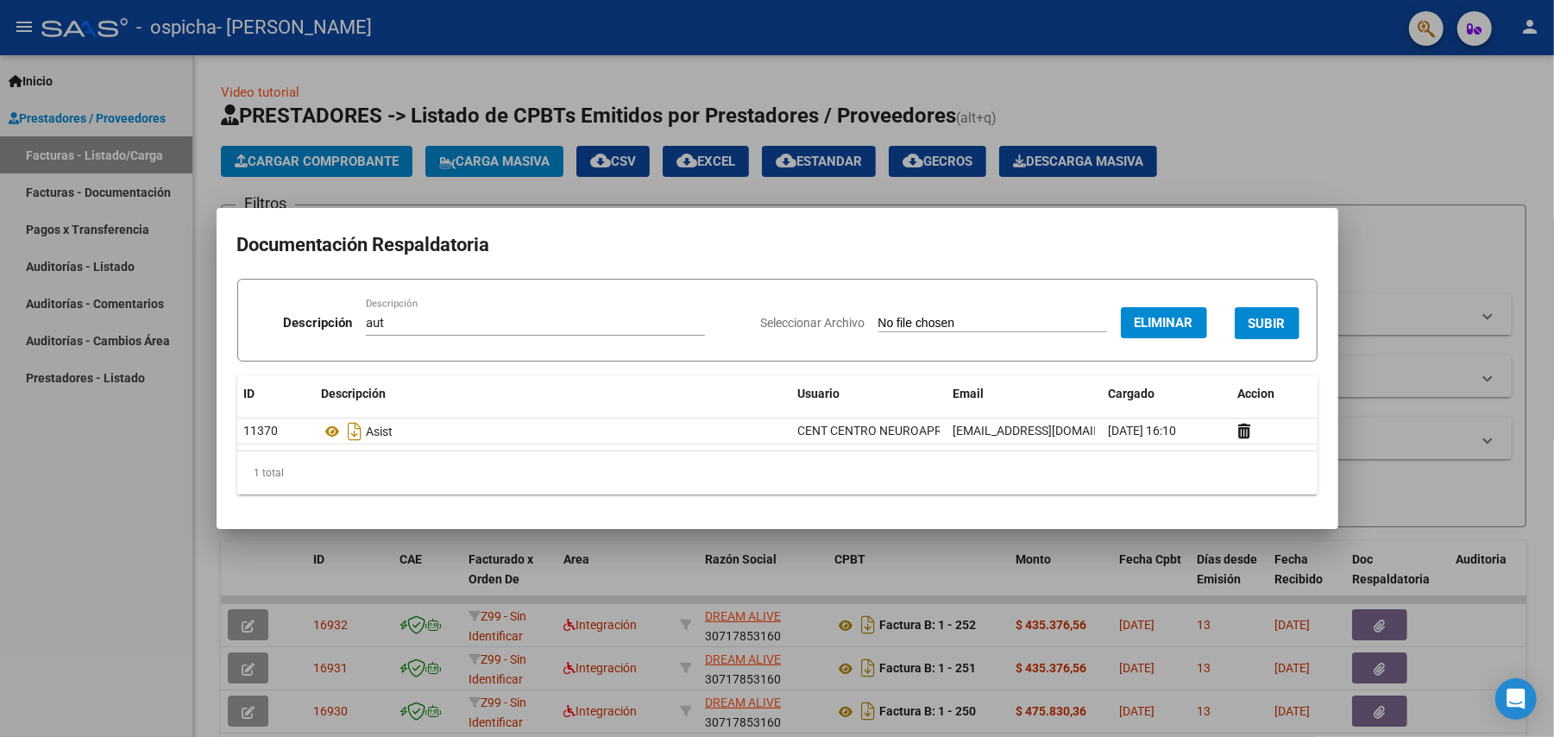
click at [1265, 318] on span "SUBIR" at bounding box center [1267, 324] width 37 height 16
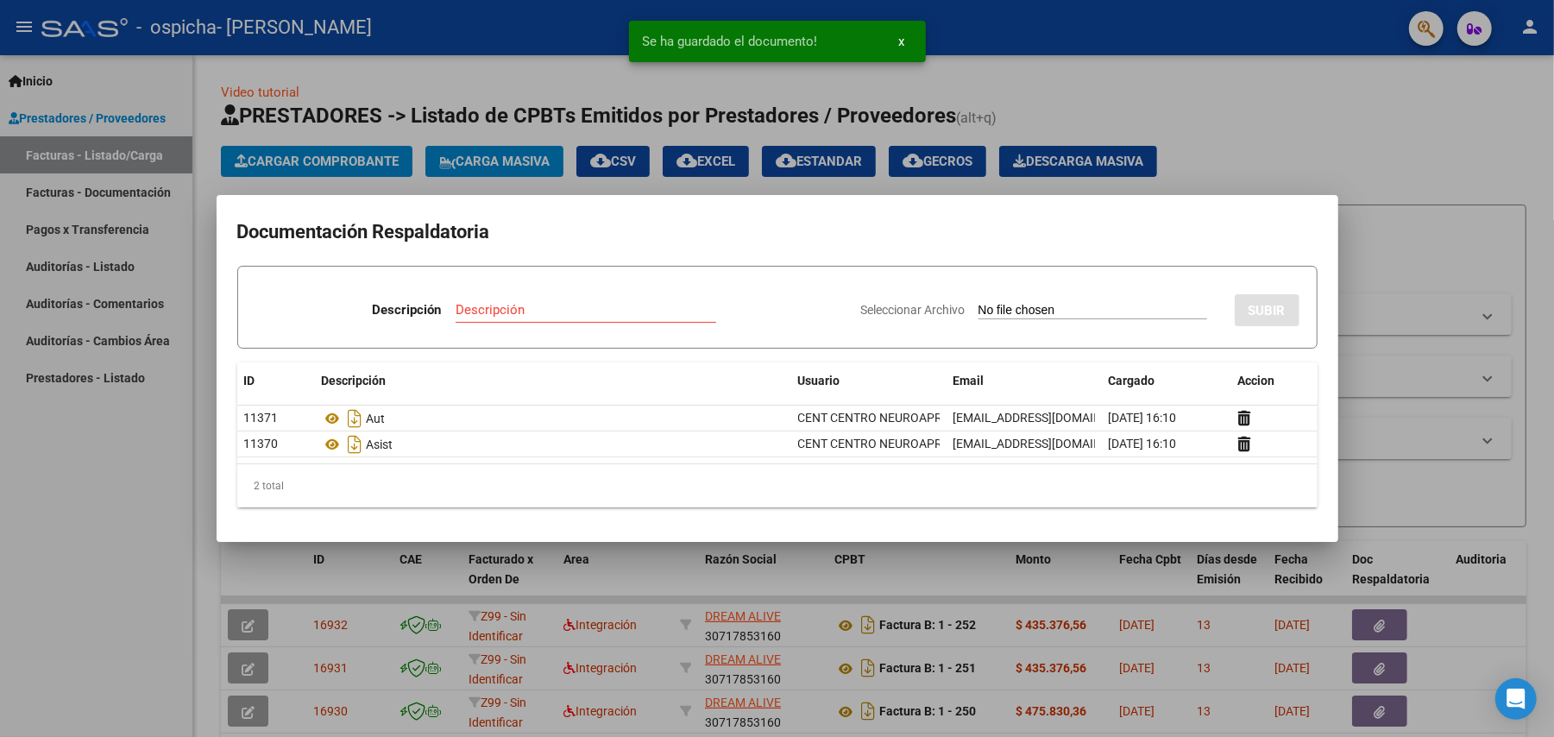
click at [1265, 187] on div at bounding box center [777, 368] width 1554 height 737
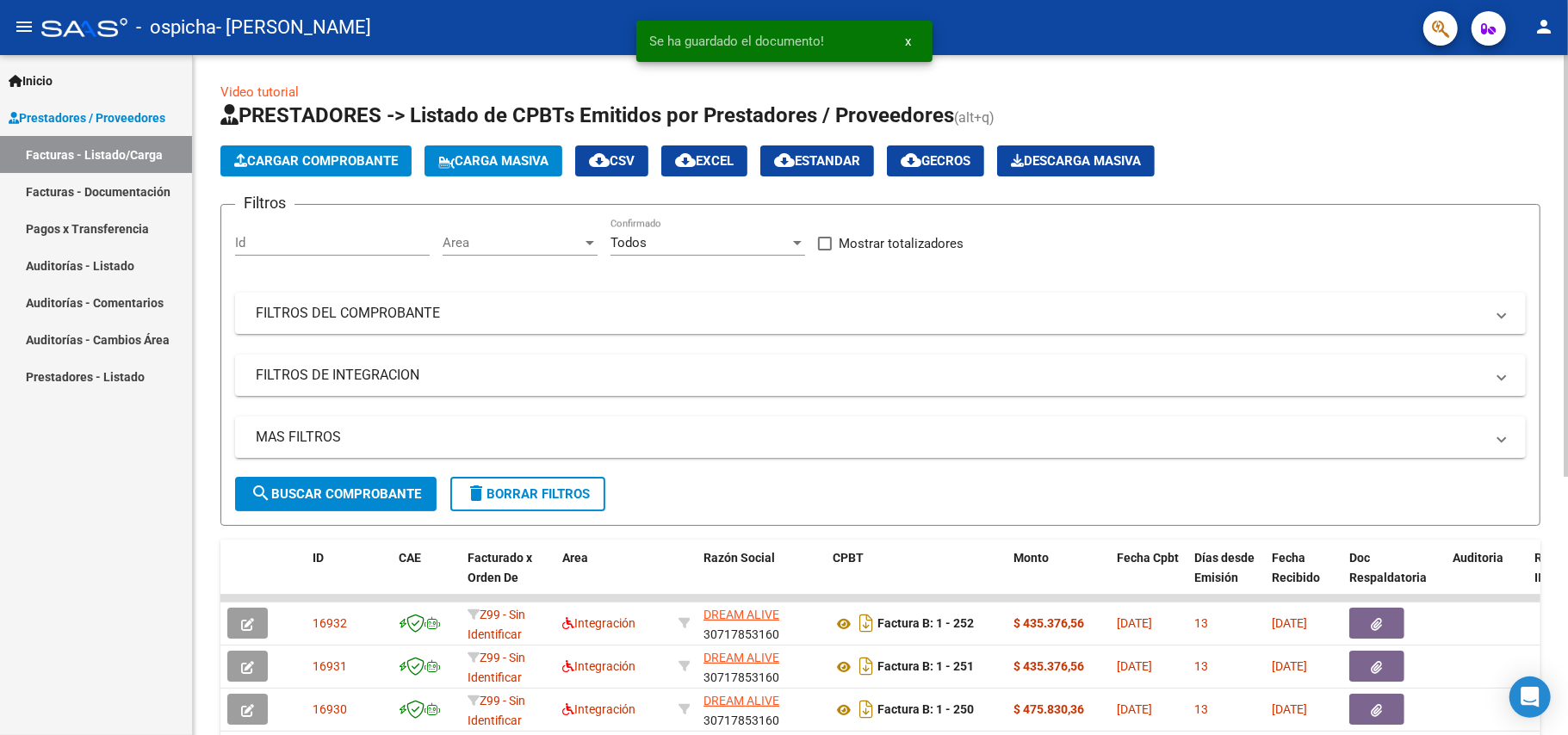
click at [334, 173] on button "Cargar Comprobante" at bounding box center [316, 161] width 192 height 31
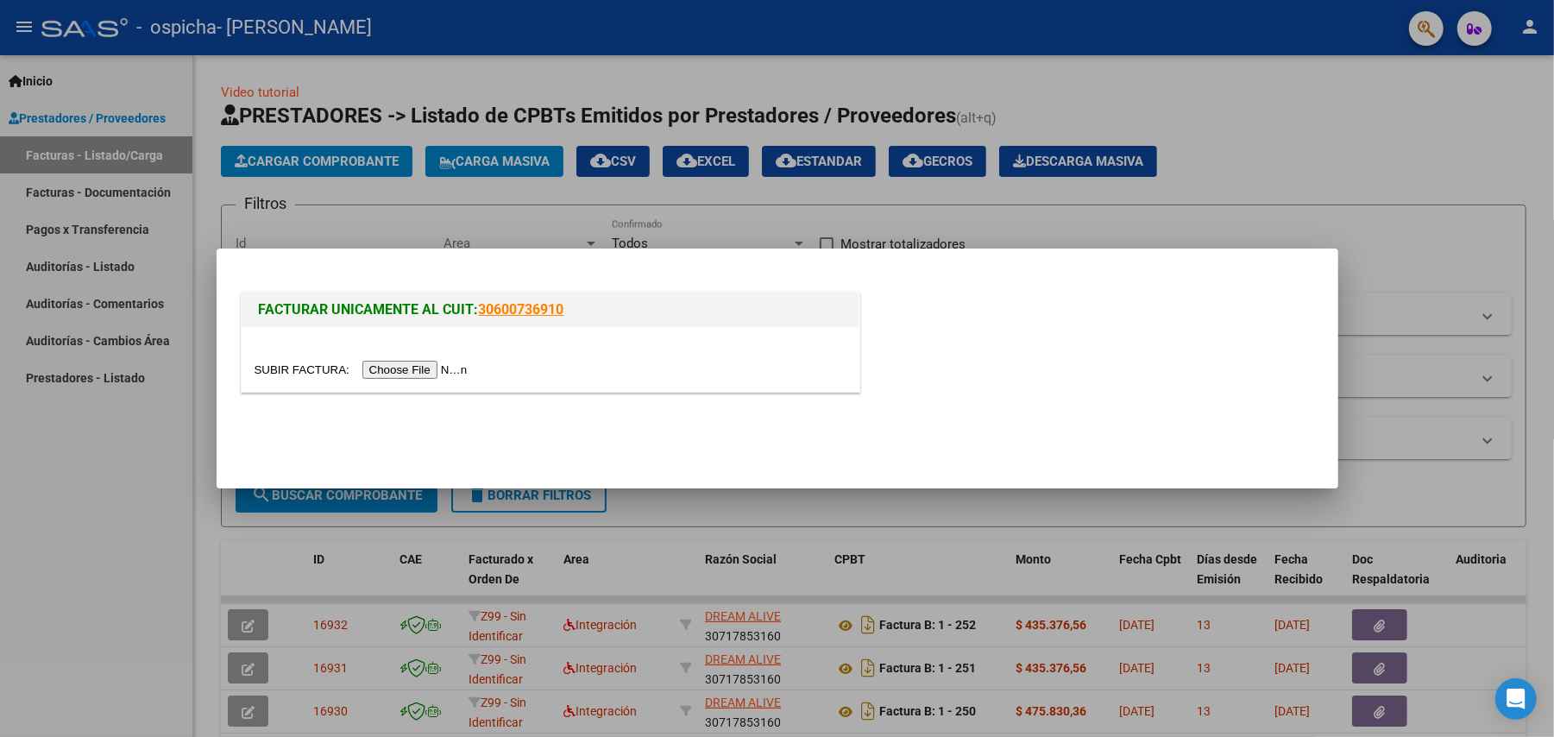
click at [425, 375] on input "file" at bounding box center [364, 370] width 218 height 18
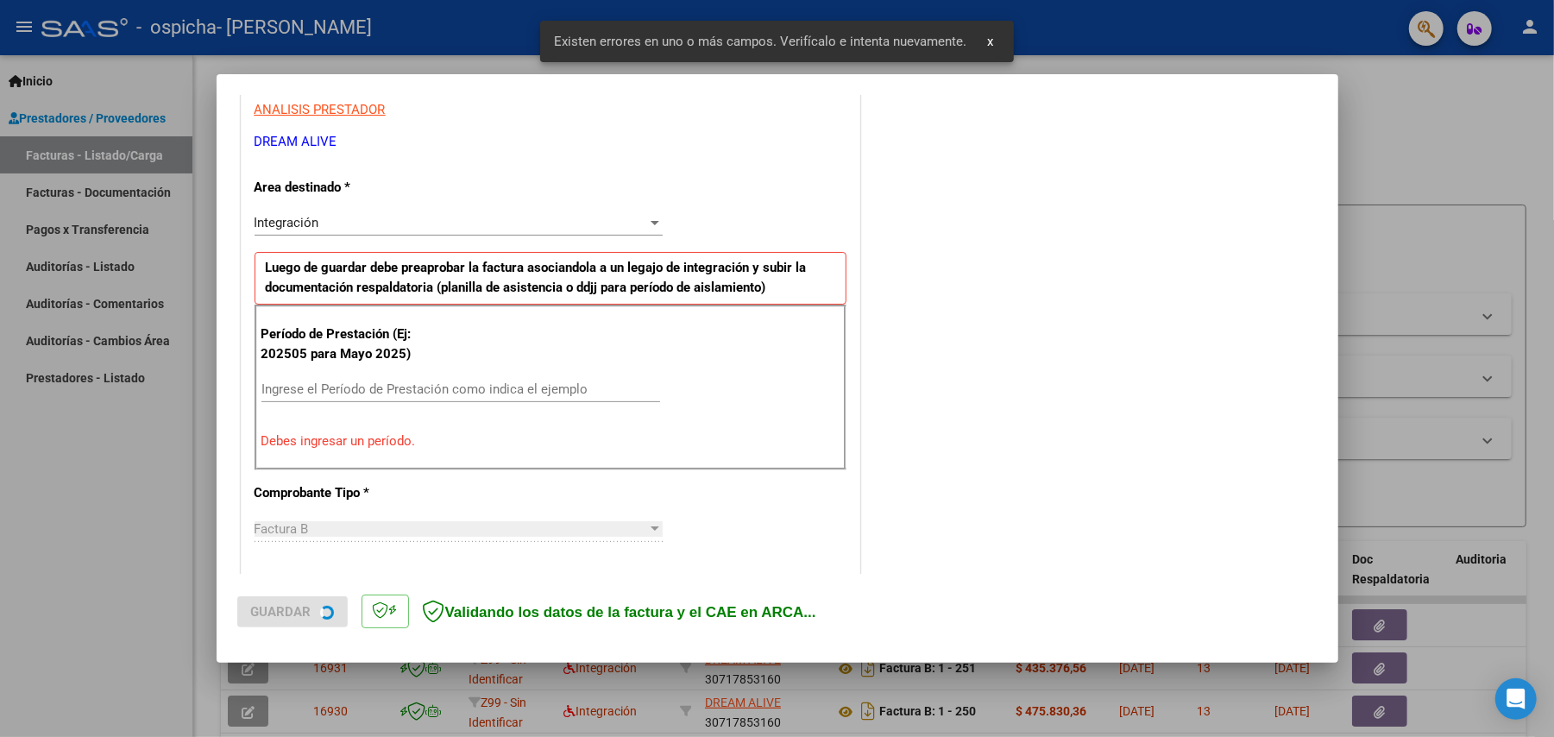
scroll to position [331, 0]
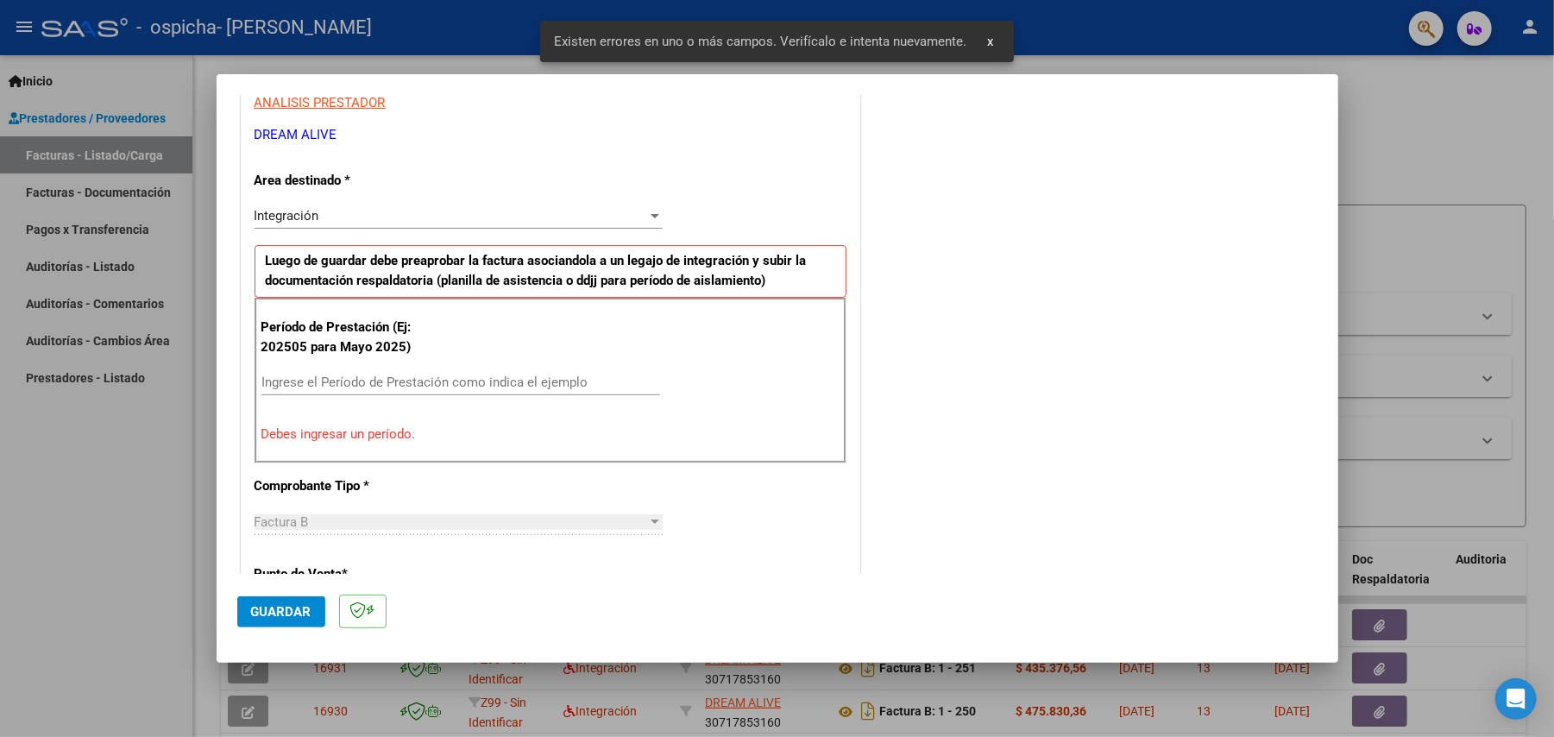
click at [481, 383] on input "Ingrese el Período de Prestación como indica el ejemplo" at bounding box center [461, 383] width 399 height 16
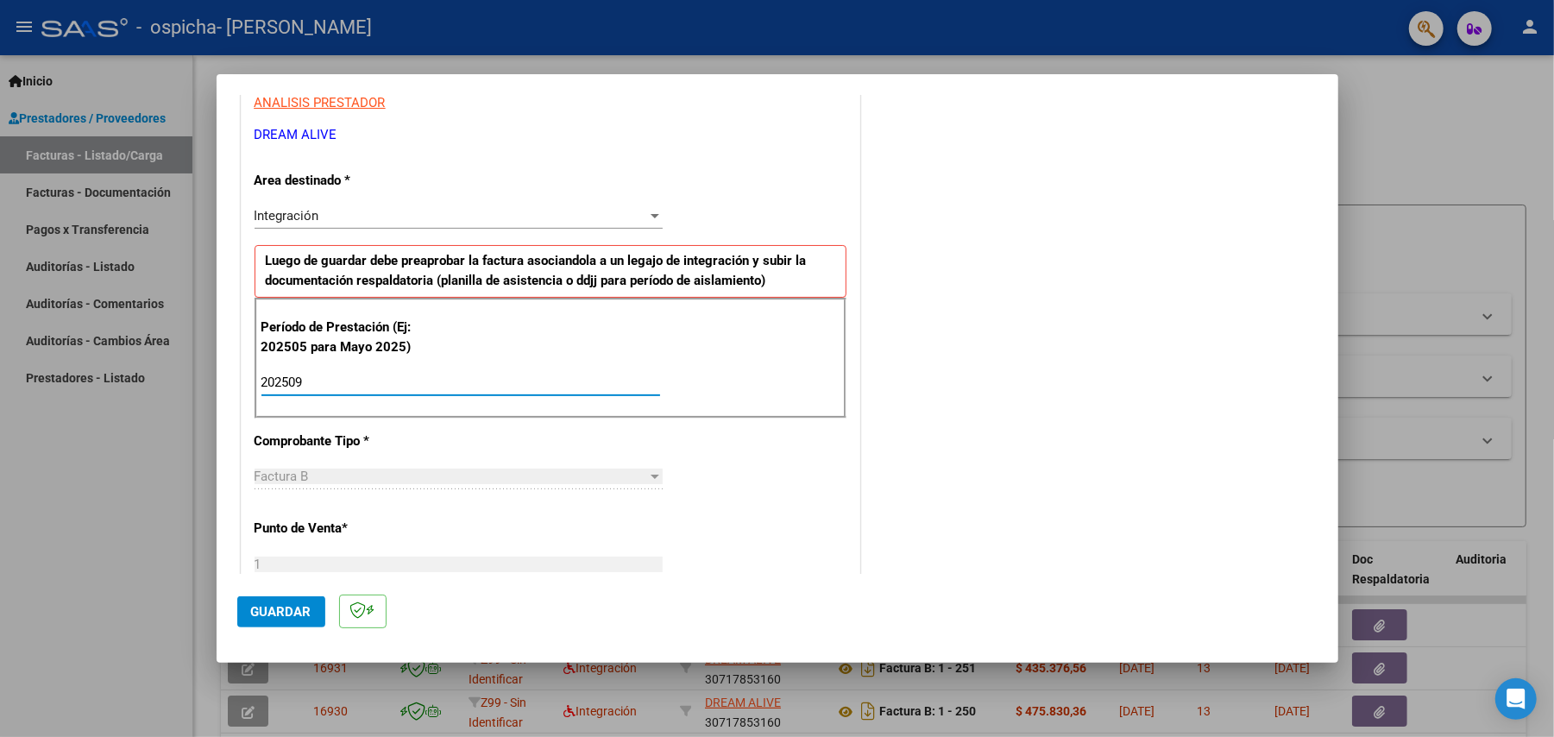
type input "202509"
click at [291, 604] on span "Guardar" at bounding box center [281, 612] width 60 height 16
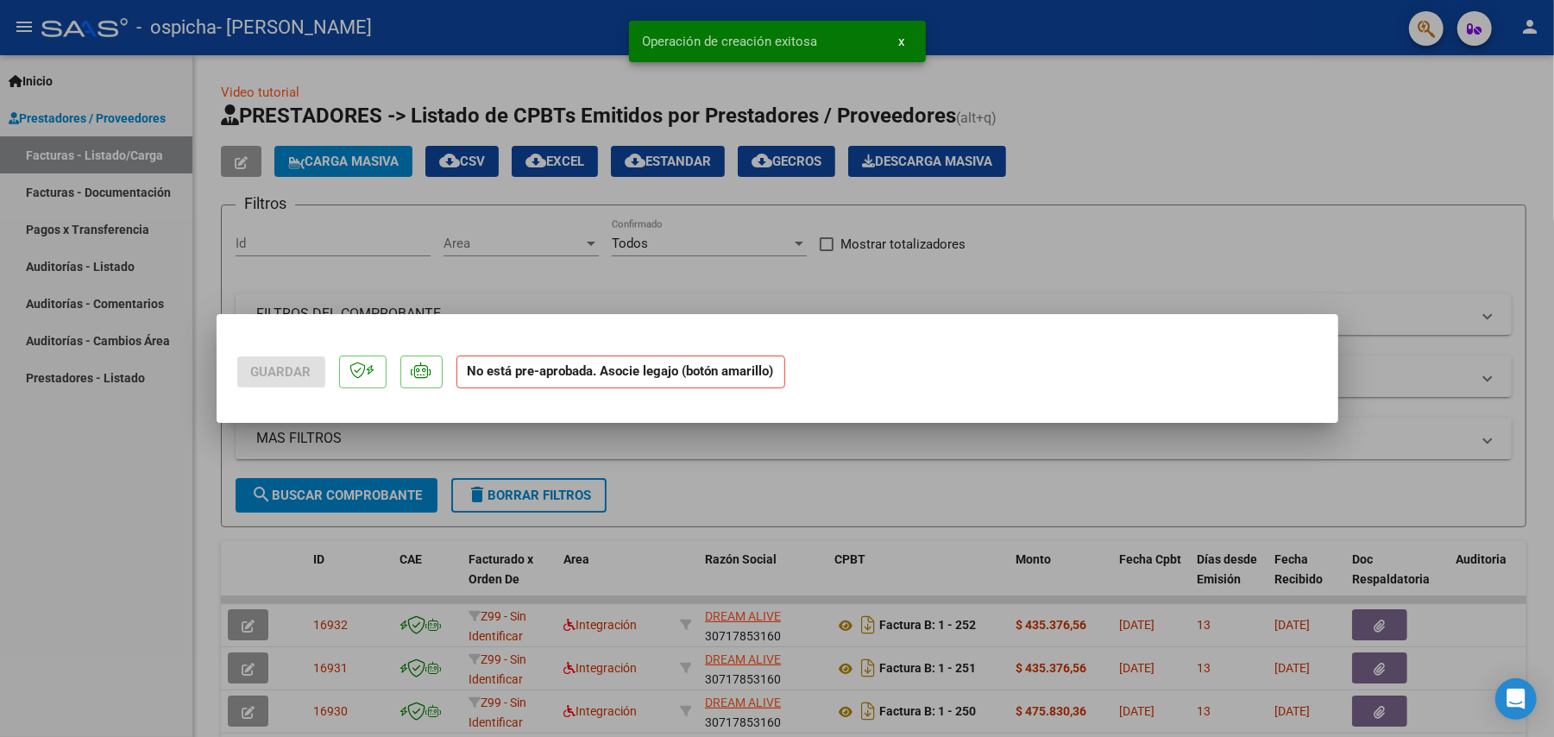
scroll to position [0, 0]
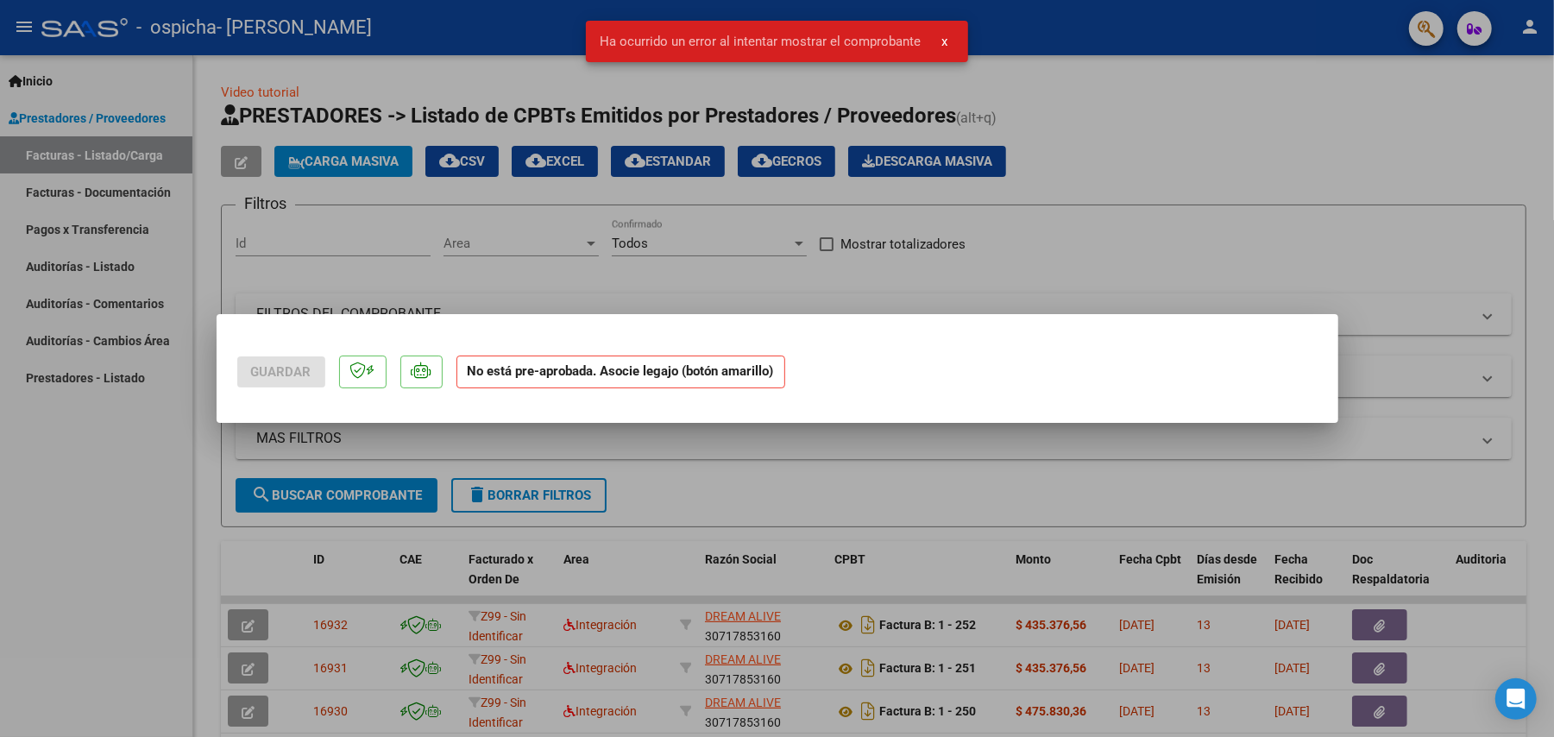
click at [173, 564] on div at bounding box center [777, 368] width 1554 height 737
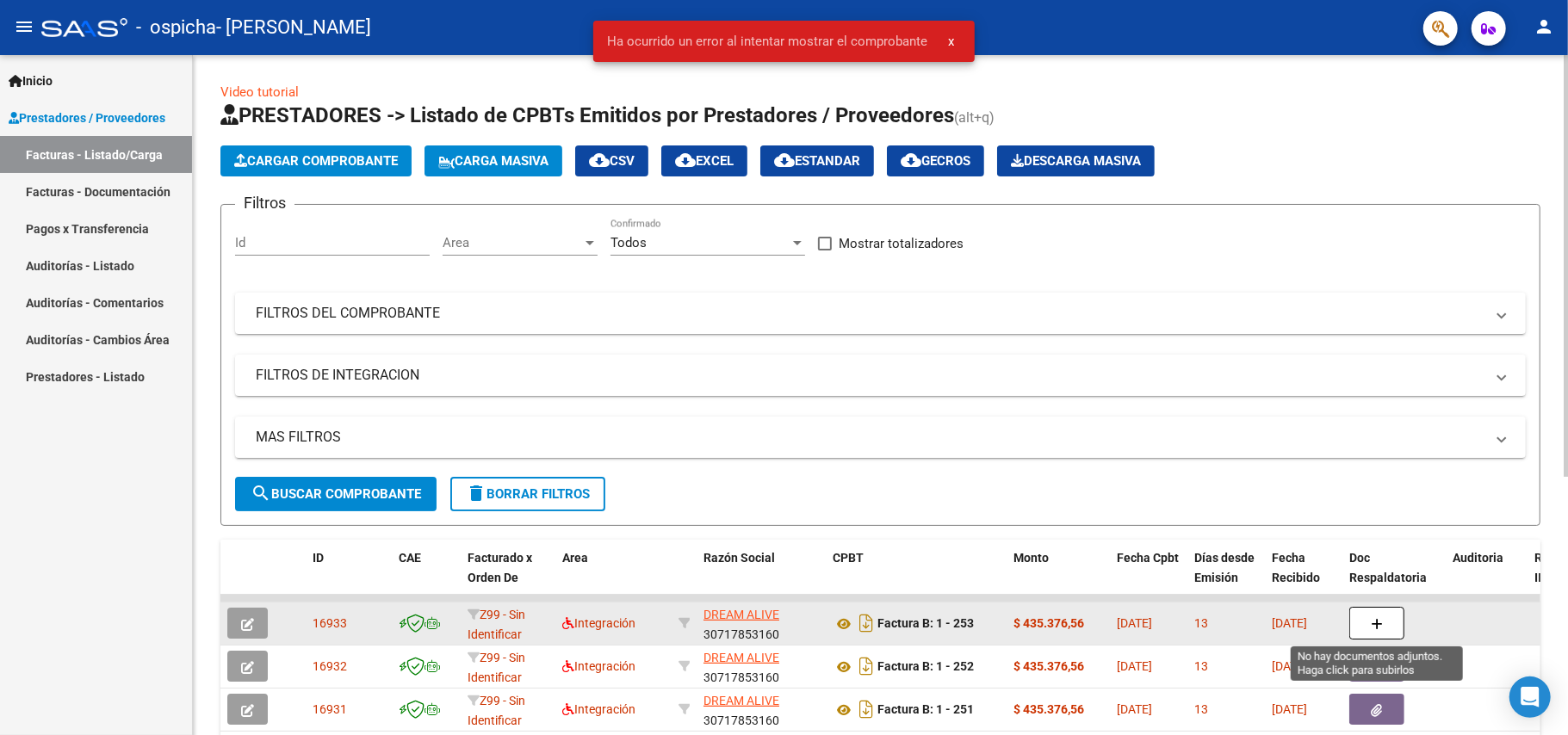
click at [1307, 625] on span "[DATE]" at bounding box center [1289, 623] width 35 height 14
click at [1359, 630] on button "button" at bounding box center [1375, 622] width 55 height 33
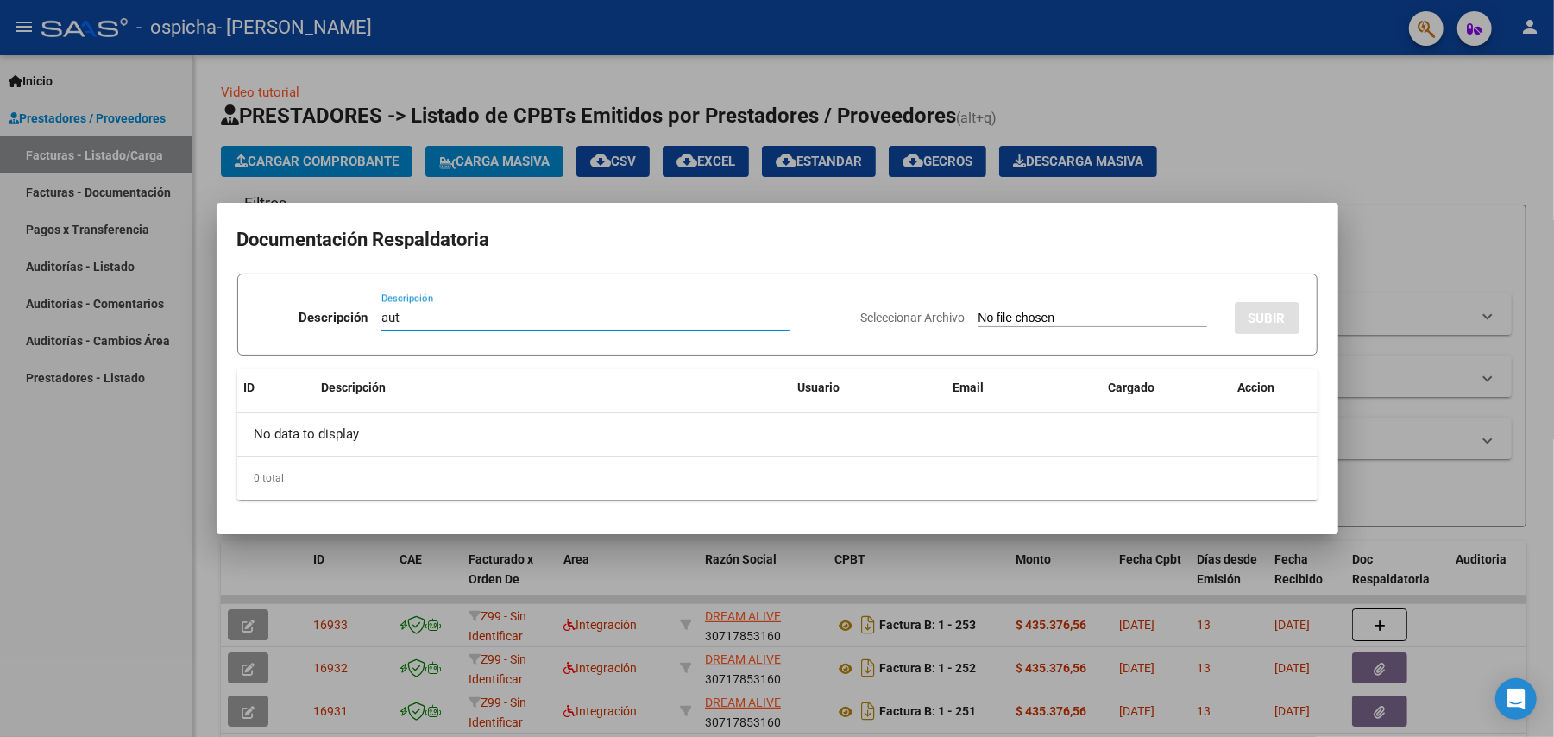
type input "aut"
drag, startPoint x: 972, startPoint y: 318, endPoint x: 948, endPoint y: 371, distance: 58.7
click at [974, 328] on div "Seleccionar Archivo SUBIR" at bounding box center [1080, 314] width 438 height 53
click at [1053, 310] on app-file-uploader "Seleccionar Archivo" at bounding box center [1041, 318] width 360 height 16
click at [1040, 316] on input "Seleccionar Archivo" at bounding box center [1093, 319] width 229 height 16
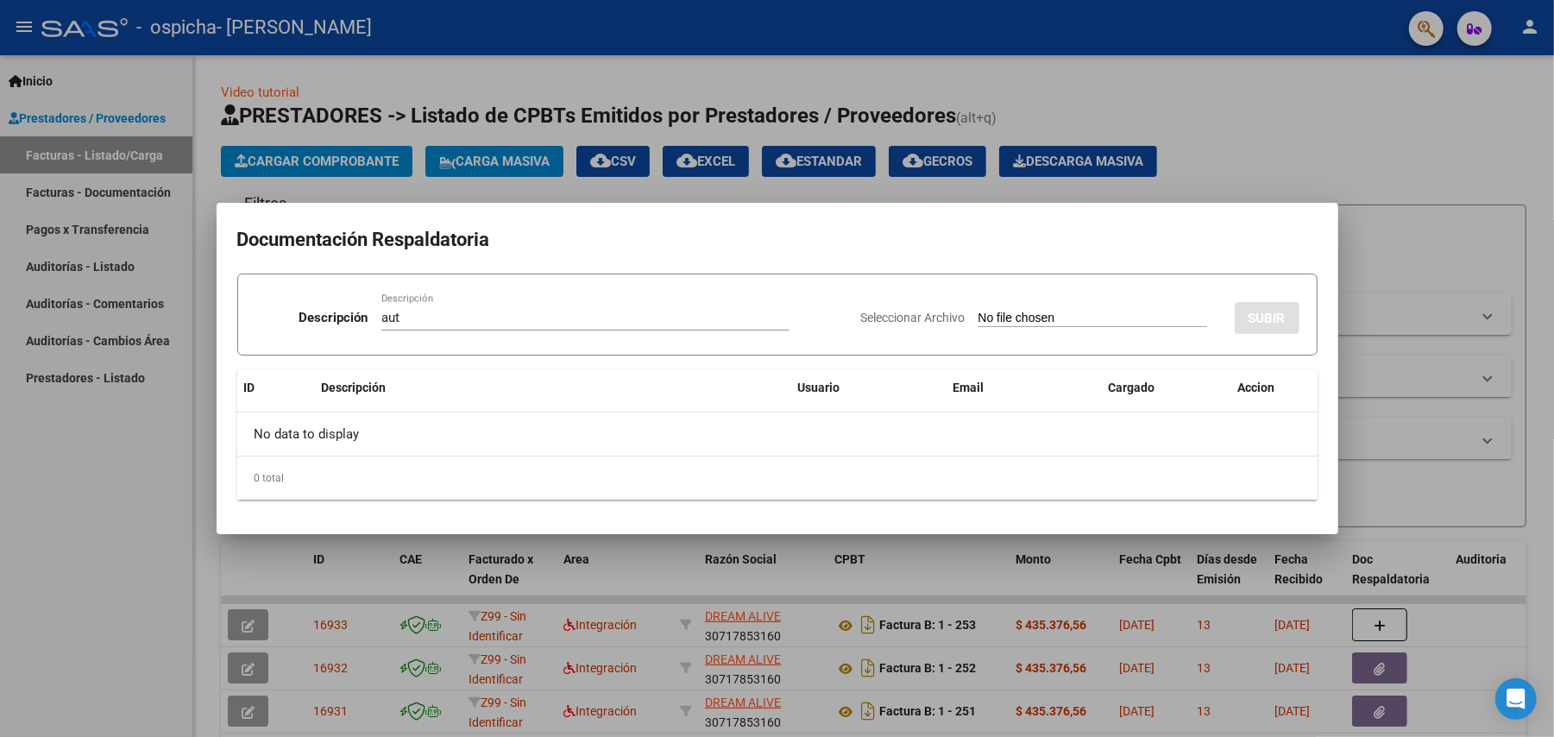
type input "C:\fakepath\[PERSON_NAME] INTENSIVO ENERO A [DATE] MII.pdf"
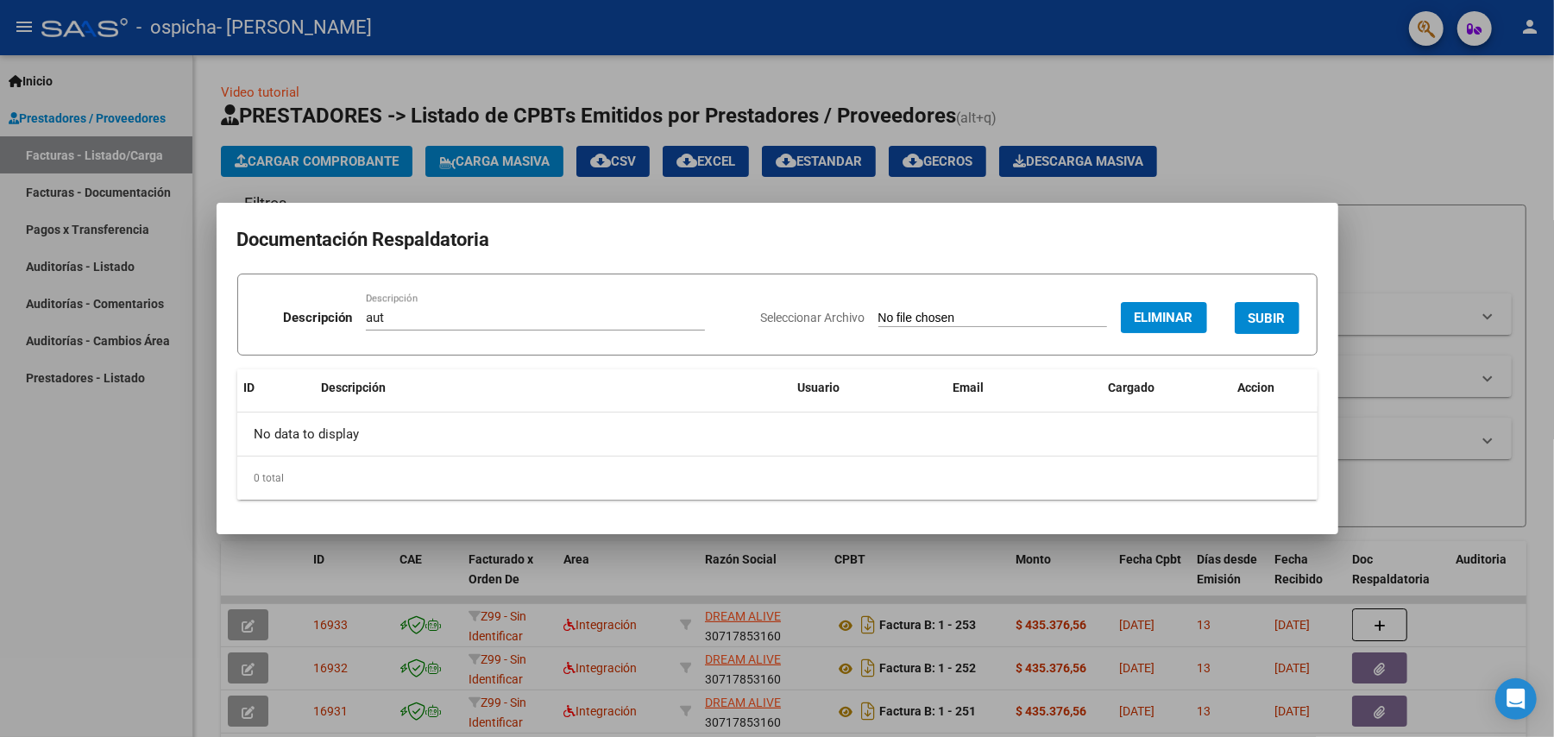
click at [1276, 319] on span "SUBIR" at bounding box center [1267, 319] width 37 height 16
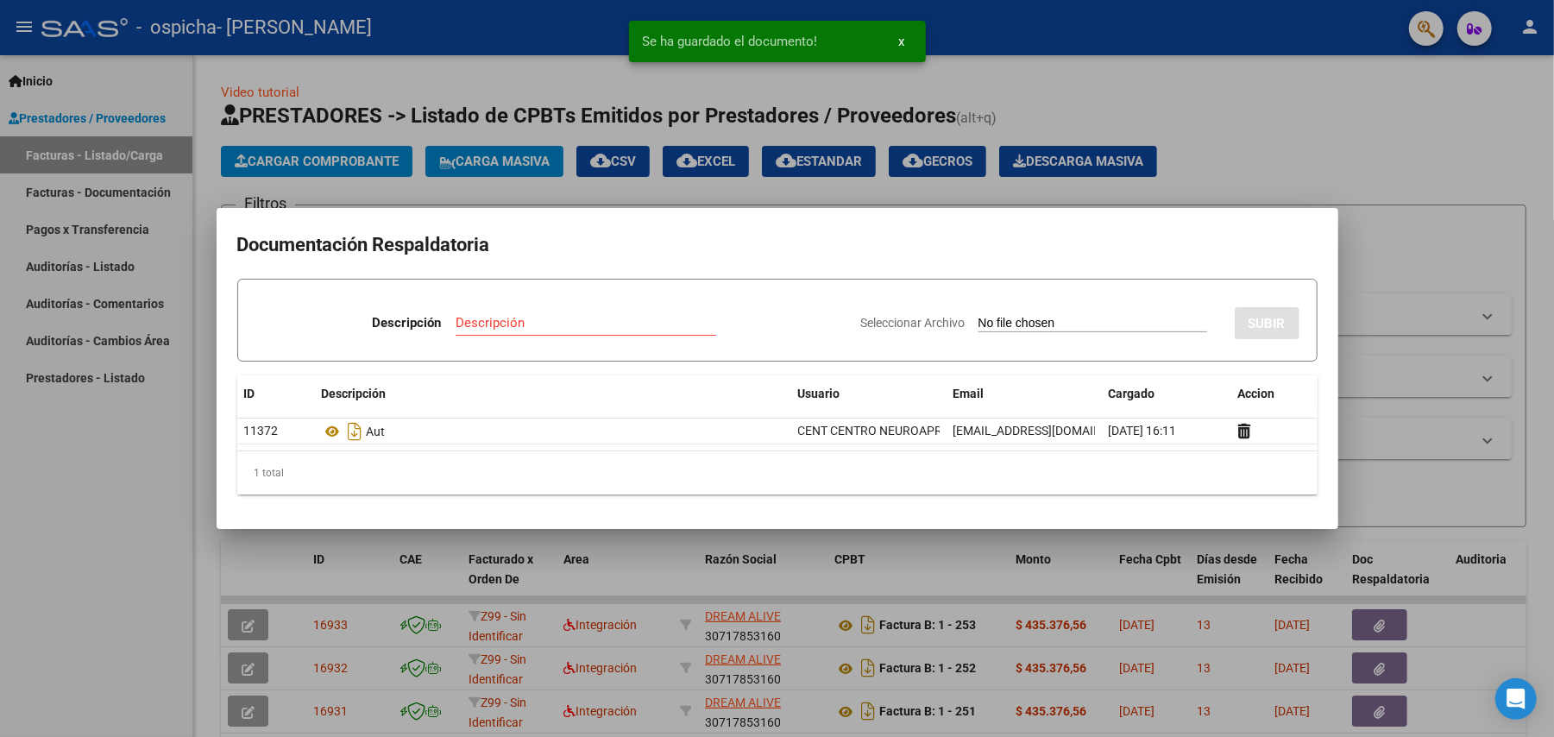
click at [528, 342] on div "Descripción" at bounding box center [586, 331] width 261 height 42
click at [520, 319] on input "Descripción" at bounding box center [586, 323] width 261 height 16
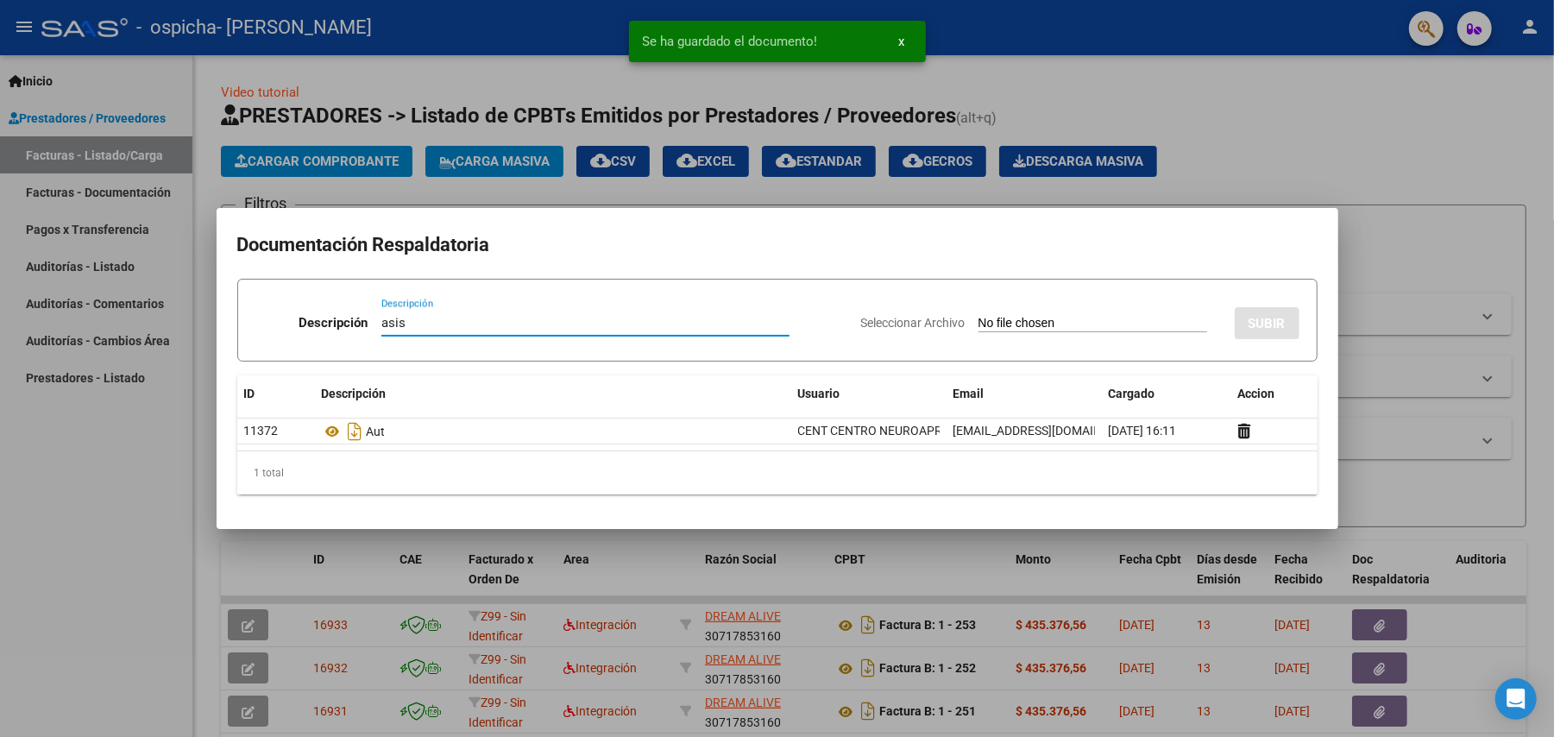
type input "asis"
click at [984, 326] on input "Seleccionar Archivo" at bounding box center [1093, 324] width 229 height 16
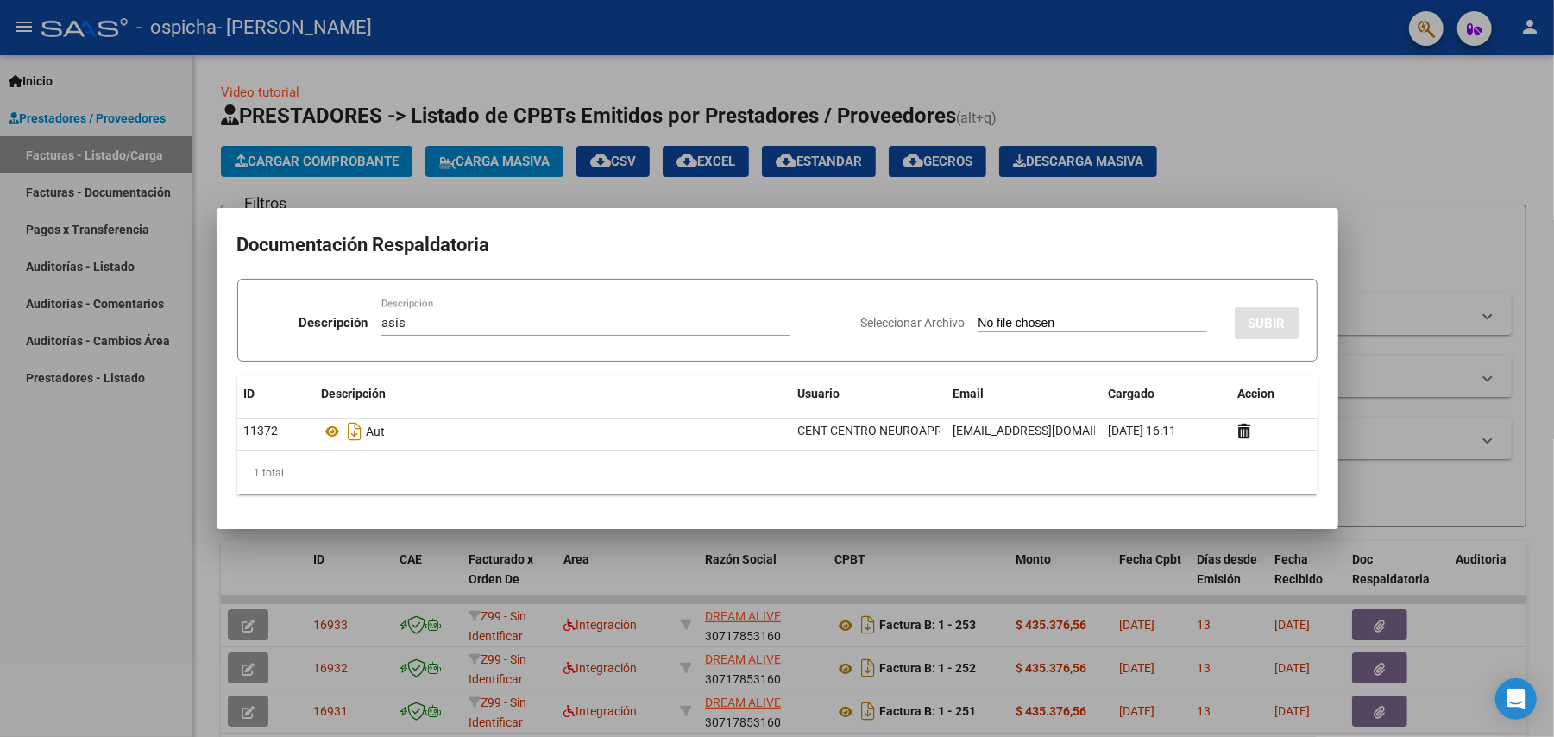
type input "C:\fakepath\[PERSON_NAME].pdf"
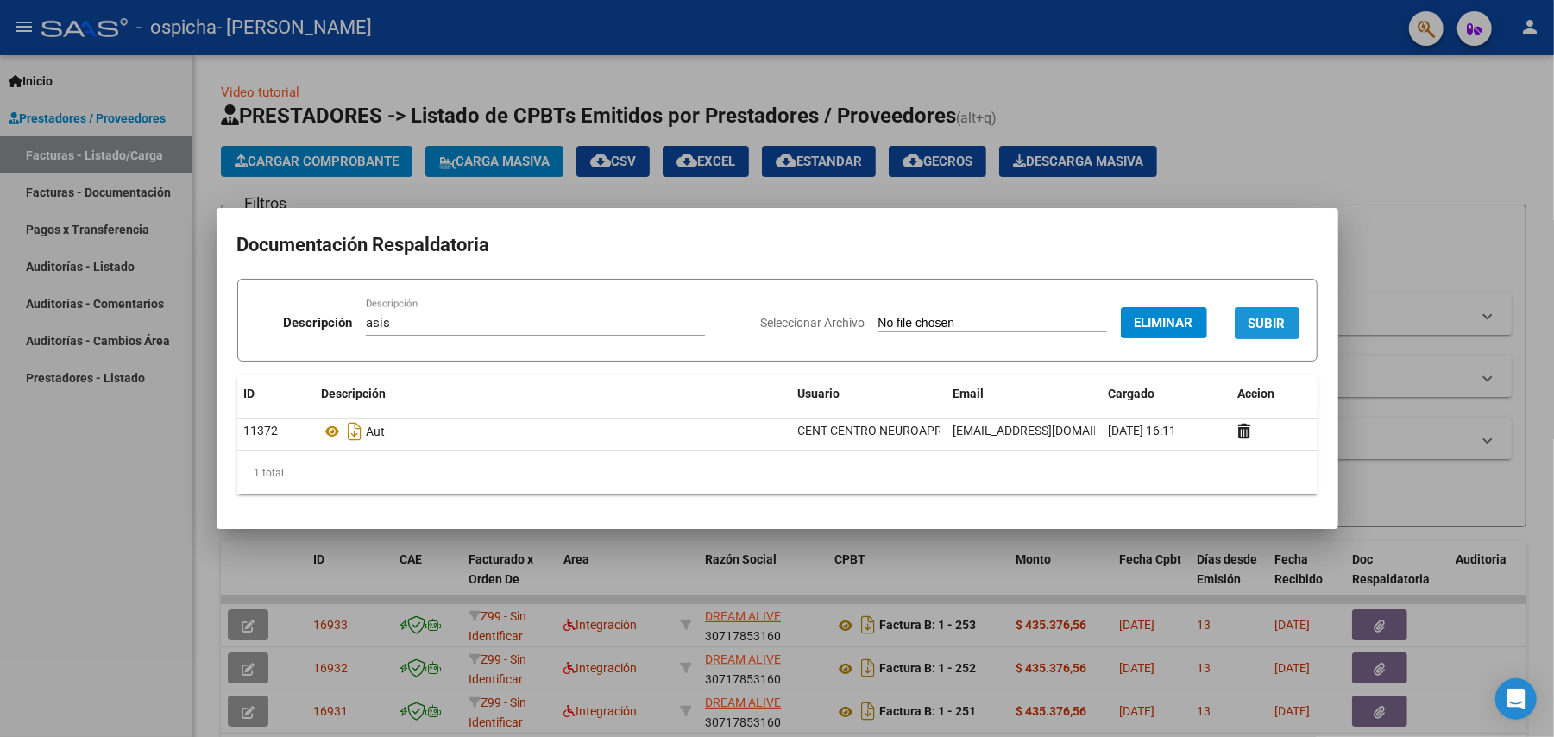
click at [1260, 311] on button "SUBIR" at bounding box center [1267, 323] width 65 height 32
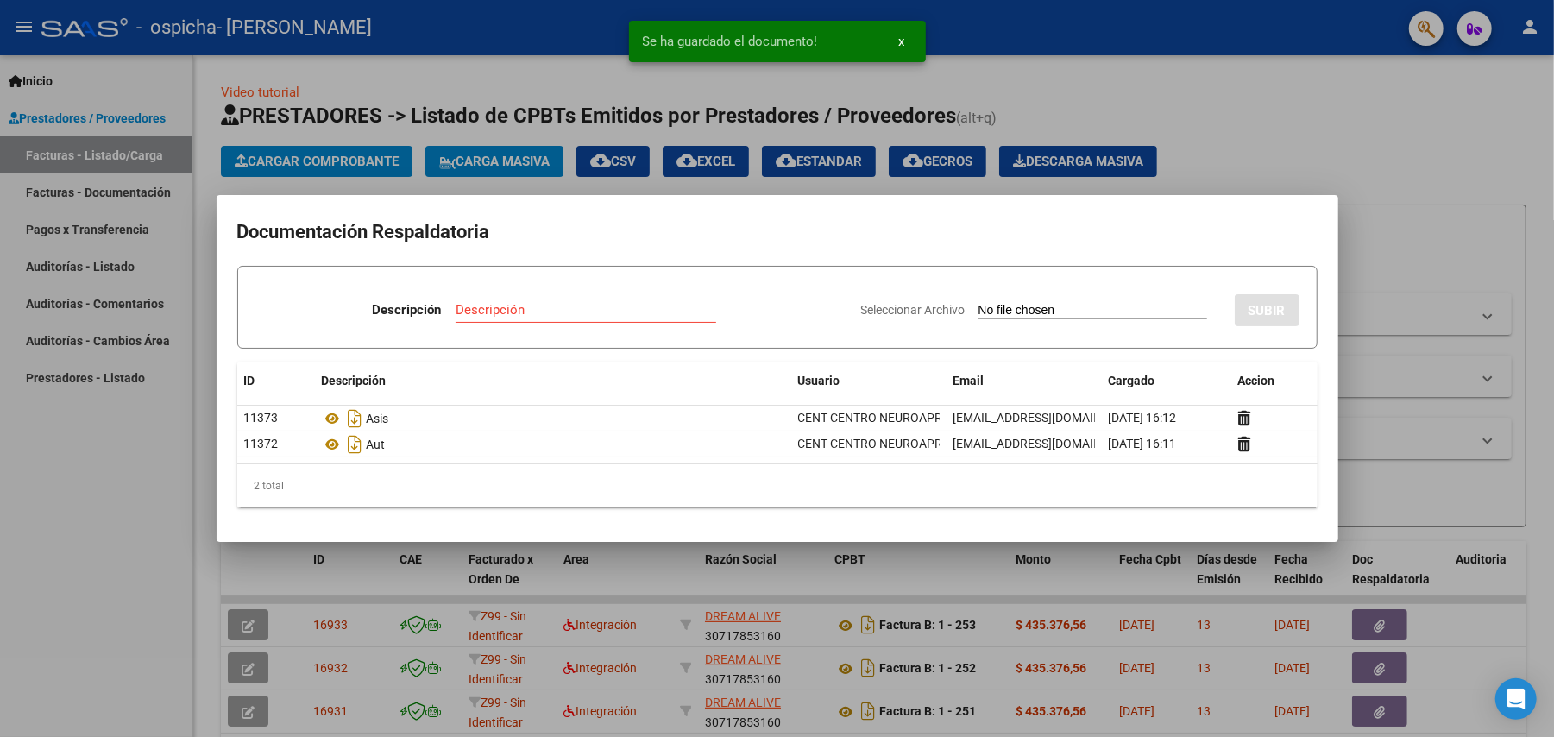
click at [1286, 88] on div at bounding box center [777, 368] width 1554 height 737
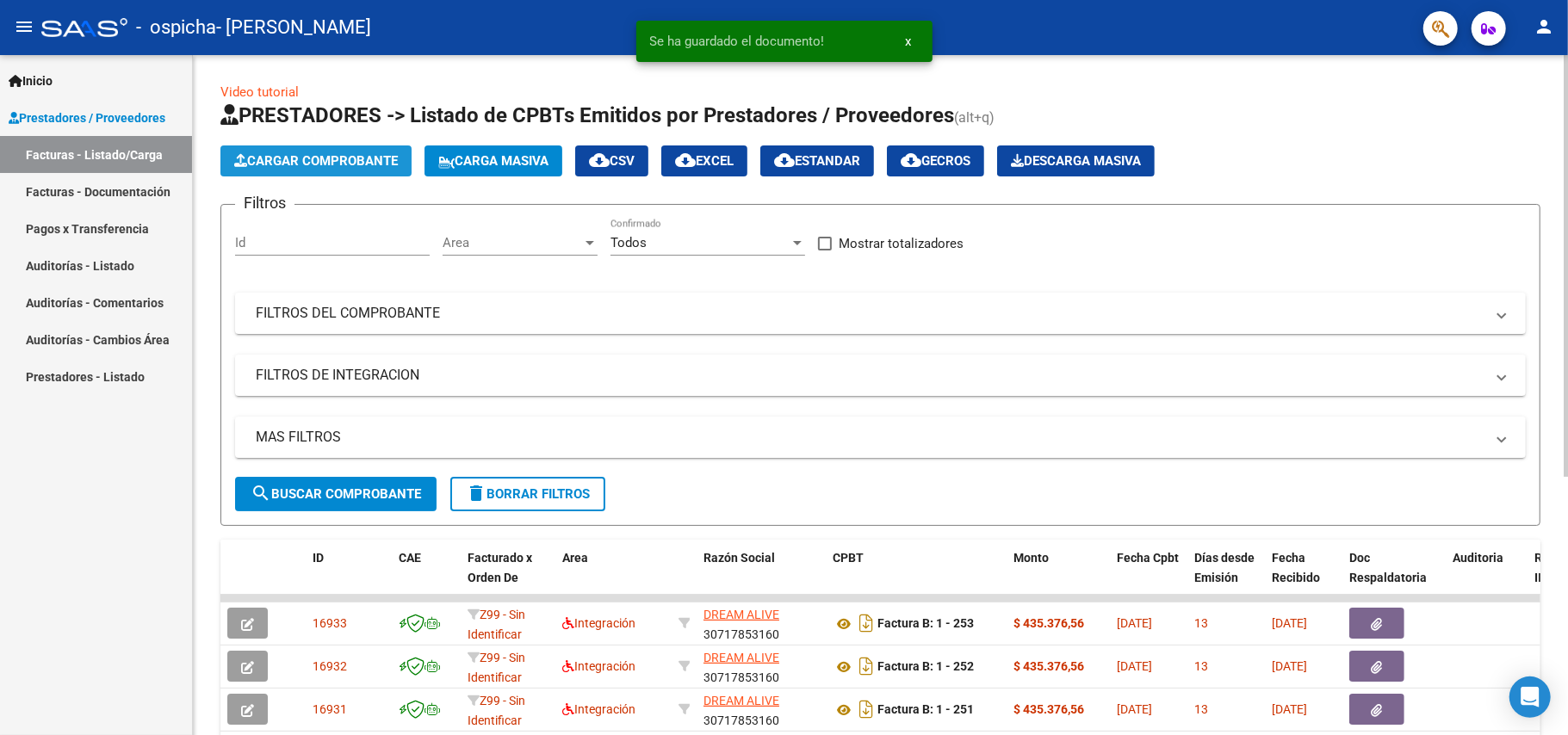
click at [336, 161] on span "Cargar Comprobante" at bounding box center [316, 162] width 164 height 16
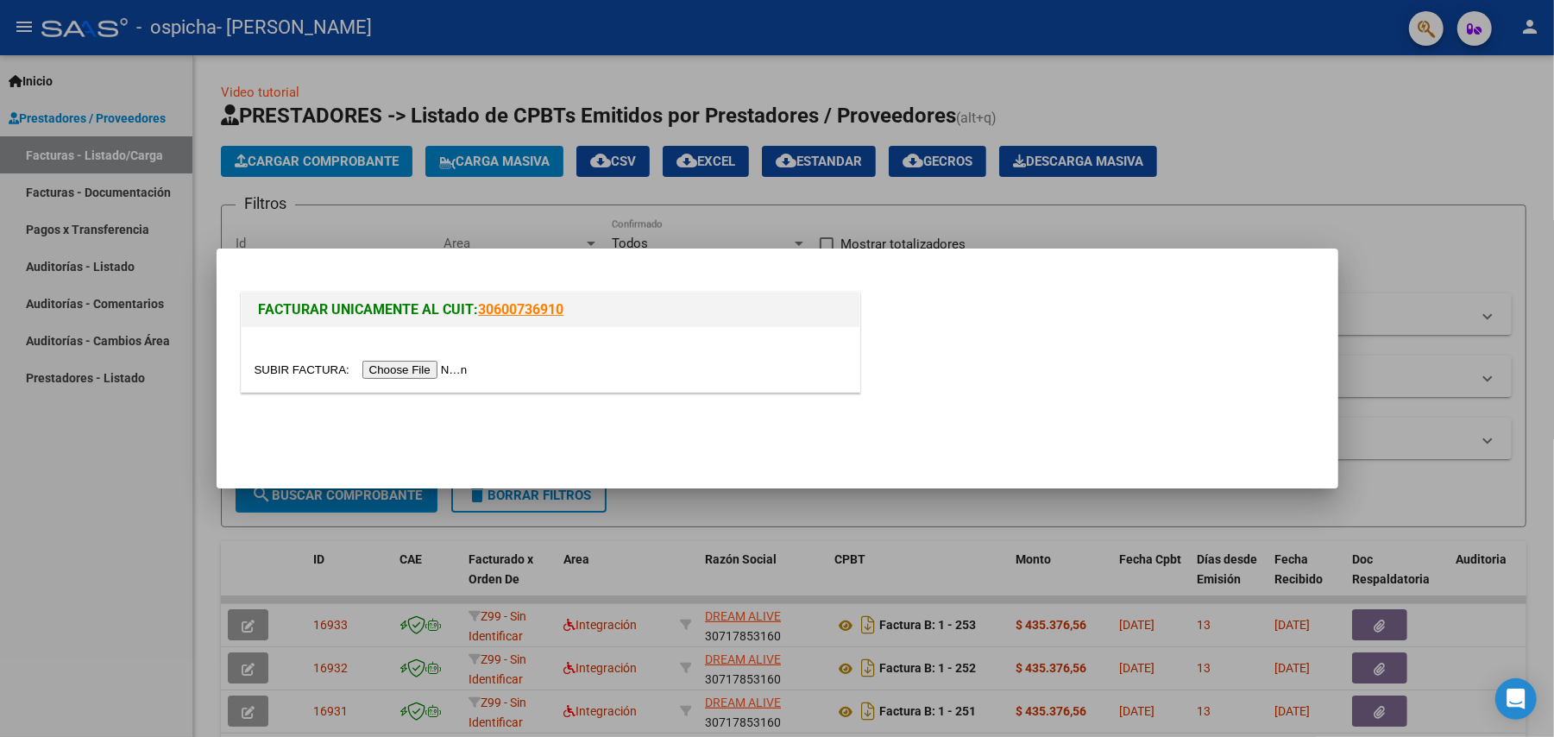
click at [436, 360] on div at bounding box center [551, 370] width 592 height 20
click at [438, 375] on input "file" at bounding box center [364, 370] width 218 height 18
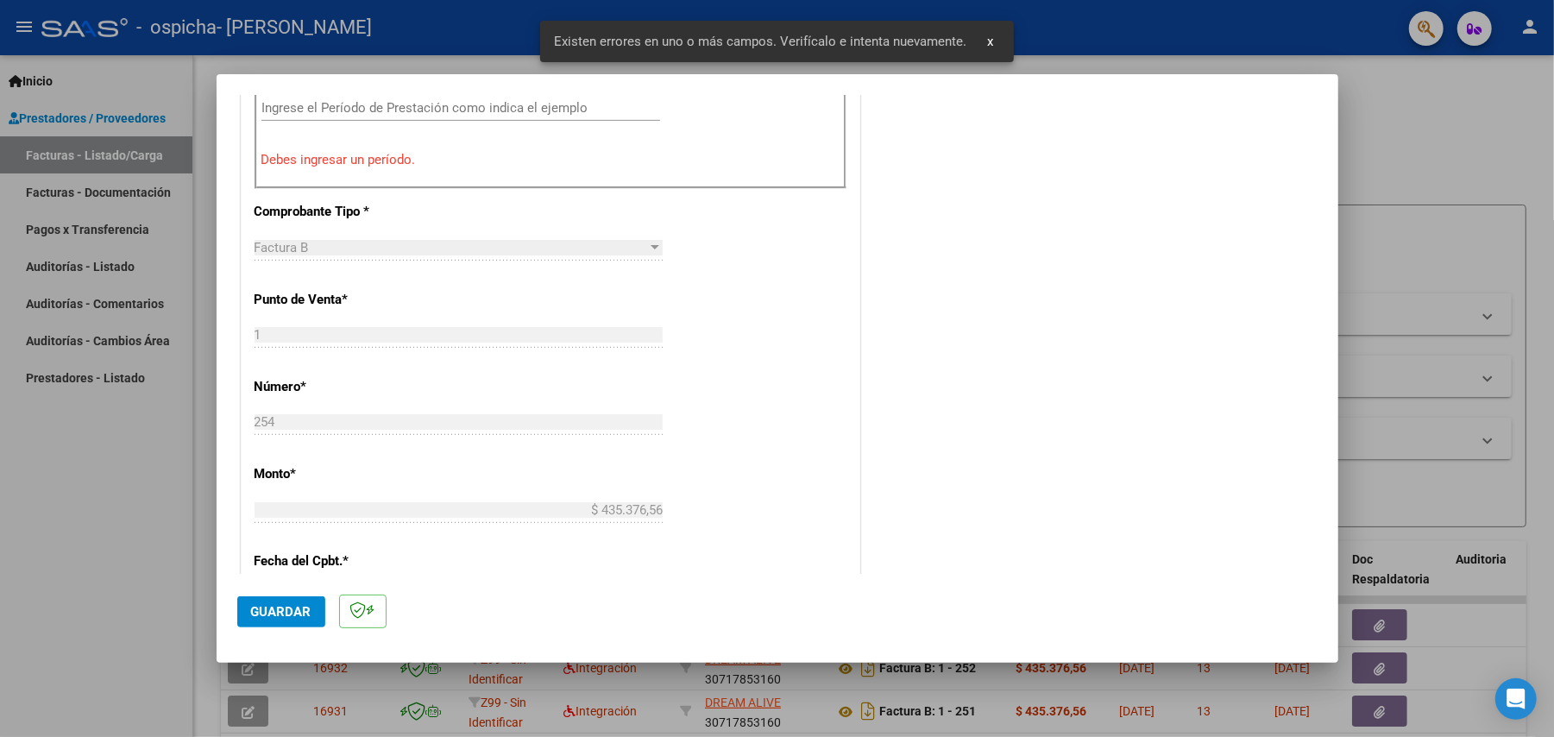
scroll to position [345, 0]
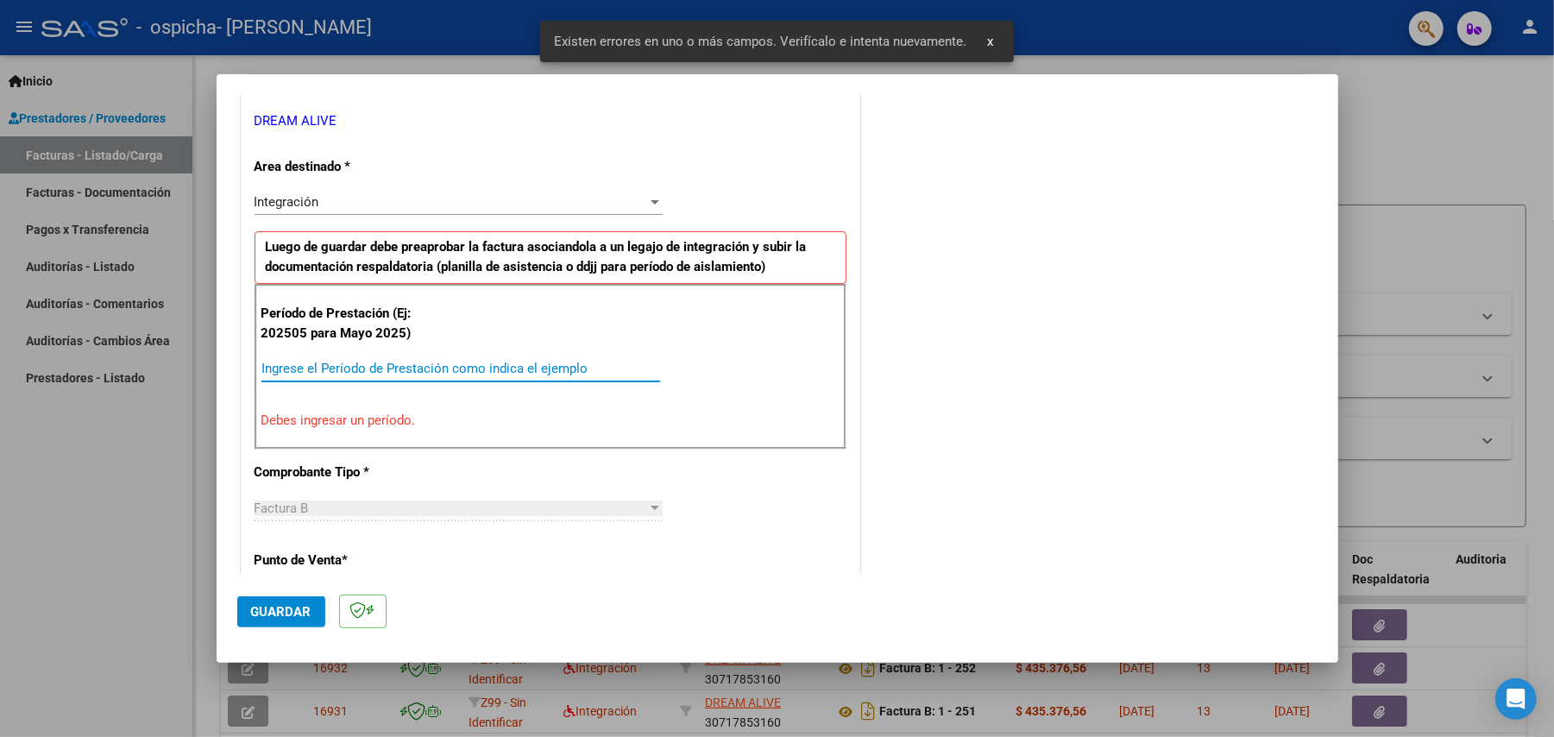
click at [384, 375] on input "Ingrese el Período de Prestación como indica el ejemplo" at bounding box center [461, 369] width 399 height 16
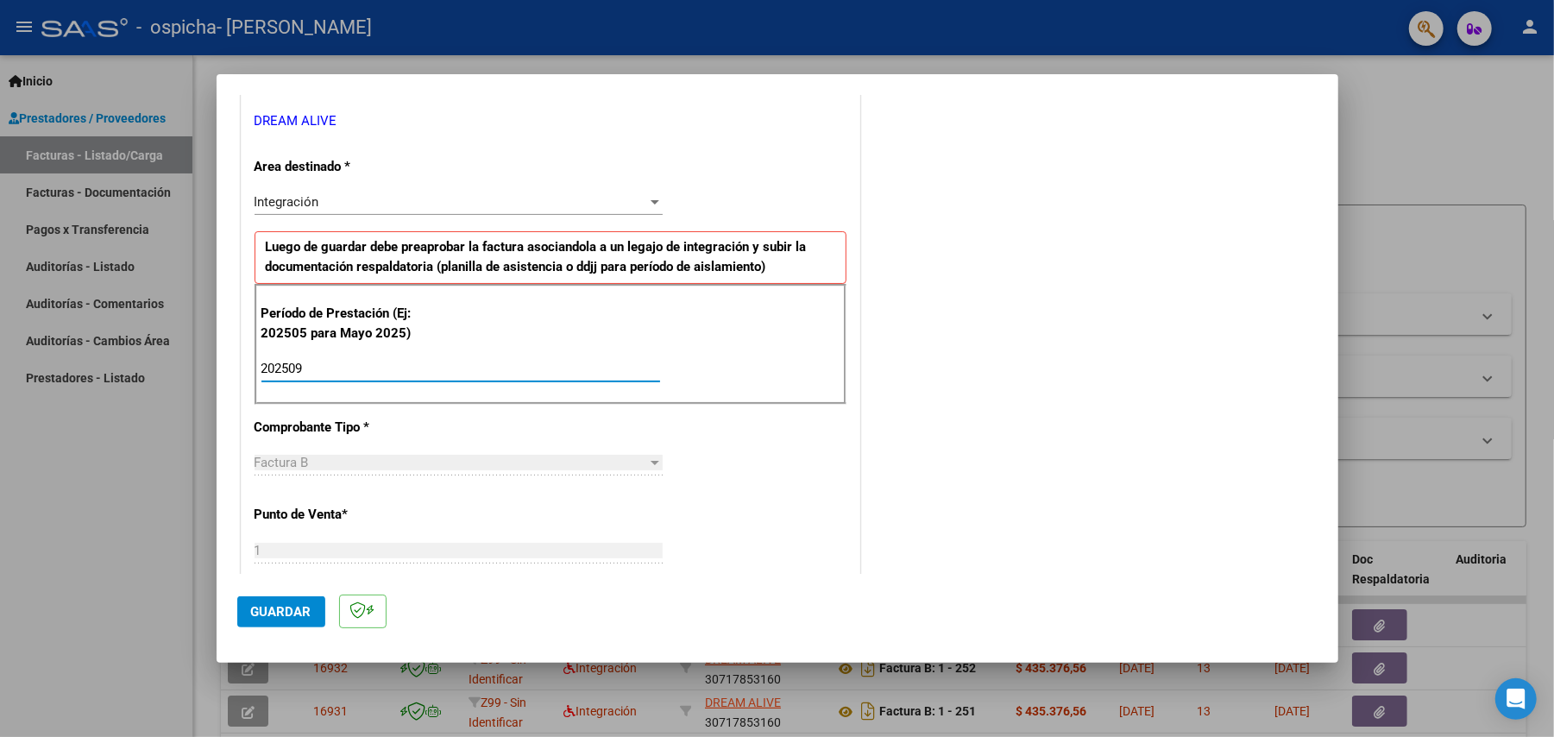
type input "202509"
click at [253, 611] on span "Guardar" at bounding box center [281, 612] width 60 height 16
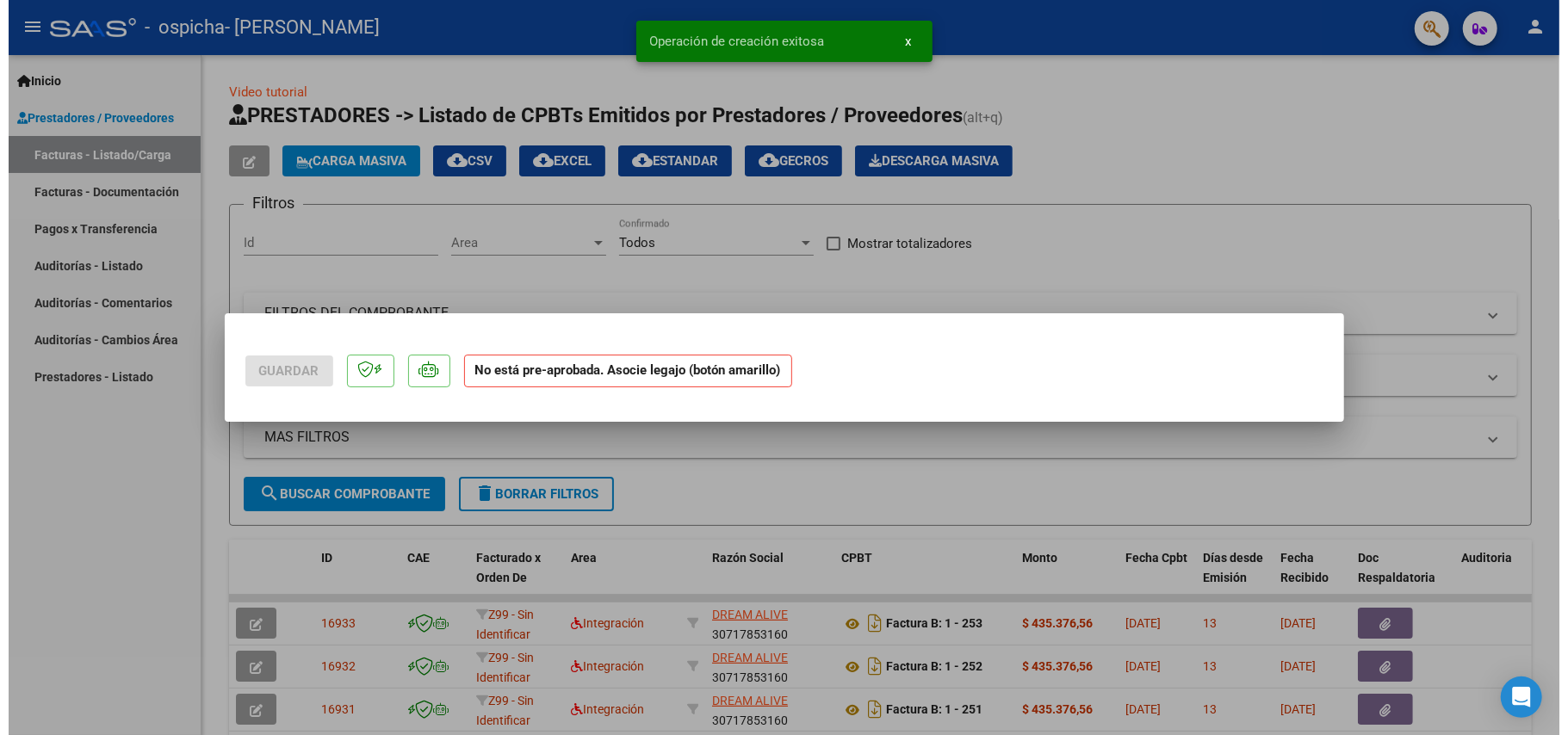
scroll to position [0, 0]
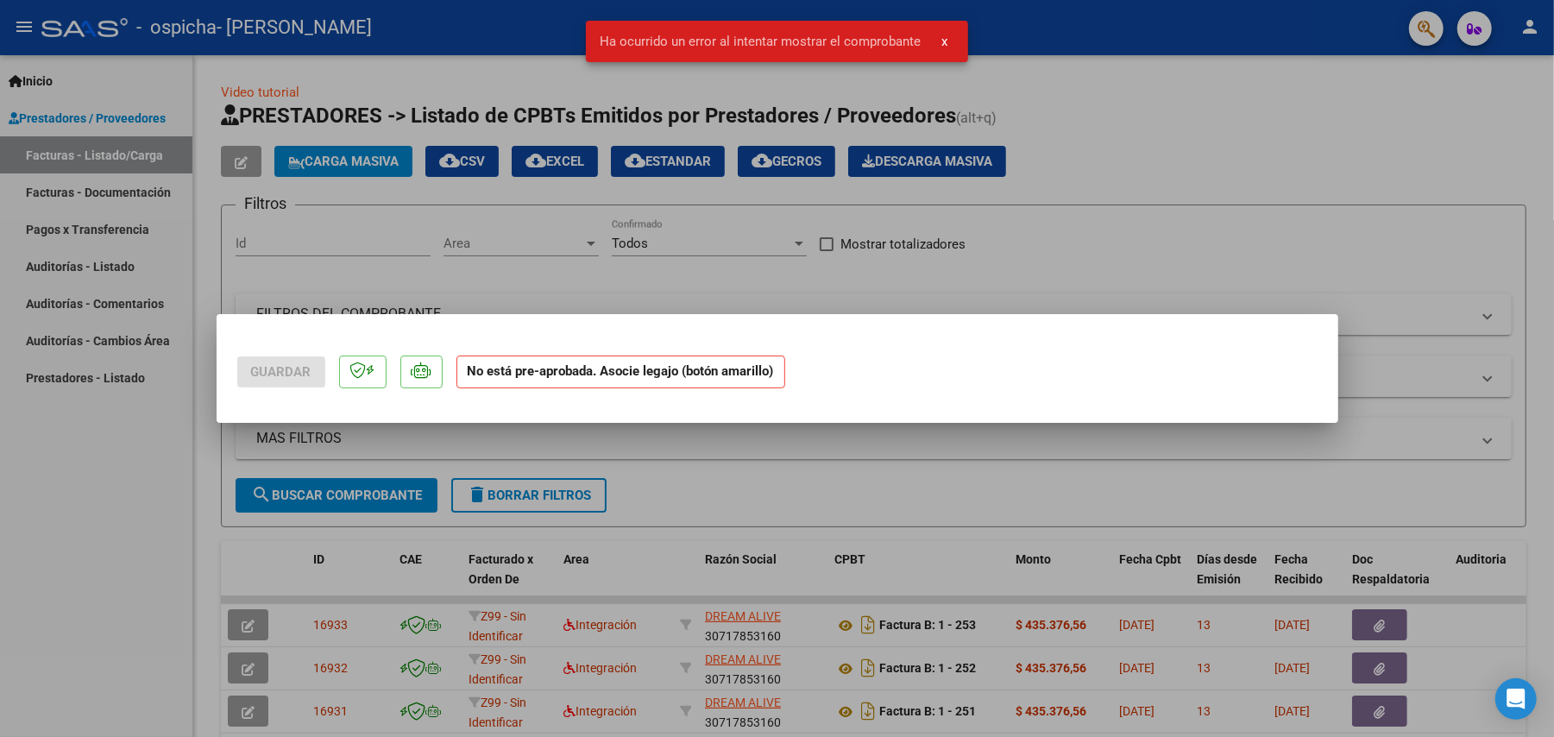
click at [516, 243] on div at bounding box center [777, 368] width 1554 height 737
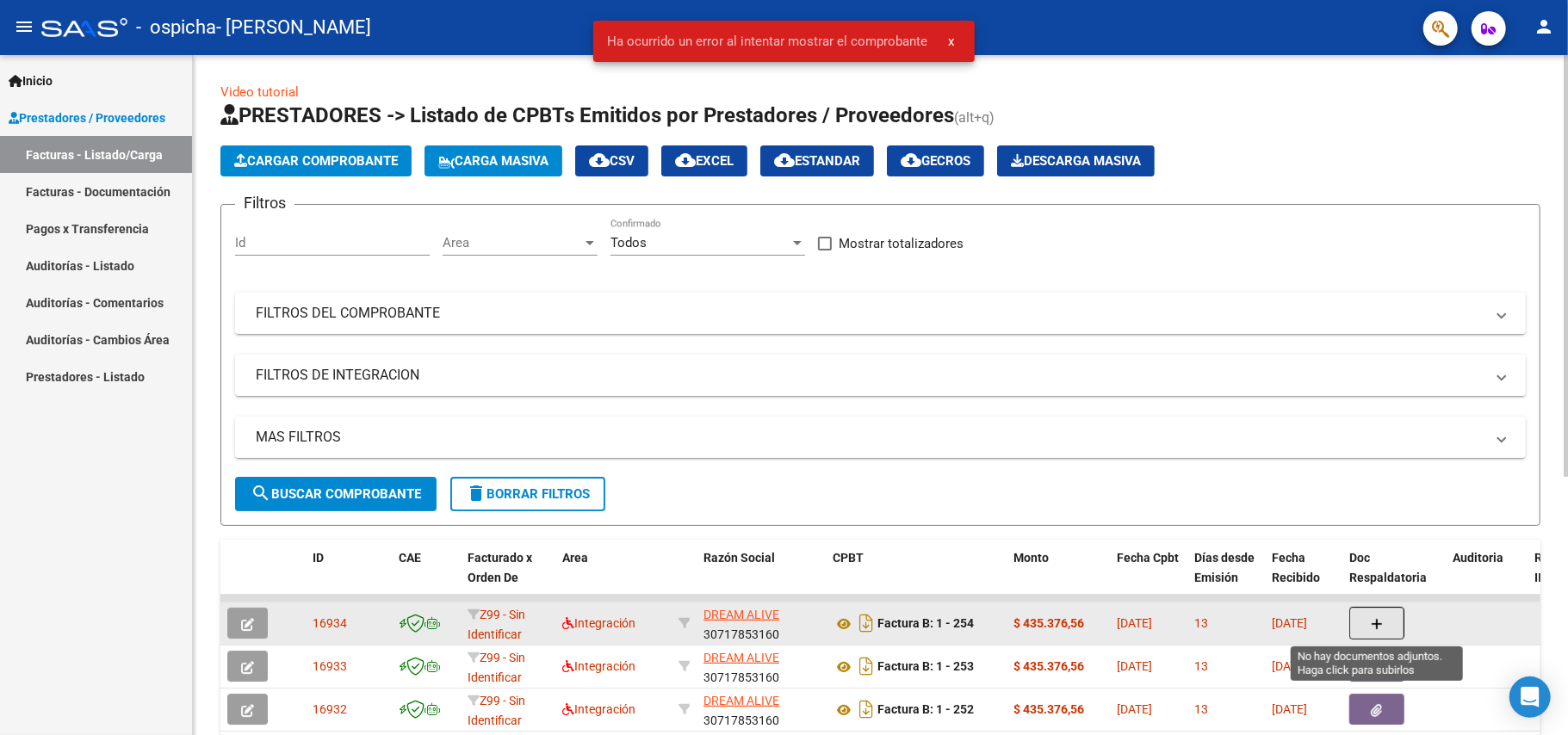
click at [1374, 607] on button "button" at bounding box center [1375, 622] width 55 height 33
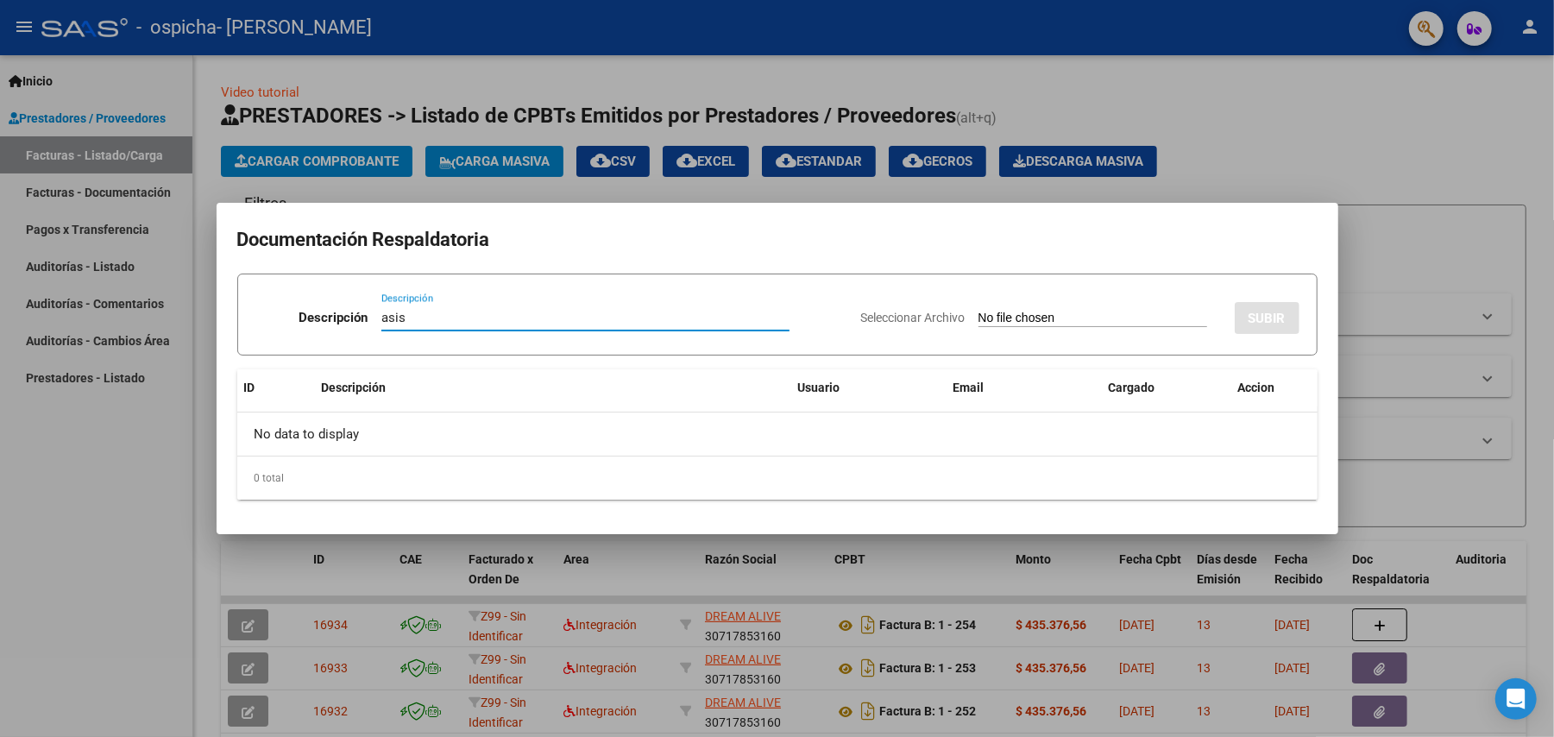
type input "asis"
click at [1010, 311] on input "Seleccionar Archivo" at bounding box center [1093, 319] width 229 height 16
type input "C:\fakepath\[PERSON_NAME].pdf"
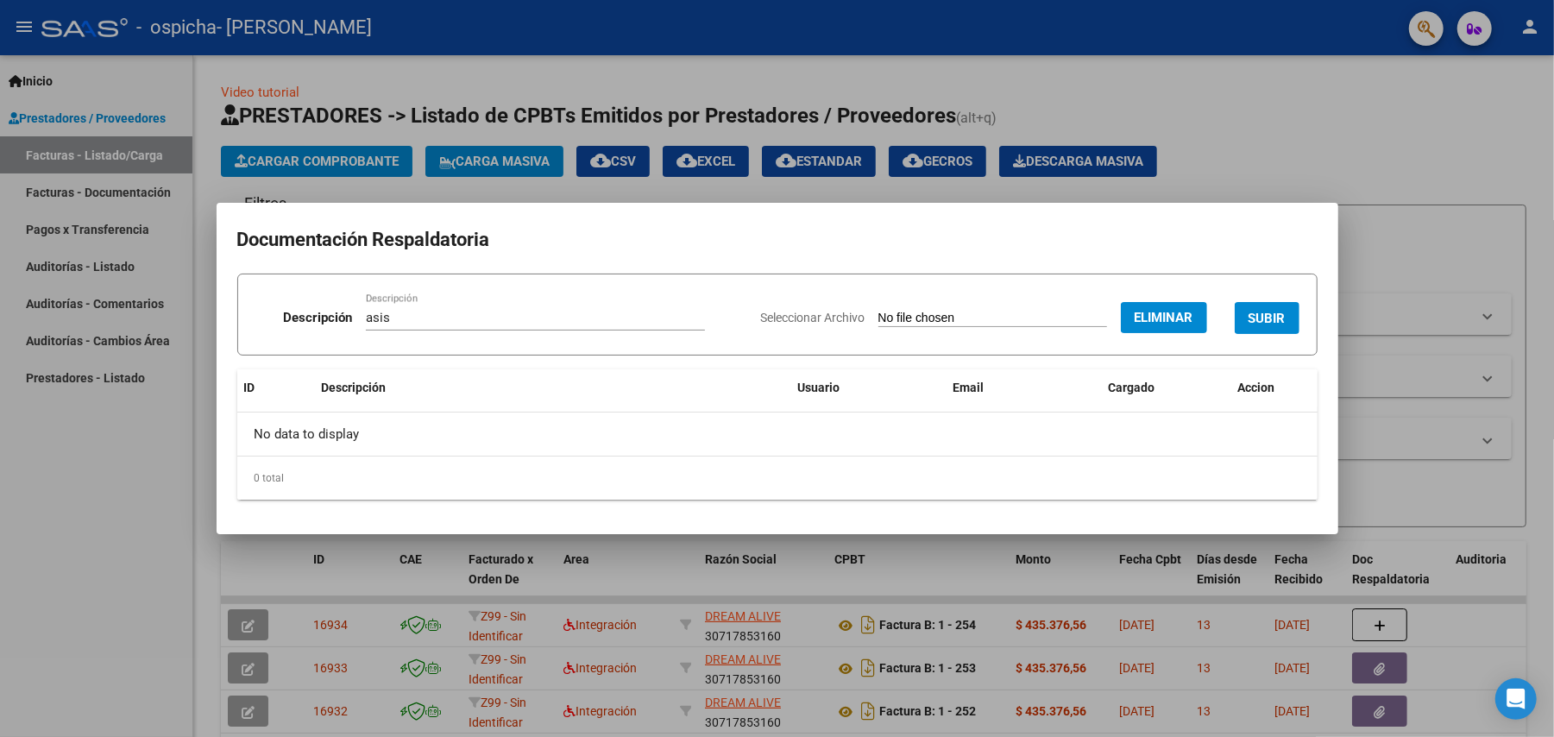
click at [1267, 316] on span "SUBIR" at bounding box center [1267, 319] width 37 height 16
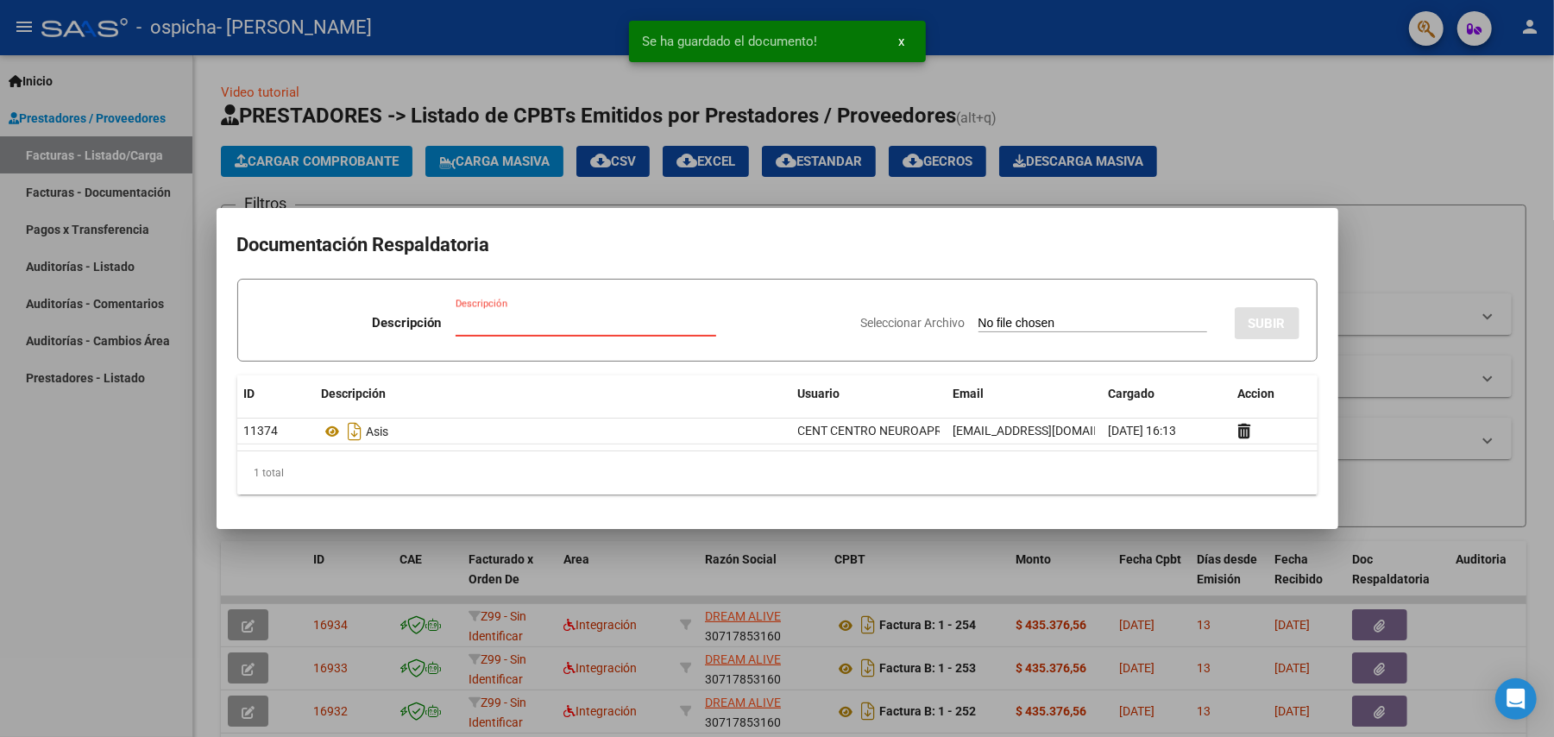
click at [528, 329] on input "Descripción" at bounding box center [586, 323] width 261 height 16
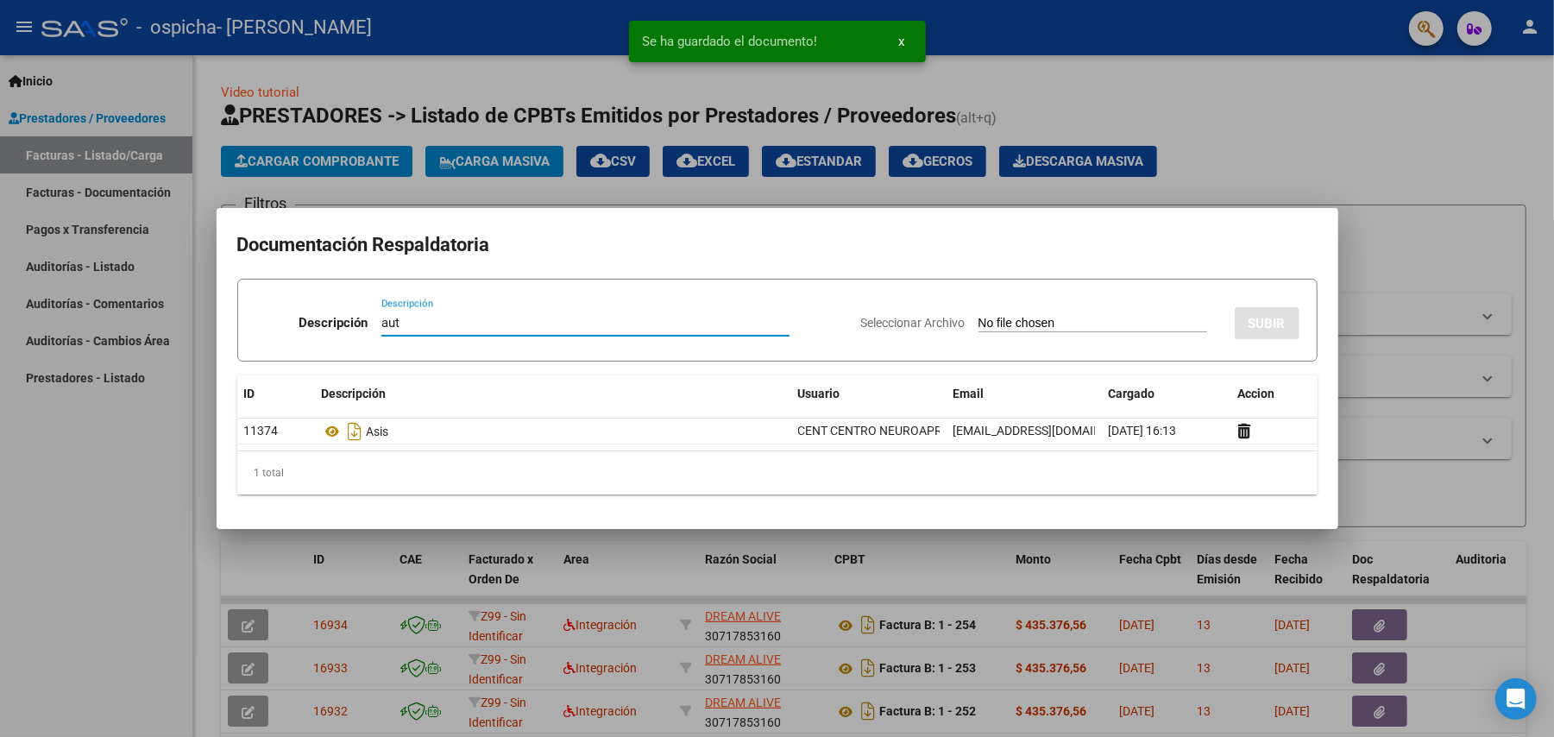
type input "aut"
click at [1065, 318] on input "Seleccionar Archivo" at bounding box center [1093, 324] width 229 height 16
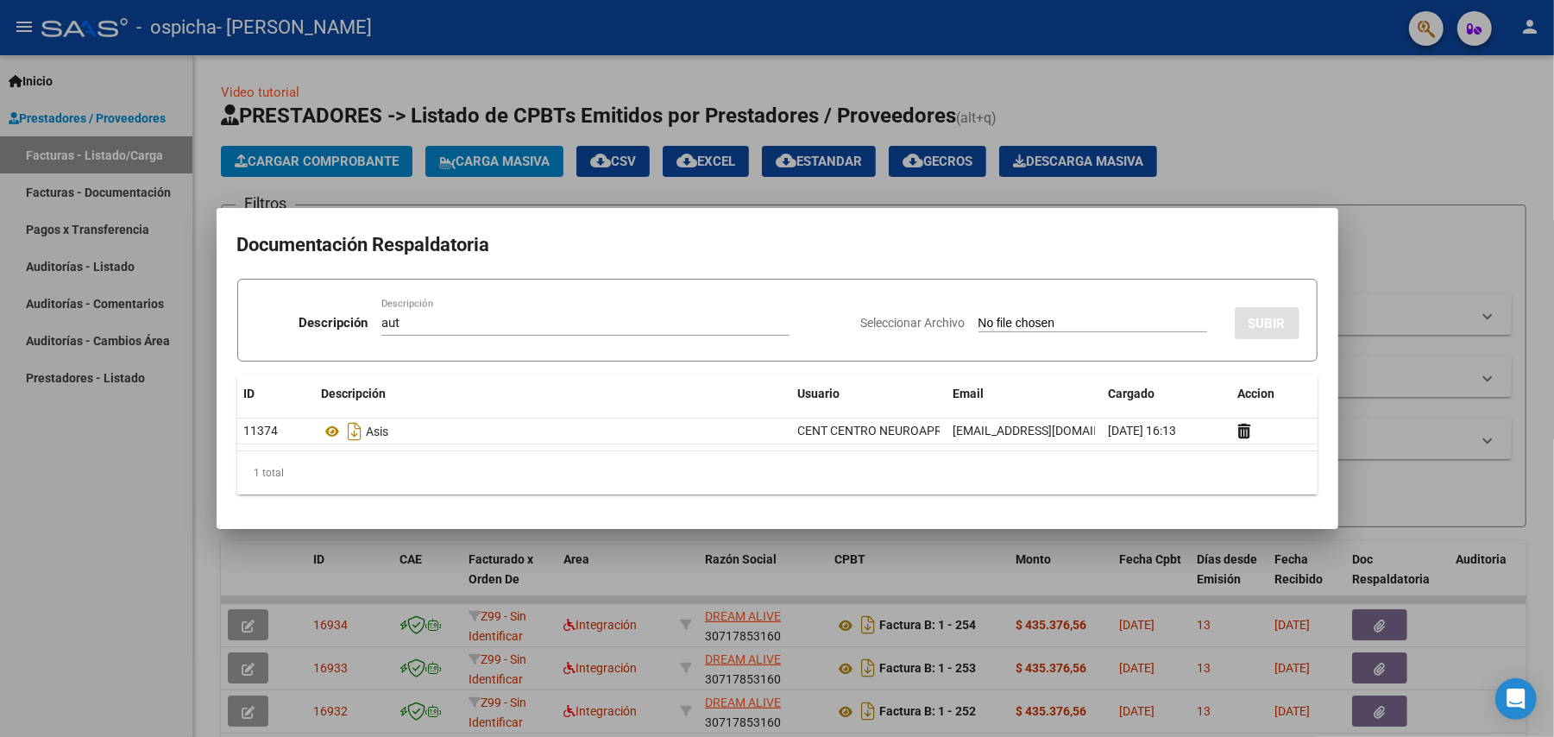
type input "C:\fakepath\[PERSON_NAME]- mod int FEB A [DATE] CORREGIDO Copy.pdf"
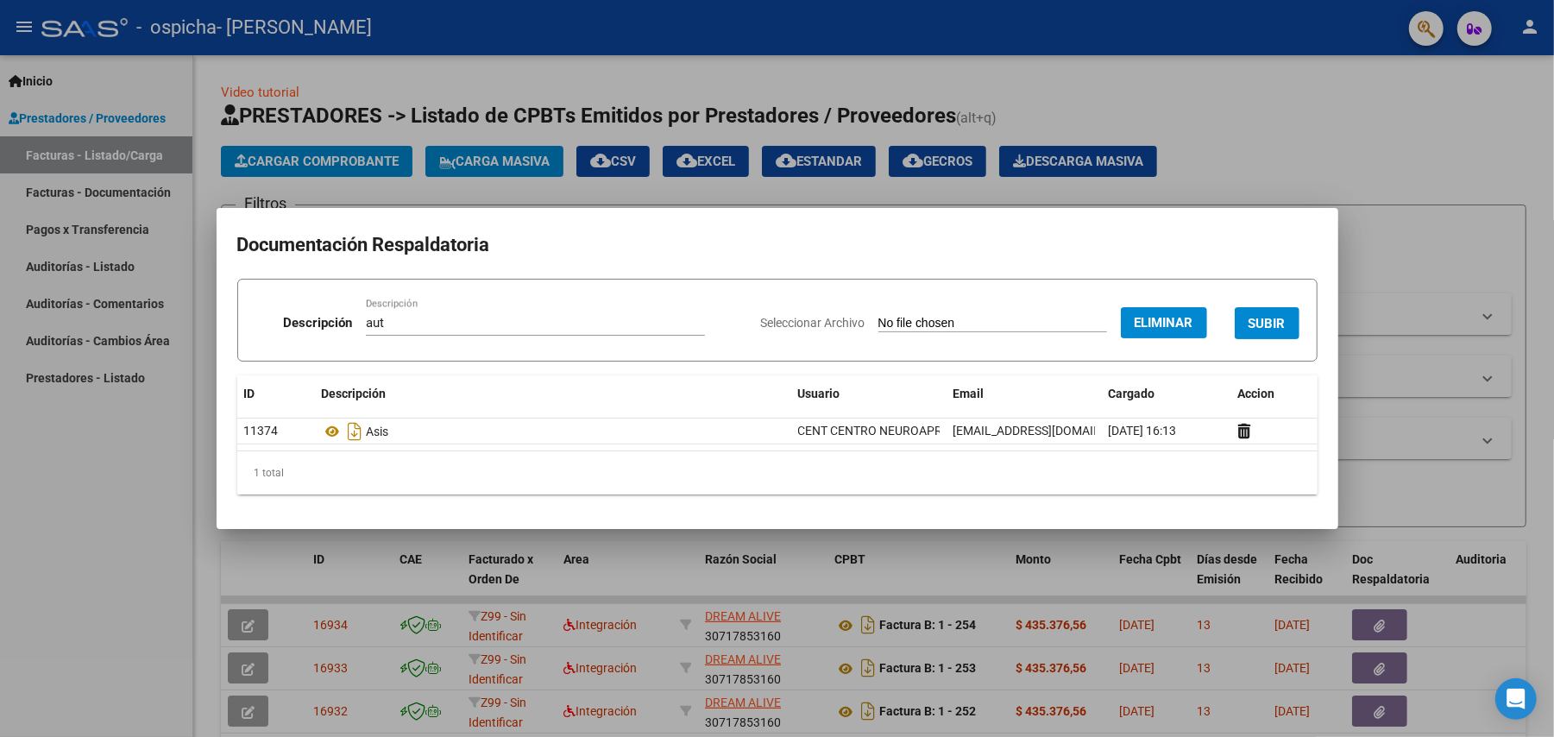
click at [1281, 316] on span "SUBIR" at bounding box center [1267, 324] width 37 height 16
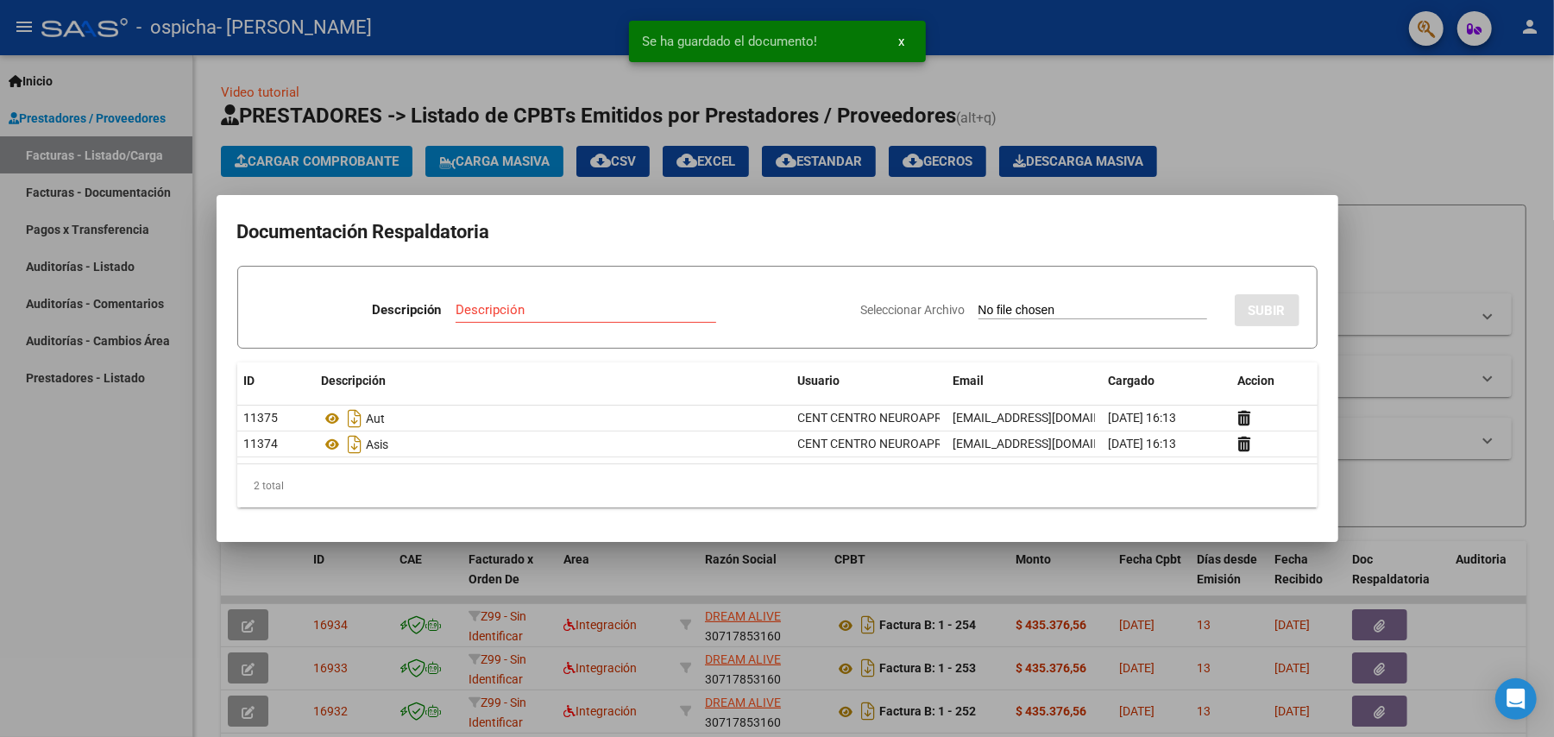
click at [1371, 111] on div at bounding box center [777, 368] width 1554 height 737
